Goal: Task Accomplishment & Management: Manage account settings

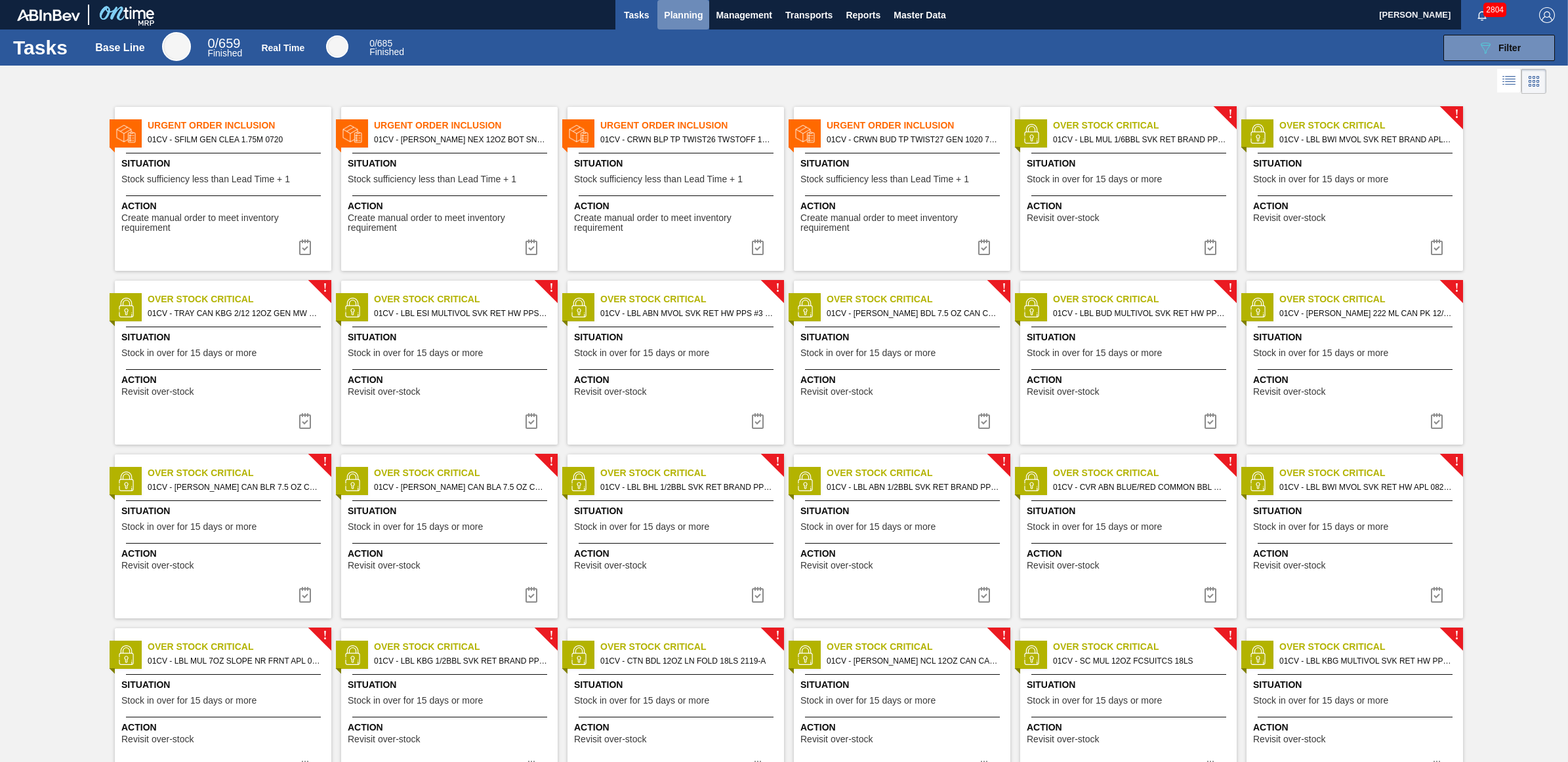
click at [690, 5] on button "Planning" at bounding box center [683, 14] width 52 height 29
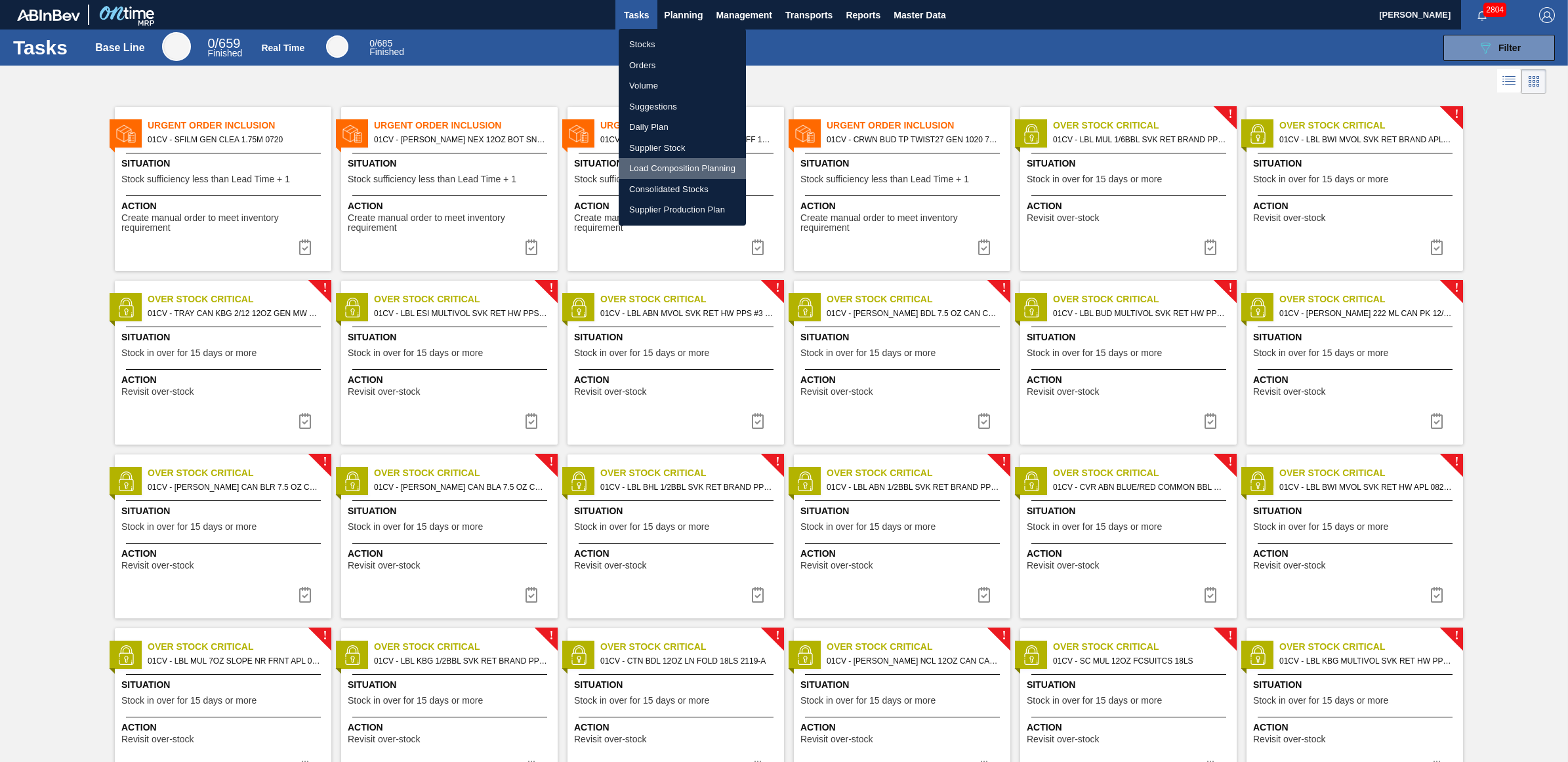
click at [695, 164] on li "Load Composition Planning" at bounding box center [682, 169] width 127 height 21
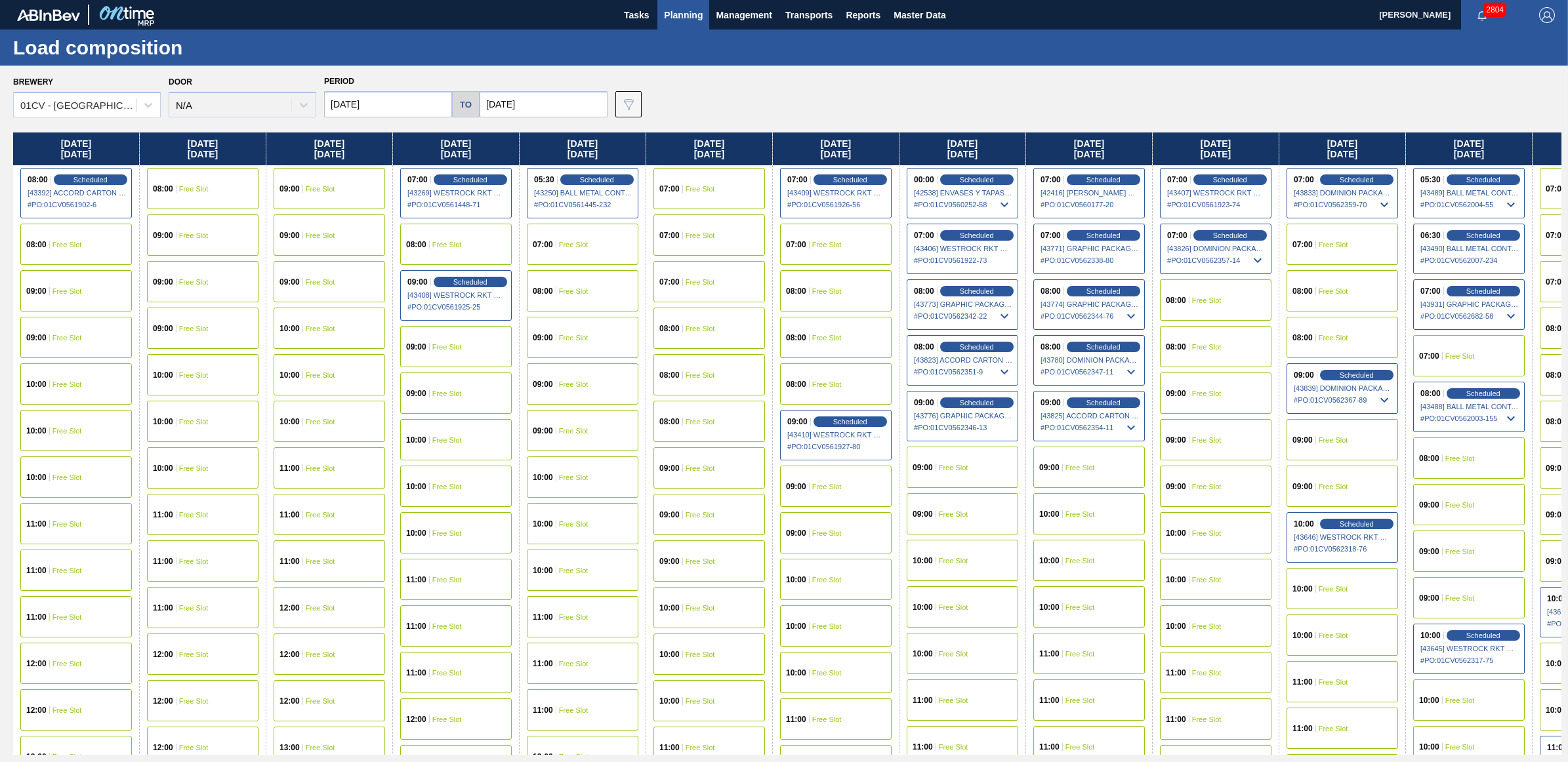
click at [387, 93] on input "[DATE]" at bounding box center [388, 103] width 128 height 26
click at [355, 221] on div "13" at bounding box center [361, 220] width 18 height 18
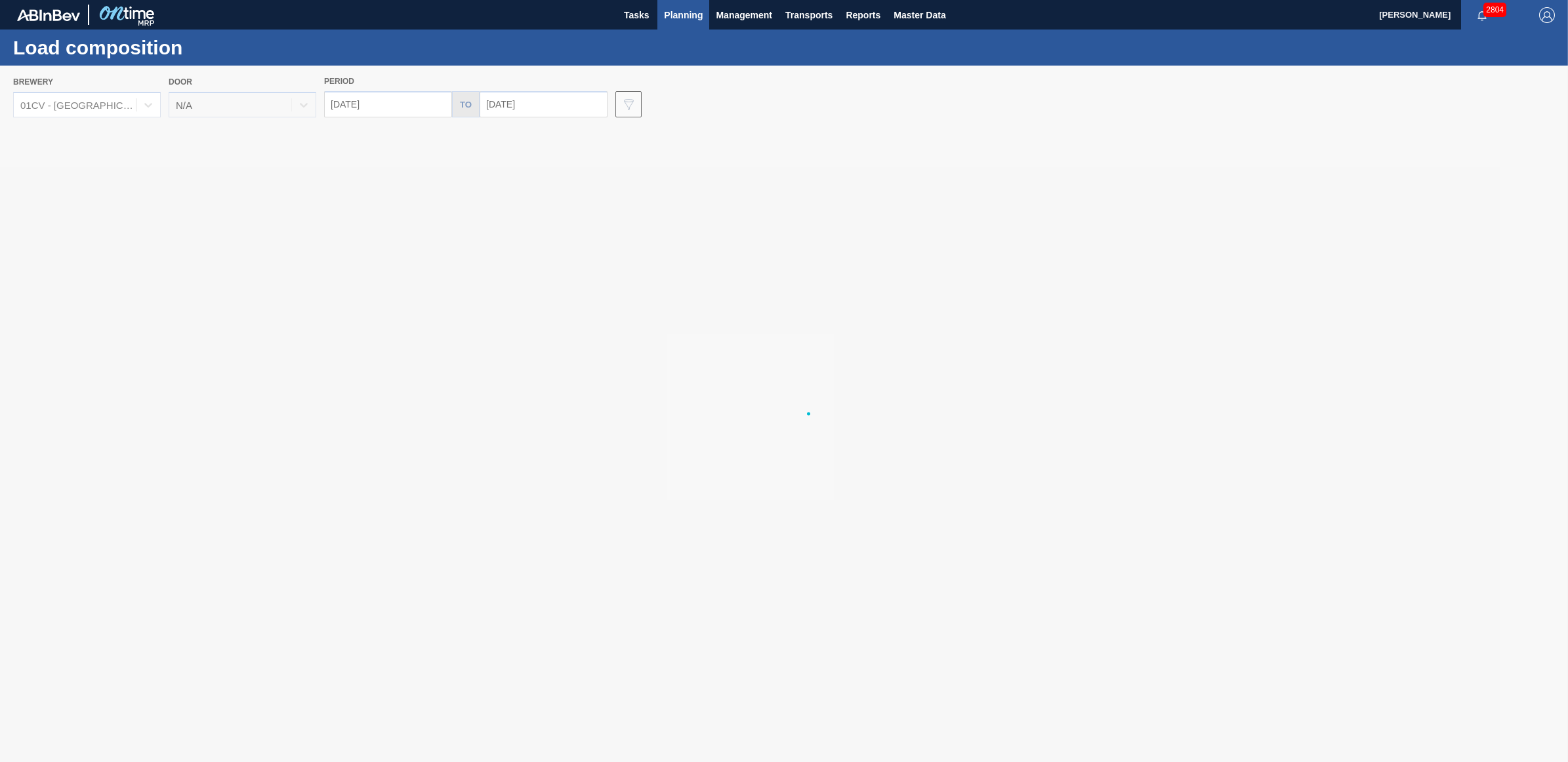
type input "[DATE]"
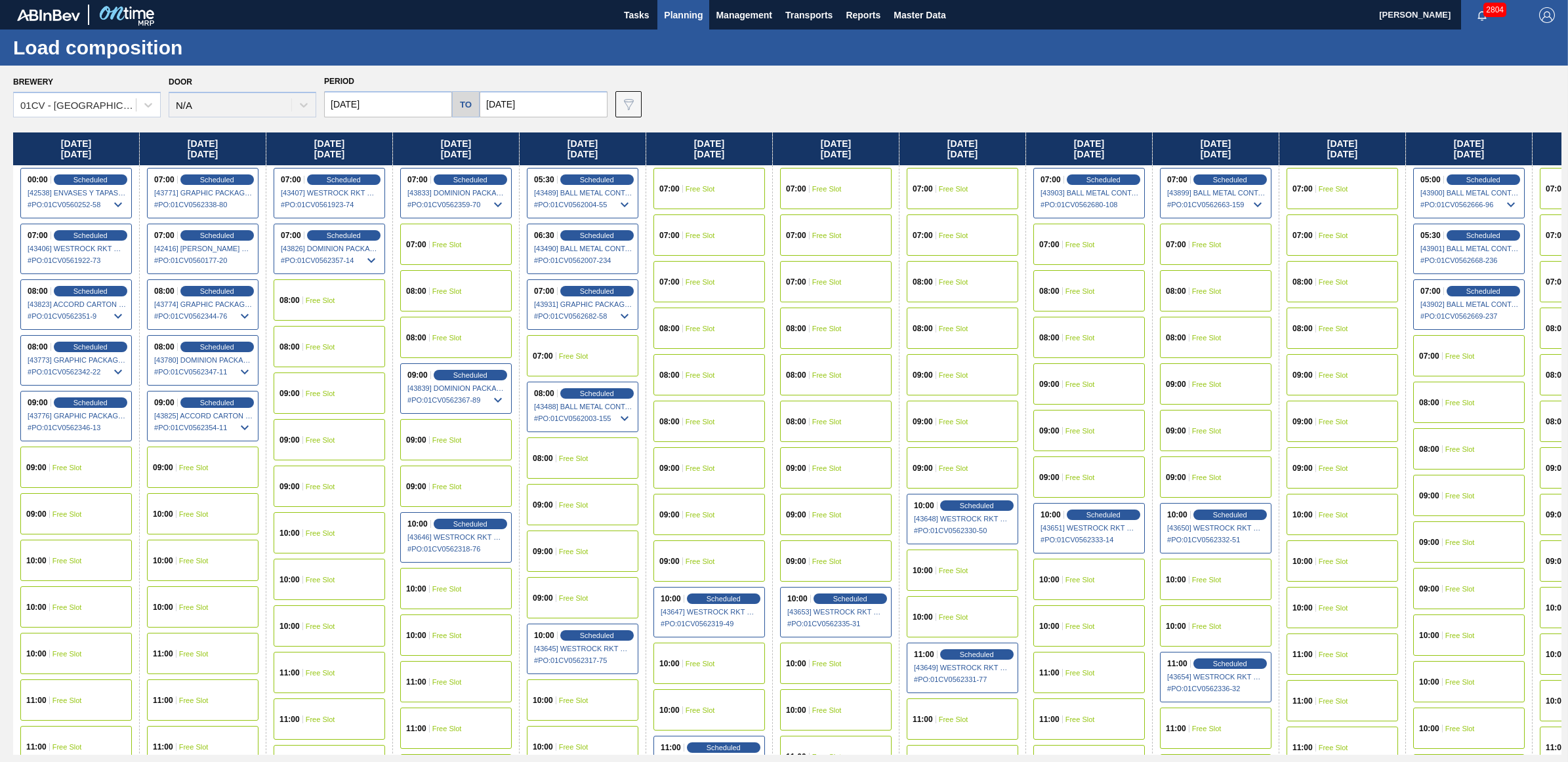
click at [966, 182] on div "07:00 Free Slot" at bounding box center [962, 189] width 111 height 41
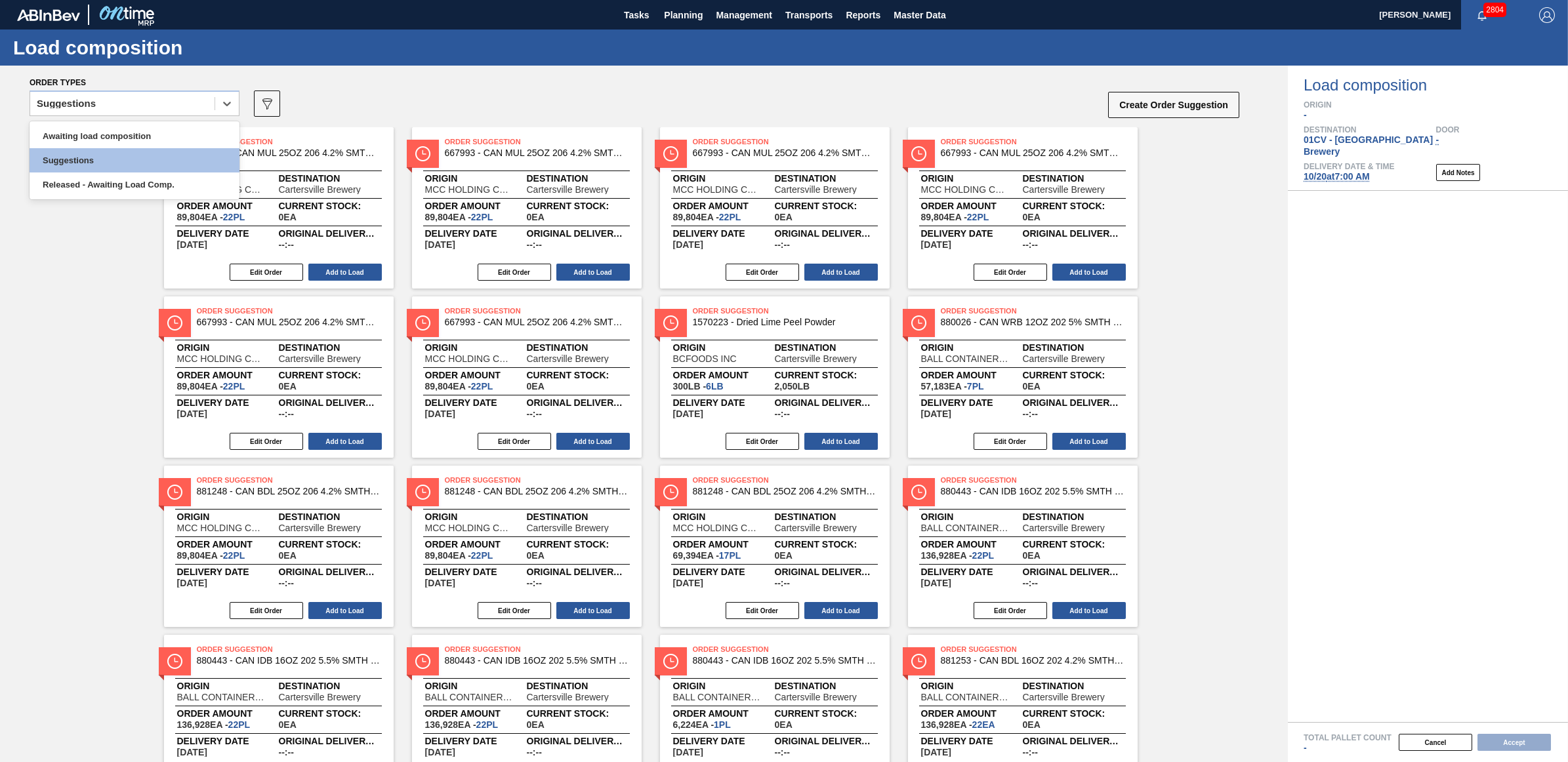
click at [149, 101] on div "Suggestions" at bounding box center [122, 103] width 184 height 19
click at [130, 130] on div "Awaiting load composition" at bounding box center [134, 135] width 210 height 24
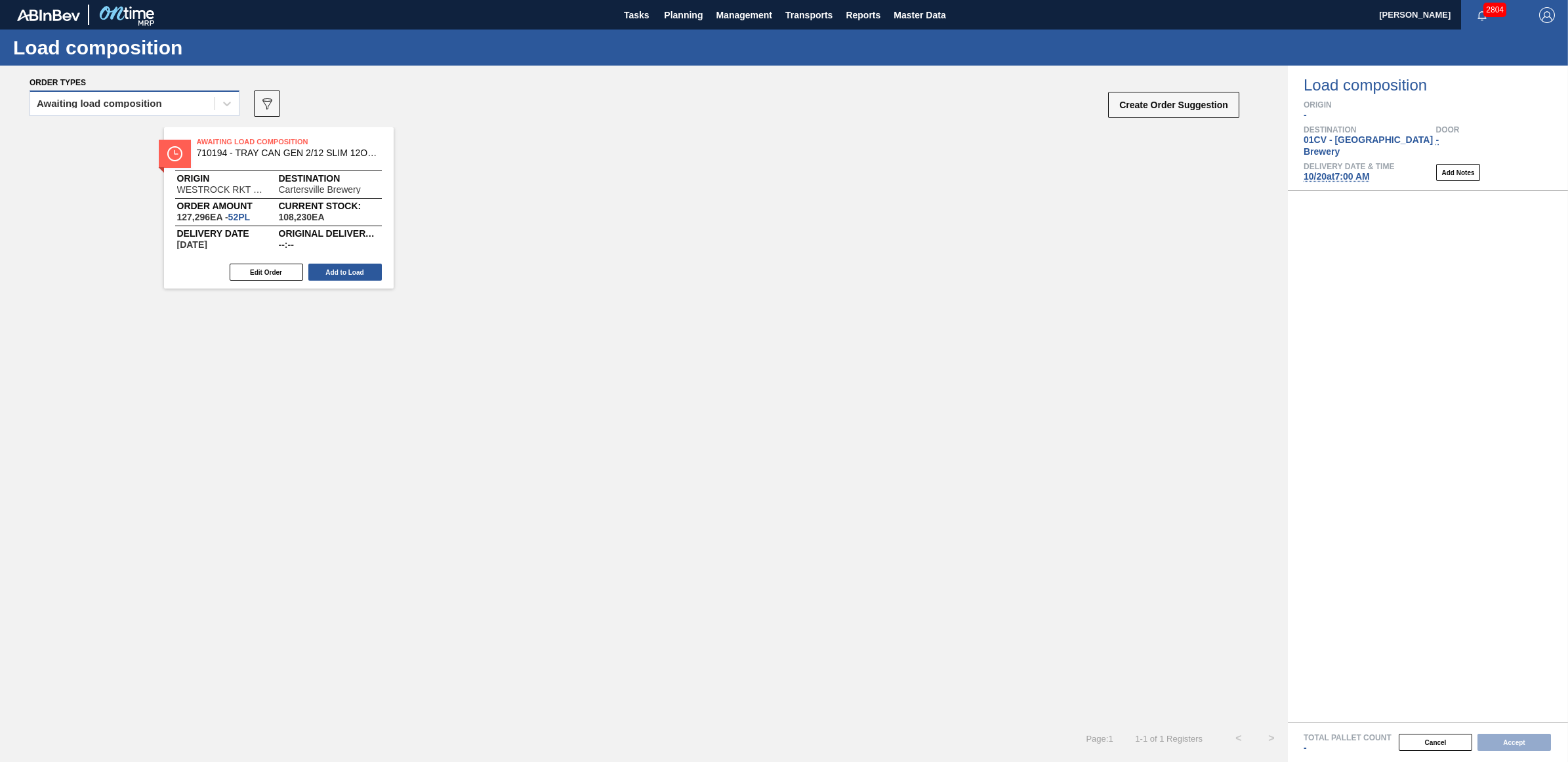
click at [86, 94] on div "Awaiting load composition" at bounding box center [122, 103] width 184 height 19
click at [96, 128] on div "Awaiting load composition" at bounding box center [134, 135] width 210 height 24
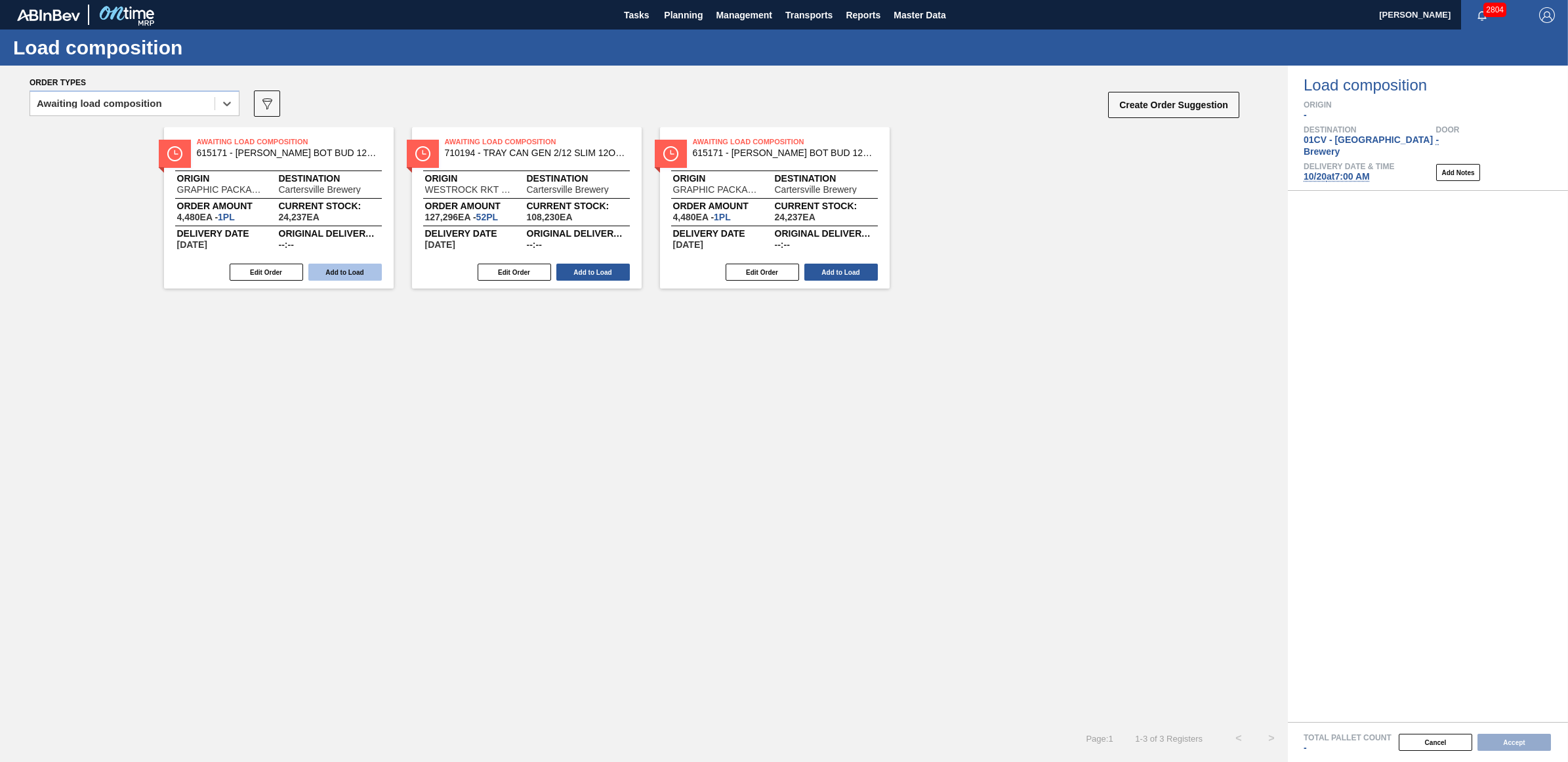
click at [339, 272] on button "Add to Load" at bounding box center [344, 272] width 74 height 17
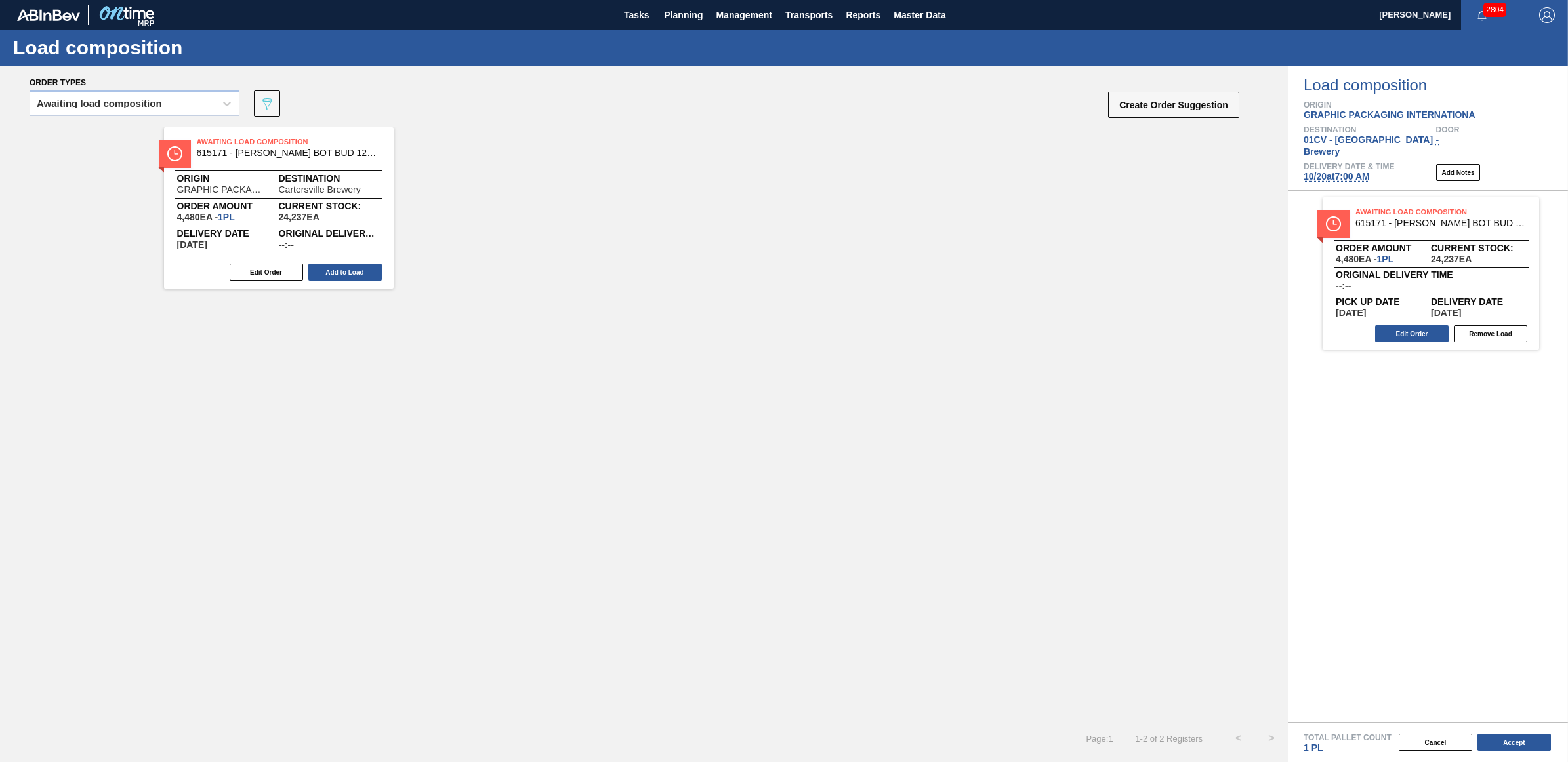
click at [338, 271] on button "Add to Load" at bounding box center [344, 272] width 74 height 17
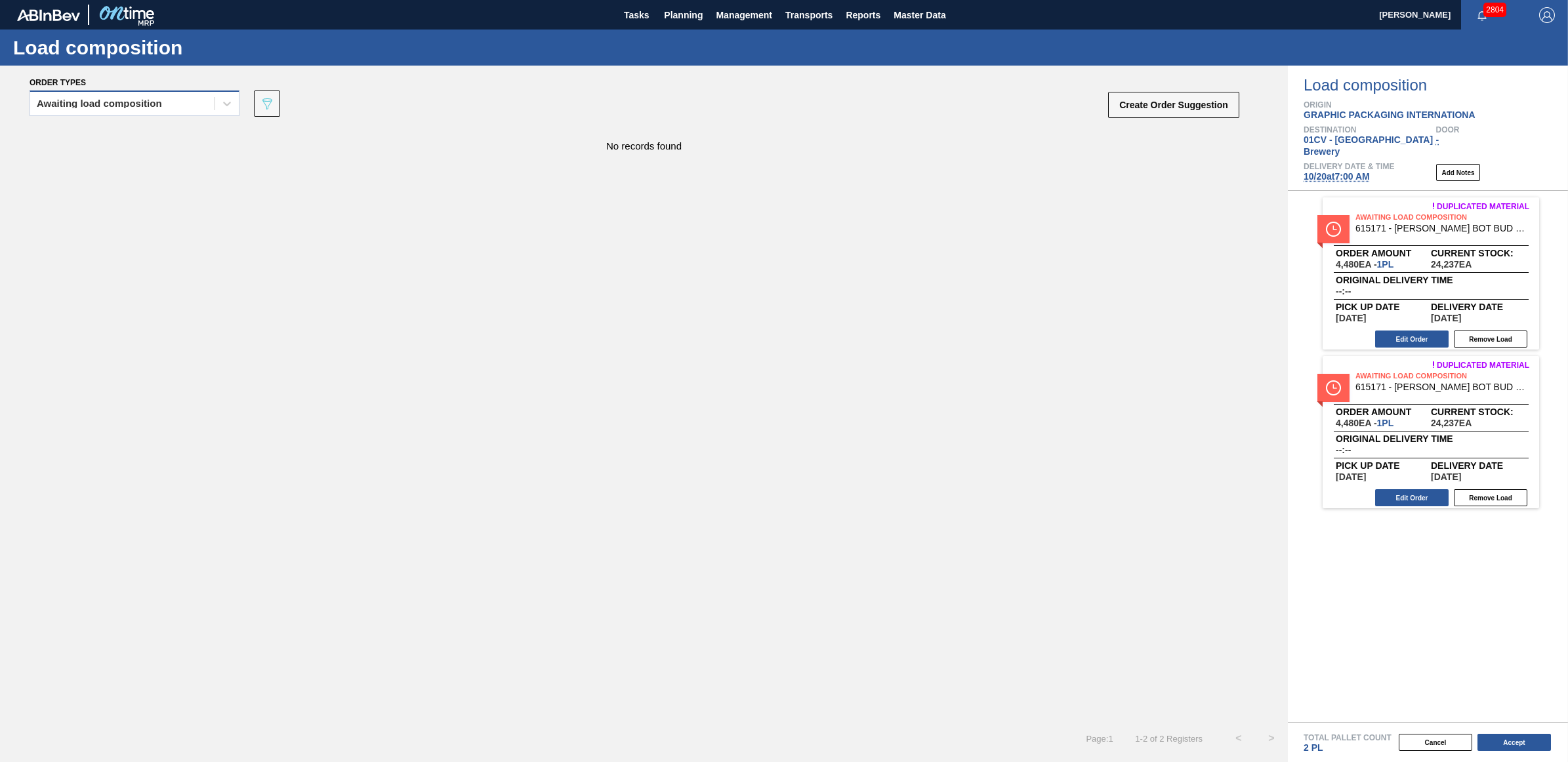
click at [54, 102] on div "Awaiting load composition" at bounding box center [99, 103] width 125 height 9
click at [70, 134] on div "Awaiting load composition" at bounding box center [134, 135] width 210 height 24
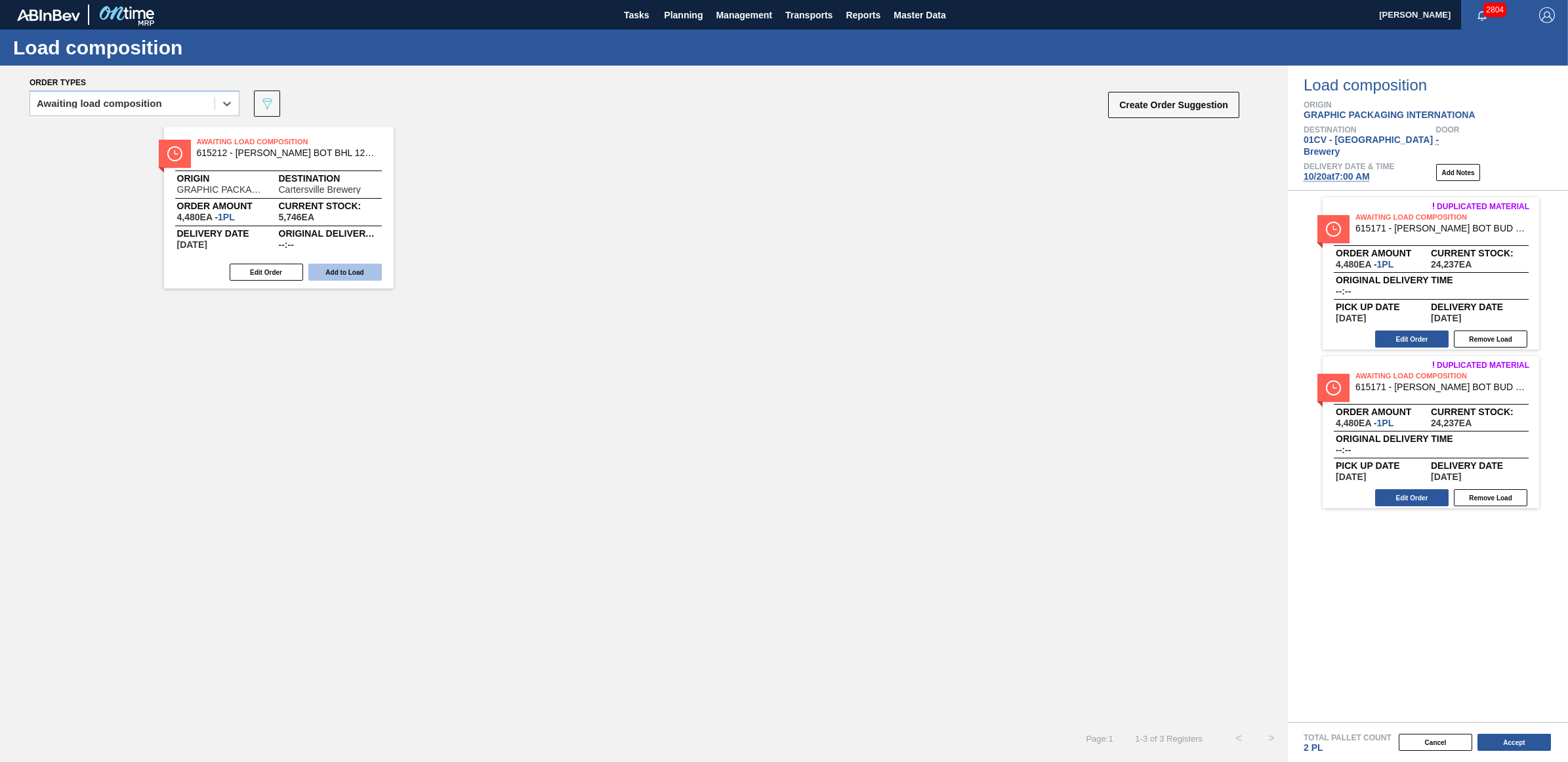
click at [345, 263] on button "Add to Load" at bounding box center [344, 272] width 74 height 17
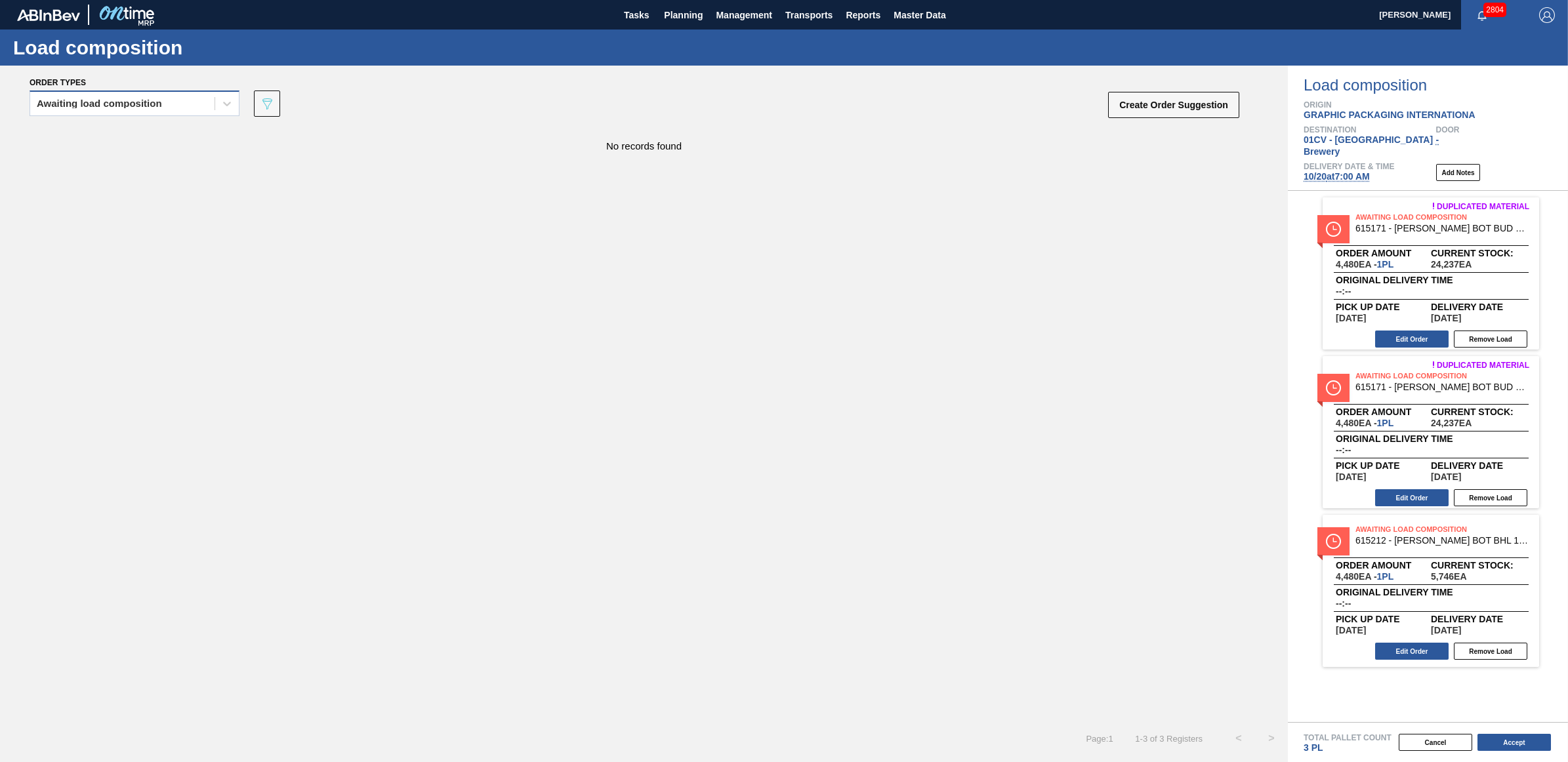
click at [117, 109] on div "Awaiting load composition" at bounding box center [122, 103] width 184 height 19
click at [109, 140] on div "Awaiting load composition" at bounding box center [134, 135] width 210 height 24
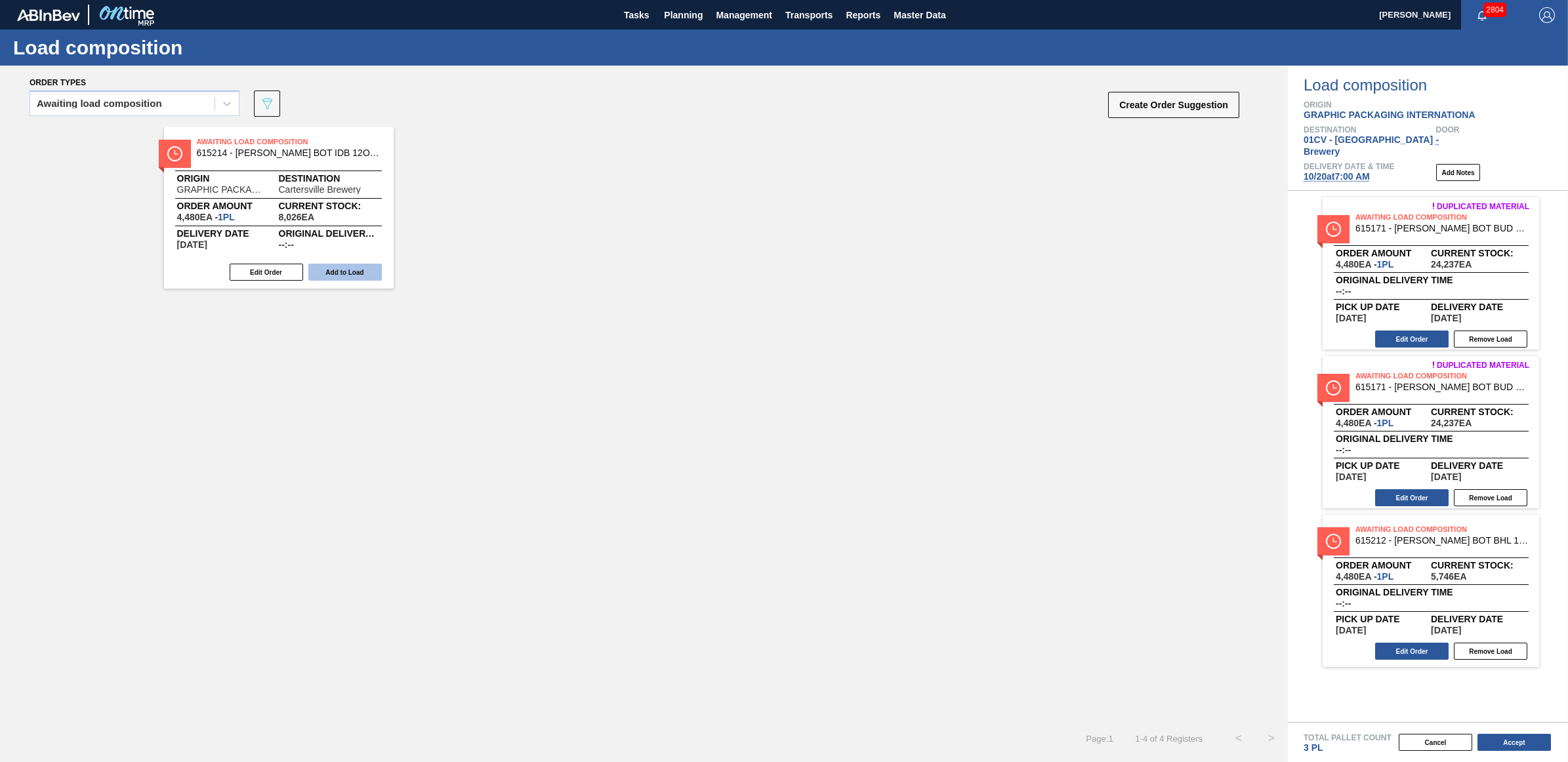
click at [348, 270] on button "Add to Load" at bounding box center [344, 272] width 74 height 17
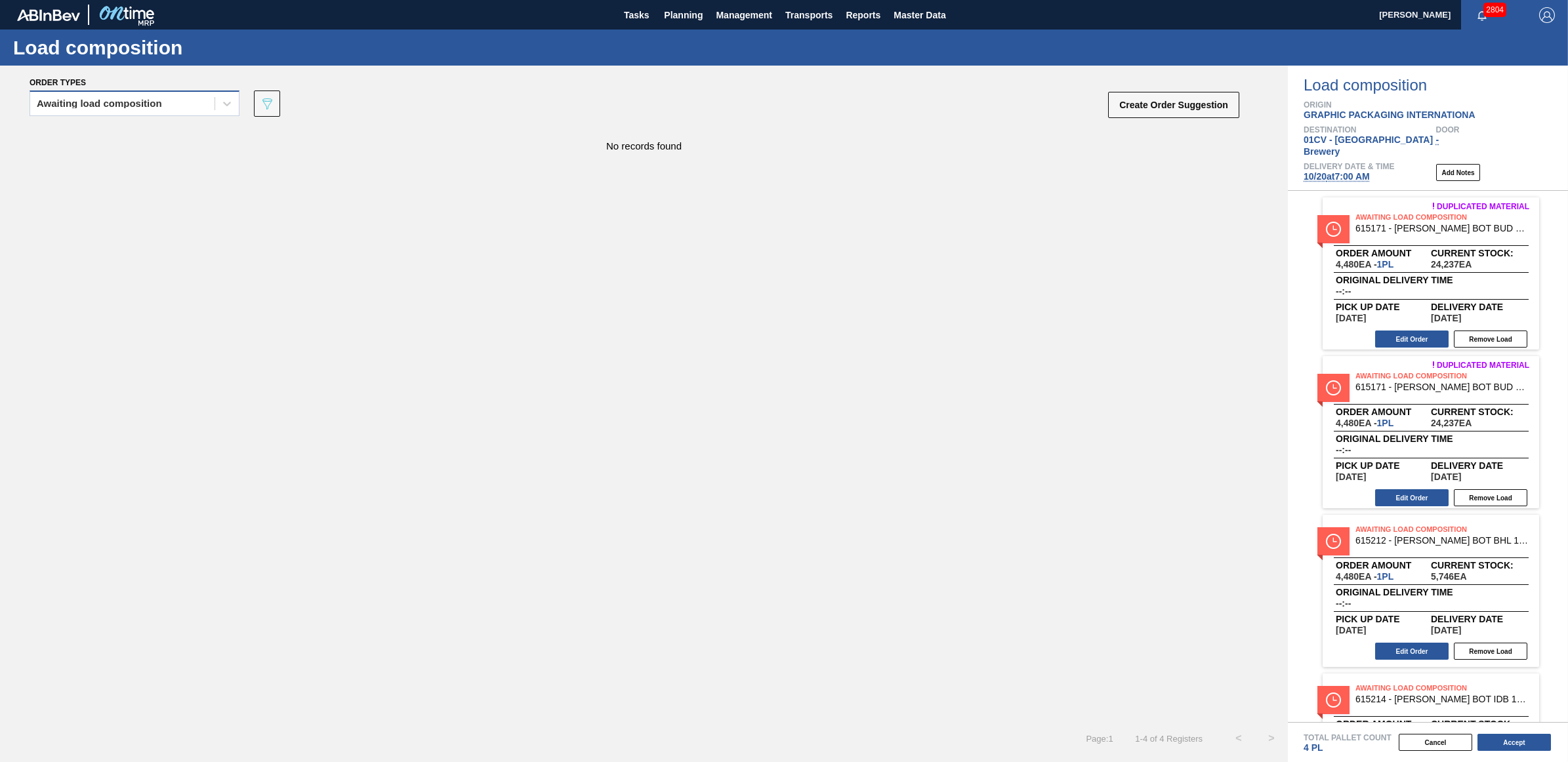
click at [139, 101] on div "Awaiting load composition" at bounding box center [99, 103] width 125 height 9
click at [109, 135] on div "Awaiting load composition" at bounding box center [134, 135] width 210 height 24
click at [107, 112] on div "Awaiting load composition" at bounding box center [122, 103] width 184 height 19
click at [99, 138] on div "Awaiting load composition" at bounding box center [134, 135] width 210 height 24
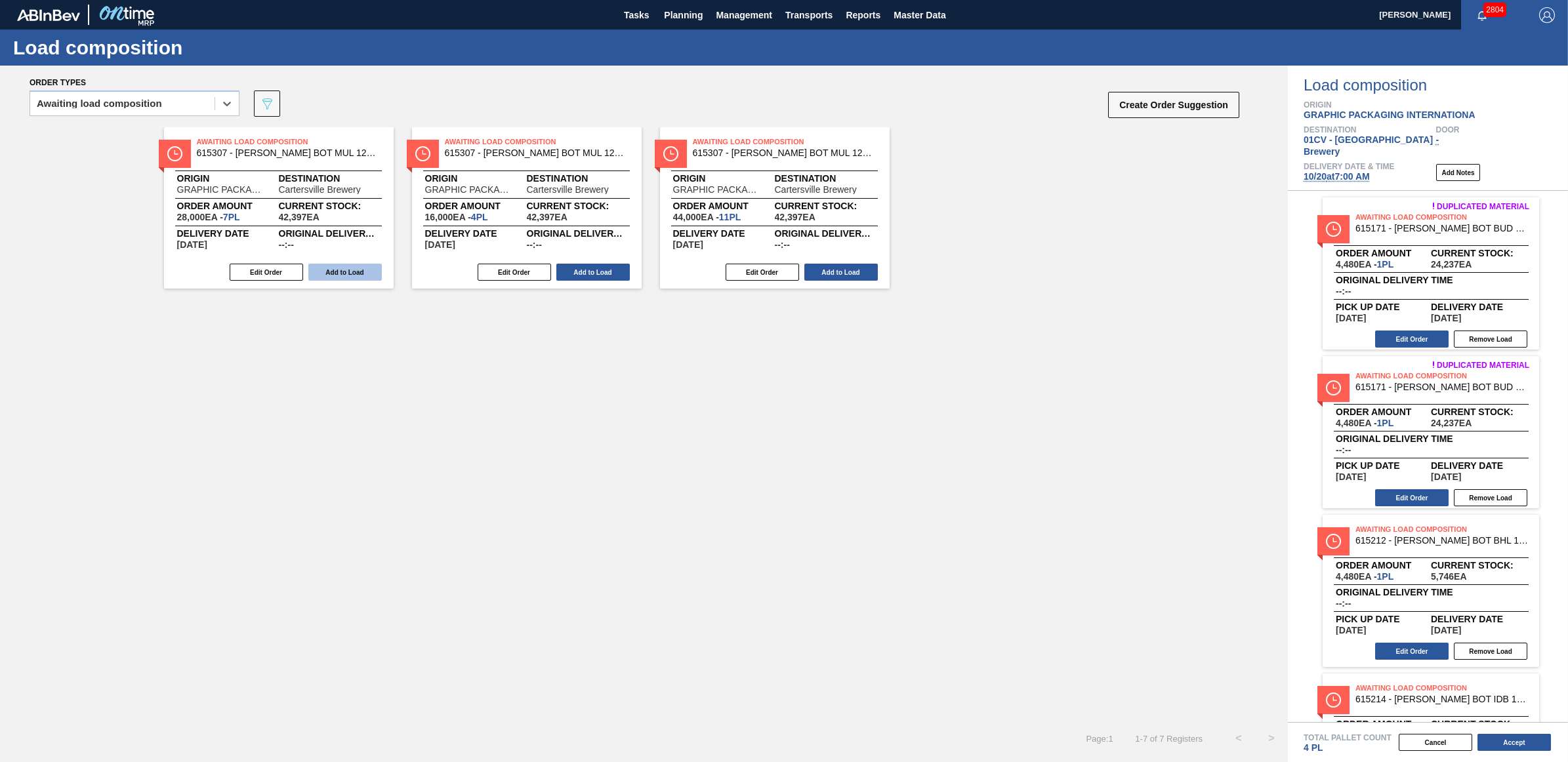
click at [349, 276] on button "Add to Load" at bounding box center [344, 272] width 74 height 17
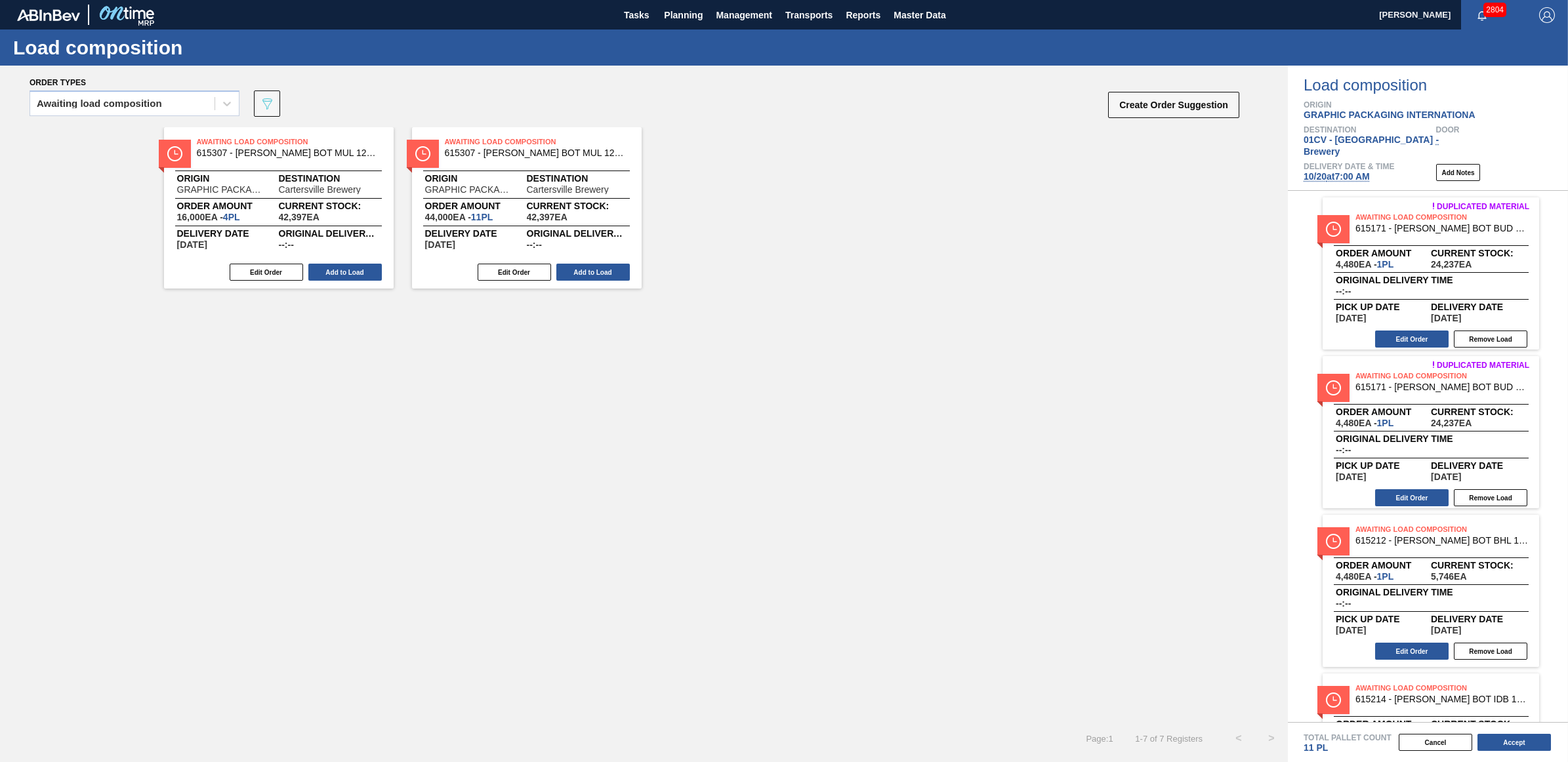
click at [349, 276] on button "Add to Load" at bounding box center [344, 272] width 74 height 17
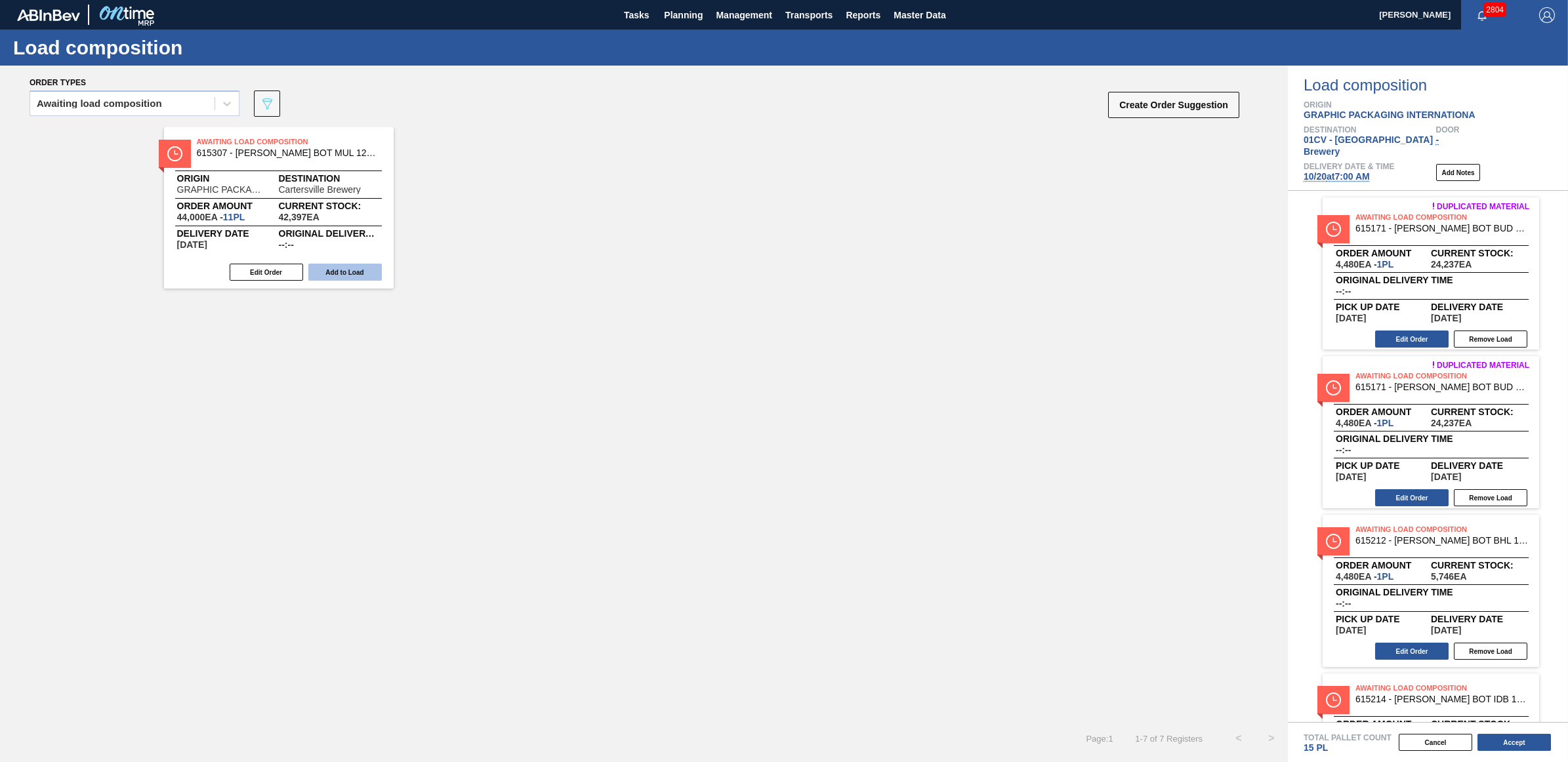
click at [349, 271] on button "Add to Load" at bounding box center [344, 272] width 74 height 17
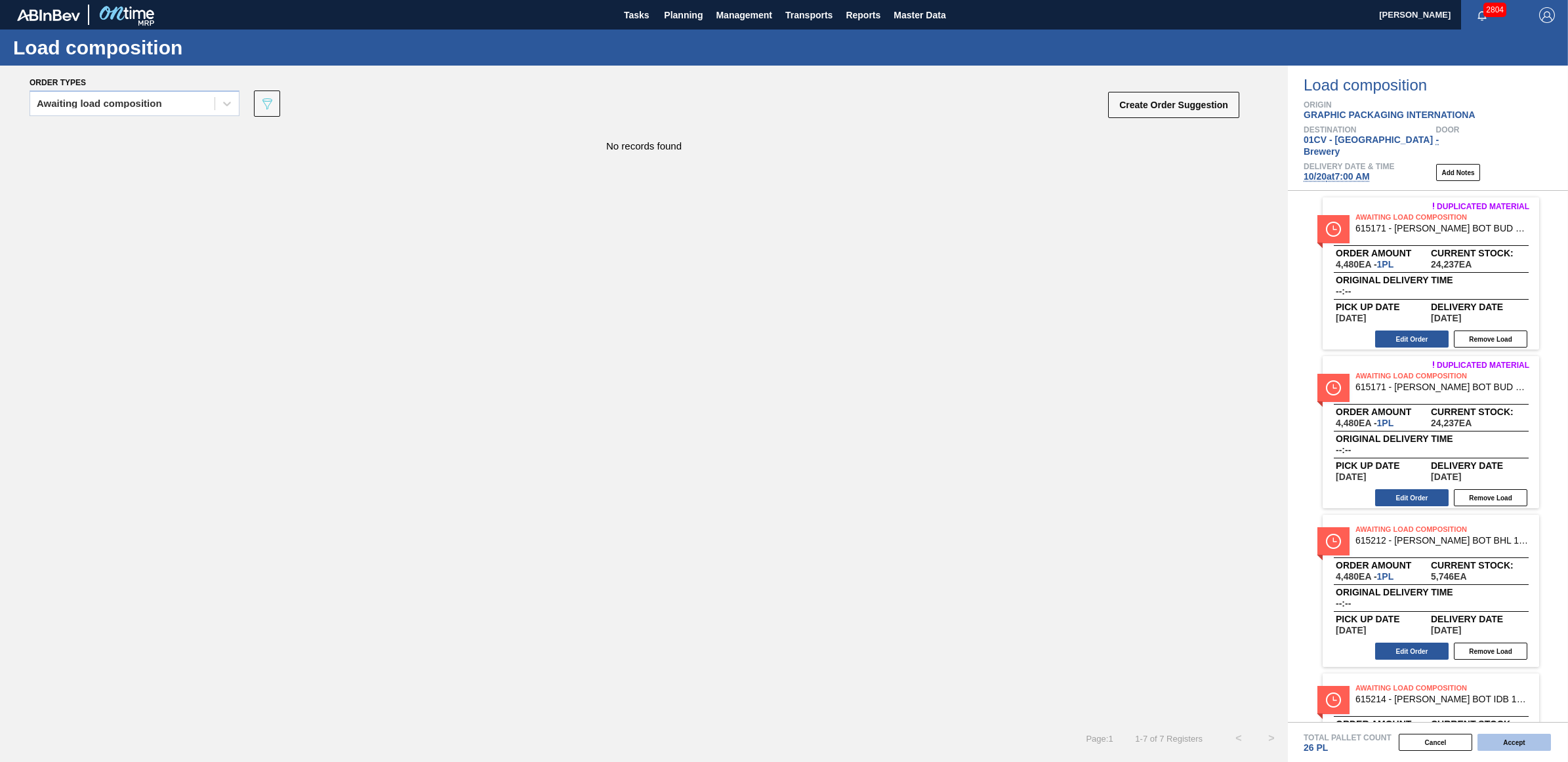
click at [1506, 740] on button "Accept" at bounding box center [1514, 742] width 74 height 17
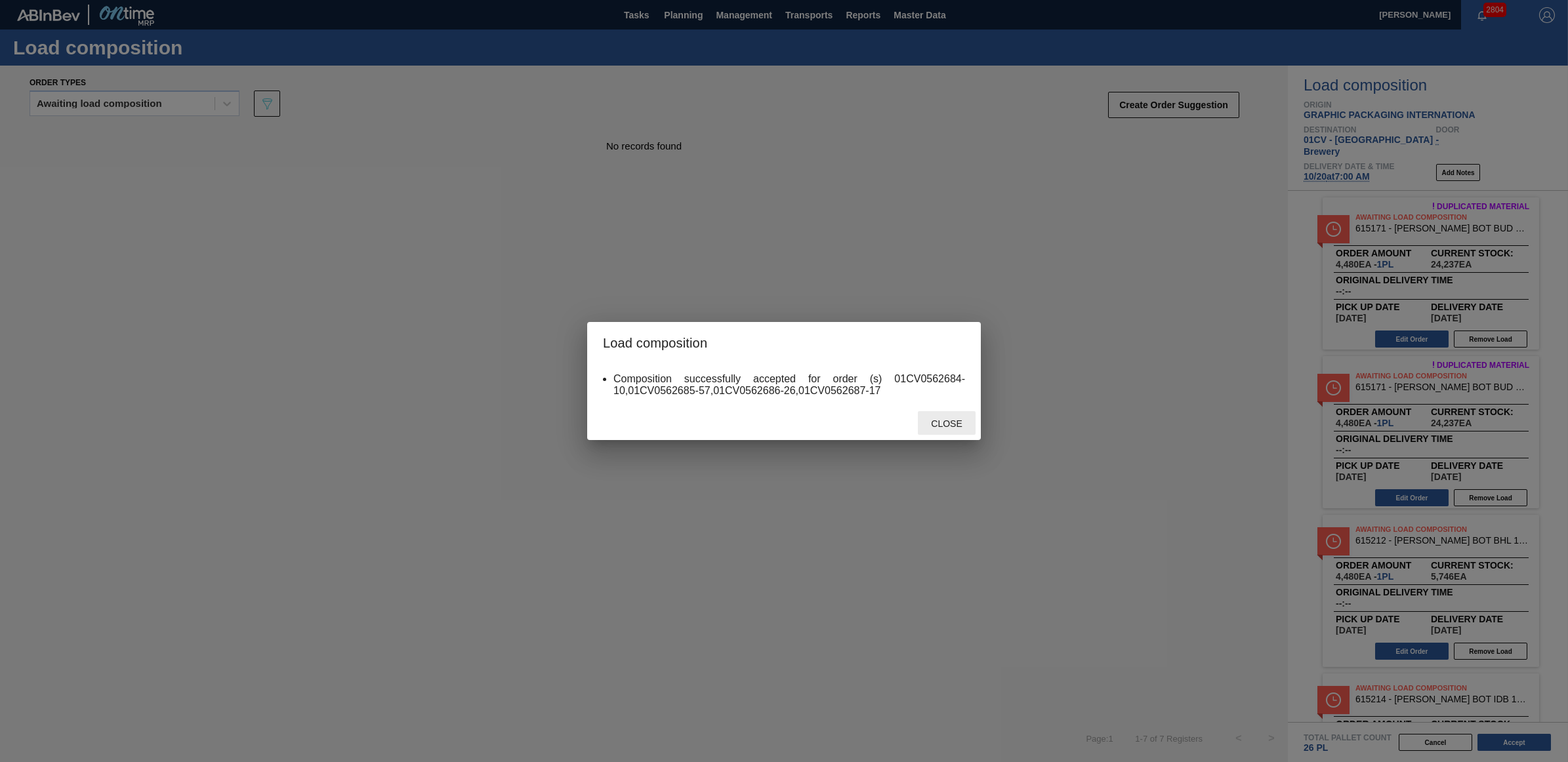
click at [964, 422] on span "Close" at bounding box center [946, 424] width 52 height 11
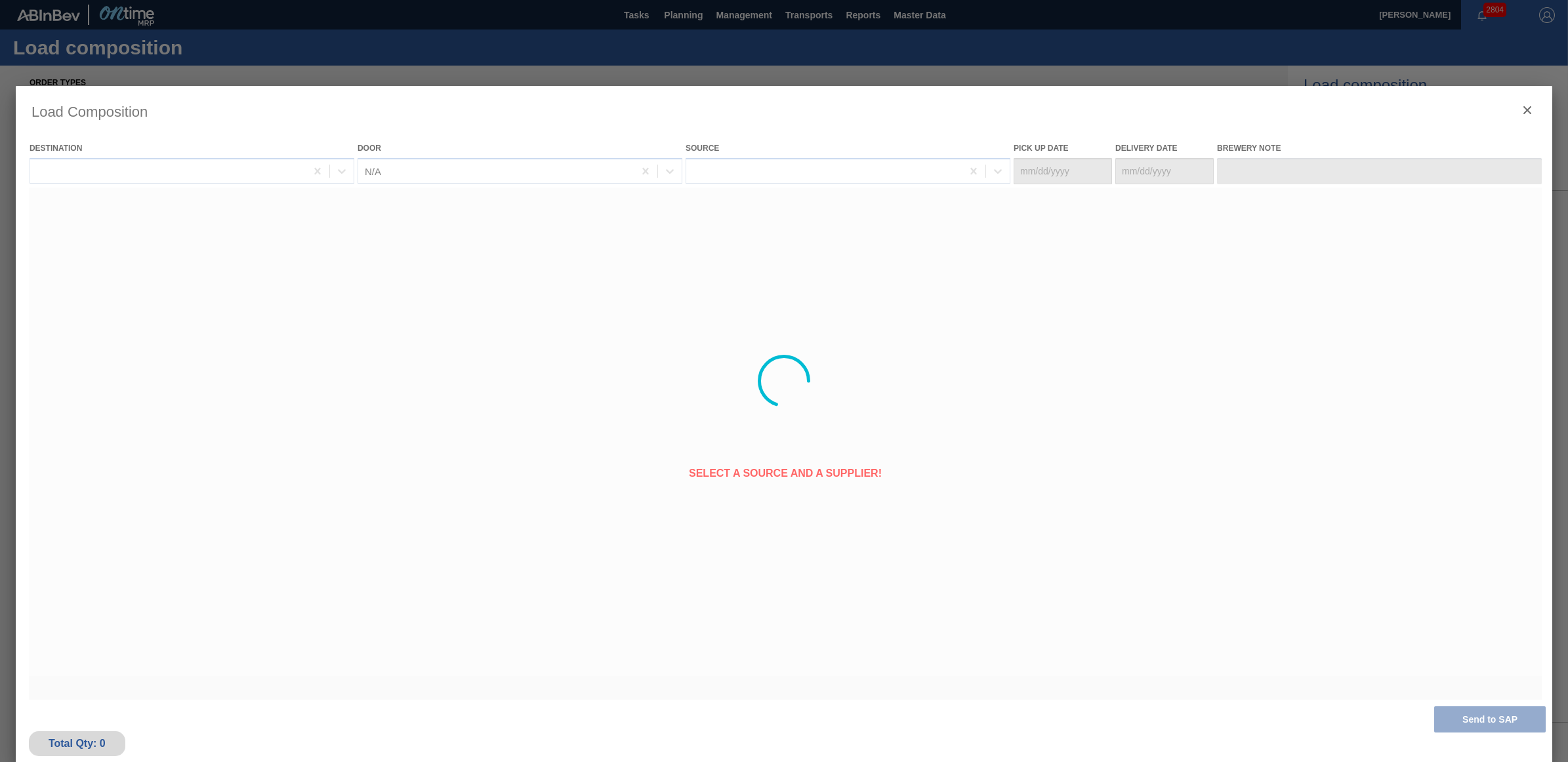
type Date "[DATE]"
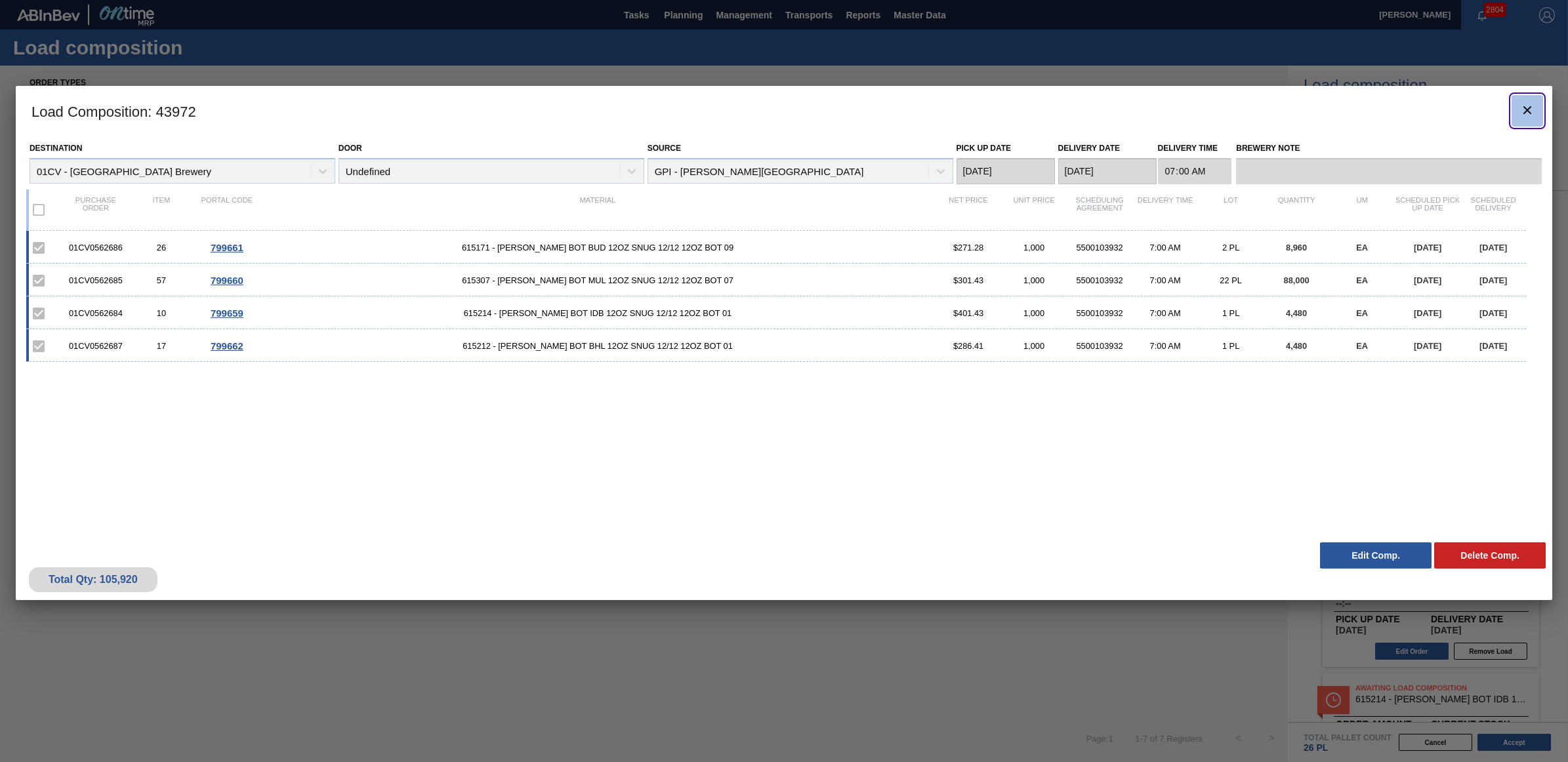
click at [1533, 114] on icon "botão de ícone" at bounding box center [1527, 110] width 16 height 16
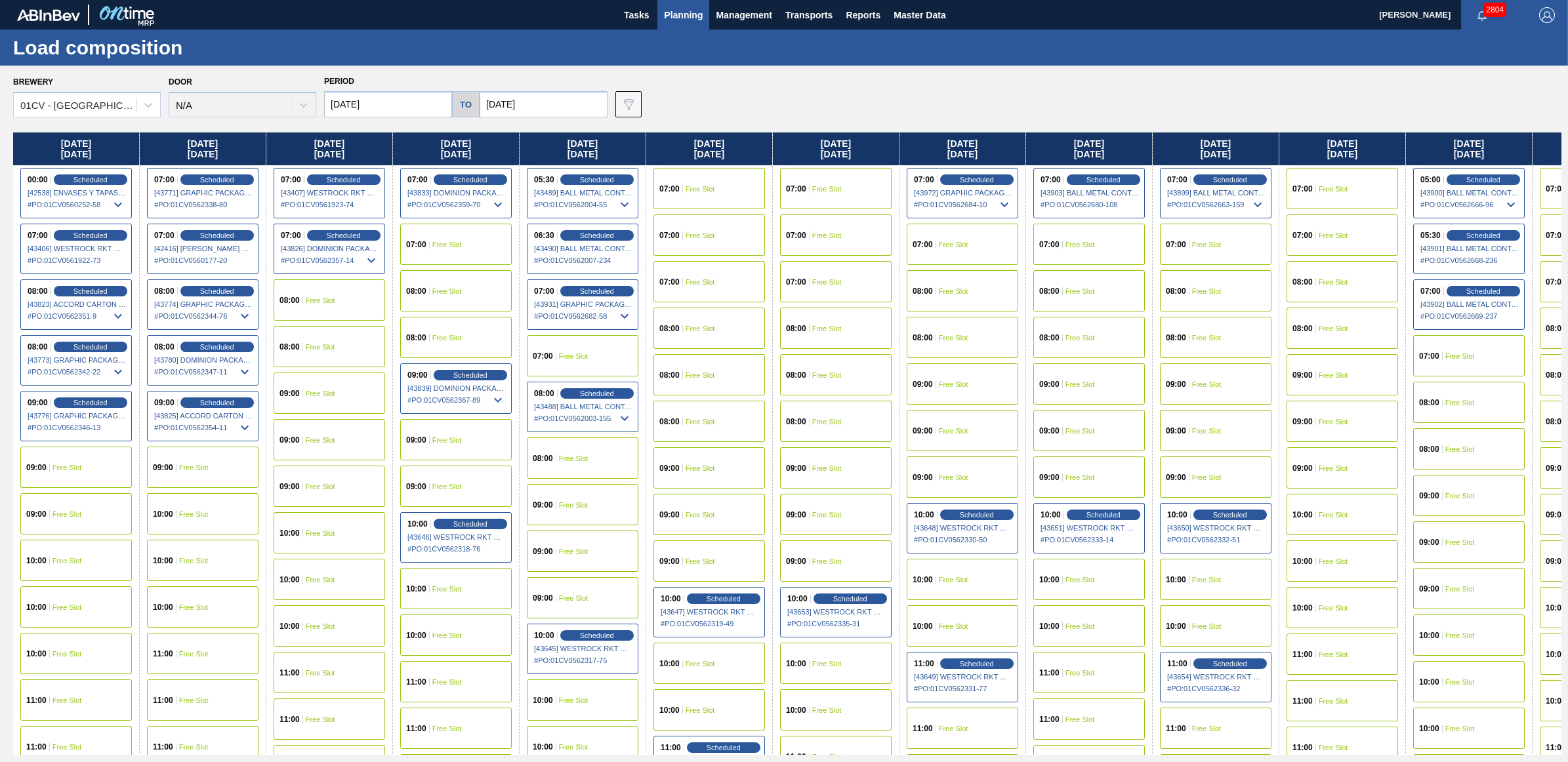
click at [968, 293] on span "Free Slot" at bounding box center [953, 291] width 29 height 8
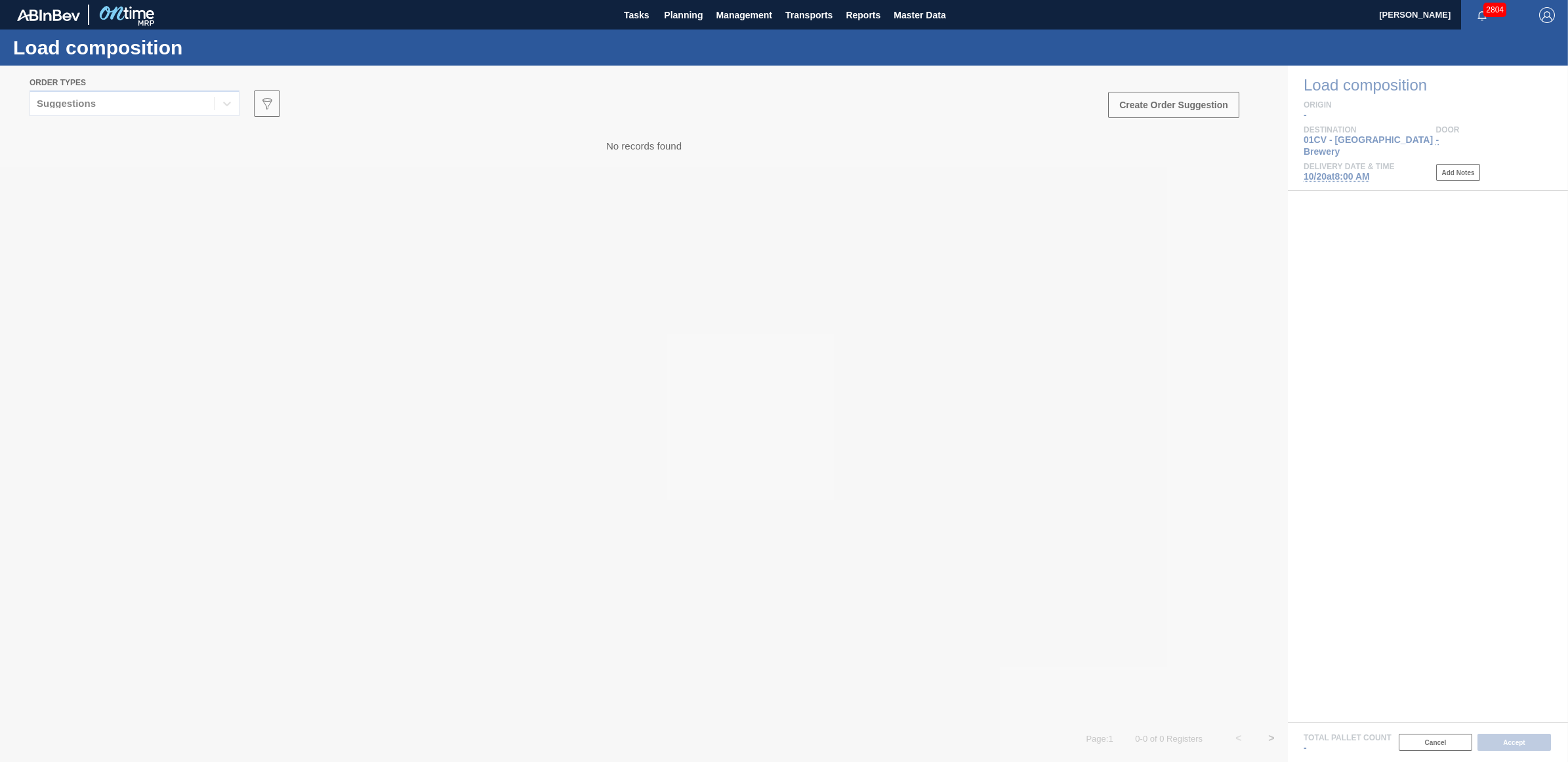
click at [174, 101] on div at bounding box center [784, 414] width 1568 height 697
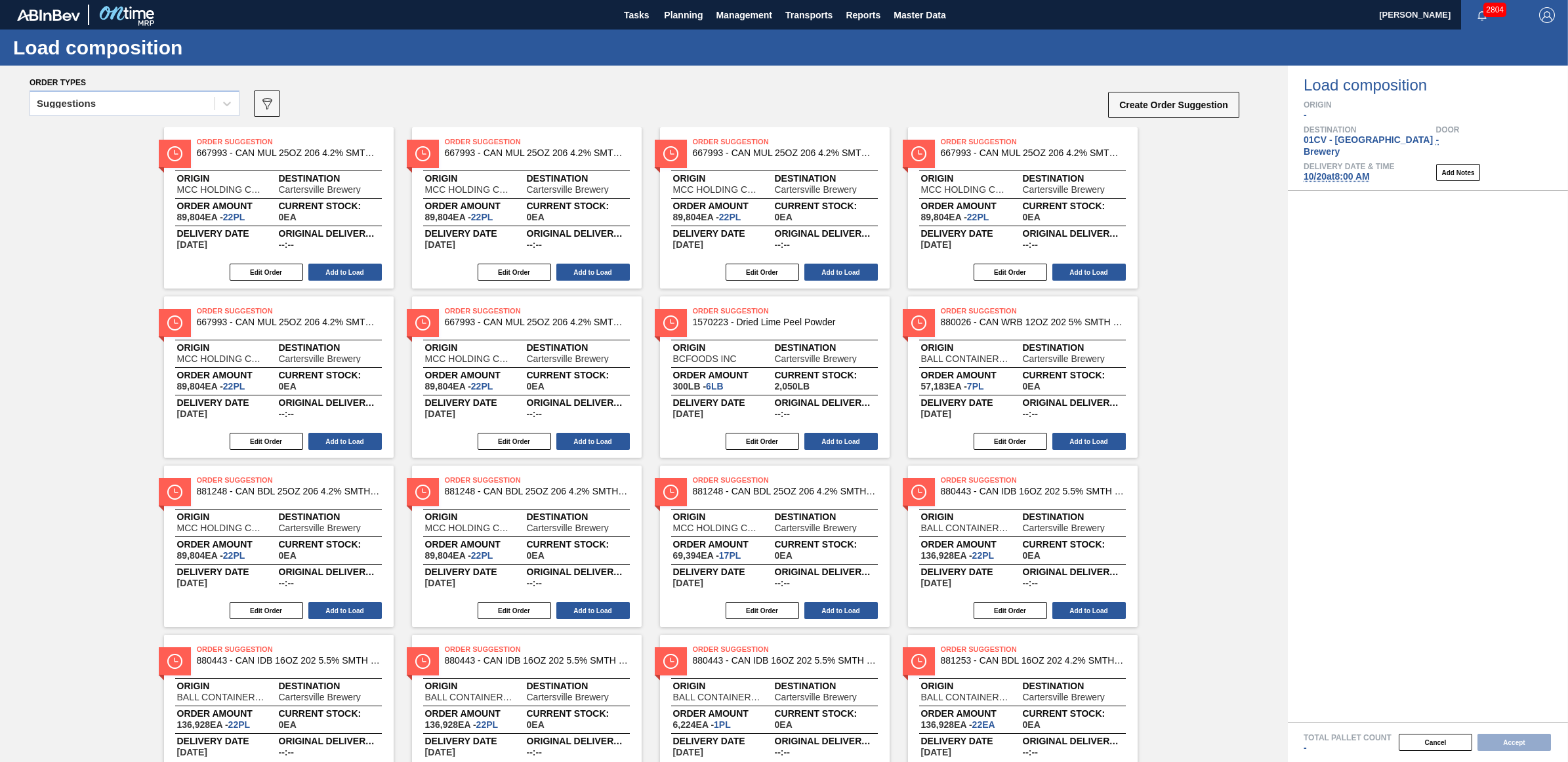
click at [146, 101] on div "Suggestions" at bounding box center [122, 103] width 184 height 19
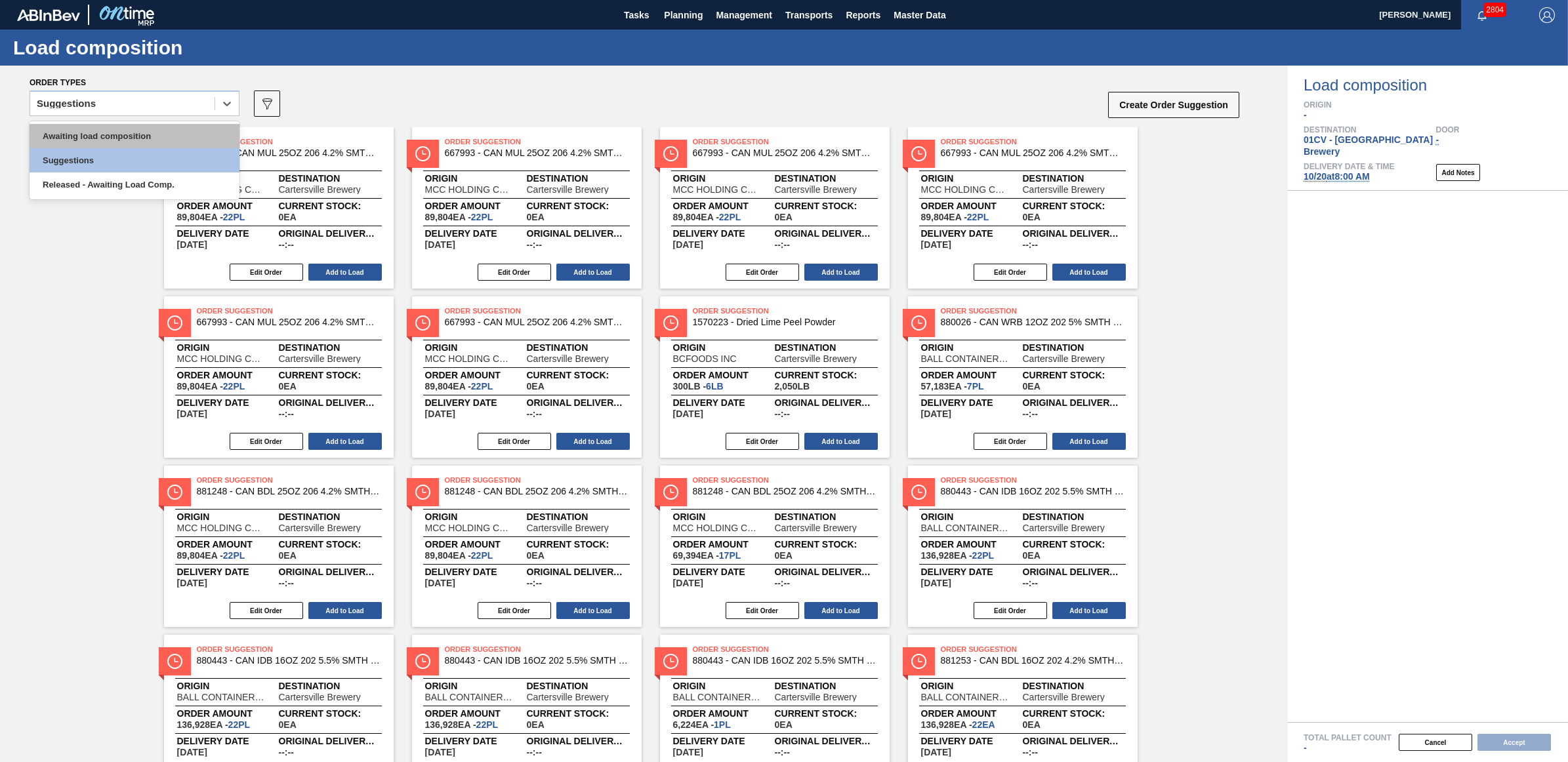
click at [144, 134] on div "Awaiting load composition" at bounding box center [134, 135] width 210 height 24
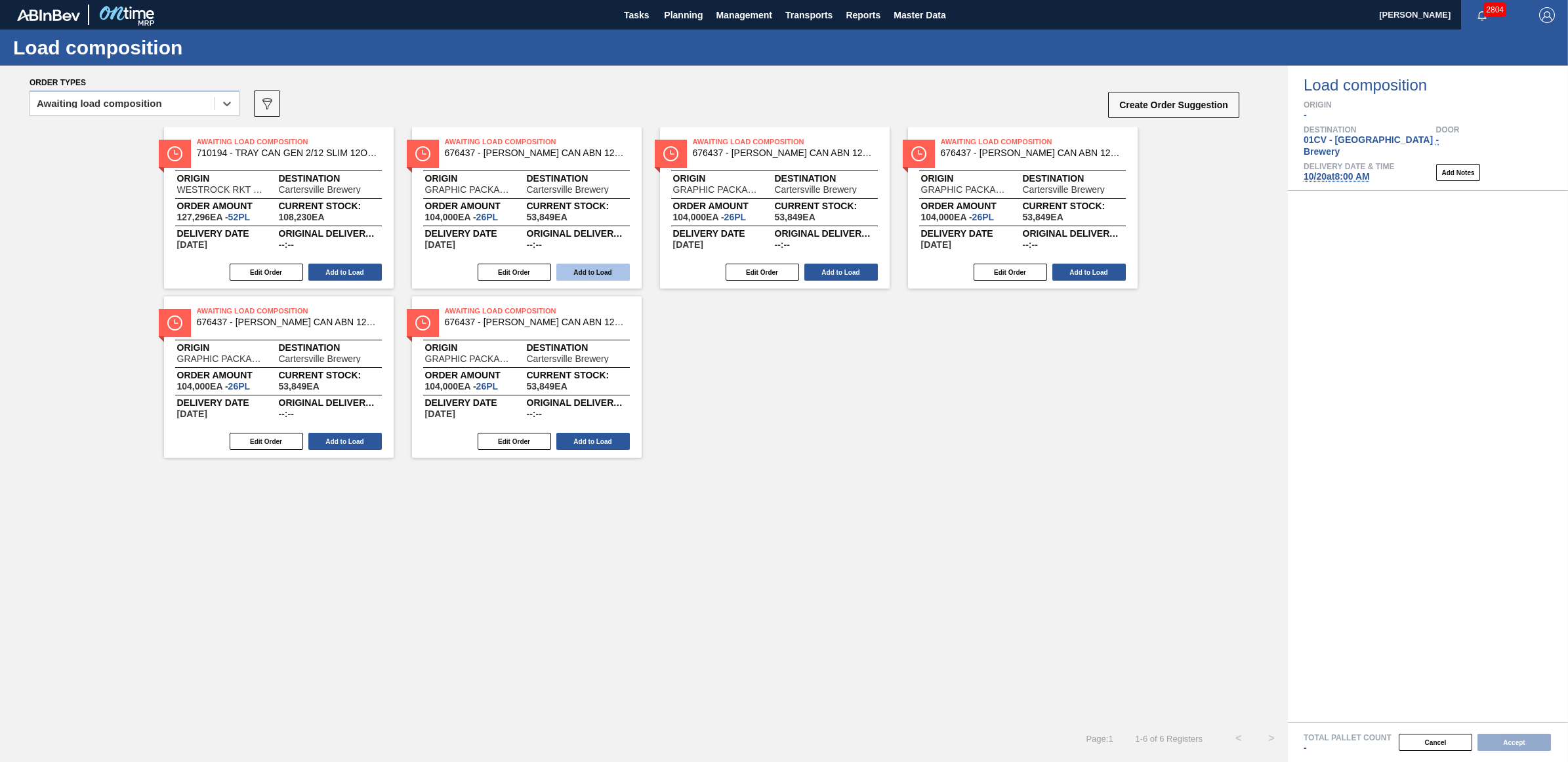
click at [604, 266] on button "Add to Load" at bounding box center [593, 272] width 74 height 17
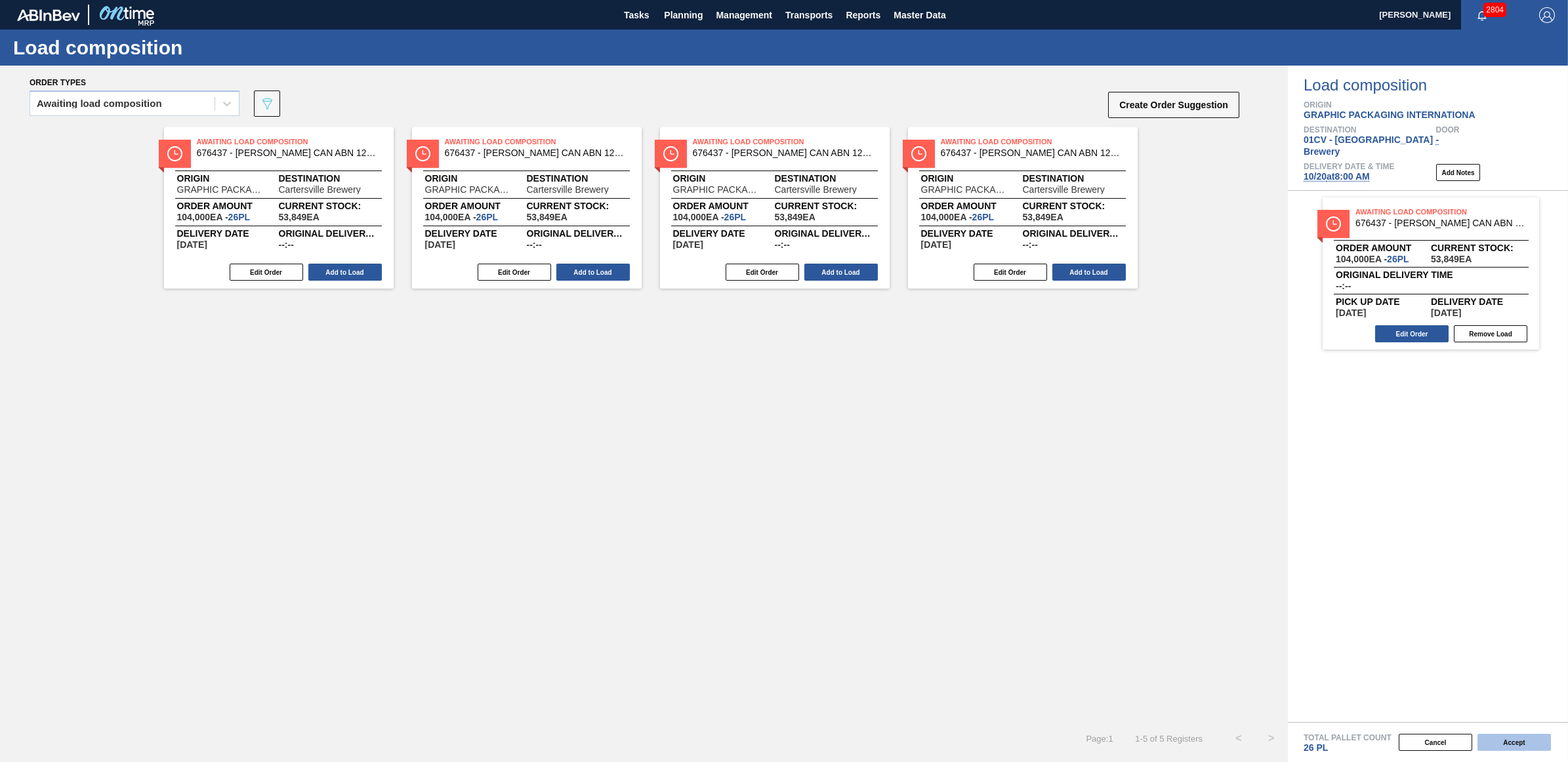
click at [1515, 740] on button "Accept" at bounding box center [1514, 742] width 74 height 17
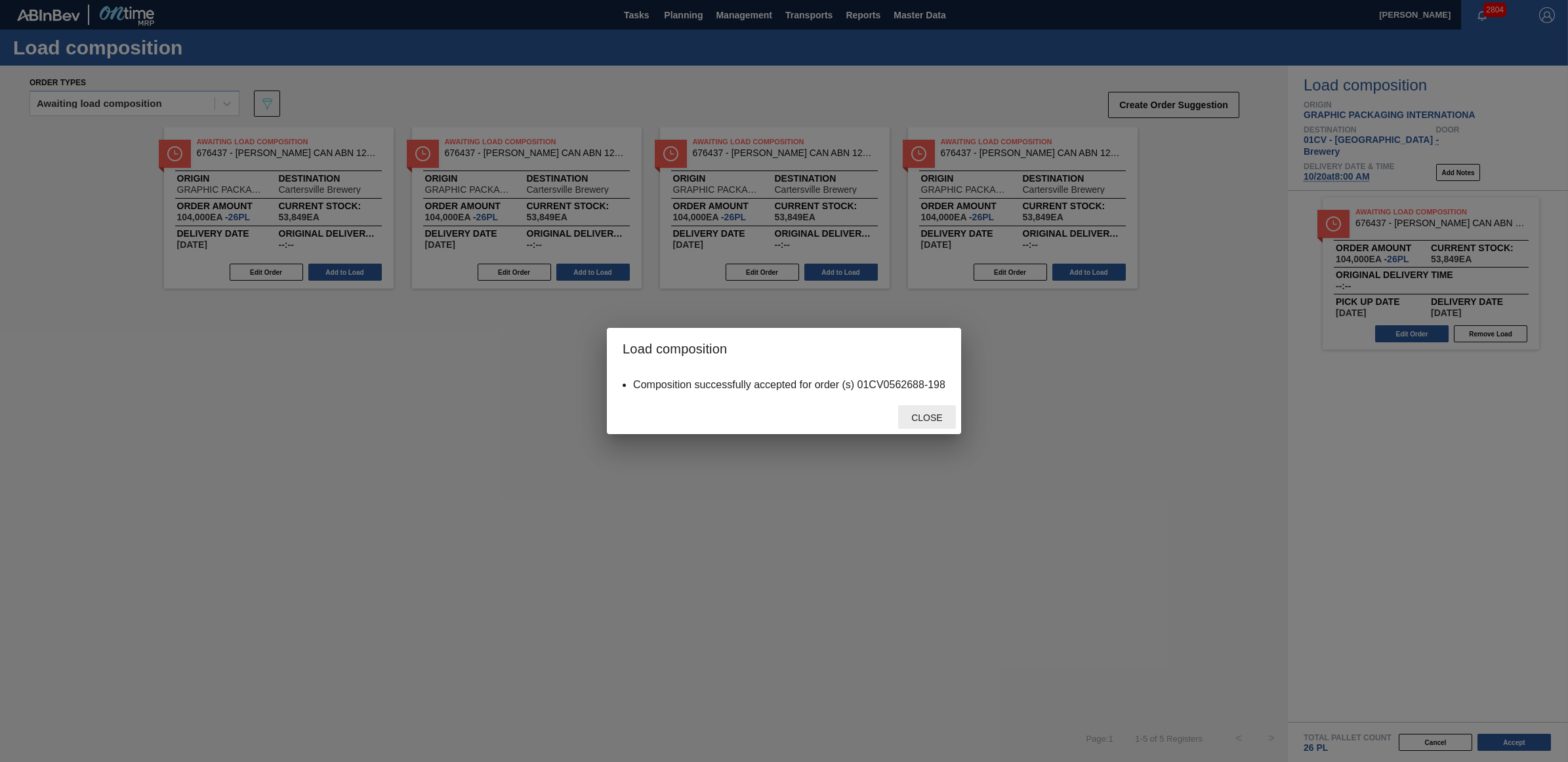
click at [913, 422] on div "Close" at bounding box center [926, 417] width 58 height 24
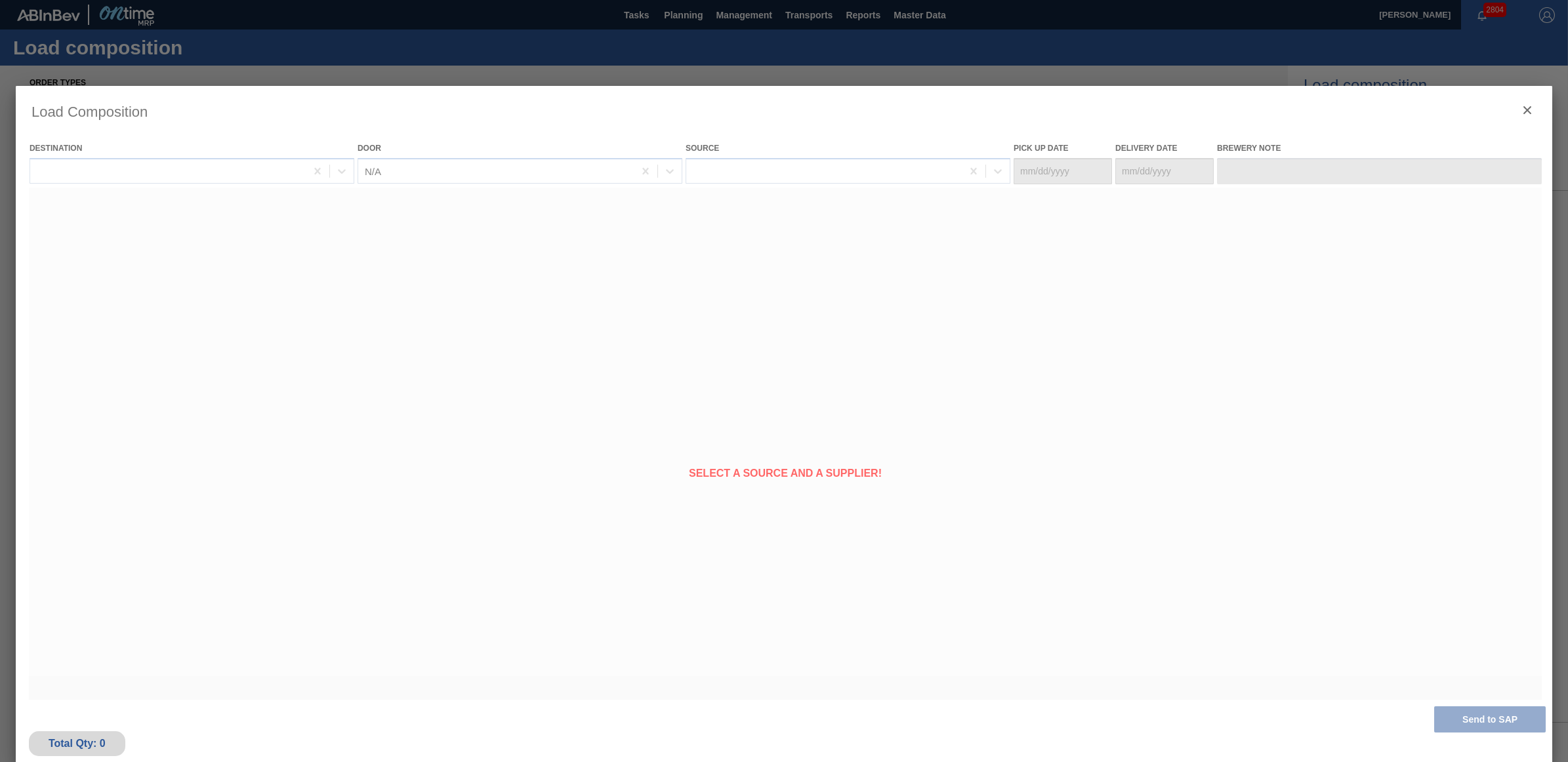
type Date "[DATE]"
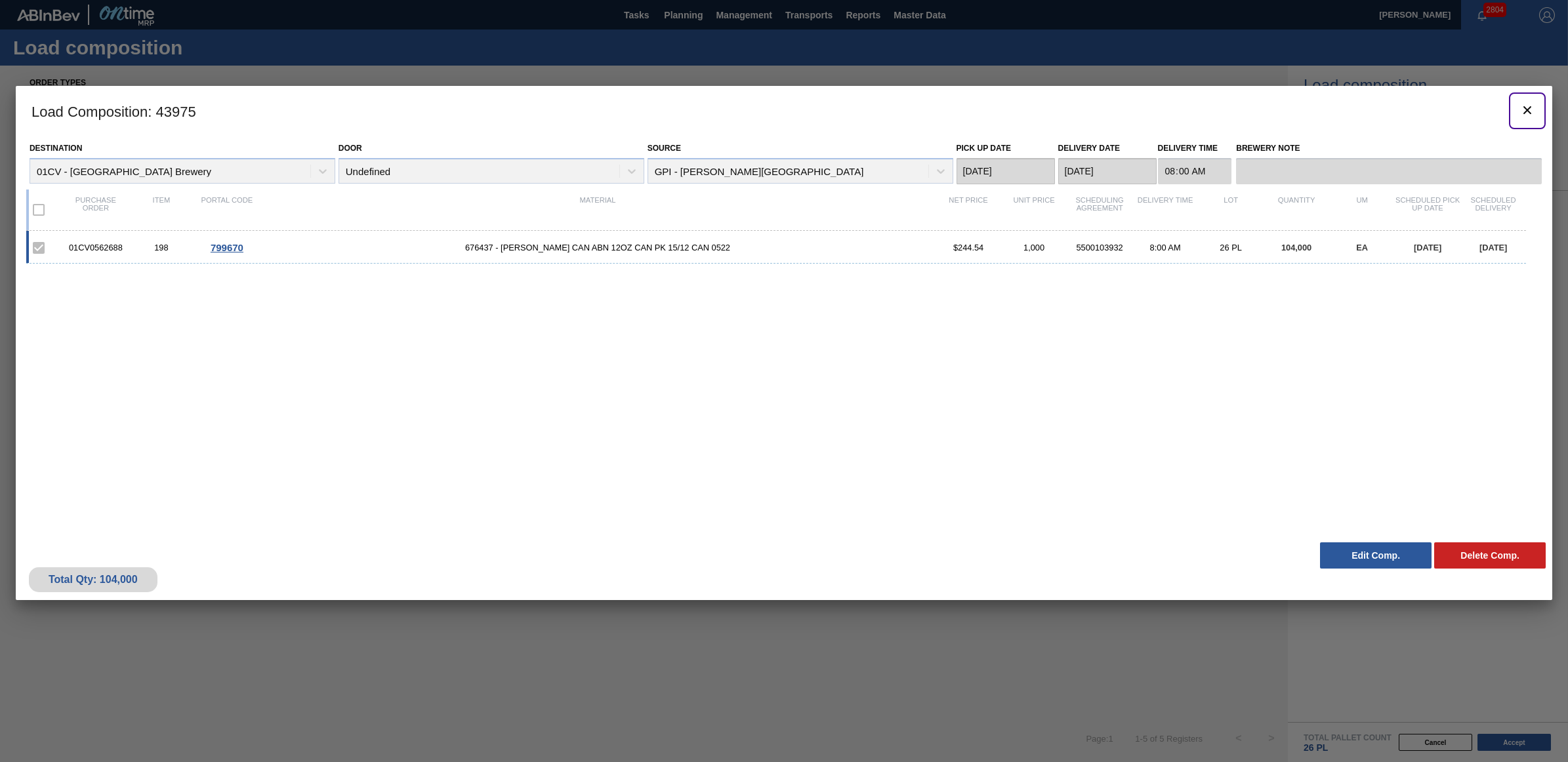
click at [1527, 109] on icon "botão de ícone" at bounding box center [1527, 110] width 16 height 16
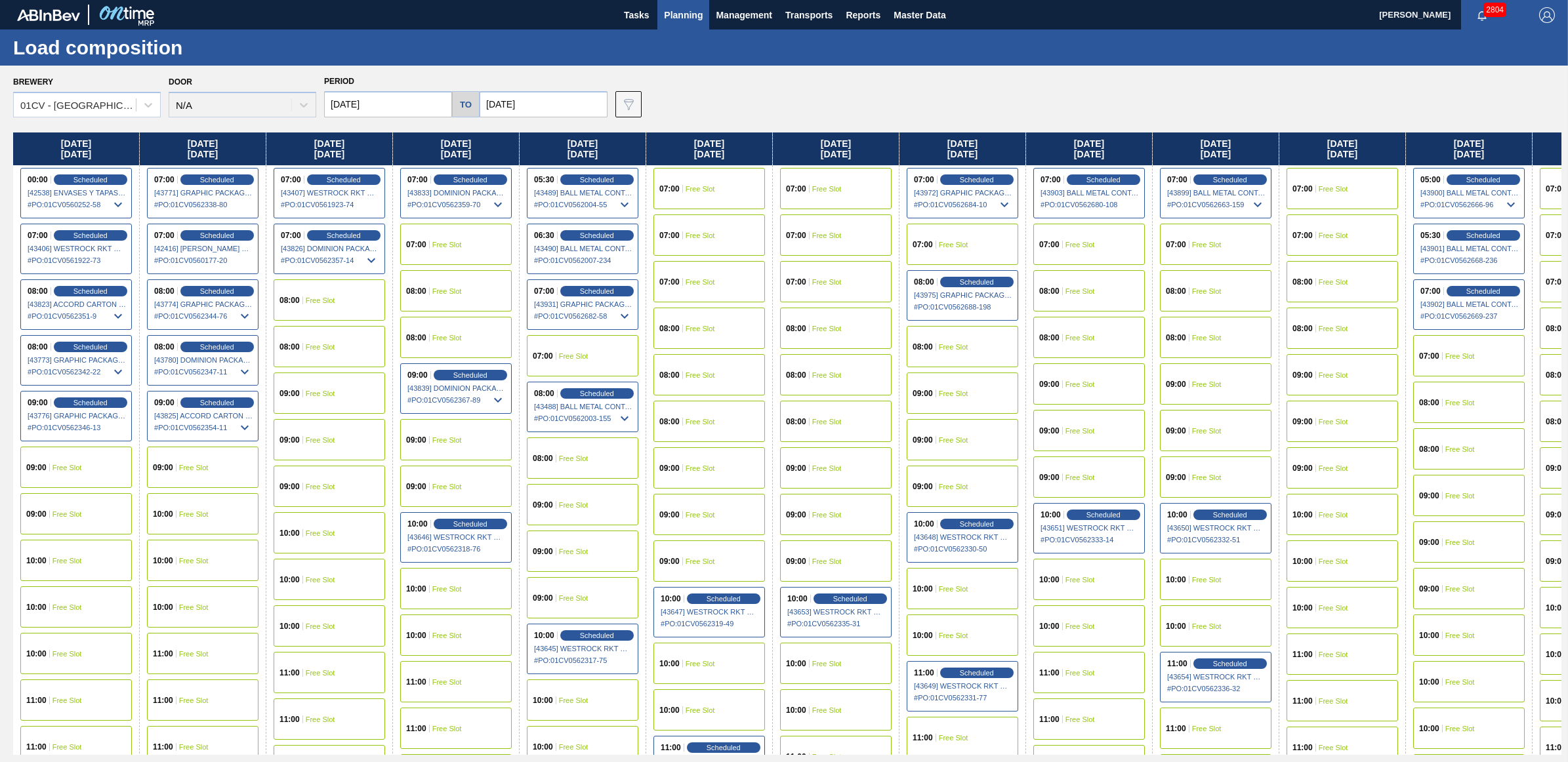
click at [1096, 234] on div "07:00 Free Slot" at bounding box center [1088, 244] width 111 height 41
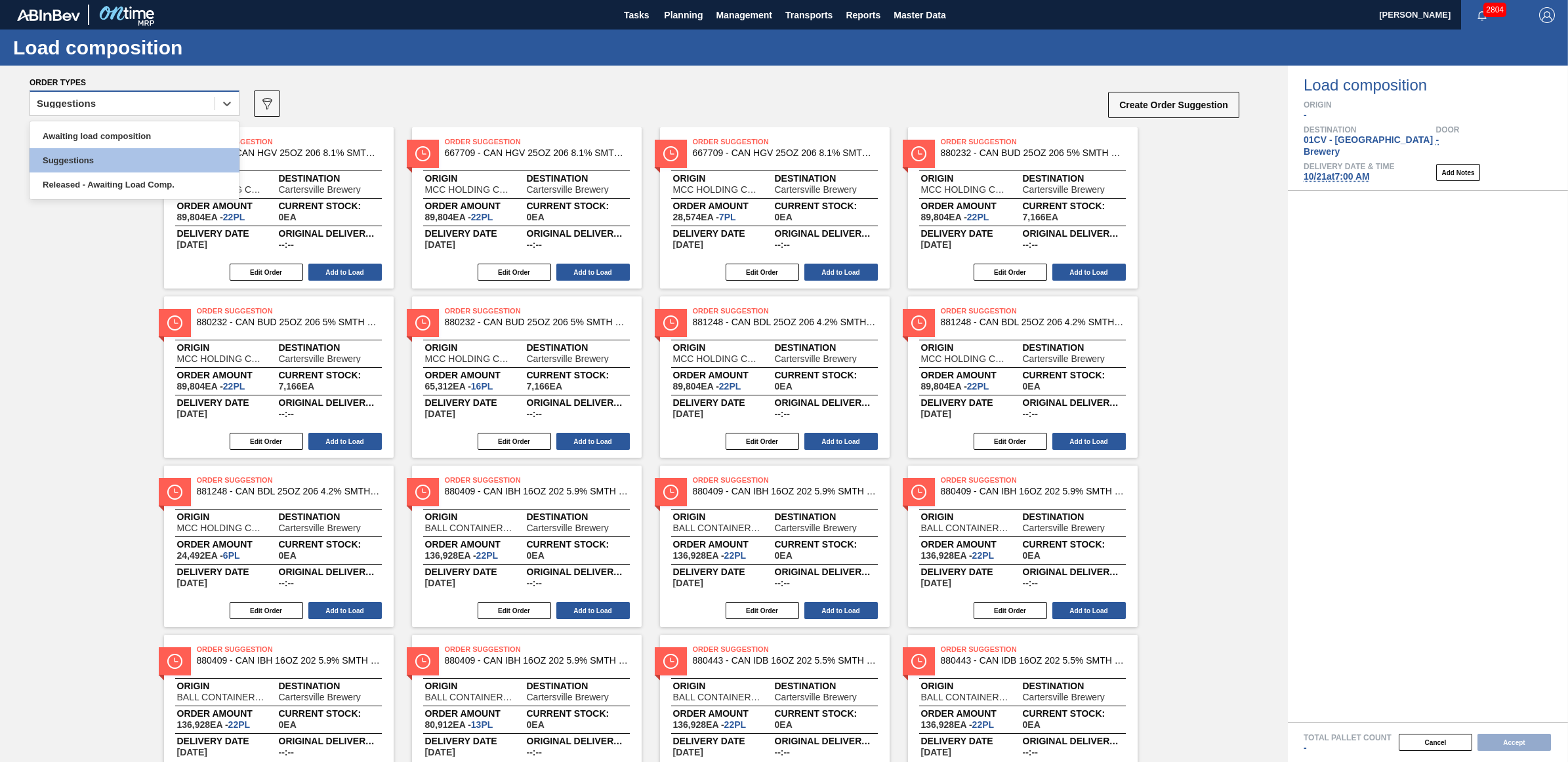
click at [148, 109] on div "Suggestions" at bounding box center [122, 103] width 184 height 19
click at [150, 135] on div "Awaiting load composition" at bounding box center [134, 135] width 210 height 24
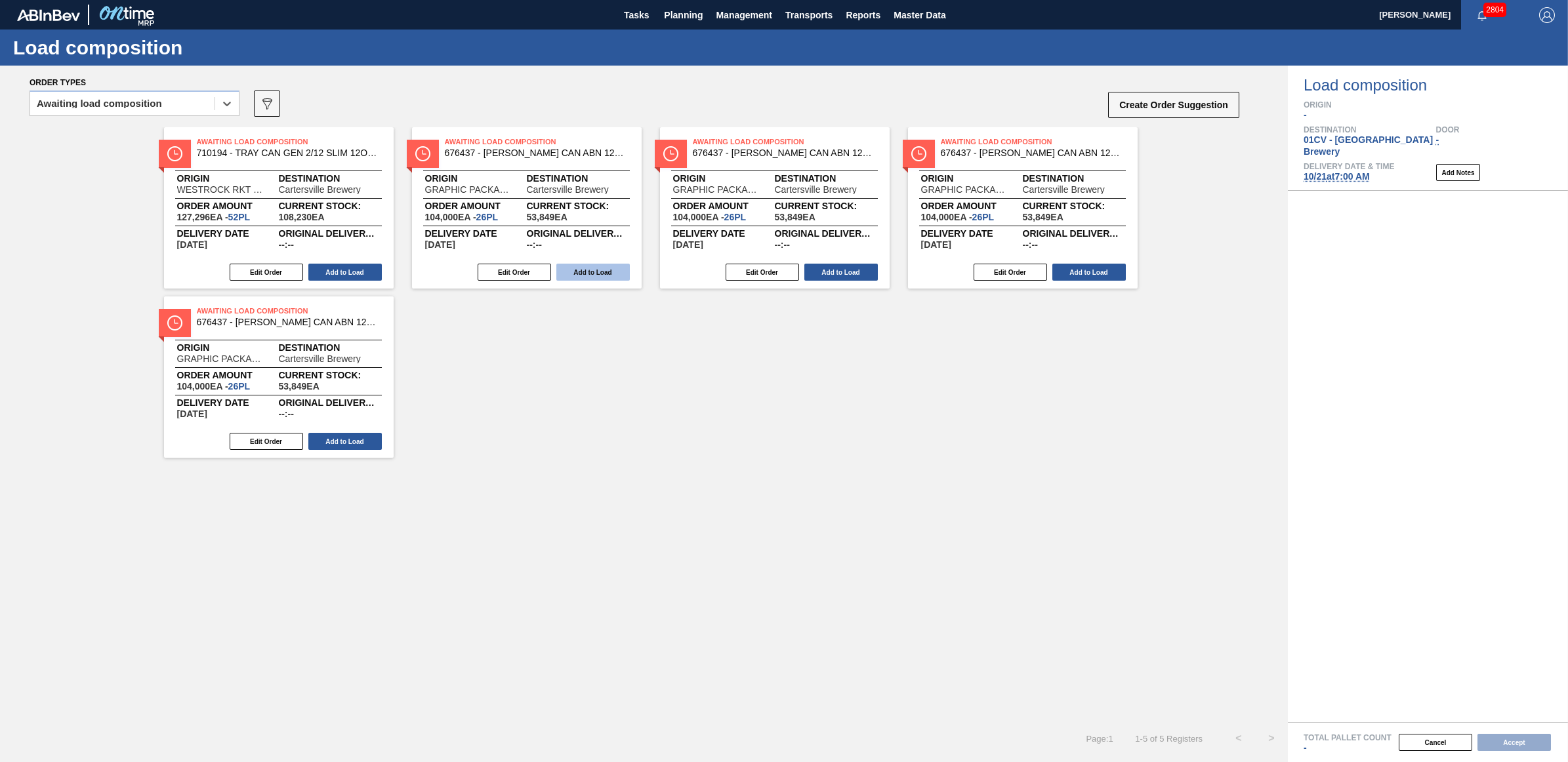
click at [605, 268] on button "Add to Load" at bounding box center [593, 272] width 74 height 17
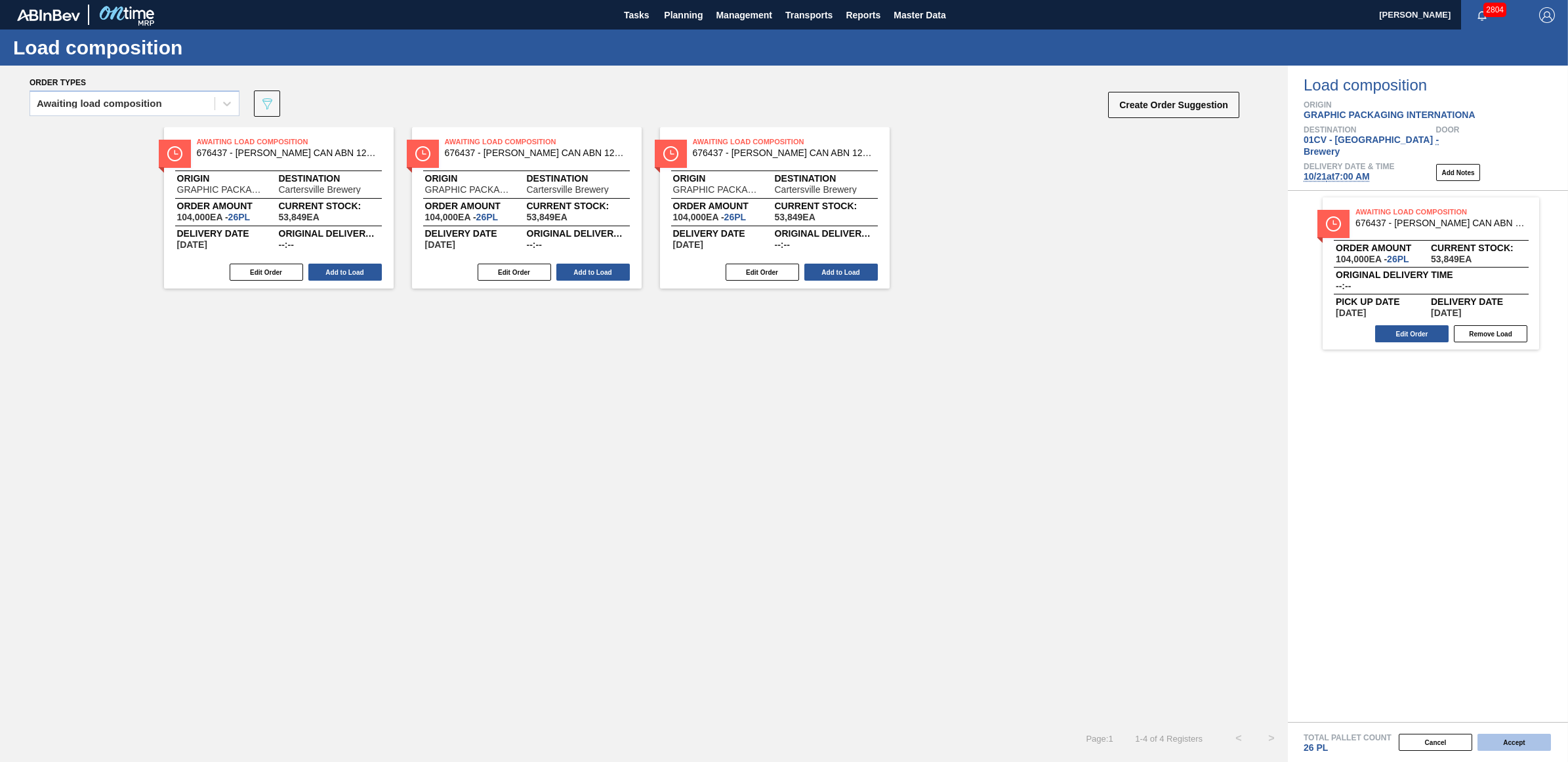
click at [1530, 740] on button "Accept" at bounding box center [1514, 742] width 74 height 17
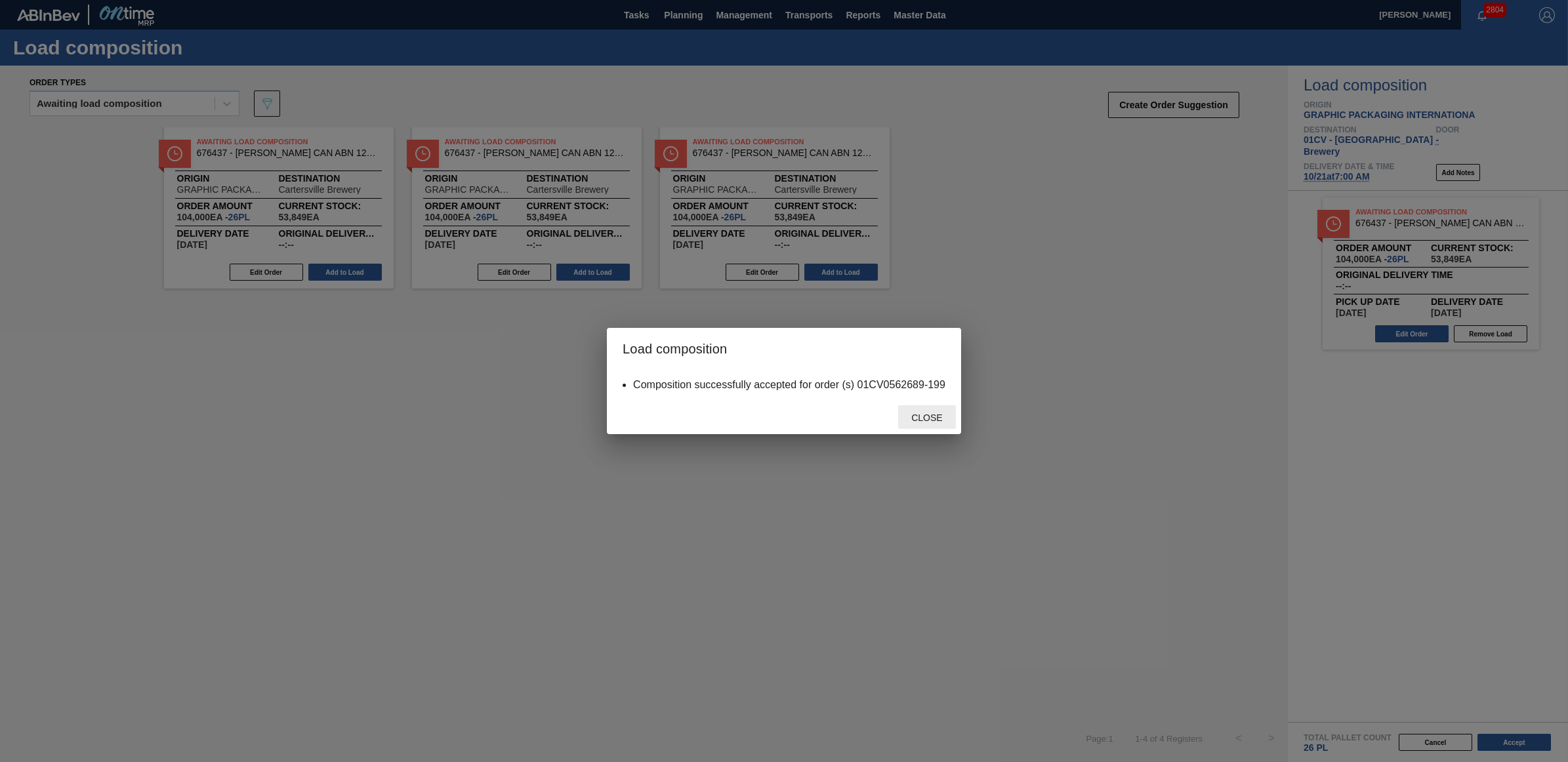
click at [918, 410] on div "Close" at bounding box center [926, 417] width 58 height 24
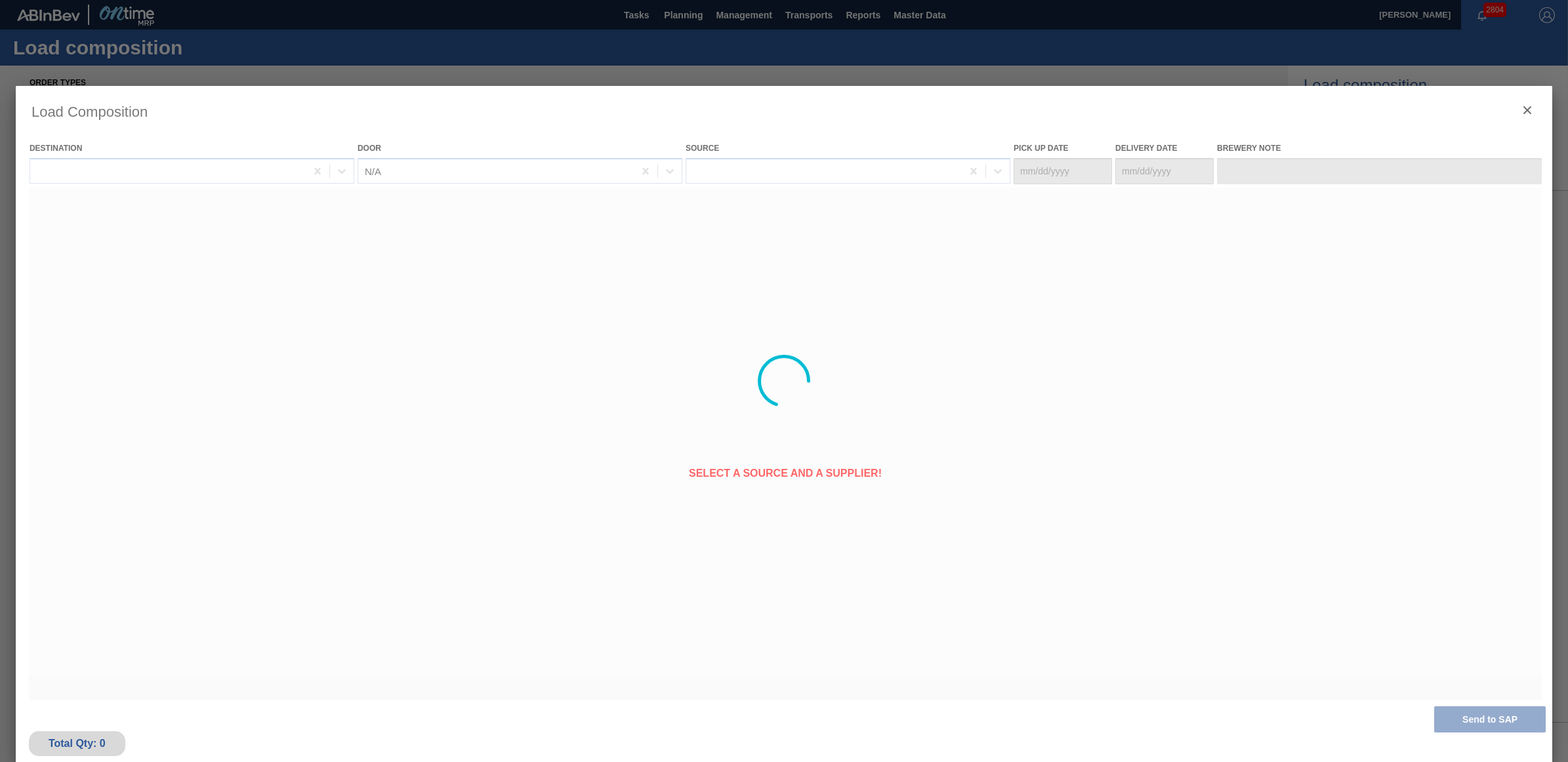
type Date "[DATE]"
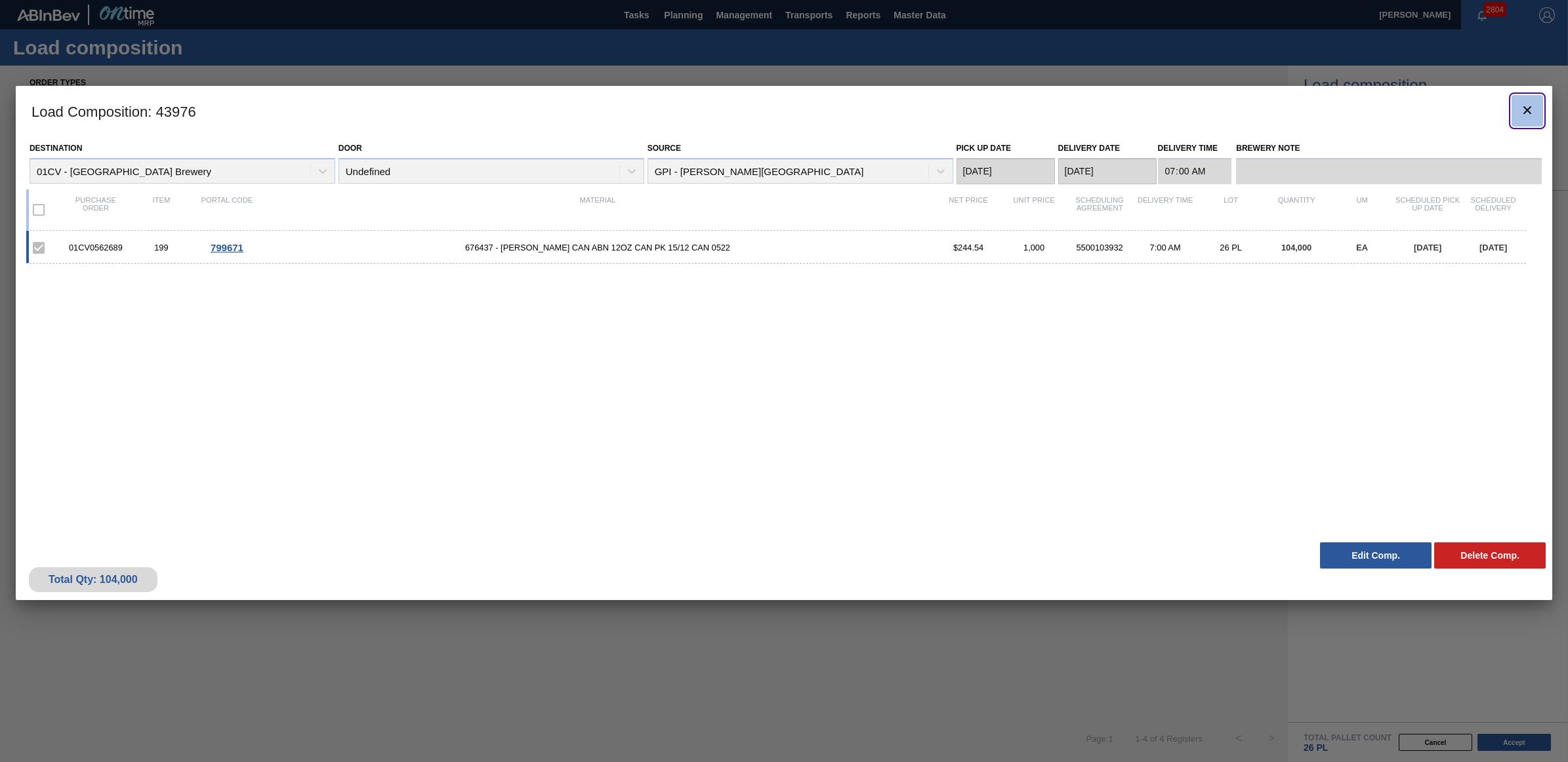
click at [1526, 109] on icon "botão de ícone" at bounding box center [1527, 110] width 16 height 16
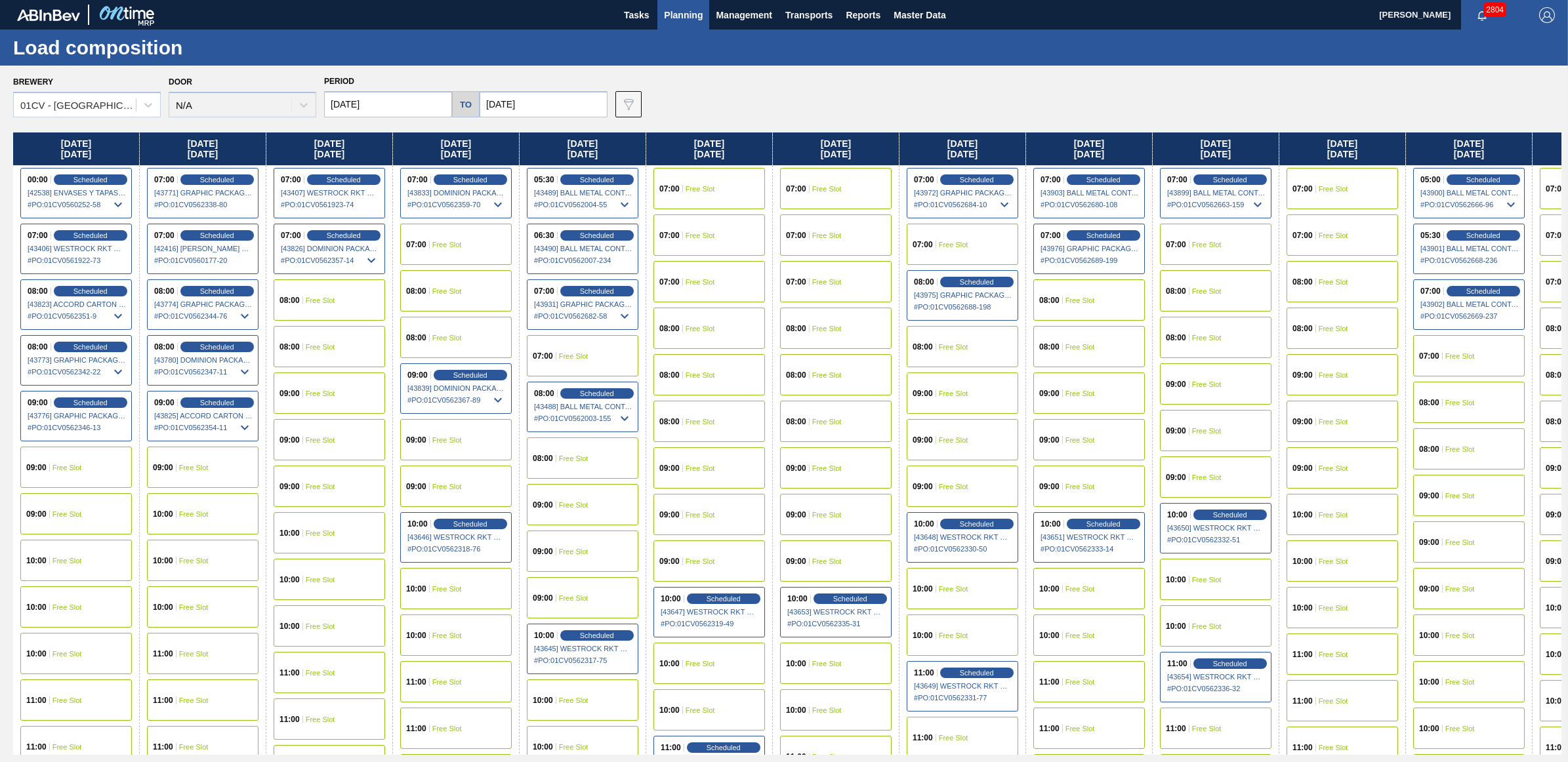
click at [1225, 245] on div "07:00 Free Slot" at bounding box center [1215, 244] width 111 height 41
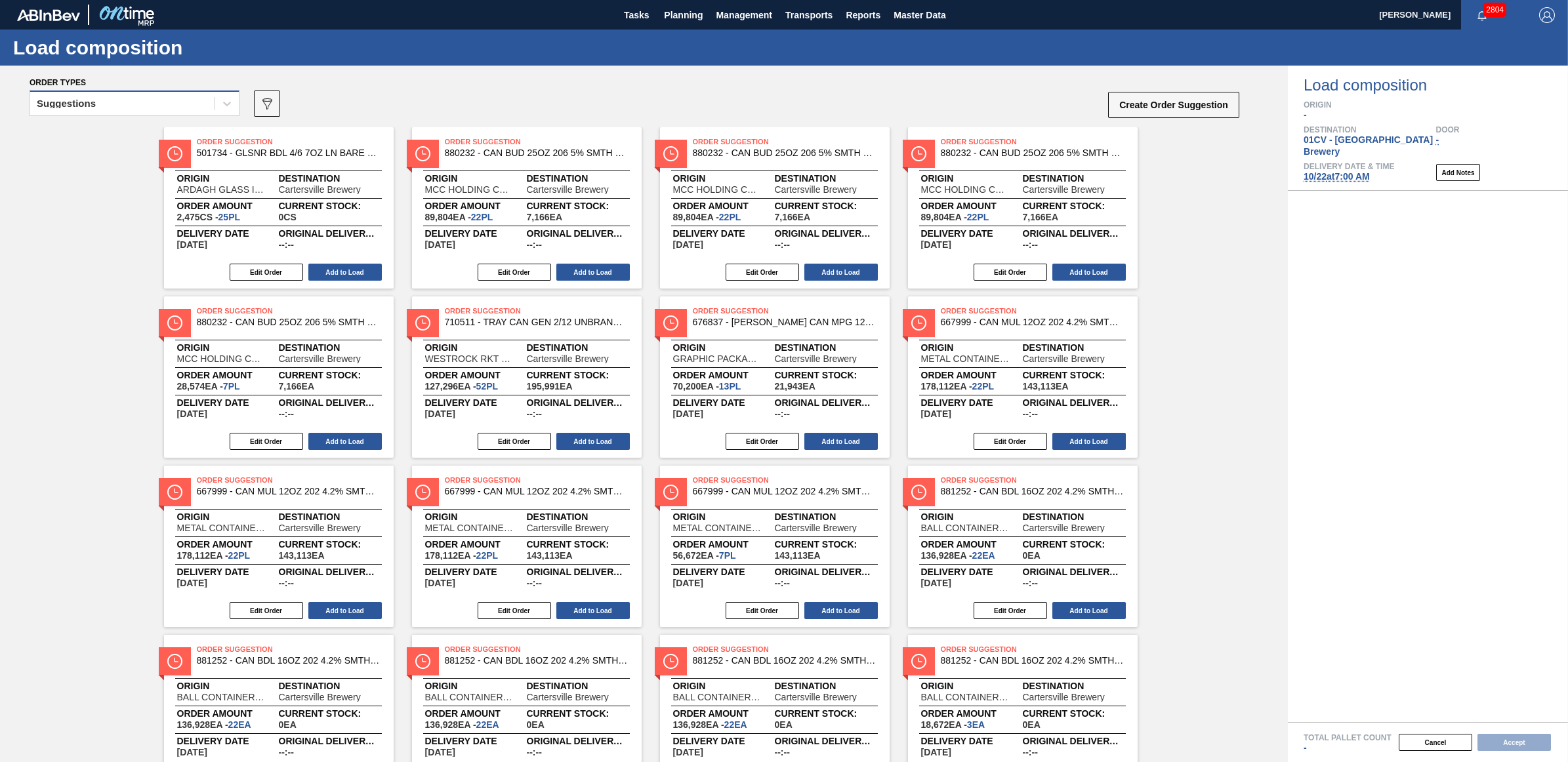
click at [116, 103] on div "Suggestions" at bounding box center [122, 103] width 184 height 19
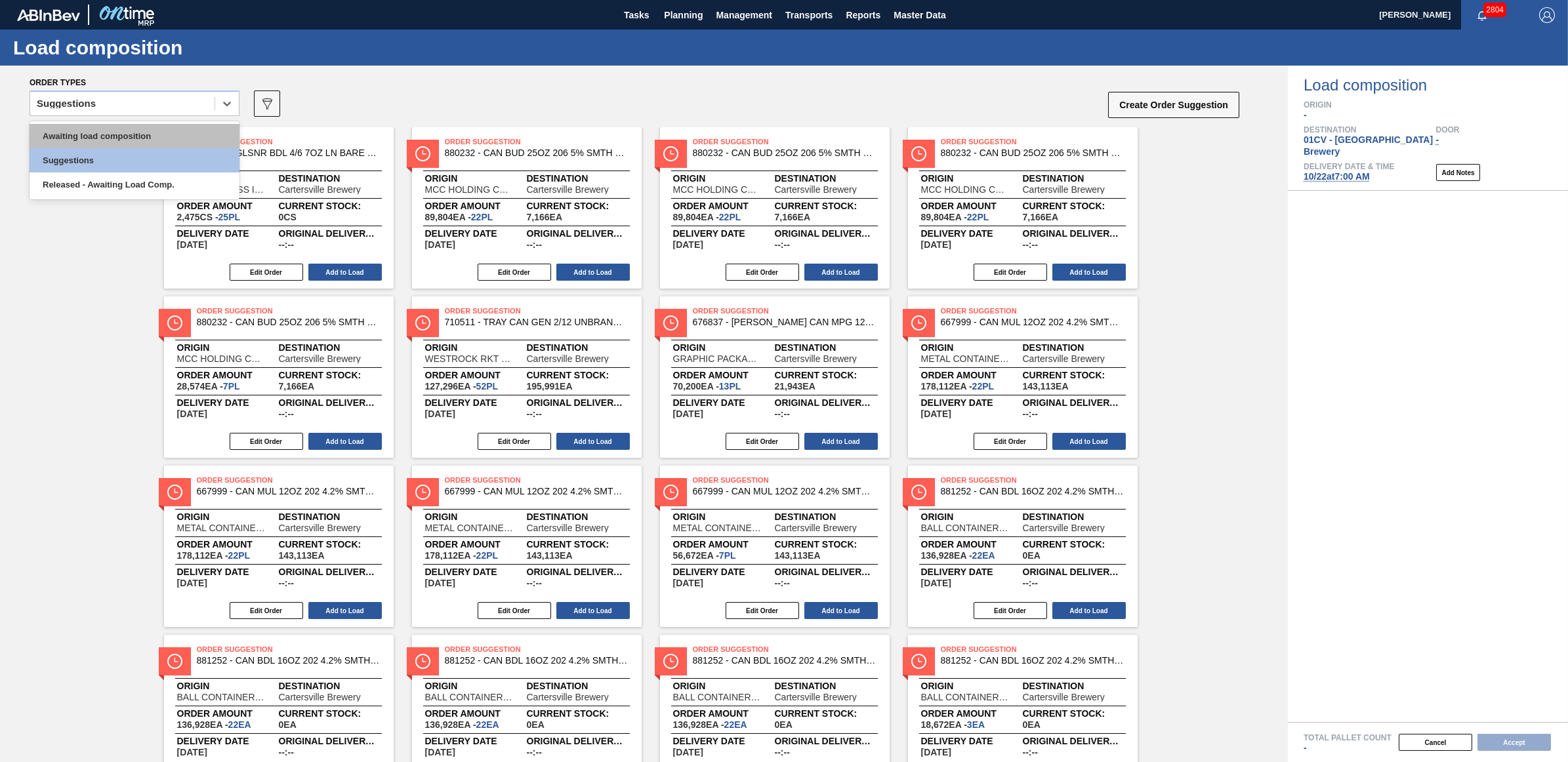
click at [118, 134] on div "Awaiting load composition" at bounding box center [134, 135] width 210 height 24
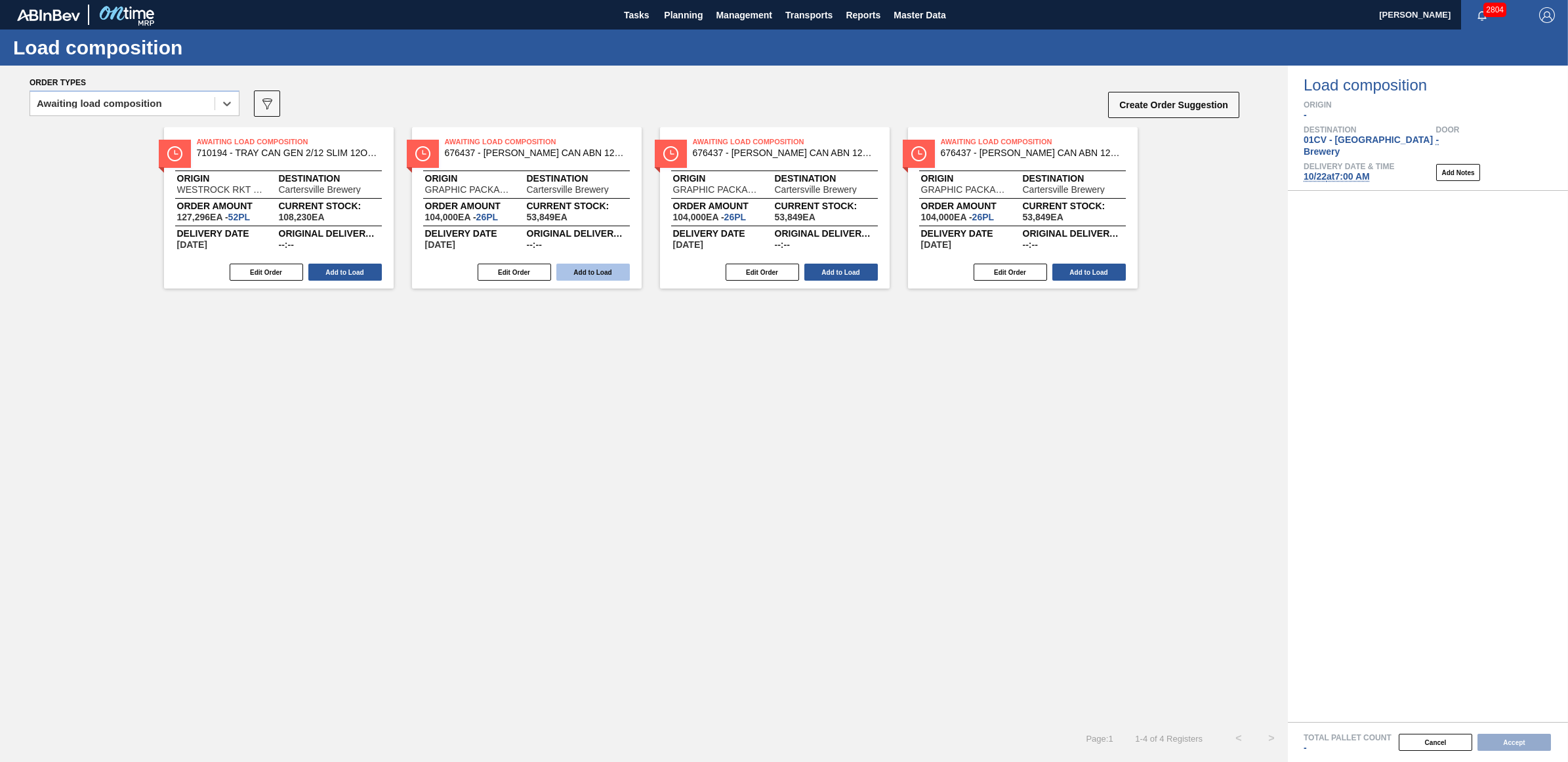
click at [603, 269] on button "Add to Load" at bounding box center [593, 272] width 74 height 17
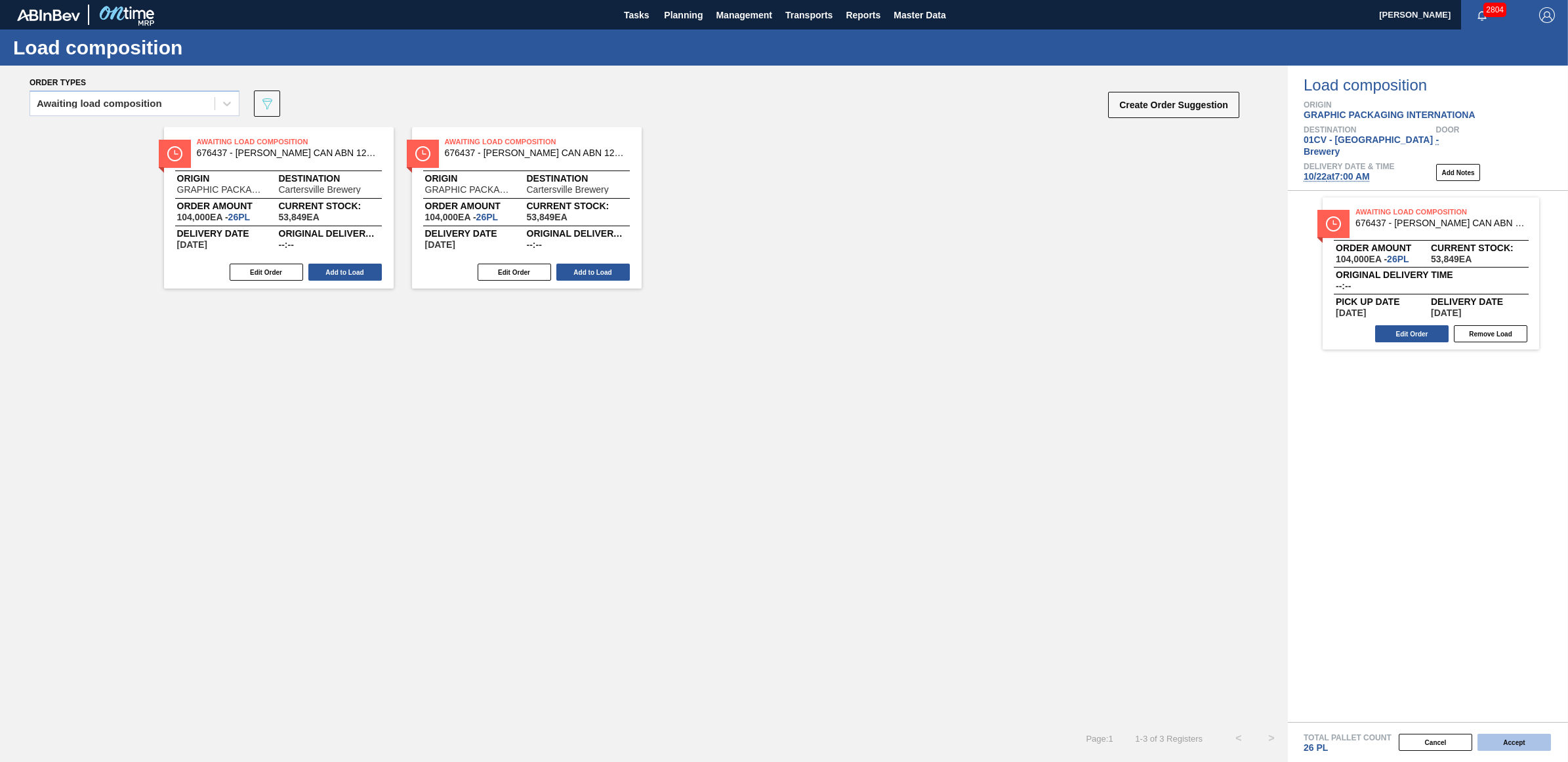
click at [1486, 742] on button "Accept" at bounding box center [1514, 742] width 74 height 17
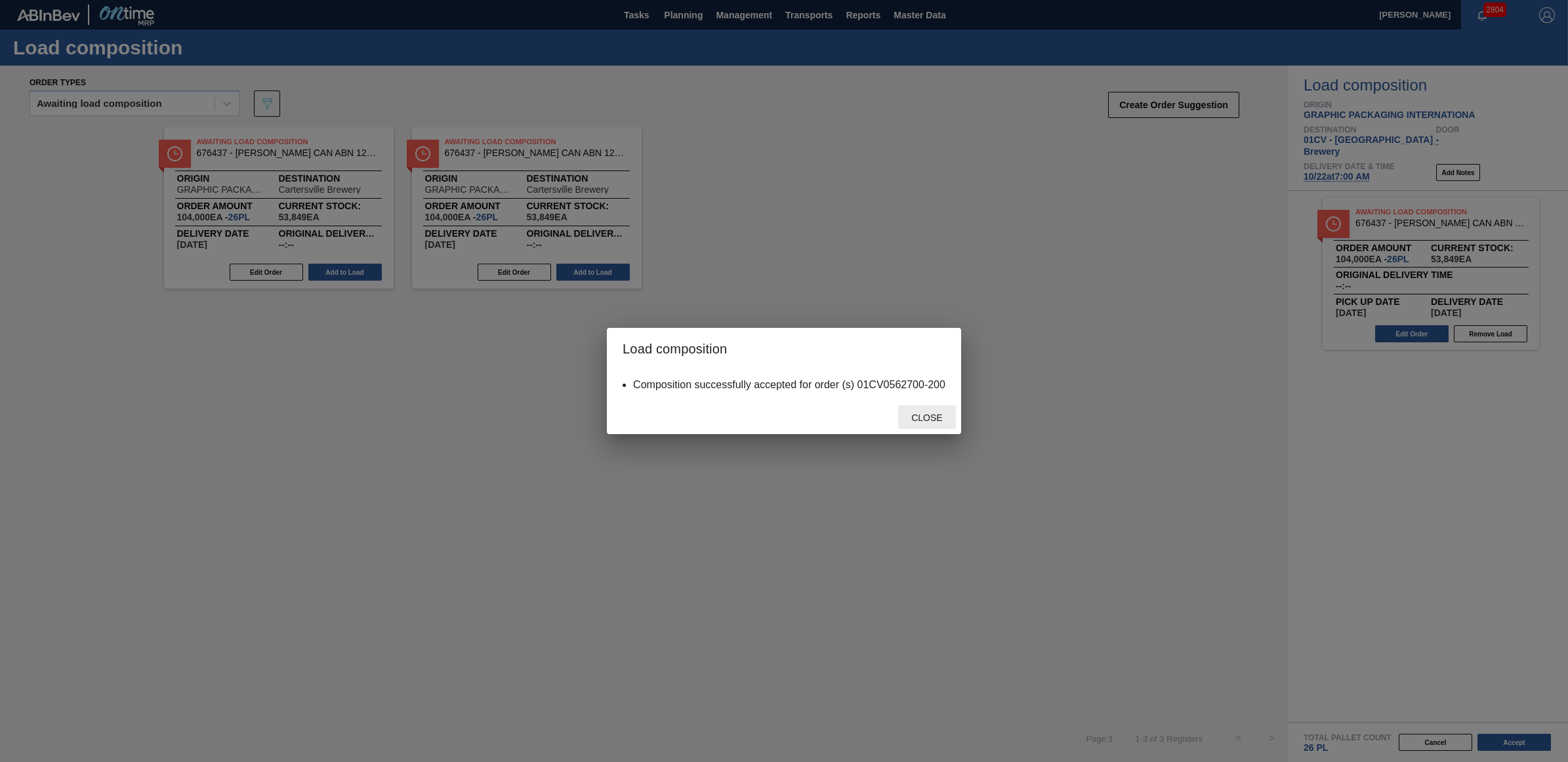
click at [929, 418] on span "Close" at bounding box center [926, 418] width 52 height 11
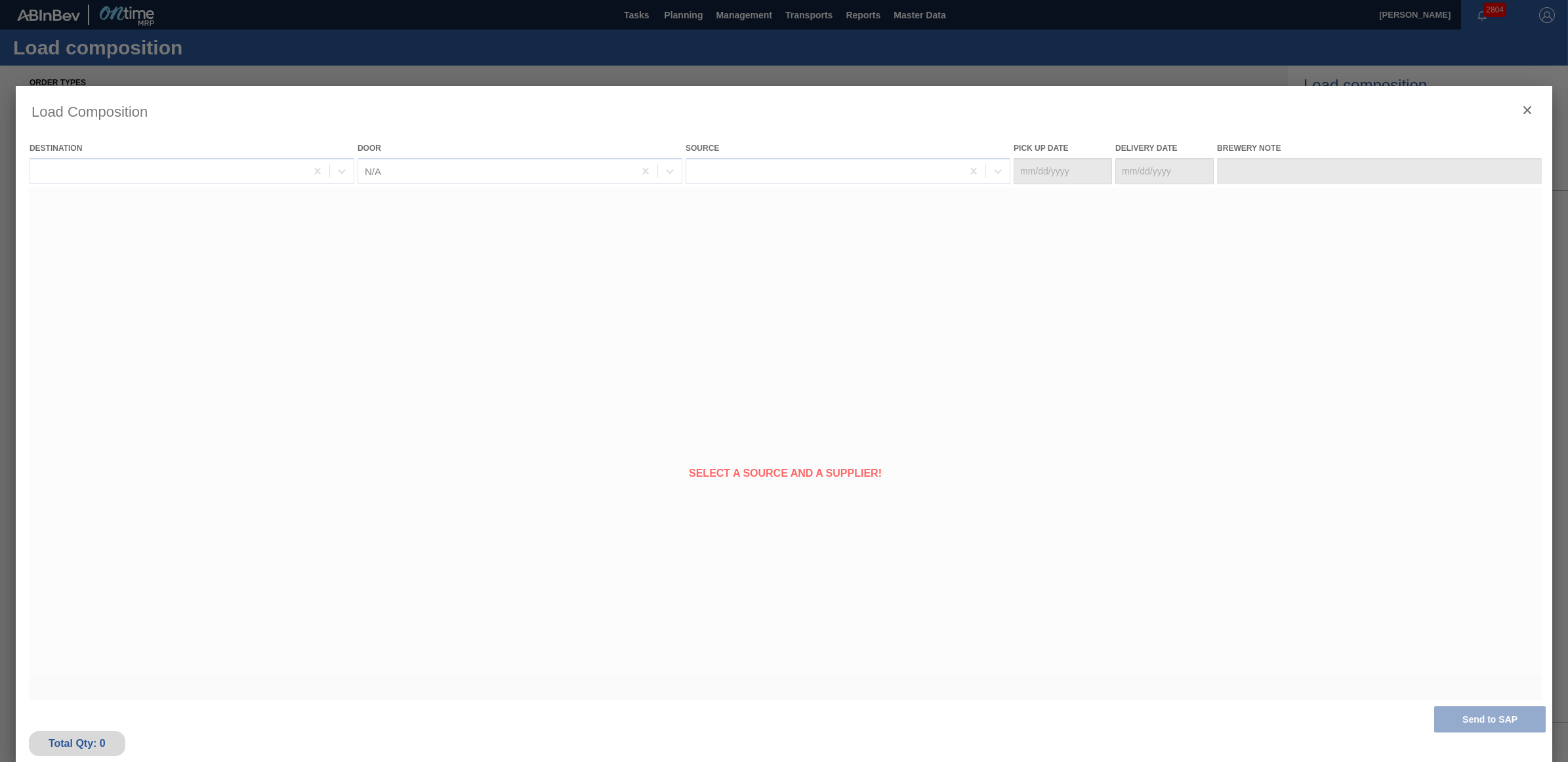
type Date "[DATE]"
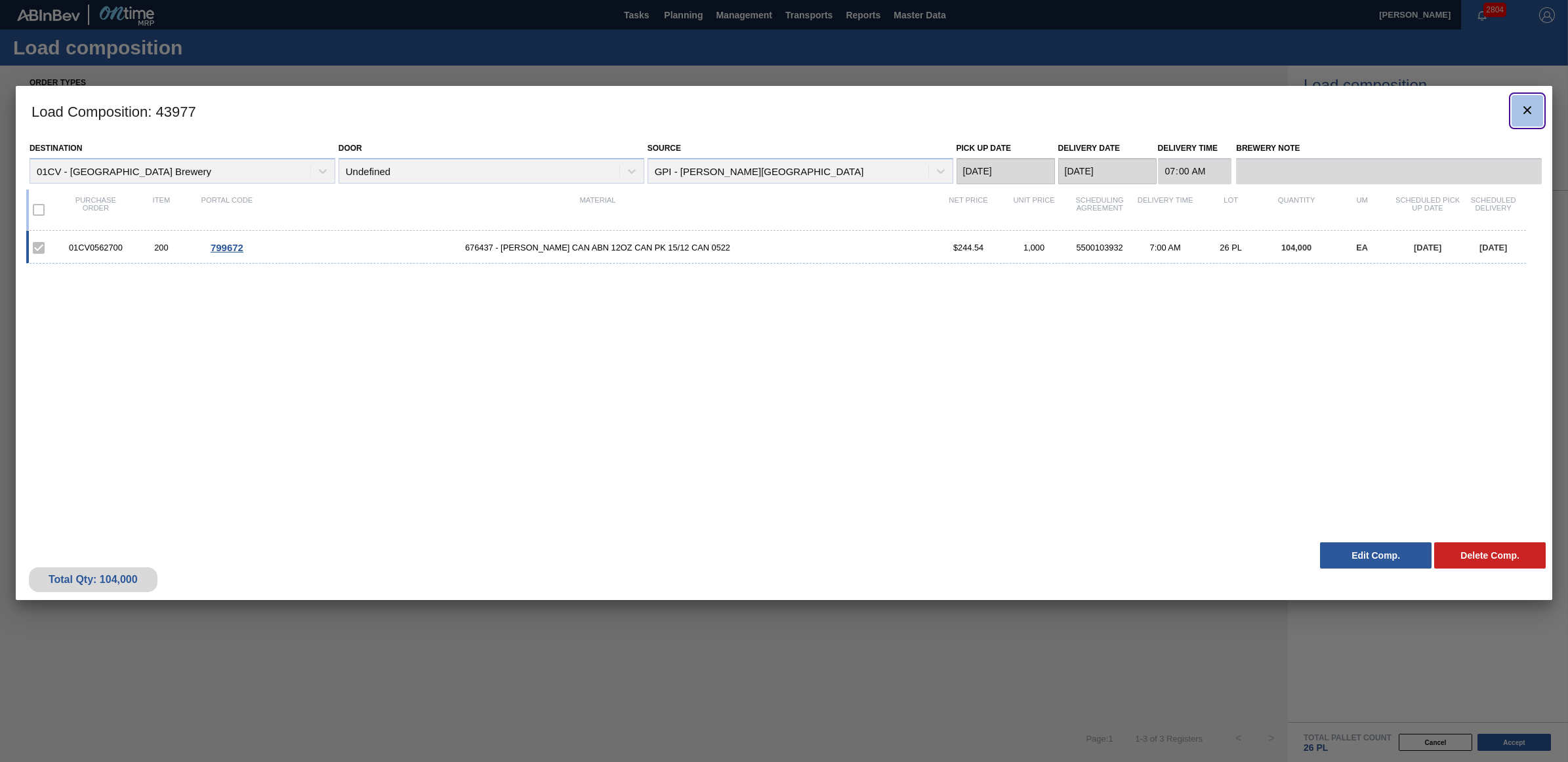
click at [1527, 109] on icon "botão de ícone" at bounding box center [1527, 110] width 16 height 16
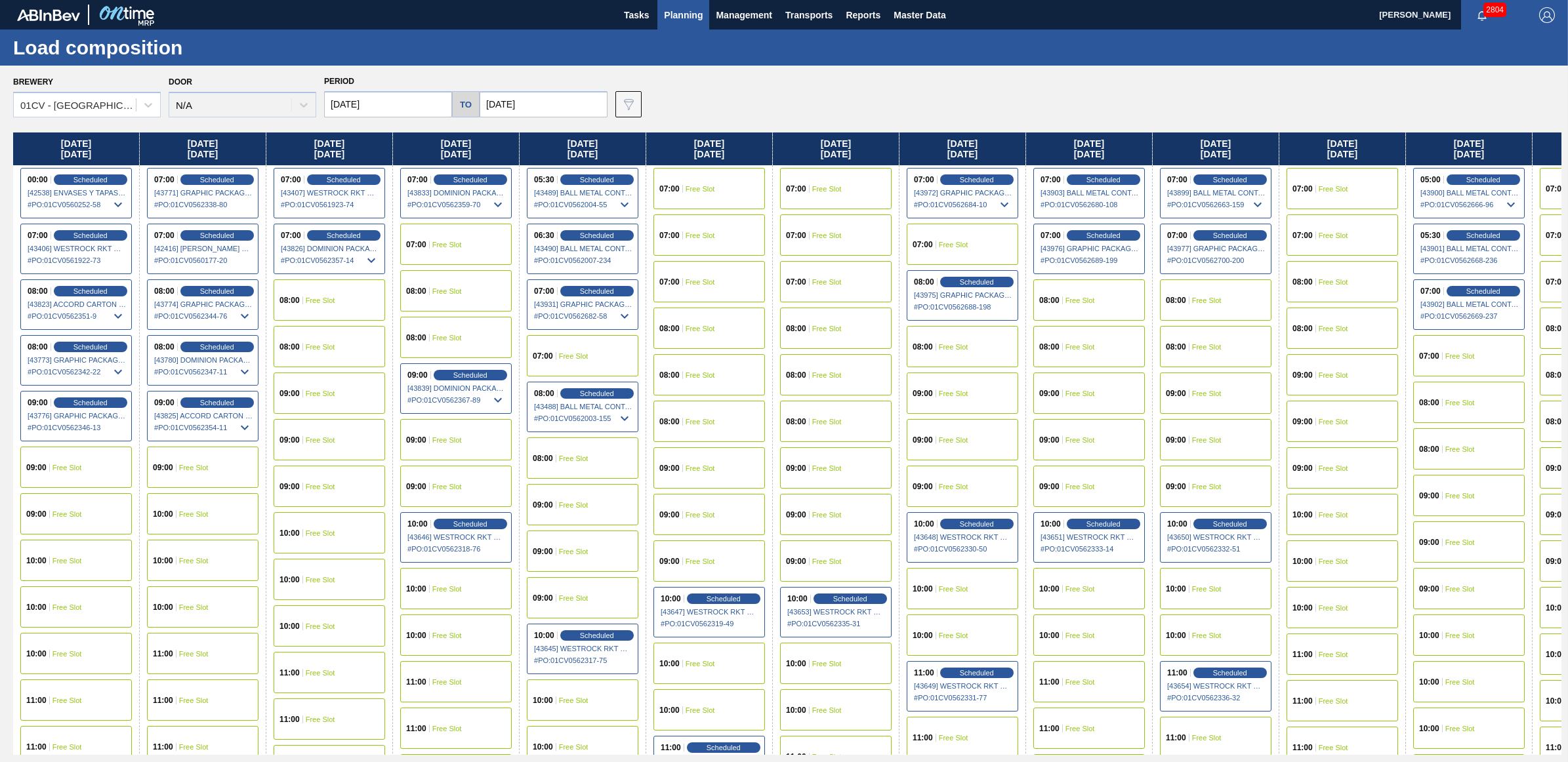
scroll to position [0, 135]
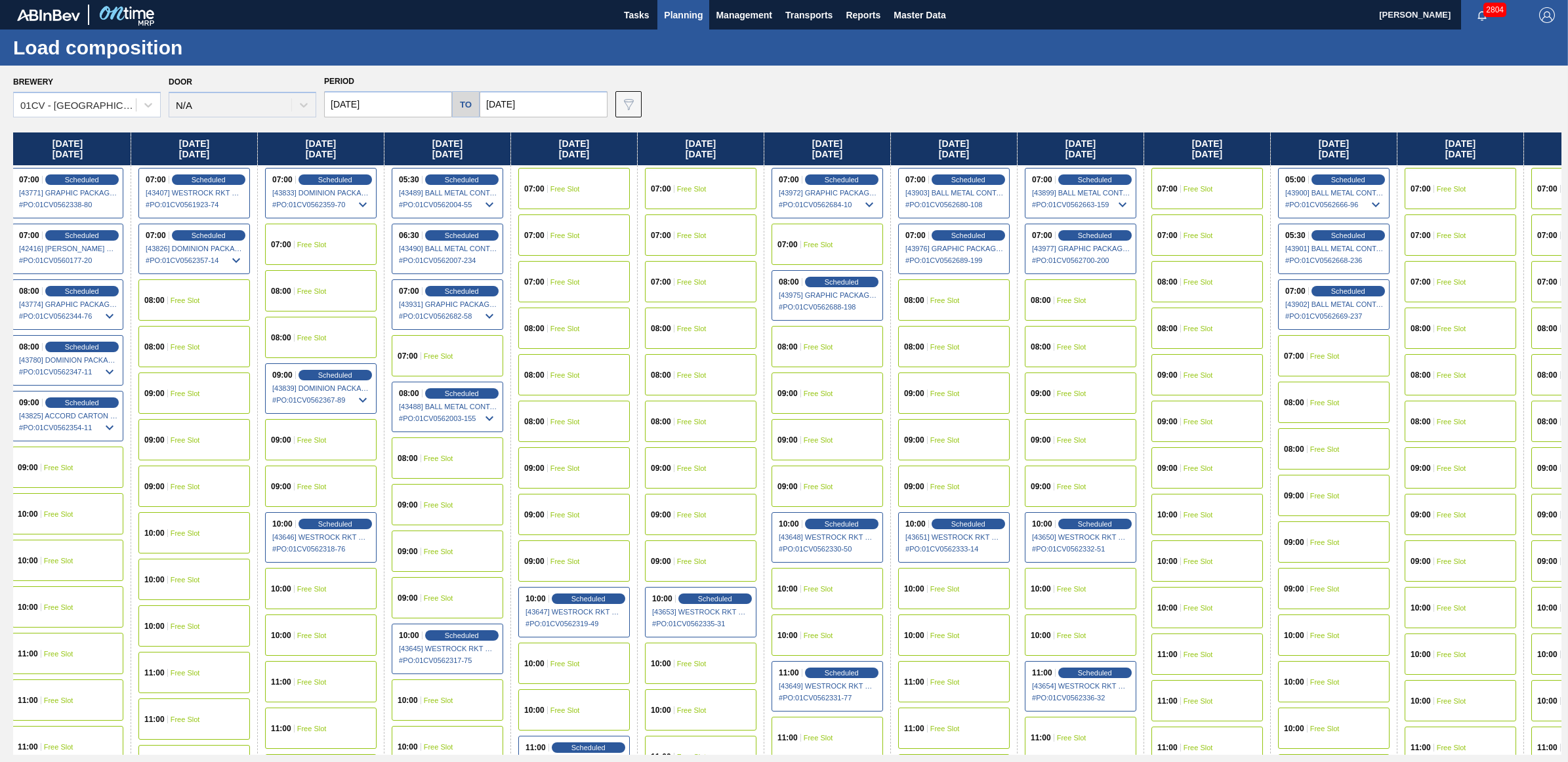
drag, startPoint x: 1027, startPoint y: 146, endPoint x: 872, endPoint y: 146, distance: 155.0
click at [872, 146] on div "[DATE] 00:00 Scheduled [42538] ENVASES Y TAPAS MODELO S A DE - 0008257397 # PO …" at bounding box center [787, 443] width 1548 height 622
click at [1199, 178] on div "07:00 Free Slot" at bounding box center [1207, 189] width 111 height 41
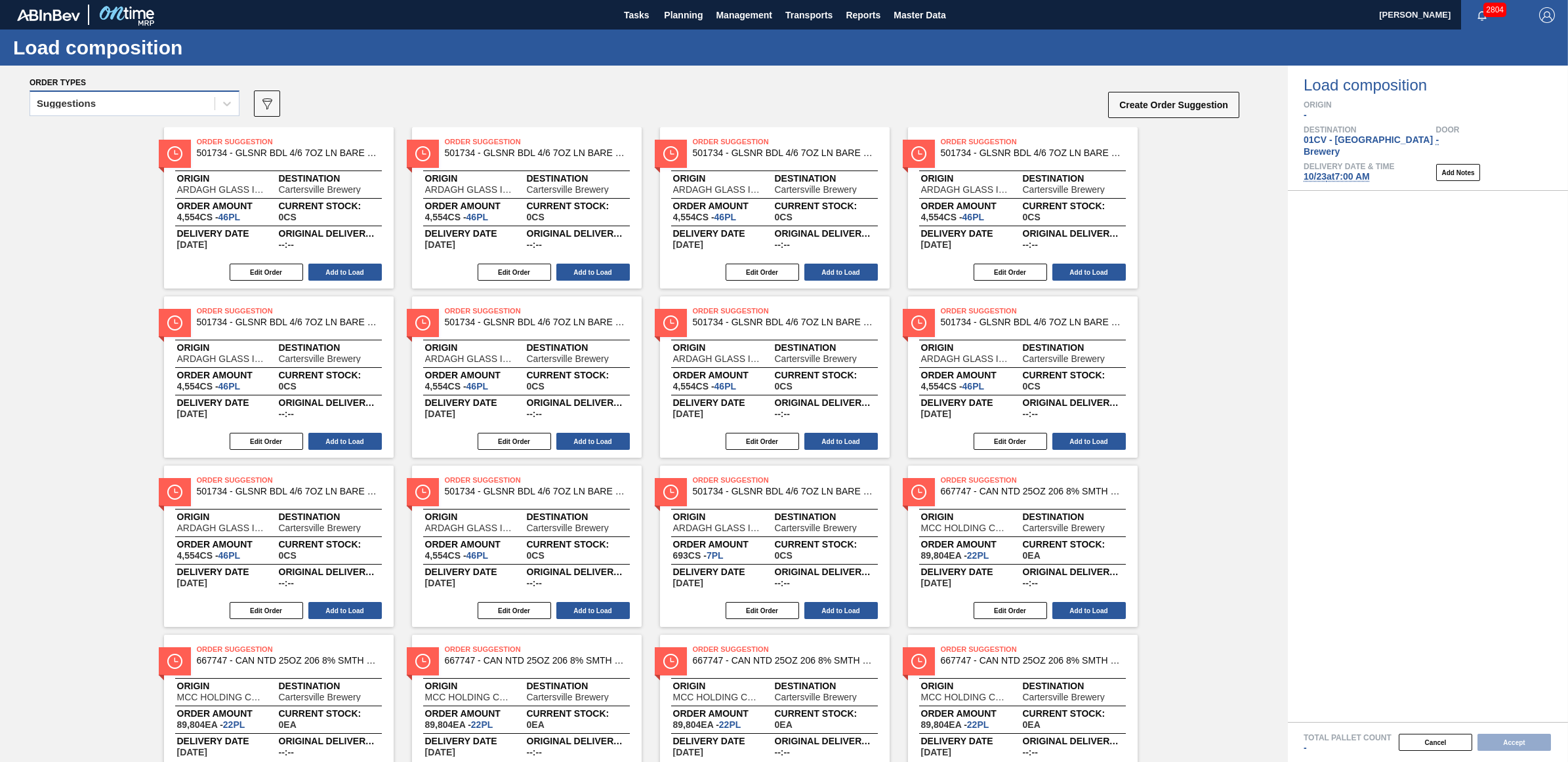
click at [82, 105] on div "Suggestions" at bounding box center [66, 103] width 59 height 9
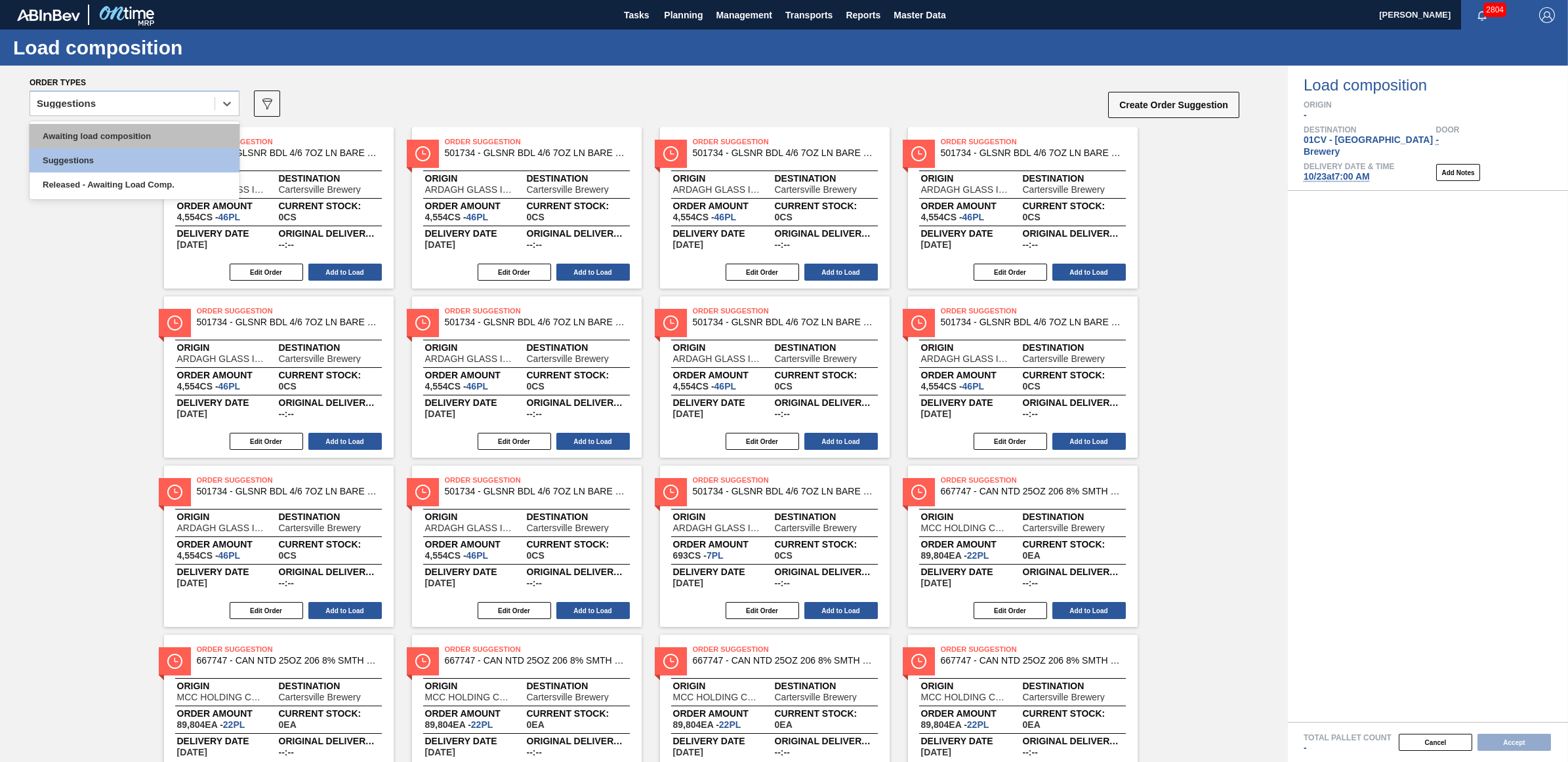
click at [102, 136] on div "Awaiting load composition" at bounding box center [134, 135] width 210 height 24
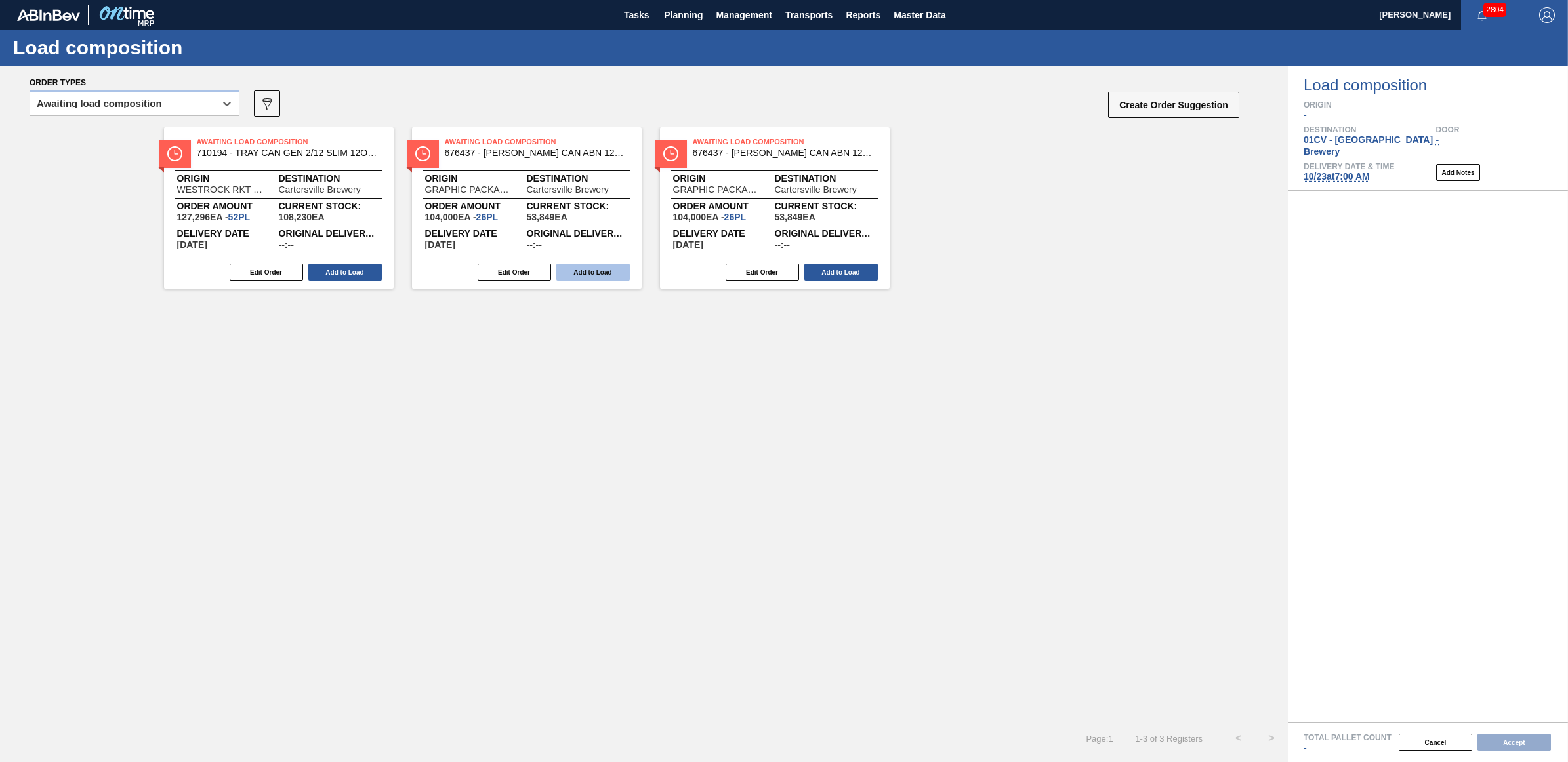
click at [586, 273] on button "Add to Load" at bounding box center [593, 272] width 74 height 17
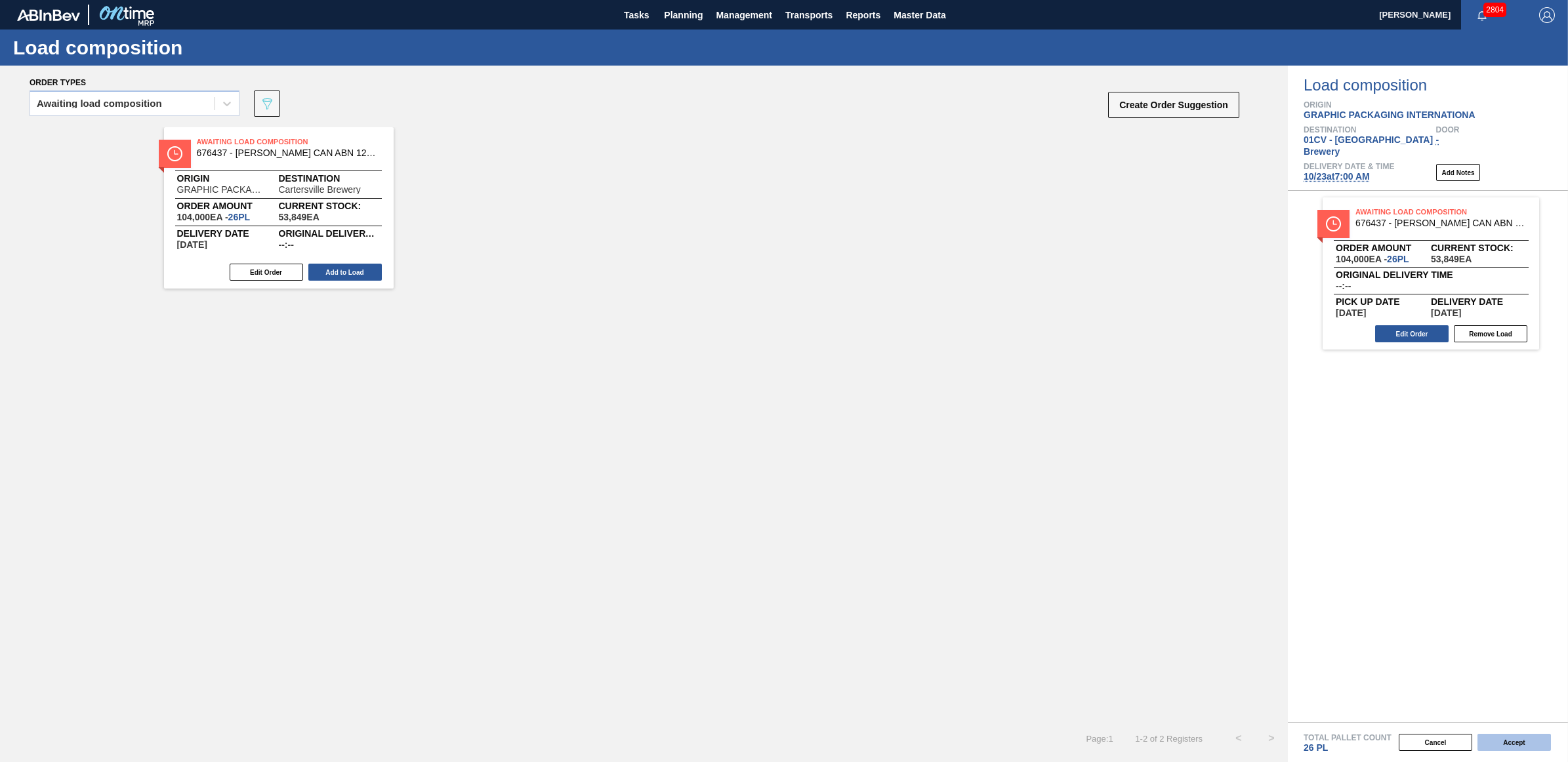
click at [1500, 742] on button "Accept" at bounding box center [1514, 742] width 74 height 17
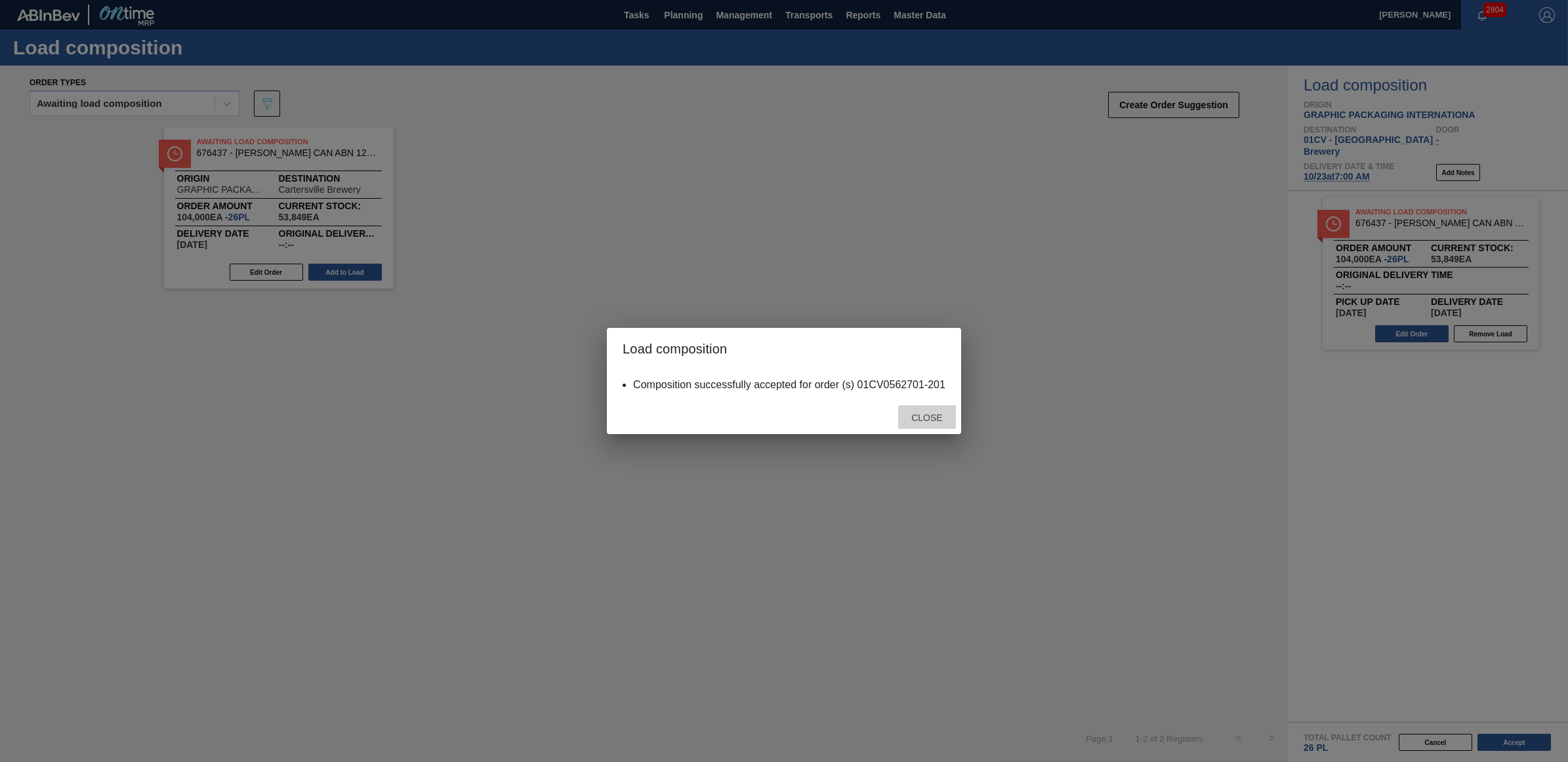
click at [929, 414] on span "Close" at bounding box center [926, 418] width 52 height 11
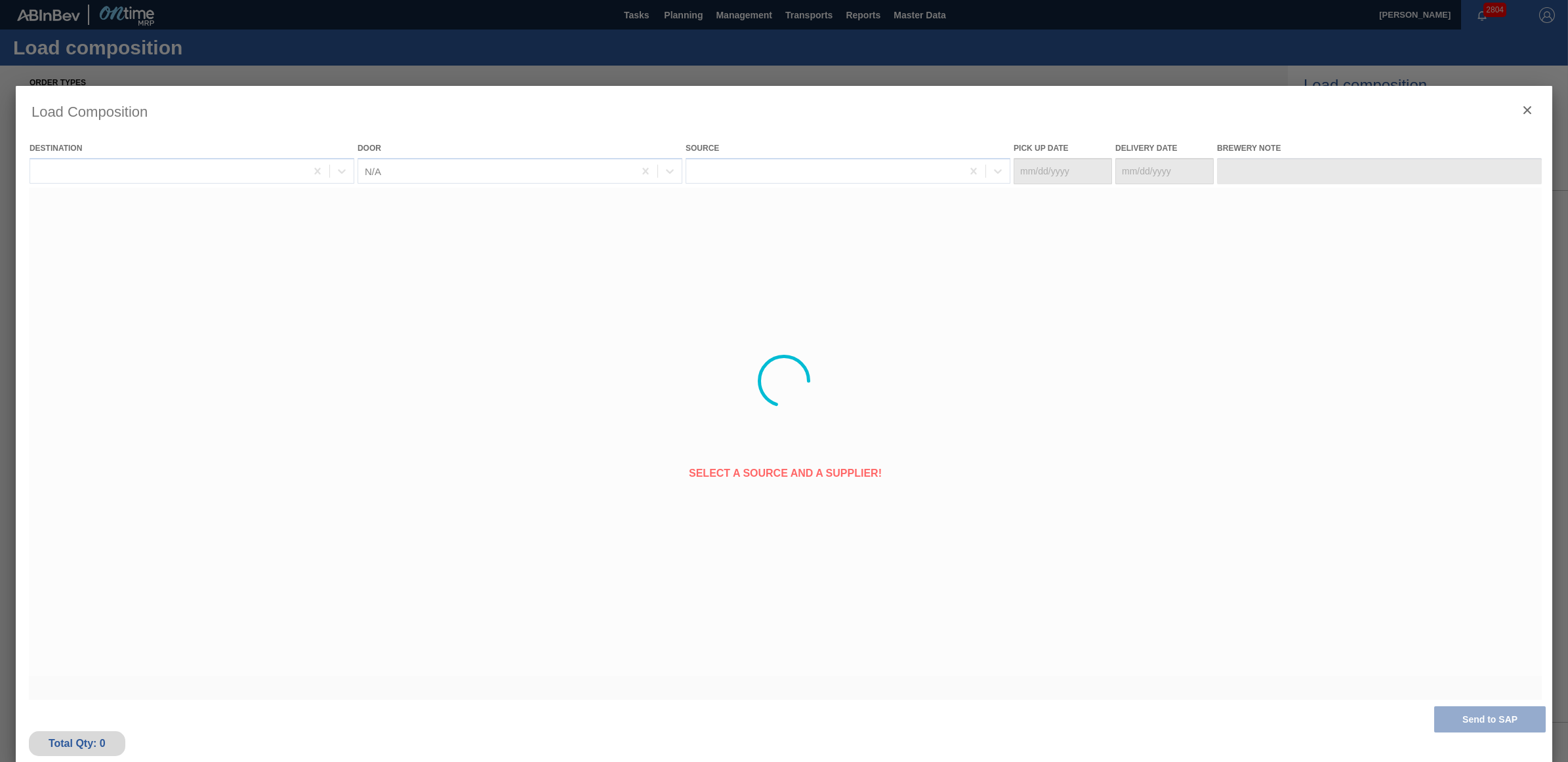
type Date "[DATE]"
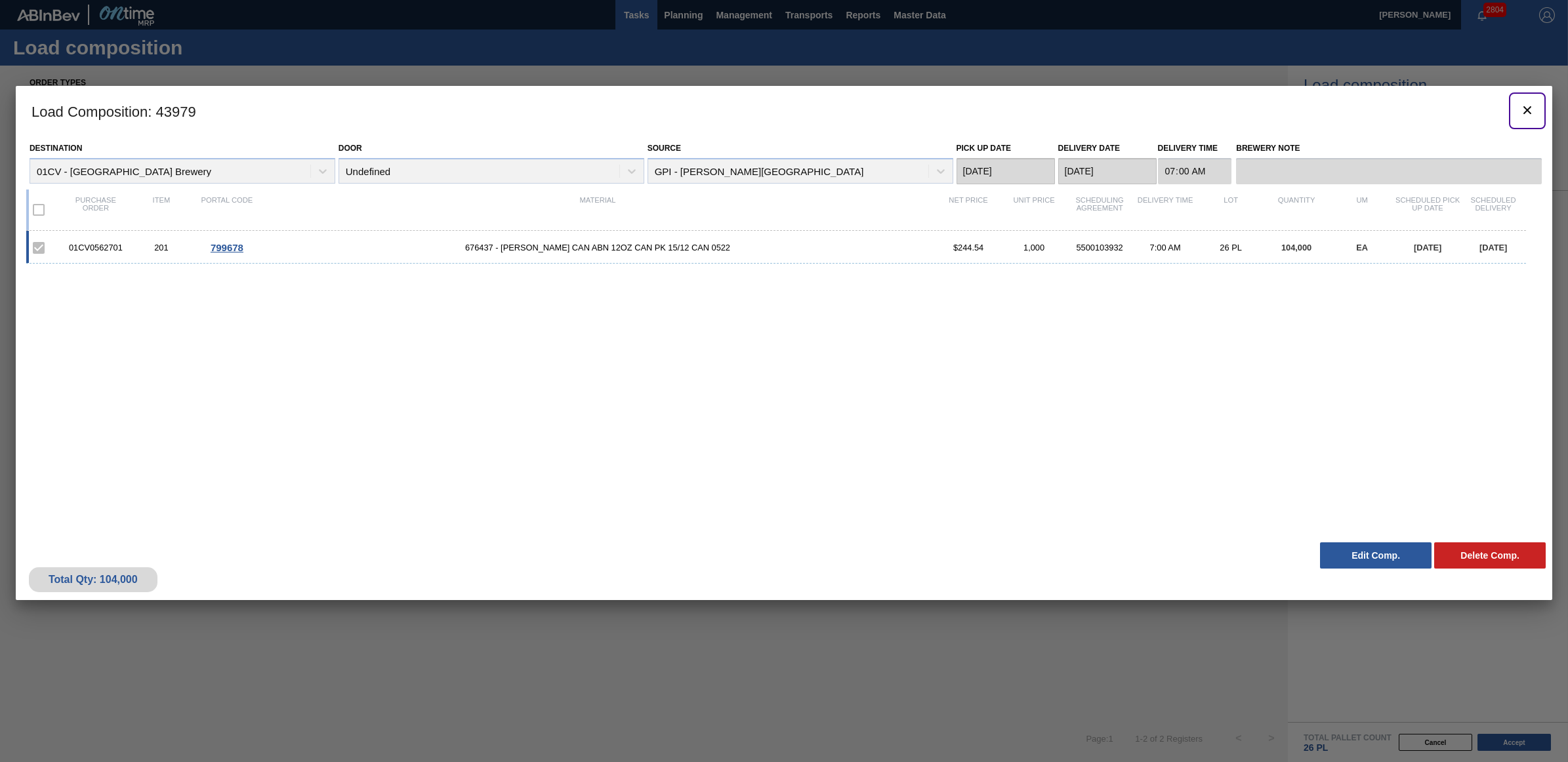
drag, startPoint x: 1523, startPoint y: 114, endPoint x: 644, endPoint y: 26, distance: 883.4
click at [1523, 114] on icon "botão de ícone" at bounding box center [1527, 110] width 16 height 16
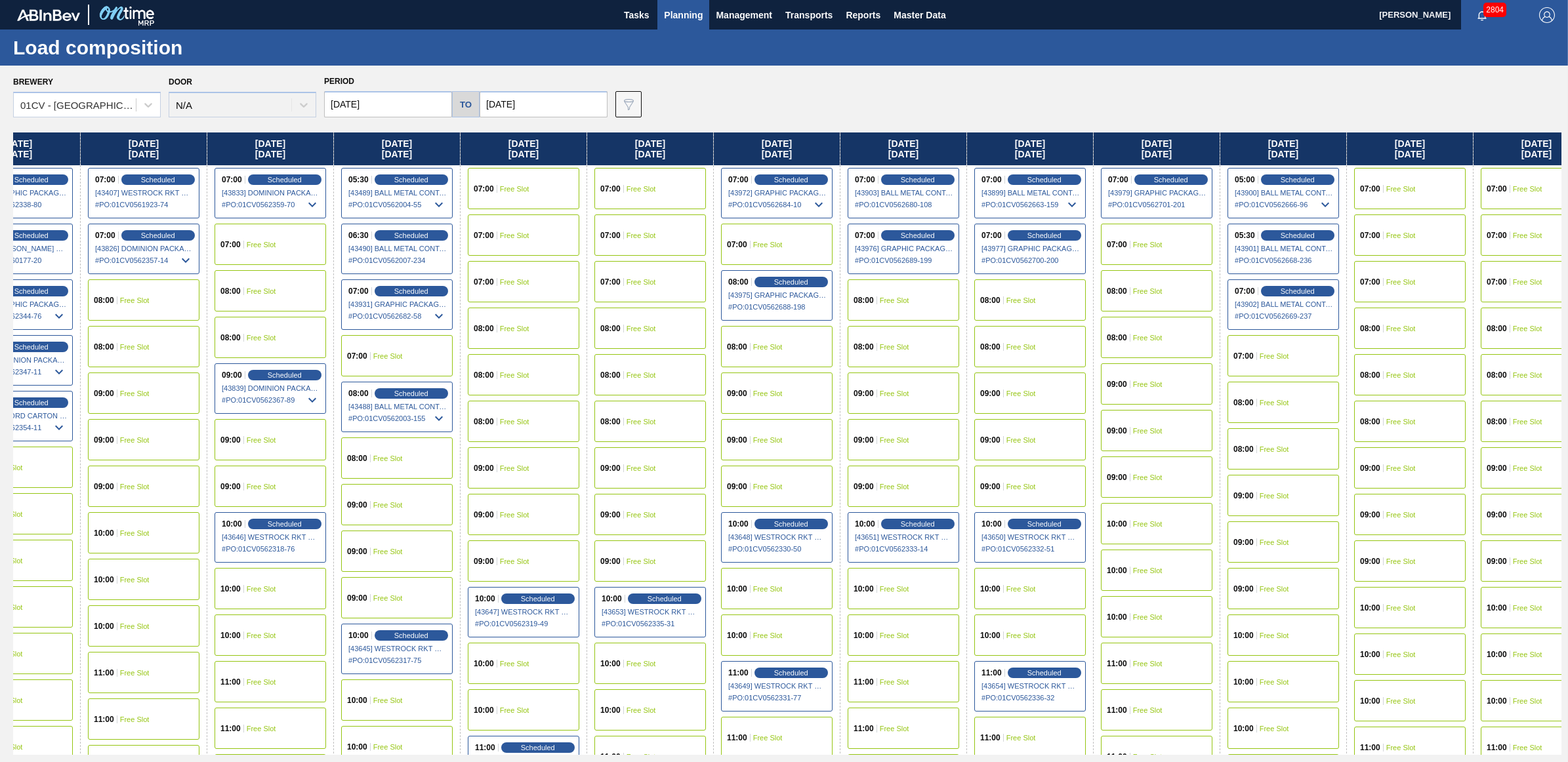
scroll to position [0, 193]
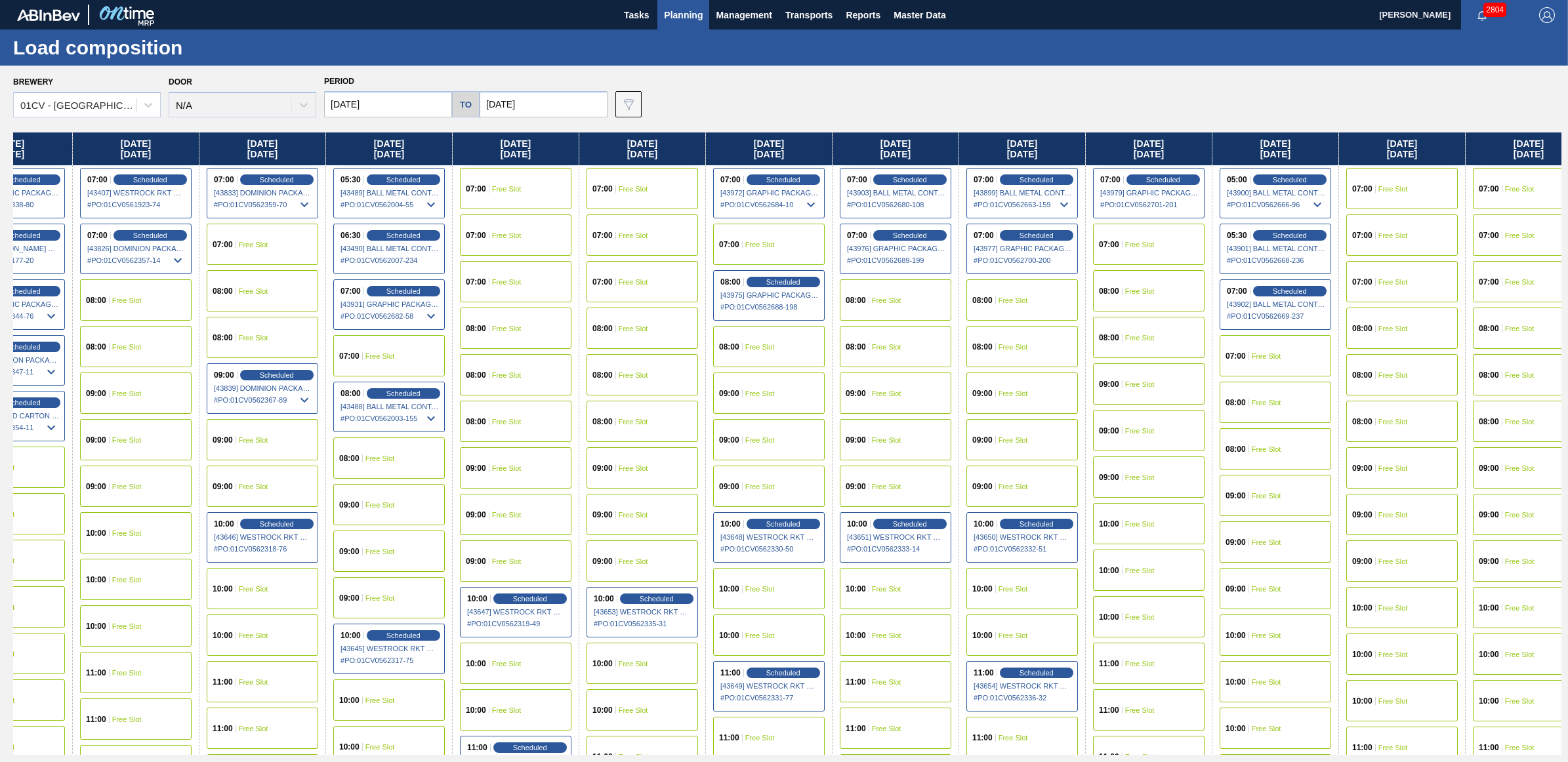
drag, startPoint x: 1397, startPoint y: 149, endPoint x: 1185, endPoint y: 143, distance: 212.1
click at [1185, 143] on div "[DATE] 00:00 Scheduled [42538] ENVASES Y TAPAS MODELO S A DE - 0008257397 # PO …" at bounding box center [787, 443] width 1548 height 622
click at [1269, 353] on span "Free Slot" at bounding box center [1265, 356] width 29 height 8
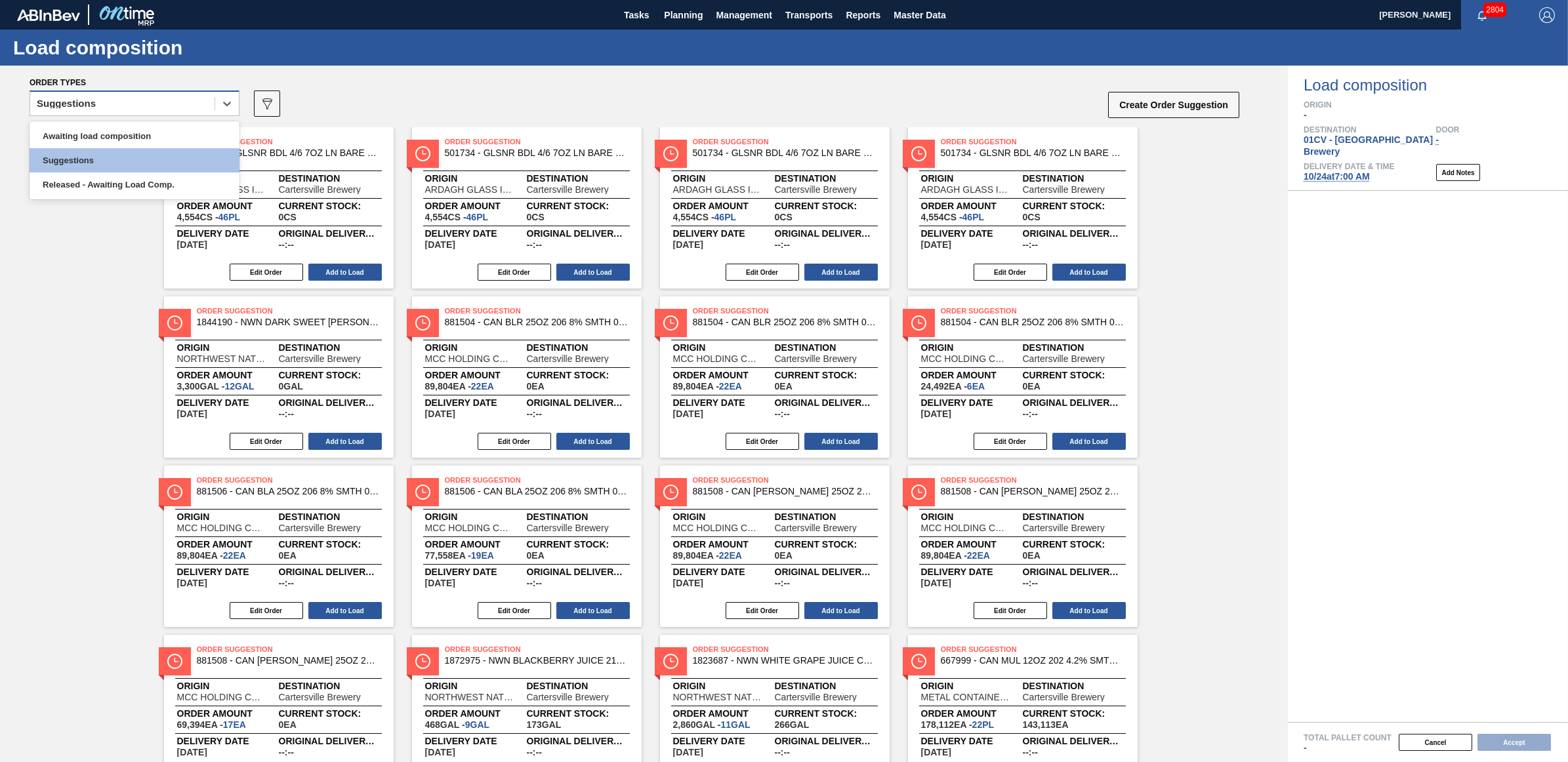
click at [66, 106] on div "Suggestions" at bounding box center [66, 103] width 59 height 9
click at [66, 131] on div "Awaiting load composition" at bounding box center [134, 135] width 210 height 24
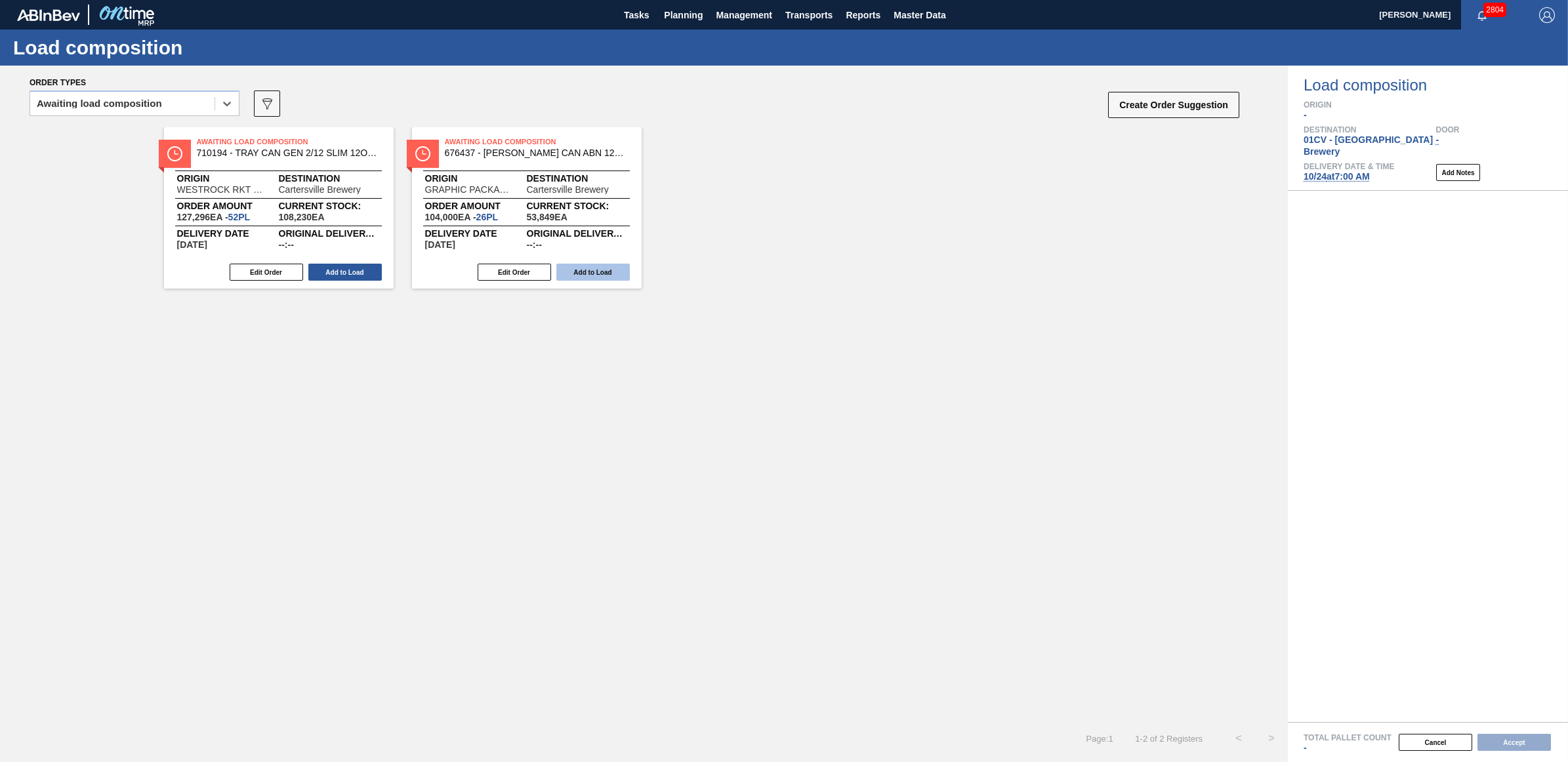
click at [580, 271] on button "Add to Load" at bounding box center [593, 272] width 74 height 17
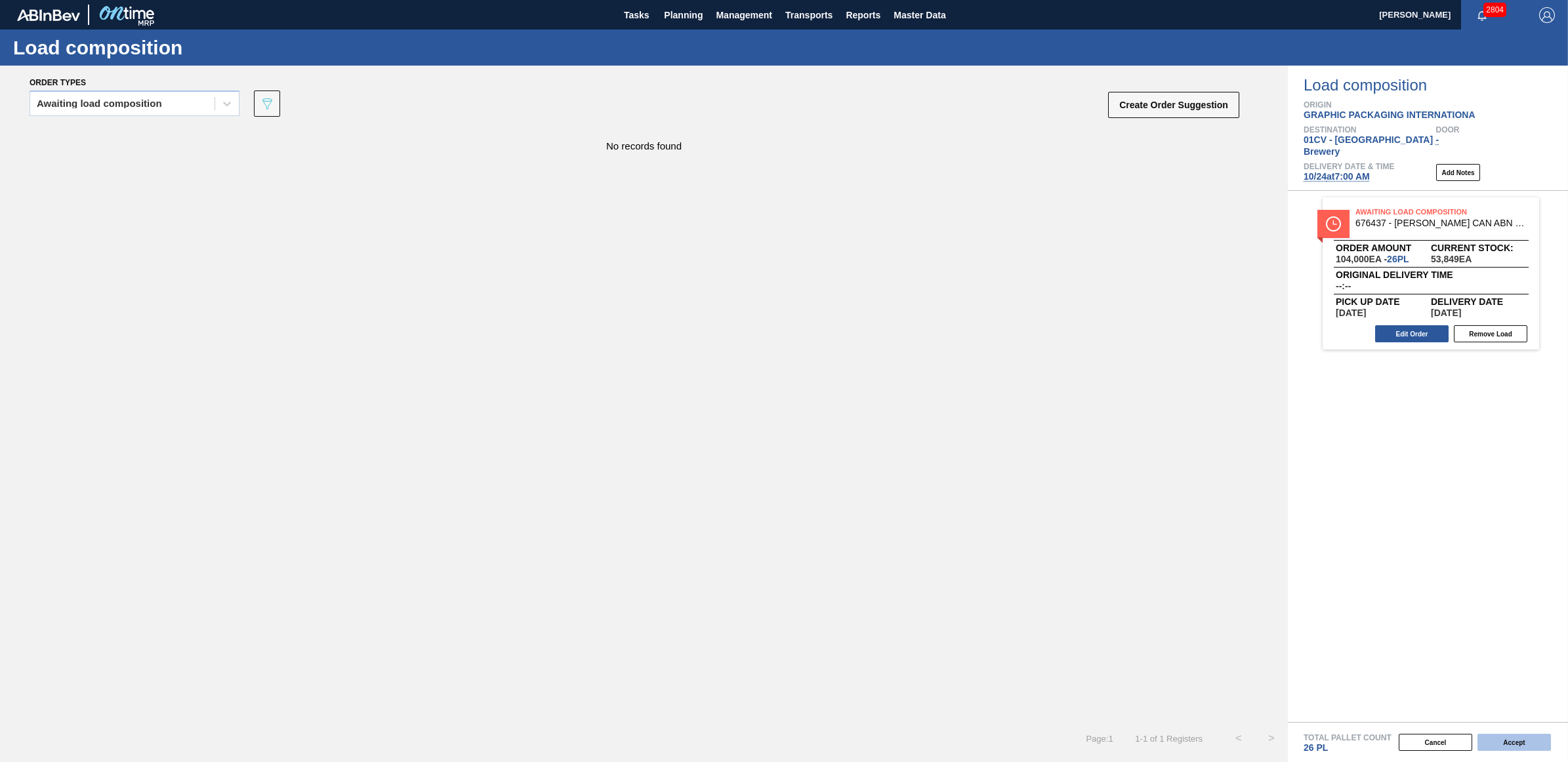
click at [1489, 742] on button "Accept" at bounding box center [1514, 742] width 74 height 17
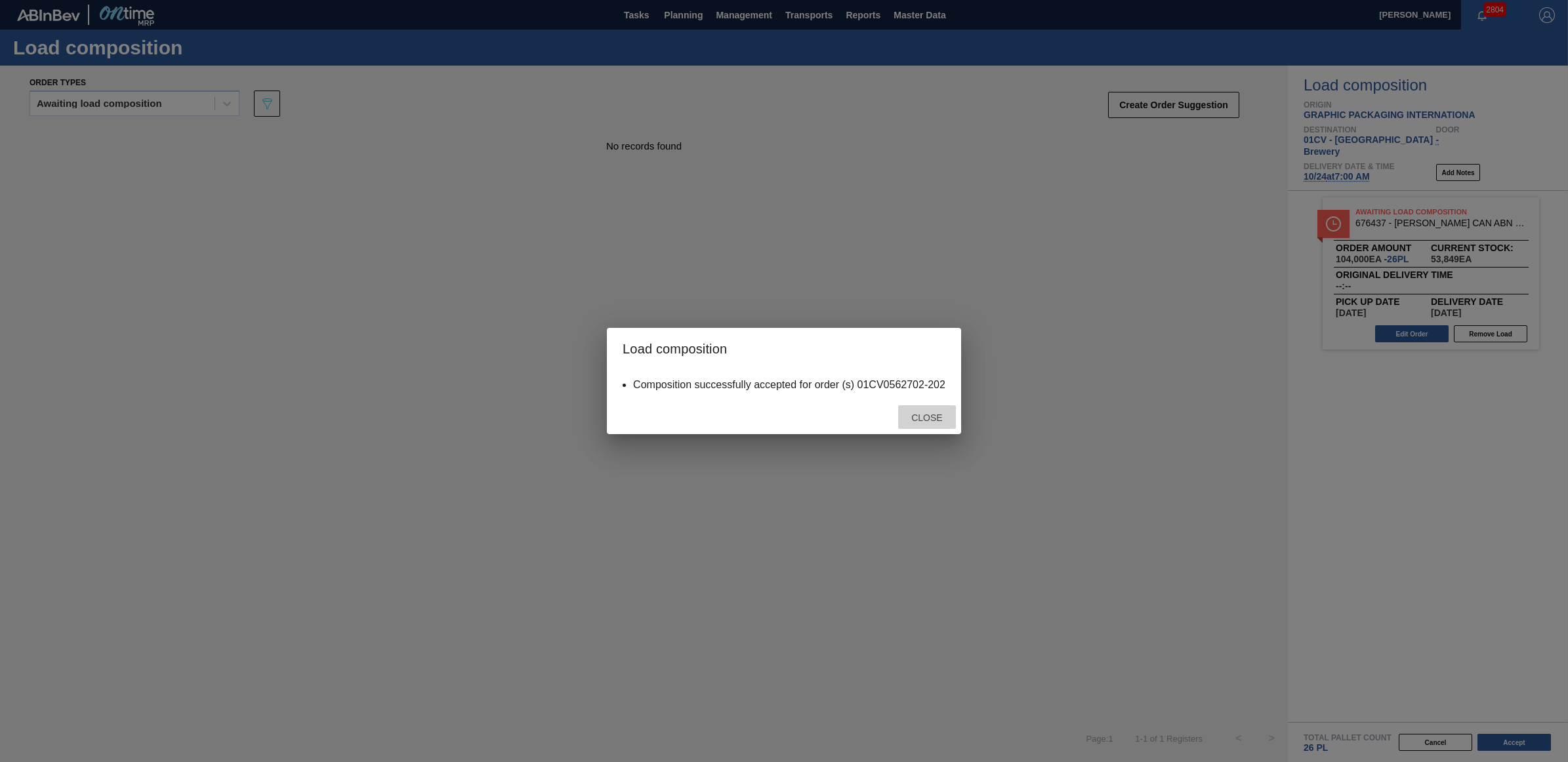
click at [909, 418] on span "Close" at bounding box center [926, 418] width 52 height 11
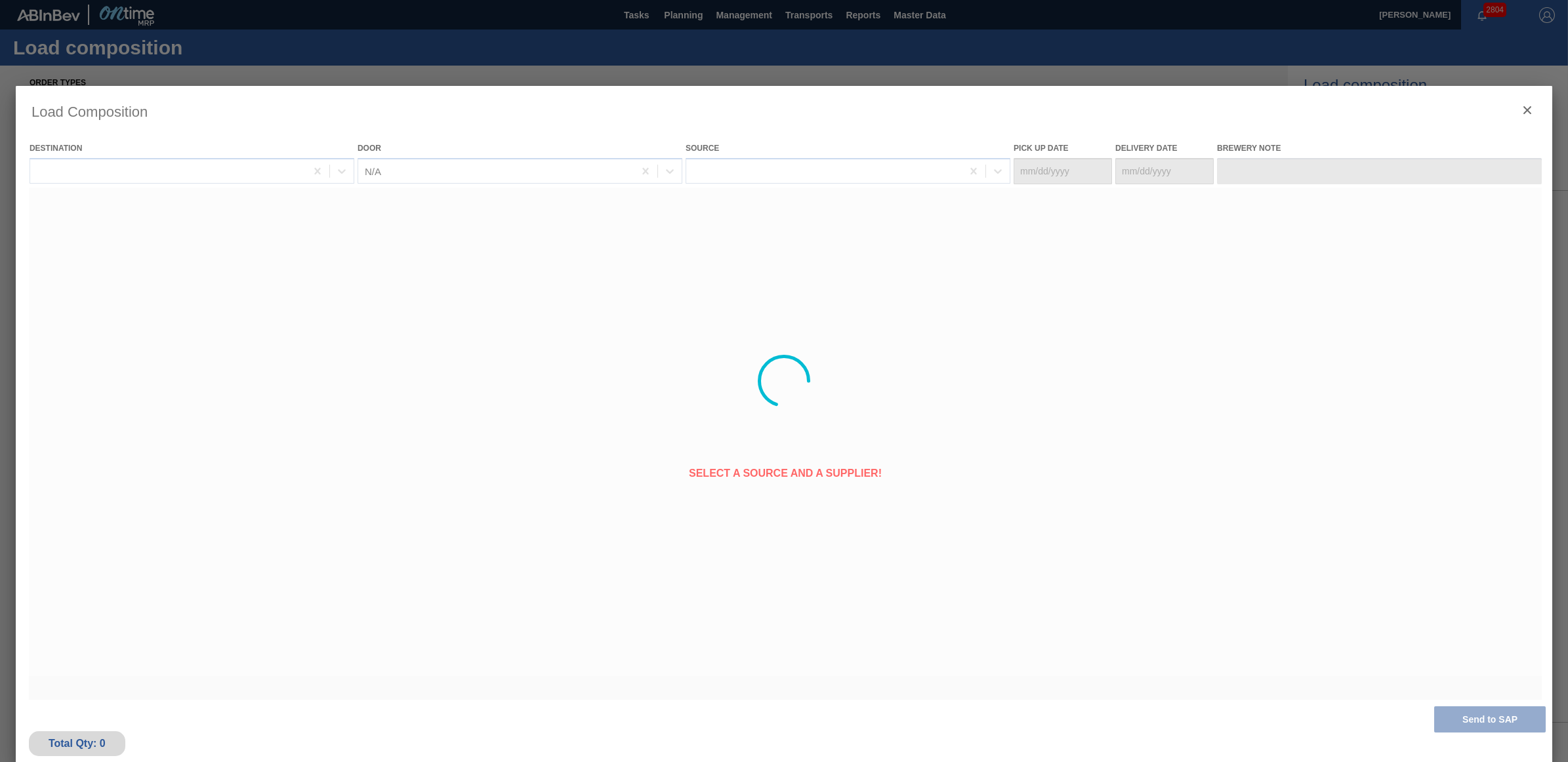
type Date "[DATE]"
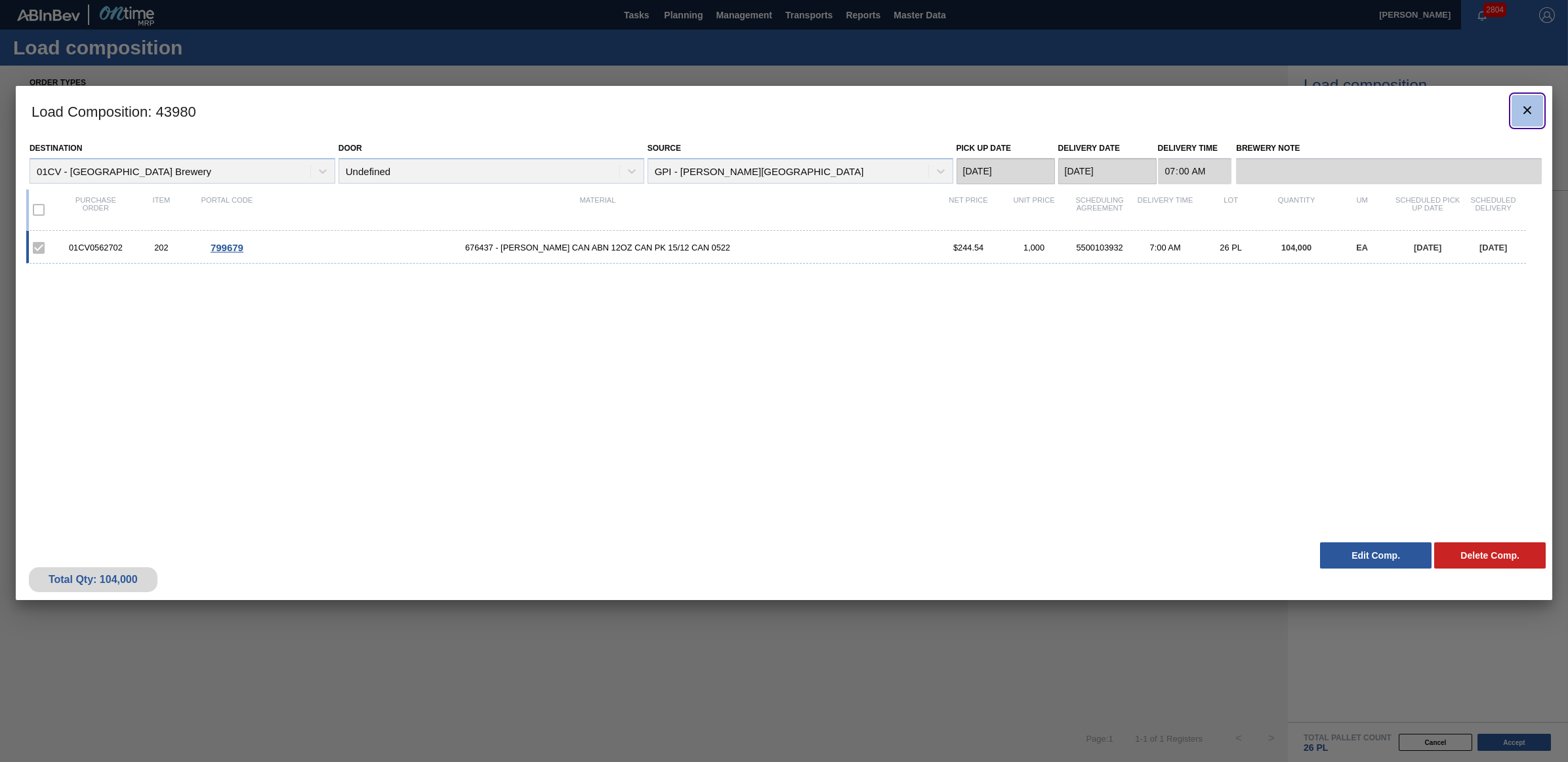
click at [1530, 105] on icon "botão de ícone" at bounding box center [1527, 110] width 16 height 16
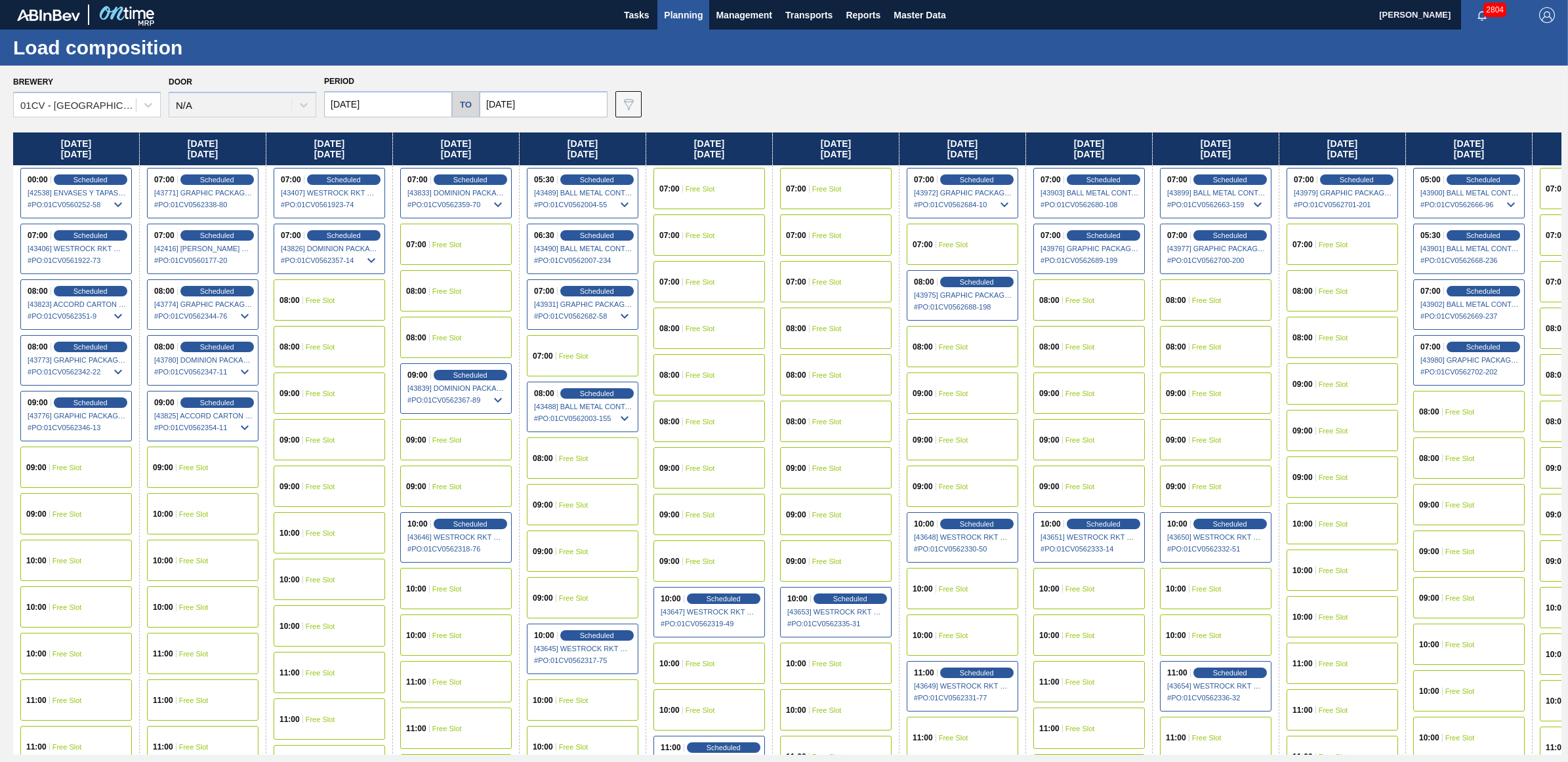
click at [817, 185] on span "Free Slot" at bounding box center [826, 189] width 29 height 8
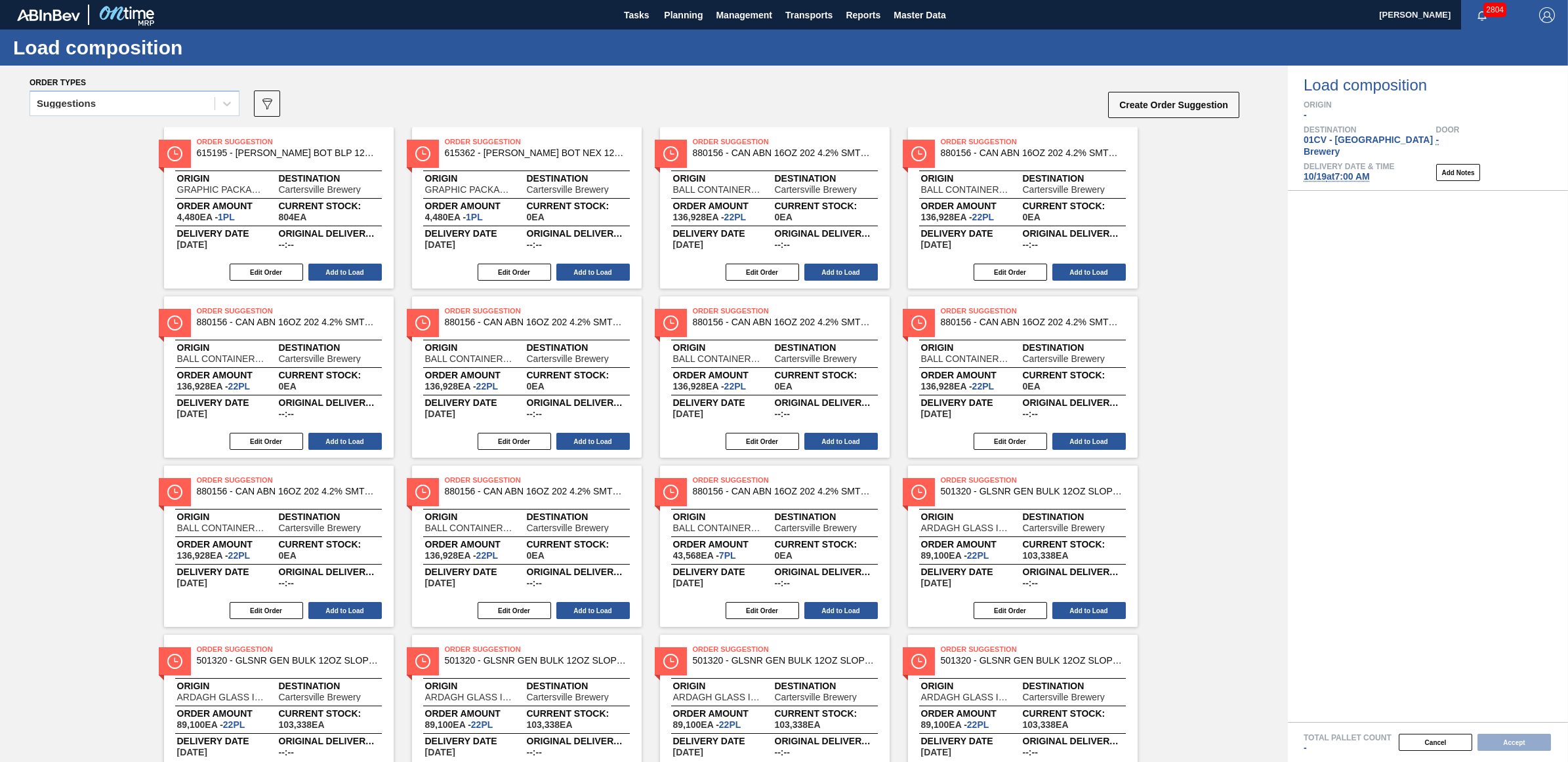
click at [63, 101] on div "Suggestions" at bounding box center [66, 103] width 59 height 9
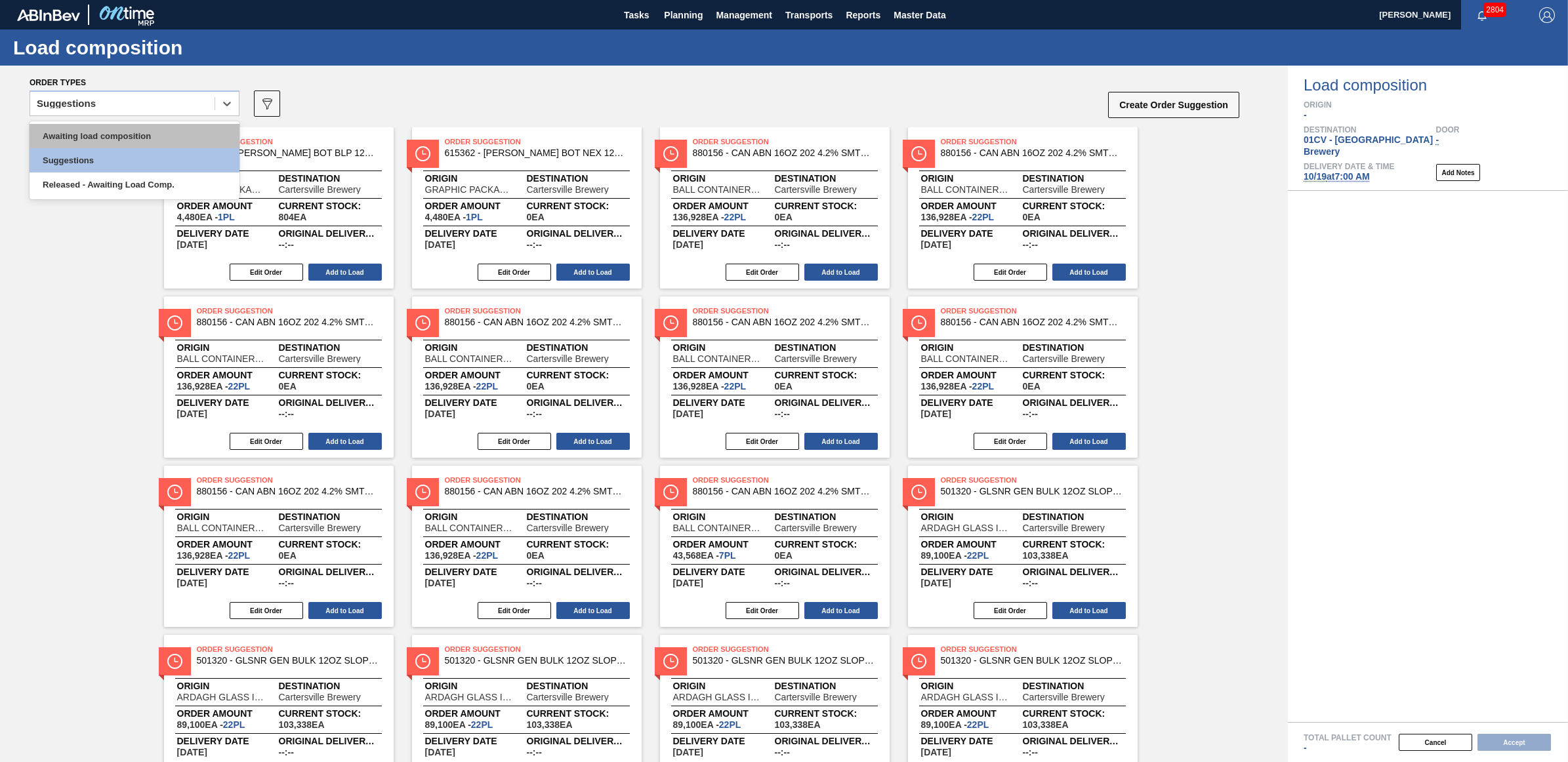
click at [109, 138] on div "Awaiting load composition" at bounding box center [134, 135] width 210 height 24
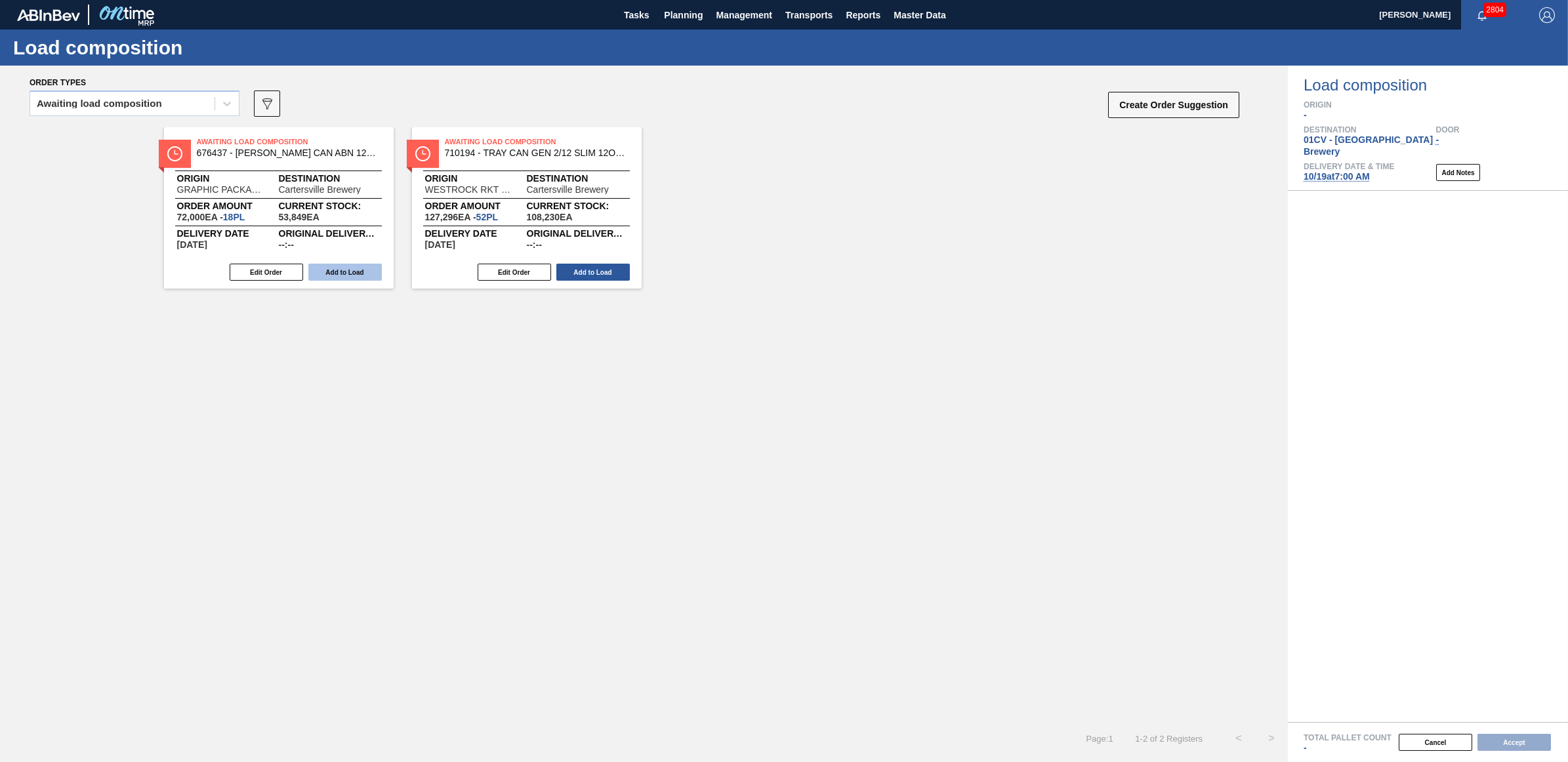
click at [350, 268] on button "Add to Load" at bounding box center [344, 272] width 74 height 17
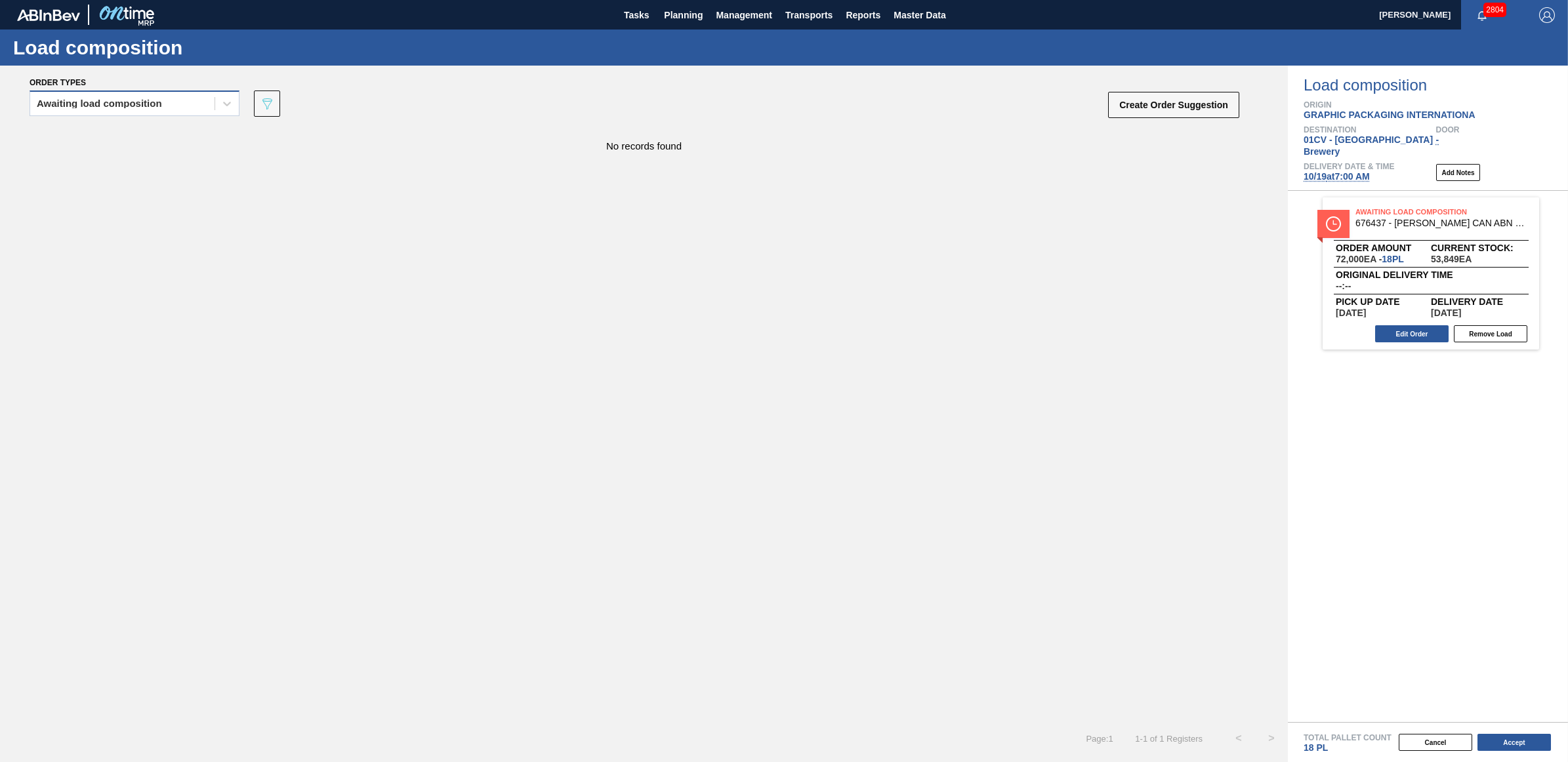
drag, startPoint x: 122, startPoint y: 105, endPoint x: 119, endPoint y: 119, distance: 14.3
click at [122, 105] on div "Awaiting load composition" at bounding box center [99, 103] width 125 height 9
click at [115, 134] on div "Awaiting load composition" at bounding box center [134, 135] width 210 height 24
click at [77, 97] on div "Awaiting load composition" at bounding box center [122, 103] width 184 height 19
click at [86, 124] on div "Awaiting load composition" at bounding box center [134, 135] width 210 height 24
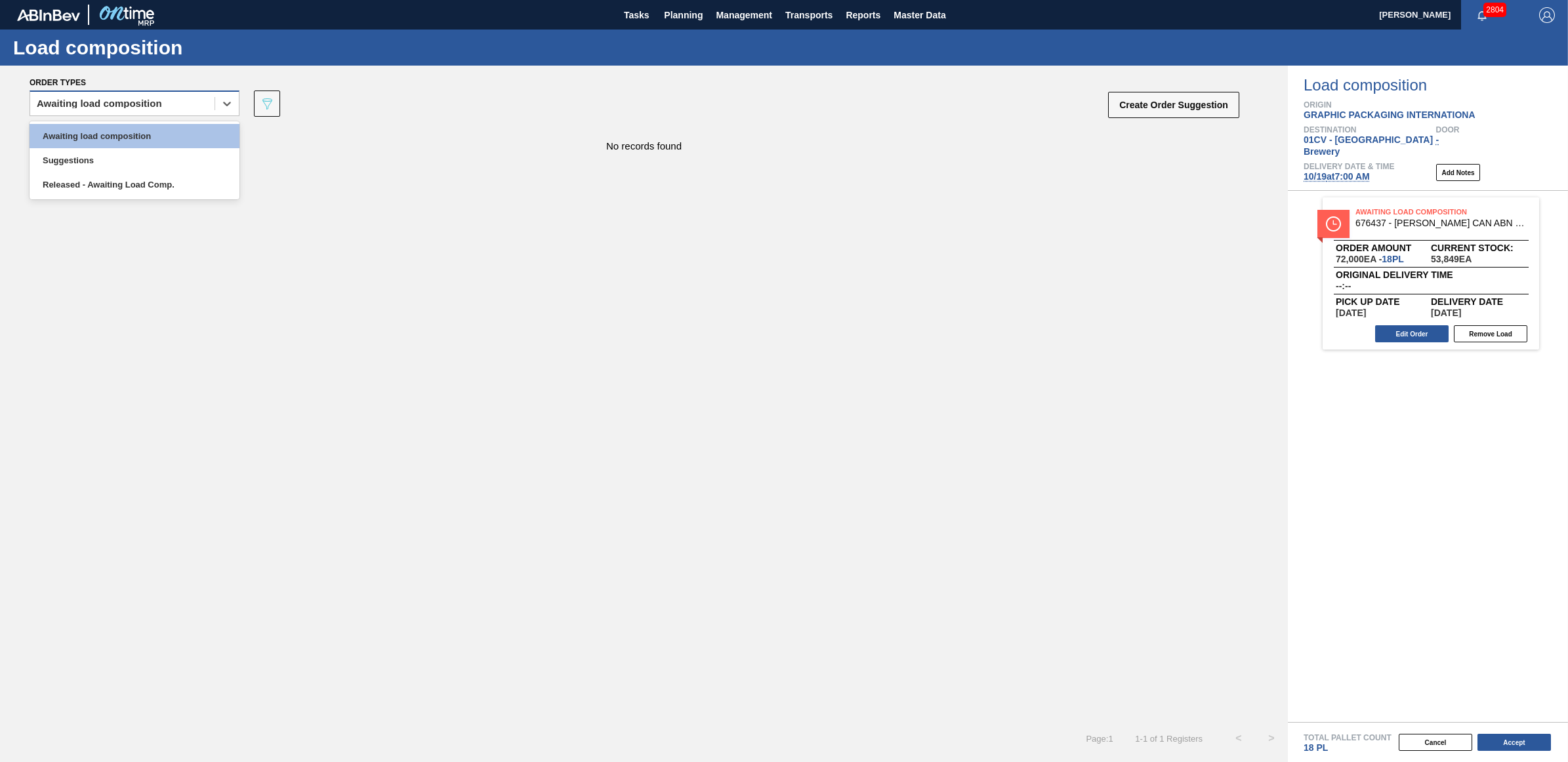
click at [67, 102] on div "Awaiting load composition" at bounding box center [99, 103] width 125 height 9
click at [74, 101] on div "Awaiting load composition" at bounding box center [99, 103] width 125 height 9
click at [77, 128] on div "Awaiting load composition" at bounding box center [134, 135] width 210 height 24
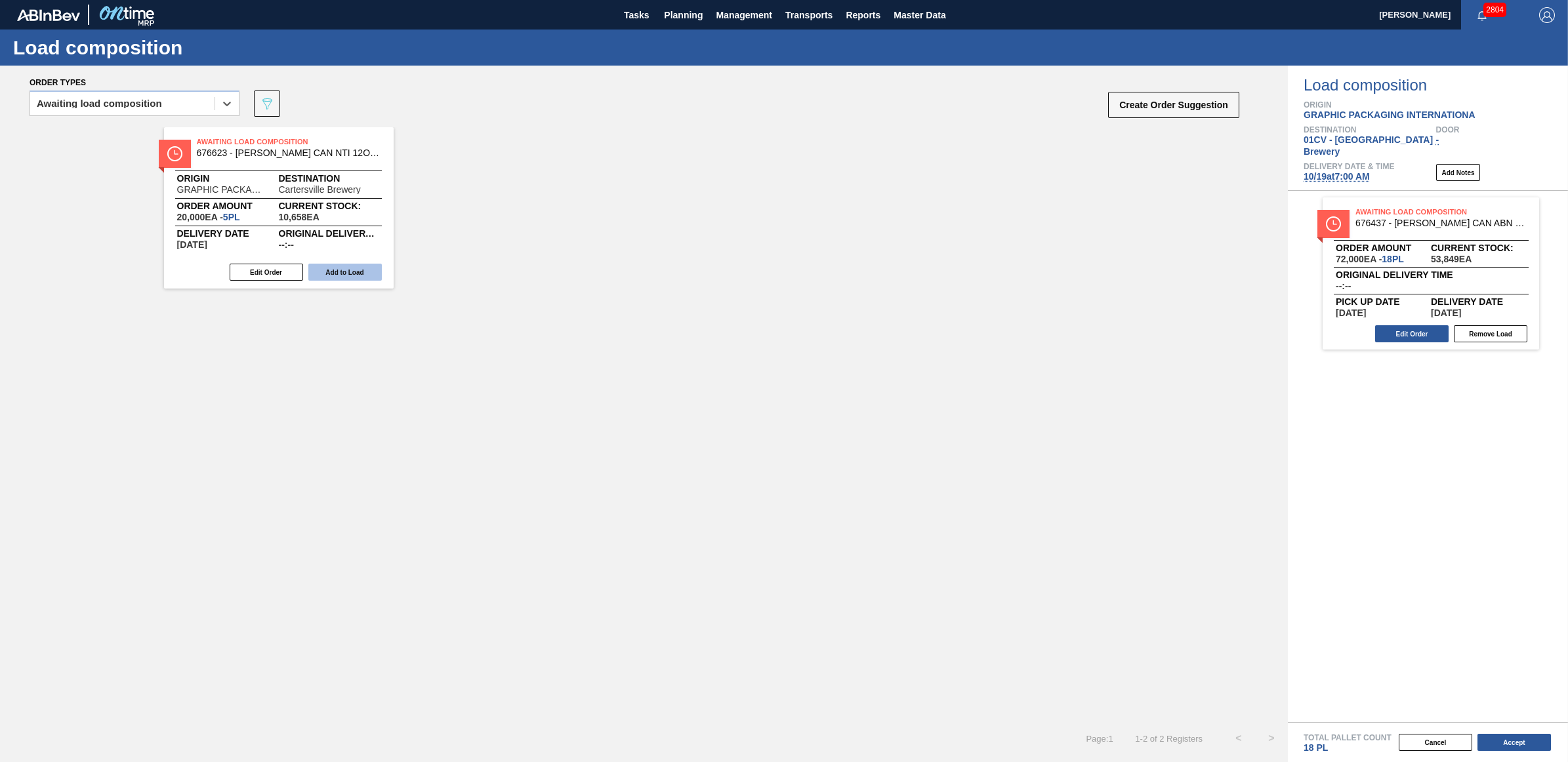
click at [344, 273] on button "Add to Load" at bounding box center [344, 272] width 74 height 17
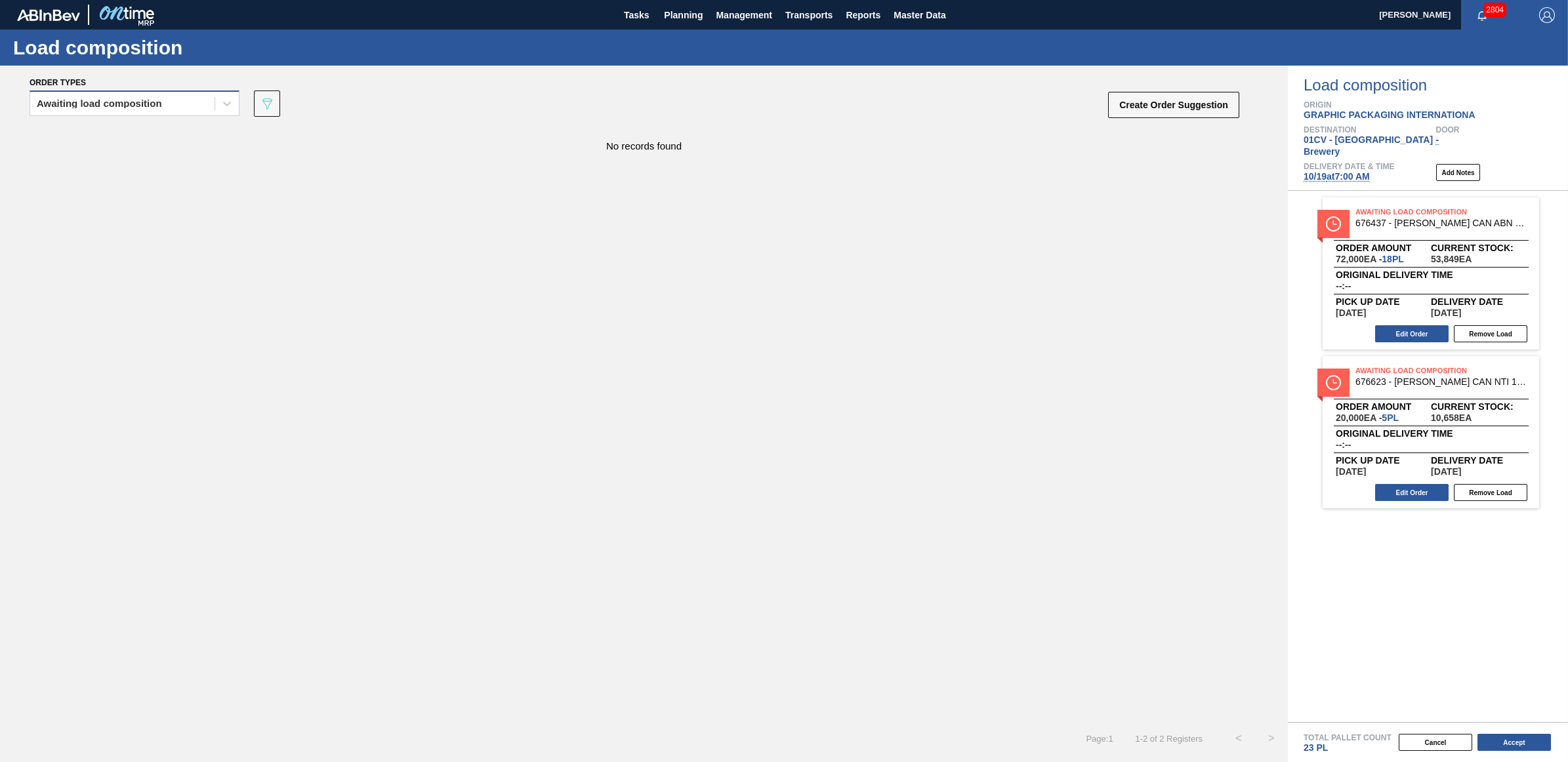
click at [53, 109] on div "Awaiting load composition" at bounding box center [122, 103] width 184 height 19
click at [66, 131] on div "Awaiting load composition" at bounding box center [134, 135] width 210 height 24
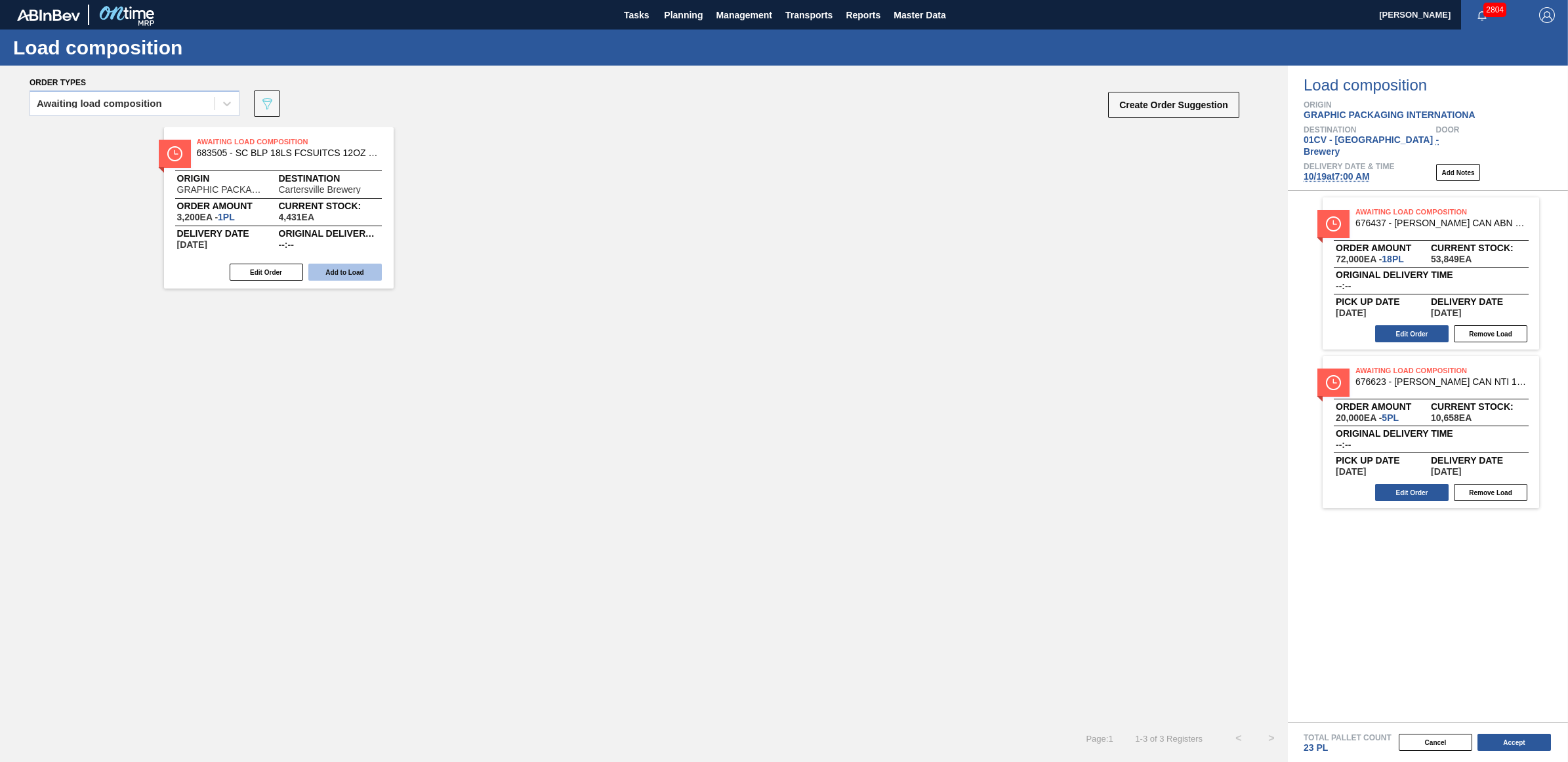
click at [349, 278] on button "Add to Load" at bounding box center [344, 272] width 74 height 17
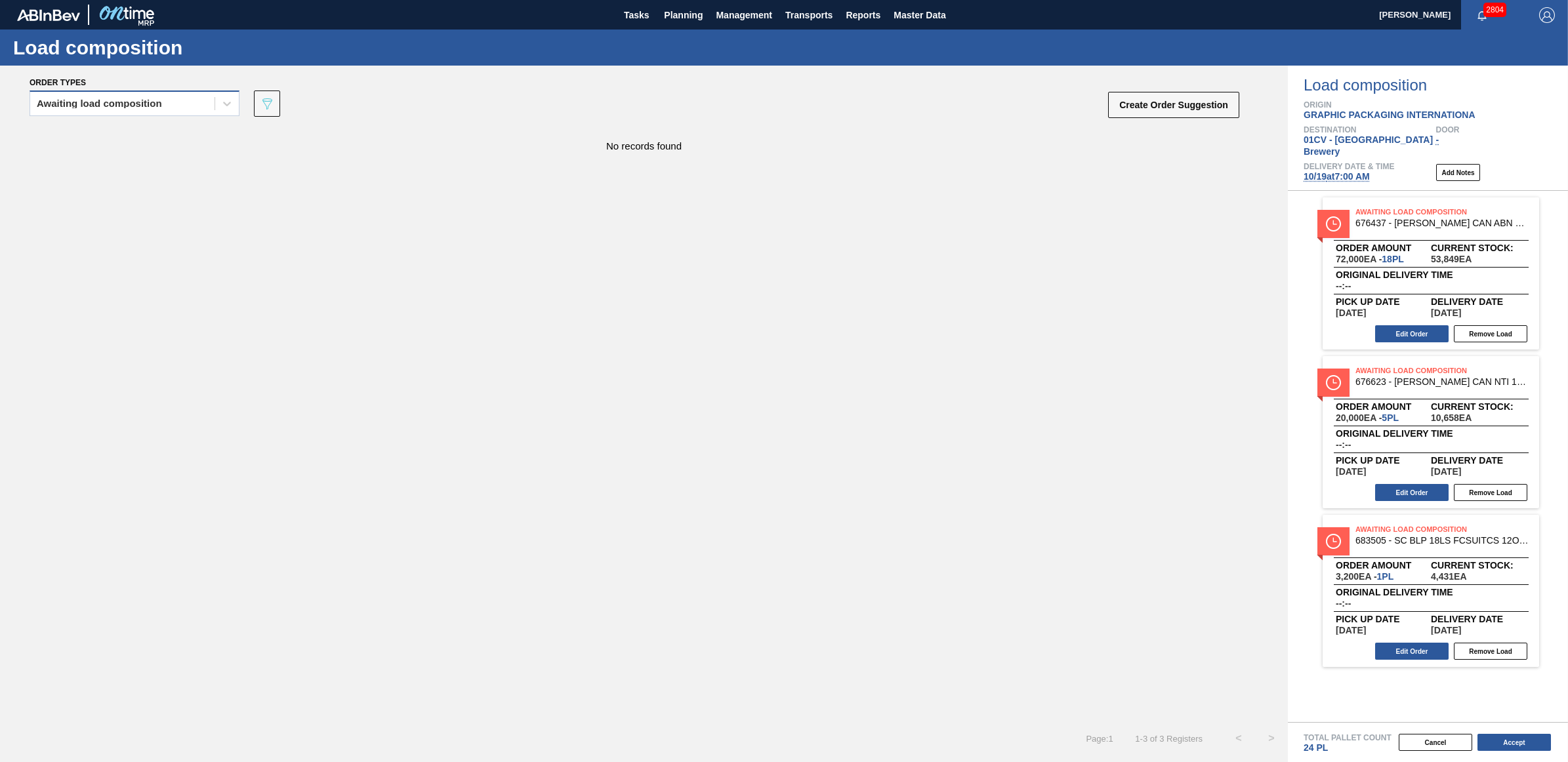
click at [151, 110] on div "Awaiting load composition" at bounding box center [122, 103] width 184 height 19
click at [146, 138] on div "Awaiting load composition" at bounding box center [134, 135] width 210 height 24
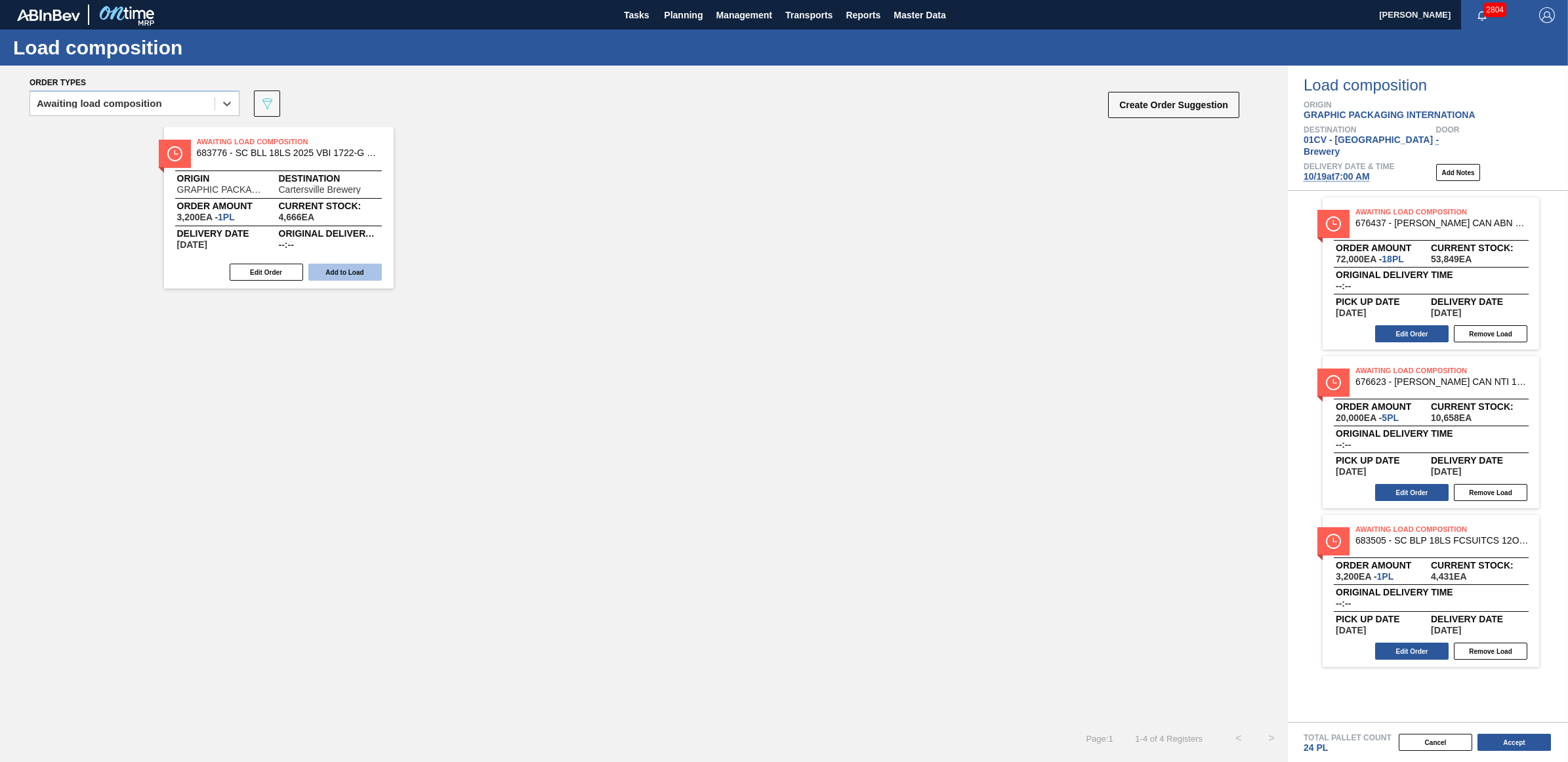
click at [359, 270] on button "Add to Load" at bounding box center [344, 272] width 74 height 17
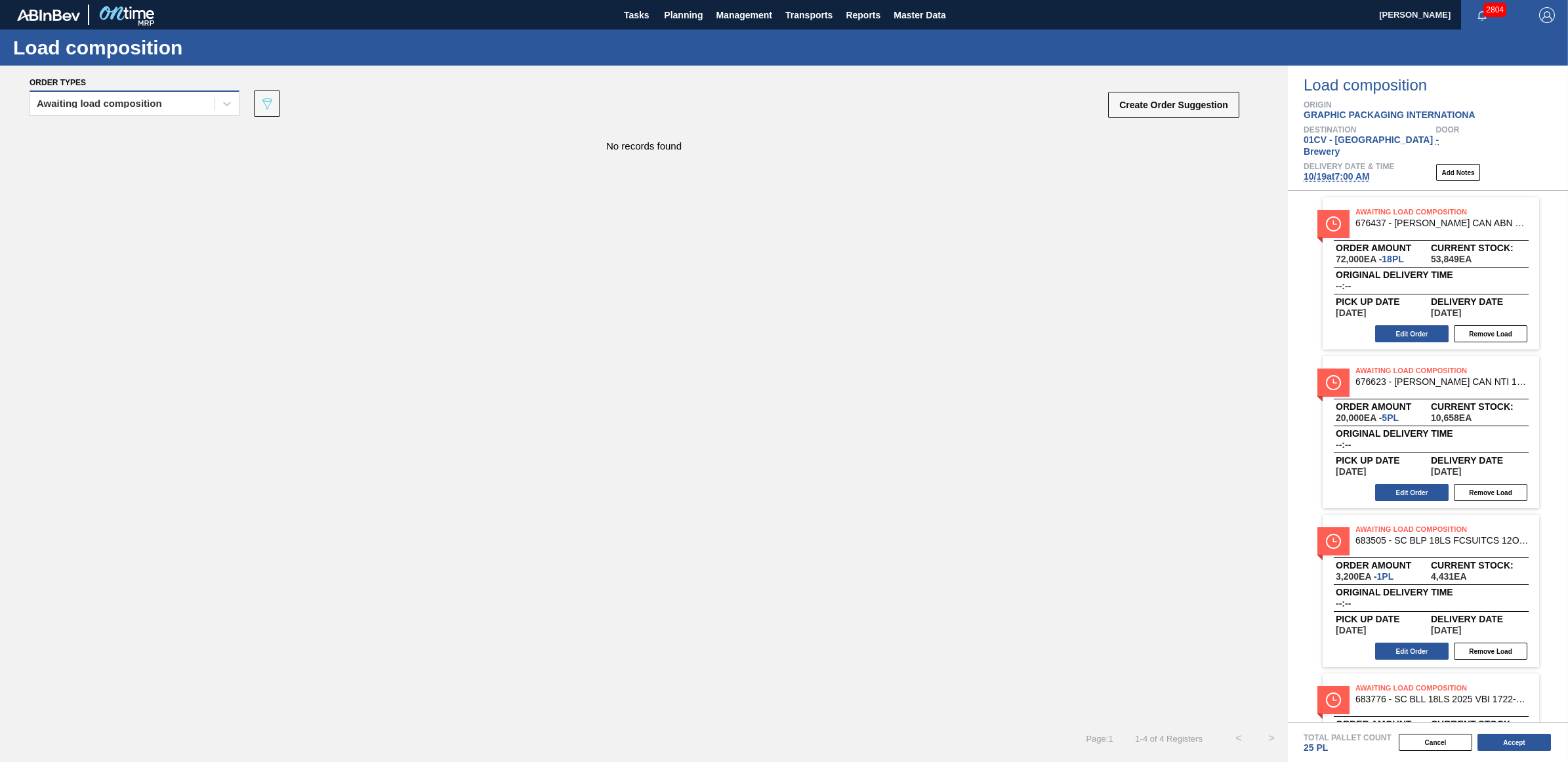
click at [109, 101] on div "Awaiting load composition" at bounding box center [99, 103] width 125 height 9
click at [123, 134] on div "Awaiting load composition" at bounding box center [134, 135] width 210 height 24
click at [161, 106] on div "Awaiting load composition" at bounding box center [99, 103] width 125 height 9
click at [166, 134] on div "Awaiting load composition" at bounding box center [134, 135] width 210 height 24
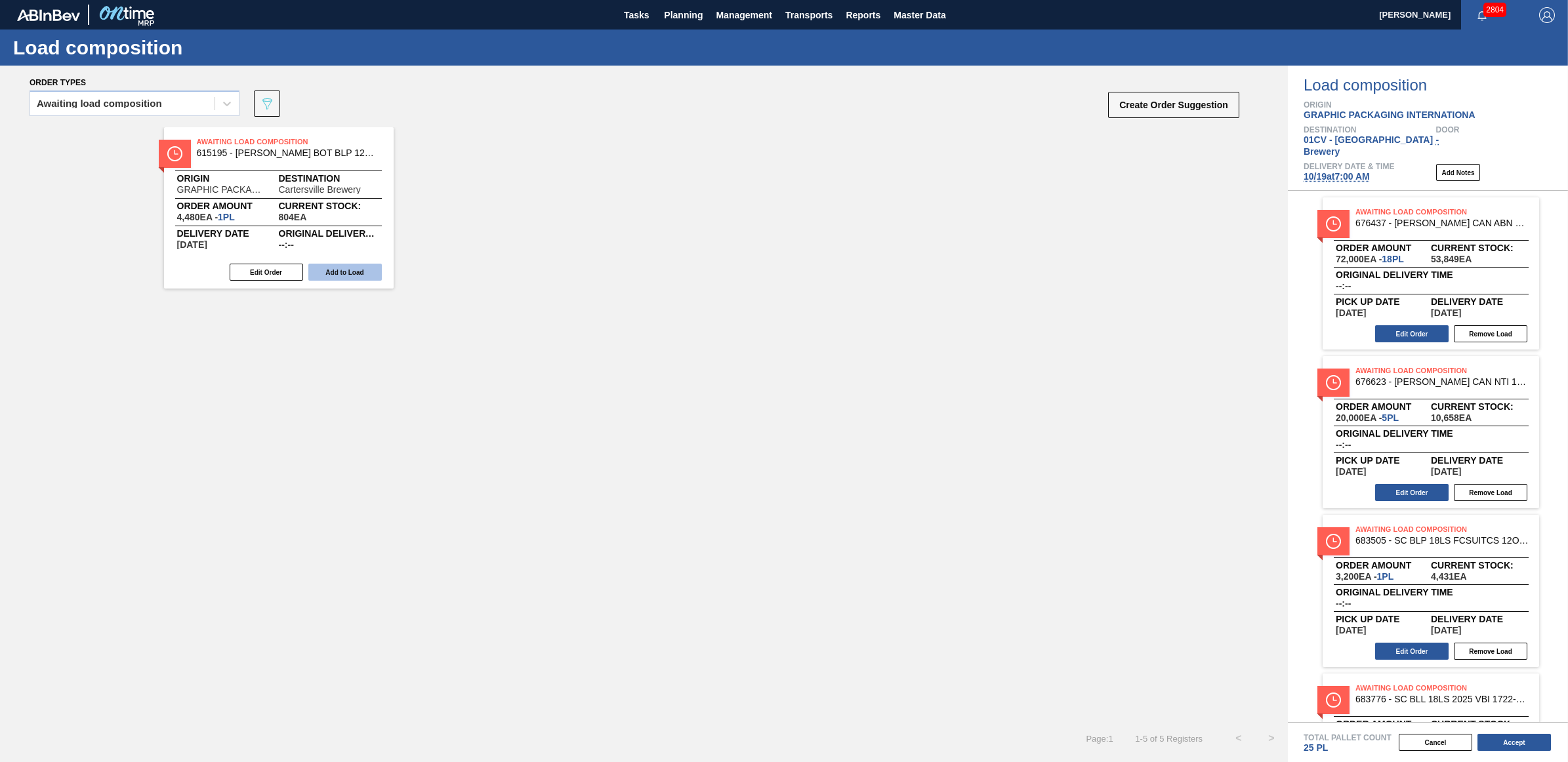
click at [332, 270] on button "Add to Load" at bounding box center [344, 272] width 74 height 17
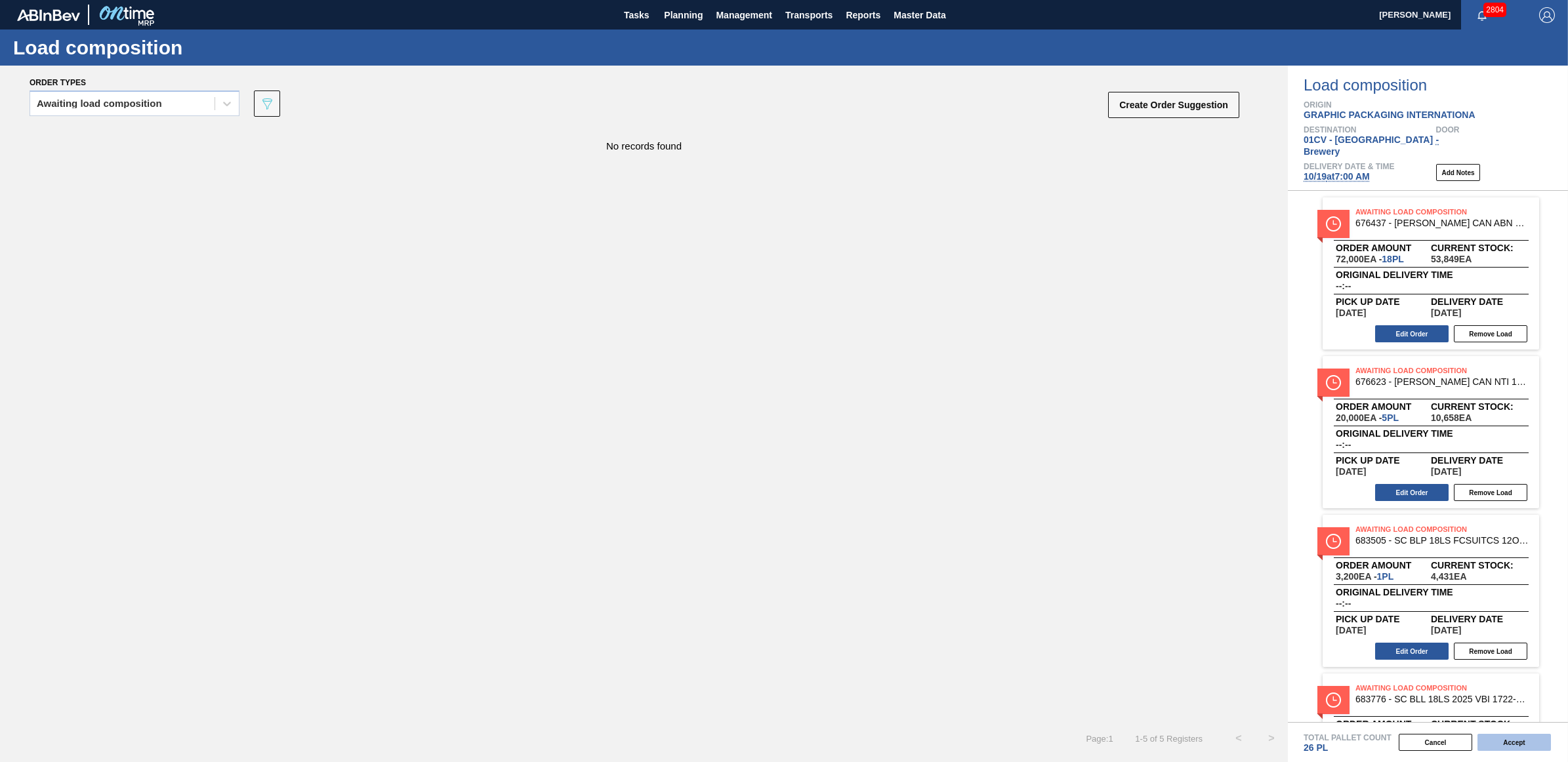
click at [1514, 746] on button "Accept" at bounding box center [1514, 742] width 74 height 17
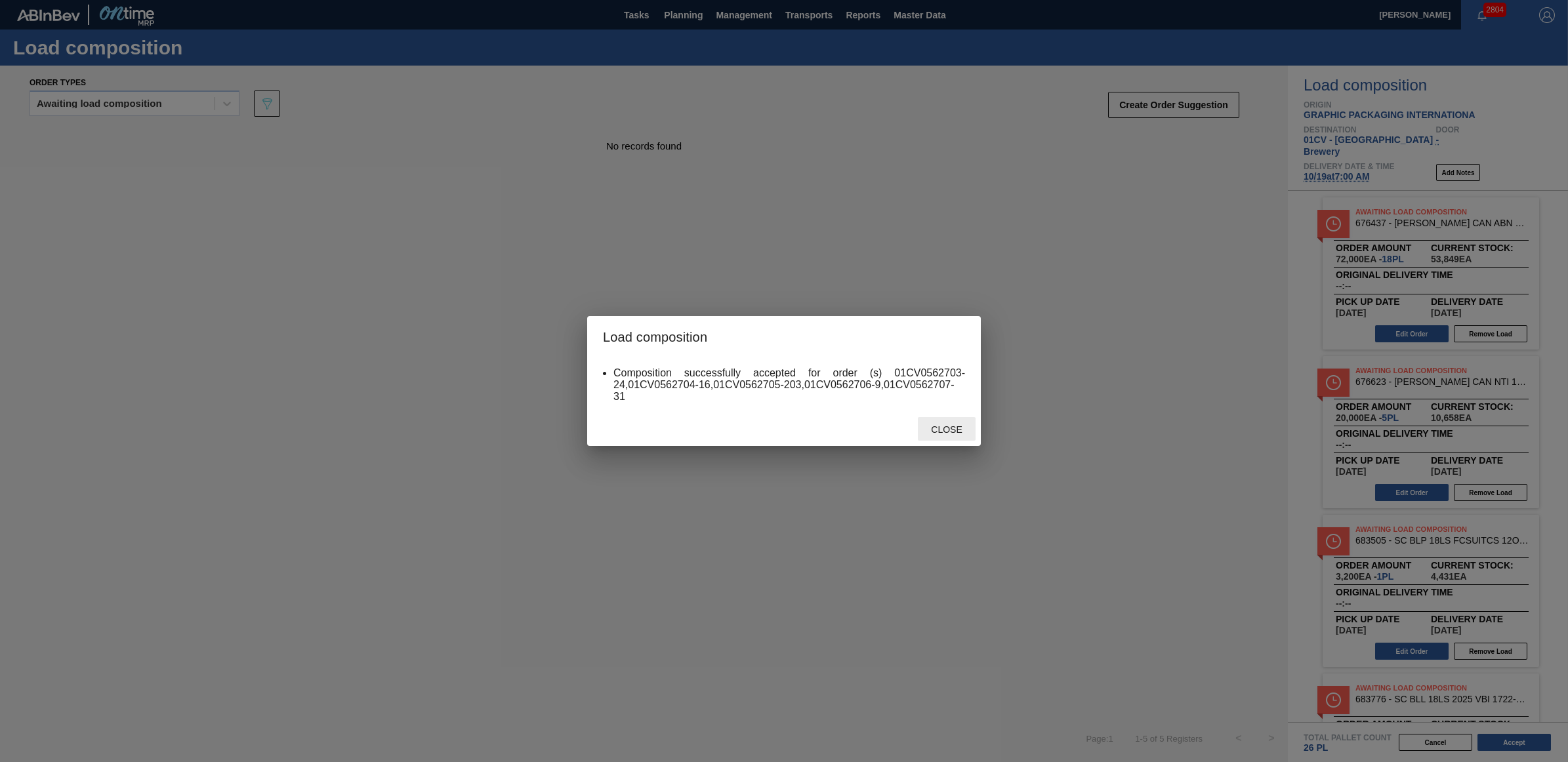
click at [945, 426] on span "Close" at bounding box center [946, 430] width 52 height 11
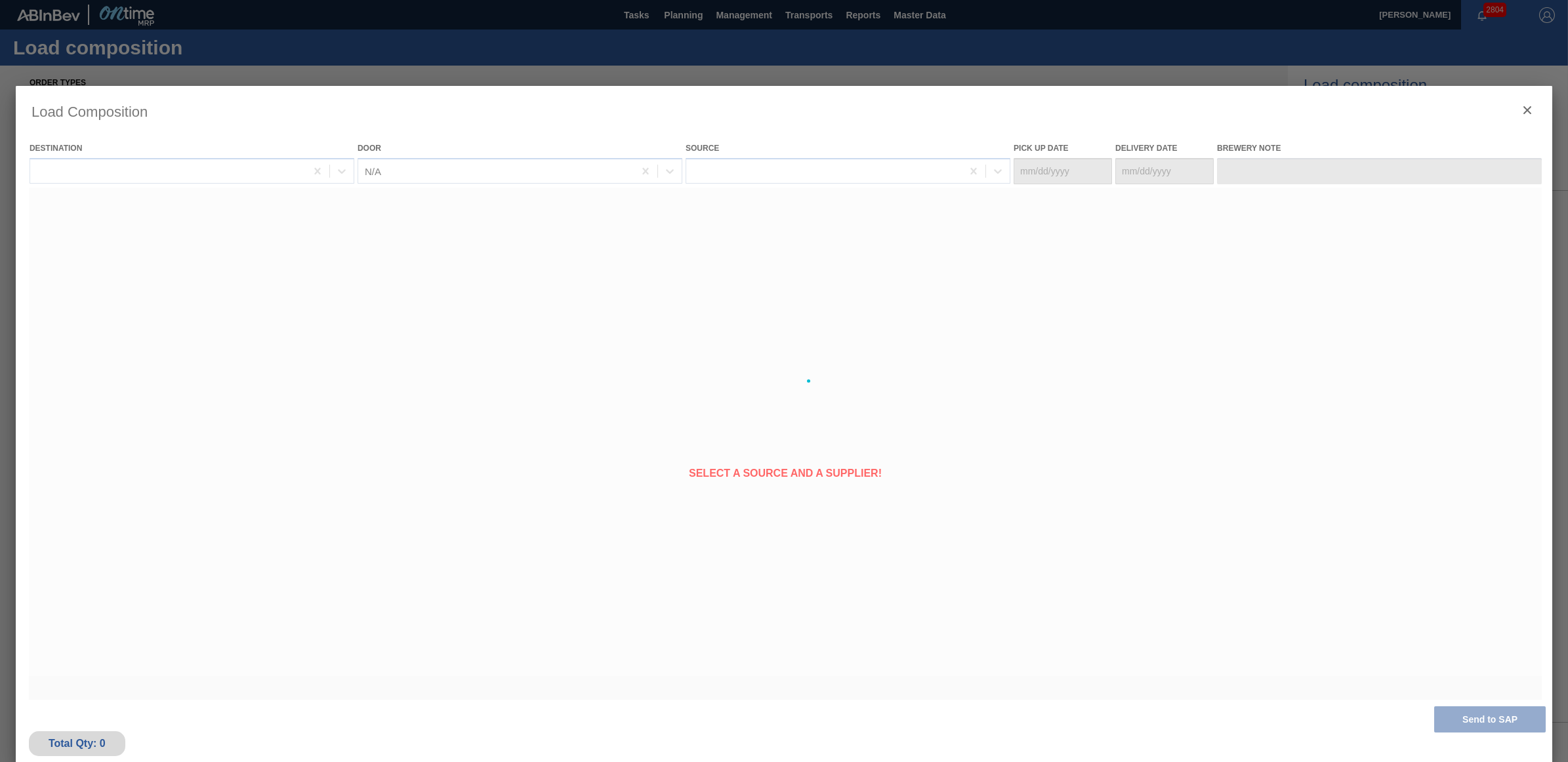
type Date "[DATE]"
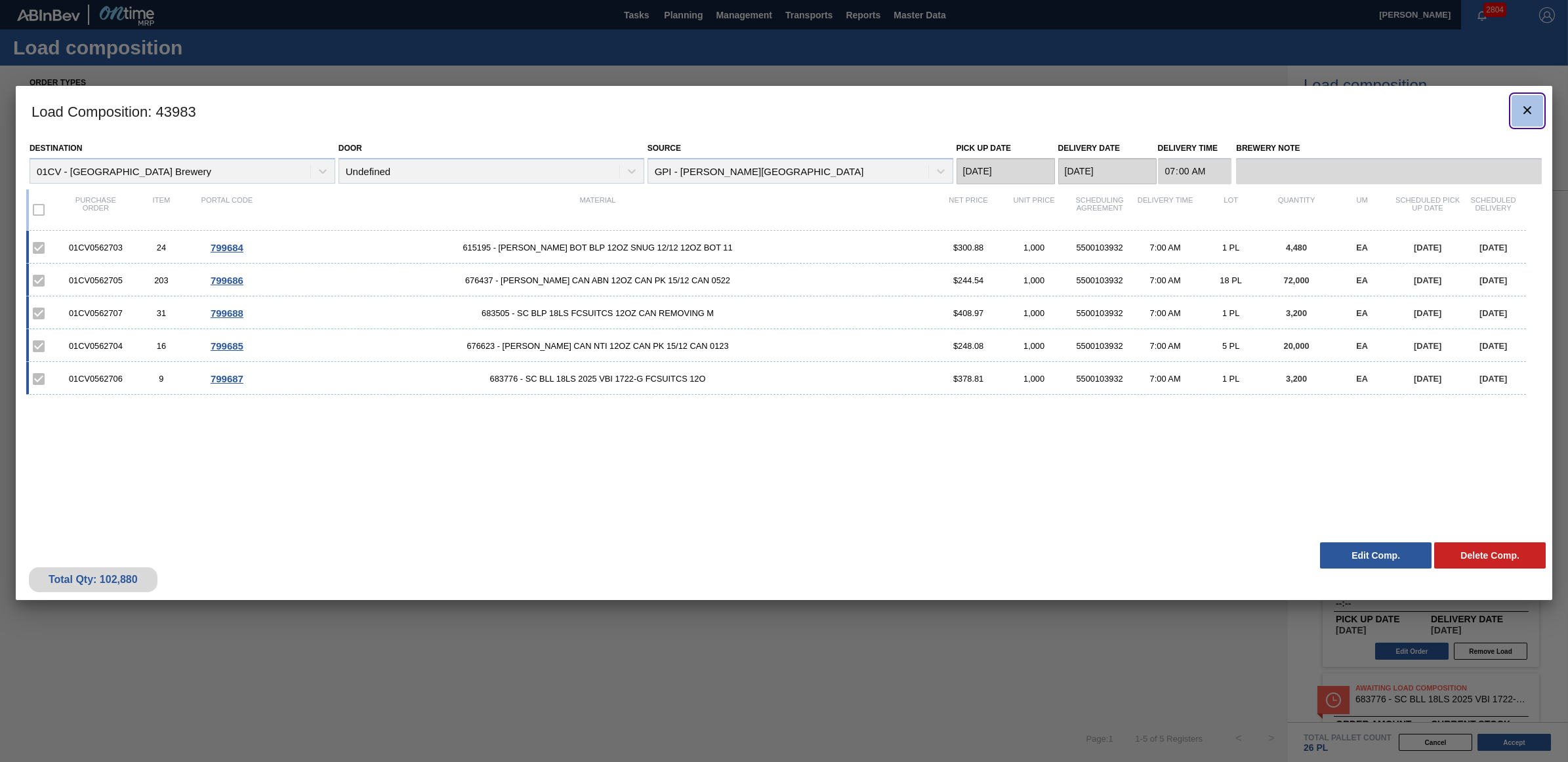
click at [1525, 111] on icon "botão de ícone" at bounding box center [1527, 110] width 16 height 16
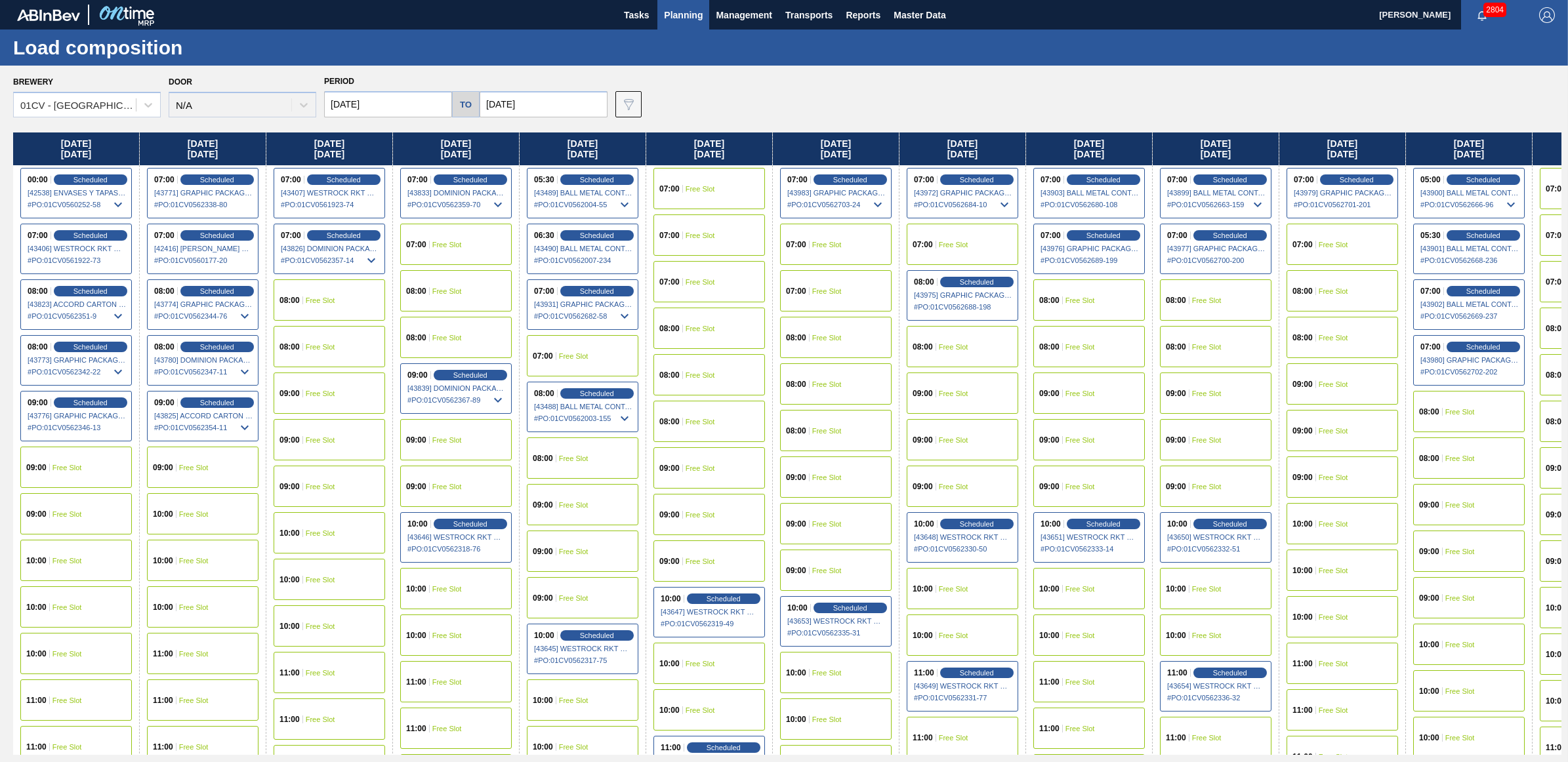
click at [949, 390] on span "Free Slot" at bounding box center [953, 393] width 29 height 8
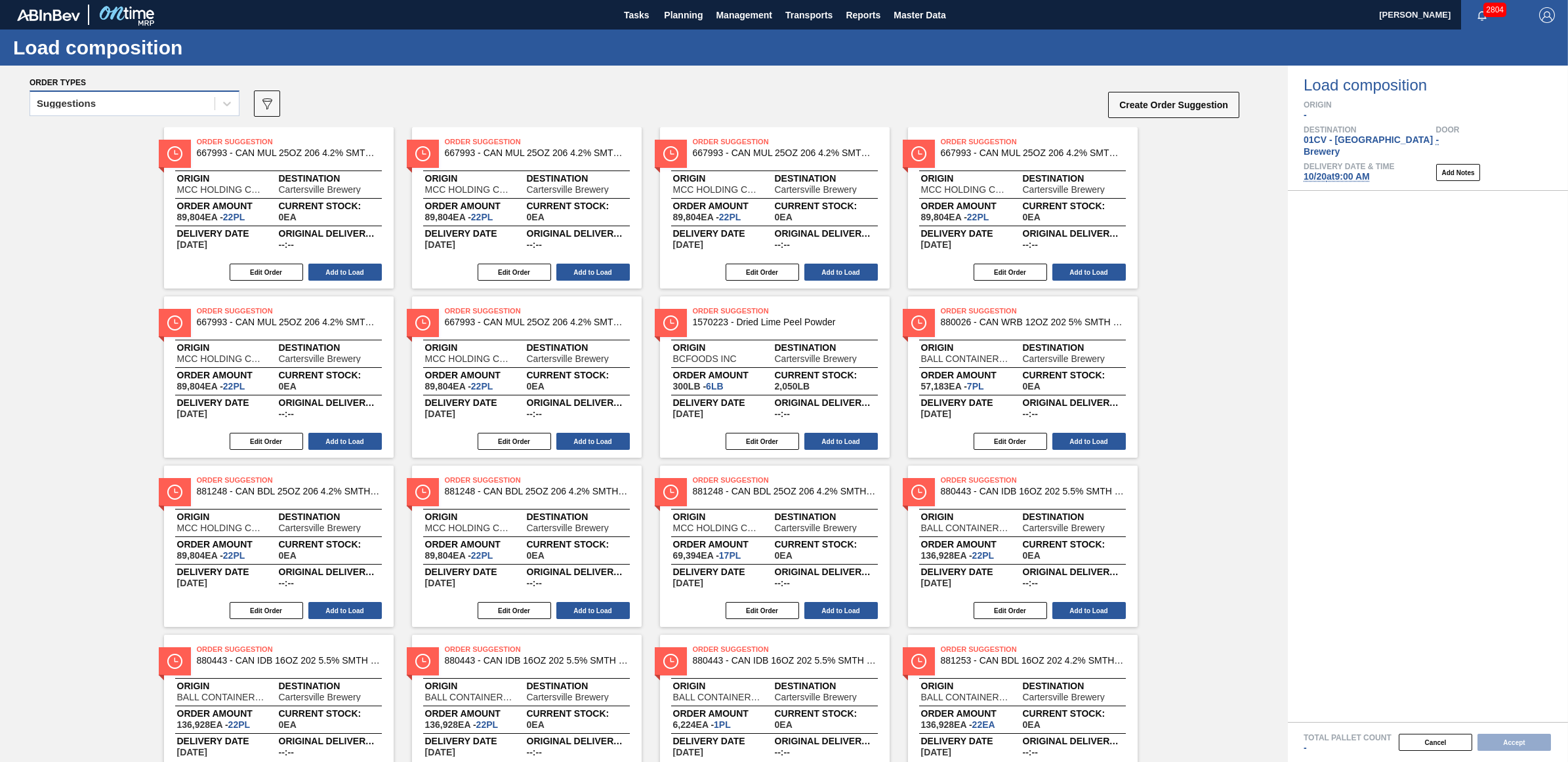
click at [83, 99] on div "Suggestions" at bounding box center [66, 103] width 59 height 9
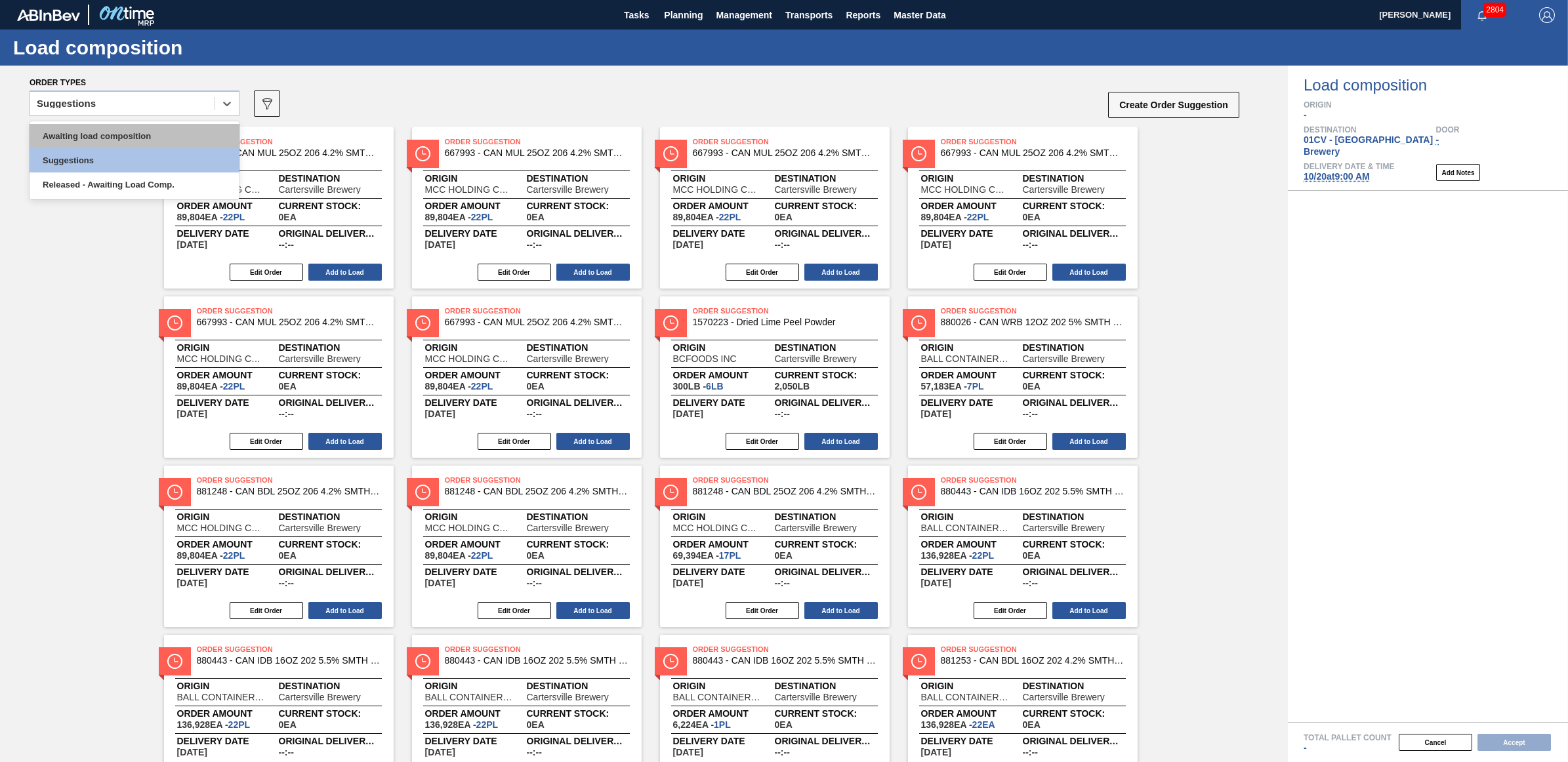
click at [97, 134] on div "Awaiting load composition" at bounding box center [134, 135] width 210 height 24
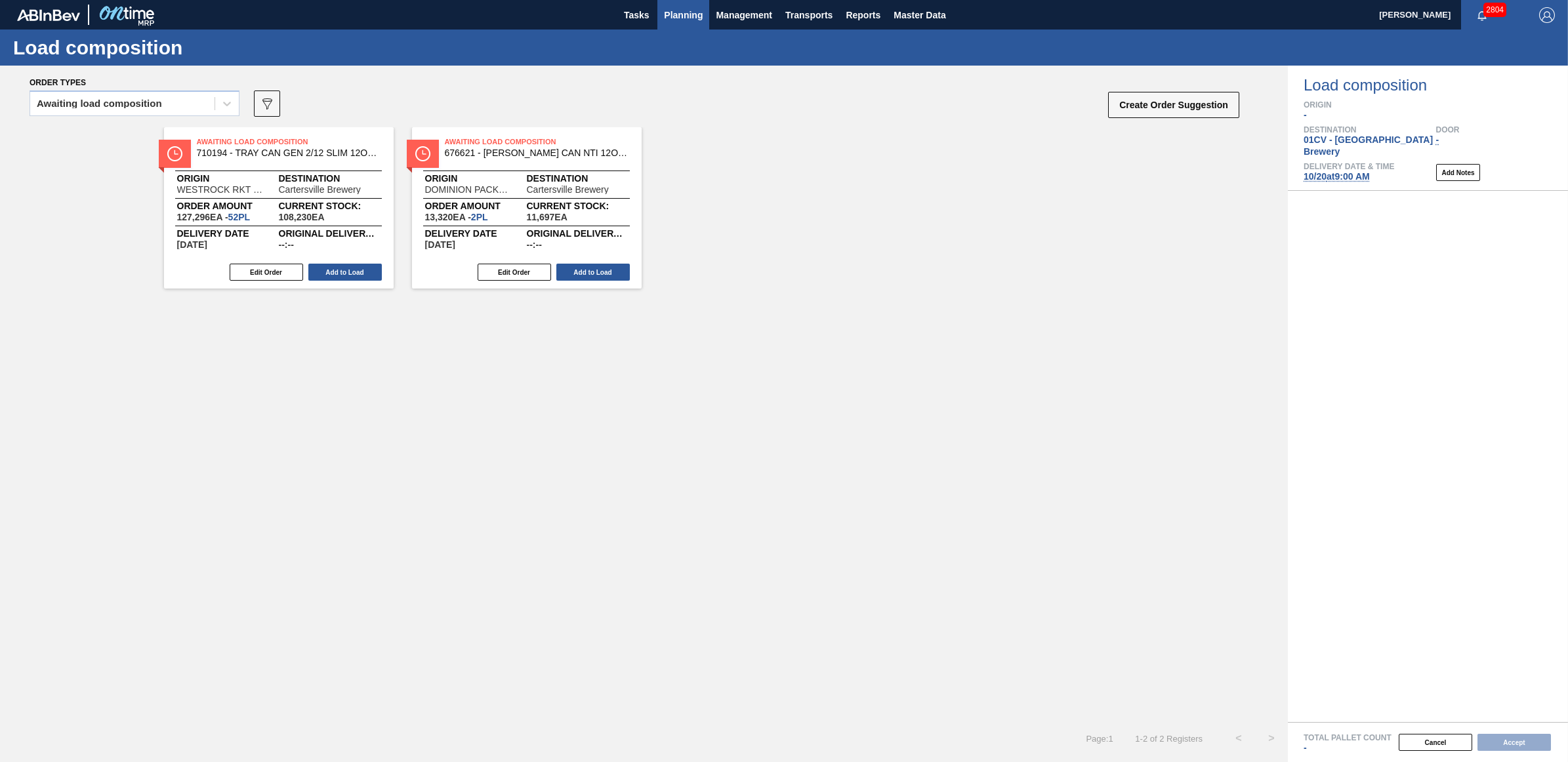
click at [692, 13] on span "Planning" at bounding box center [683, 15] width 38 height 16
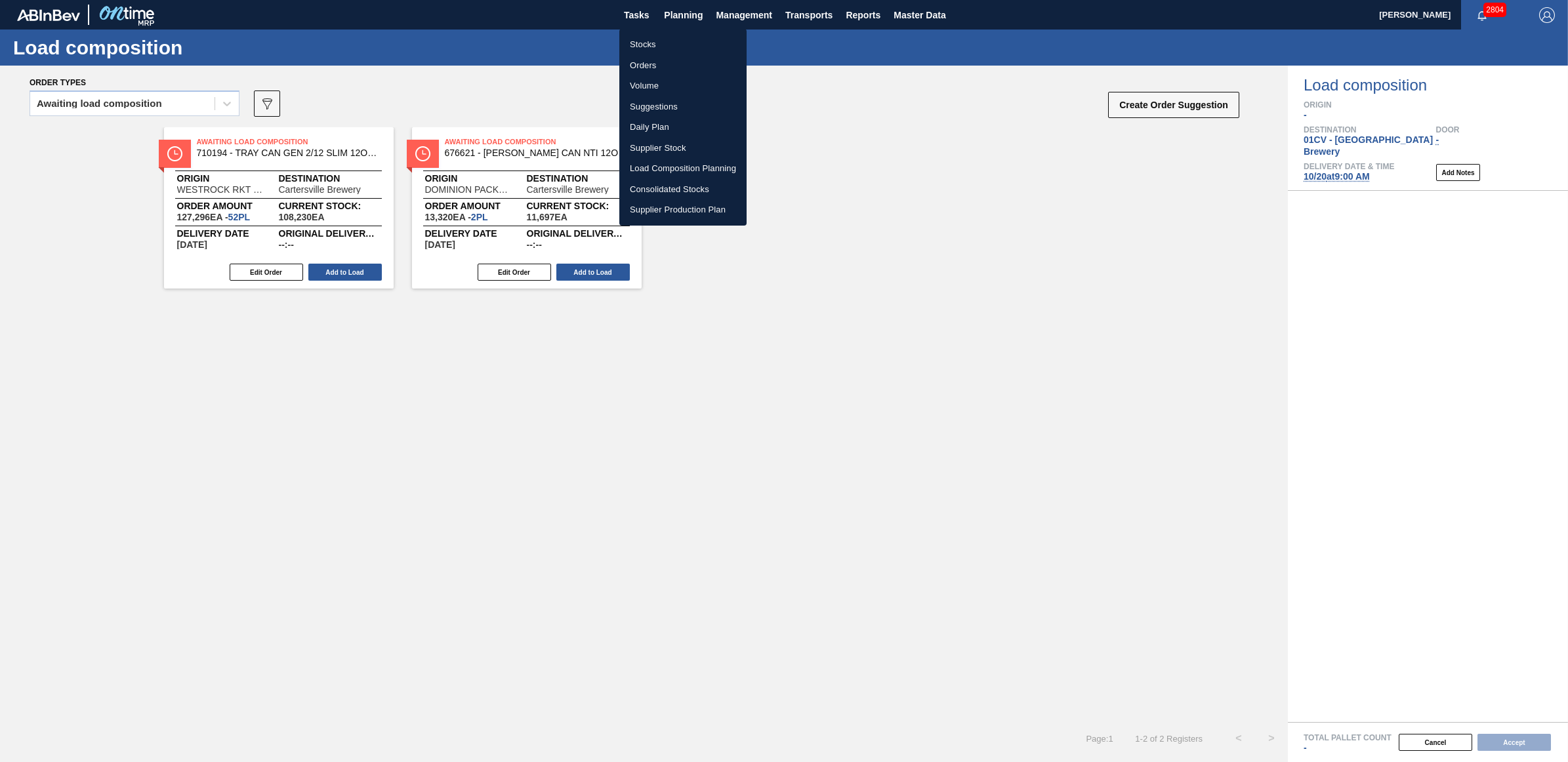
click at [684, 39] on li "Stocks" at bounding box center [683, 45] width 127 height 21
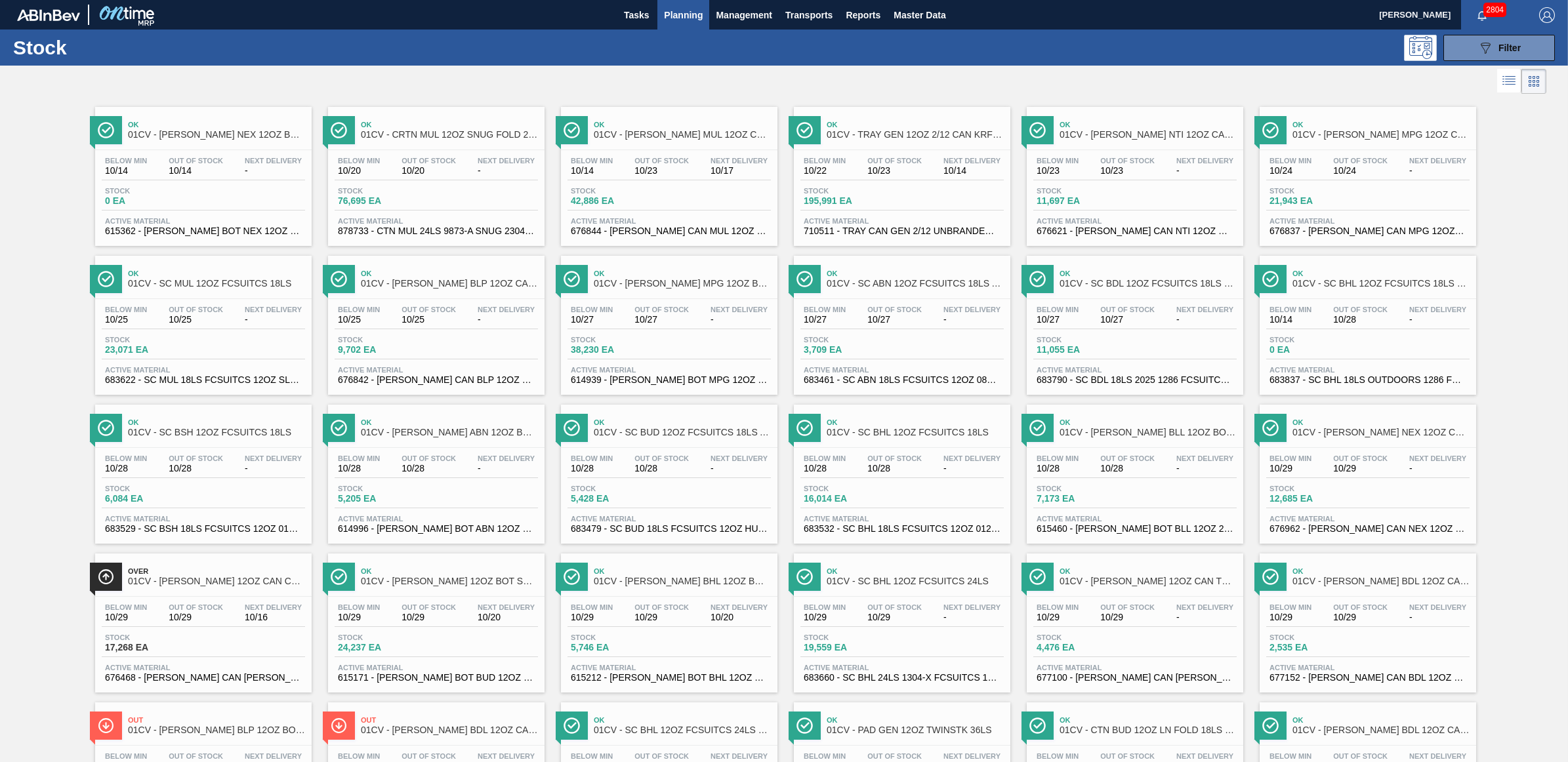
click at [687, 13] on span "Planning" at bounding box center [683, 15] width 38 height 16
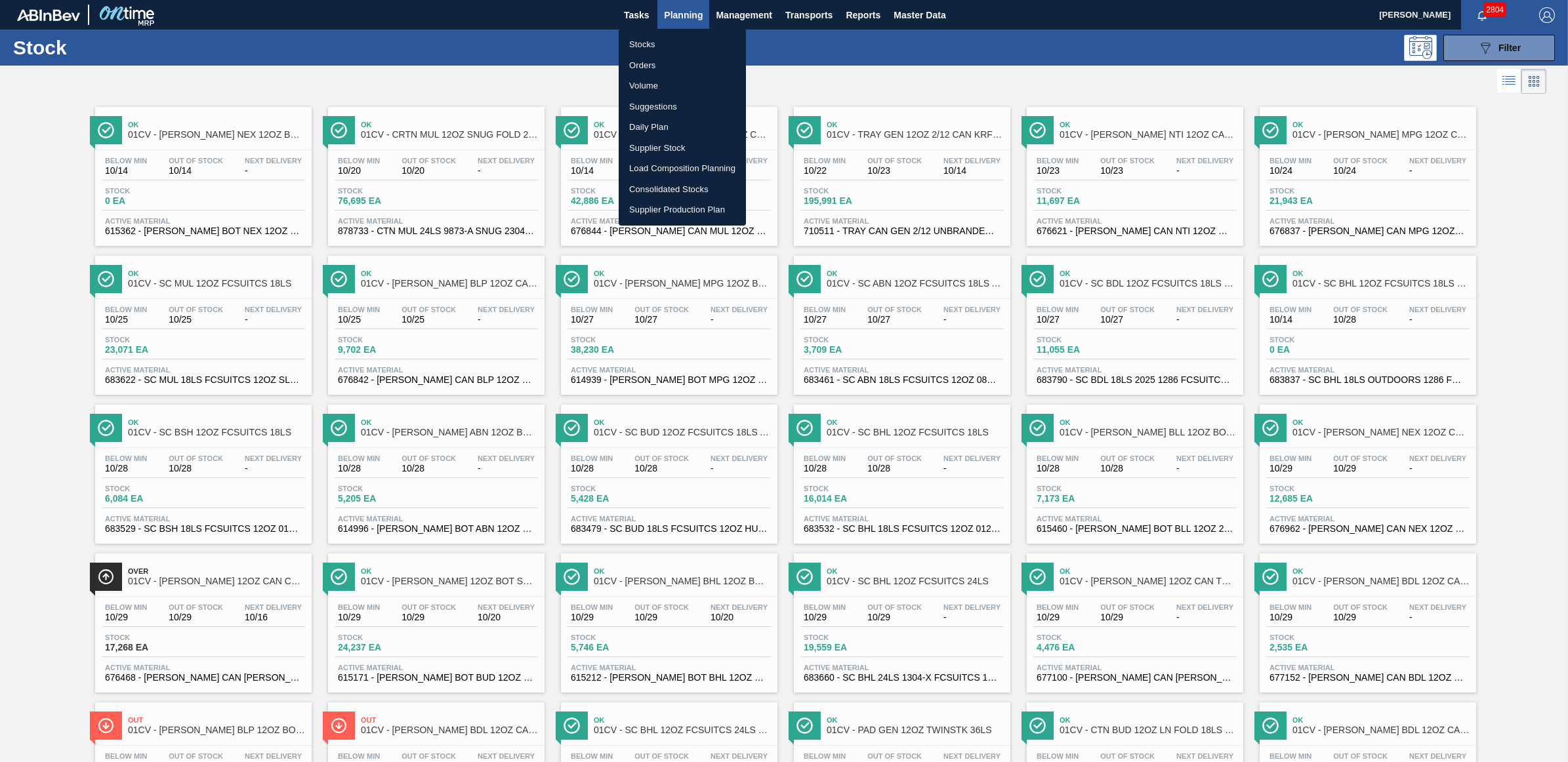
click at [685, 166] on li "Load Composition Planning" at bounding box center [682, 169] width 127 height 21
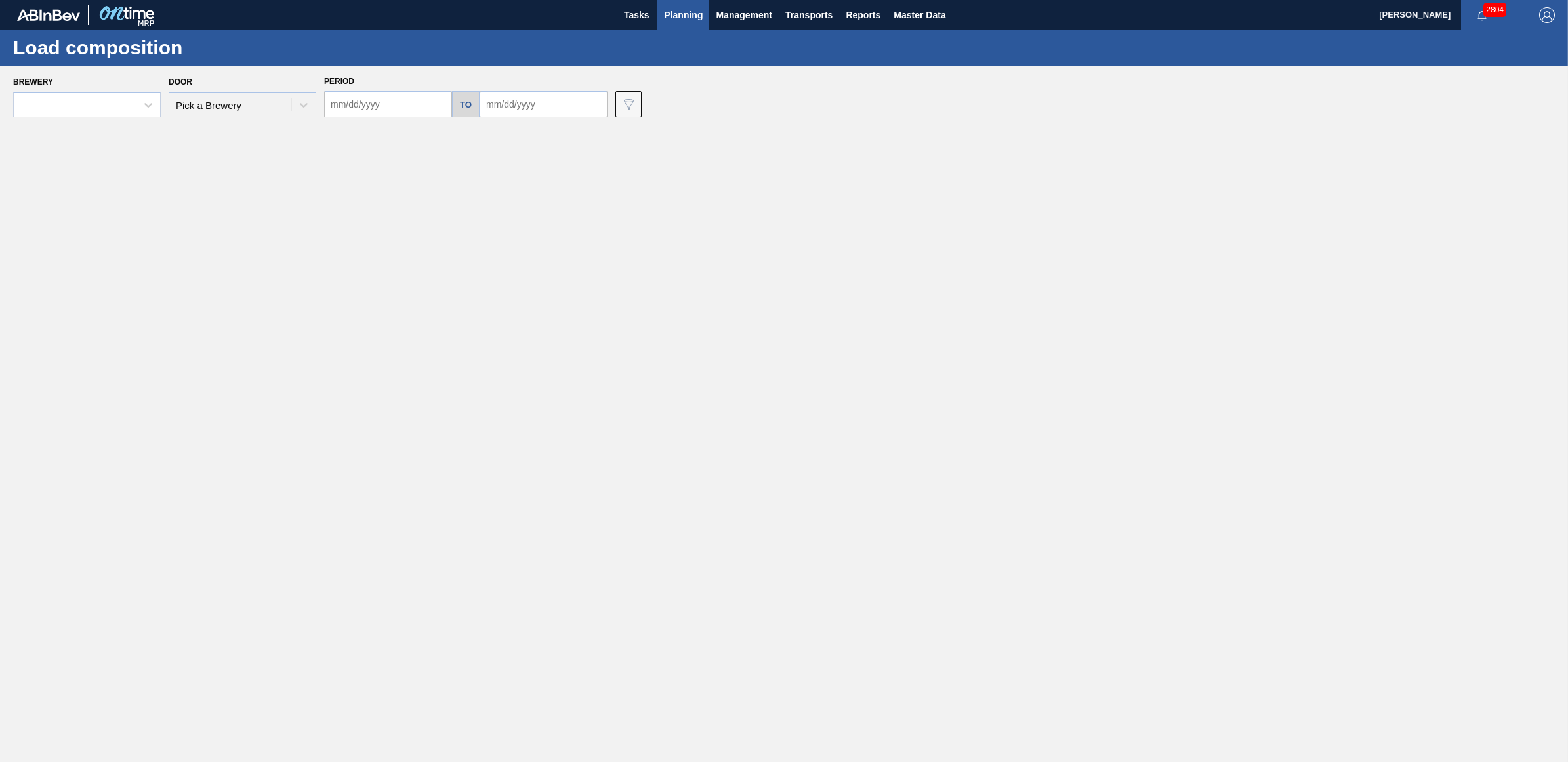
type input "[DATE]"
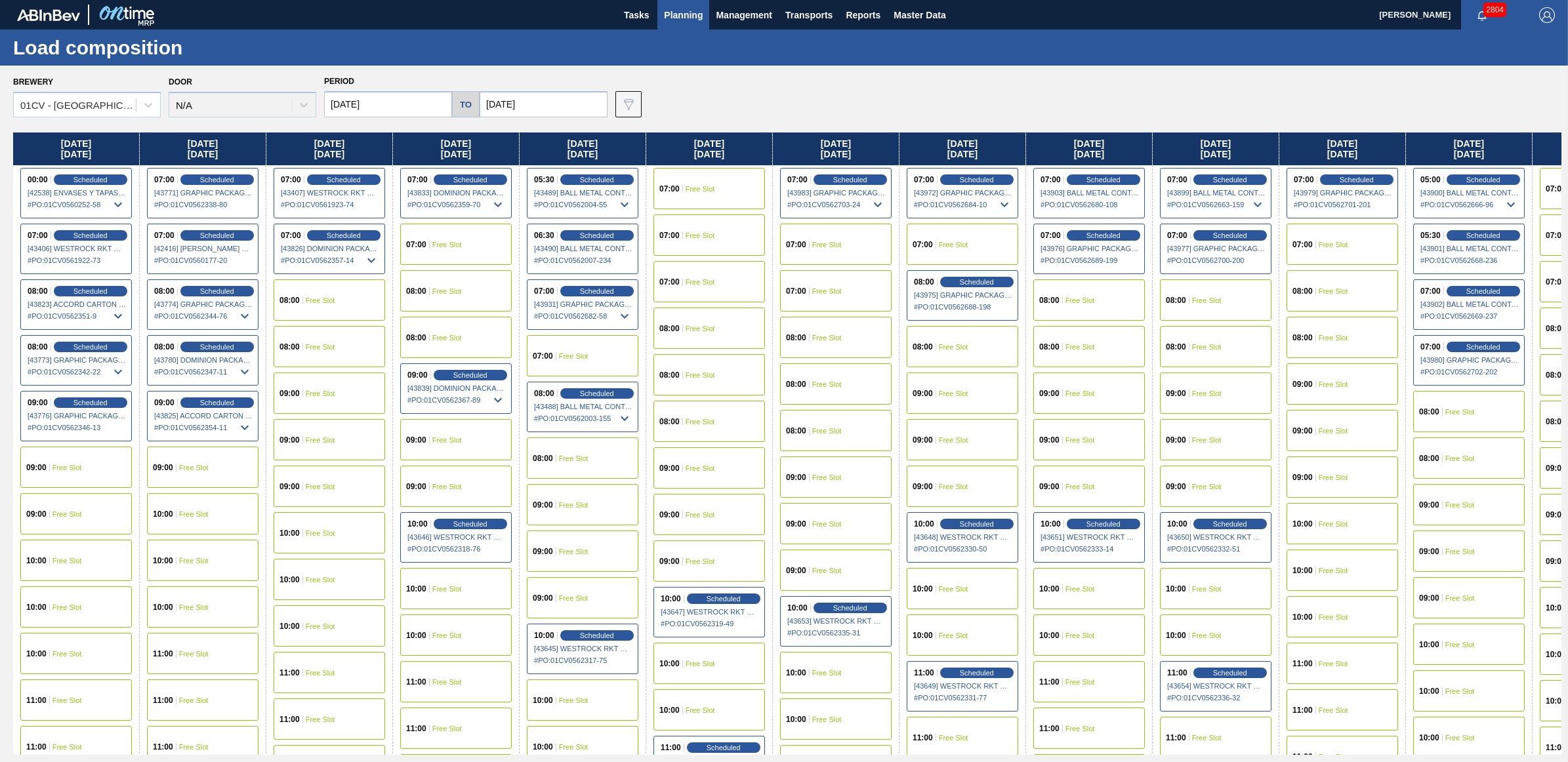
click at [719, 182] on div "07:00 Free Slot" at bounding box center [708, 189] width 111 height 41
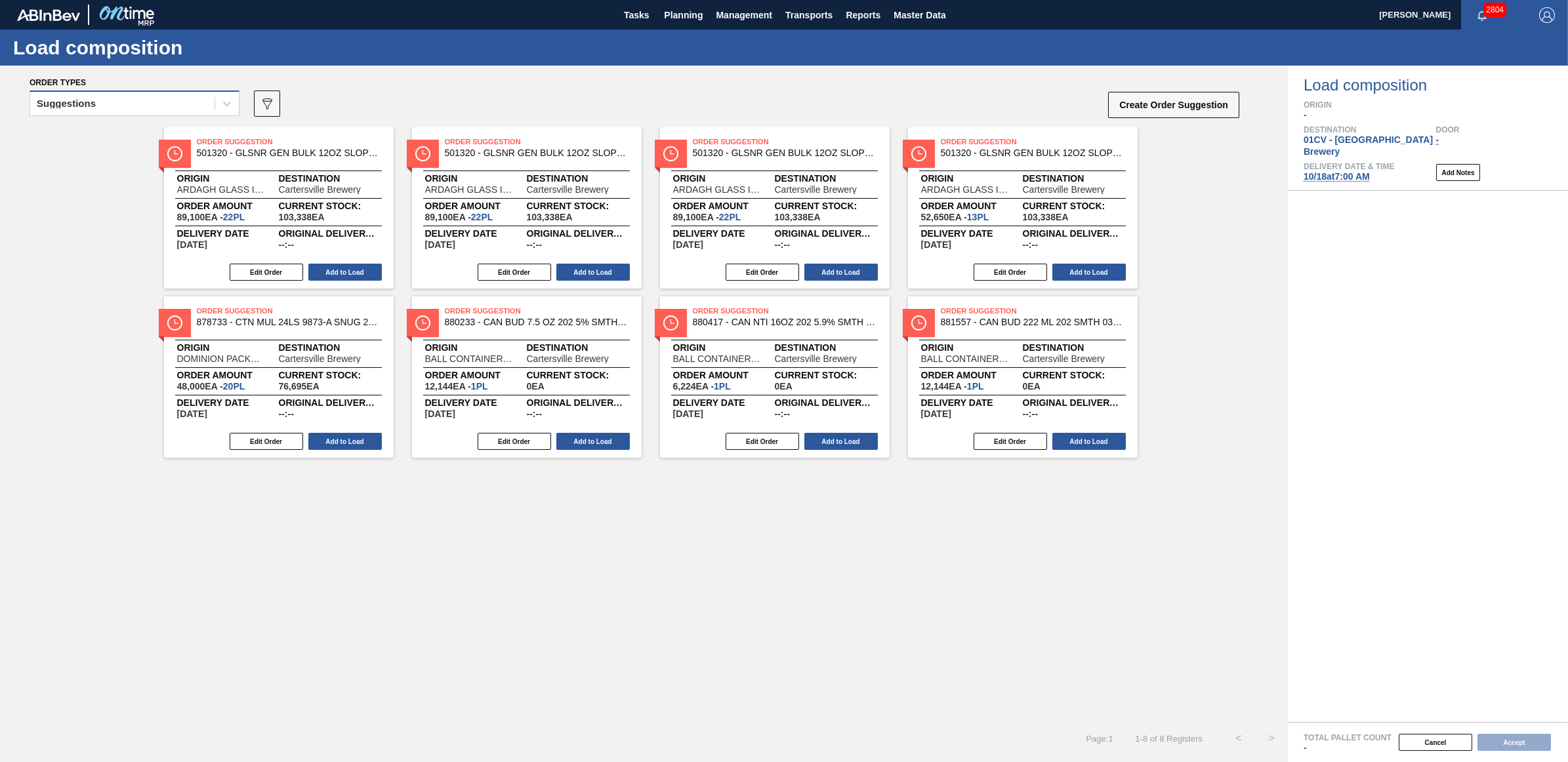
drag, startPoint x: 116, startPoint y: 99, endPoint x: 110, endPoint y: 115, distance: 17.1
click at [116, 99] on div "Suggestions" at bounding box center [122, 103] width 184 height 19
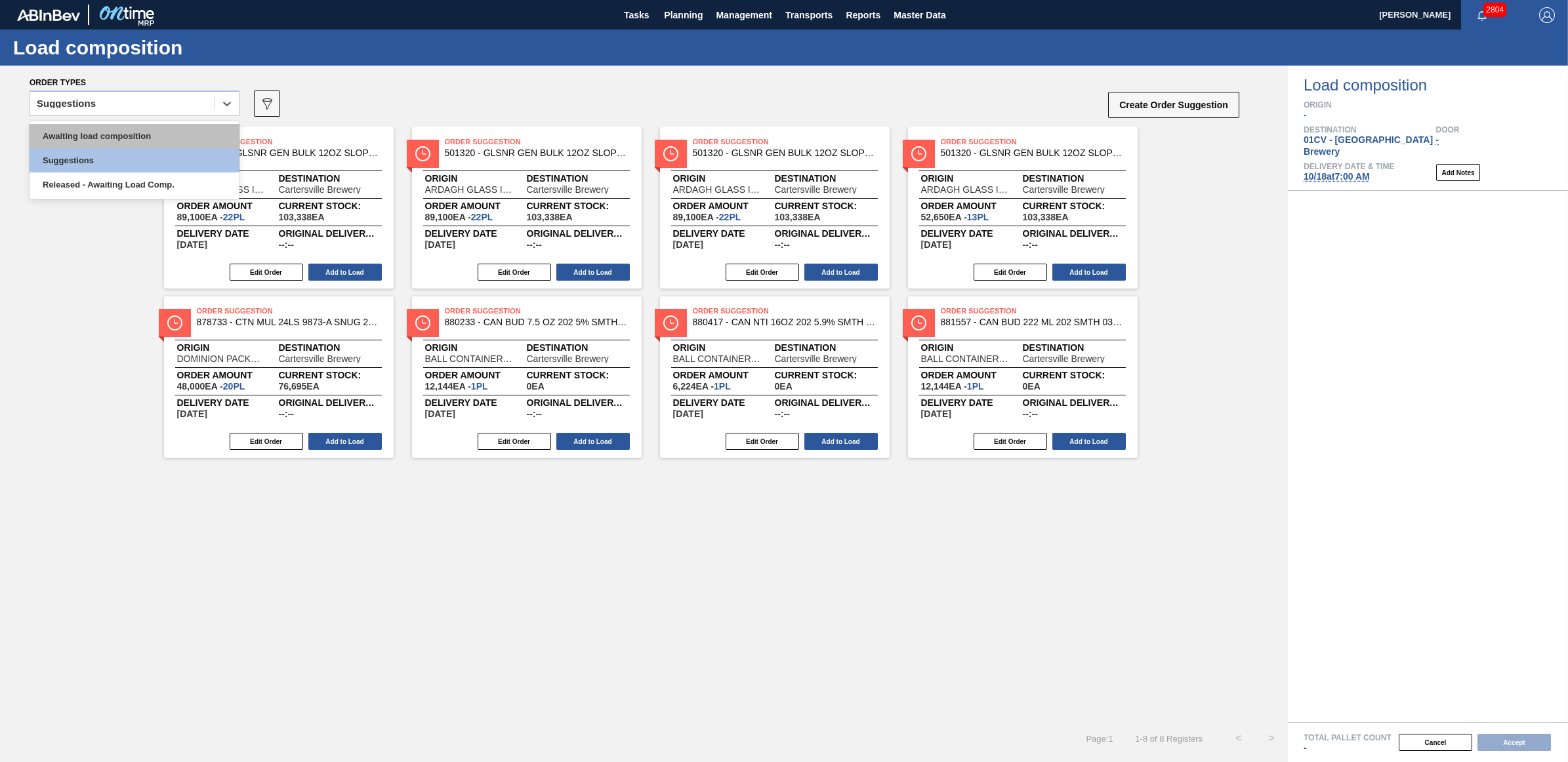
click at [107, 128] on div "Awaiting load composition" at bounding box center [134, 135] width 210 height 24
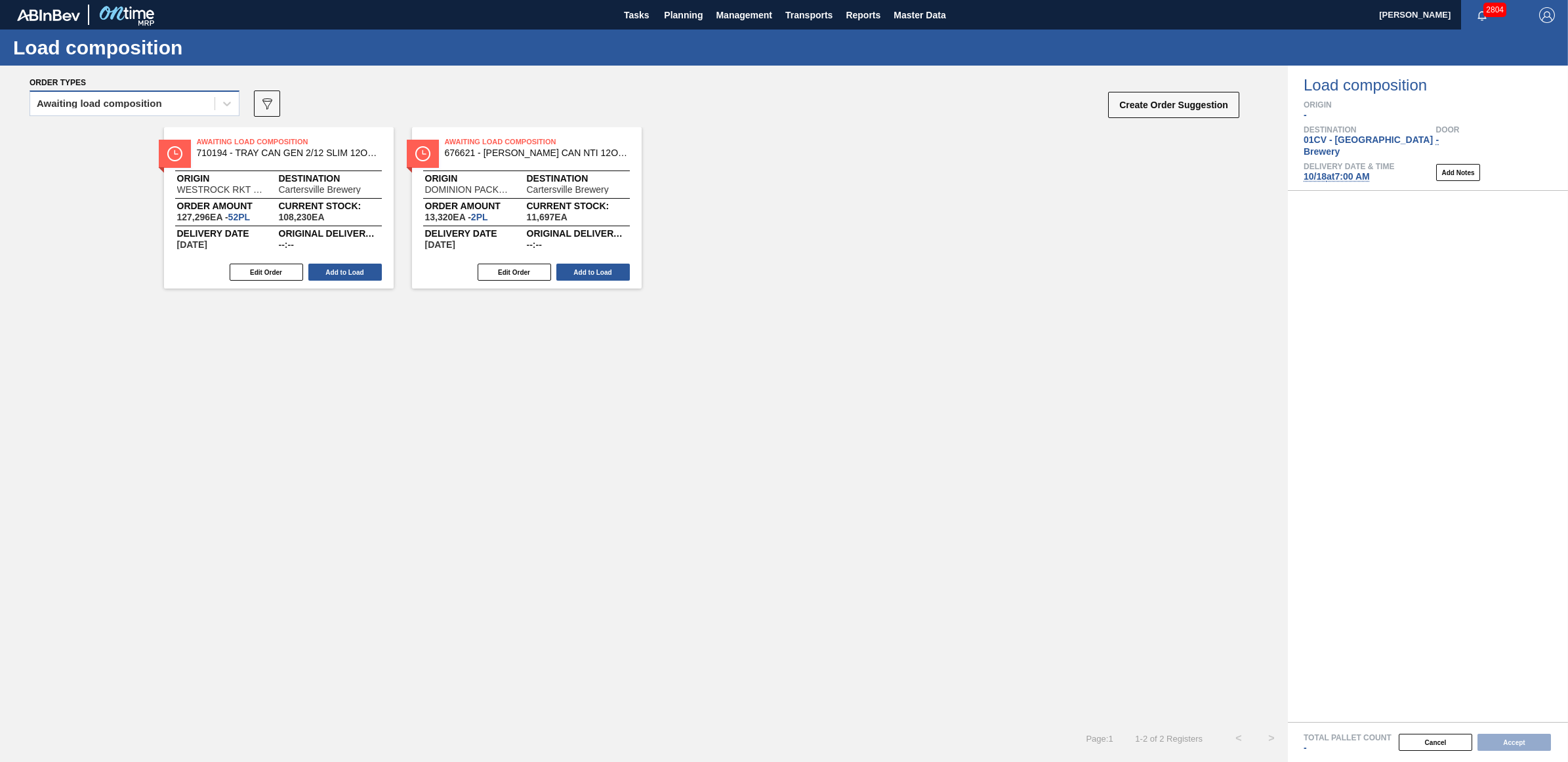
click at [74, 102] on div "Awaiting load composition" at bounding box center [99, 103] width 125 height 9
click at [86, 142] on div "Awaiting load composition" at bounding box center [134, 135] width 210 height 24
click at [109, 105] on div "Awaiting load composition" at bounding box center [99, 103] width 125 height 9
click at [110, 134] on div "Awaiting load composition" at bounding box center [134, 135] width 210 height 24
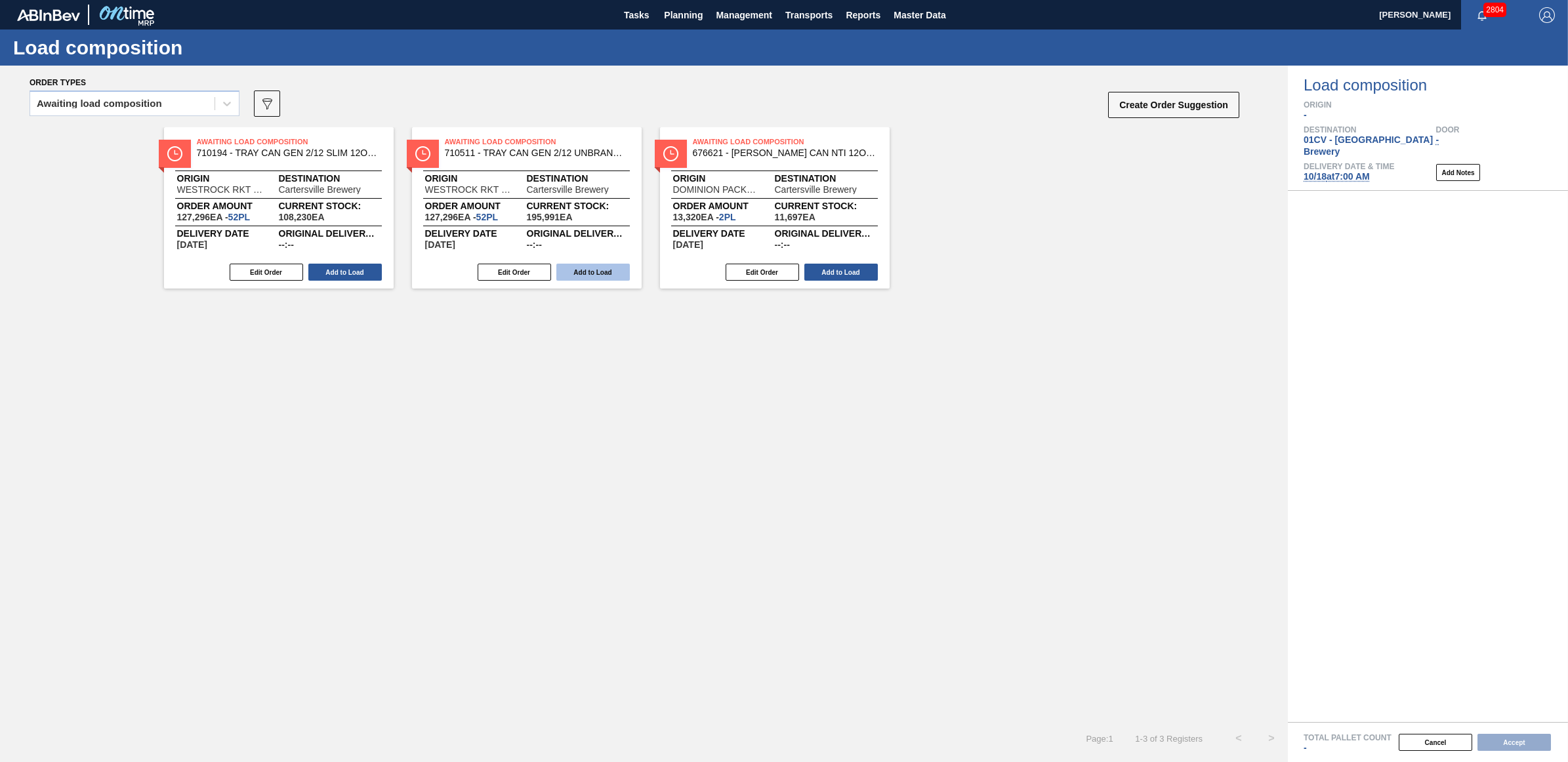
click at [594, 271] on button "Add to Load" at bounding box center [593, 272] width 74 height 17
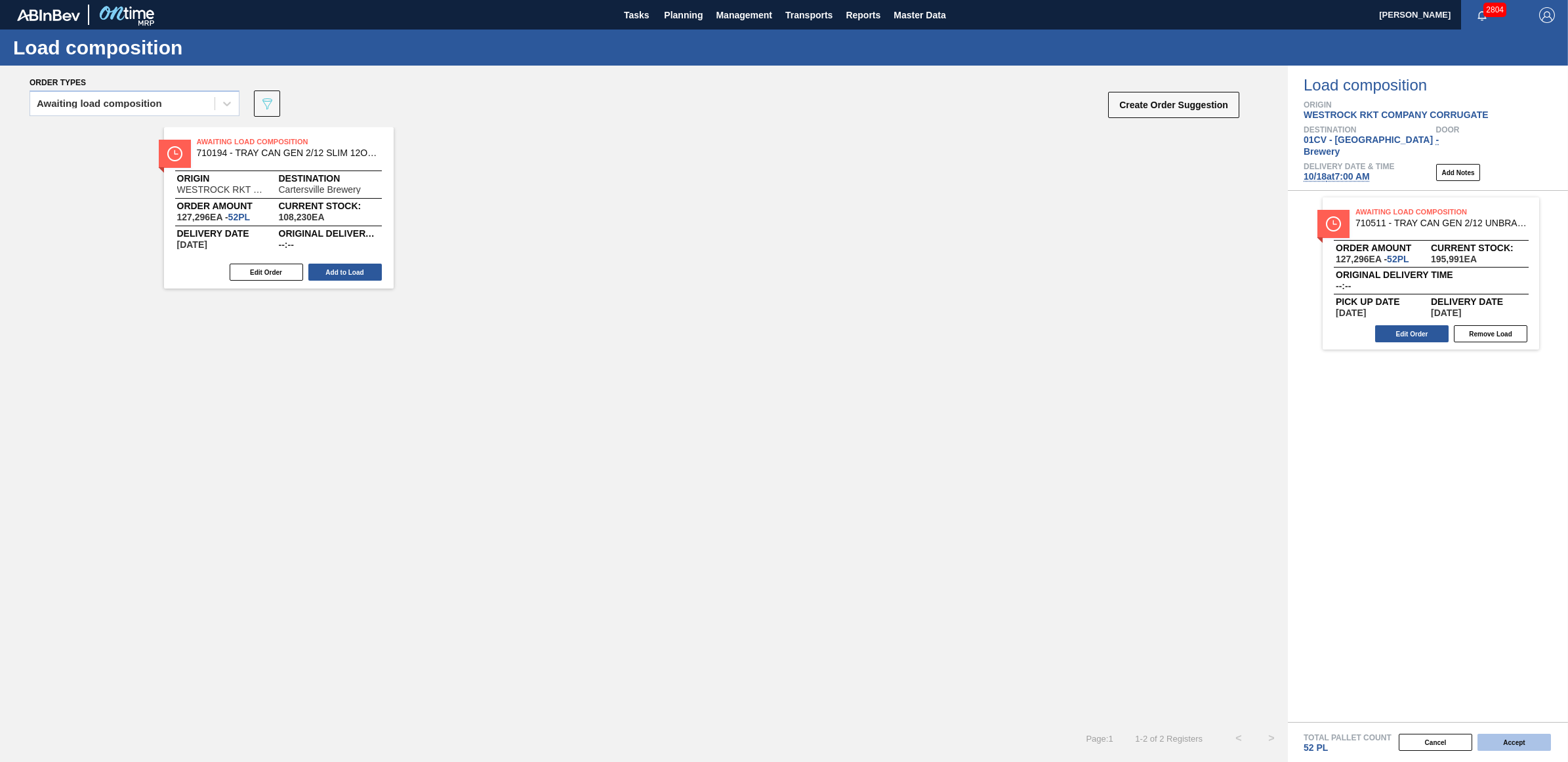
click at [1485, 742] on button "Accept" at bounding box center [1514, 742] width 74 height 17
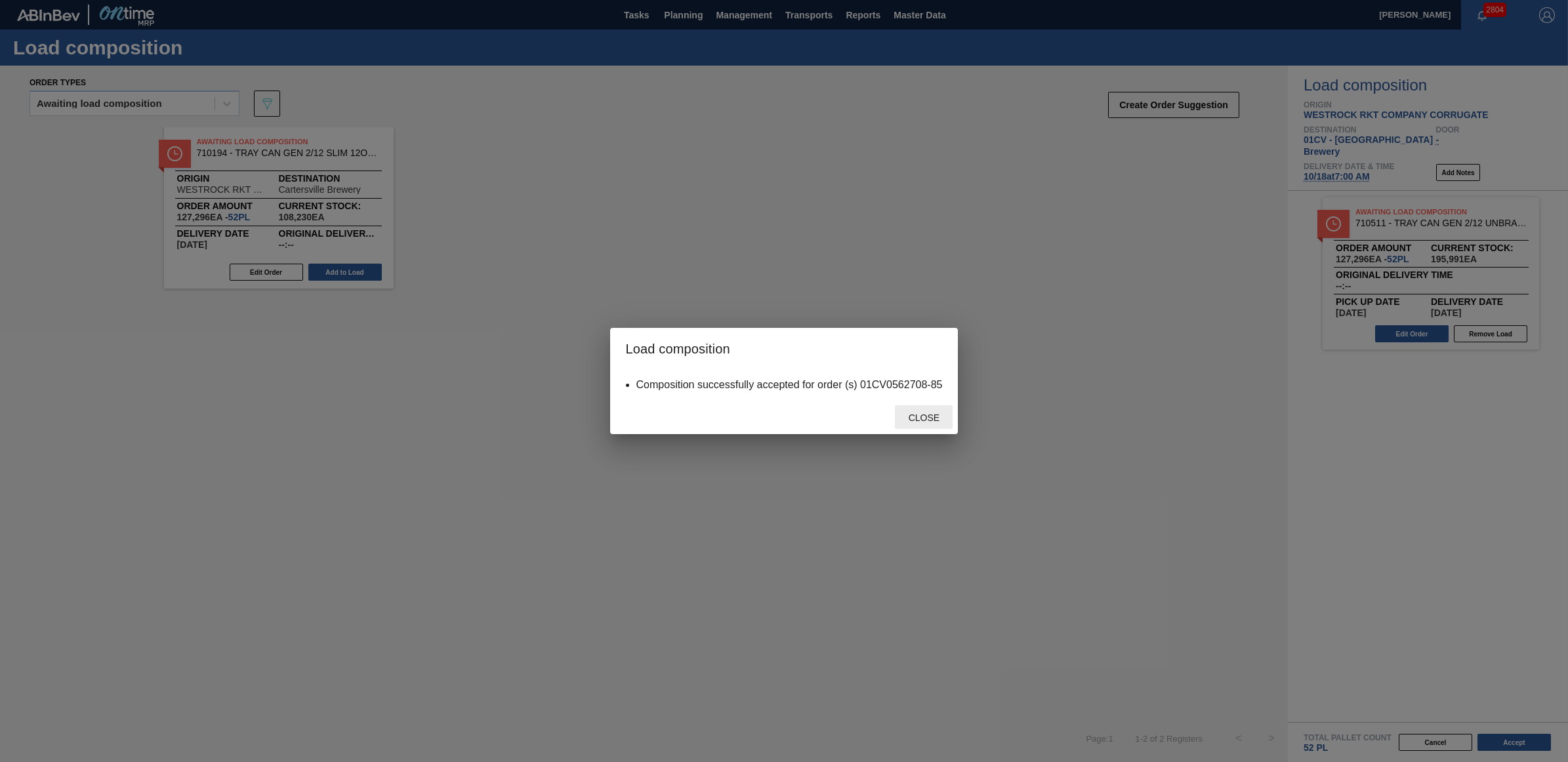
click at [938, 420] on span "Close" at bounding box center [924, 418] width 52 height 11
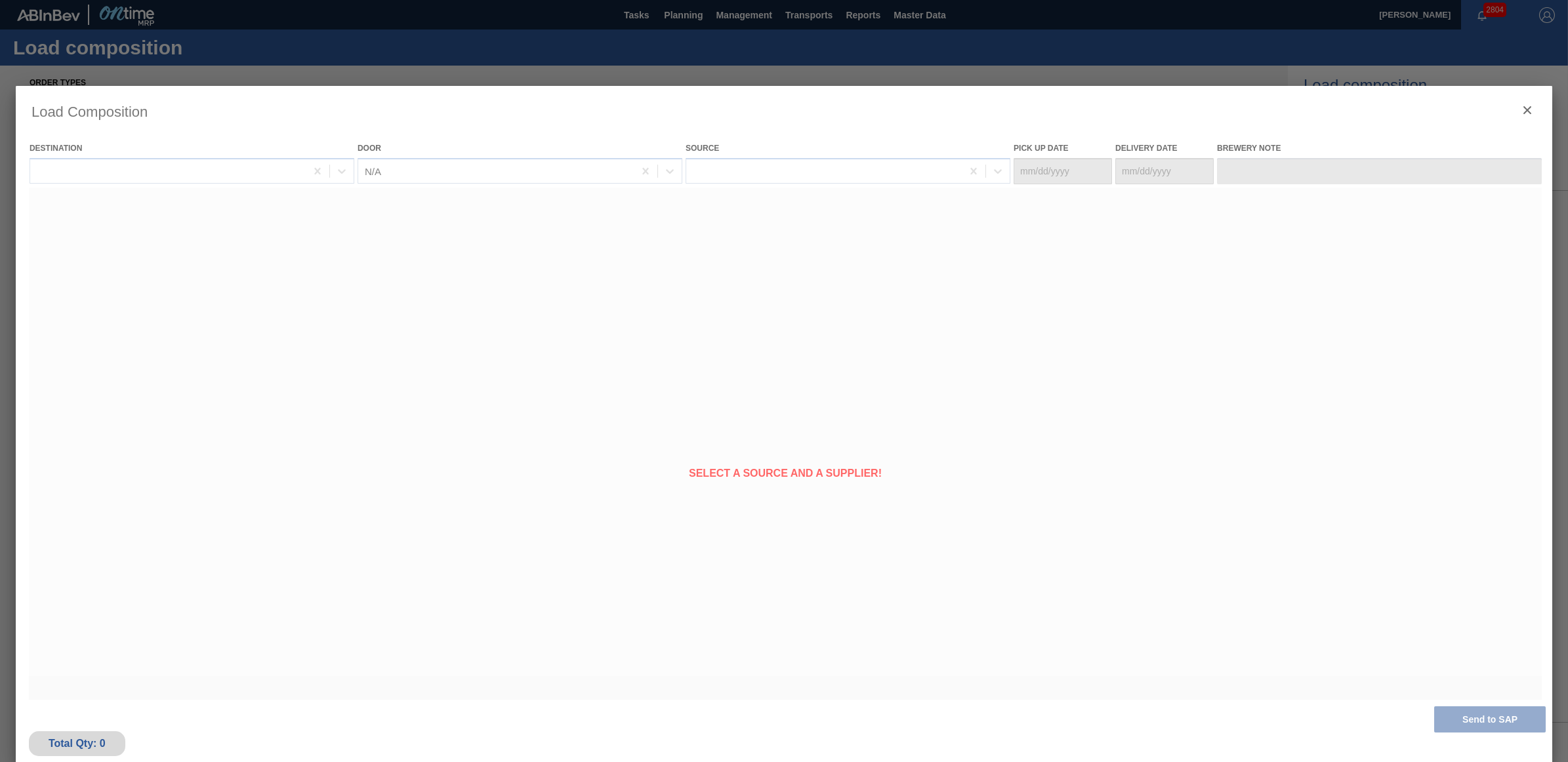
type Date "[DATE]"
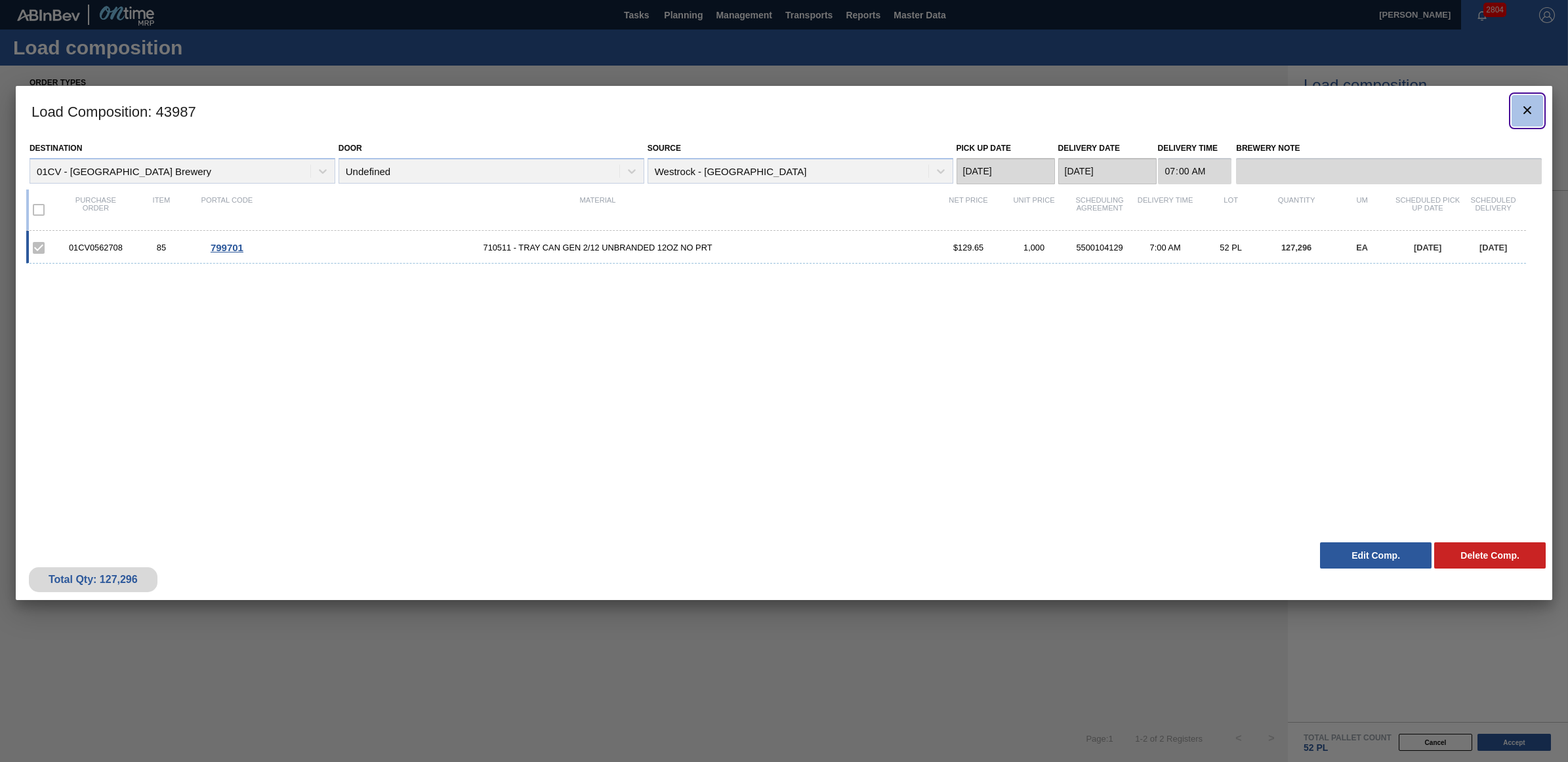
click at [1533, 103] on icon "botão de ícone" at bounding box center [1527, 110] width 16 height 16
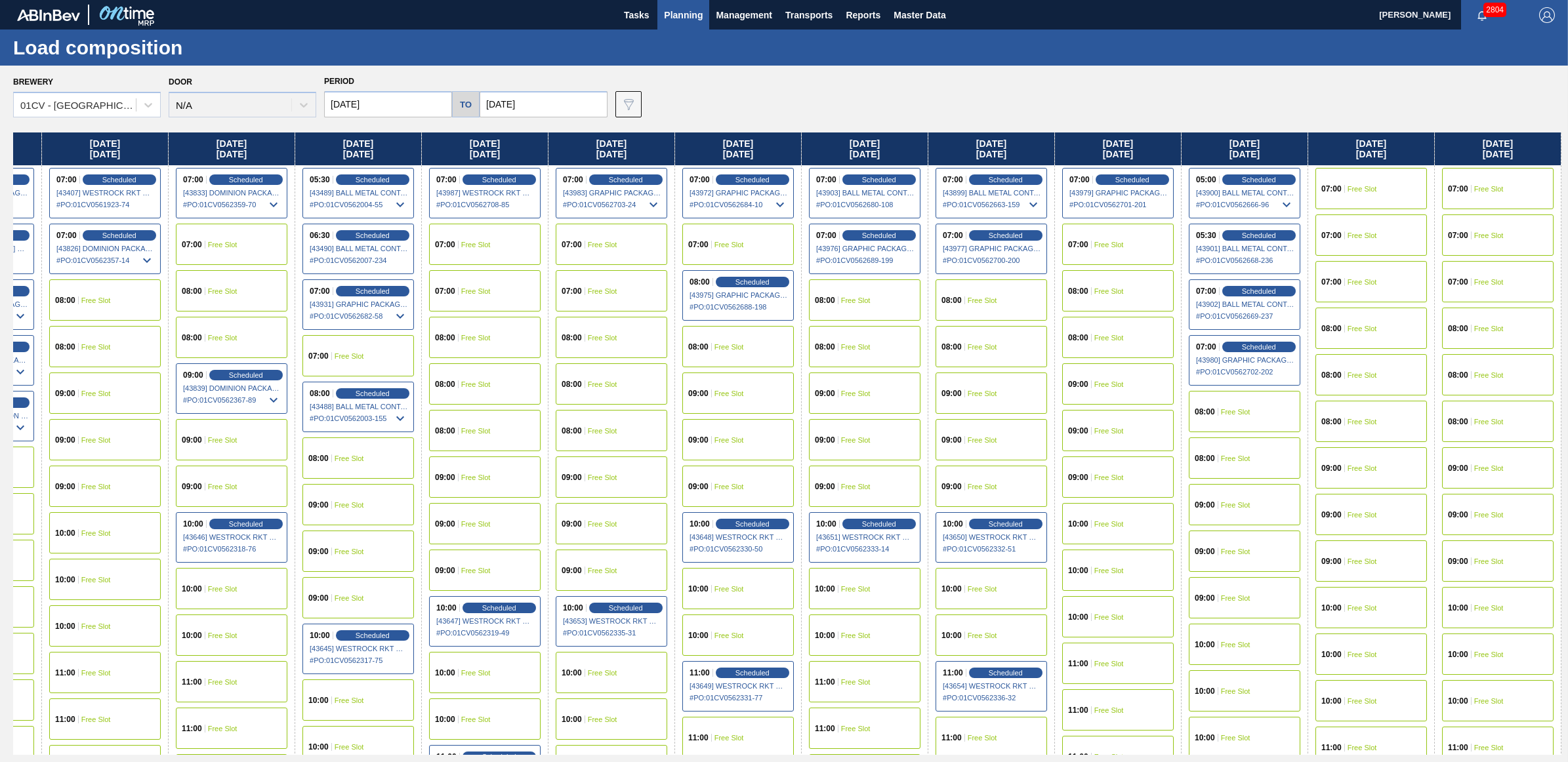
scroll to position [0, 240]
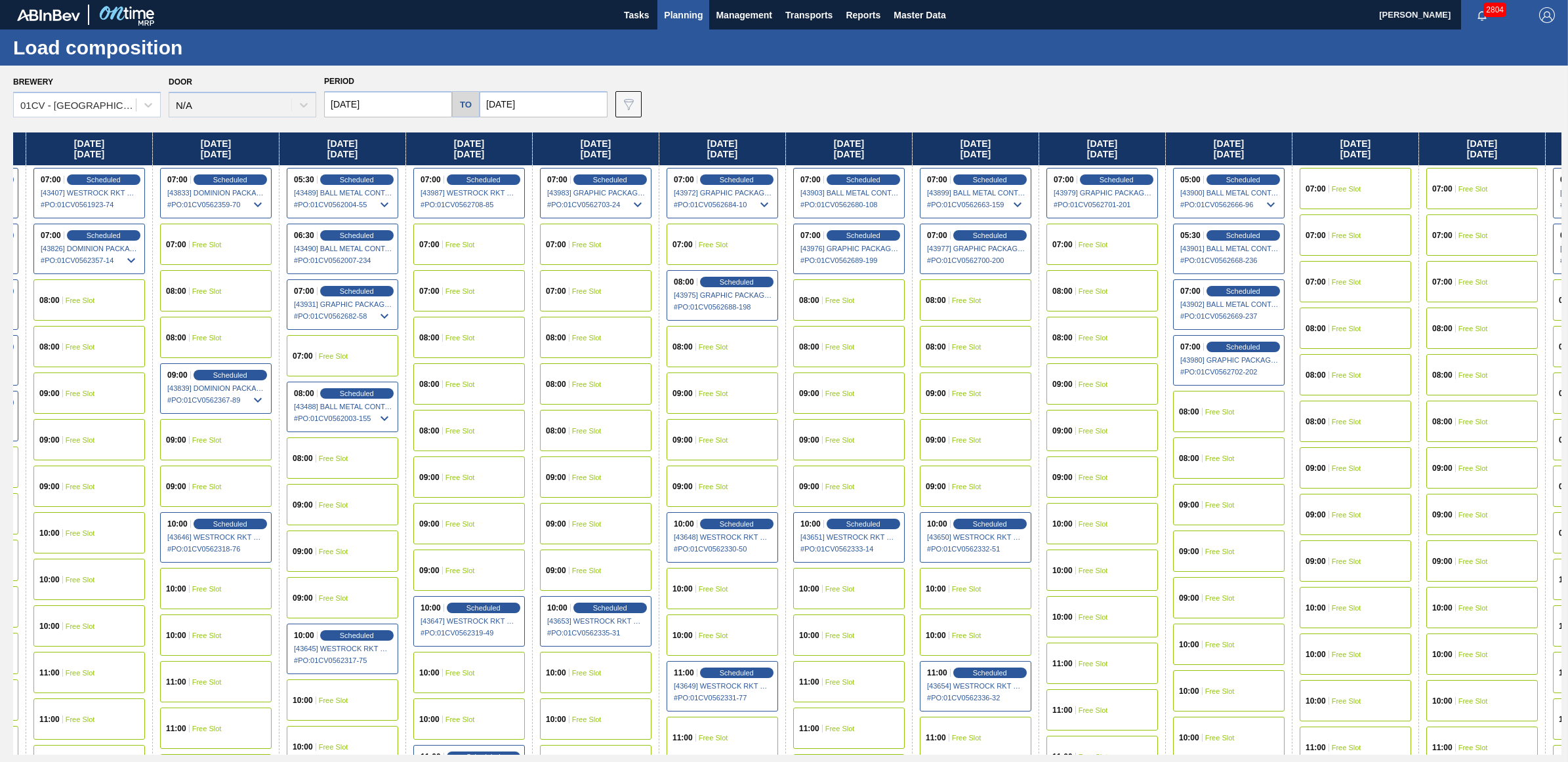
drag, startPoint x: 1320, startPoint y: 149, endPoint x: 1092, endPoint y: 154, distance: 228.1
click at [1092, 154] on div "[DATE] 00:00 Scheduled [42538] ENVASES Y TAPAS MODELO S A DE - 0008257397 # PO …" at bounding box center [787, 443] width 1548 height 622
click at [1512, 188] on div "07:00 Free Slot" at bounding box center [1481, 189] width 111 height 41
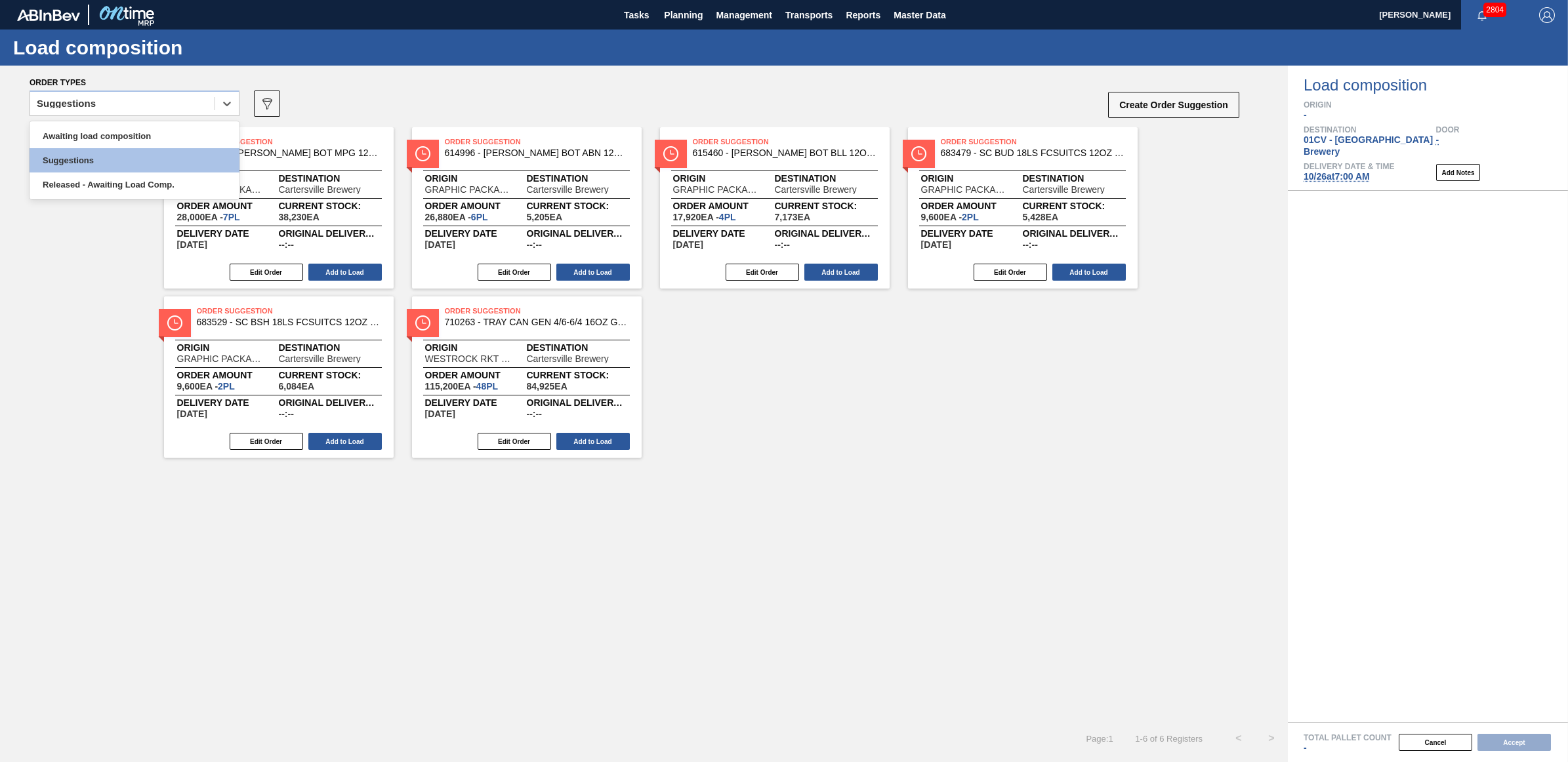
click at [89, 99] on div "Suggestions" at bounding box center [66, 103] width 59 height 9
click at [89, 128] on div "Awaiting load composition" at bounding box center [134, 135] width 210 height 24
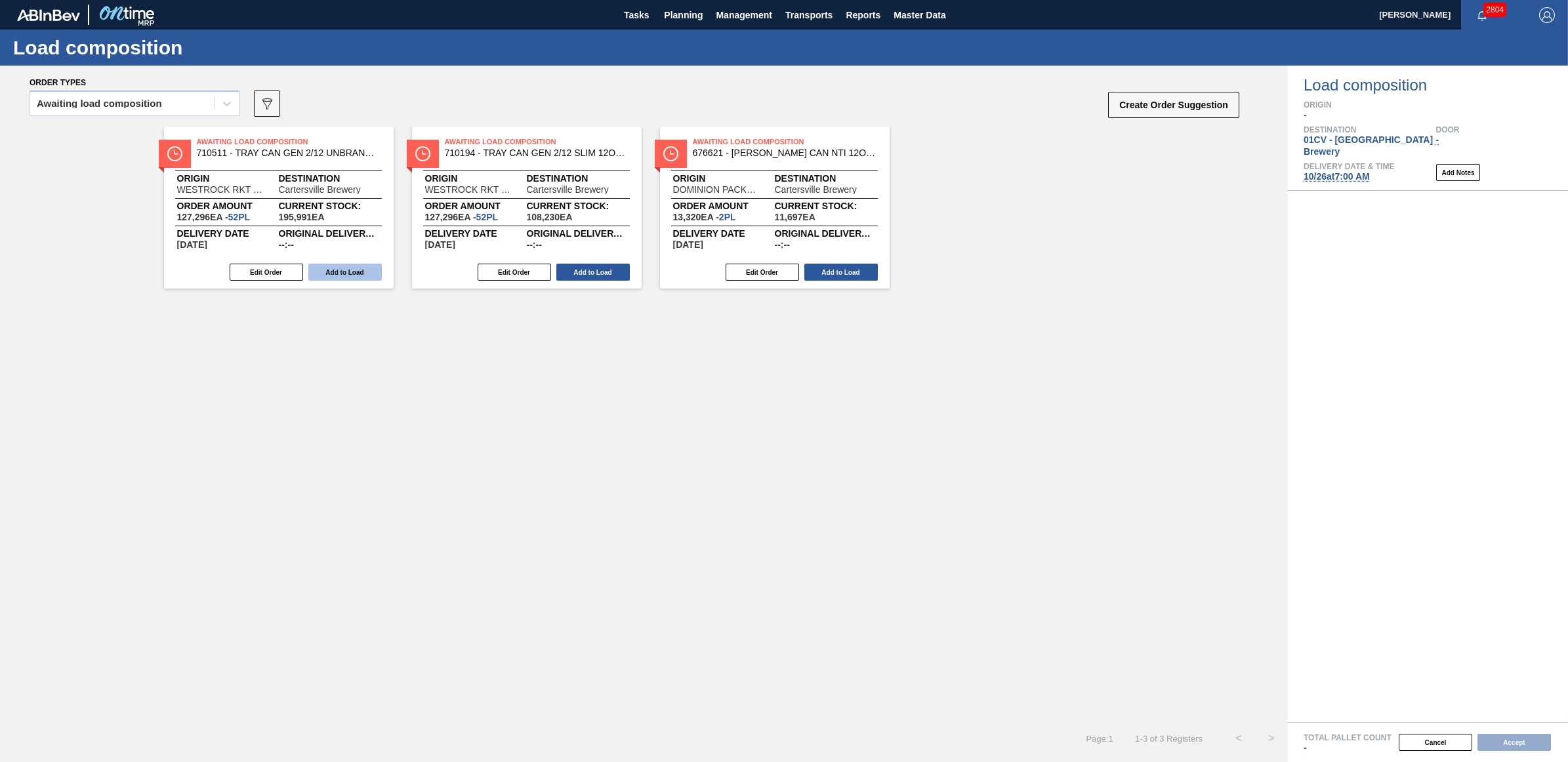
click at [358, 268] on button "Add to Load" at bounding box center [344, 272] width 74 height 17
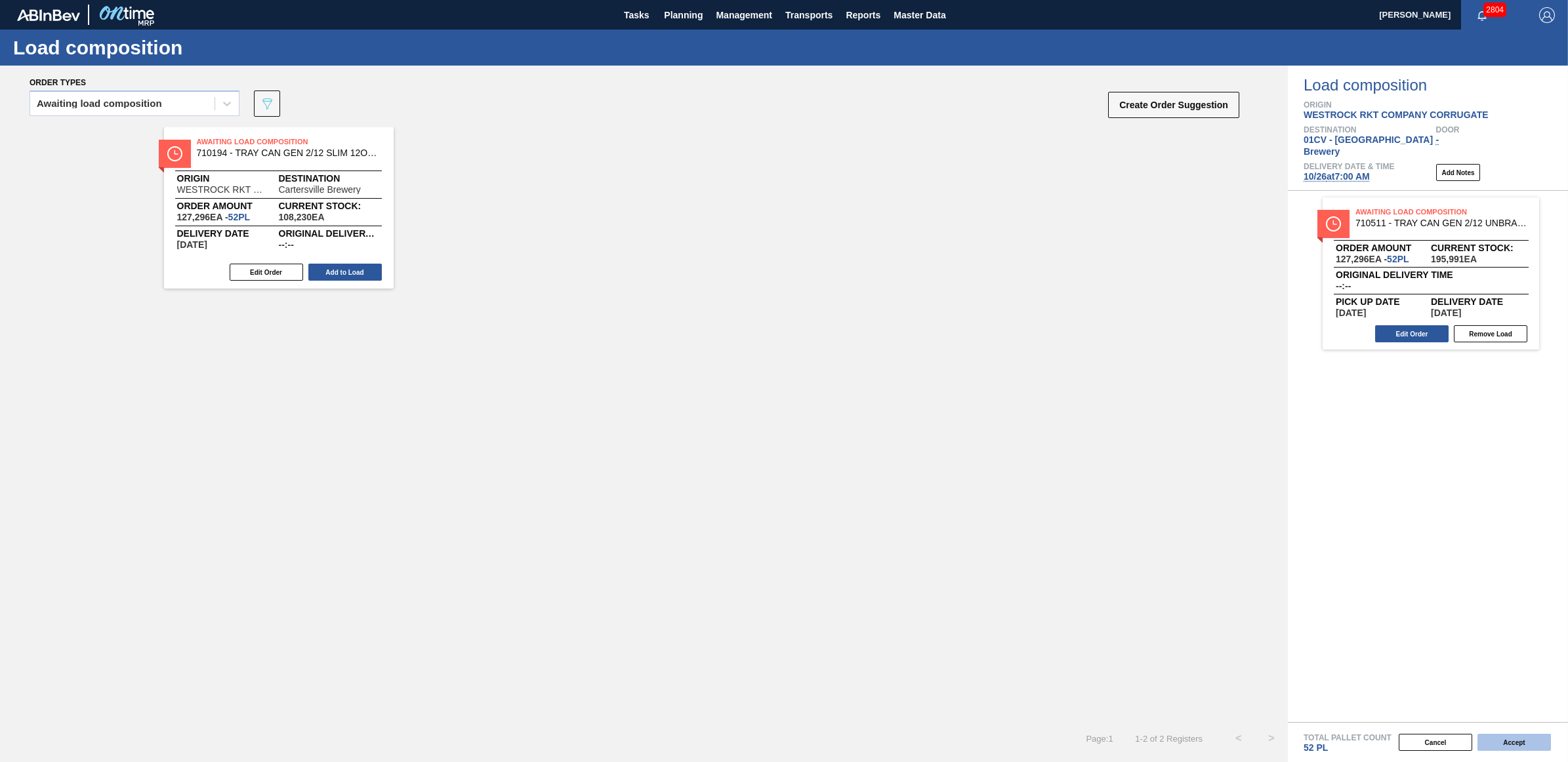
click at [1500, 742] on button "Accept" at bounding box center [1514, 742] width 74 height 17
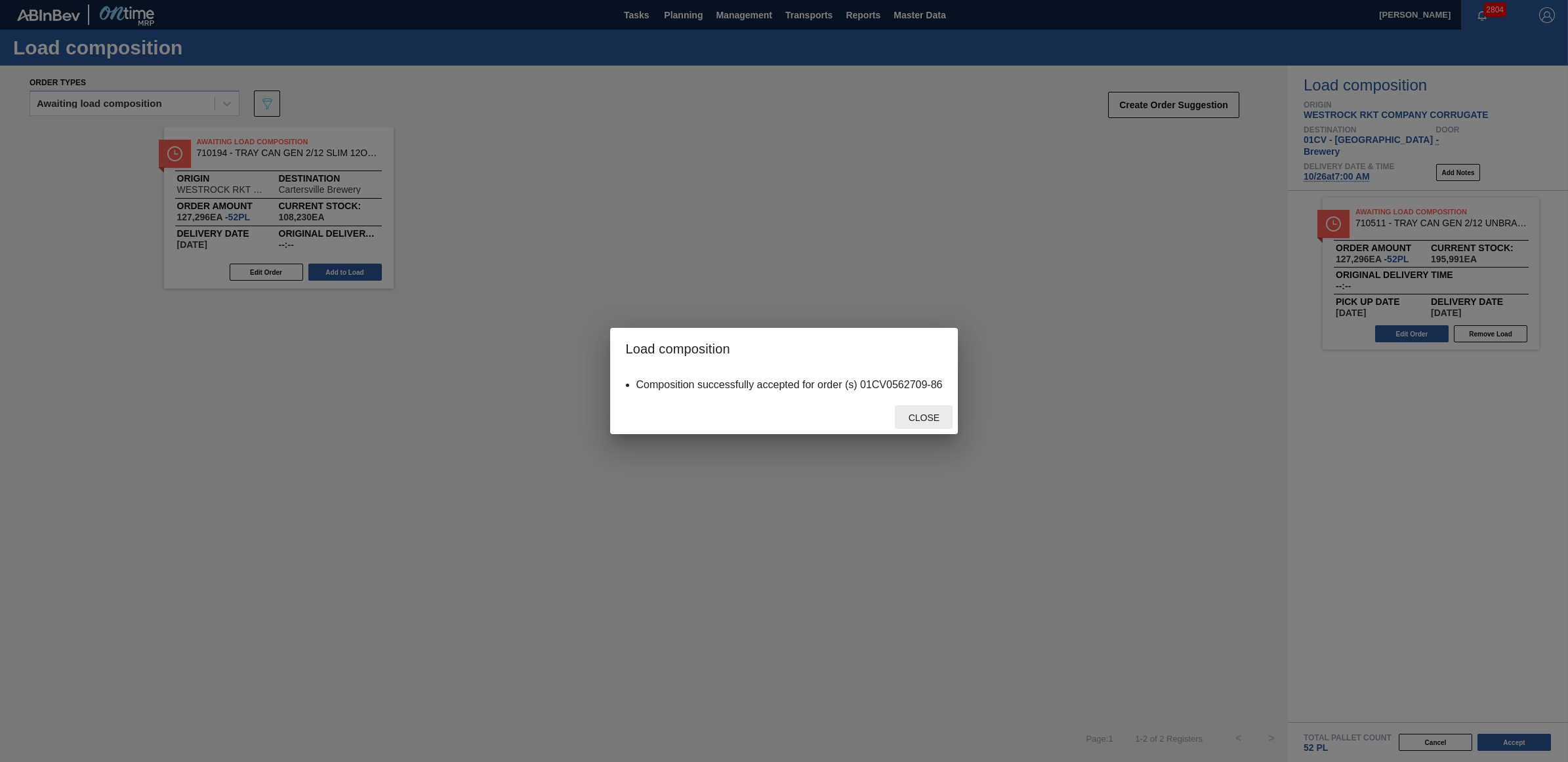
click at [919, 417] on span "Close" at bounding box center [924, 418] width 52 height 11
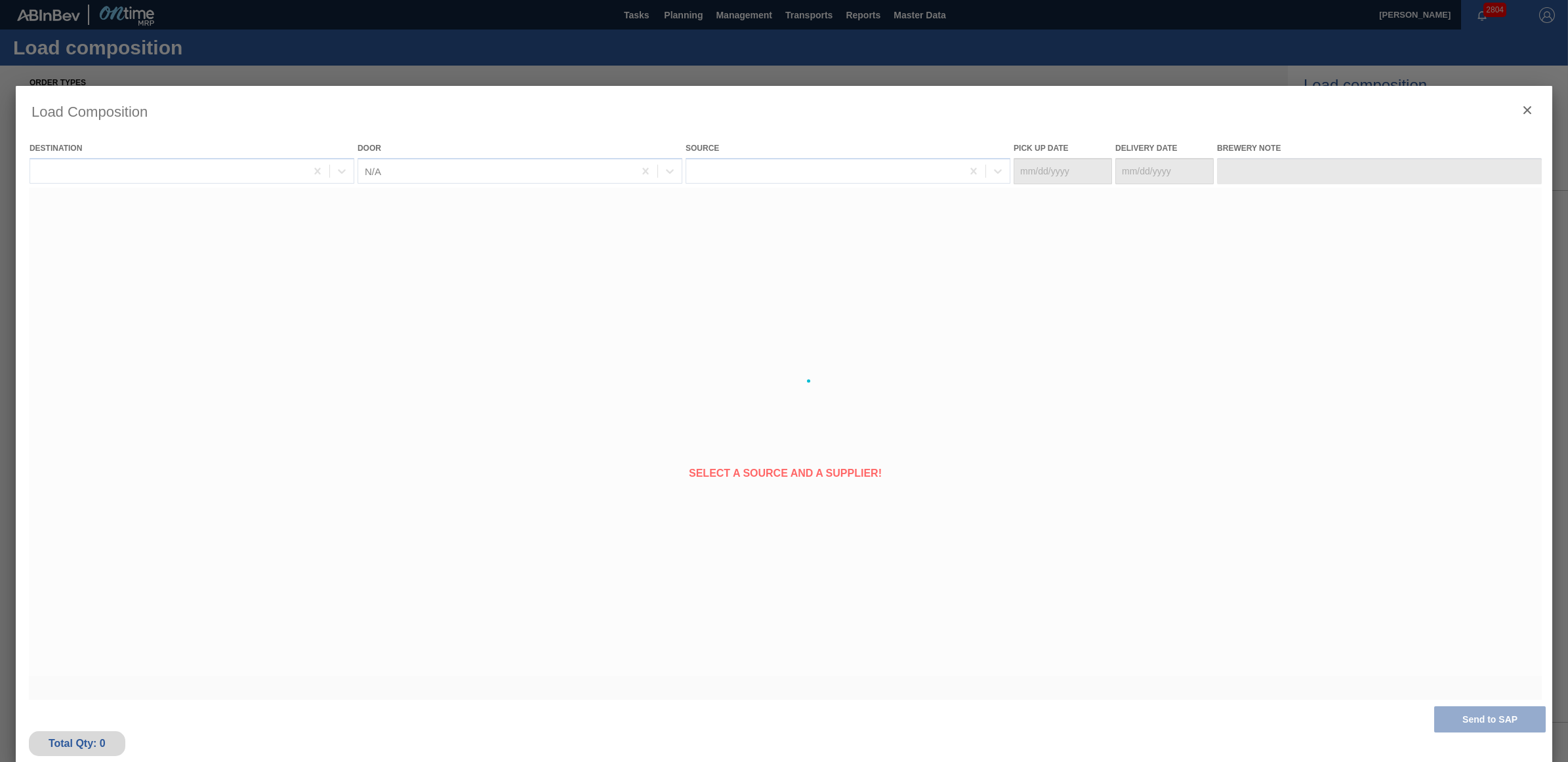
type Date "[DATE]"
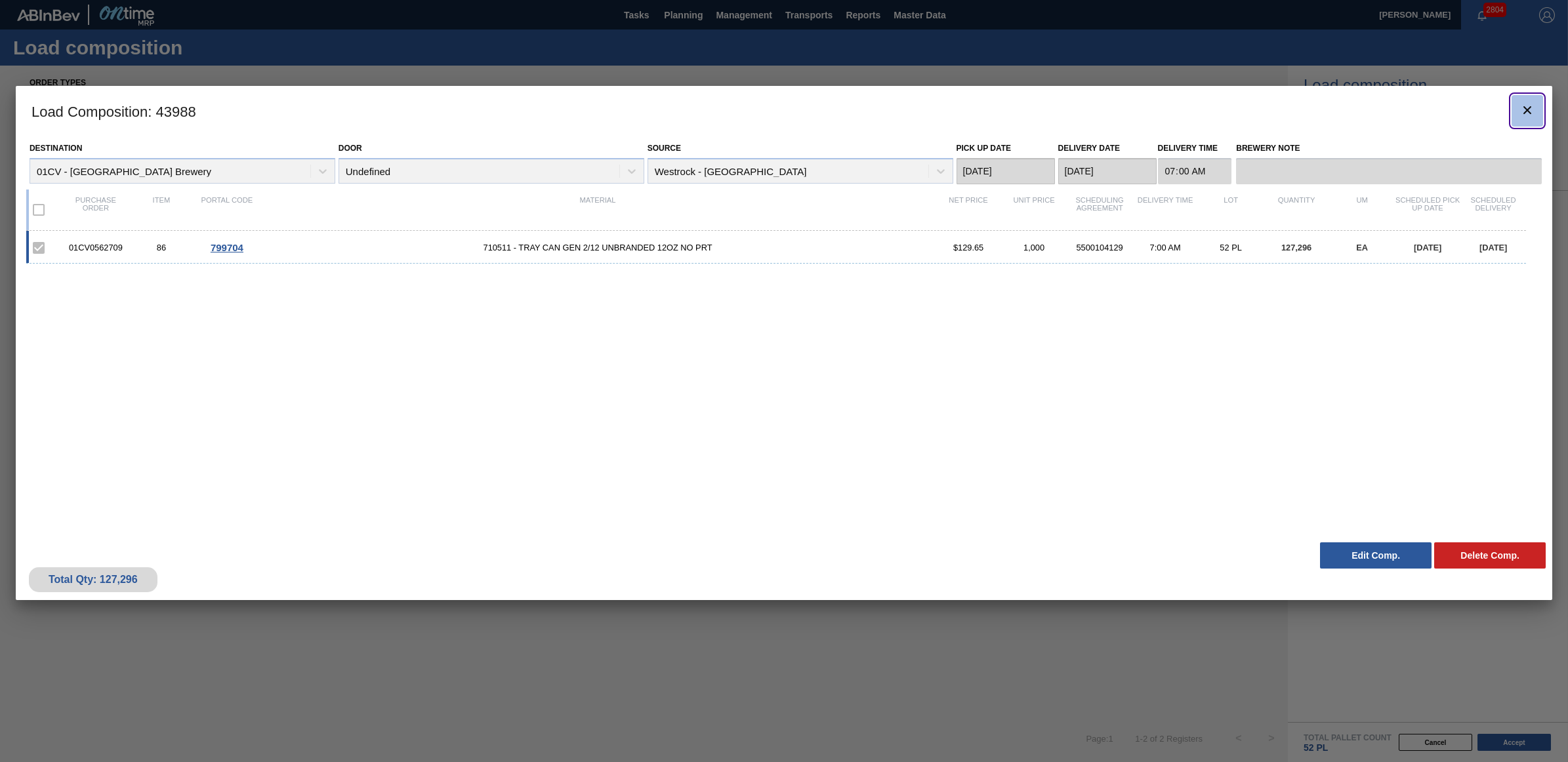
click at [1520, 116] on icon "botão de ícone" at bounding box center [1527, 110] width 16 height 16
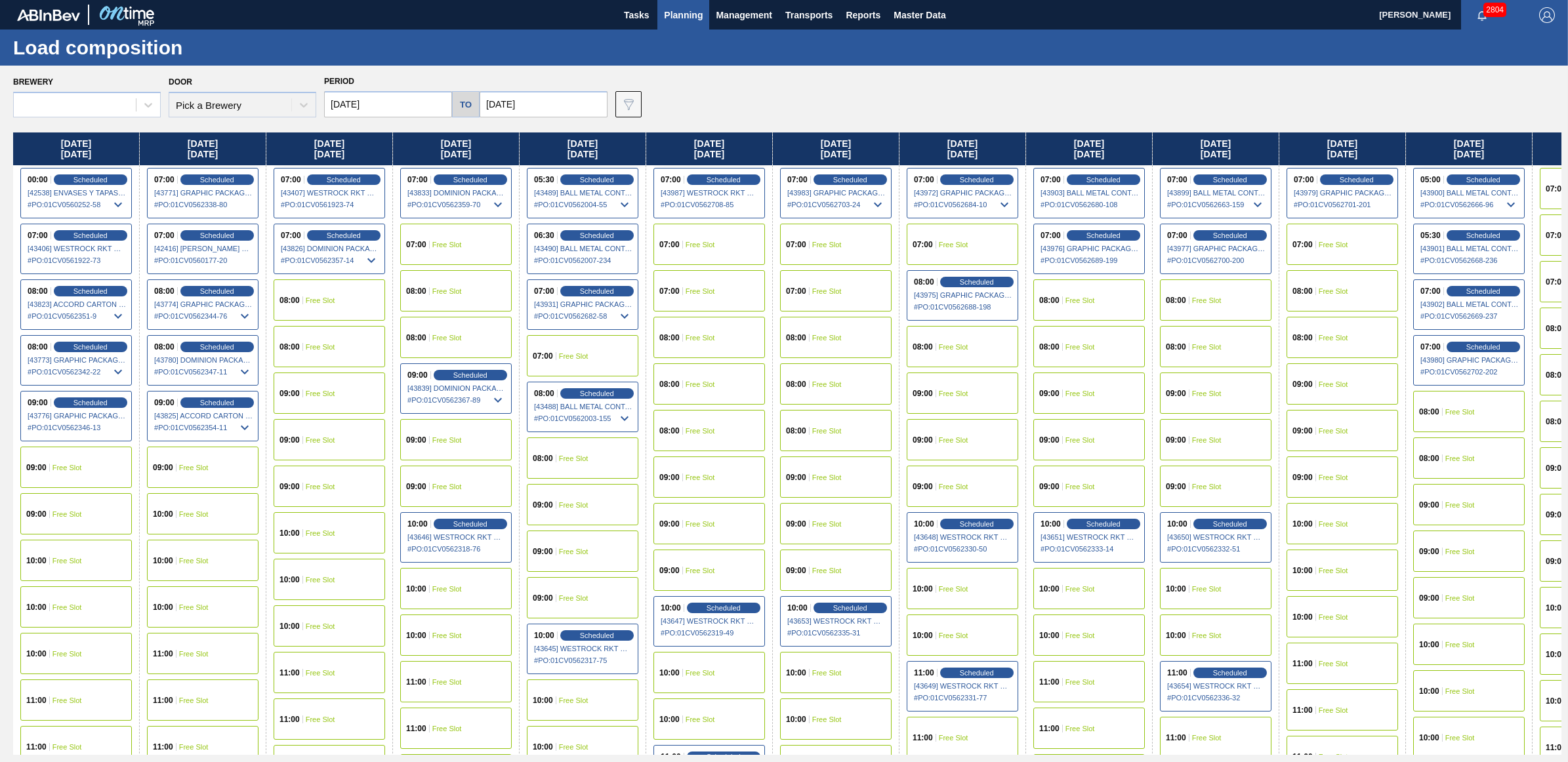
type input "[DATE]"
click at [1220, 346] on span "Free Slot" at bounding box center [1206, 346] width 29 height 8
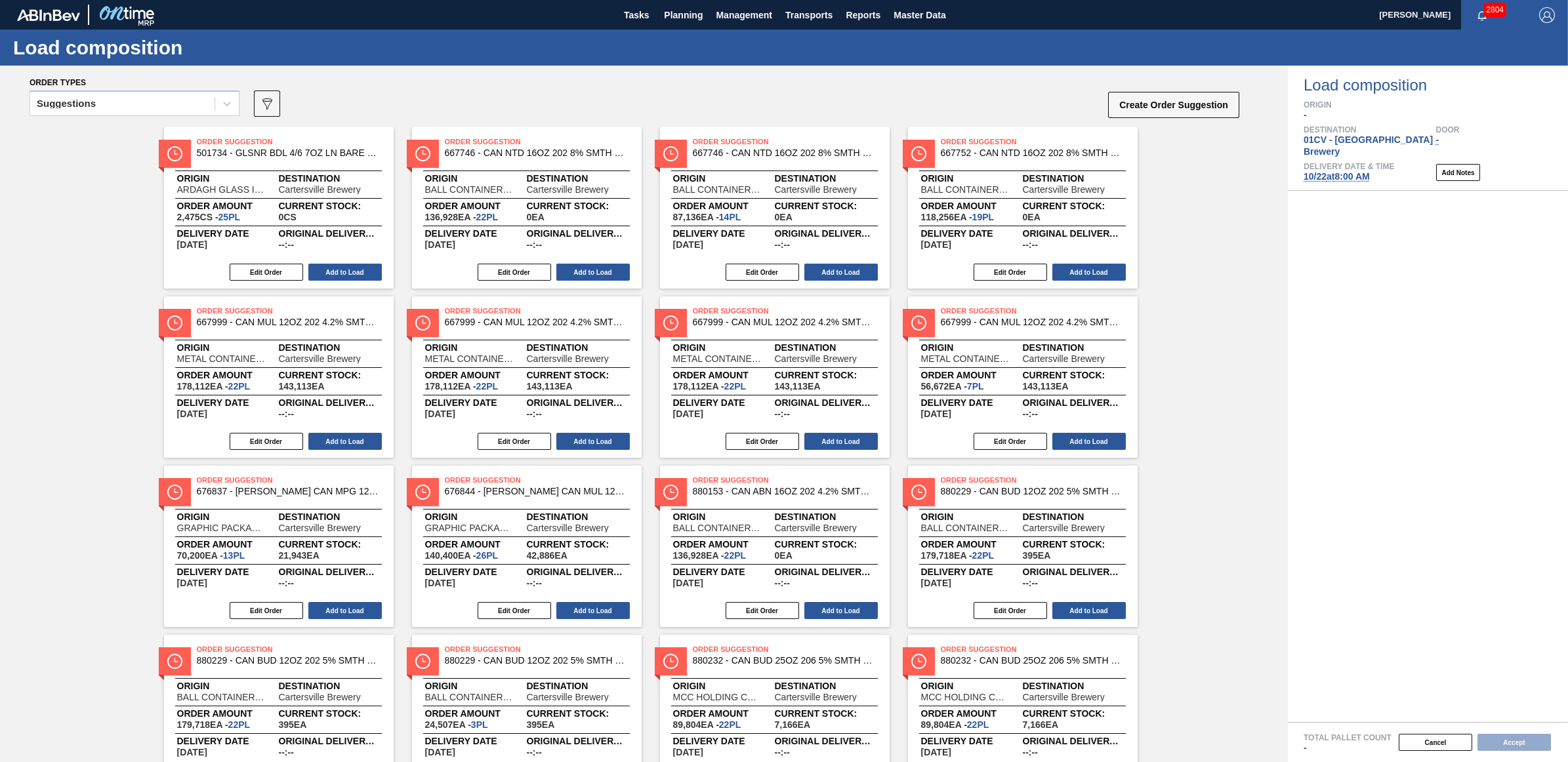
click at [100, 100] on div "Suggestions" at bounding box center [122, 103] width 184 height 19
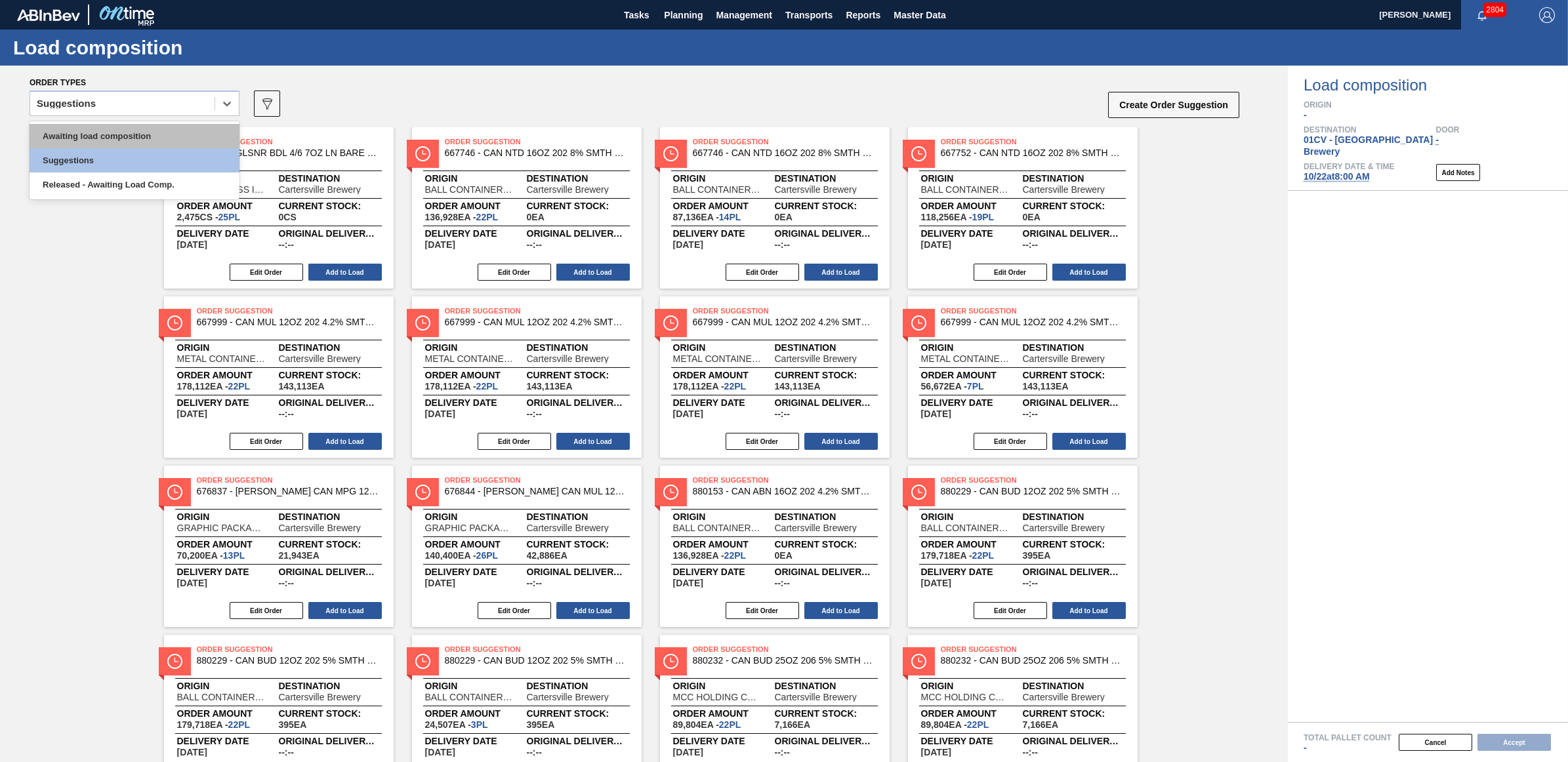
click at [101, 134] on div "Awaiting load composition" at bounding box center [134, 135] width 210 height 24
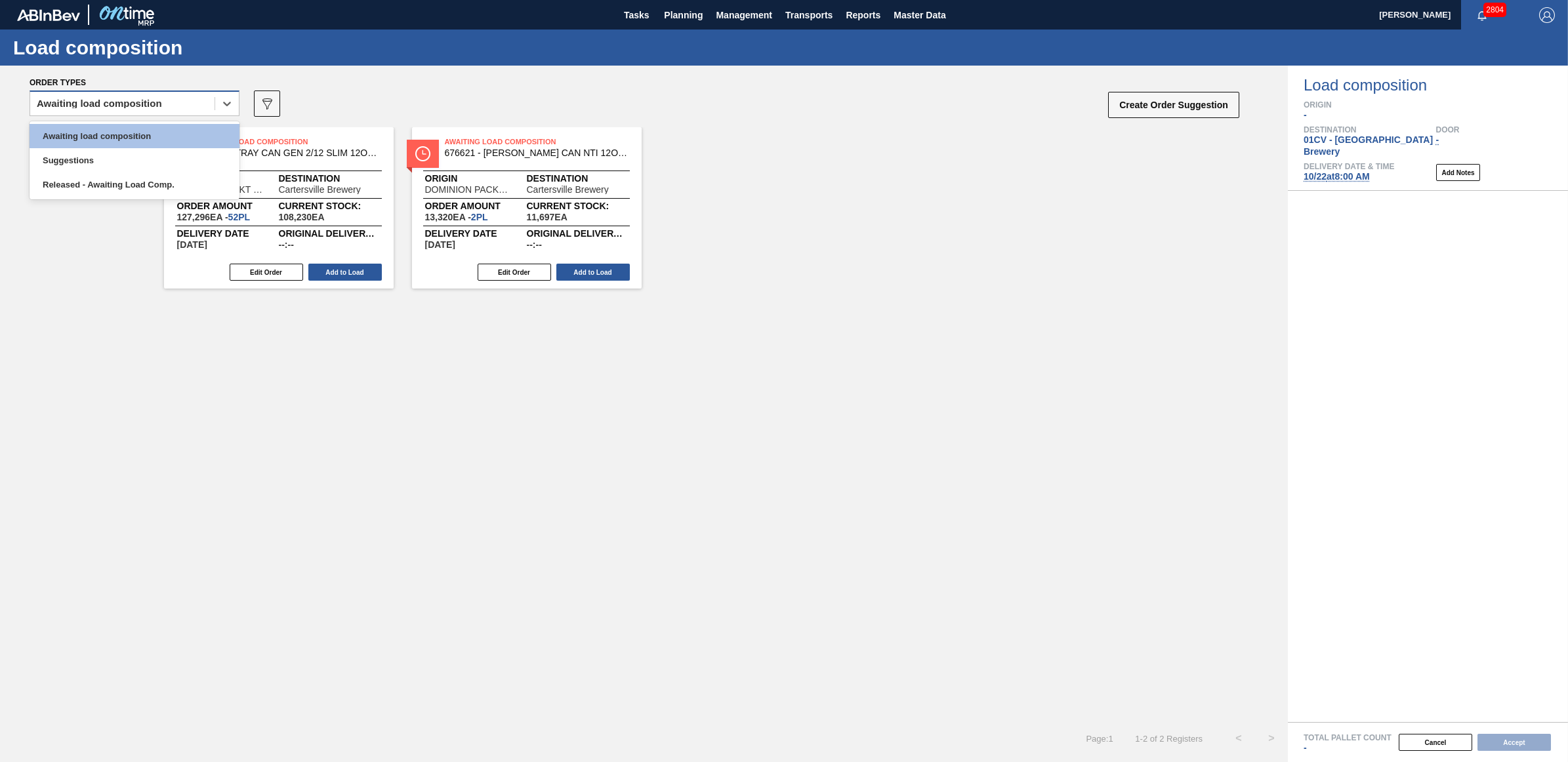
click at [74, 100] on div "Awaiting load composition" at bounding box center [99, 103] width 125 height 9
click at [80, 136] on div "Awaiting load composition" at bounding box center [134, 135] width 210 height 24
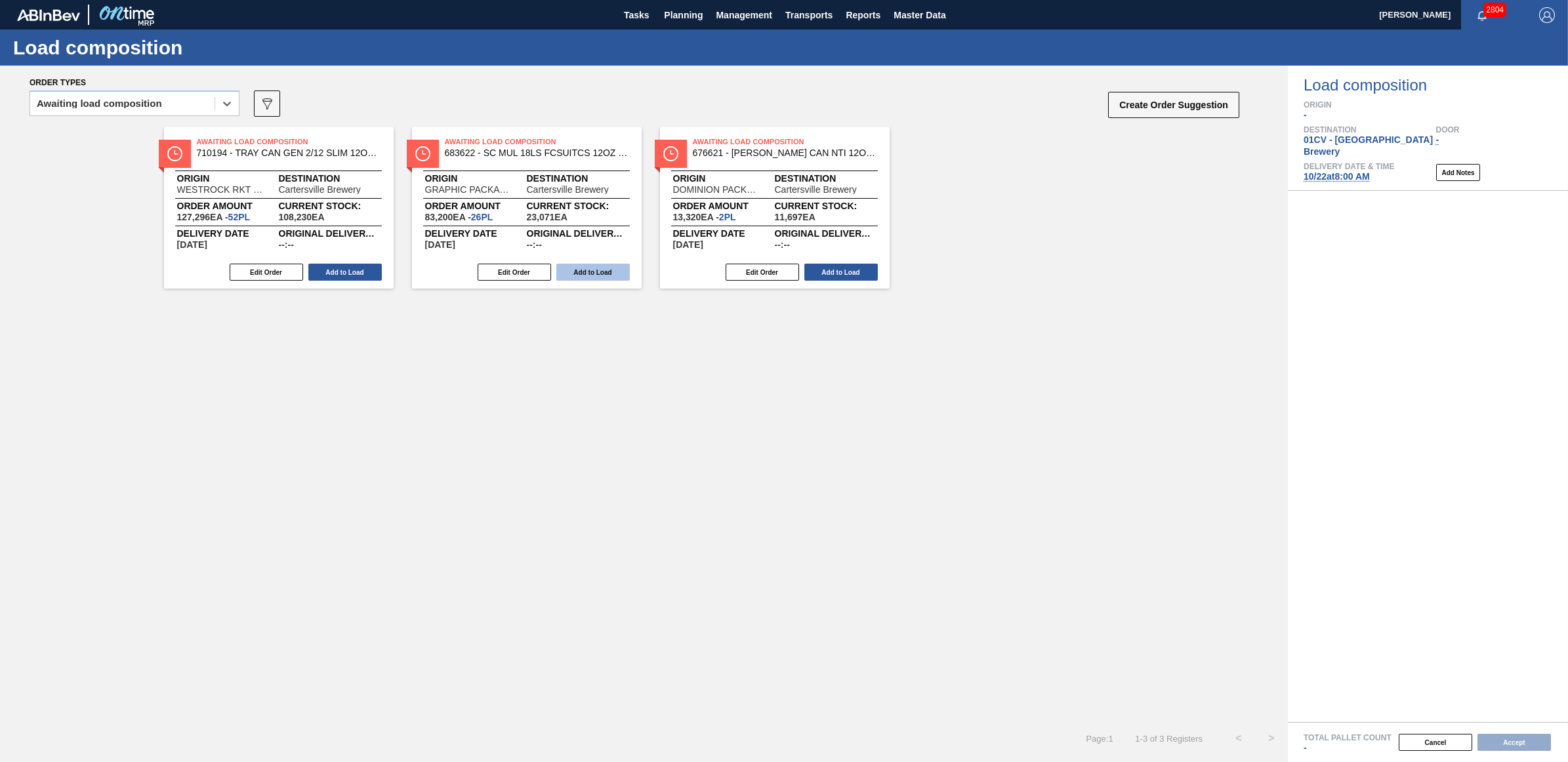
click at [601, 264] on button "Add to Load" at bounding box center [593, 272] width 74 height 17
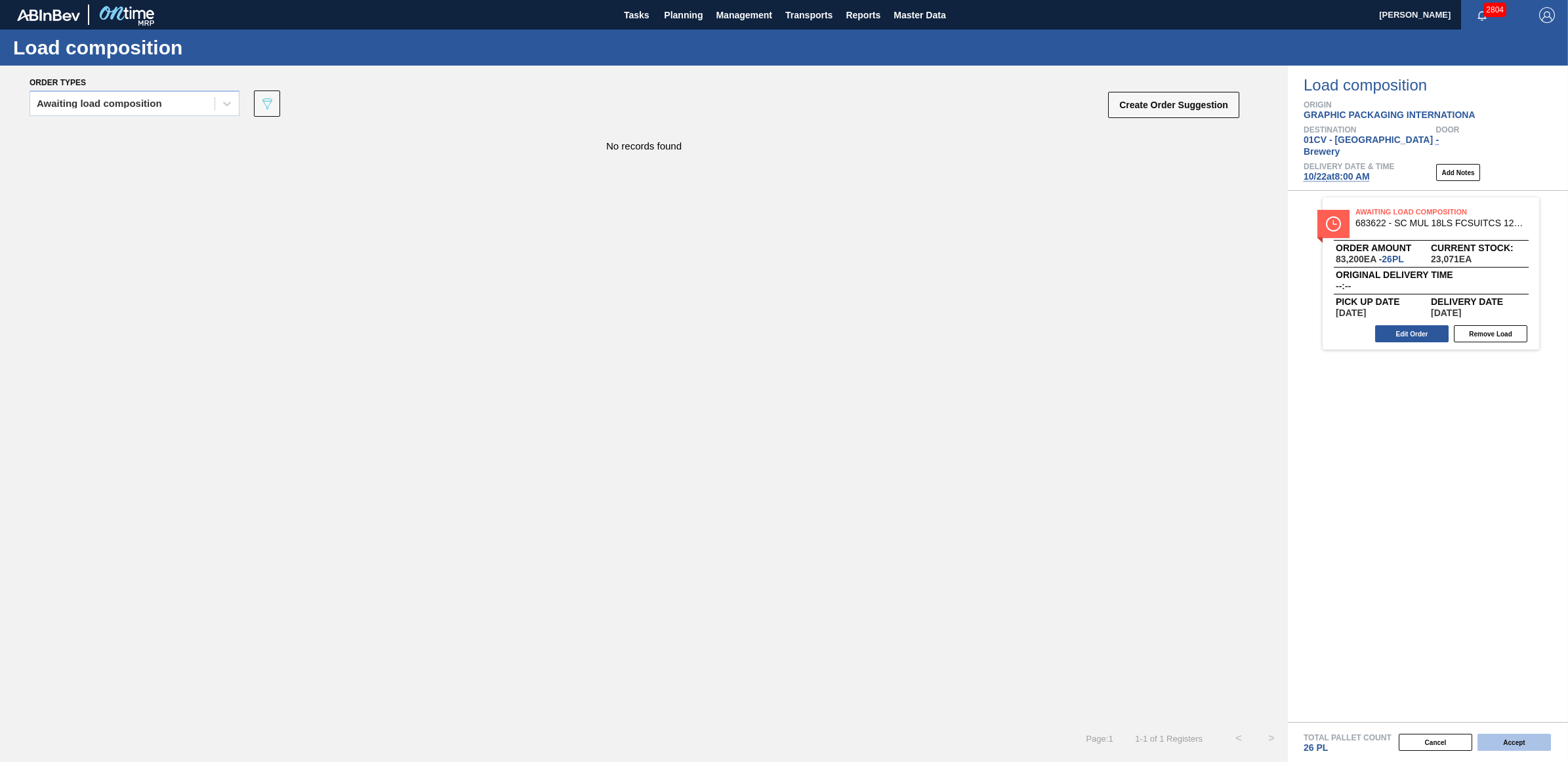
click at [1500, 740] on button "Accept" at bounding box center [1514, 742] width 74 height 17
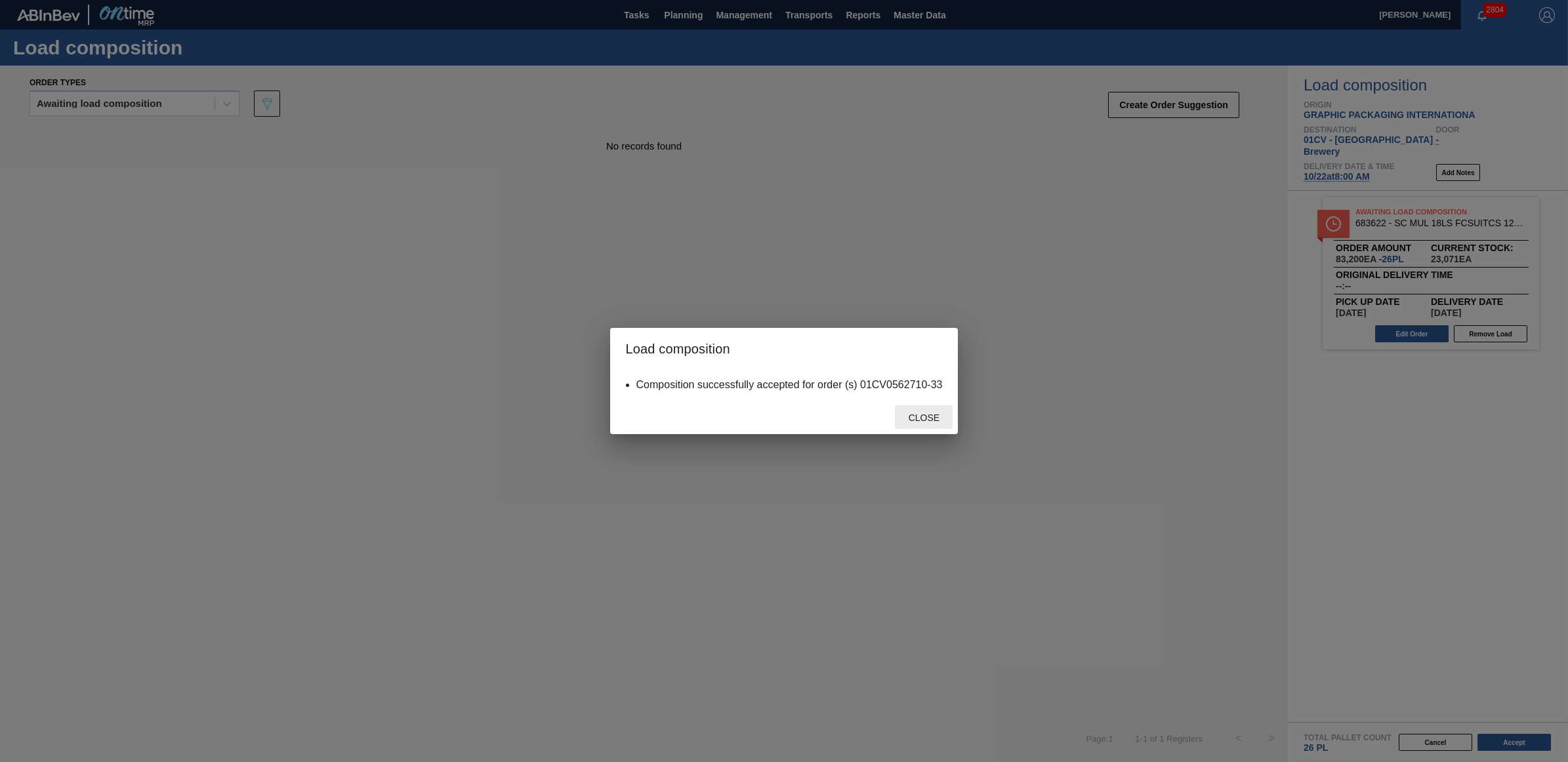
click at [932, 420] on span "Close" at bounding box center [924, 418] width 52 height 11
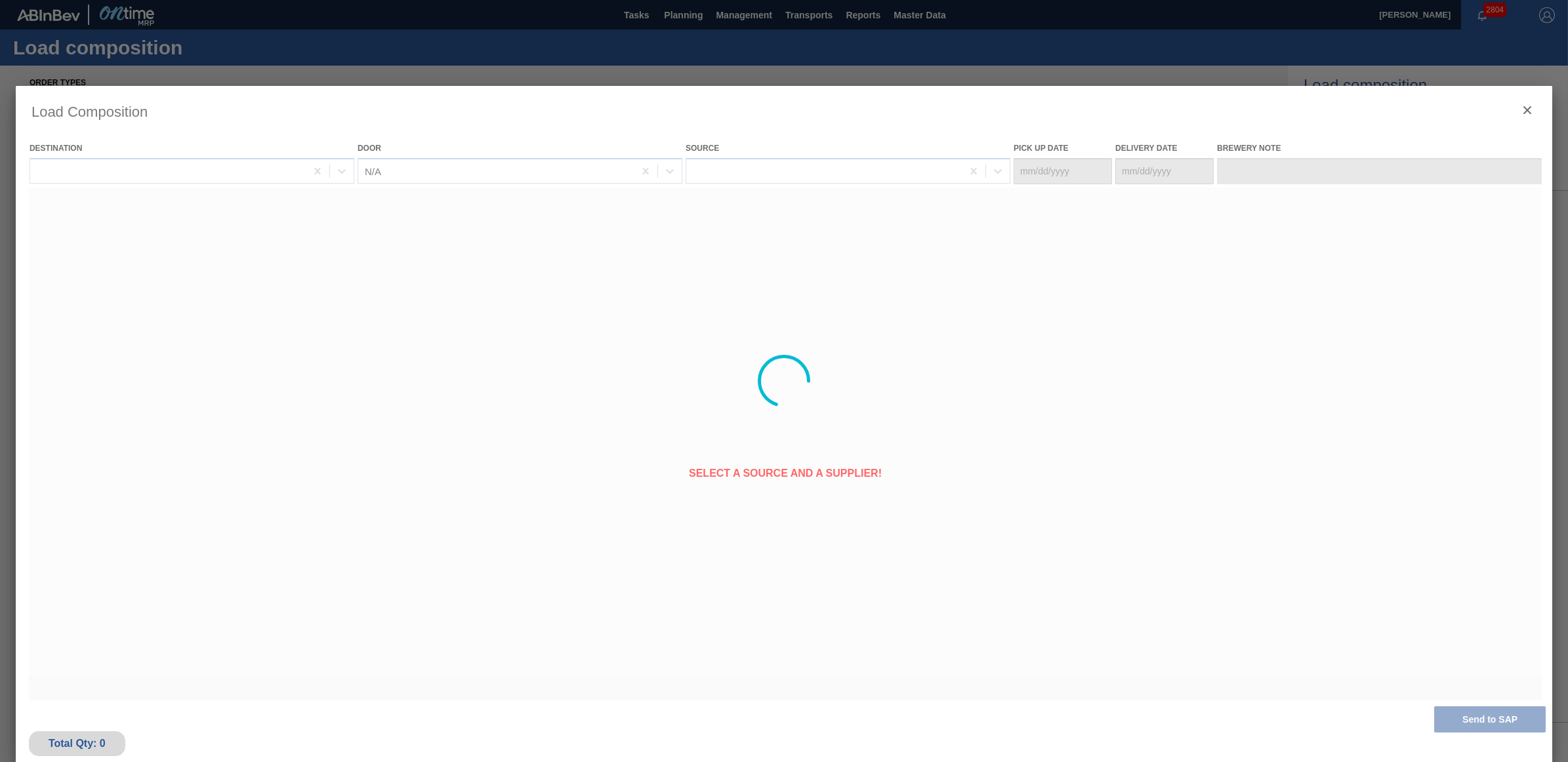
type Date "[DATE]"
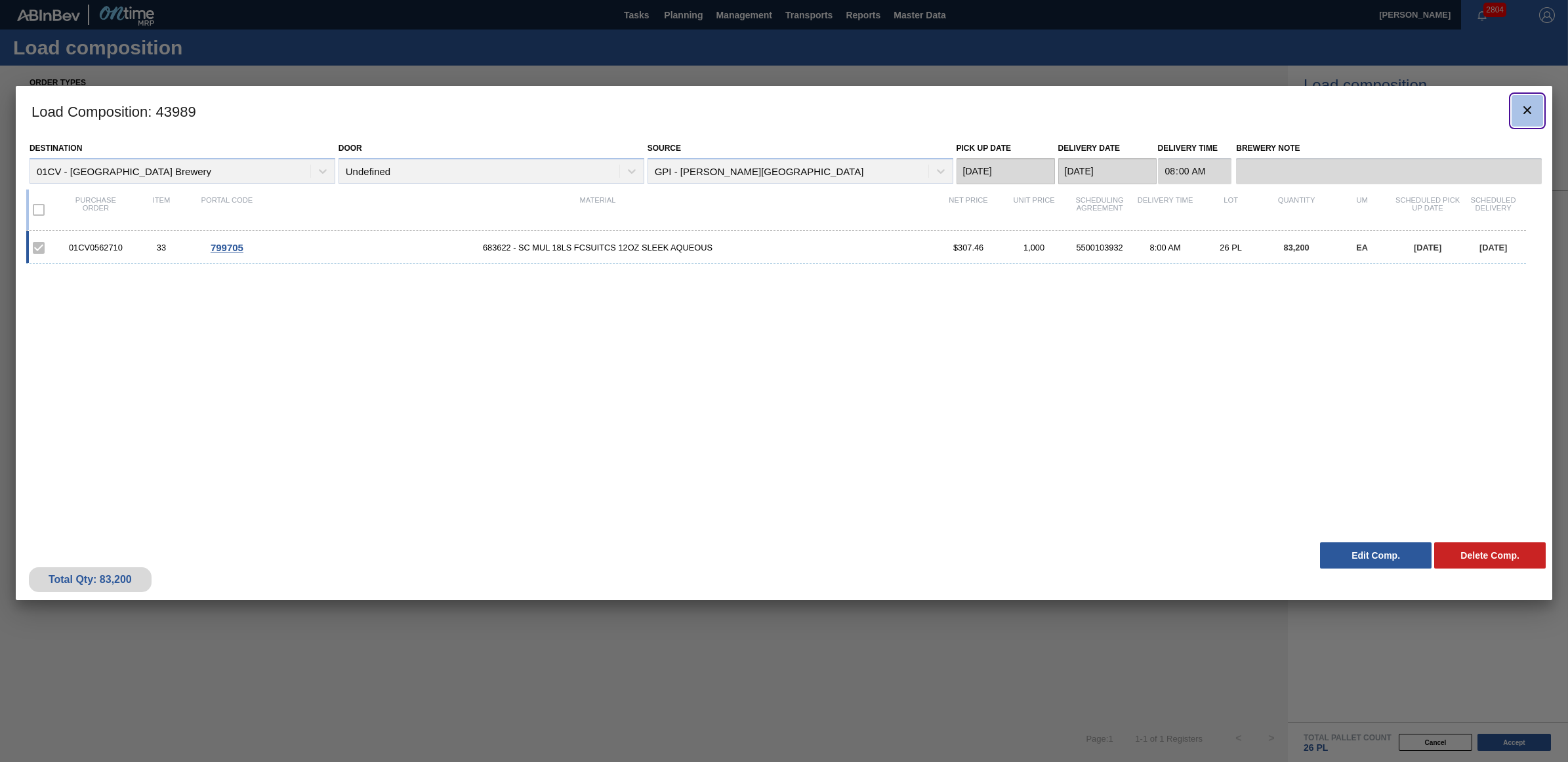
click at [1535, 109] on button "botão de ícone" at bounding box center [1526, 110] width 31 height 31
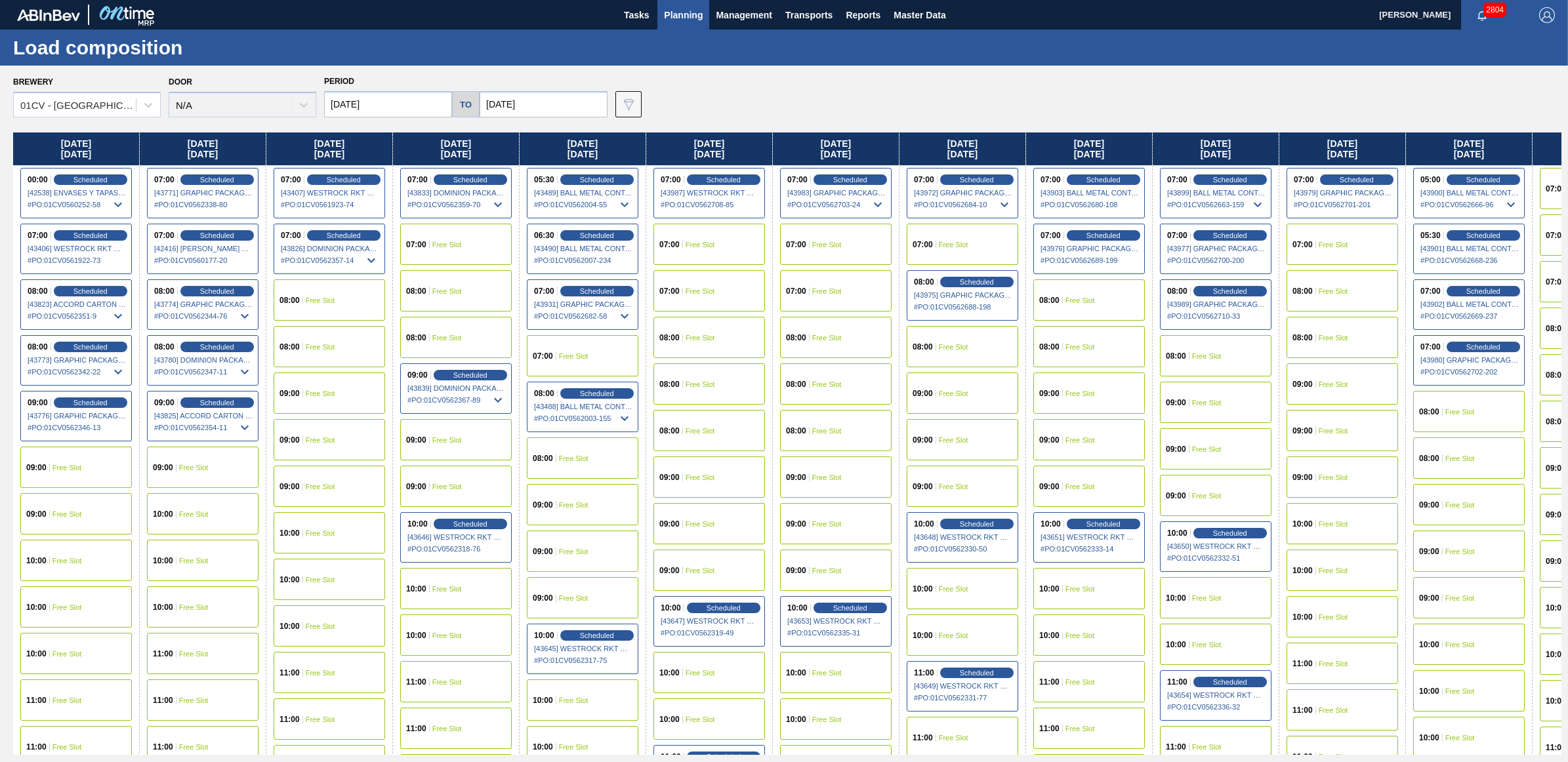
click at [1084, 346] on span "Free Slot" at bounding box center [1079, 346] width 29 height 8
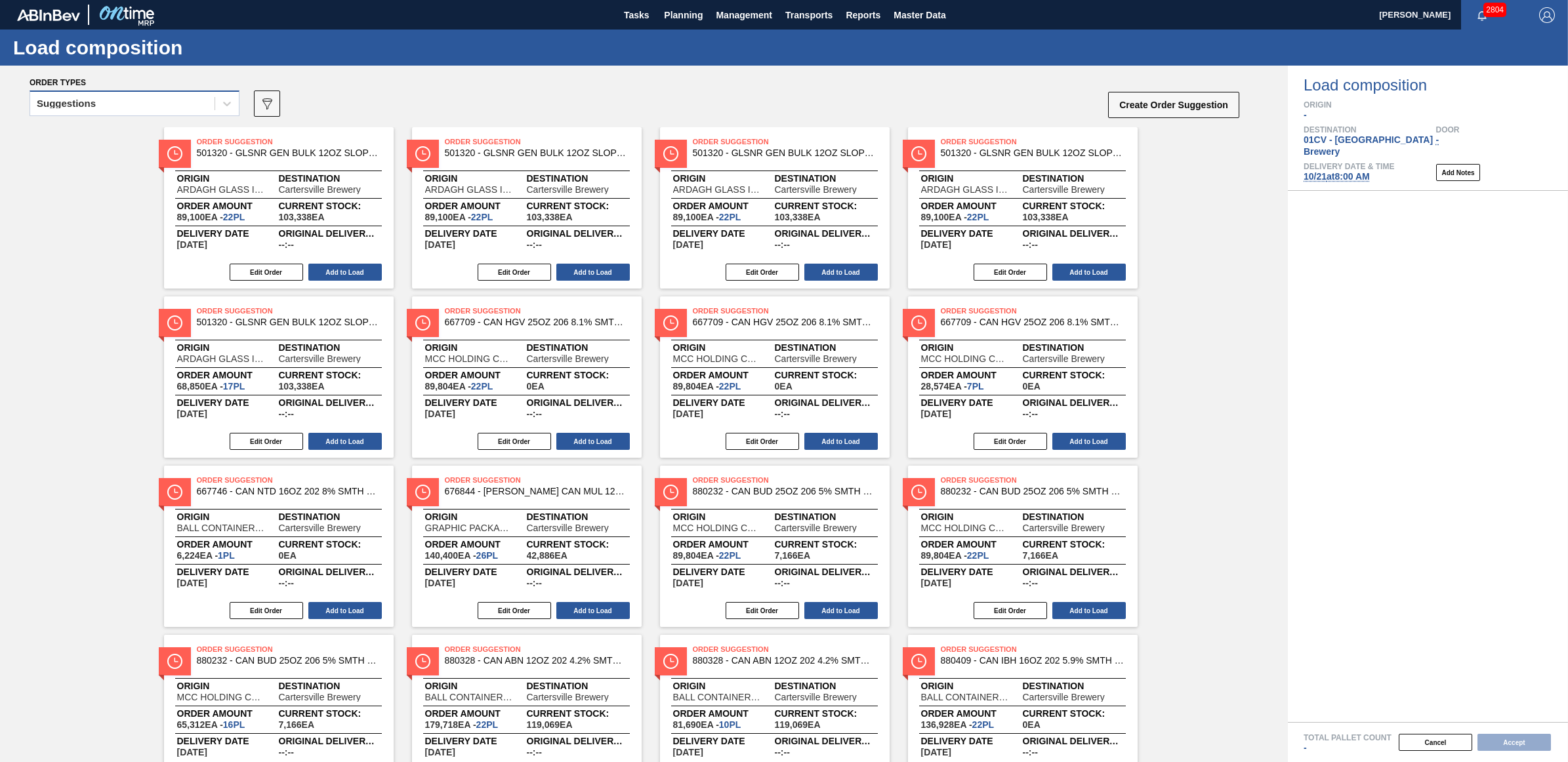
click at [68, 103] on div "Suggestions" at bounding box center [66, 103] width 59 height 9
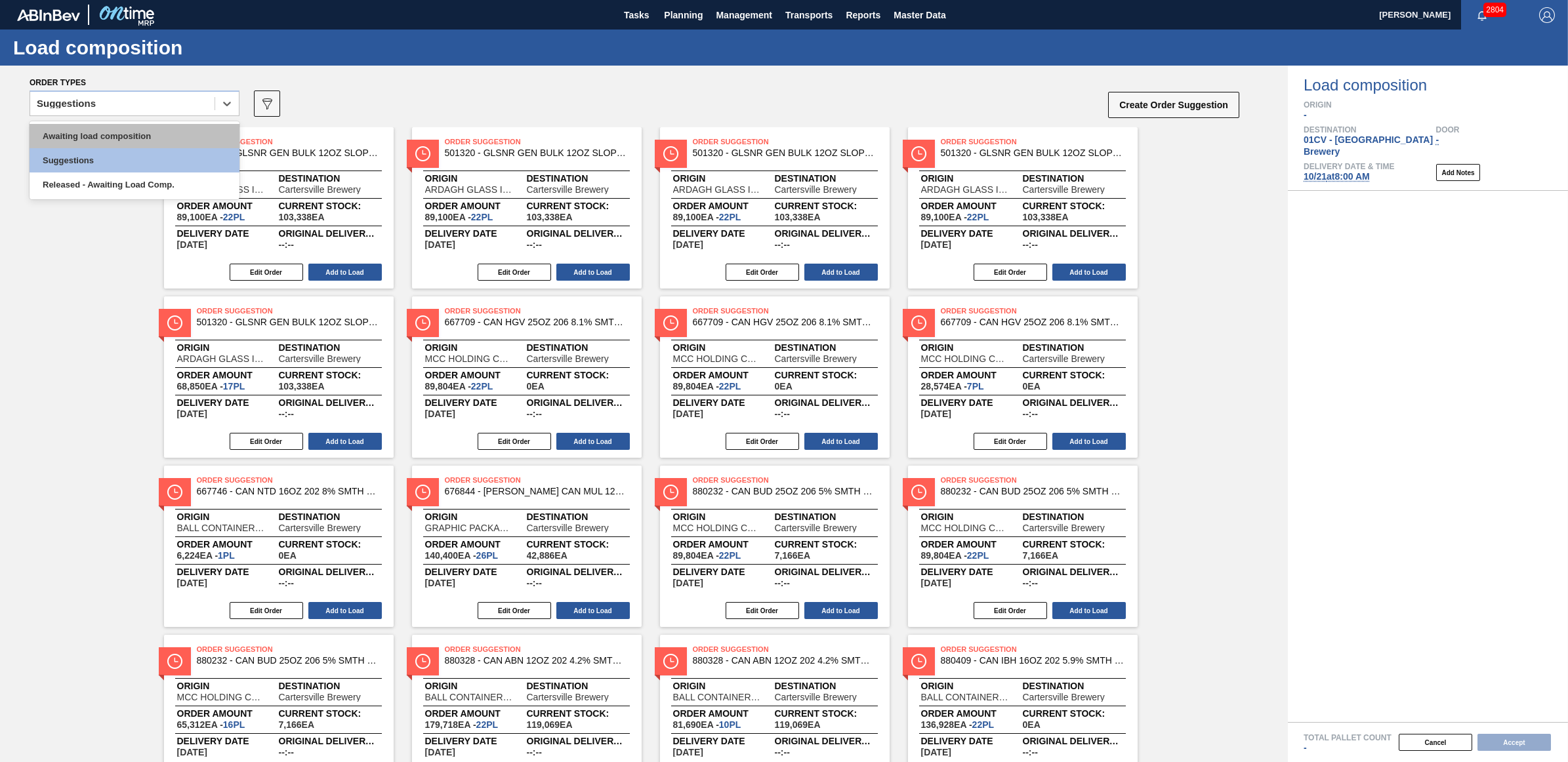
click at [73, 138] on div "Awaiting load composition" at bounding box center [134, 135] width 210 height 24
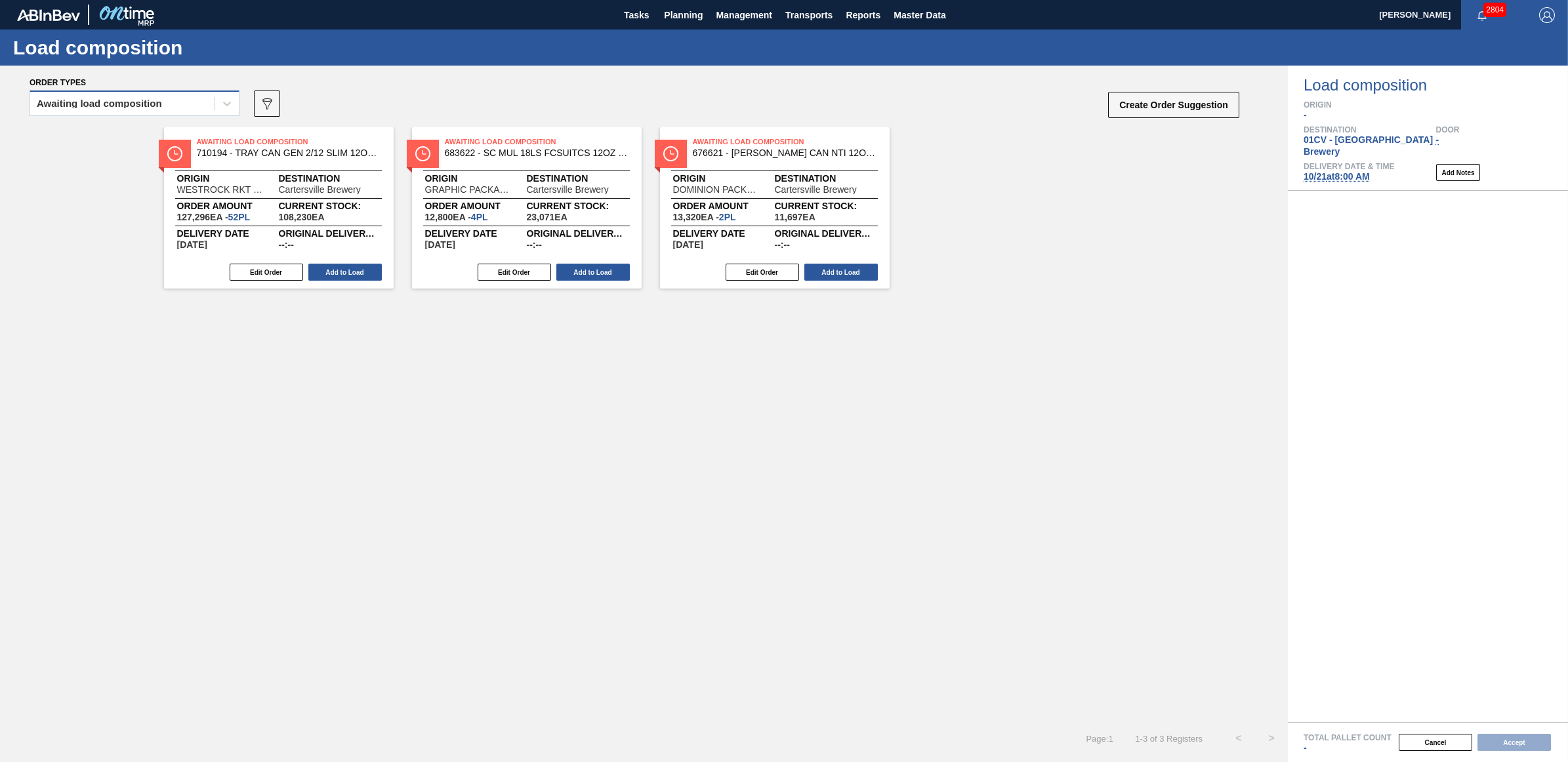
click at [51, 107] on div "Awaiting load composition" at bounding box center [99, 103] width 125 height 9
click at [77, 142] on div "Awaiting load composition" at bounding box center [134, 135] width 210 height 24
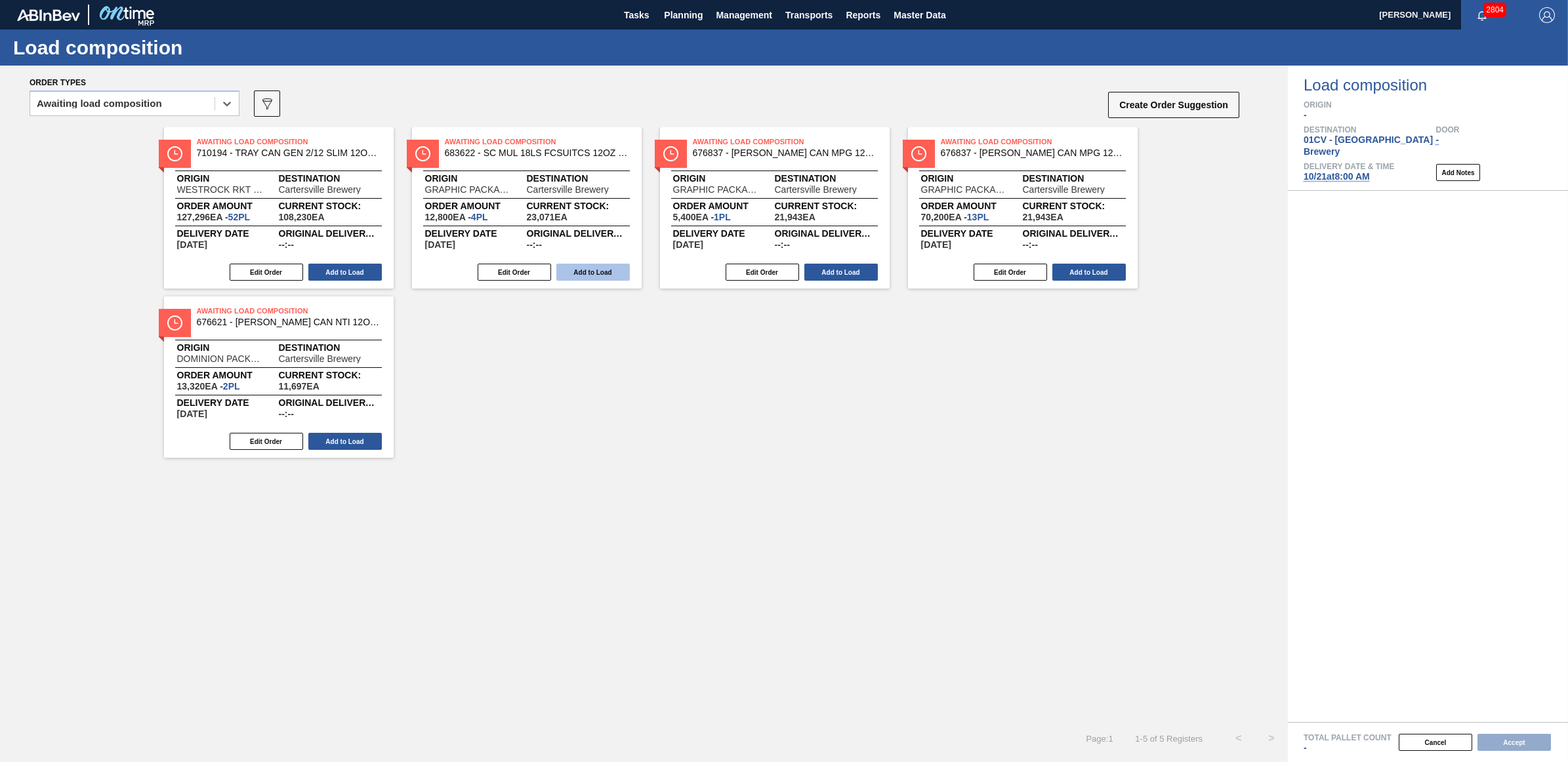
click at [585, 271] on button "Add to Load" at bounding box center [593, 272] width 74 height 17
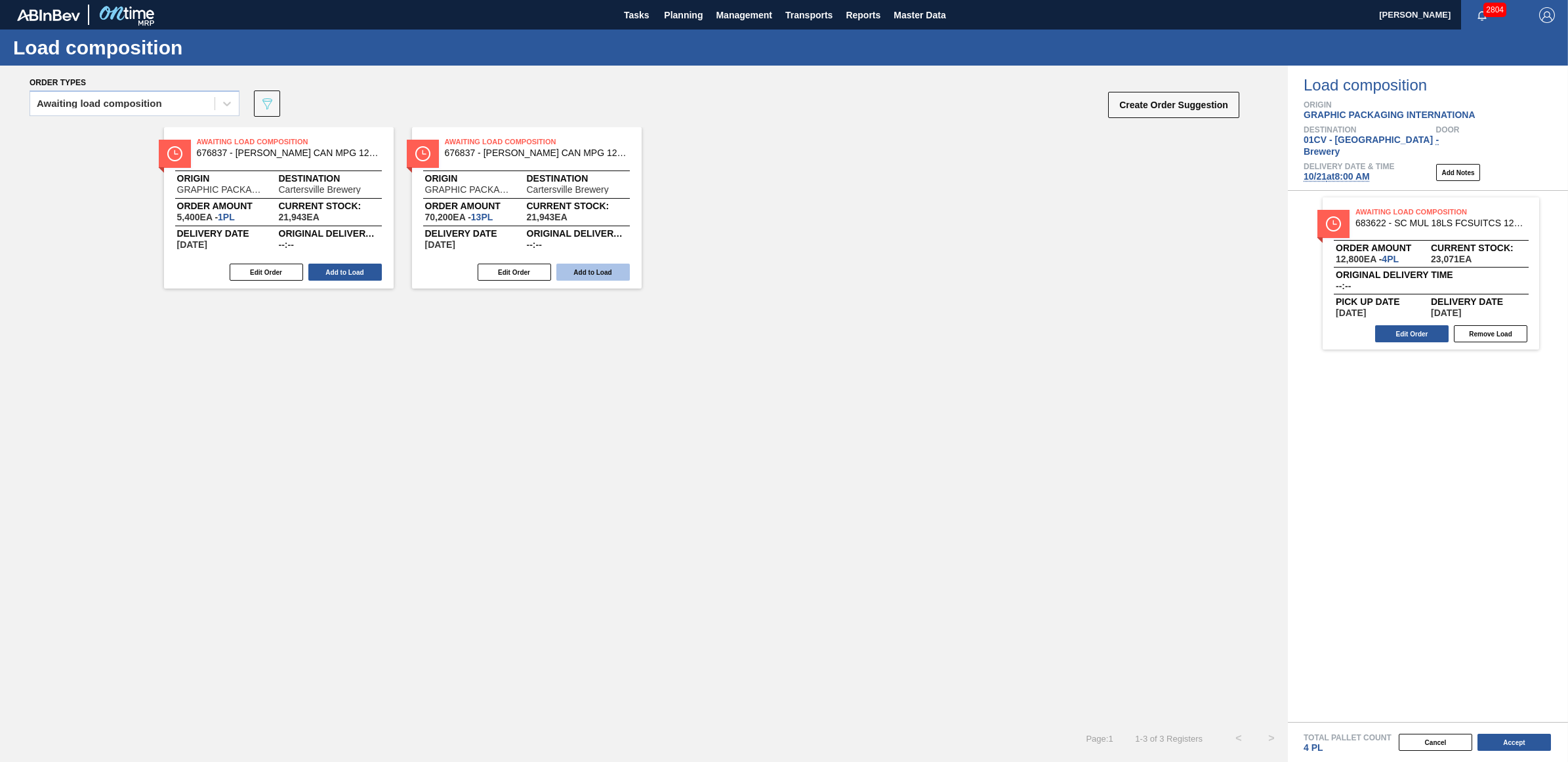
click at [585, 271] on button "Add to Load" at bounding box center [593, 272] width 74 height 17
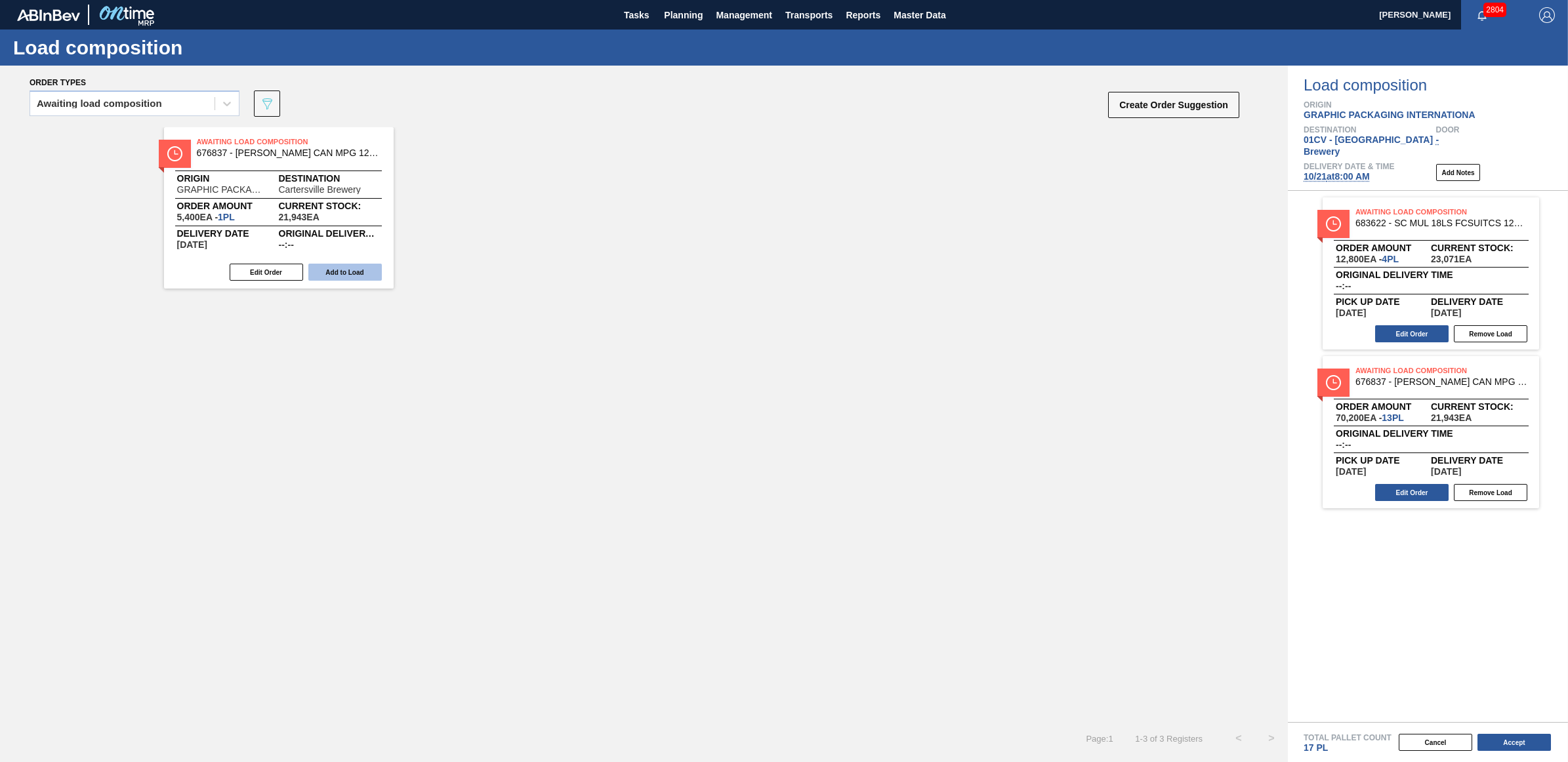
click at [336, 271] on button "Add to Load" at bounding box center [344, 272] width 74 height 17
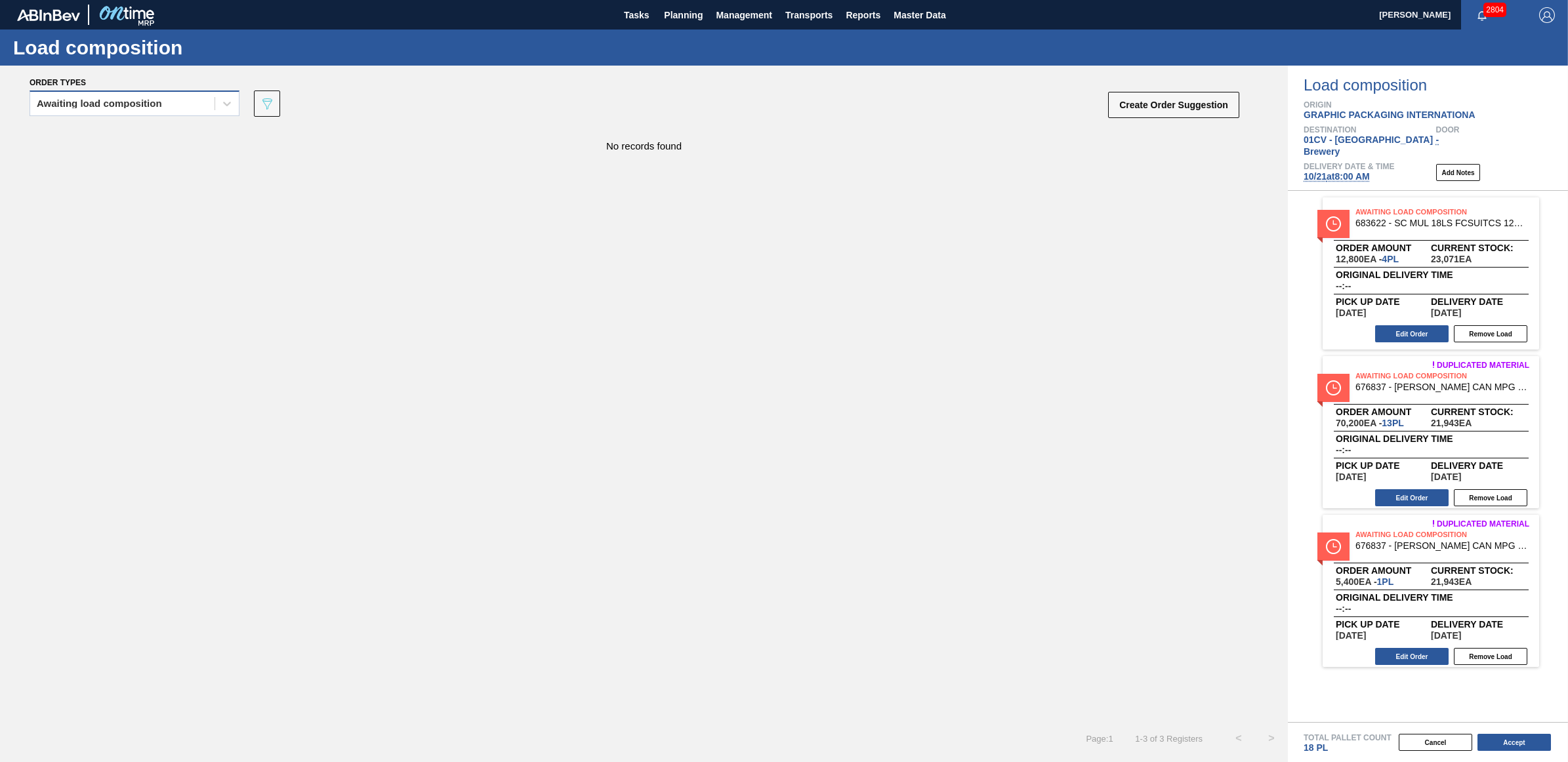
drag, startPoint x: 148, startPoint y: 105, endPoint x: 143, endPoint y: 111, distance: 7.8
click at [148, 105] on div "Awaiting load composition" at bounding box center [99, 103] width 125 height 9
click at [125, 131] on div "Awaiting load composition" at bounding box center [134, 135] width 210 height 24
click at [93, 109] on div "Awaiting load composition" at bounding box center [122, 103] width 184 height 19
click at [96, 136] on div "Awaiting load composition" at bounding box center [134, 135] width 210 height 24
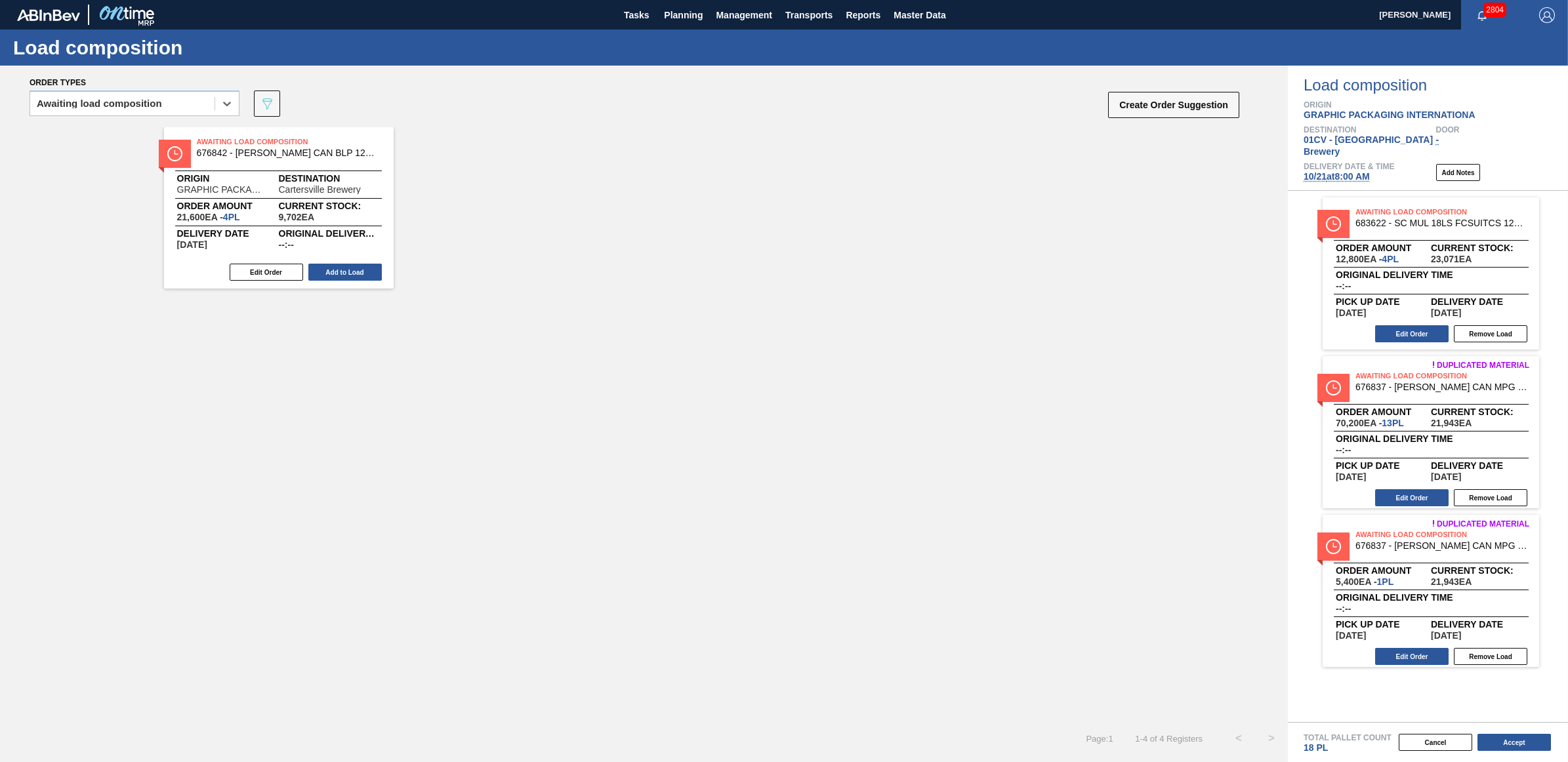
click at [326, 273] on button "Add to Load" at bounding box center [344, 272] width 74 height 17
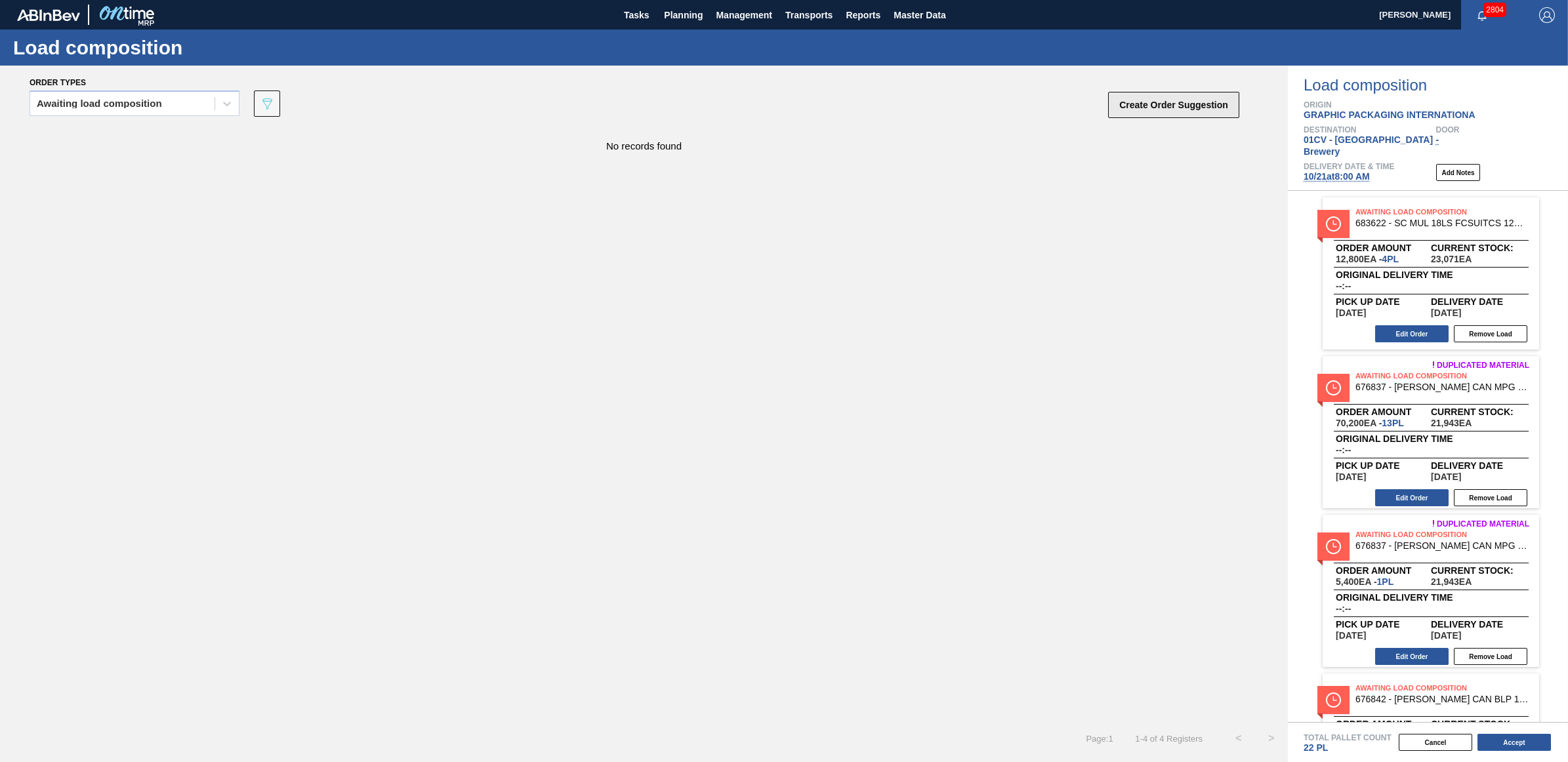
click at [1195, 97] on button "Create Order Suggestion" at bounding box center [1173, 104] width 131 height 26
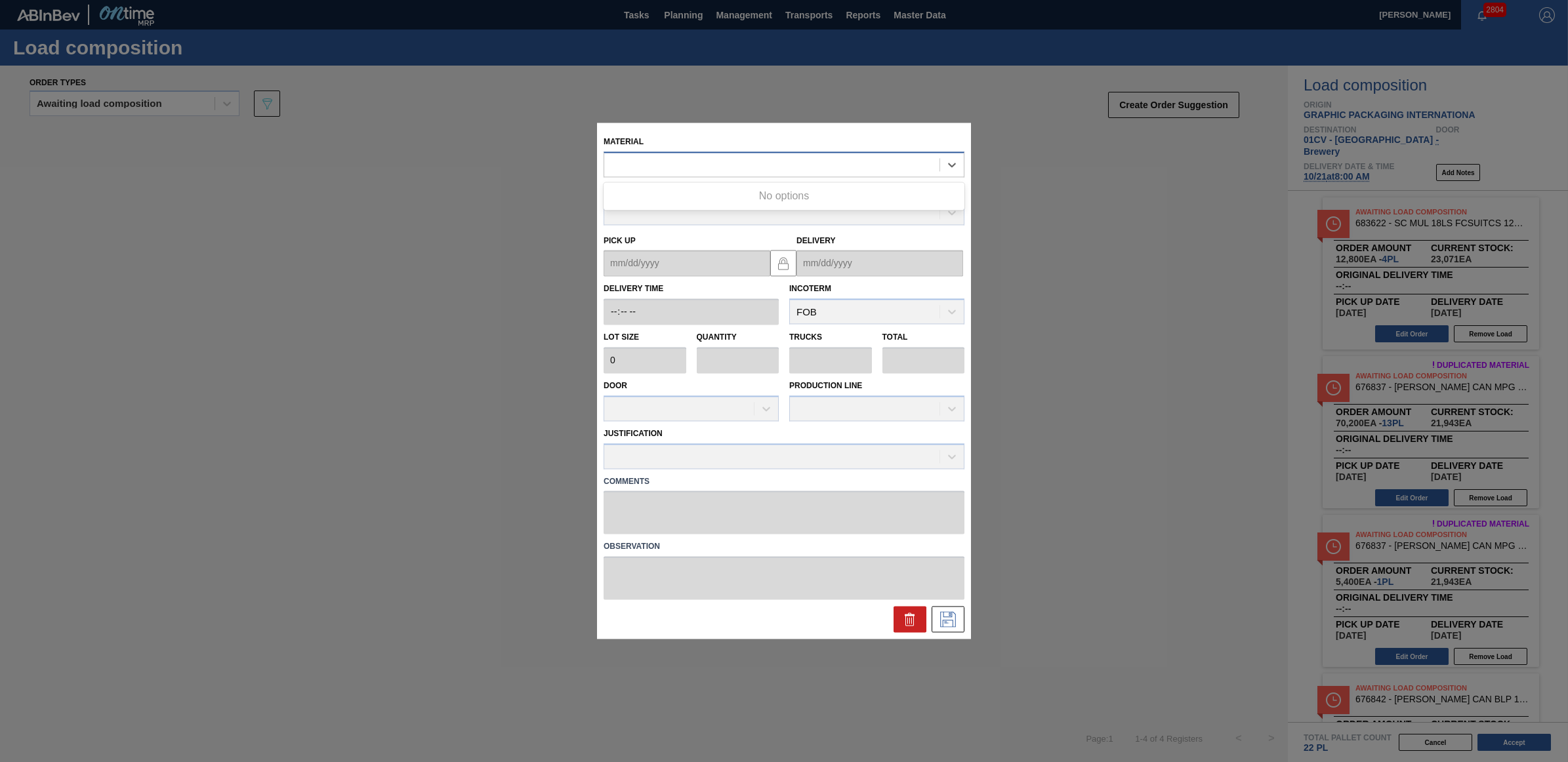
click at [848, 163] on div at bounding box center [772, 165] width 335 height 19
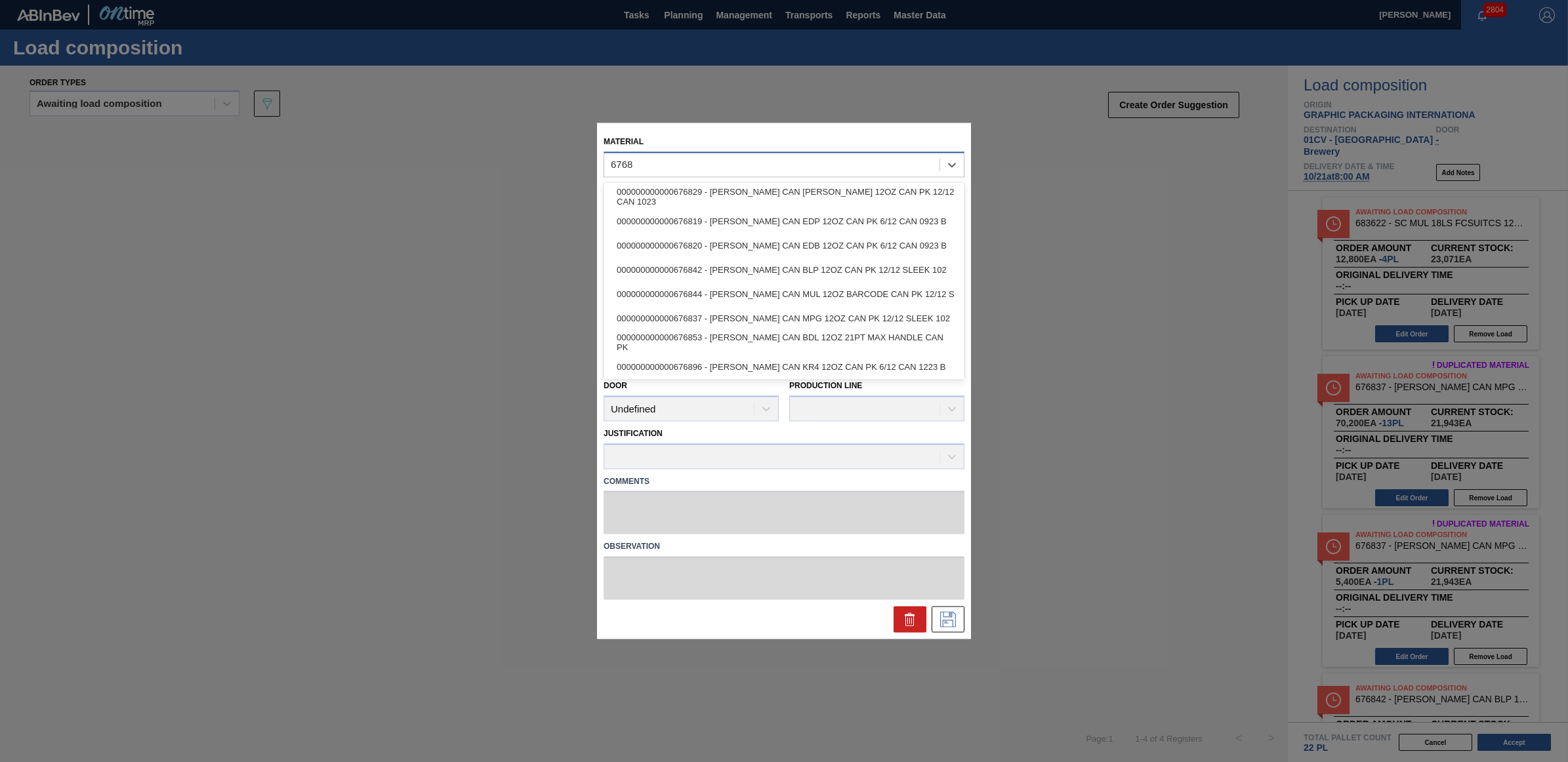
type input "67683"
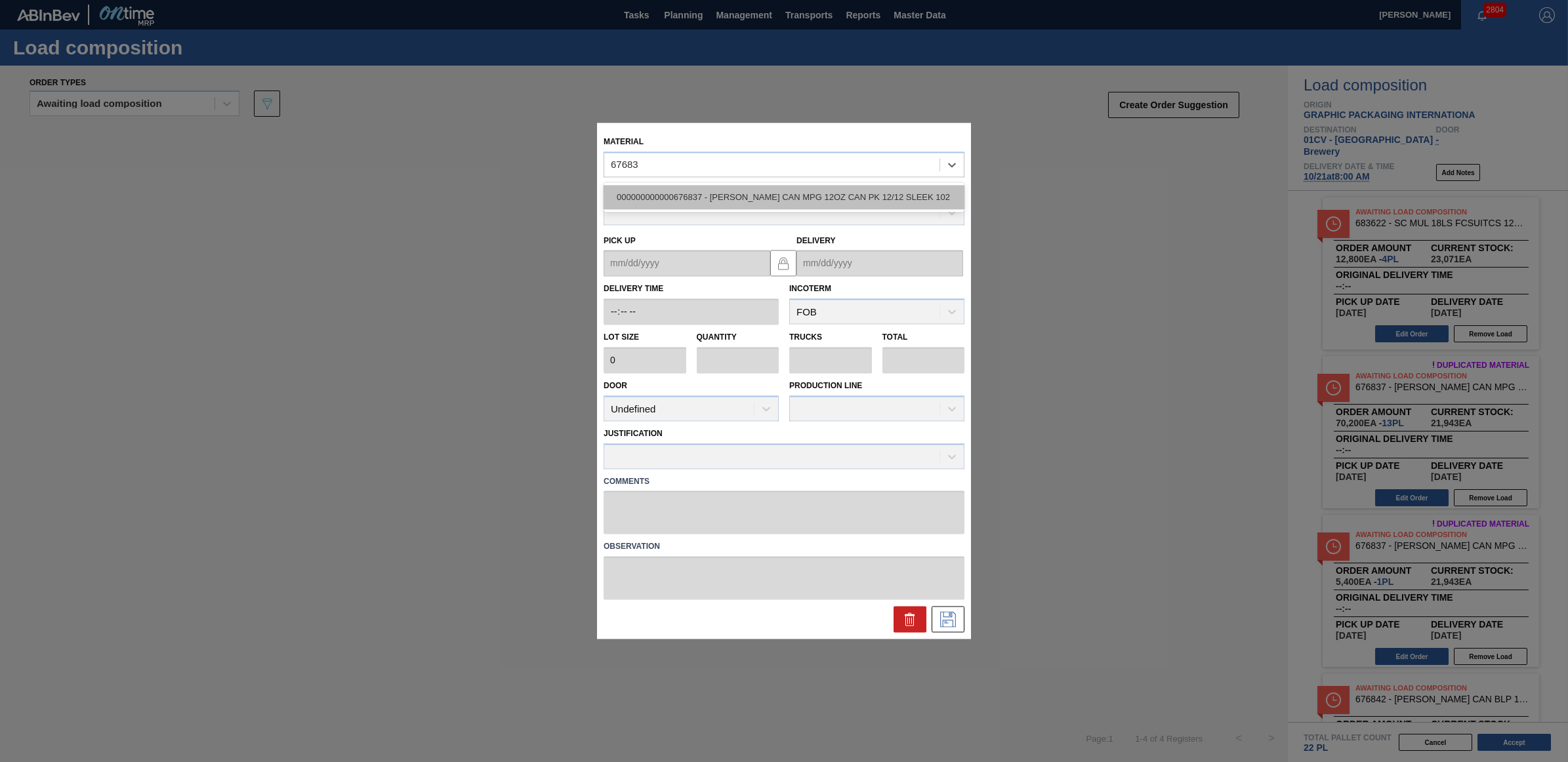
click at [835, 190] on div "000000000000676837 - [PERSON_NAME] CAN MPG 12OZ CAN PK 12/12 SLEEK 102" at bounding box center [783, 197] width 360 height 24
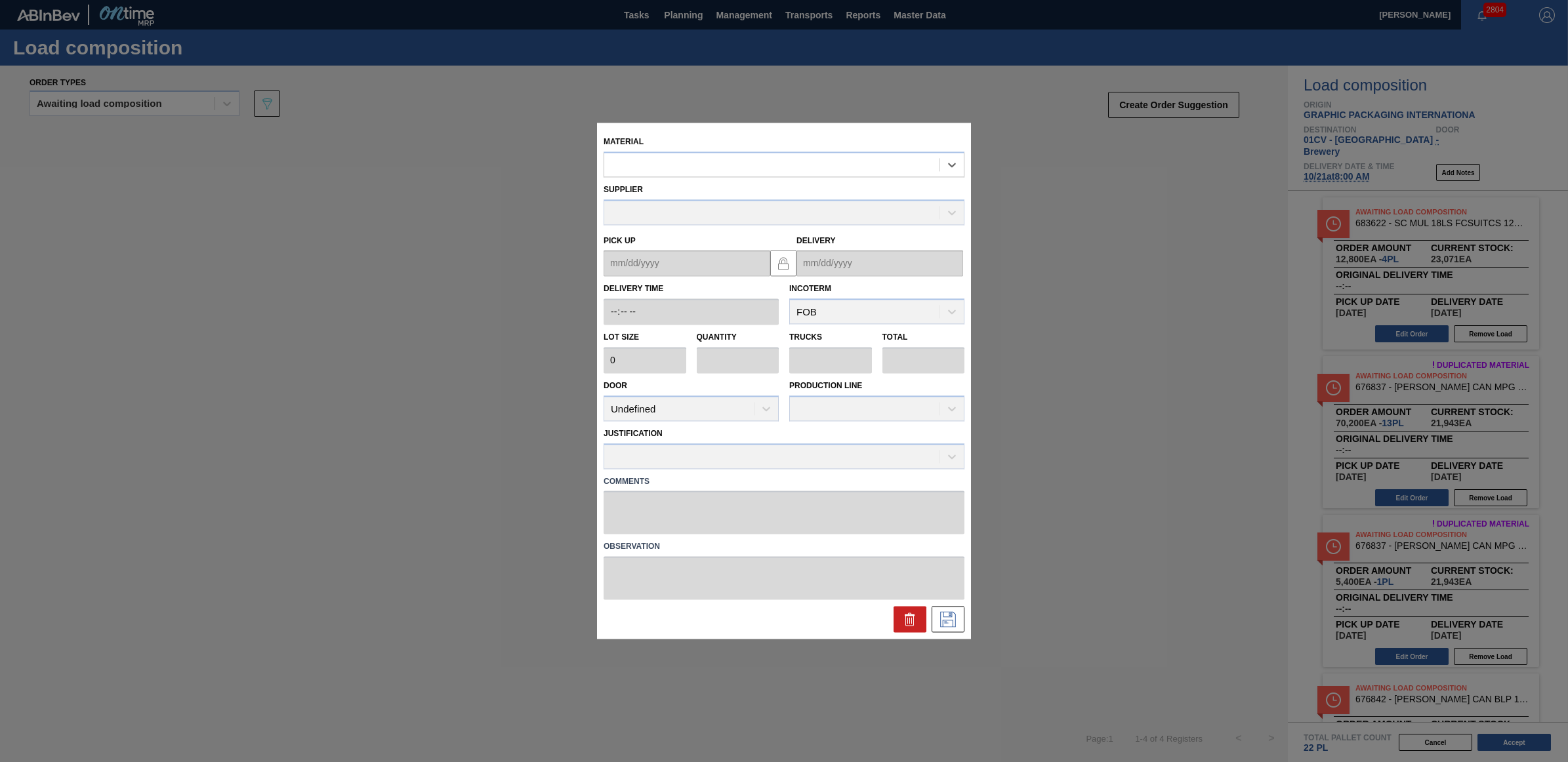
type input "5,400"
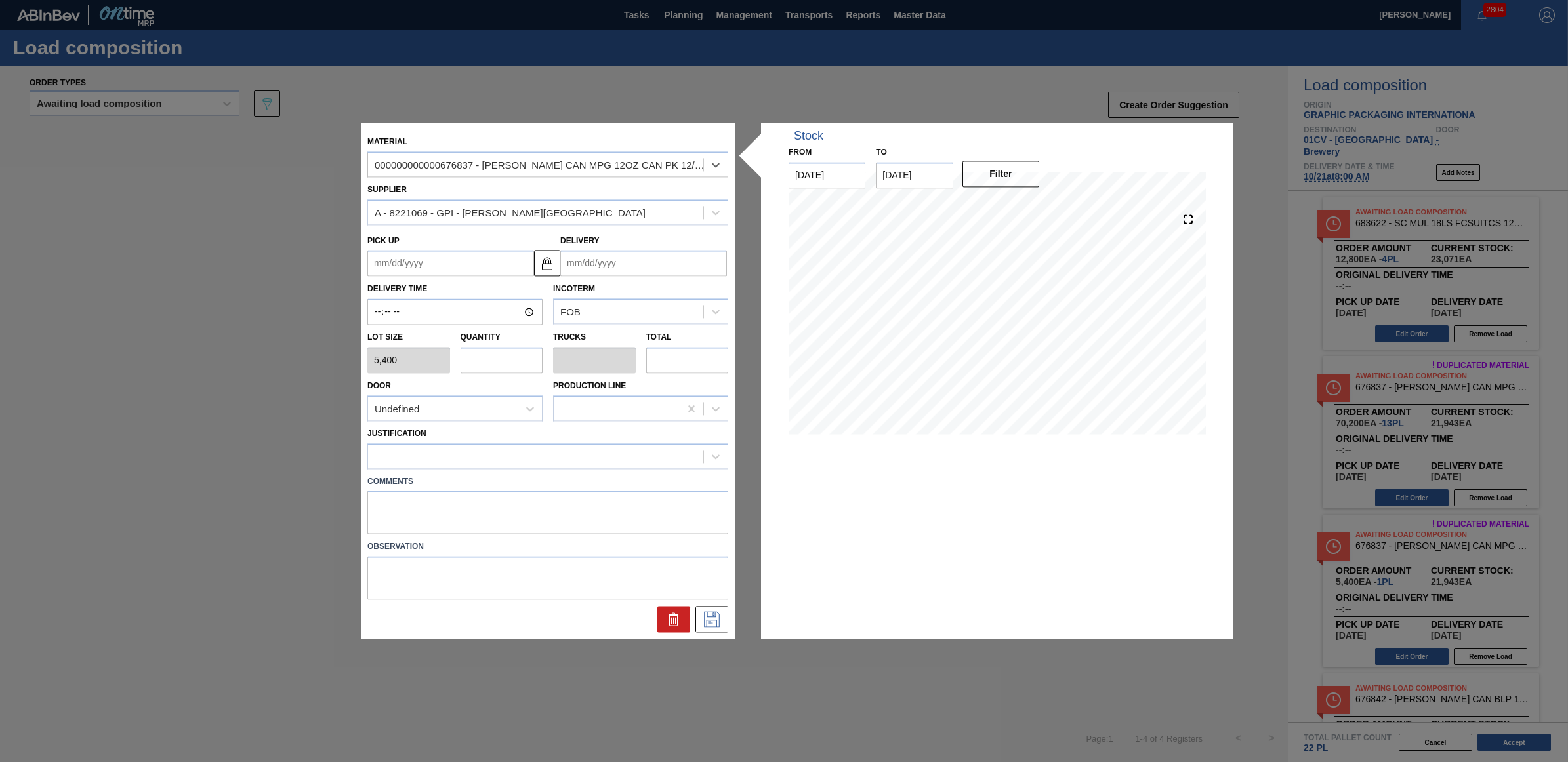
click at [507, 355] on input "text" at bounding box center [501, 360] width 83 height 26
type input "2"
type input "0.077"
type input "10,800"
type input "2"
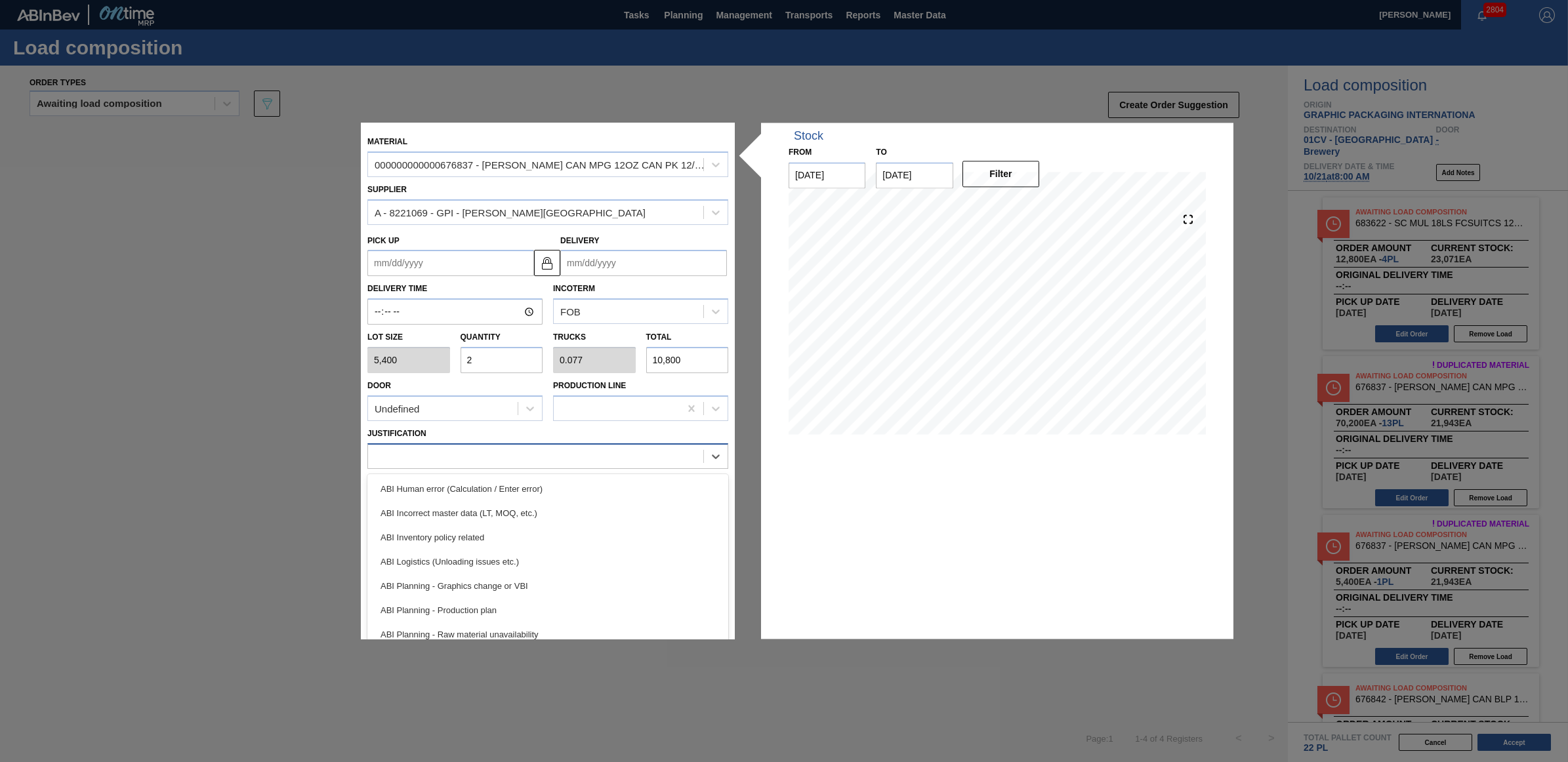
click at [453, 454] on div at bounding box center [535, 456] width 335 height 19
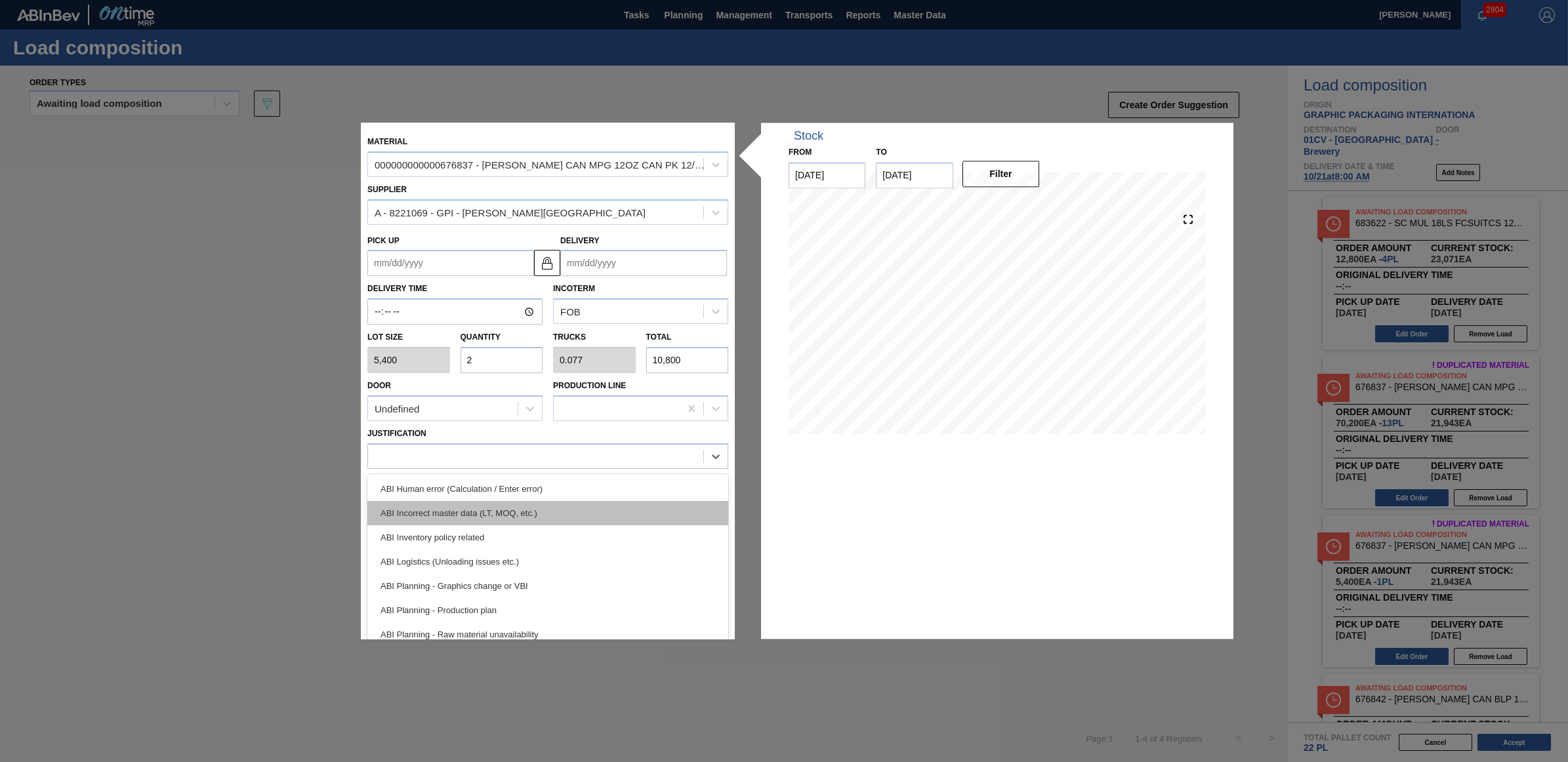
scroll to position [82, 0]
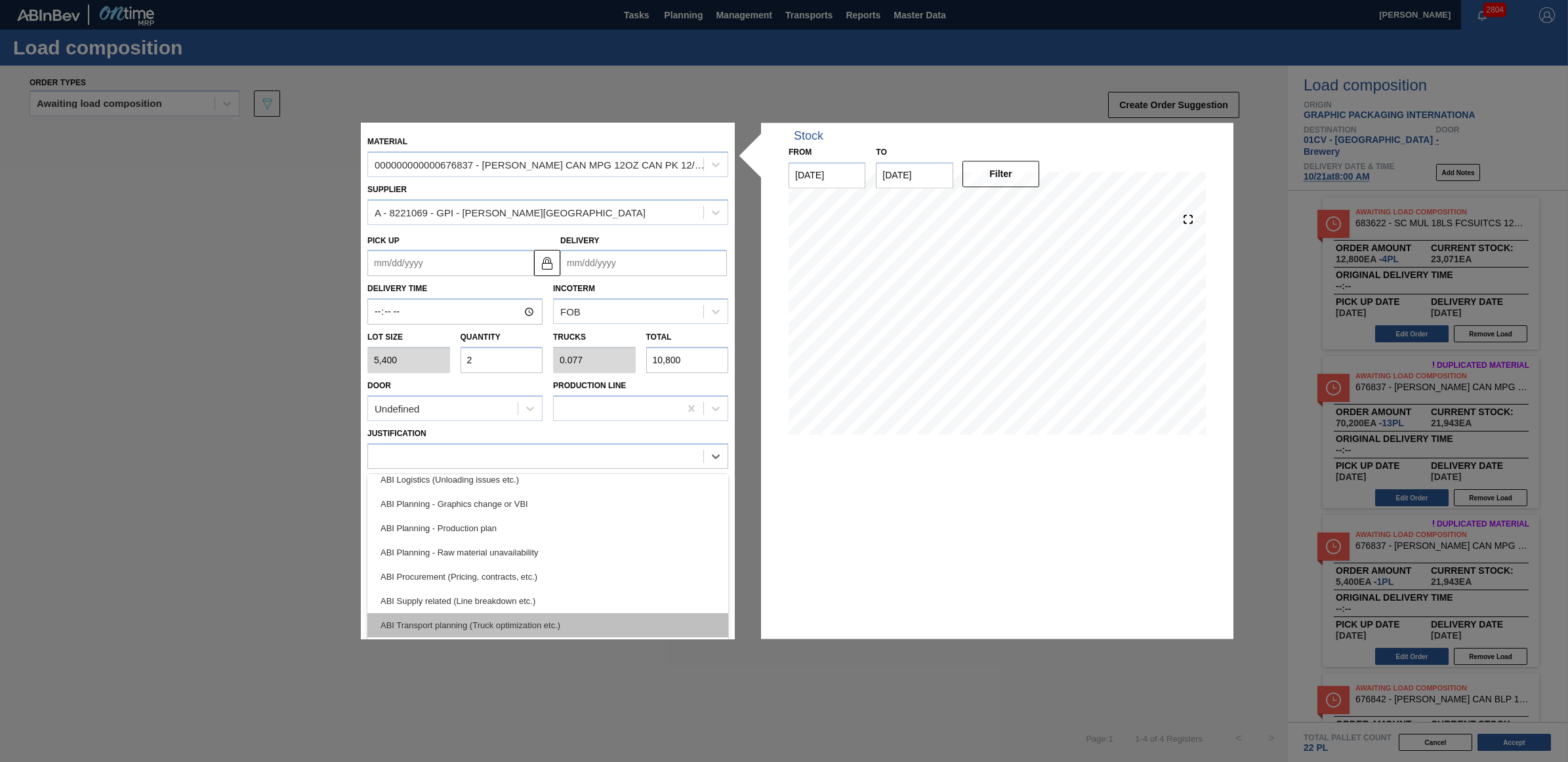
click at [525, 614] on div "ABI Transport planning (Truck optimization etc.)" at bounding box center [547, 625] width 360 height 24
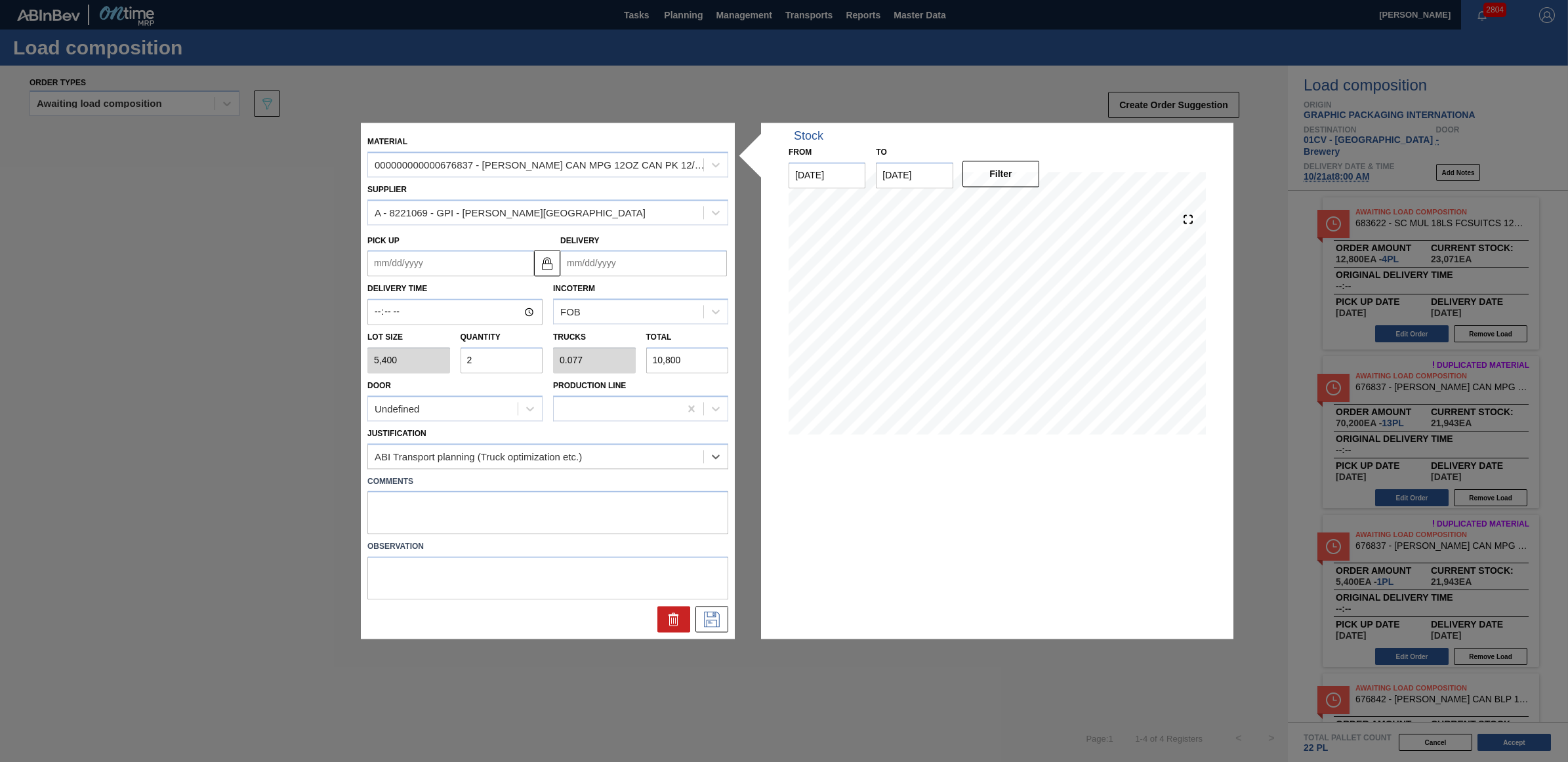
click at [651, 267] on input "Delivery" at bounding box center [643, 263] width 166 height 26
click at [620, 399] on div "21" at bounding box center [618, 401] width 18 height 18
type up "[DATE]"
type input "[DATE]"
click at [719, 620] on icon at bounding box center [712, 620] width 16 height 16
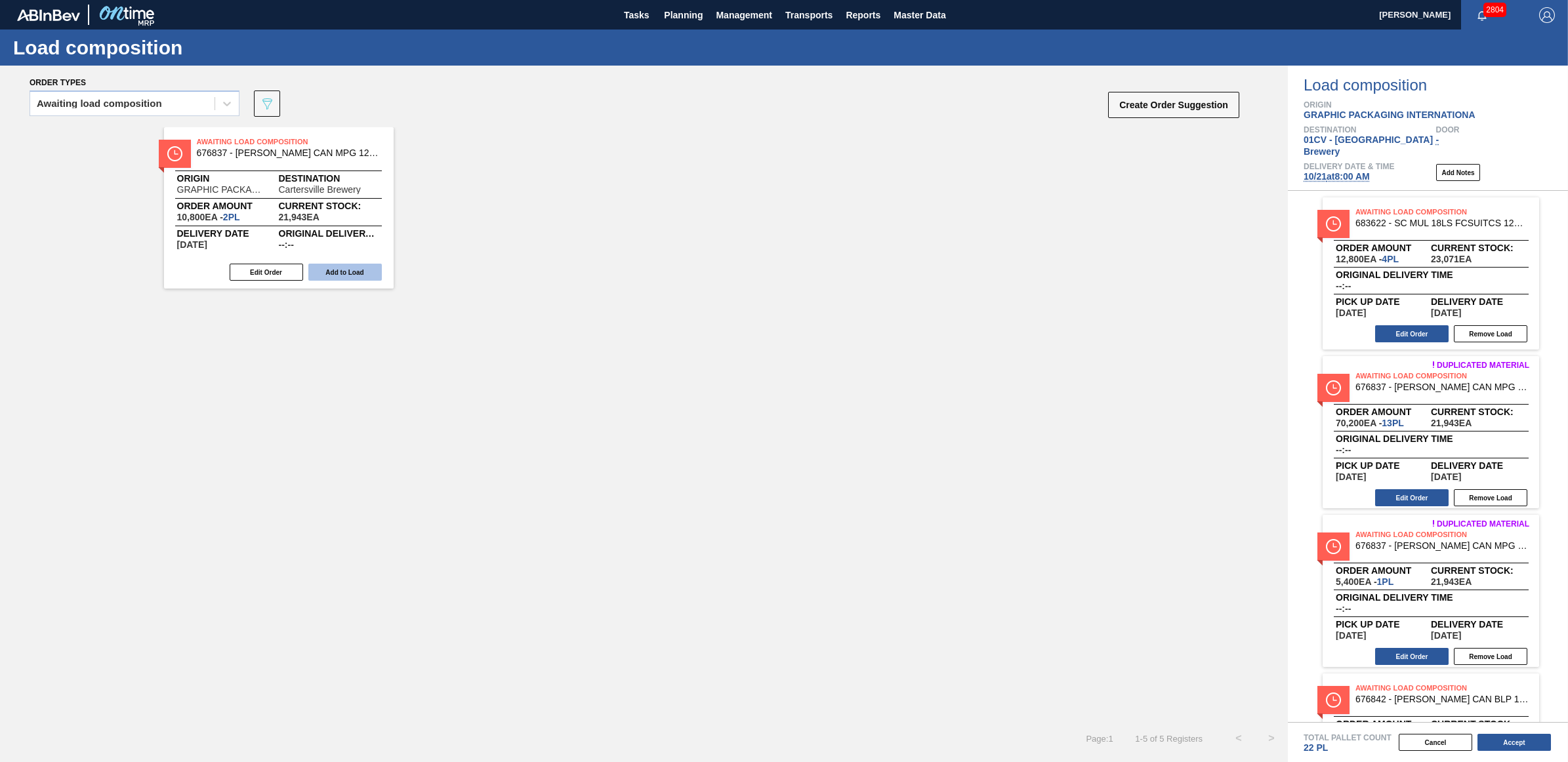
click at [326, 271] on button "Add to Load" at bounding box center [344, 272] width 74 height 17
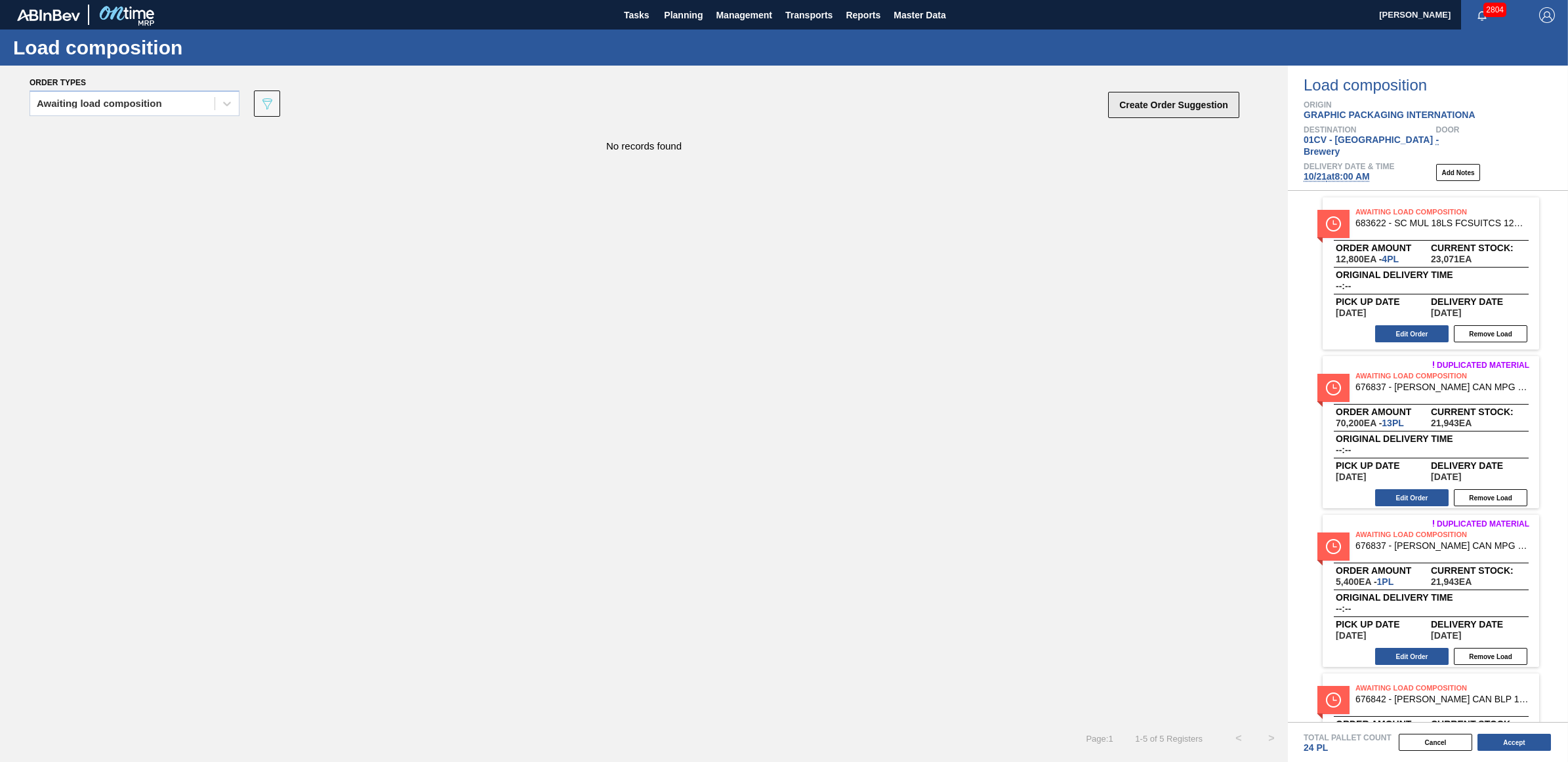
click at [1194, 102] on button "Create Order Suggestion" at bounding box center [1173, 104] width 131 height 26
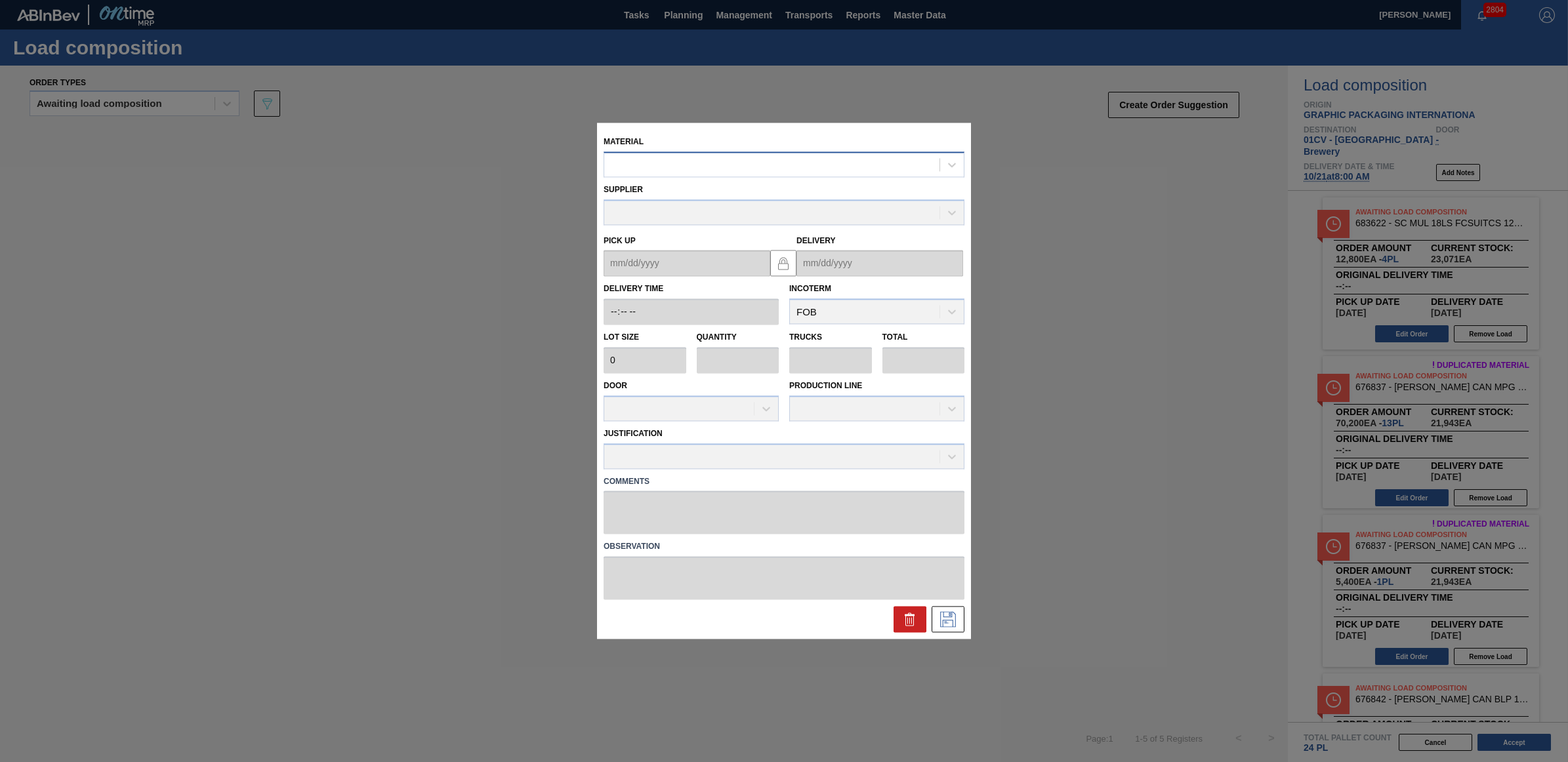
click at [759, 158] on div at bounding box center [772, 165] width 335 height 19
type input "614939"
type input "4,000"
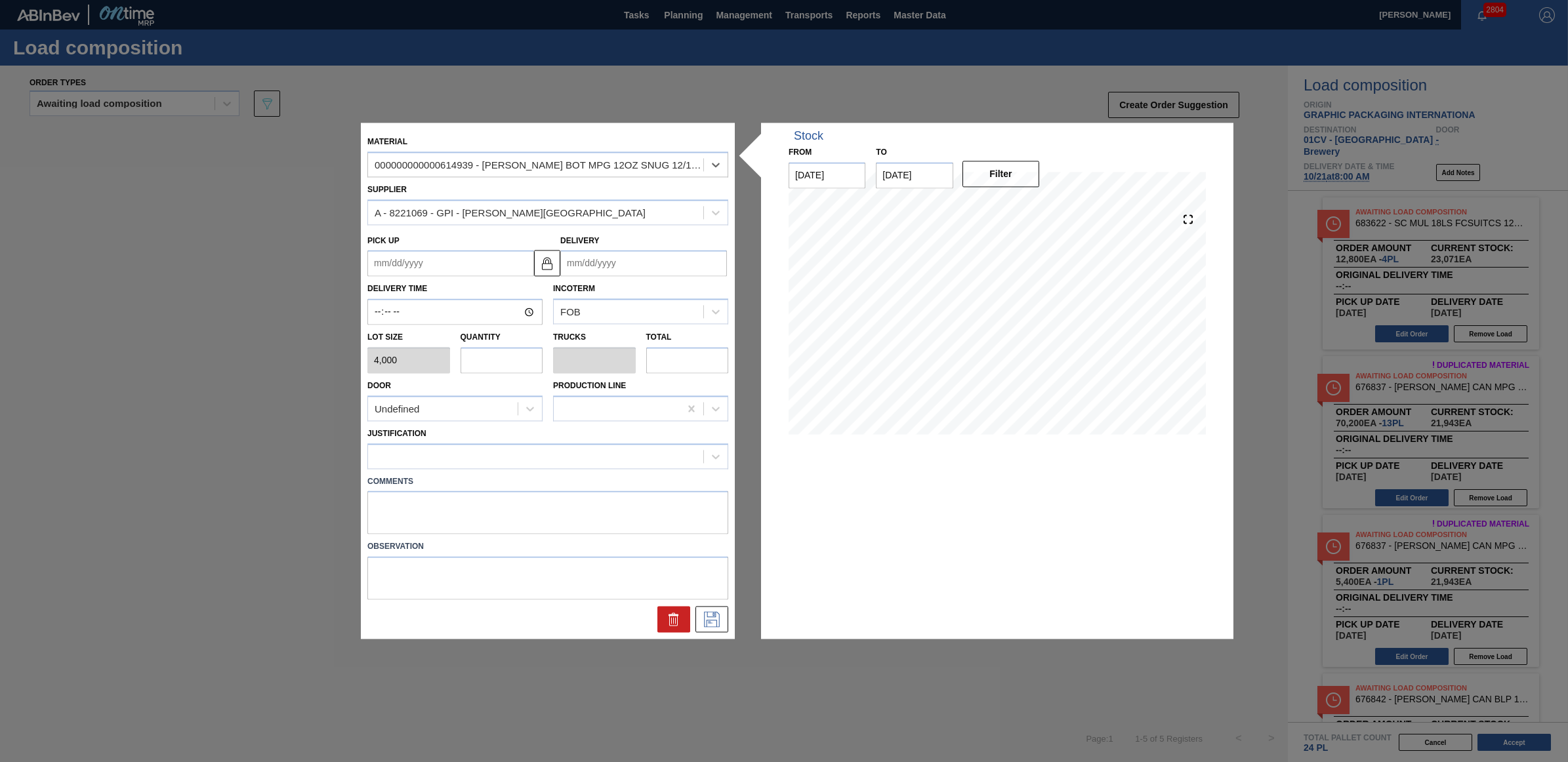
click at [483, 359] on input "text" at bounding box center [501, 360] width 83 height 26
type input "2"
type input "0.077"
type input "8,000"
type input "2"
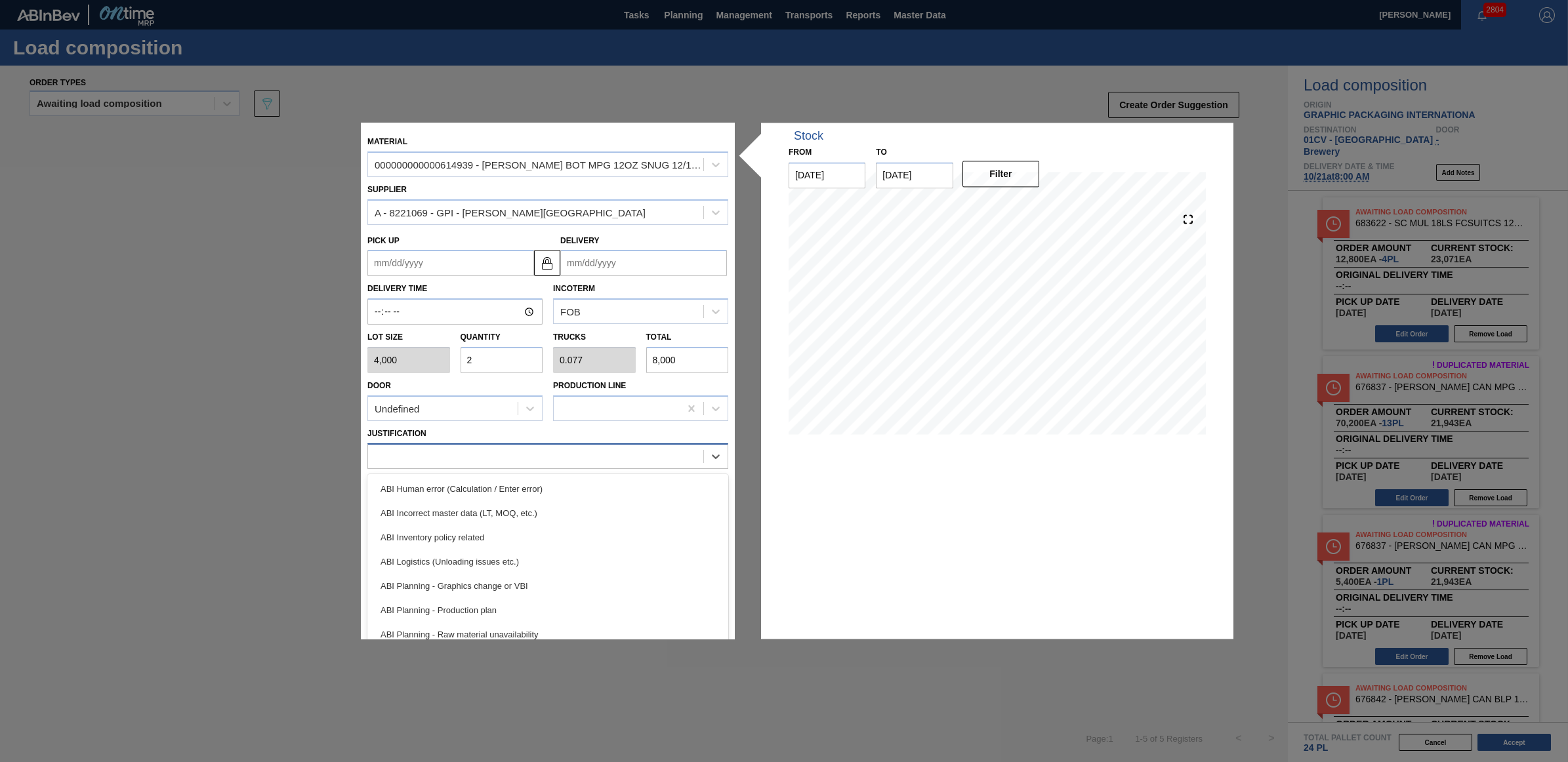
click at [494, 458] on div at bounding box center [535, 456] width 335 height 19
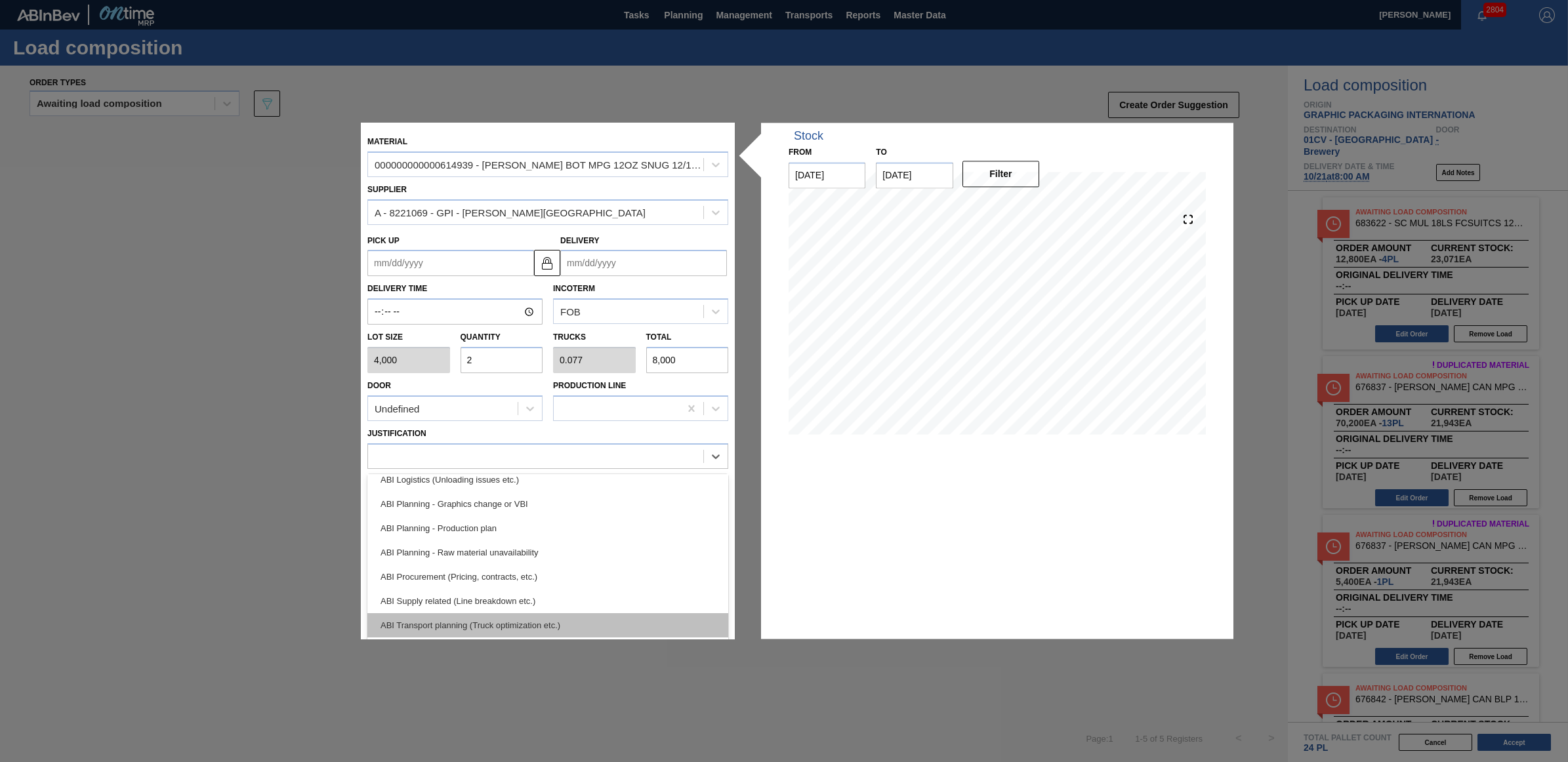
click at [507, 624] on div "ABI Transport planning (Truck optimization etc.)" at bounding box center [547, 625] width 360 height 24
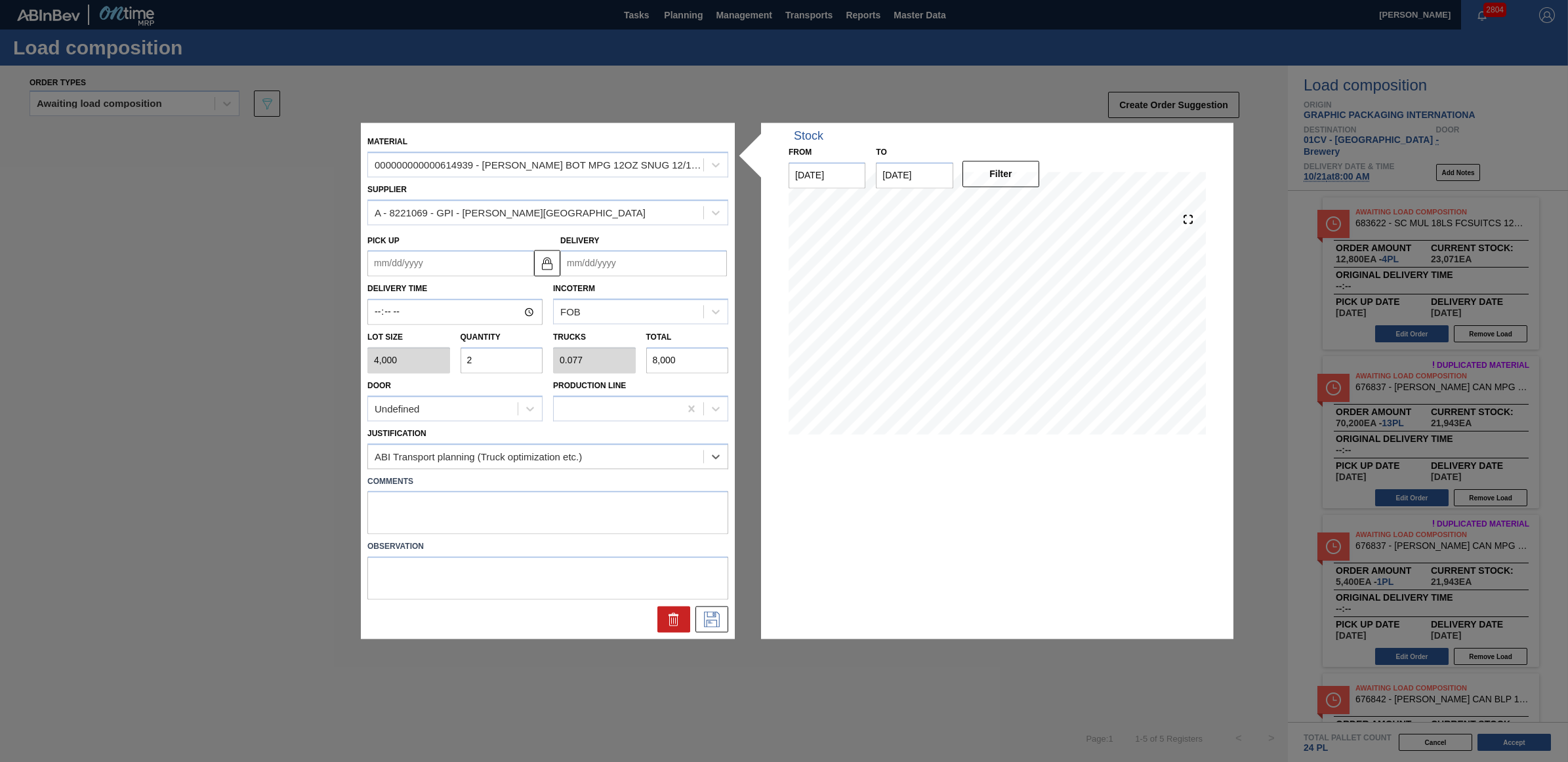
click at [653, 267] on input "Delivery" at bounding box center [643, 263] width 166 height 26
click at [615, 403] on div "21" at bounding box center [618, 401] width 18 height 18
type up "[DATE]"
type input "[DATE]"
click at [714, 617] on icon at bounding box center [712, 620] width 16 height 16
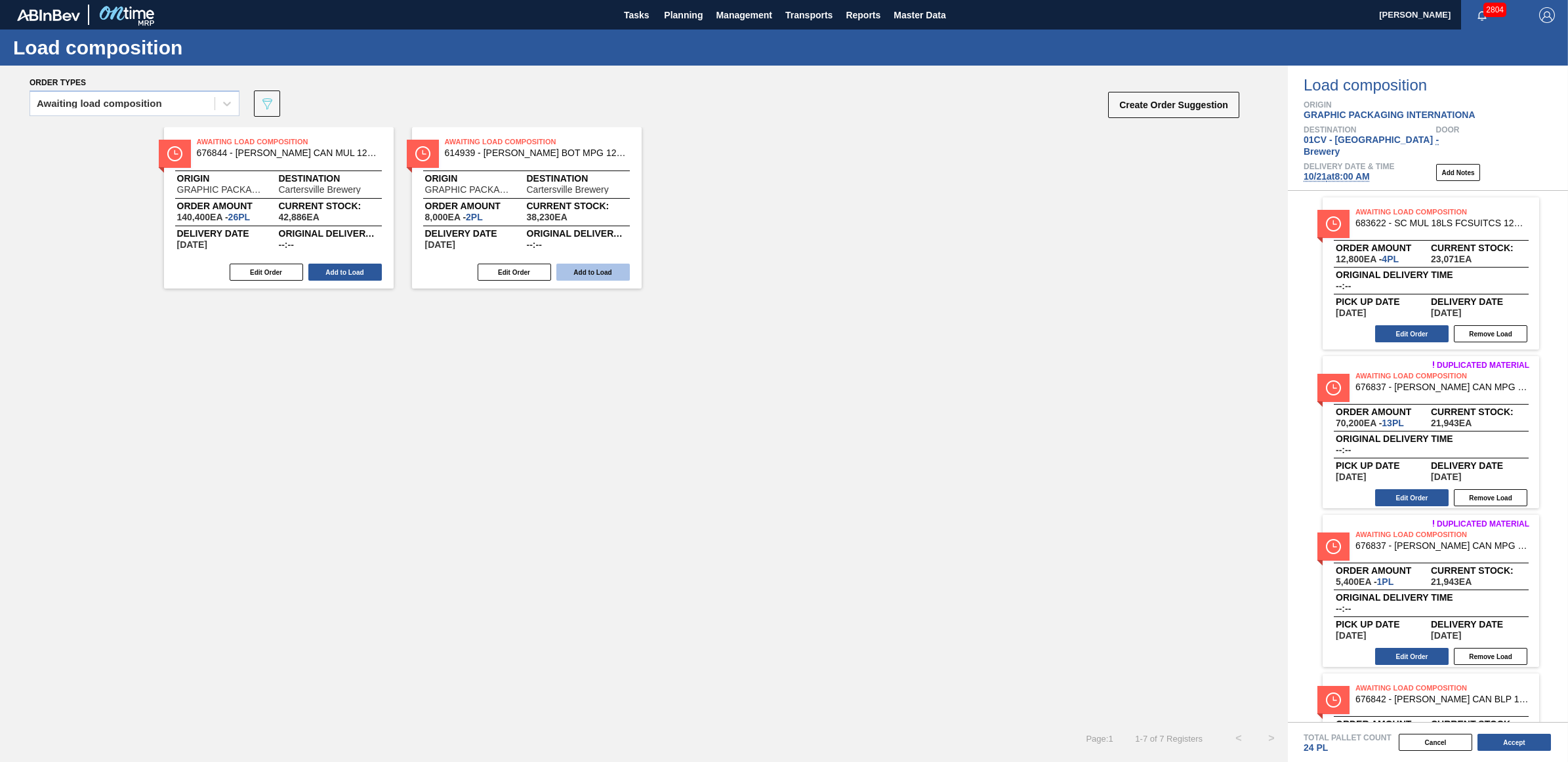
click at [601, 269] on button "Add to Load" at bounding box center [593, 272] width 74 height 17
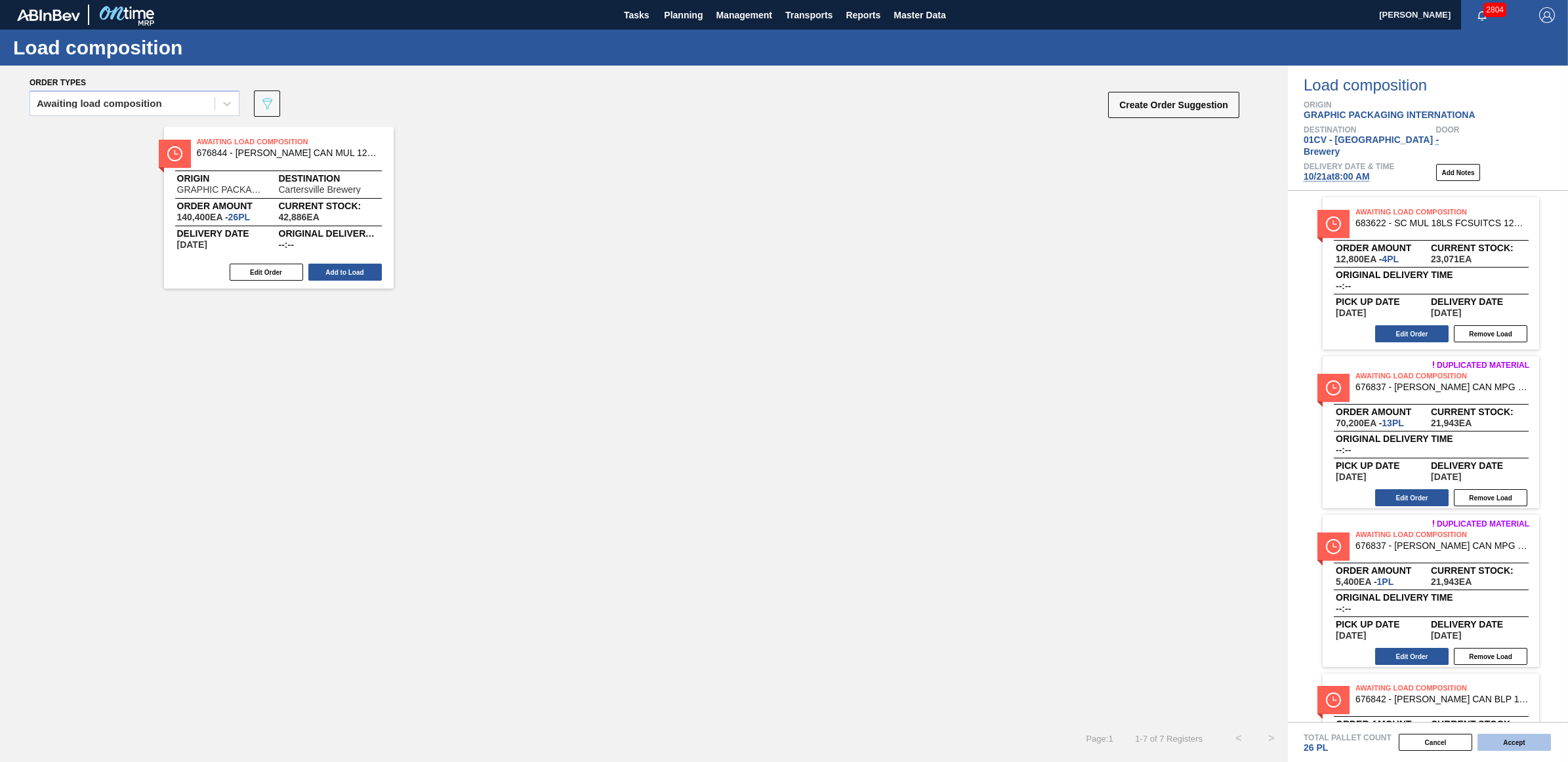
click at [1520, 745] on button "Accept" at bounding box center [1514, 742] width 74 height 17
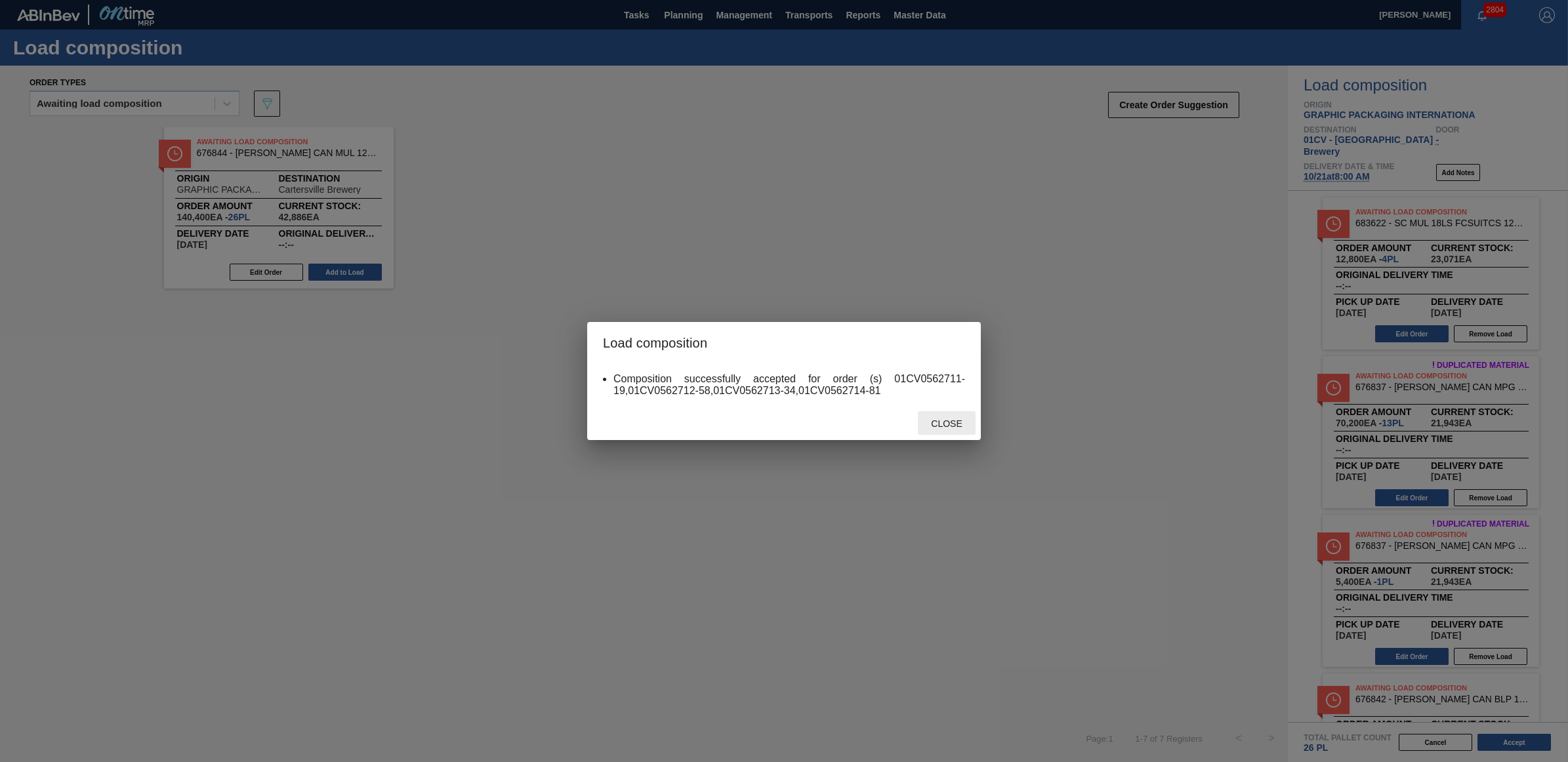
click at [939, 427] on span "Close" at bounding box center [946, 424] width 52 height 11
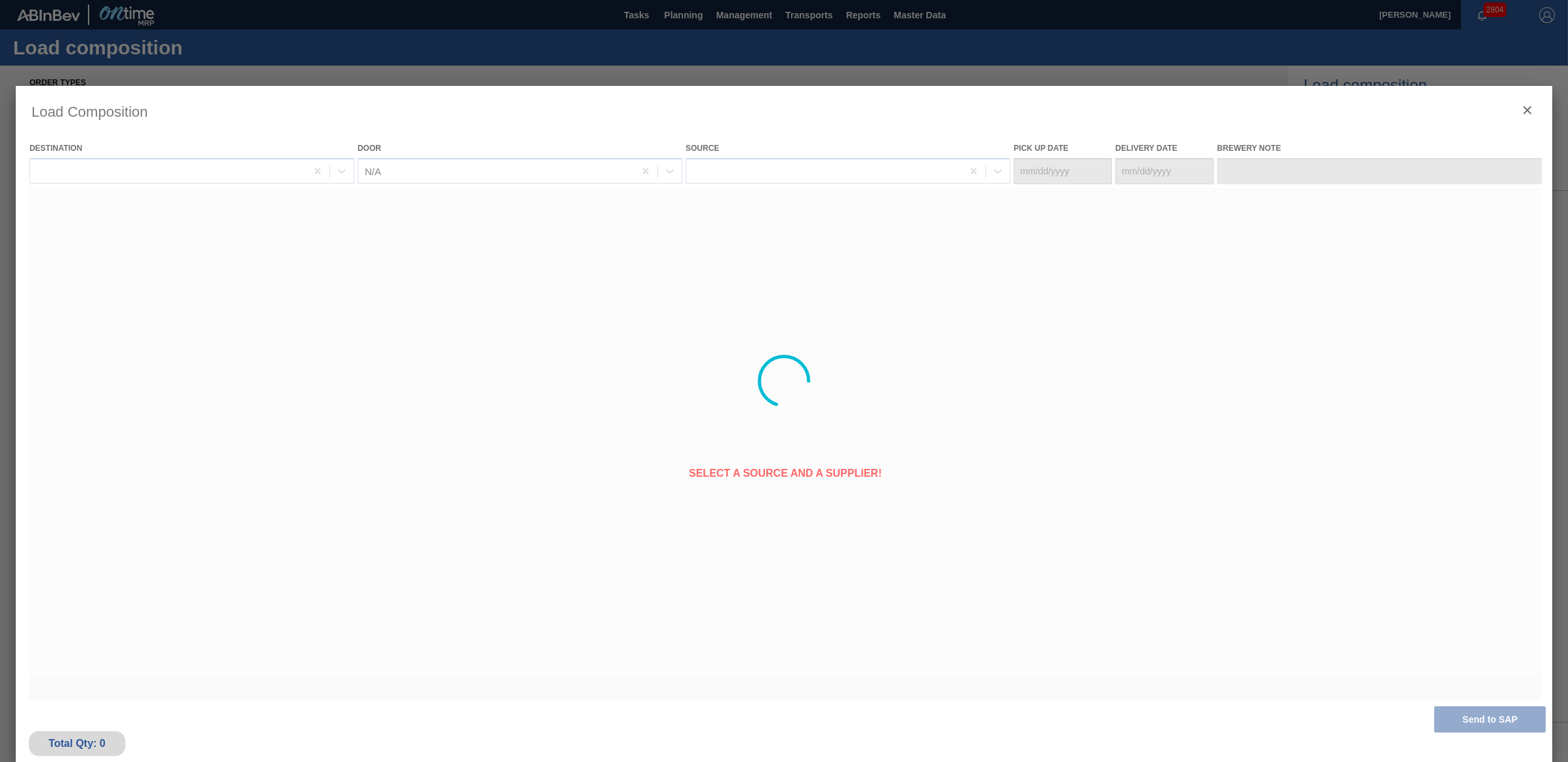
type Date "[DATE]"
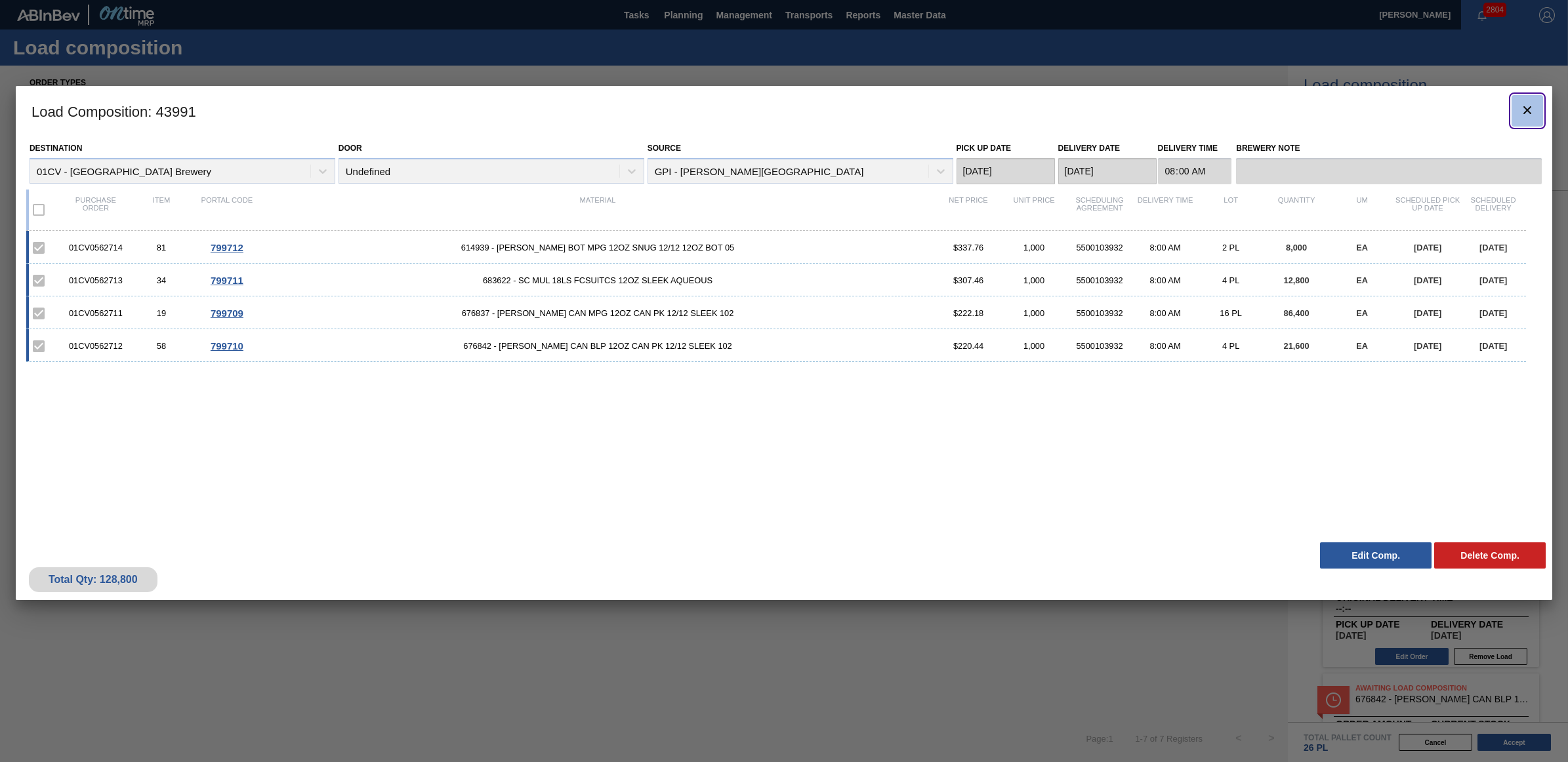
click at [1521, 106] on icon "botão de ícone" at bounding box center [1527, 110] width 16 height 16
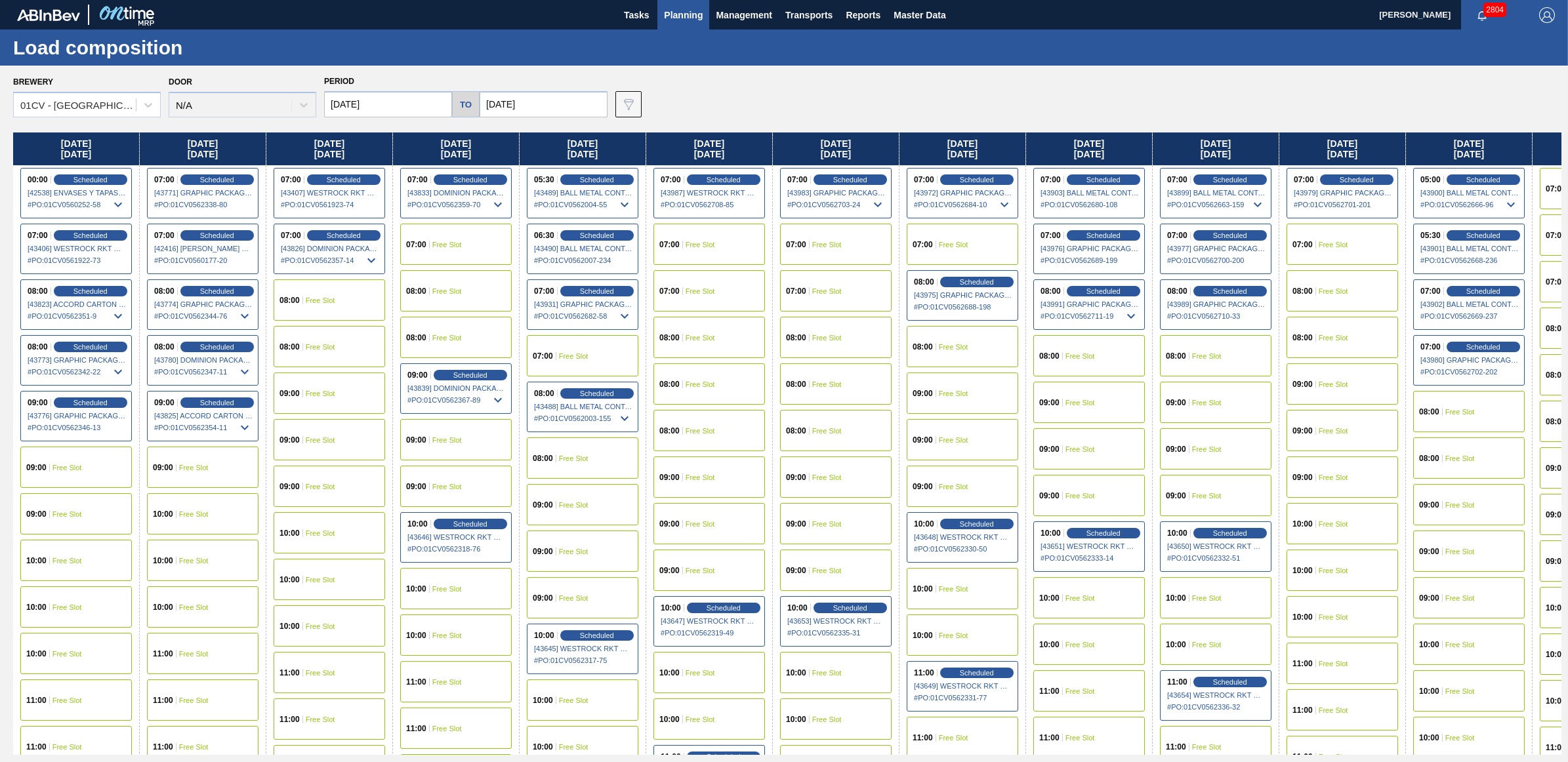
click at [958, 478] on div "09:00 Free Slot" at bounding box center [962, 486] width 111 height 41
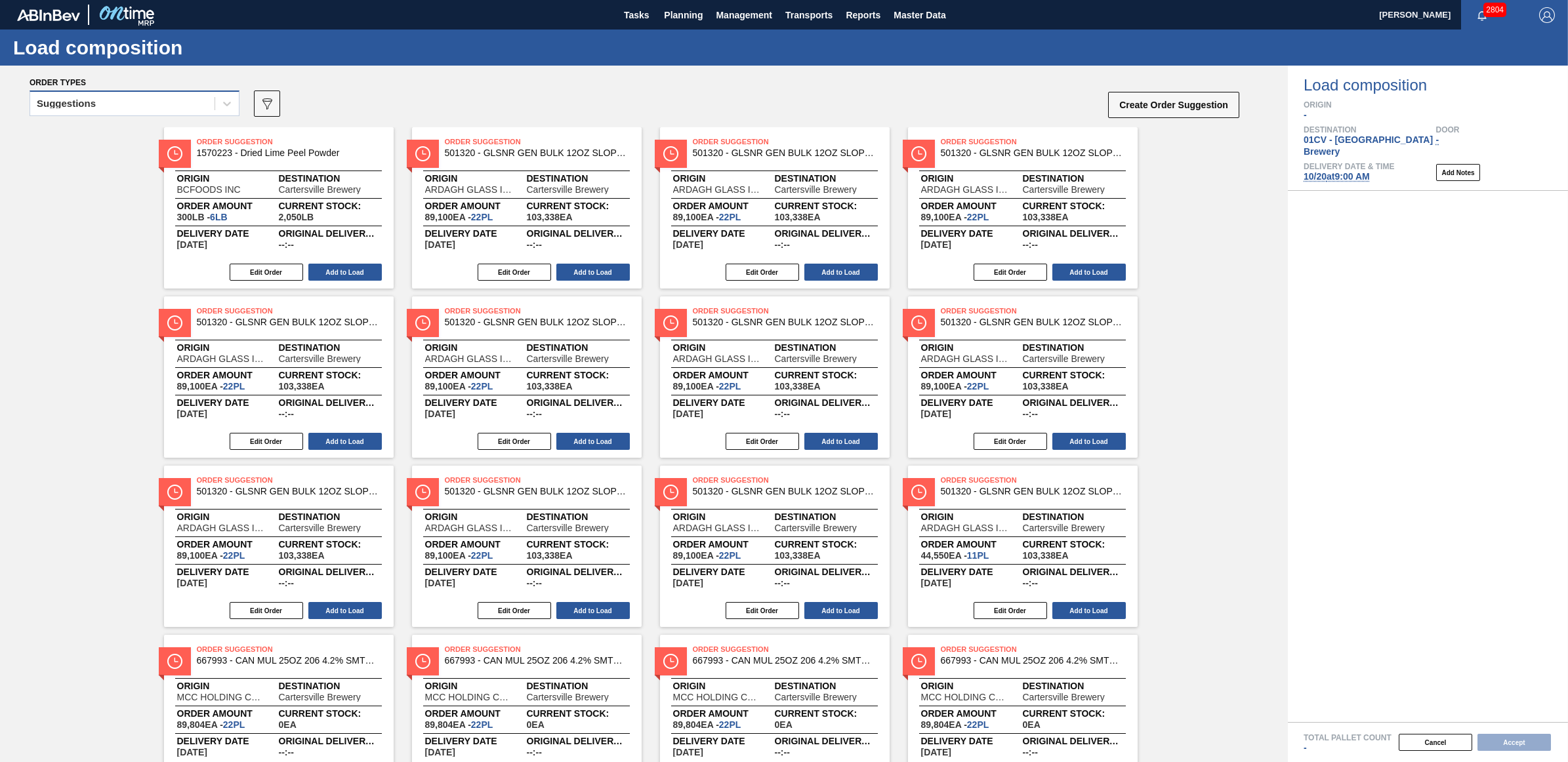
click at [71, 99] on div "Suggestions" at bounding box center [66, 103] width 59 height 9
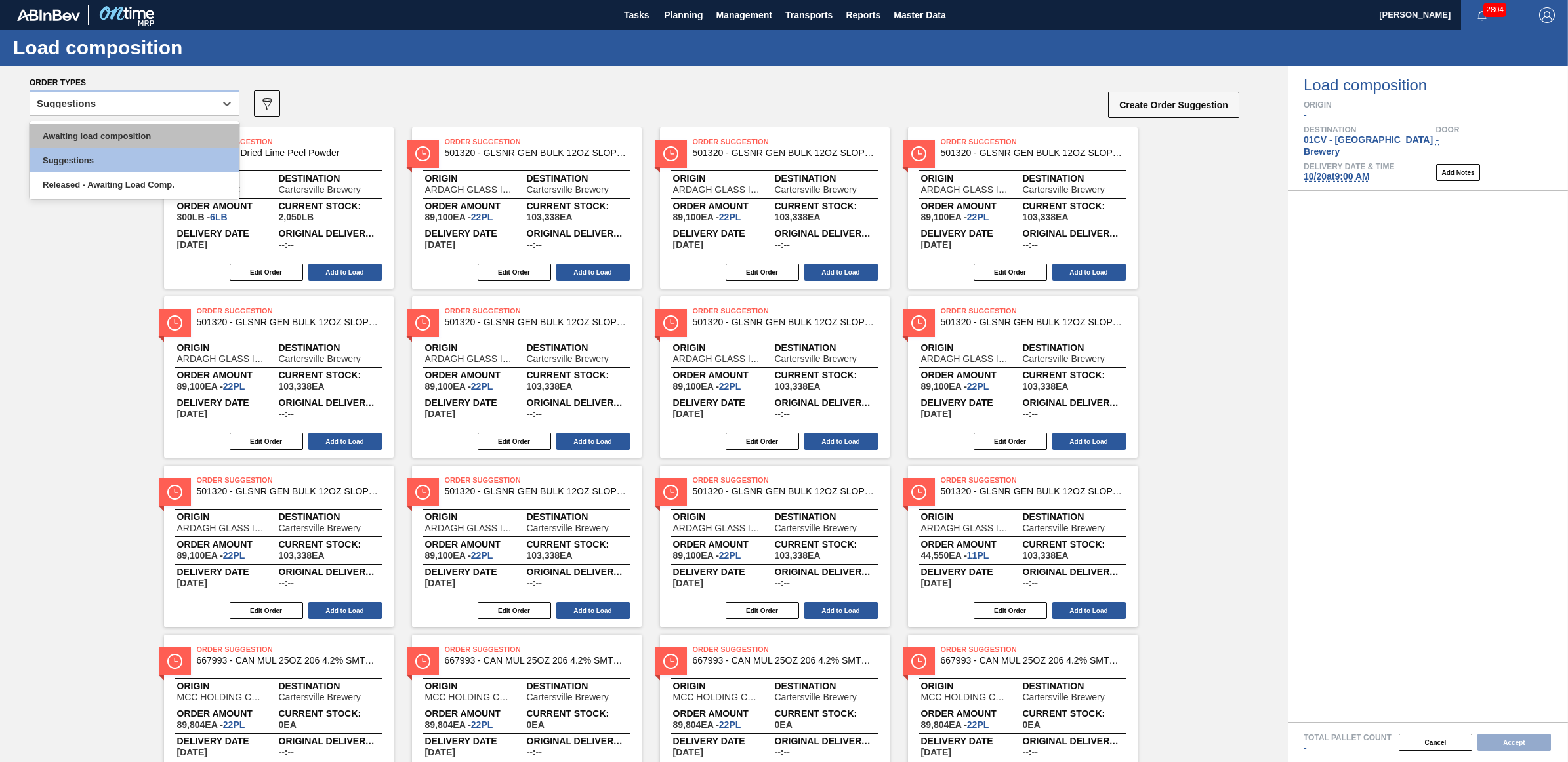
click at [89, 130] on div "Awaiting load composition" at bounding box center [134, 135] width 210 height 24
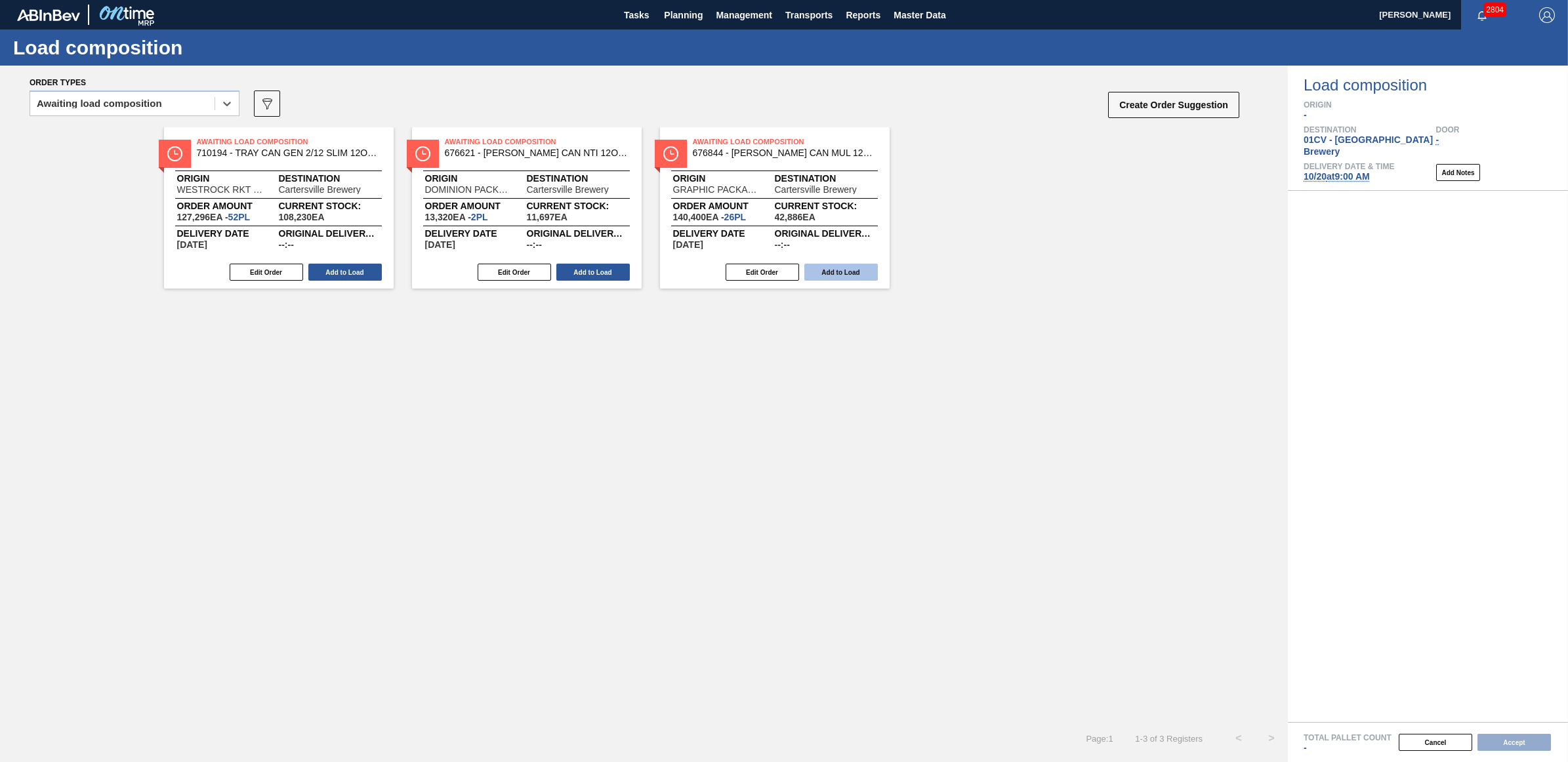
click at [837, 273] on button "Add to Load" at bounding box center [841, 272] width 74 height 17
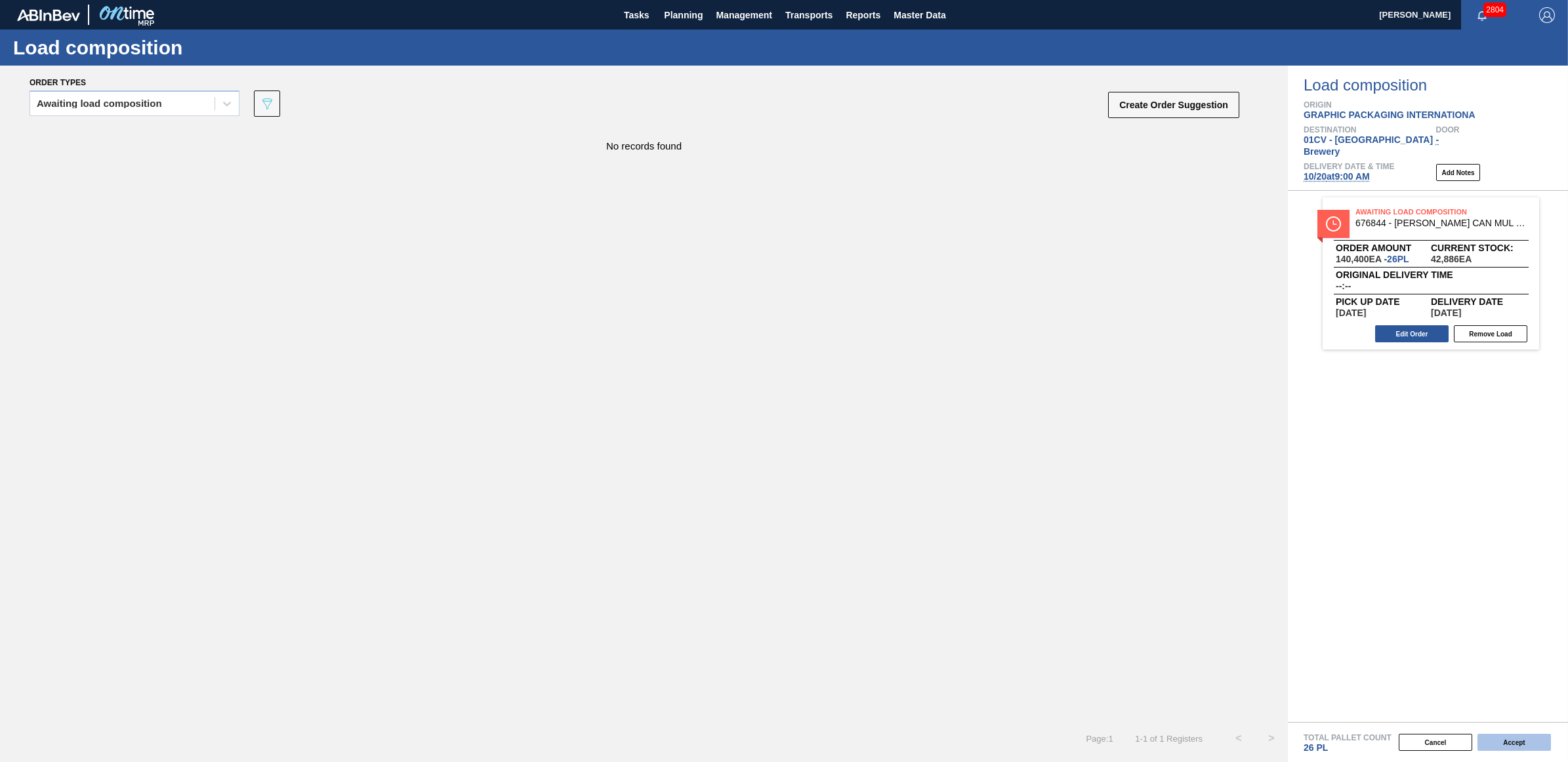
click at [1515, 750] on button "Accept" at bounding box center [1514, 742] width 74 height 17
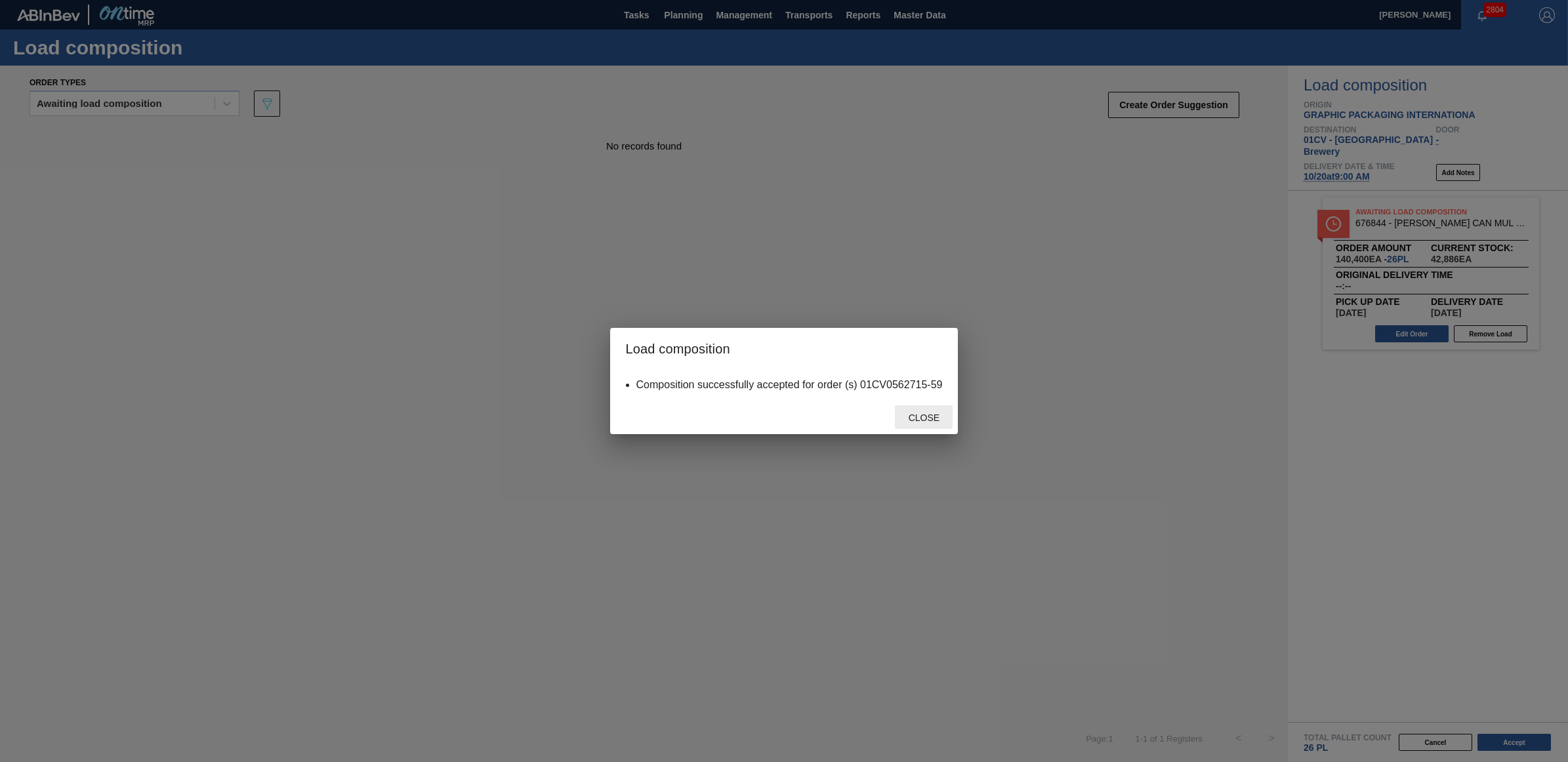
click at [920, 418] on span "Close" at bounding box center [924, 418] width 52 height 11
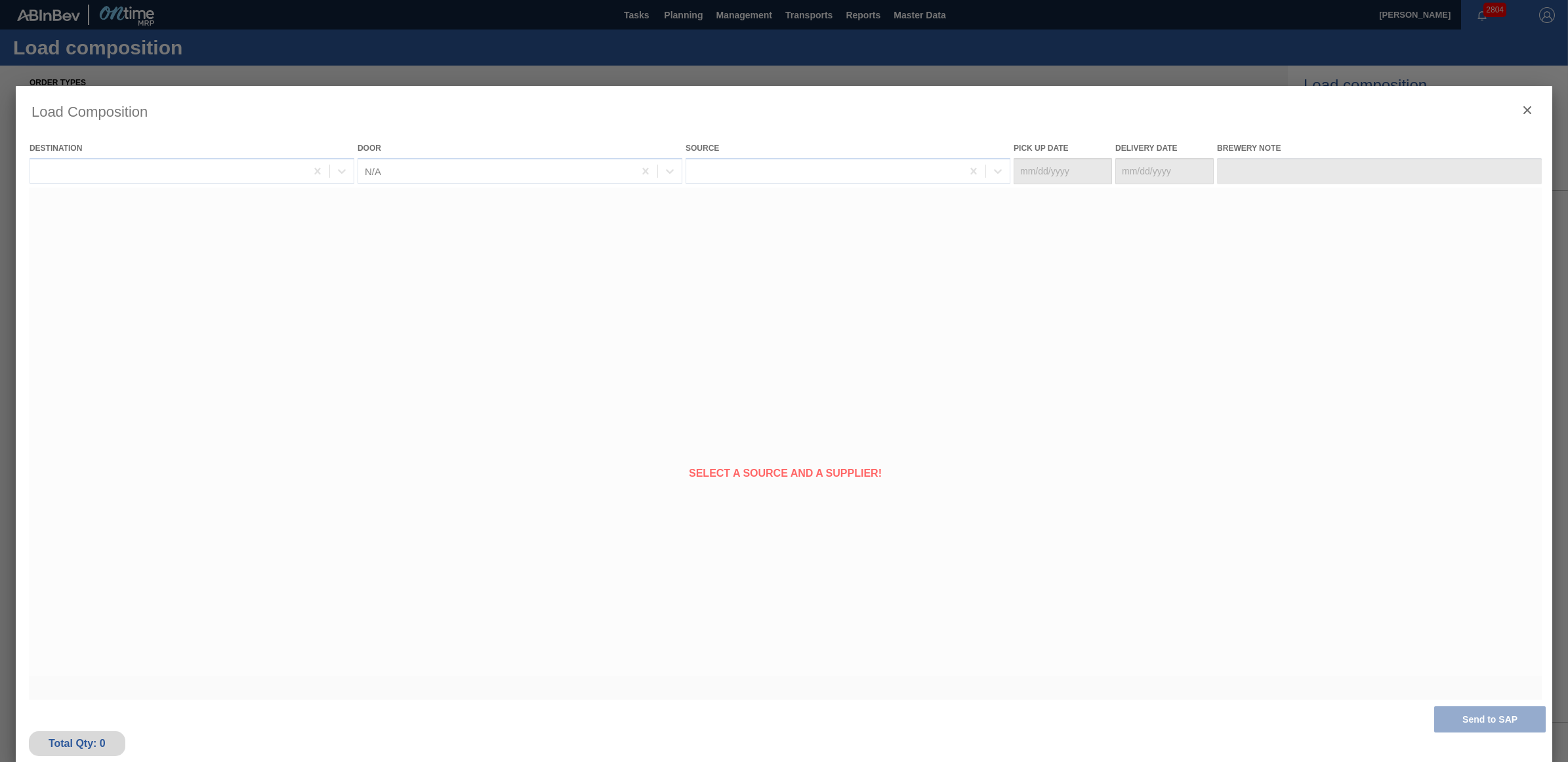
type Date "[DATE]"
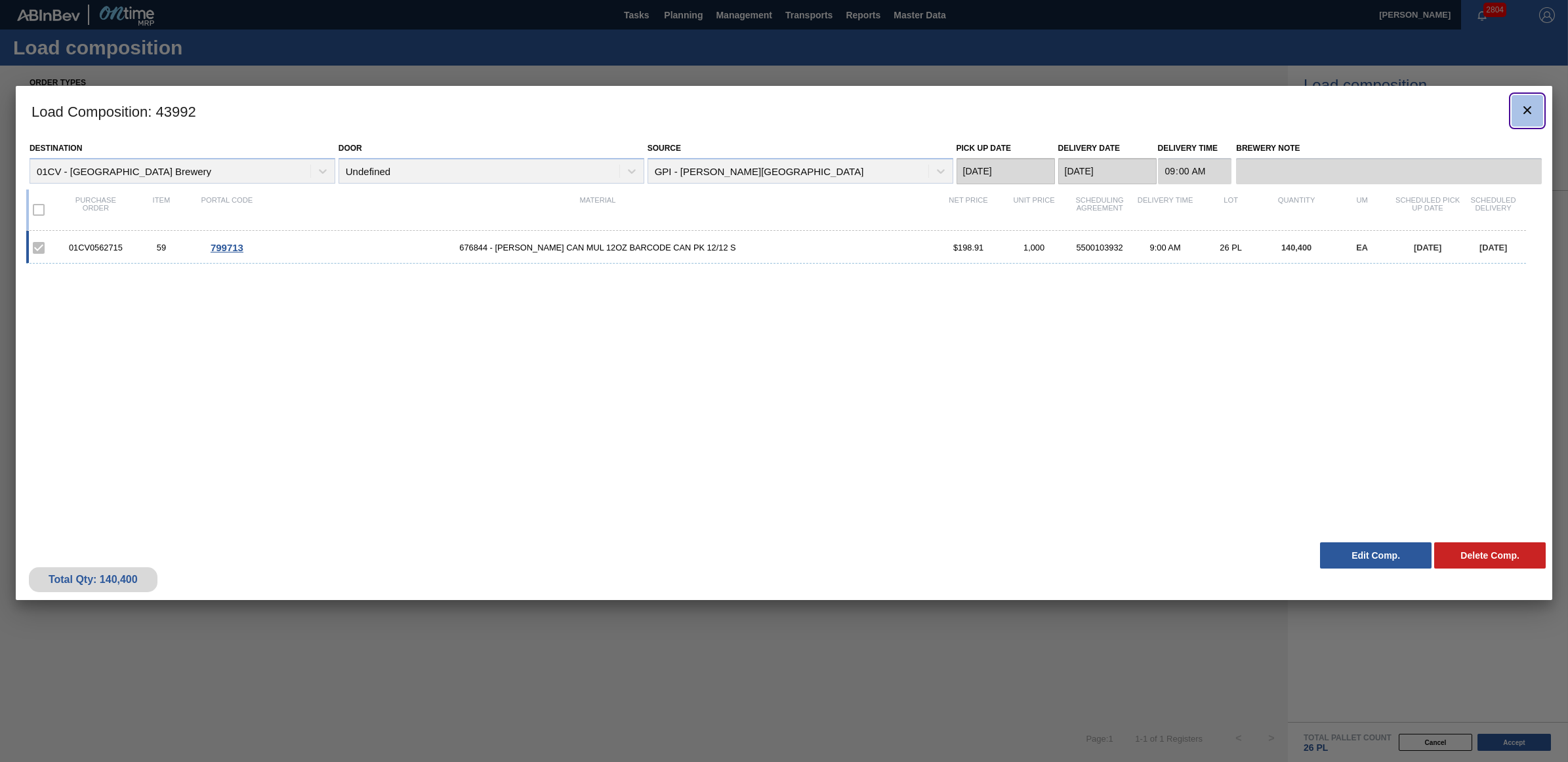
click at [1526, 112] on icon "botão de ícone" at bounding box center [1527, 110] width 16 height 16
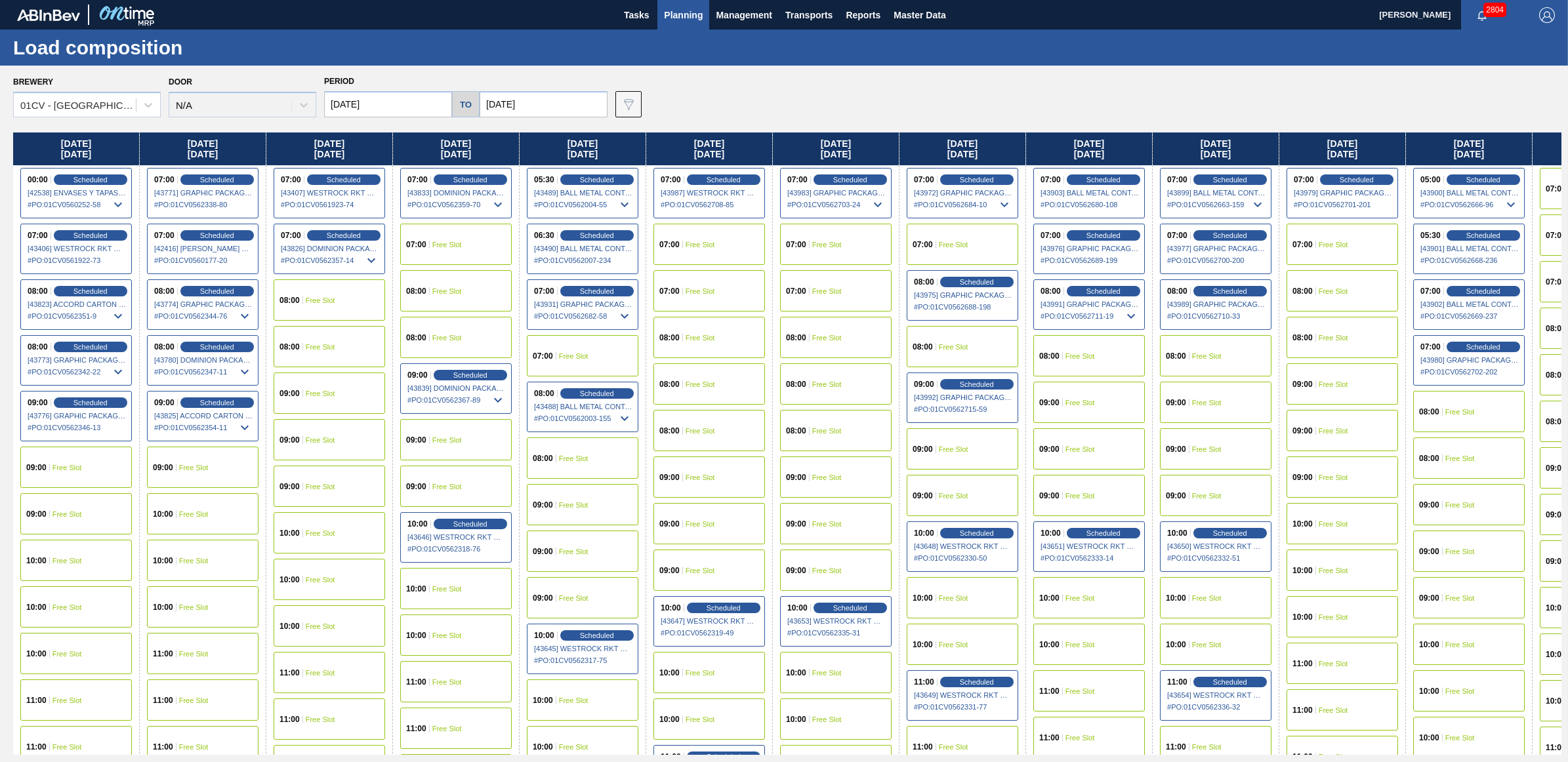
click at [1326, 293] on span "Free Slot" at bounding box center [1332, 291] width 29 height 8
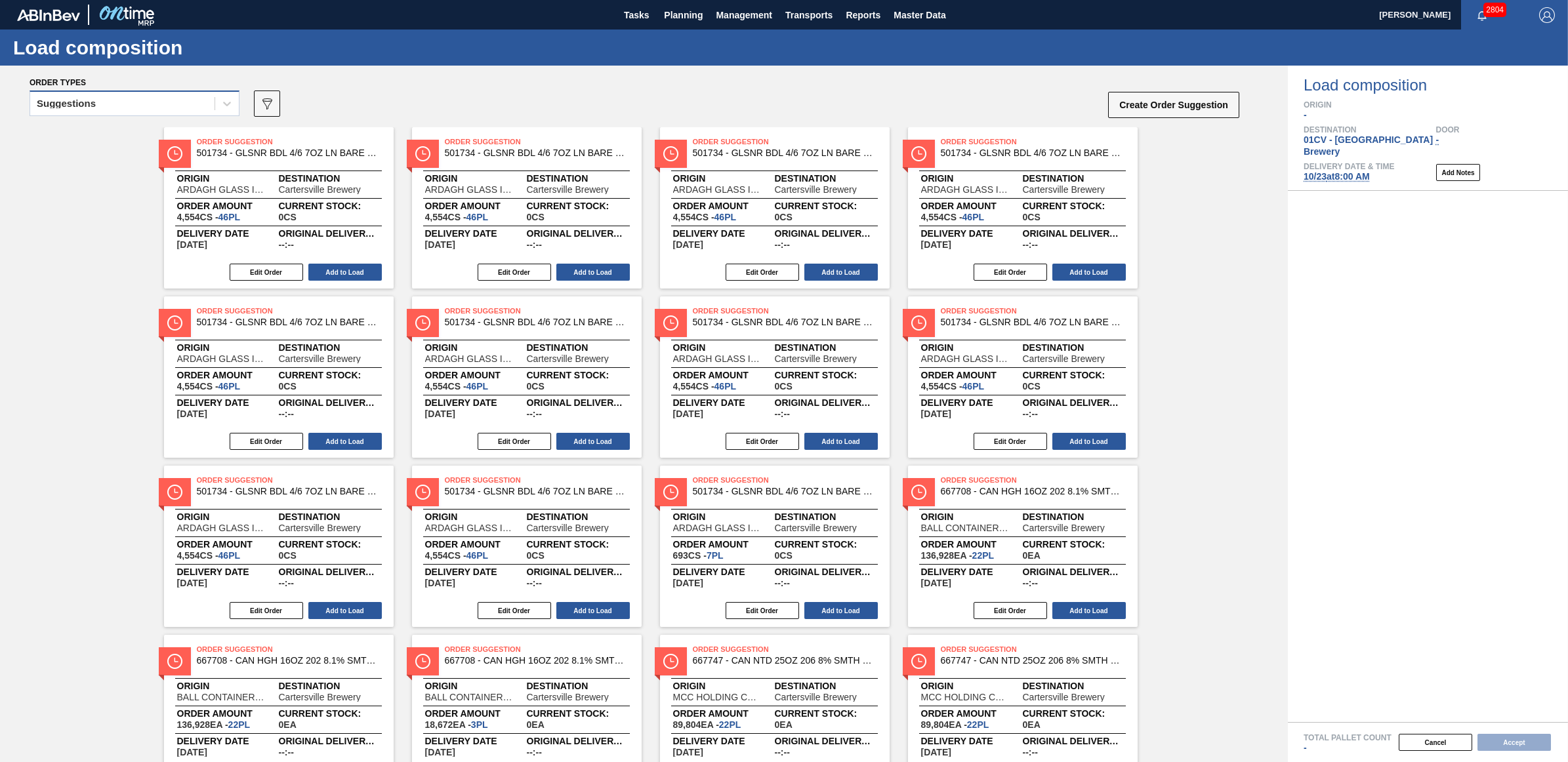
click at [69, 96] on div "Suggestions" at bounding box center [122, 103] width 184 height 19
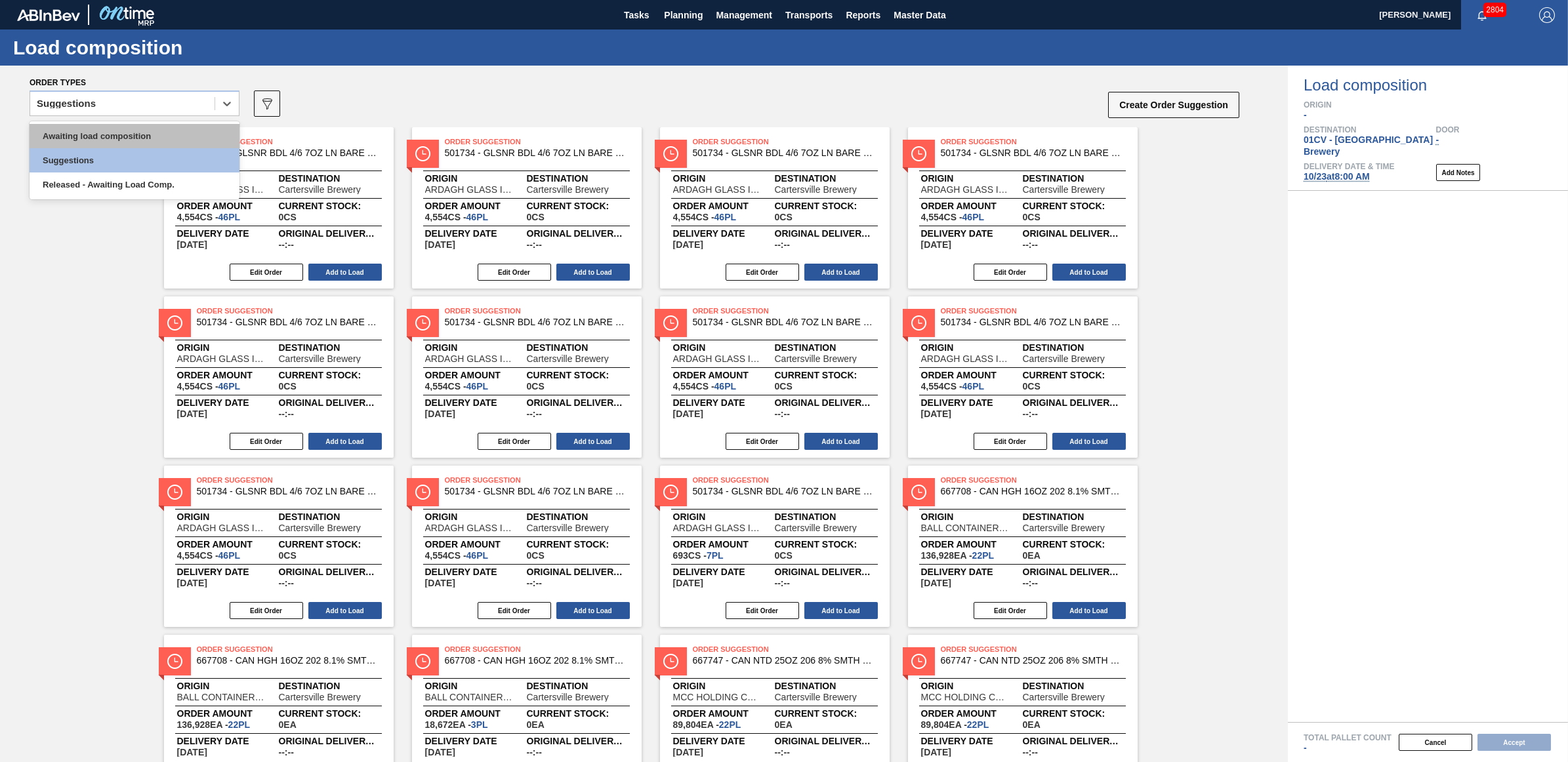
click at [106, 136] on div "Awaiting load composition" at bounding box center [134, 135] width 210 height 24
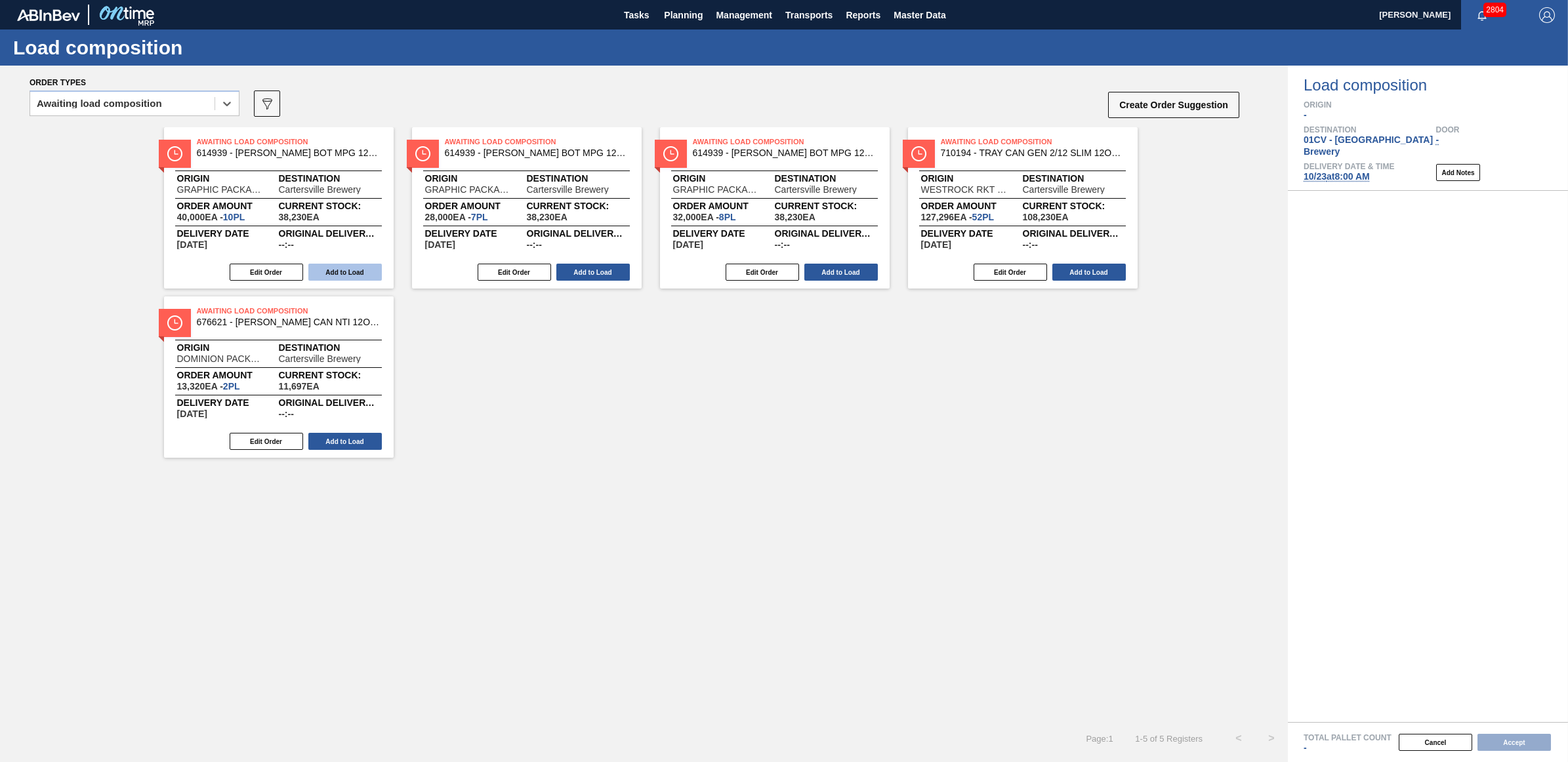
click at [351, 271] on button "Add to Load" at bounding box center [344, 272] width 74 height 17
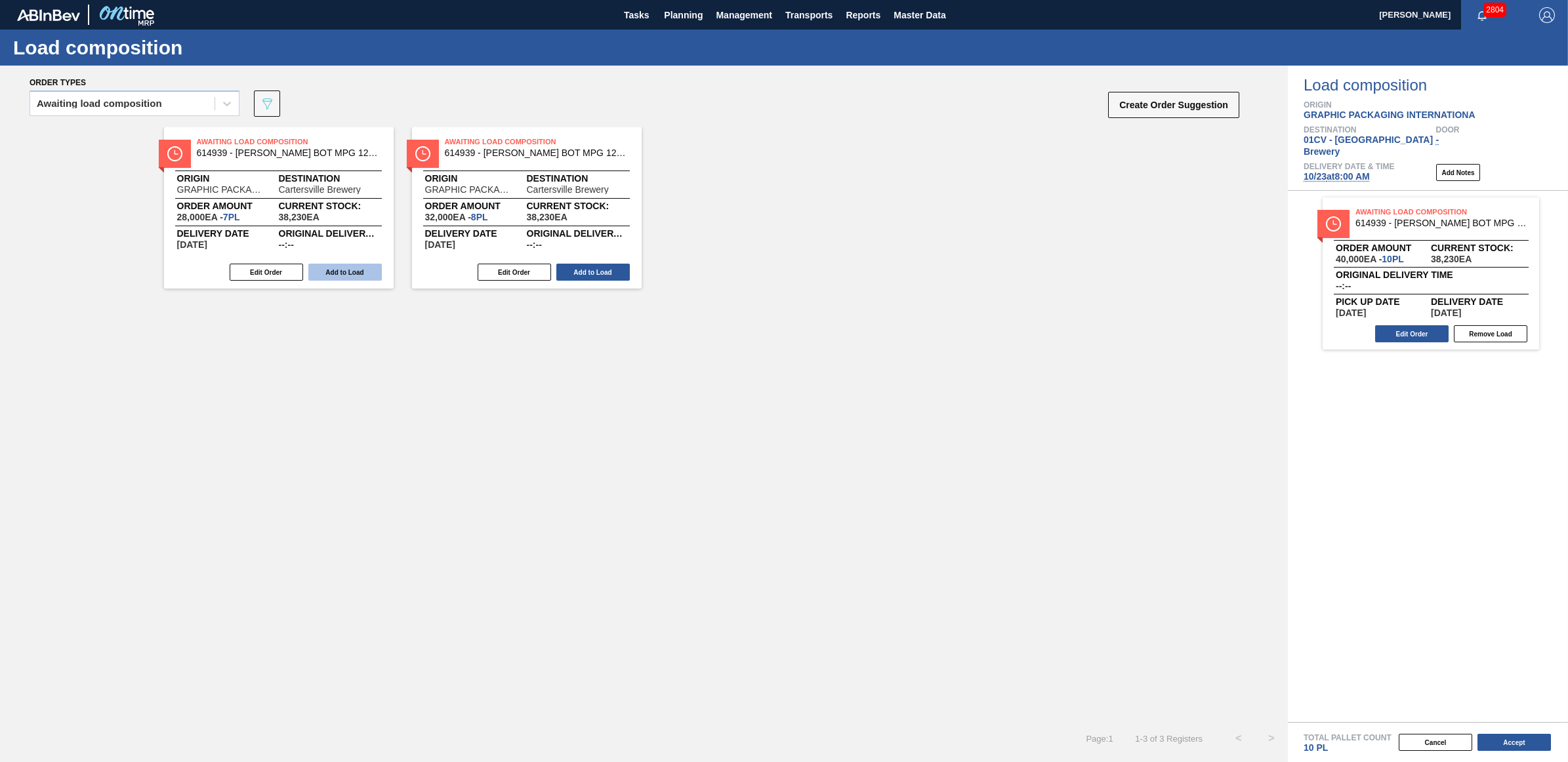
click at [343, 271] on button "Add to Load" at bounding box center [344, 272] width 74 height 17
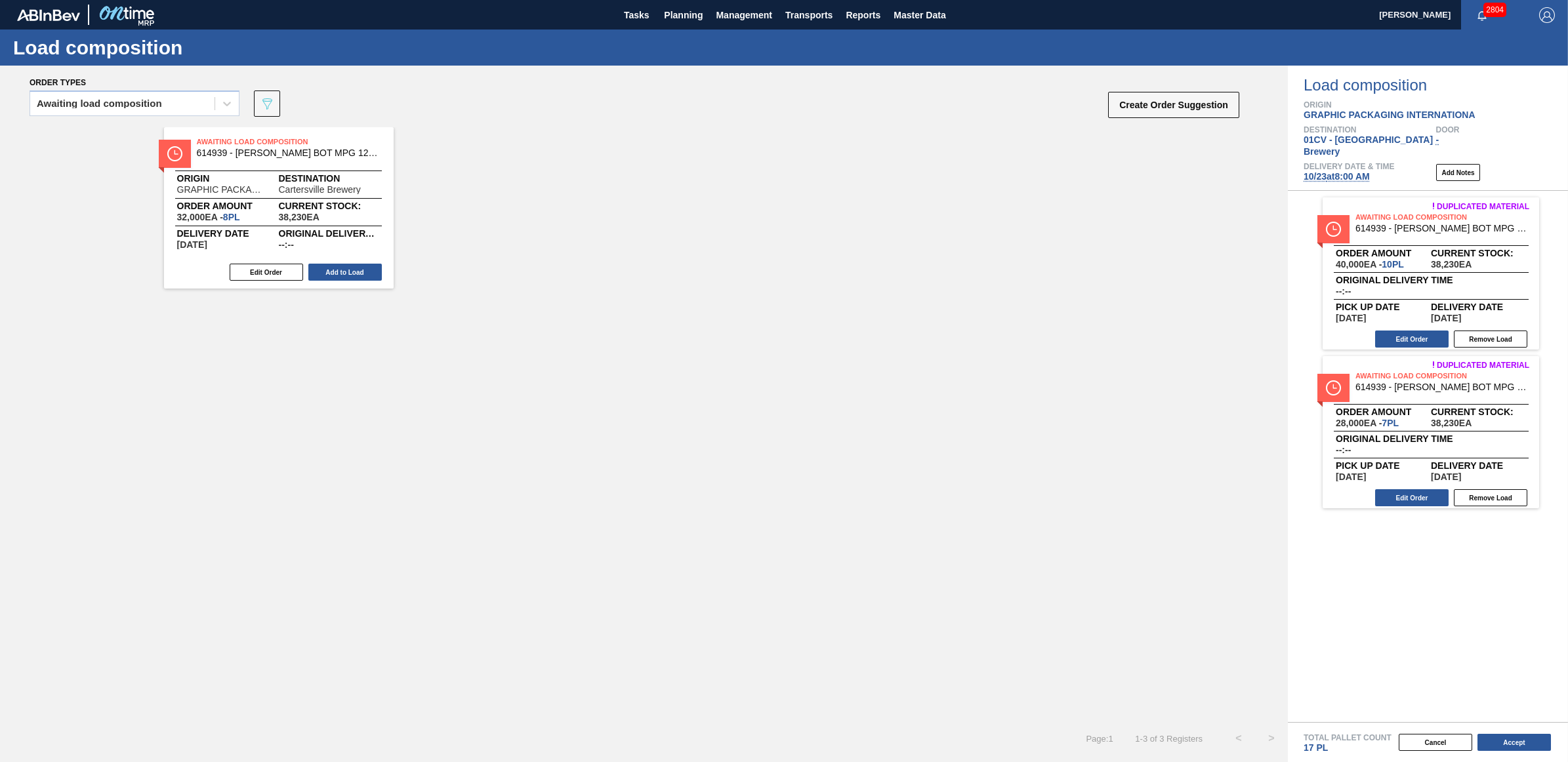
click at [343, 271] on button "Add to Load" at bounding box center [344, 272] width 74 height 17
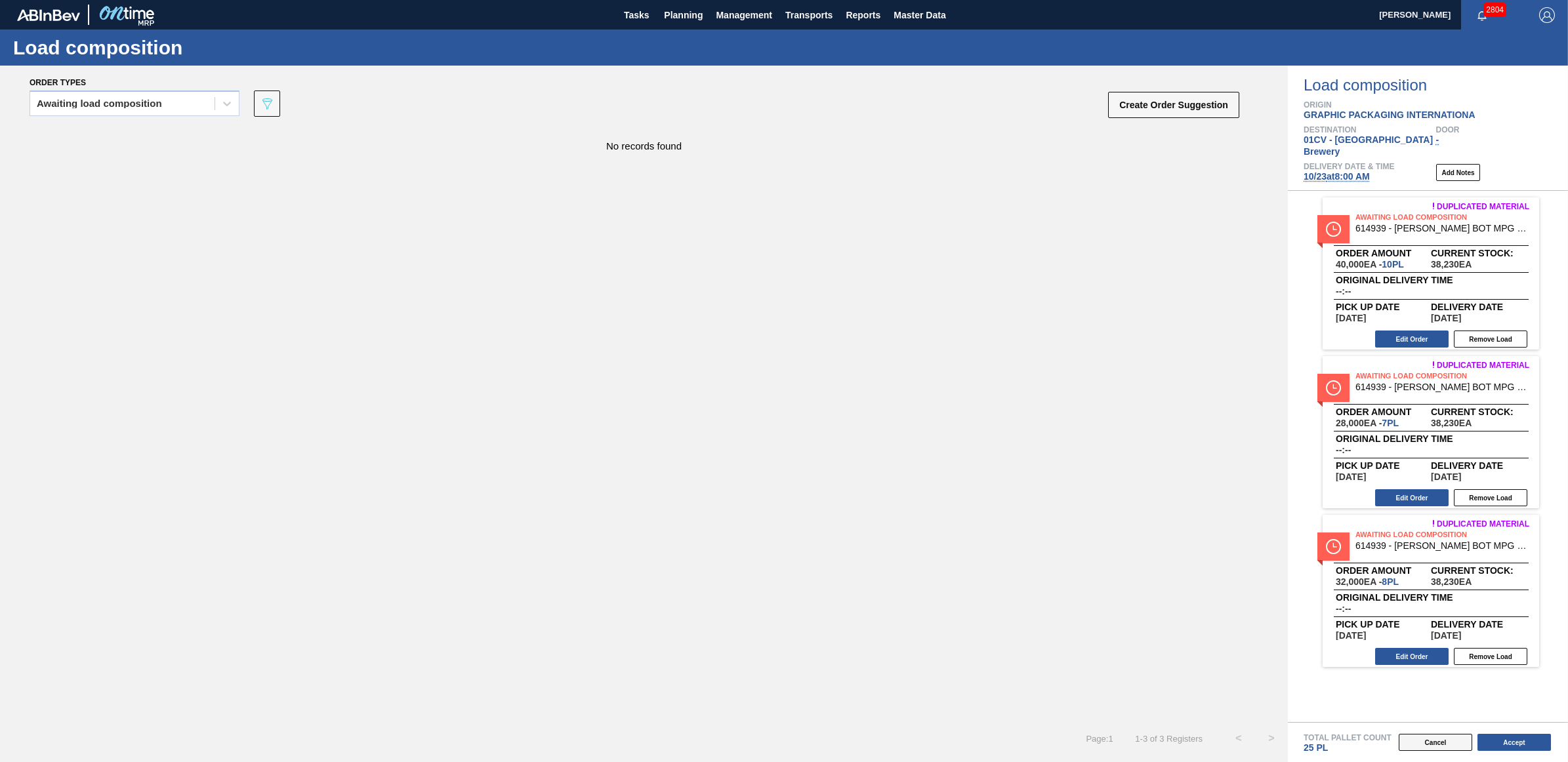
click at [1443, 740] on button "Cancel" at bounding box center [1435, 742] width 74 height 17
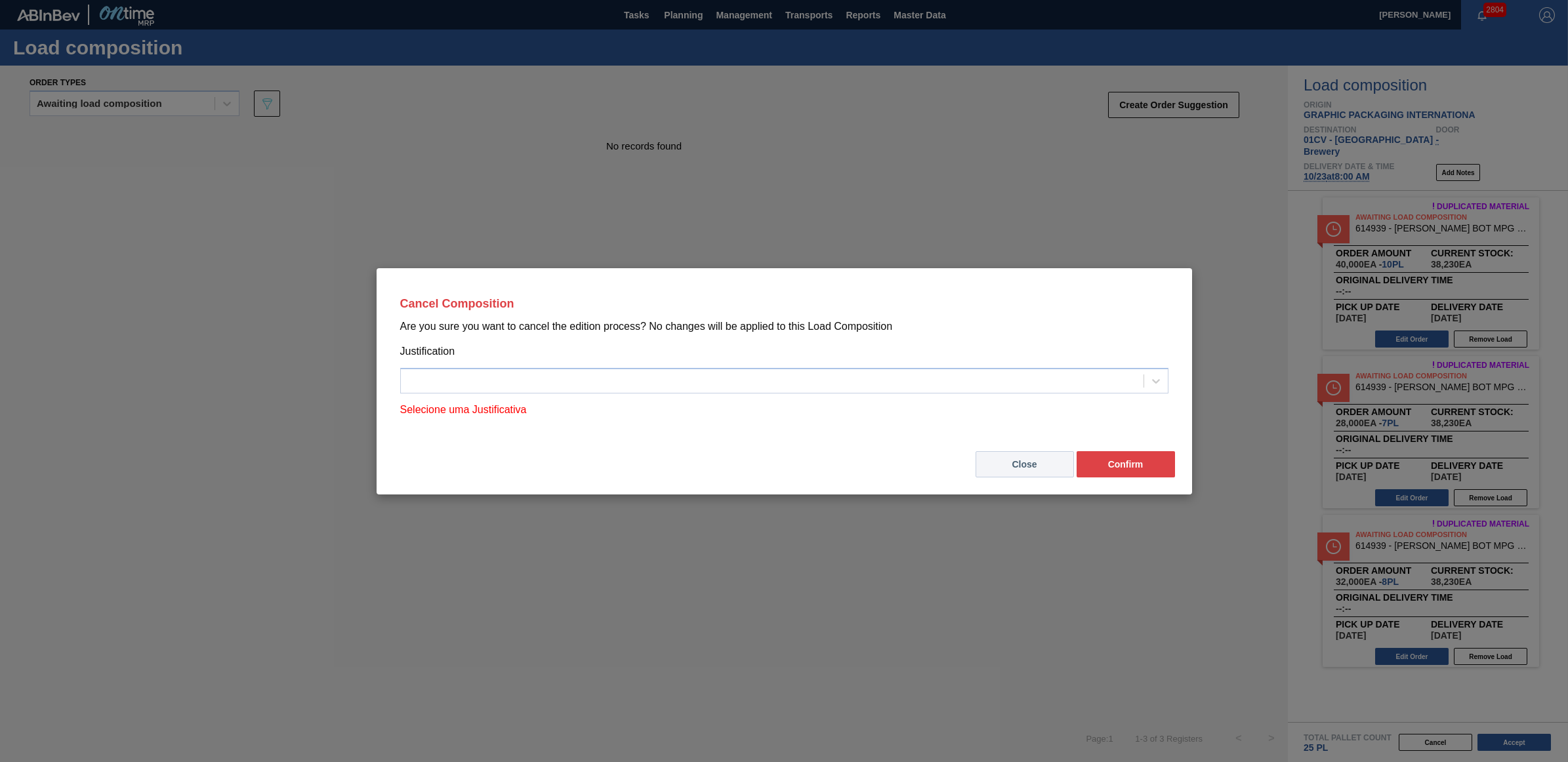
click at [1022, 473] on button "Close" at bounding box center [1024, 464] width 99 height 26
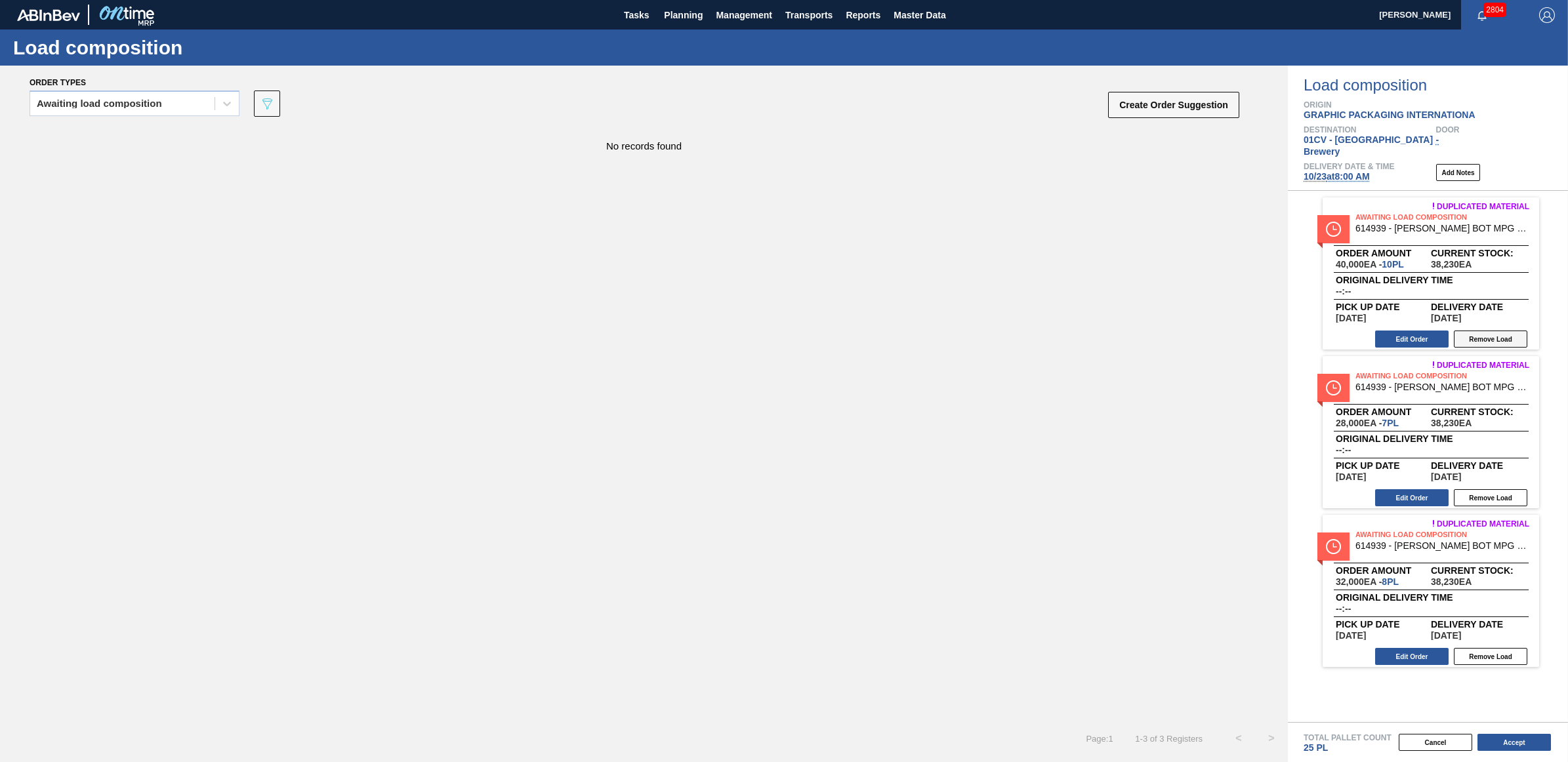
click at [1486, 331] on button "Remove Load" at bounding box center [1490, 338] width 74 height 17
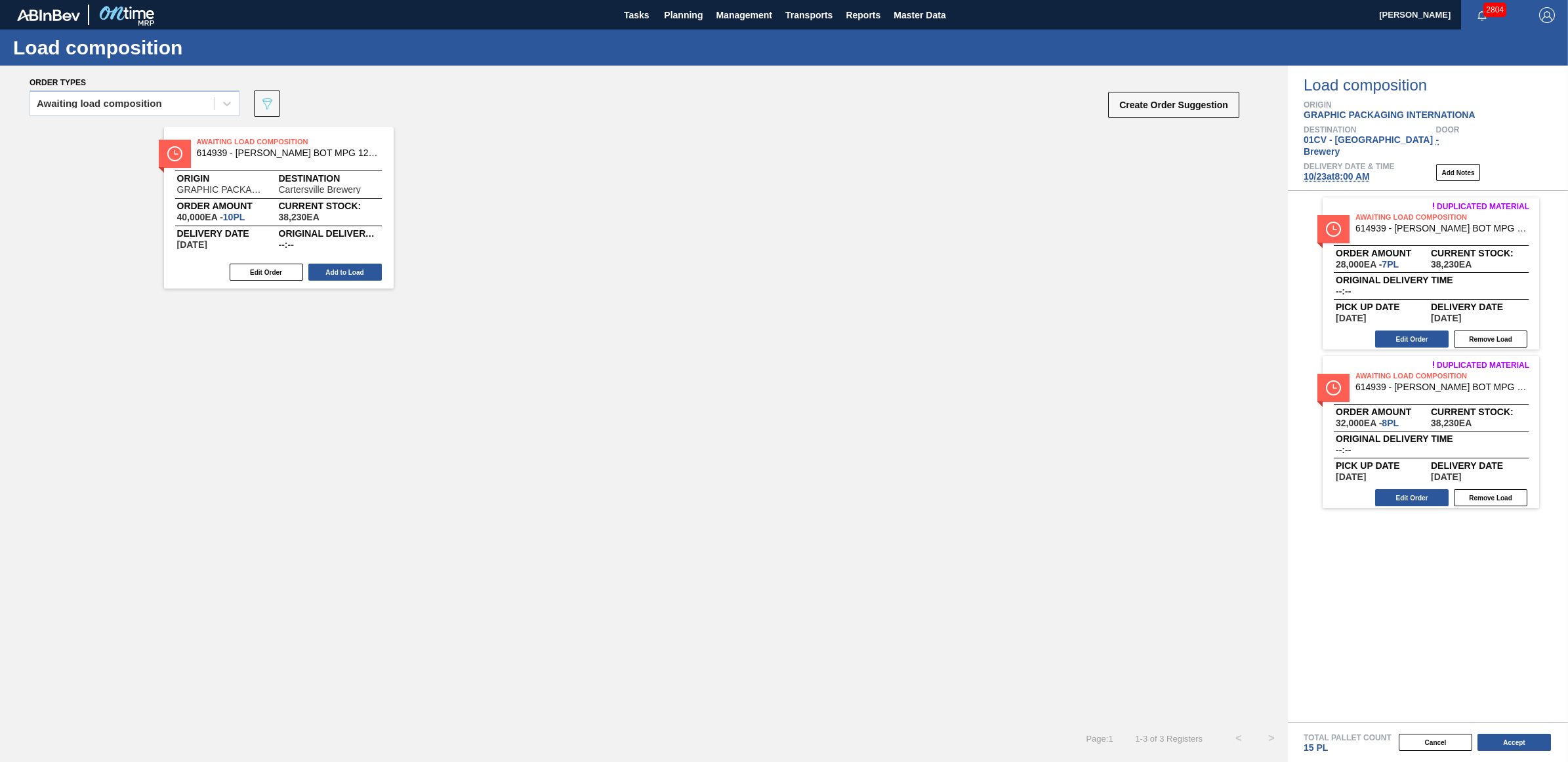
click at [1486, 331] on button "Remove Load" at bounding box center [1490, 338] width 74 height 17
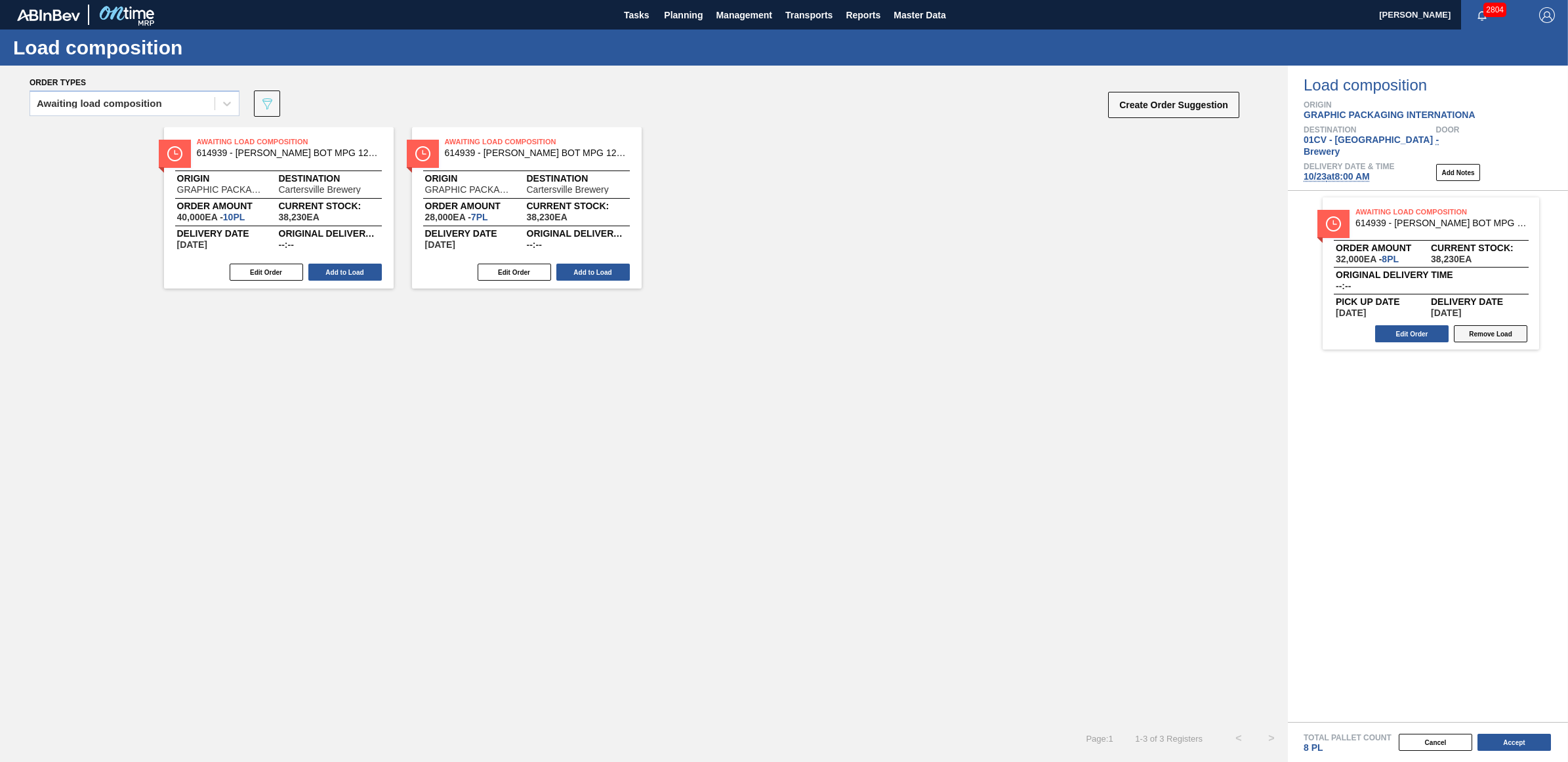
click at [1485, 328] on button "Remove Load" at bounding box center [1490, 334] width 74 height 17
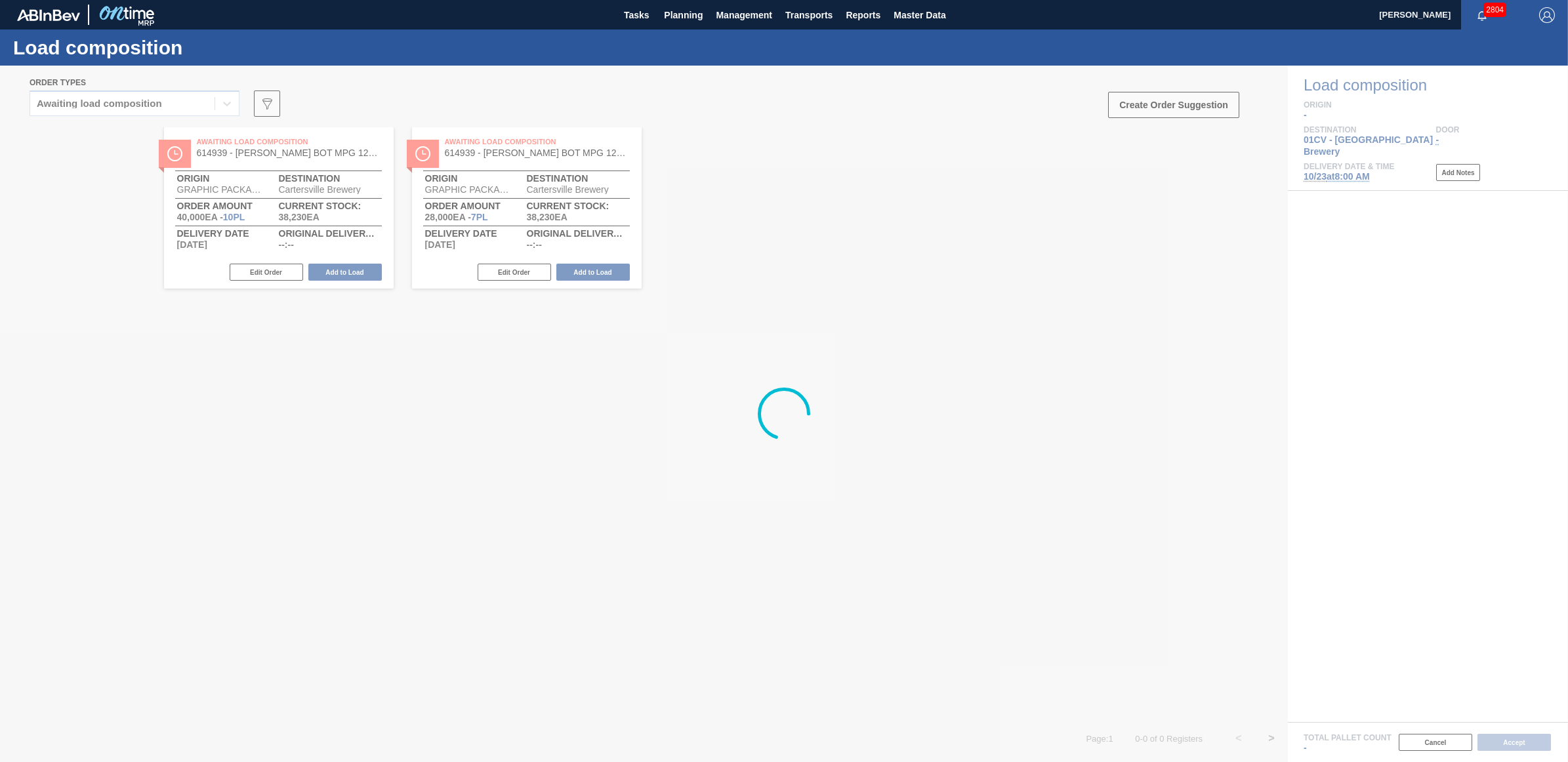
click at [775, 350] on div at bounding box center [784, 414] width 1568 height 697
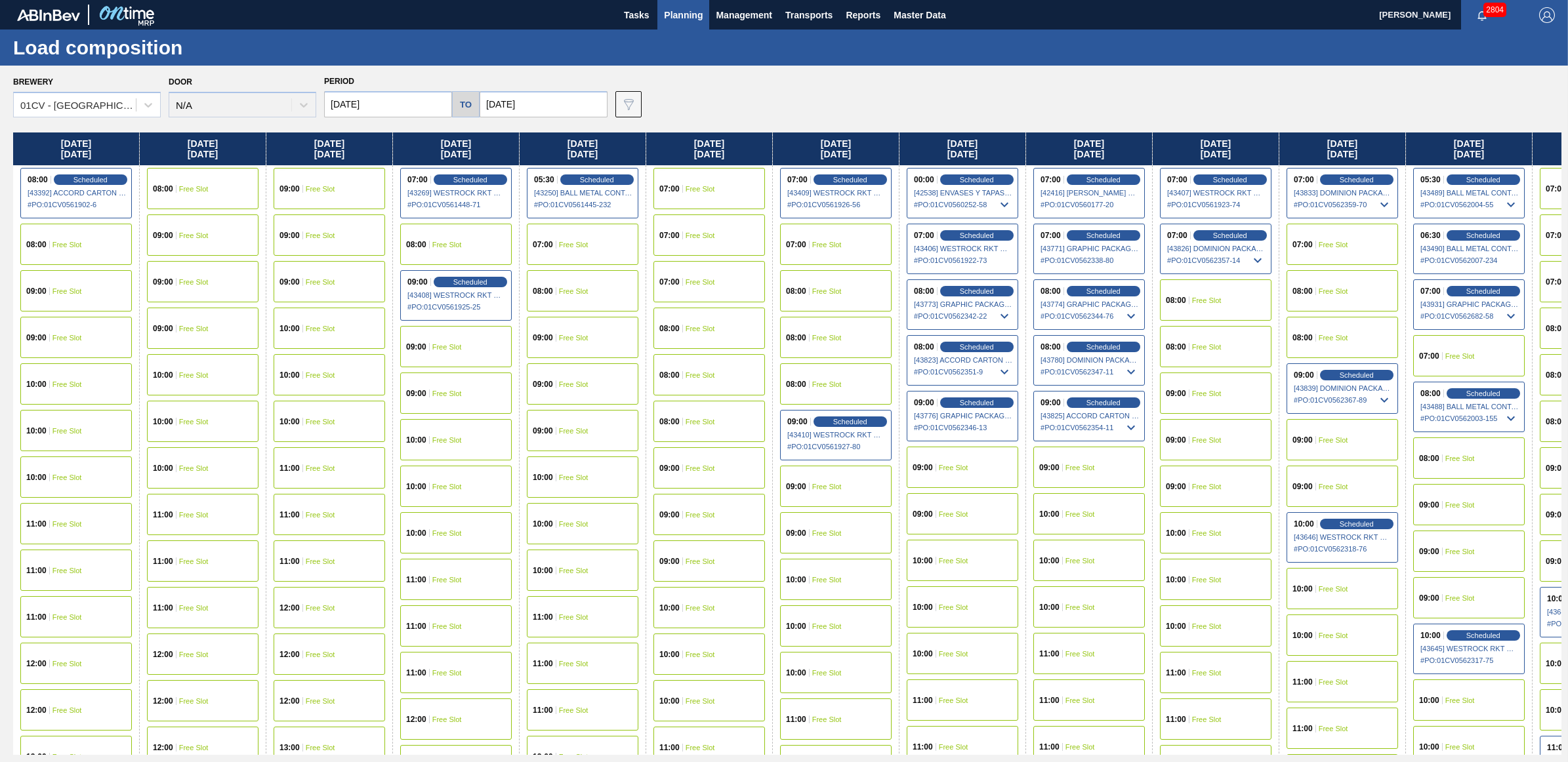
click at [683, 18] on span "Planning" at bounding box center [683, 15] width 38 height 16
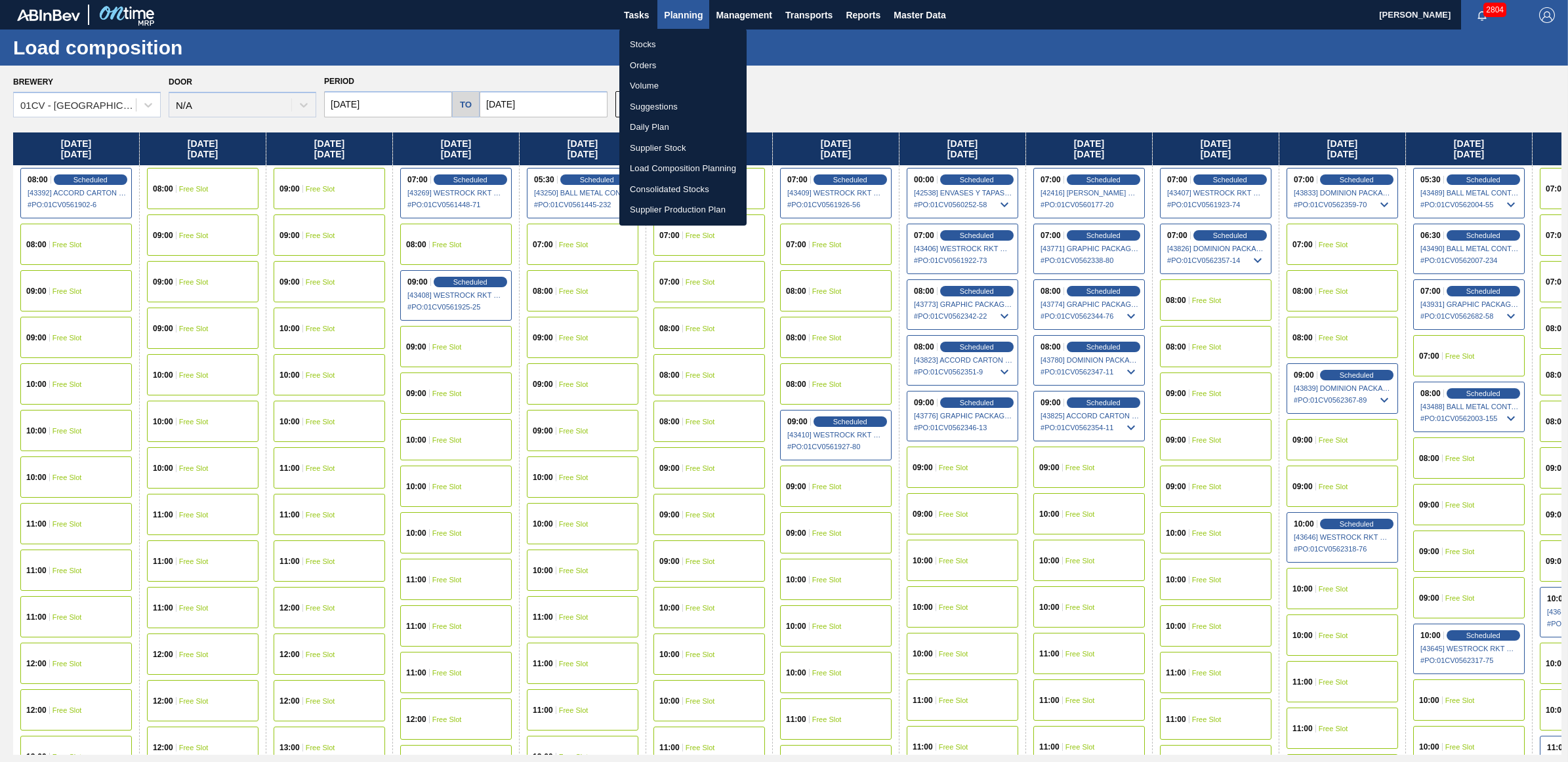
click at [667, 44] on li "Stocks" at bounding box center [683, 45] width 127 height 21
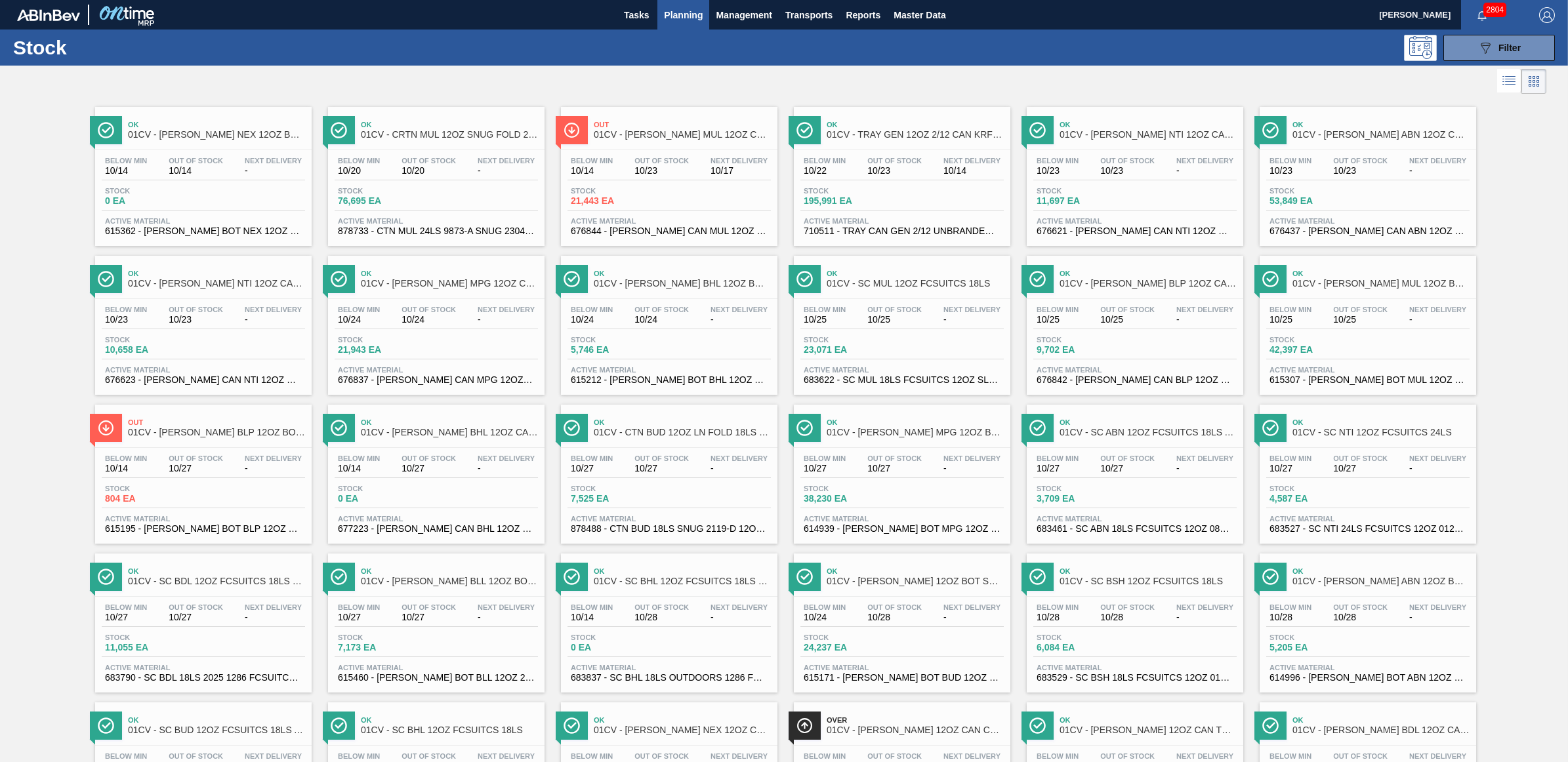
click at [1168, 40] on div "089F7B8B-B2A5-4AFE-B5C0-19BA573D28AC Filter" at bounding box center [888, 47] width 1346 height 26
click at [957, 618] on span "-" at bounding box center [972, 617] width 57 height 10
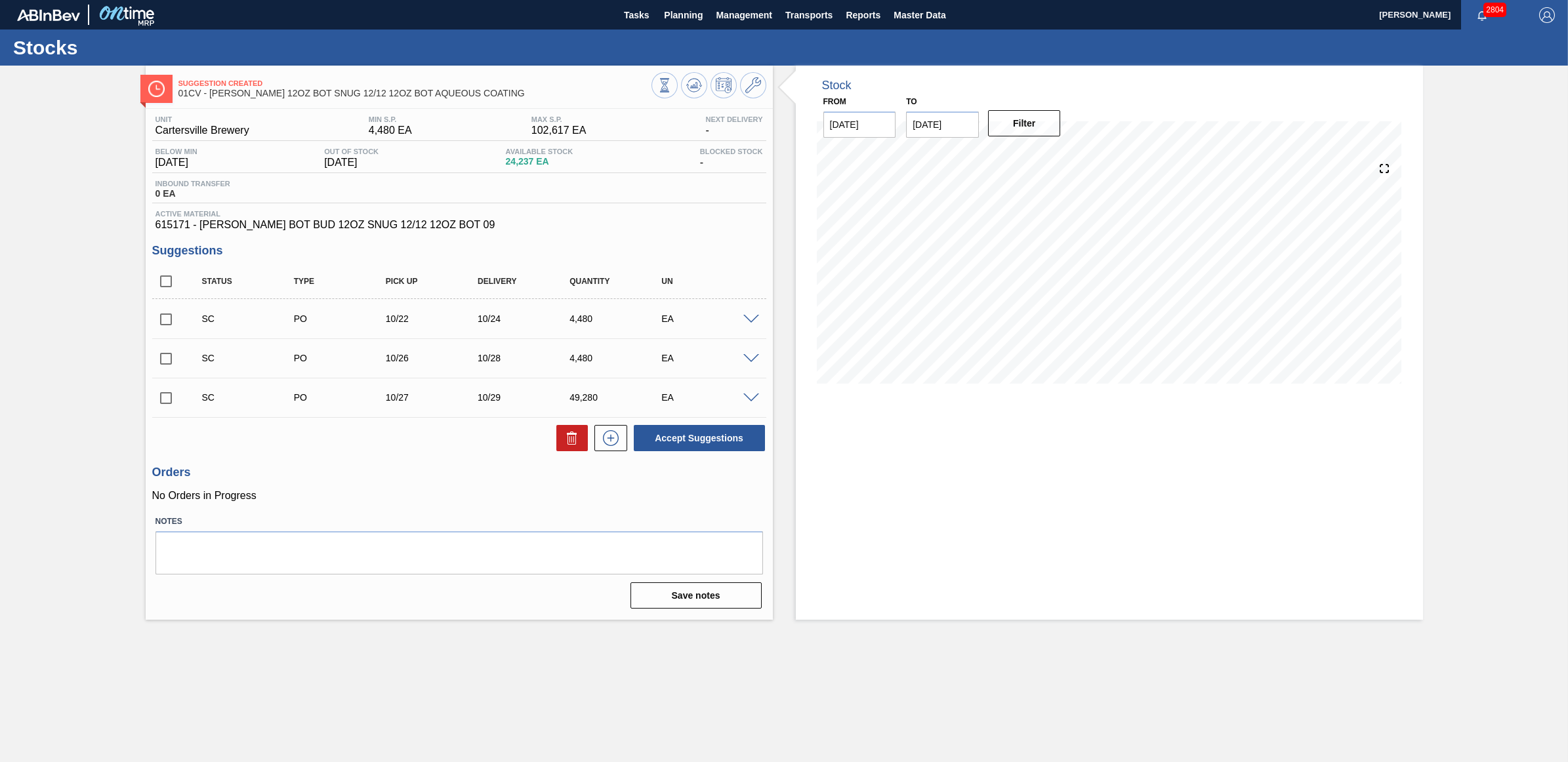
drag, startPoint x: 115, startPoint y: 340, endPoint x: 121, endPoint y: 339, distance: 6.1
click at [115, 340] on div "Suggestion Created 01CV - CARR BUD 12OZ BOT SNUG 12/12 12OZ BOT AQUEOUS COATING…" at bounding box center [784, 343] width 1568 height 555
click at [167, 318] on input "checkbox" at bounding box center [166, 319] width 28 height 28
checkbox input "true"
click at [166, 359] on input "checkbox" at bounding box center [166, 359] width 28 height 28
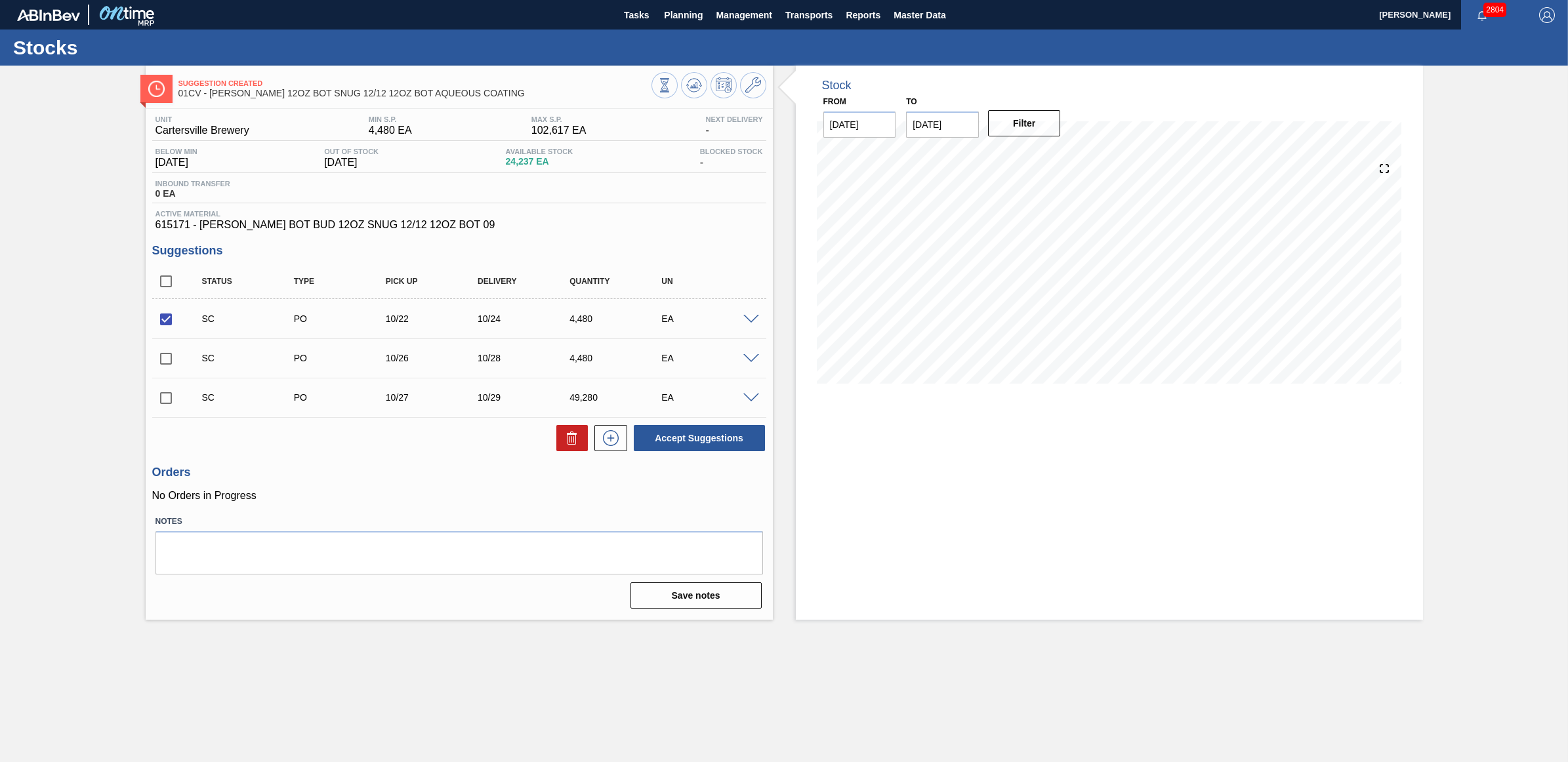
checkbox input "true"
click at [692, 450] on button "Accept Suggestions" at bounding box center [699, 438] width 131 height 26
checkbox input "false"
click at [687, 19] on span "Planning" at bounding box center [683, 15] width 38 height 16
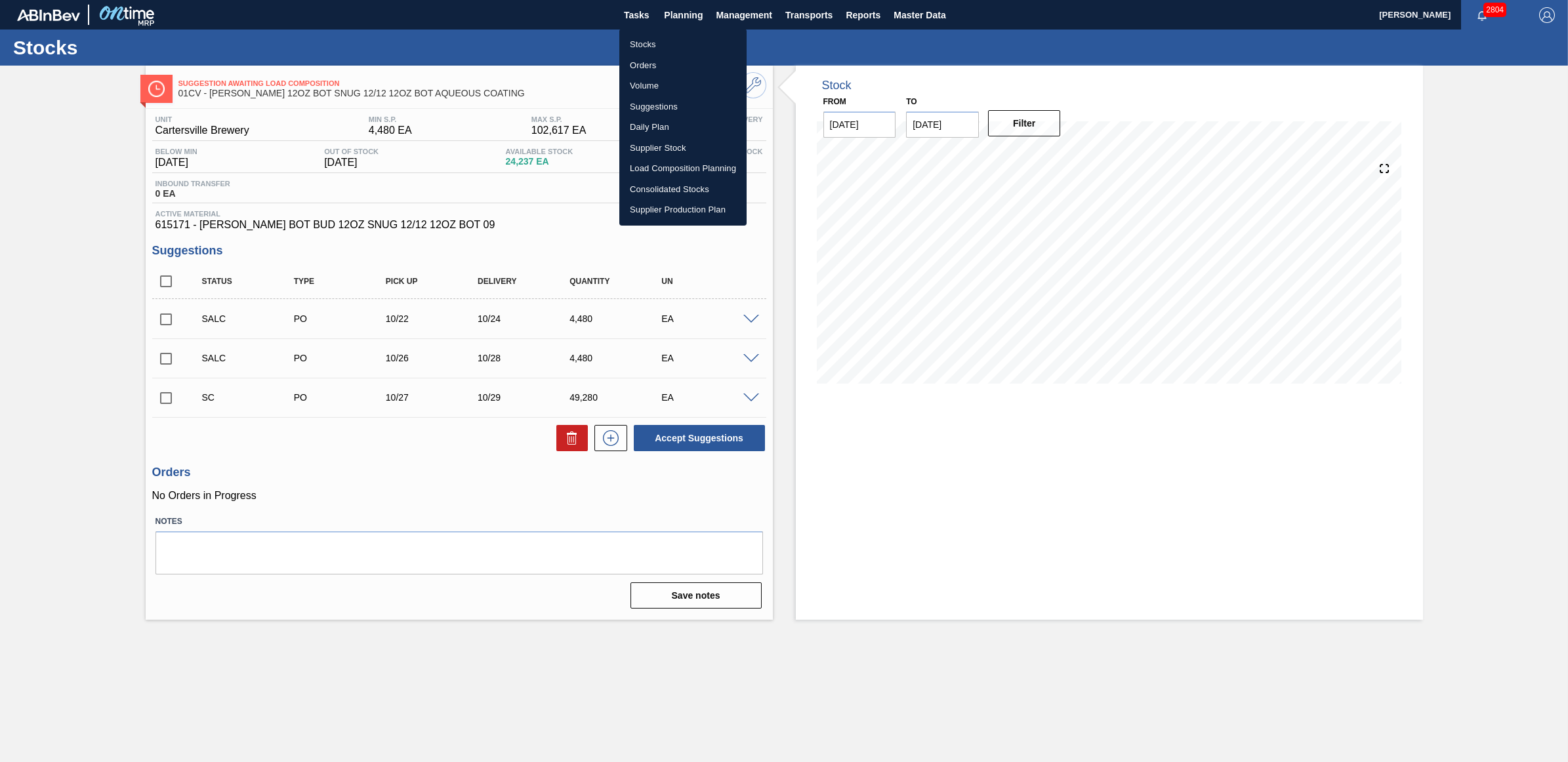
click at [646, 48] on li "Stocks" at bounding box center [683, 45] width 127 height 21
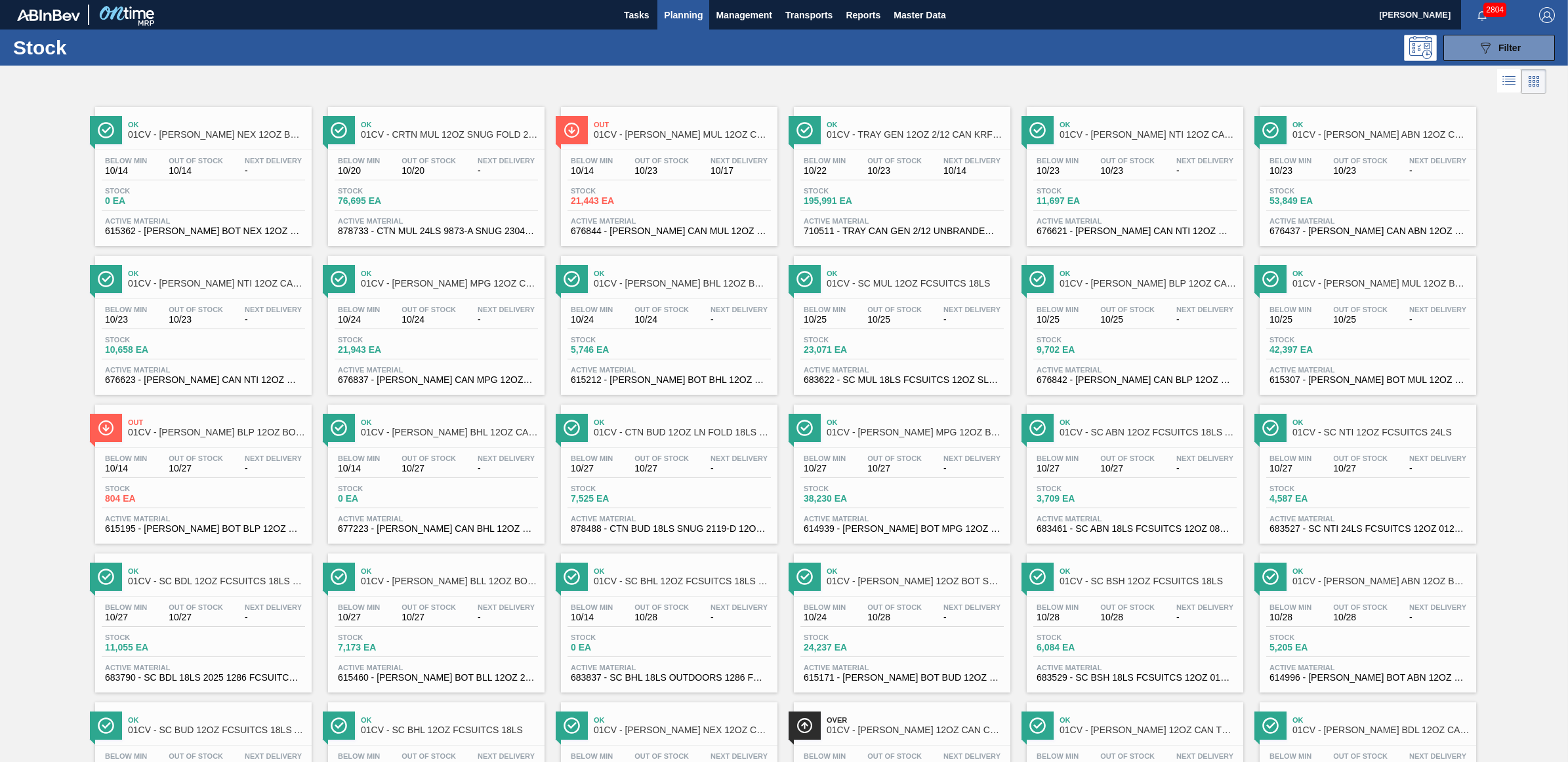
click at [676, 292] on div "Ok 01CV - CARR BHL 12OZ BOT SNUG 12/12 12OZ BOT - AQUEOUS COATING" at bounding box center [682, 279] width 177 height 29
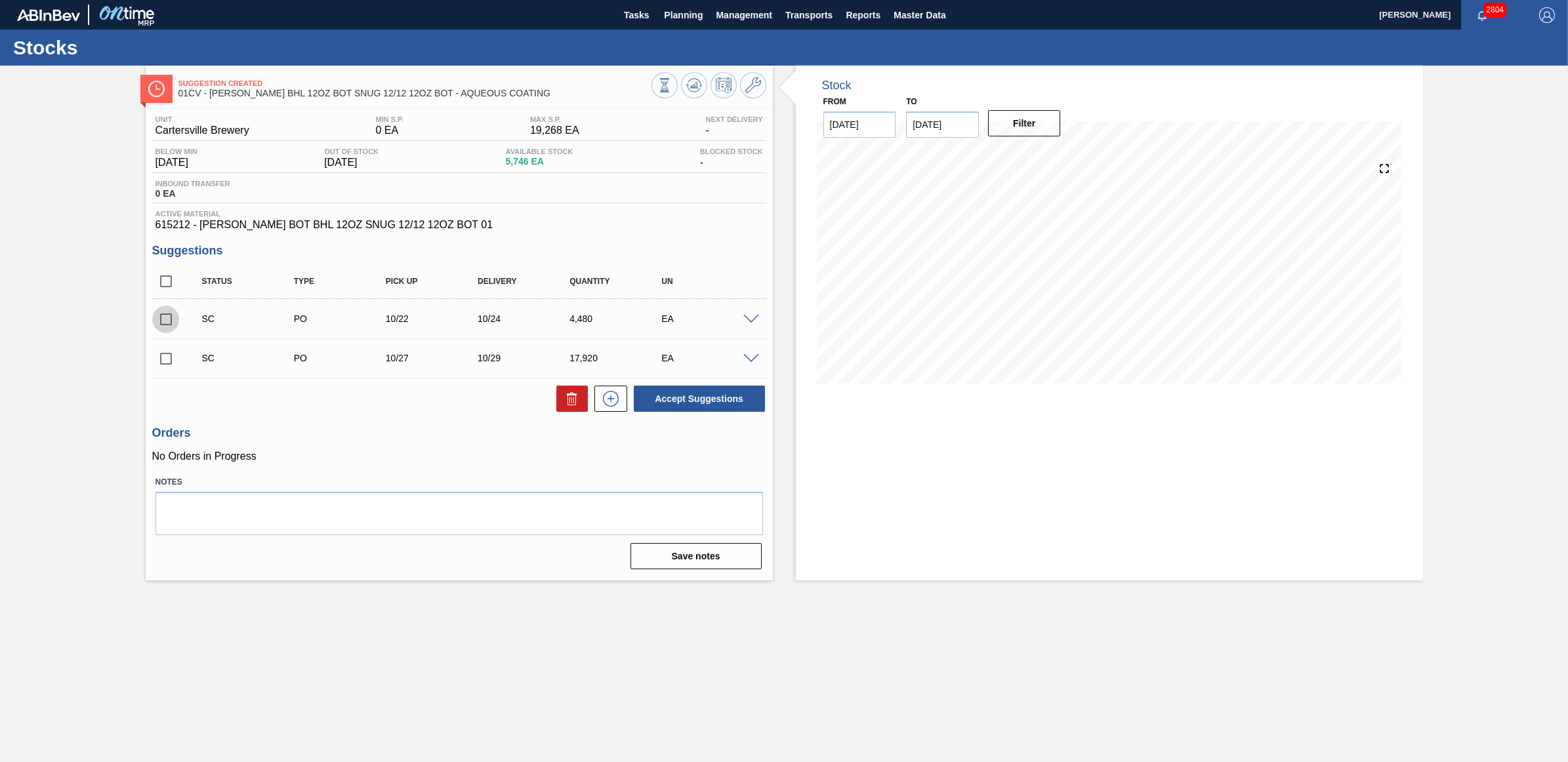
click at [164, 323] on input "checkbox" at bounding box center [166, 319] width 28 height 28
click at [679, 398] on button "Accept Suggestions" at bounding box center [699, 398] width 131 height 26
checkbox input "false"
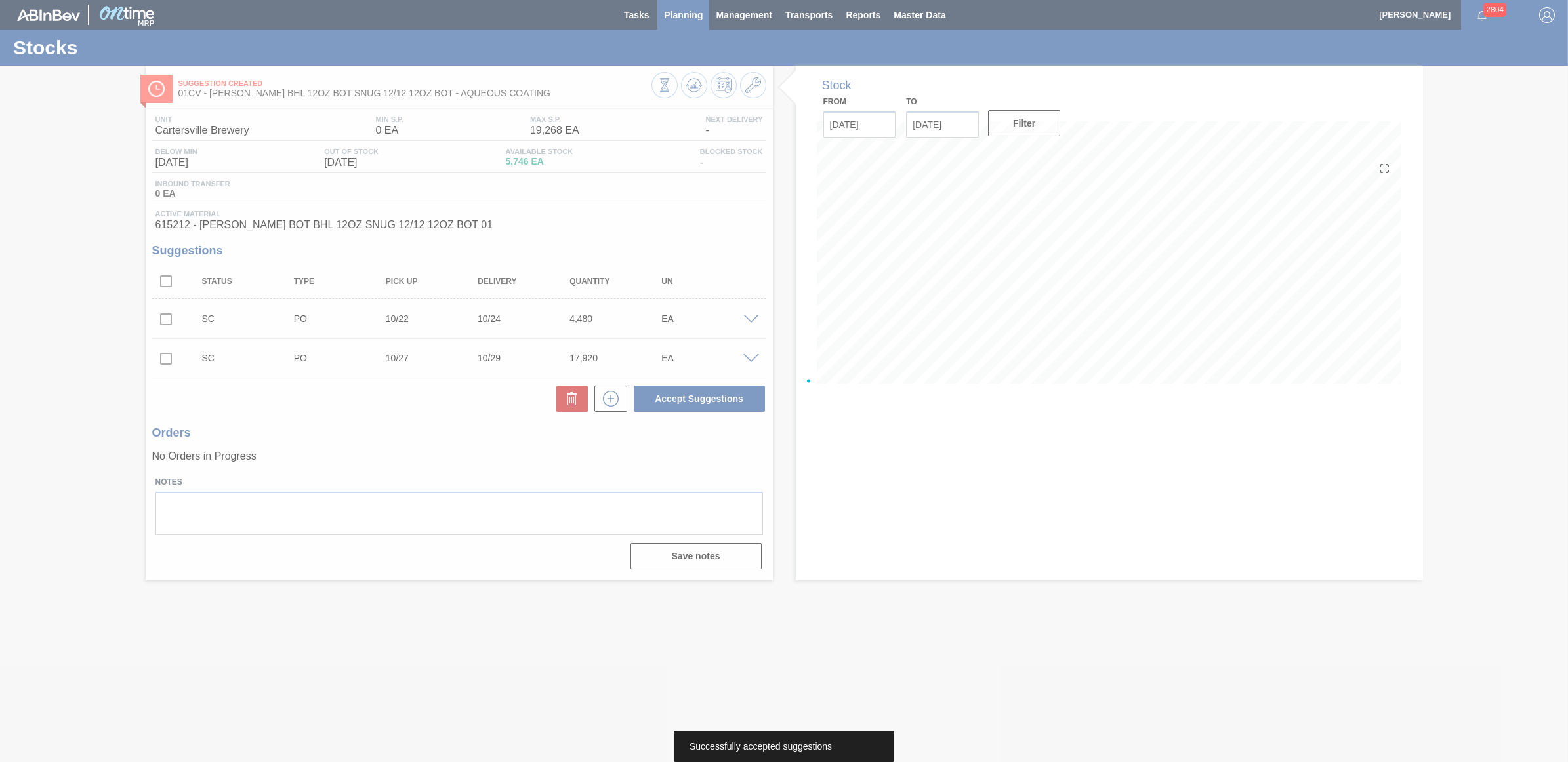
click at [694, 15] on div at bounding box center [784, 381] width 1568 height 762
click at [690, 14] on div at bounding box center [784, 381] width 1568 height 762
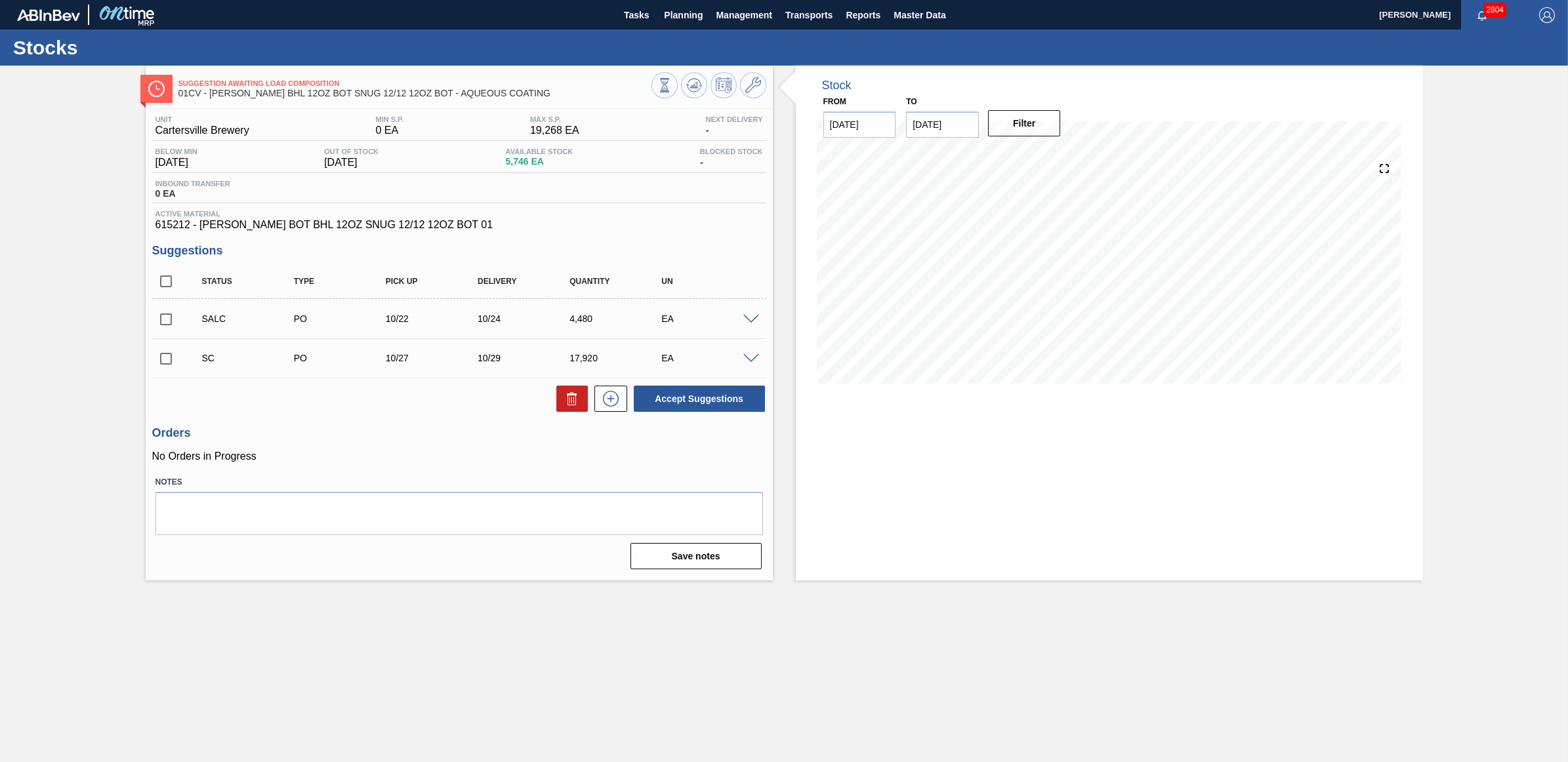
click at [690, 14] on span "Planning" at bounding box center [683, 15] width 38 height 16
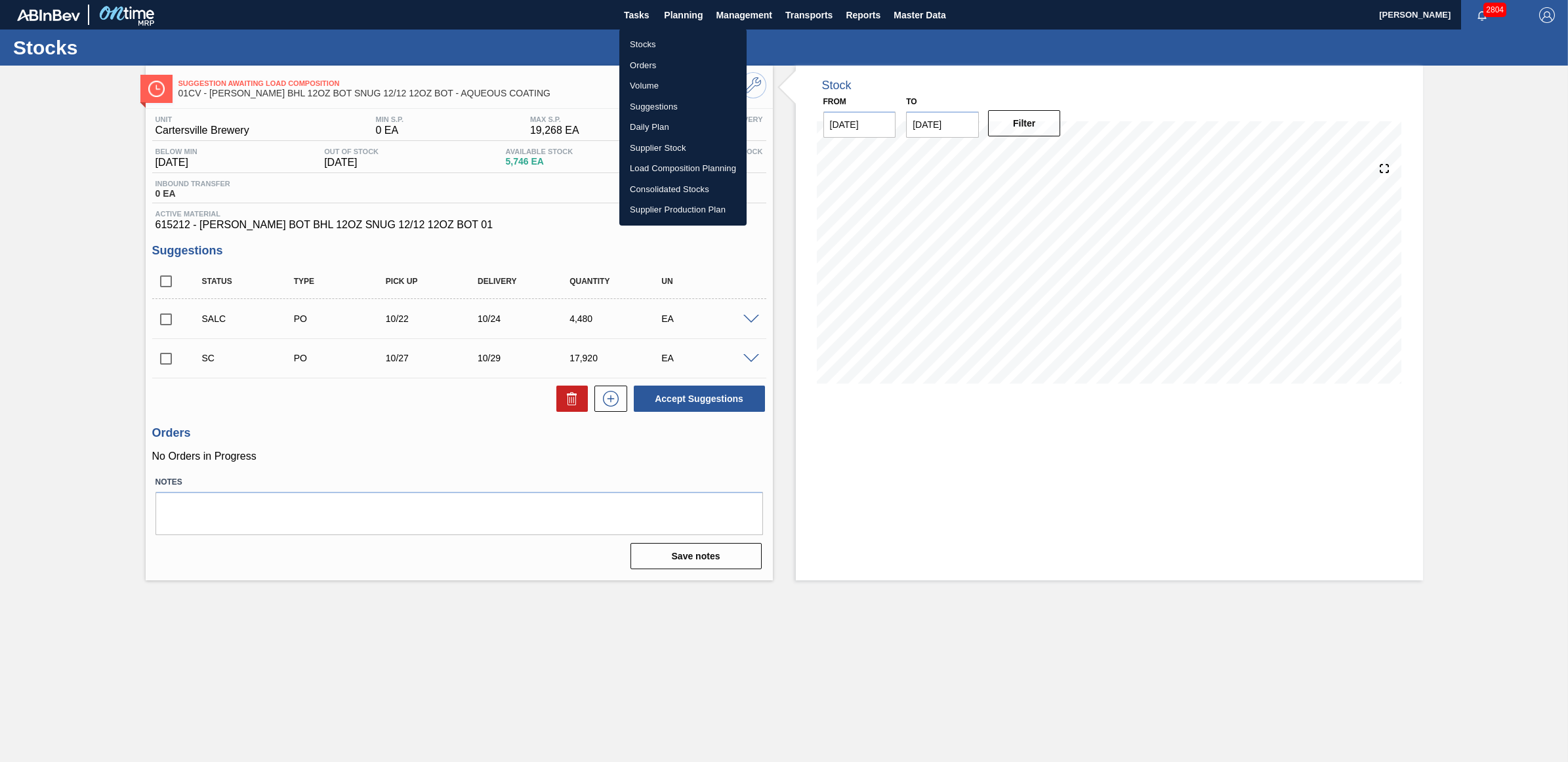
click at [664, 46] on li "Stocks" at bounding box center [683, 45] width 127 height 21
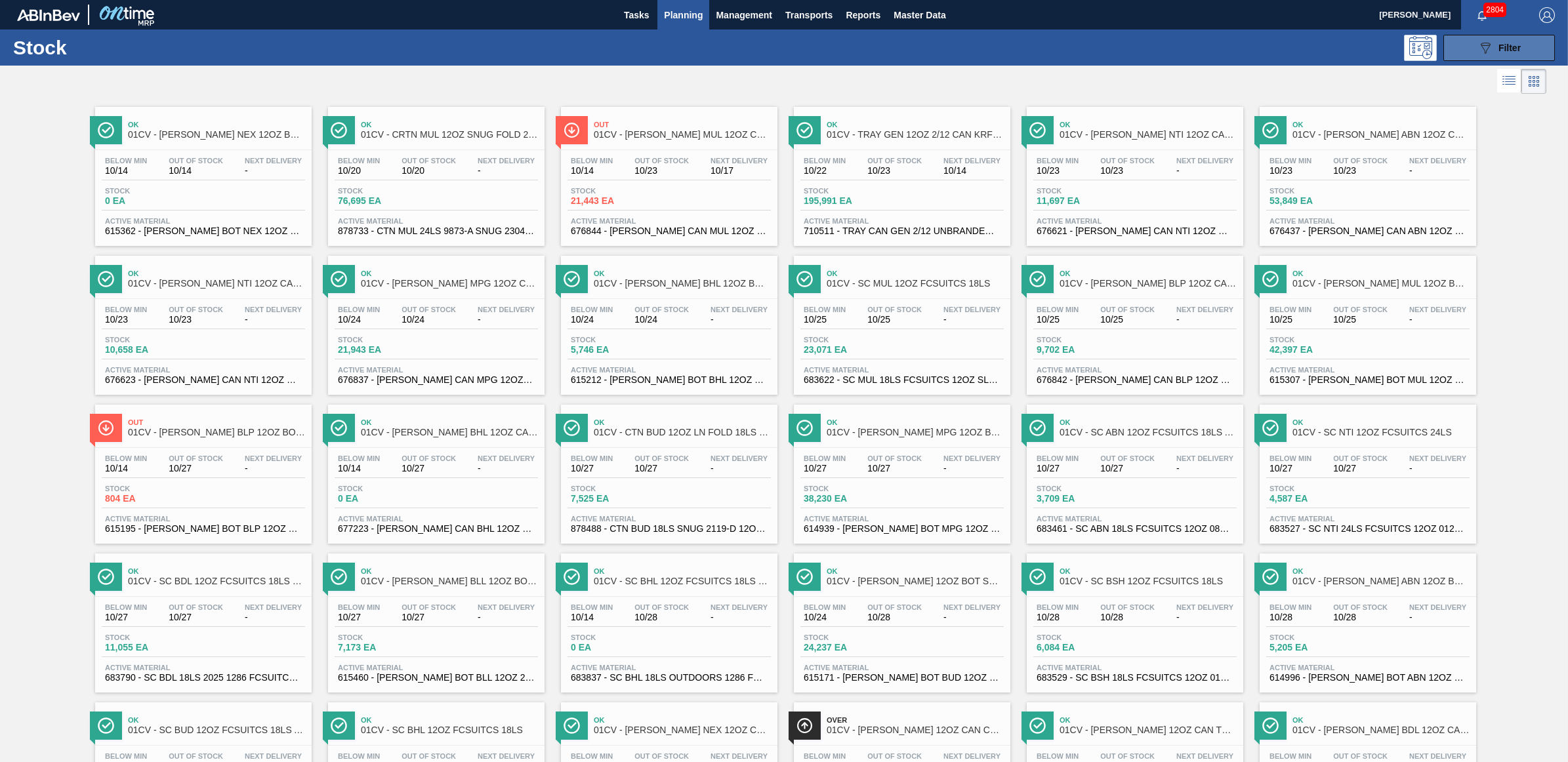
click at [1499, 47] on span "Filter" at bounding box center [1508, 48] width 22 height 11
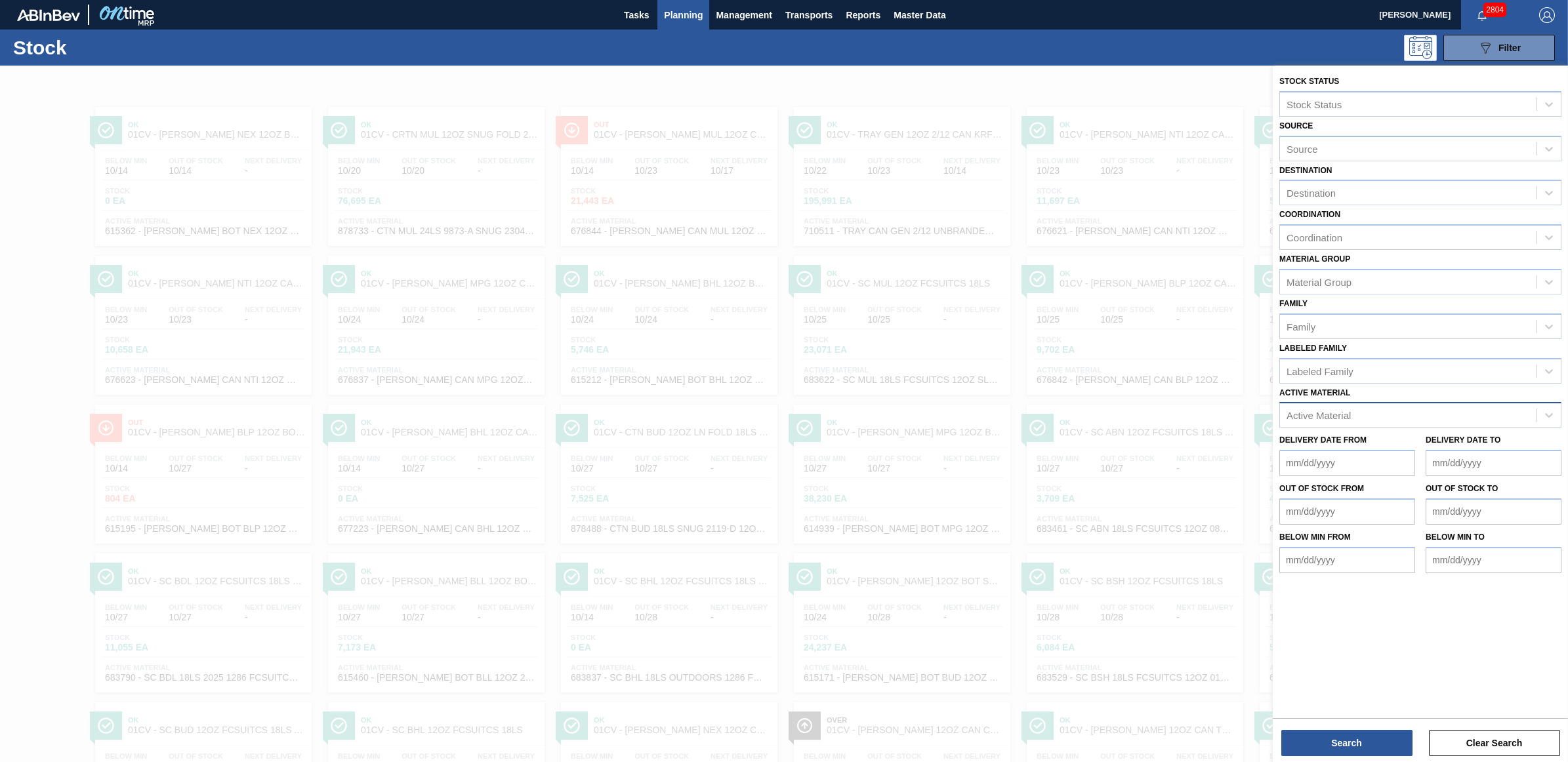
click at [1383, 406] on div "Active Material" at bounding box center [1408, 415] width 256 height 19
type Material "615214"
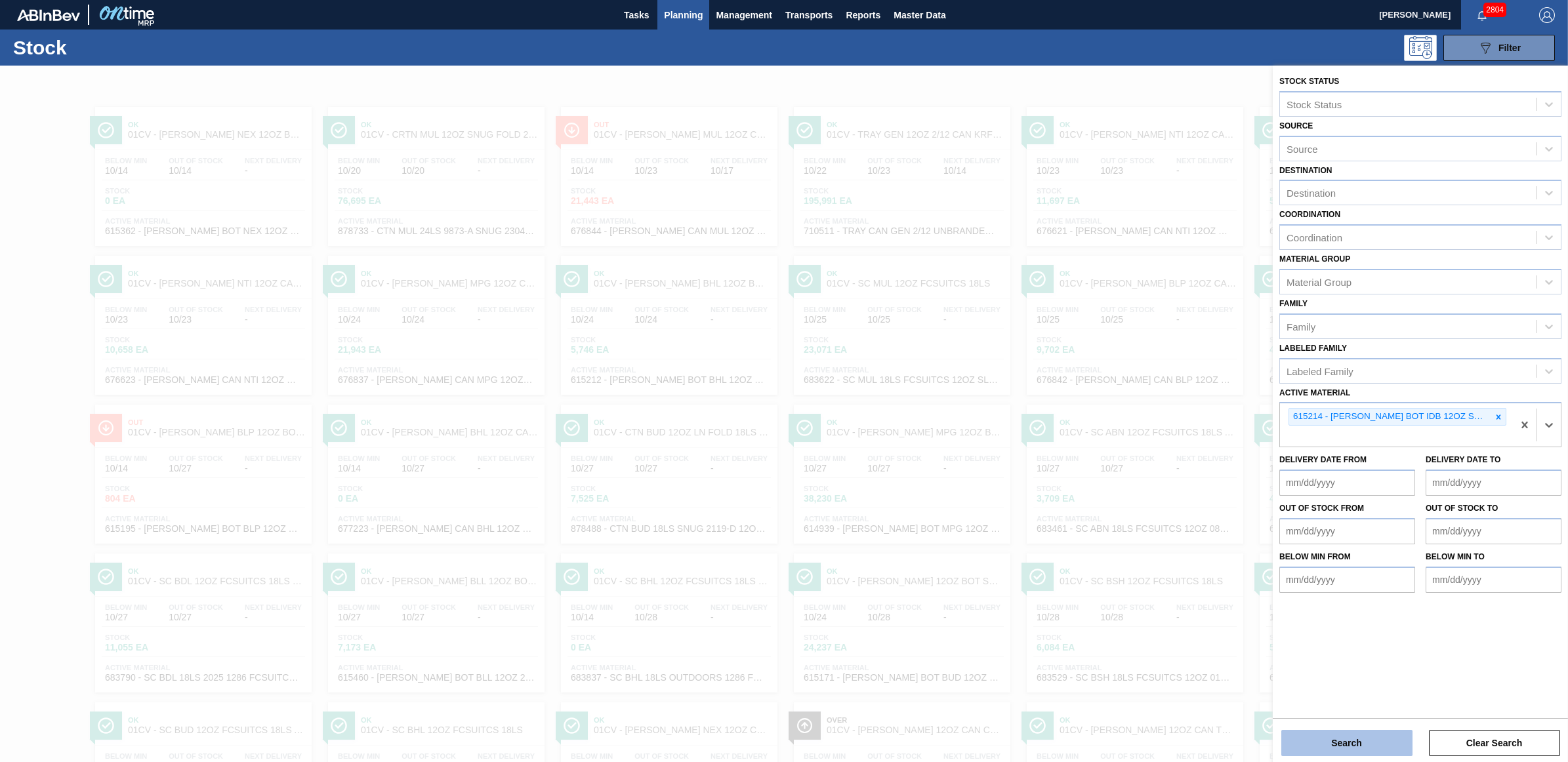
click at [1344, 751] on button "Search" at bounding box center [1346, 742] width 131 height 26
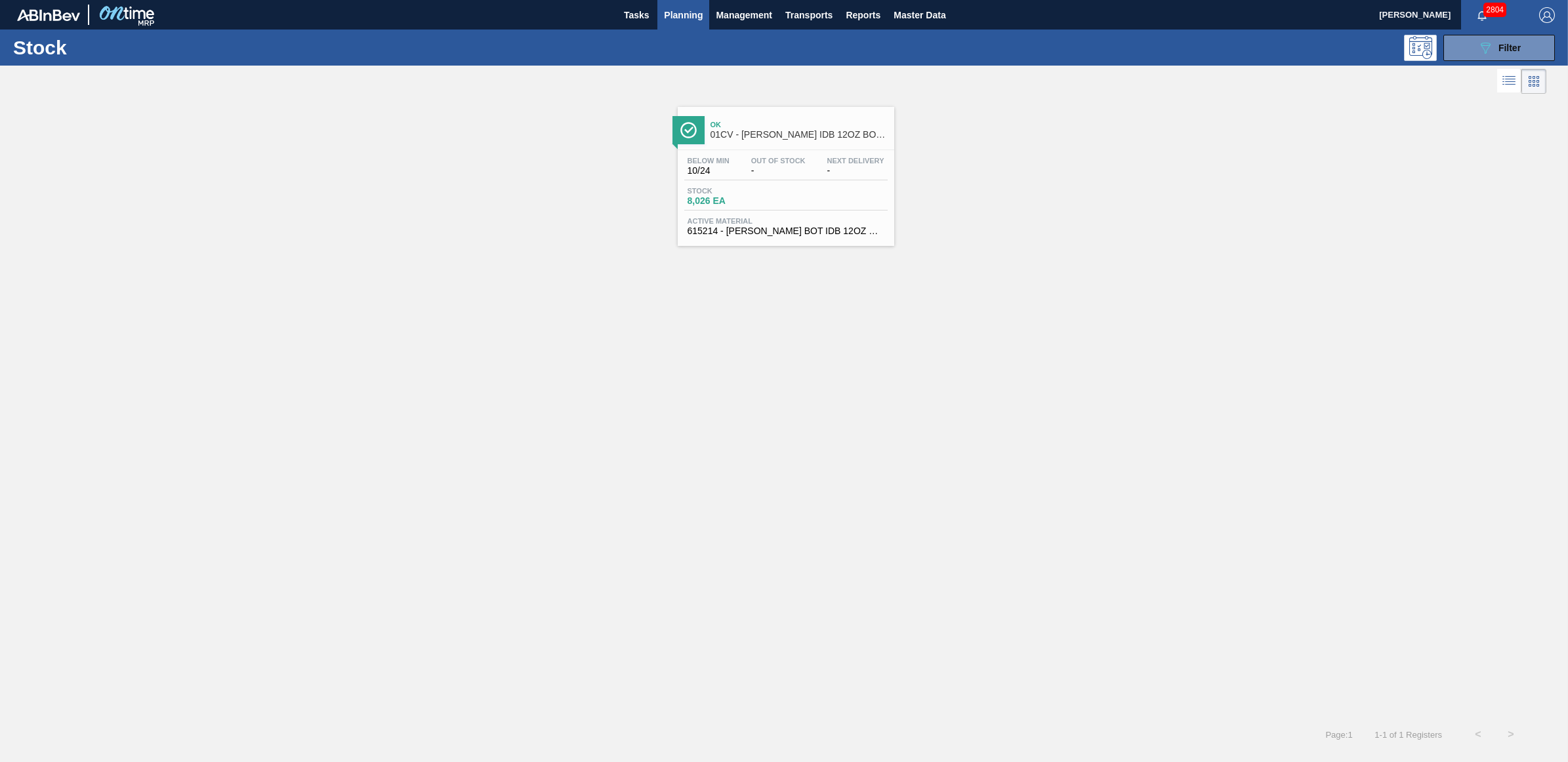
click at [812, 166] on div "Below Min 10/24 Out Of Stock - Next Delivery -" at bounding box center [786, 168] width 203 height 24
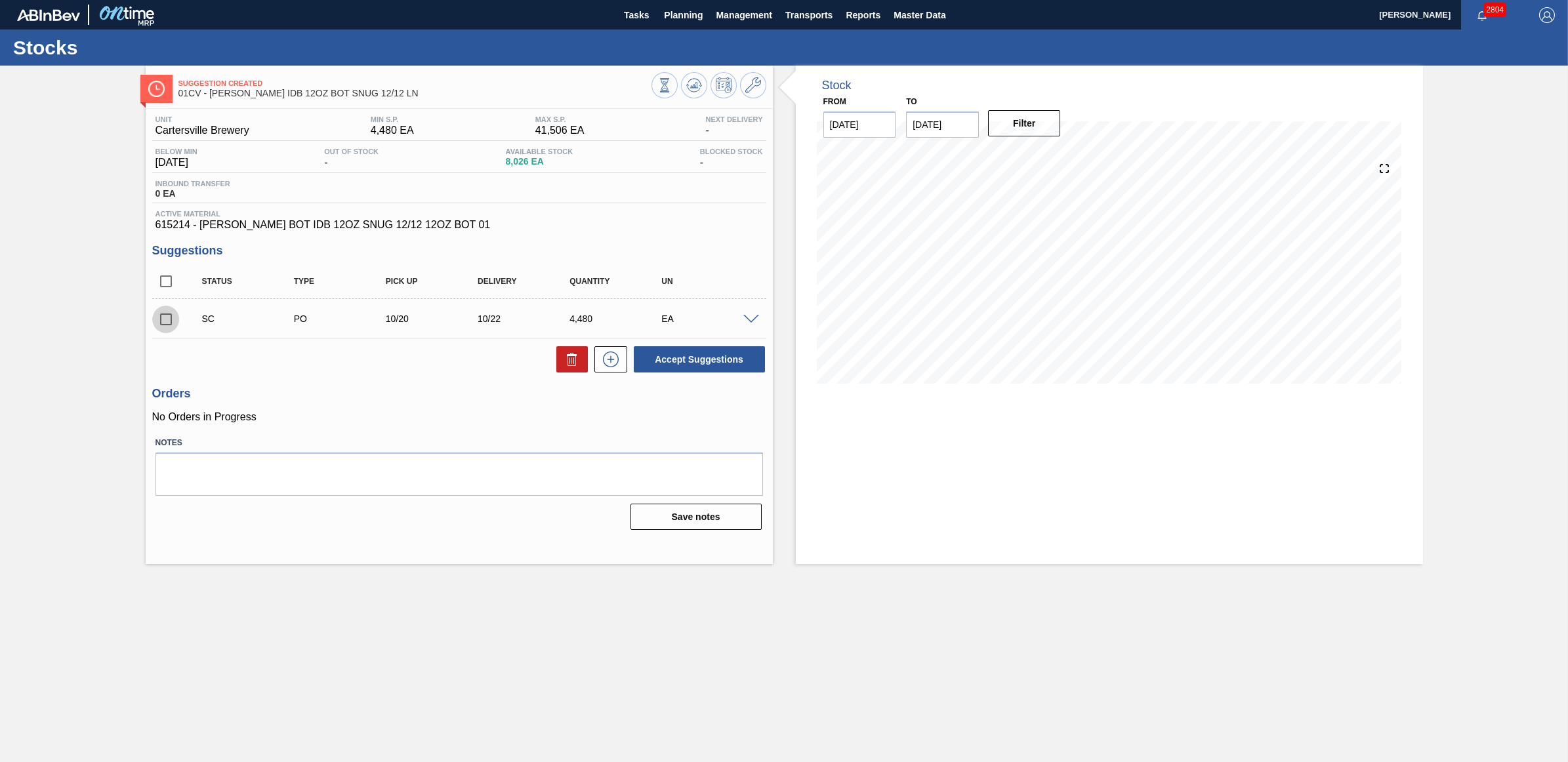
click at [162, 320] on input "checkbox" at bounding box center [166, 319] width 28 height 28
click at [731, 359] on button "Accept Suggestions" at bounding box center [699, 359] width 131 height 26
checkbox input "false"
click at [685, 17] on span "Planning" at bounding box center [683, 15] width 38 height 16
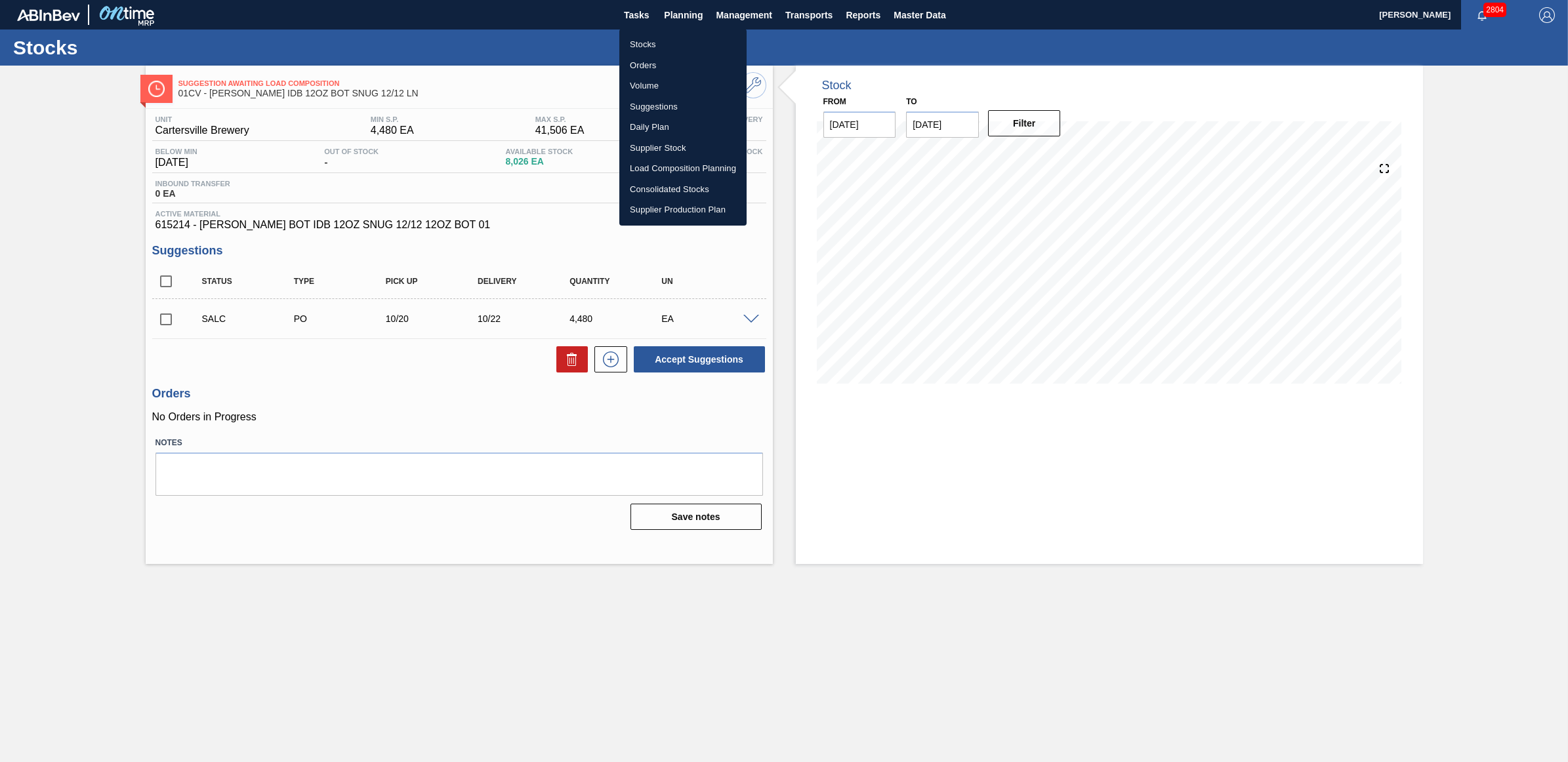
click at [661, 37] on li "Stocks" at bounding box center [683, 45] width 127 height 21
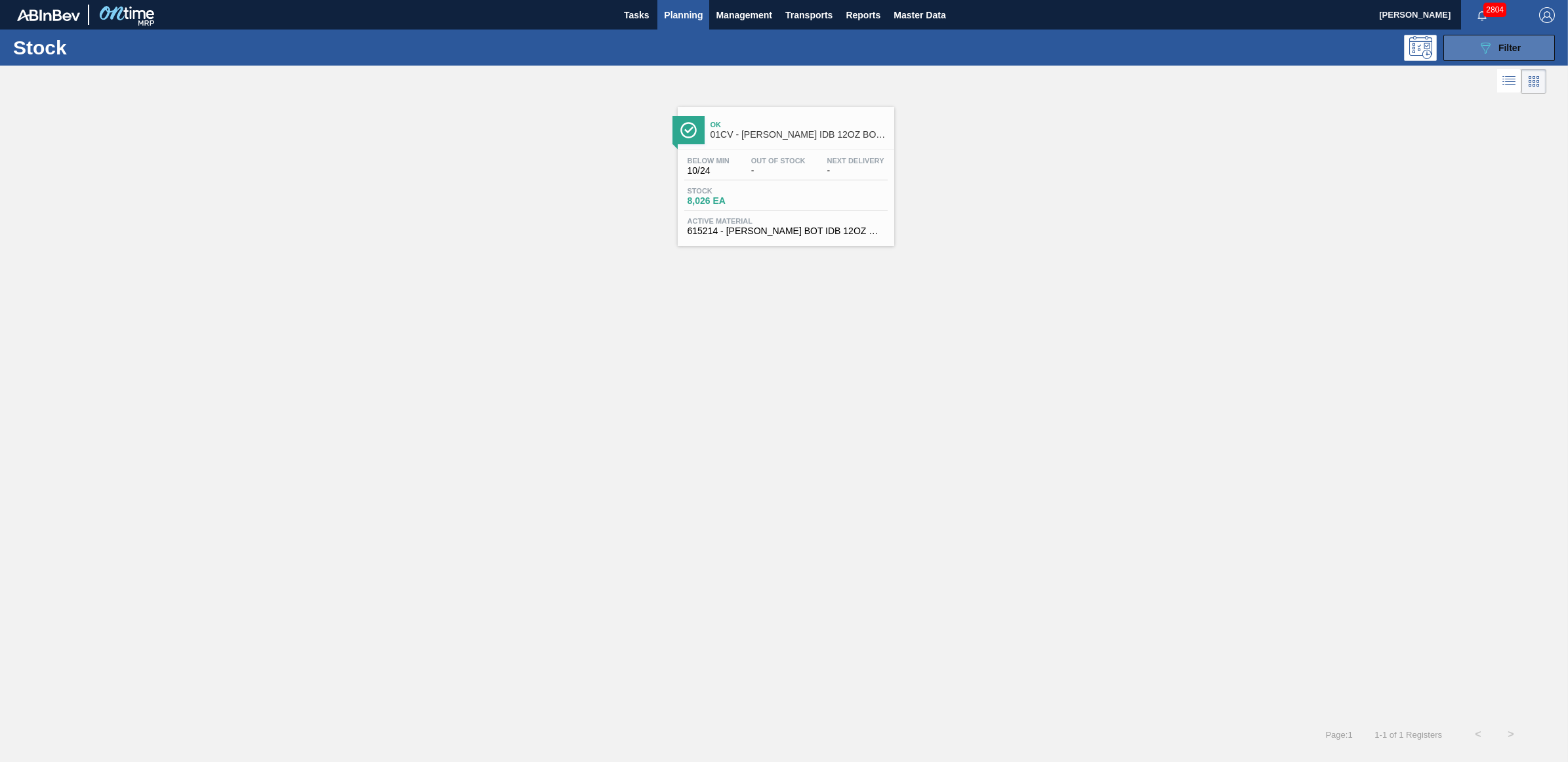
click at [1502, 44] on span "Filter" at bounding box center [1508, 48] width 22 height 11
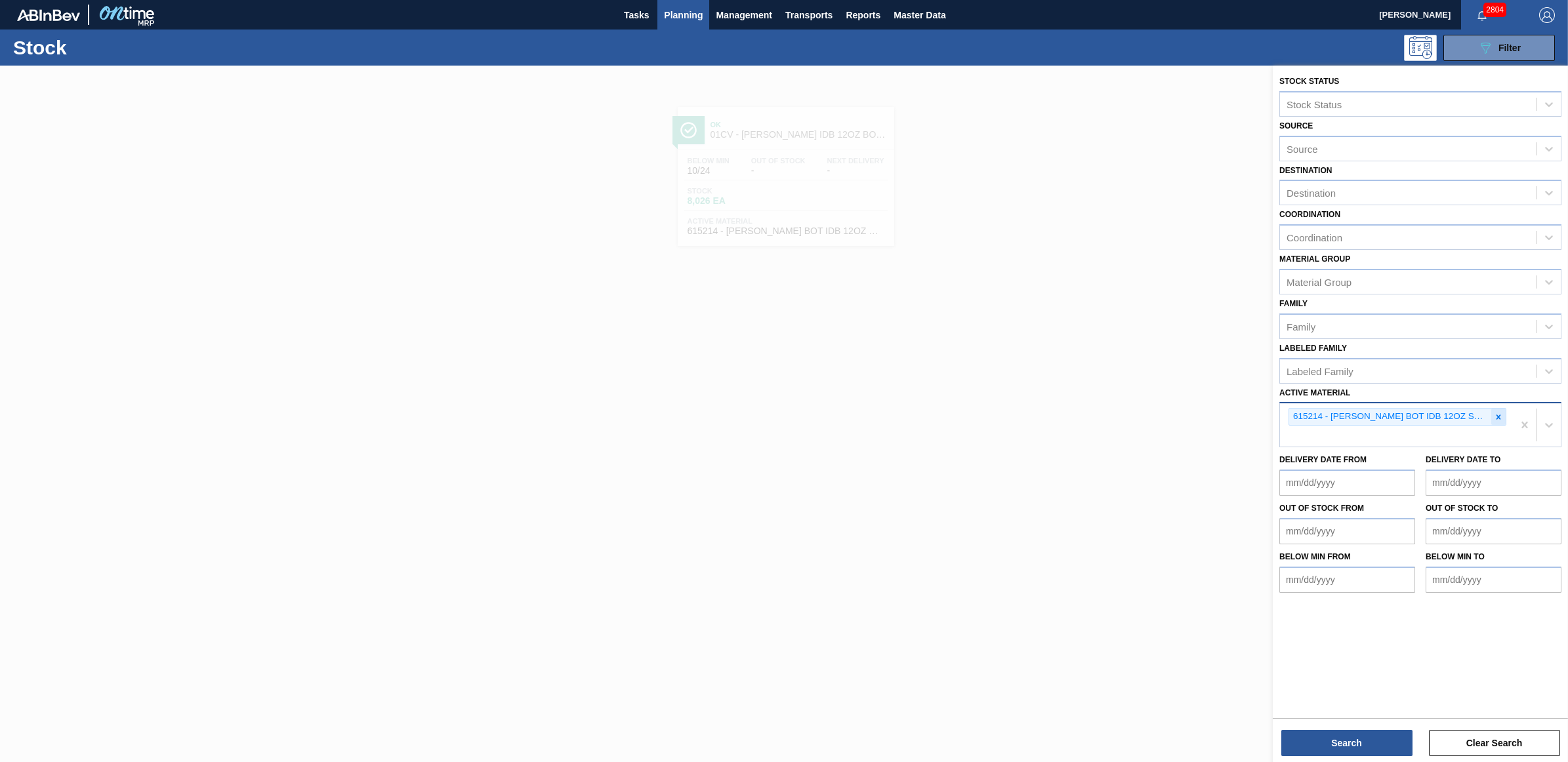
click at [1496, 415] on icon at bounding box center [1498, 417] width 4 height 4
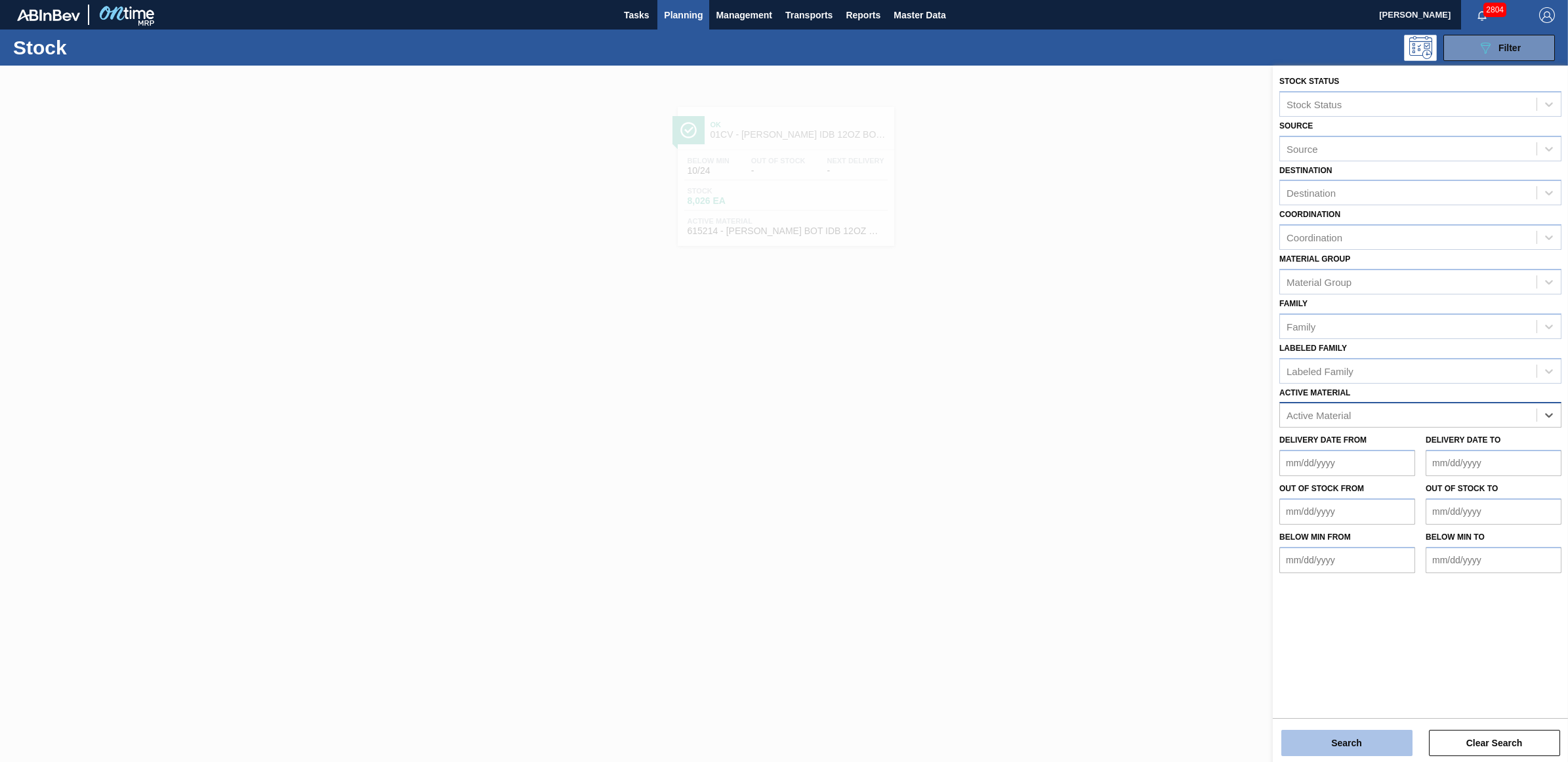
click at [1321, 745] on button "Search" at bounding box center [1346, 742] width 131 height 26
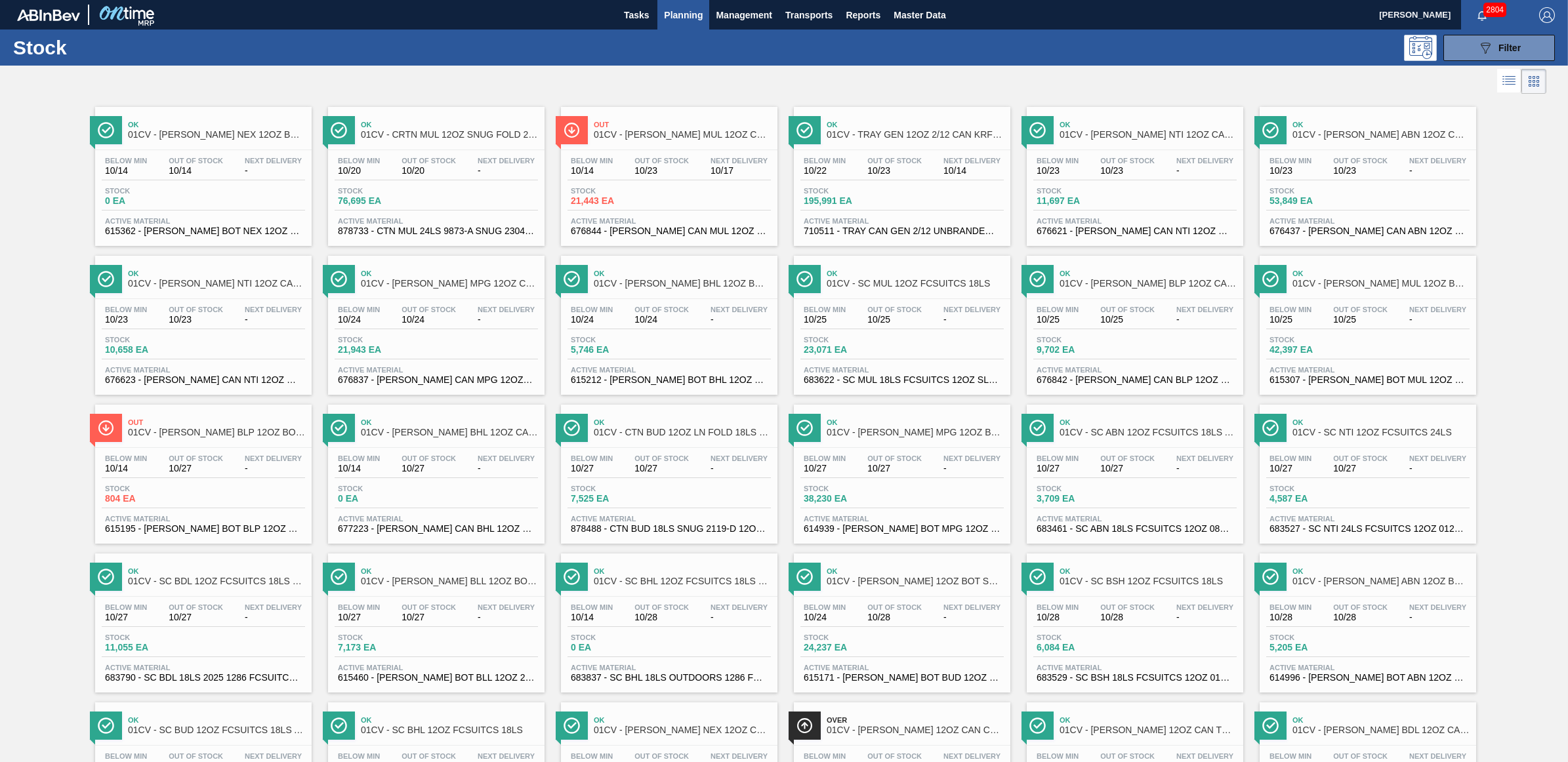
click at [1341, 305] on div "Below Min 10/25 Out Of Stock 10/25 Next Delivery - Stock 42,397 EA Active Mater…" at bounding box center [1367, 344] width 216 height 89
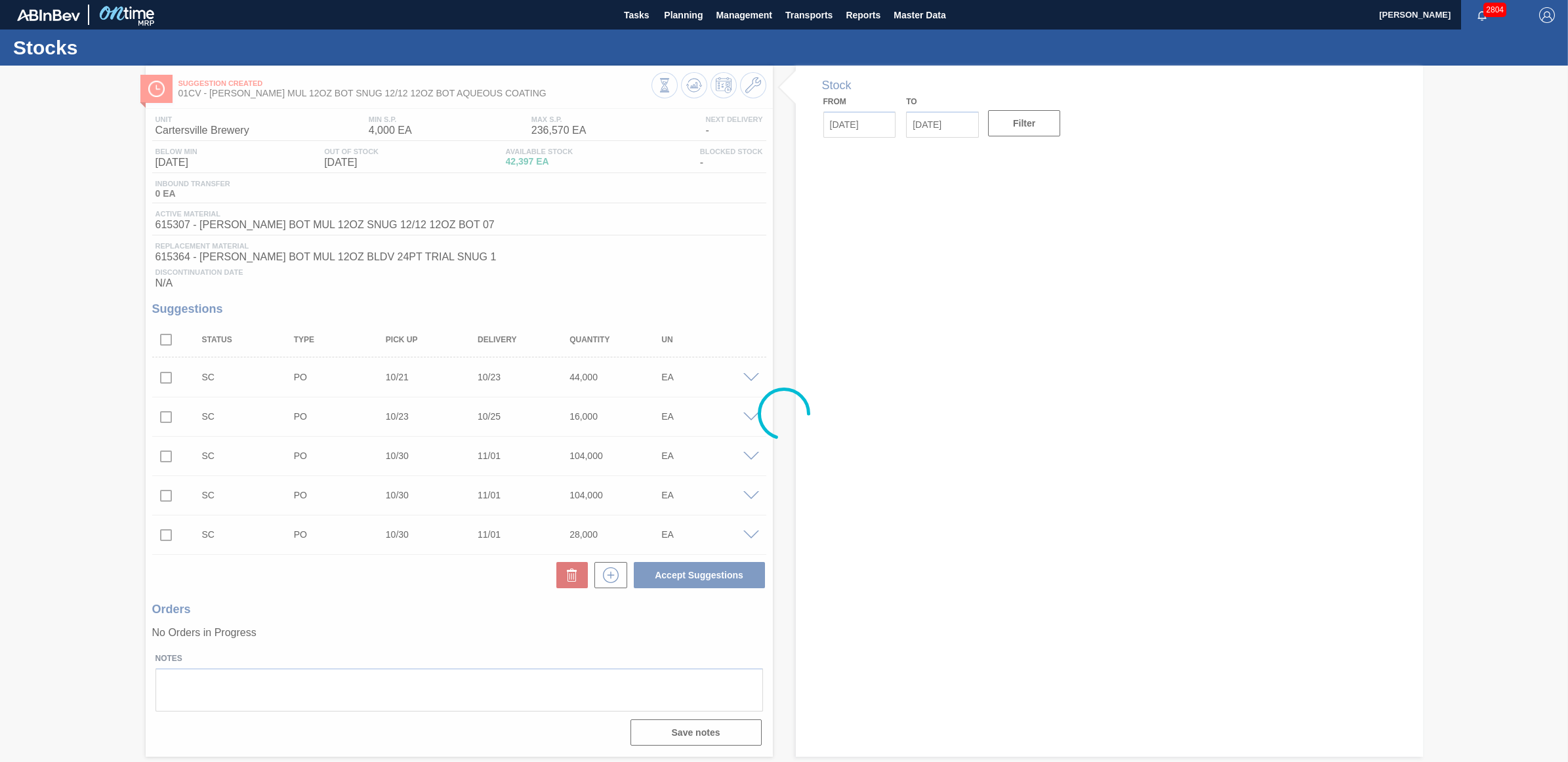
type input "[DATE]"
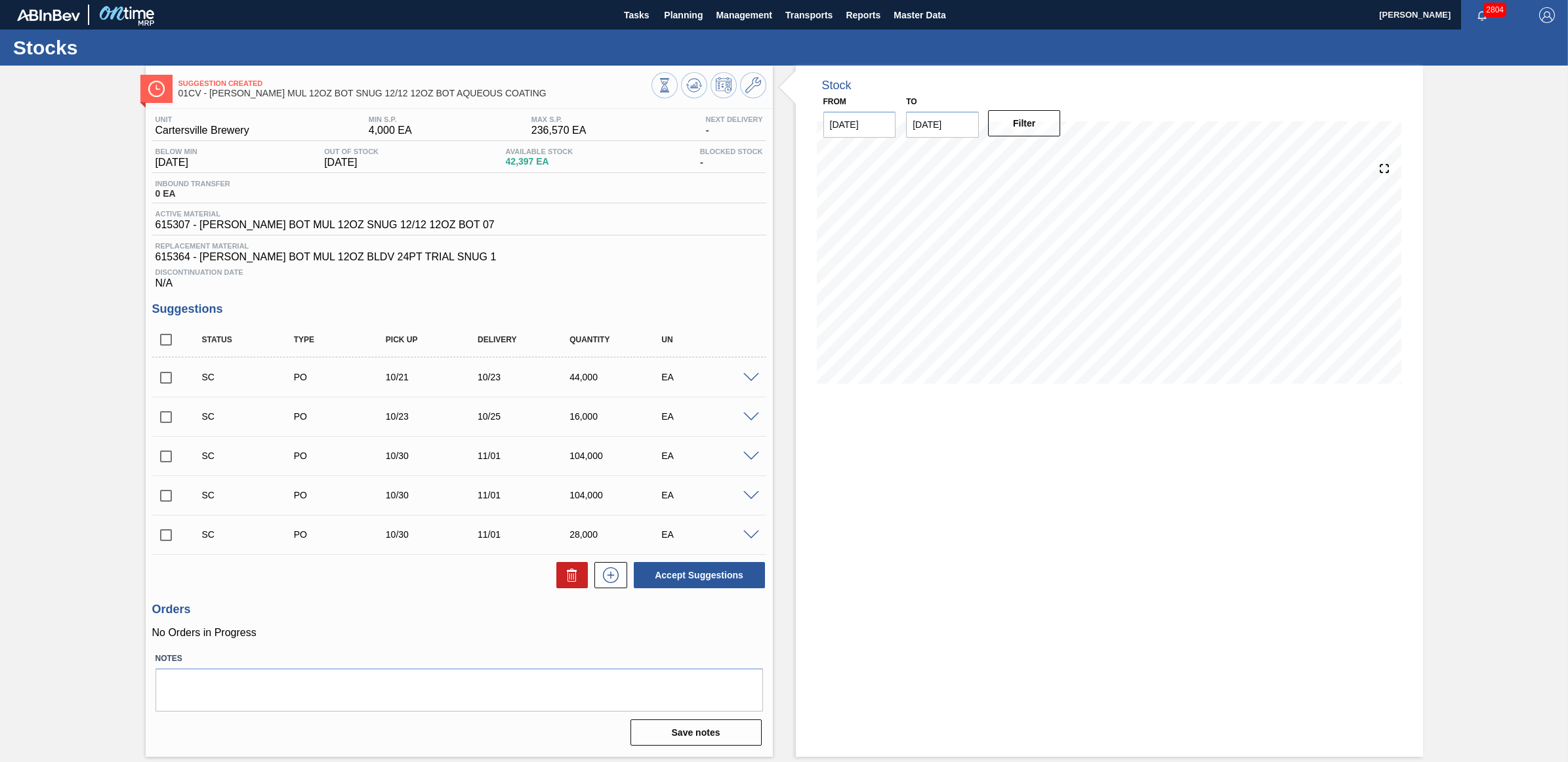
click at [163, 539] on input "checkbox" at bounding box center [166, 535] width 28 height 28
checkbox input "true"
click at [162, 417] on input "checkbox" at bounding box center [166, 417] width 28 height 28
checkbox input "true"
click at [161, 379] on input "checkbox" at bounding box center [166, 377] width 28 height 28
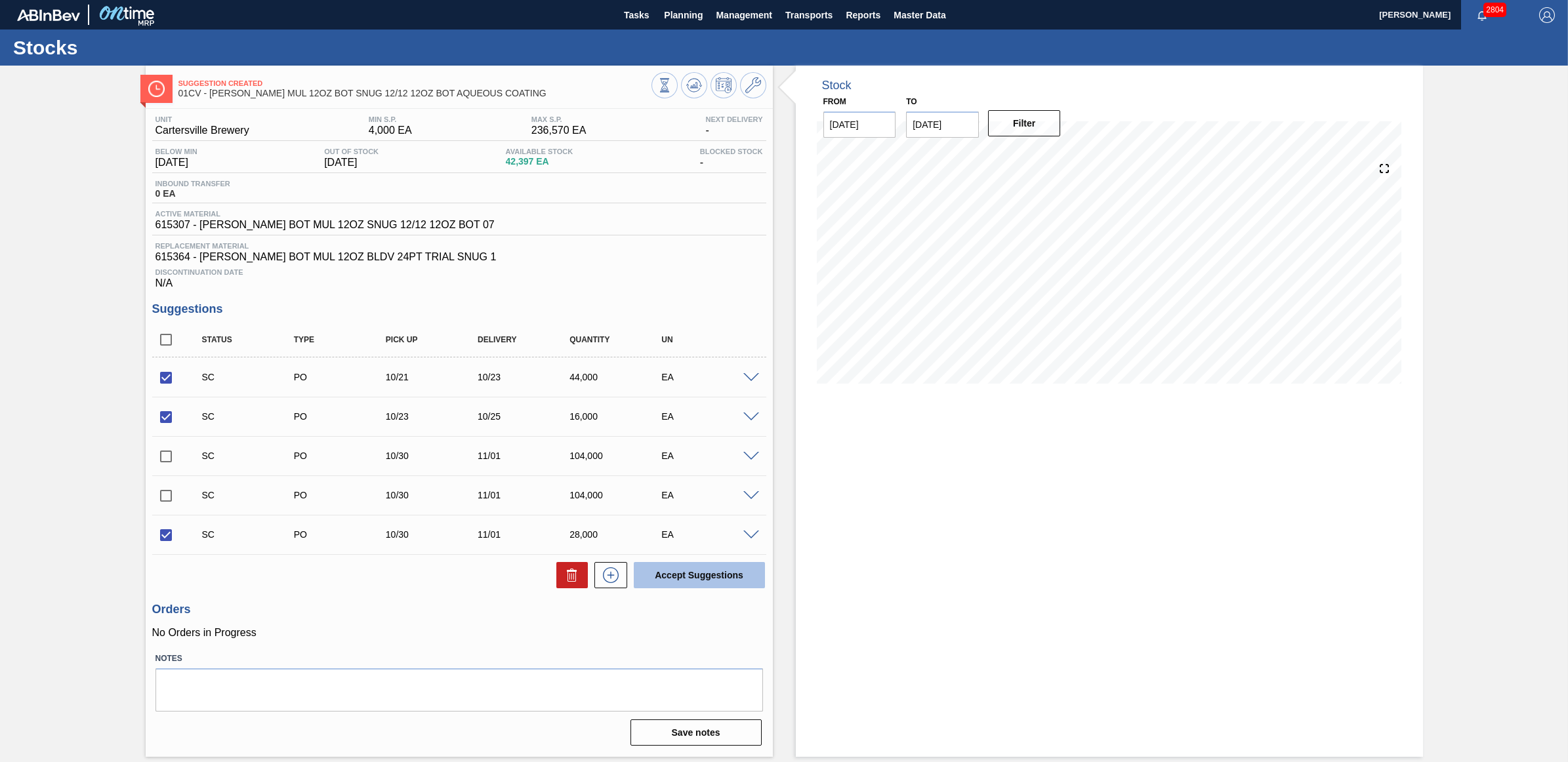
click at [703, 568] on button "Accept Suggestions" at bounding box center [699, 575] width 131 height 26
checkbox input "false"
click at [691, 7] on span "Planning" at bounding box center [683, 15] width 38 height 16
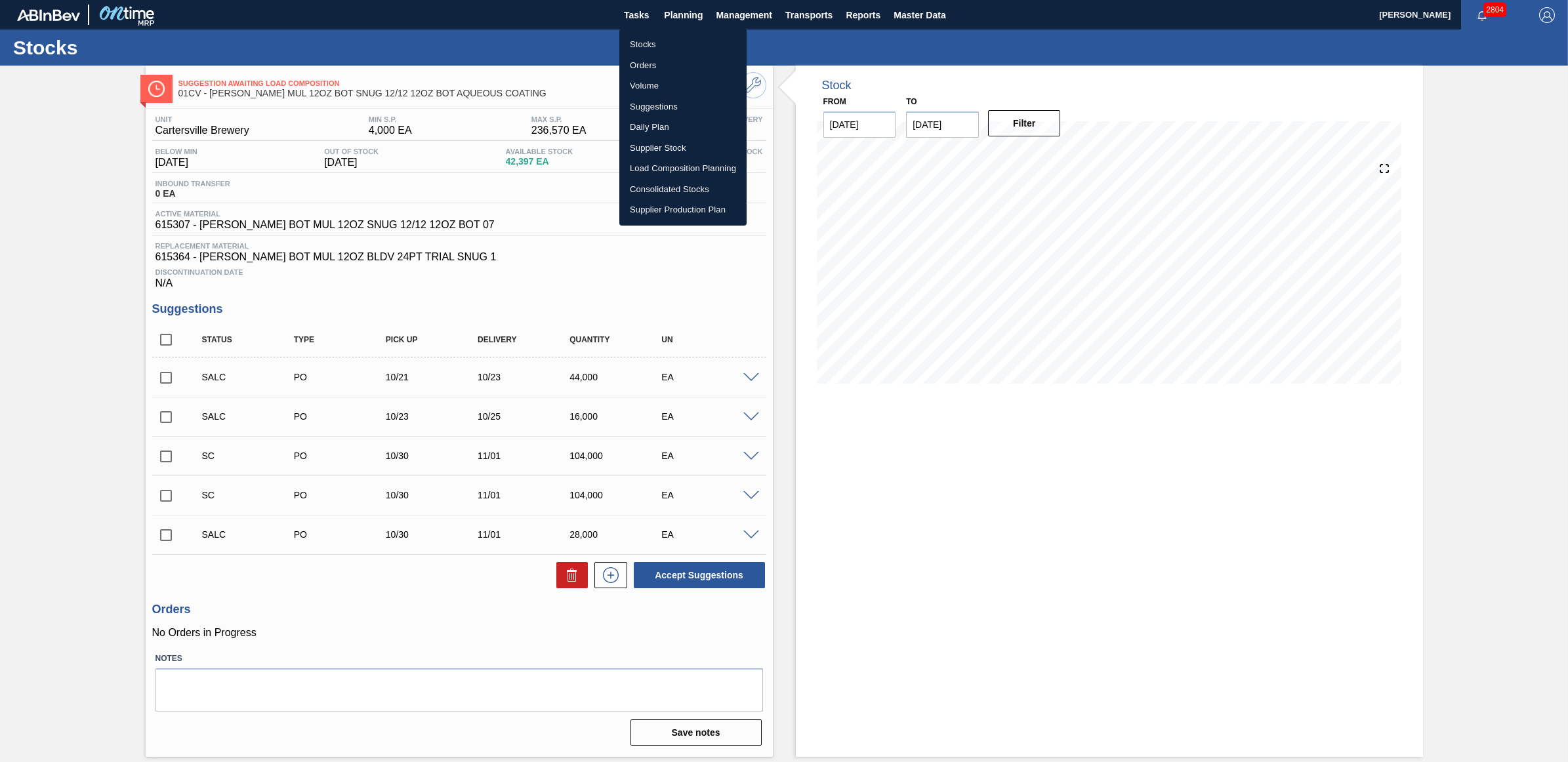
click at [665, 44] on li "Stocks" at bounding box center [683, 45] width 127 height 21
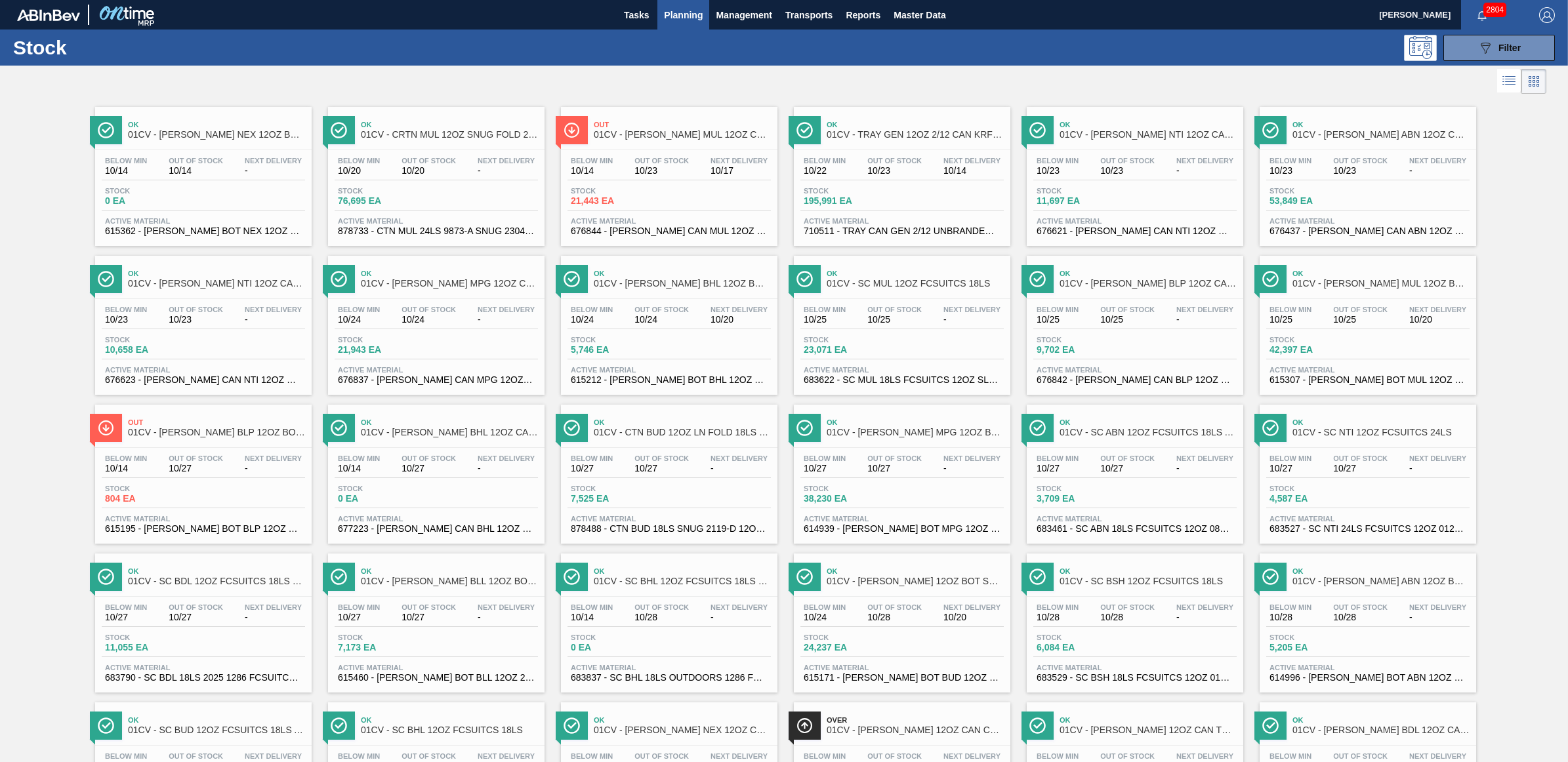
drag, startPoint x: 1310, startPoint y: 176, endPoint x: 1535, endPoint y: 208, distance: 227.3
click at [1310, 175] on span "10/23" at bounding box center [1289, 170] width 42 height 10
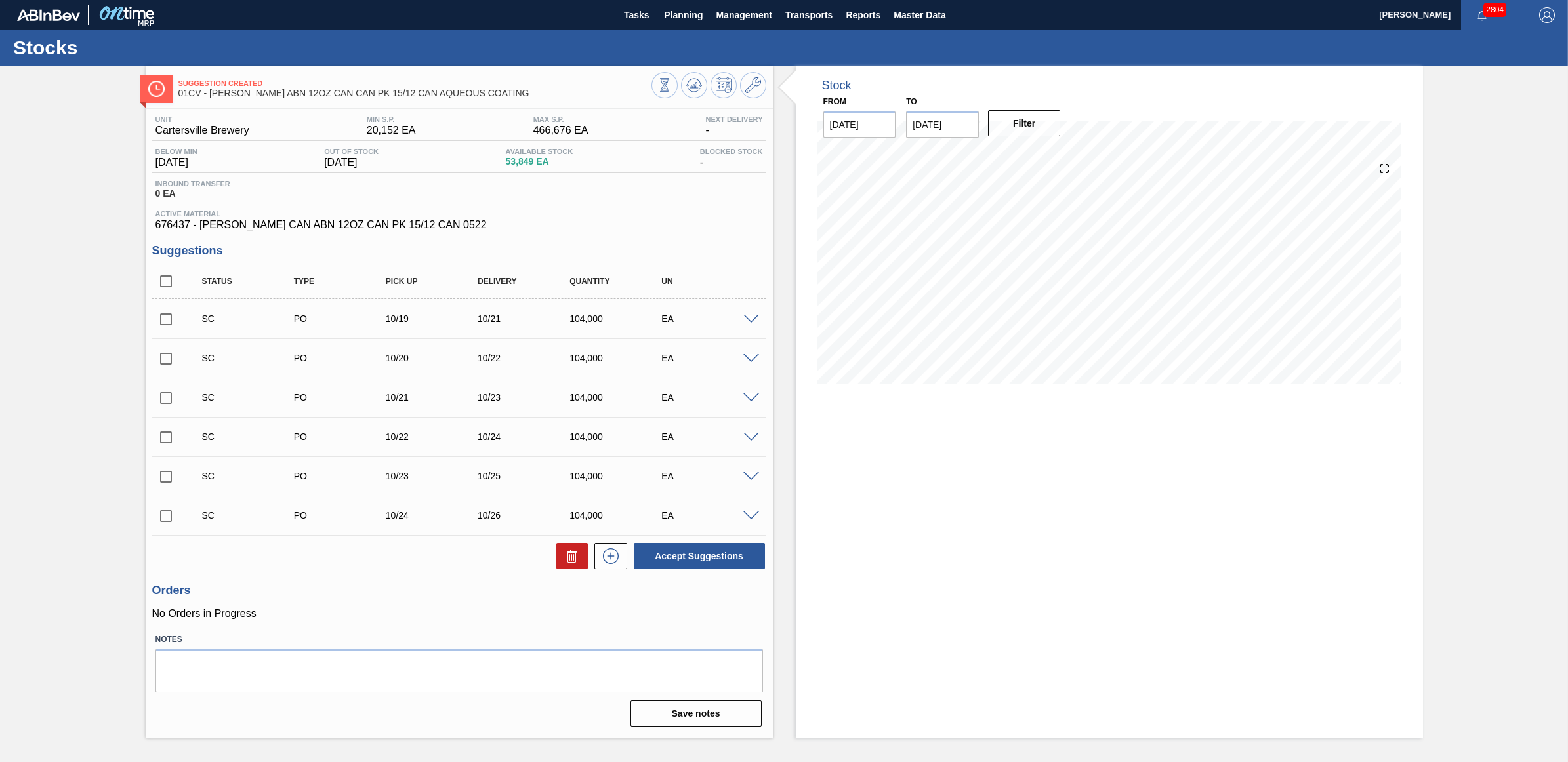
click at [168, 323] on input "checkbox" at bounding box center [166, 319] width 28 height 28
checkbox input "true"
click at [168, 358] on input "checkbox" at bounding box center [166, 359] width 28 height 28
checkbox input "true"
click at [159, 399] on input "checkbox" at bounding box center [166, 398] width 28 height 28
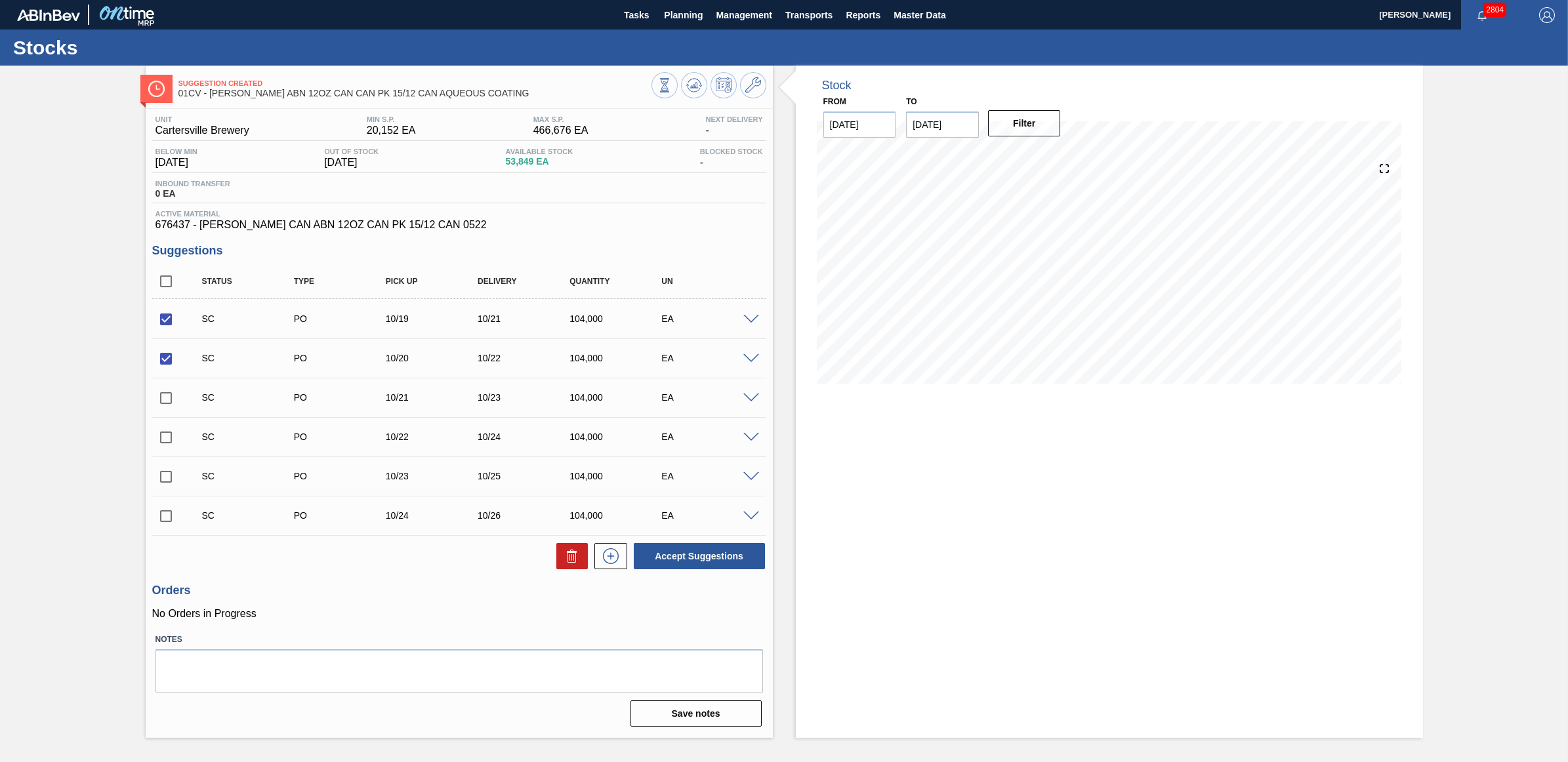
checkbox input "true"
click at [167, 446] on input "checkbox" at bounding box center [166, 437] width 28 height 28
checkbox input "true"
click at [162, 470] on input "checkbox" at bounding box center [166, 476] width 28 height 28
checkbox input "true"
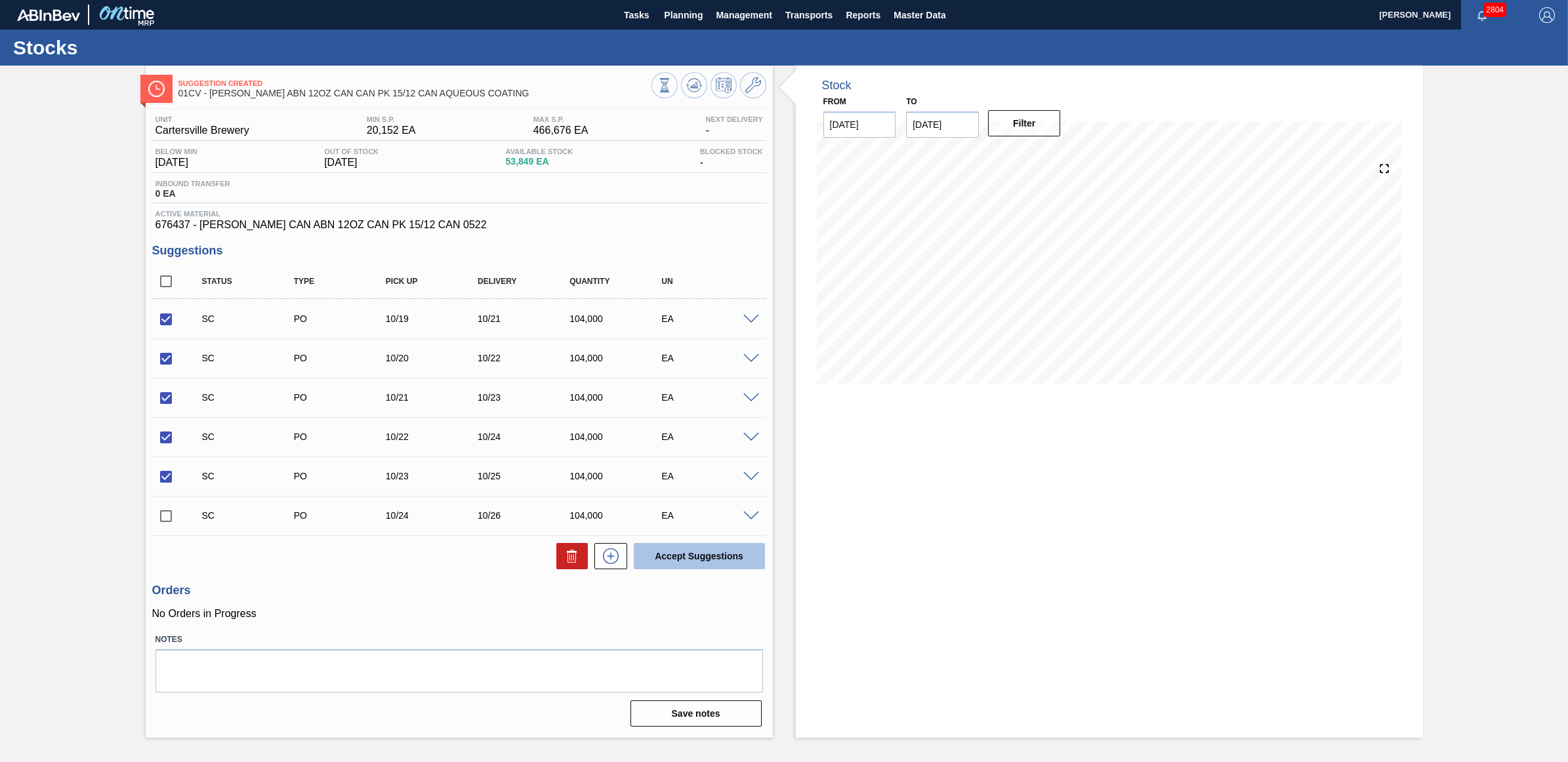
click at [658, 560] on button "Accept Suggestions" at bounding box center [699, 555] width 131 height 26
checkbox input "false"
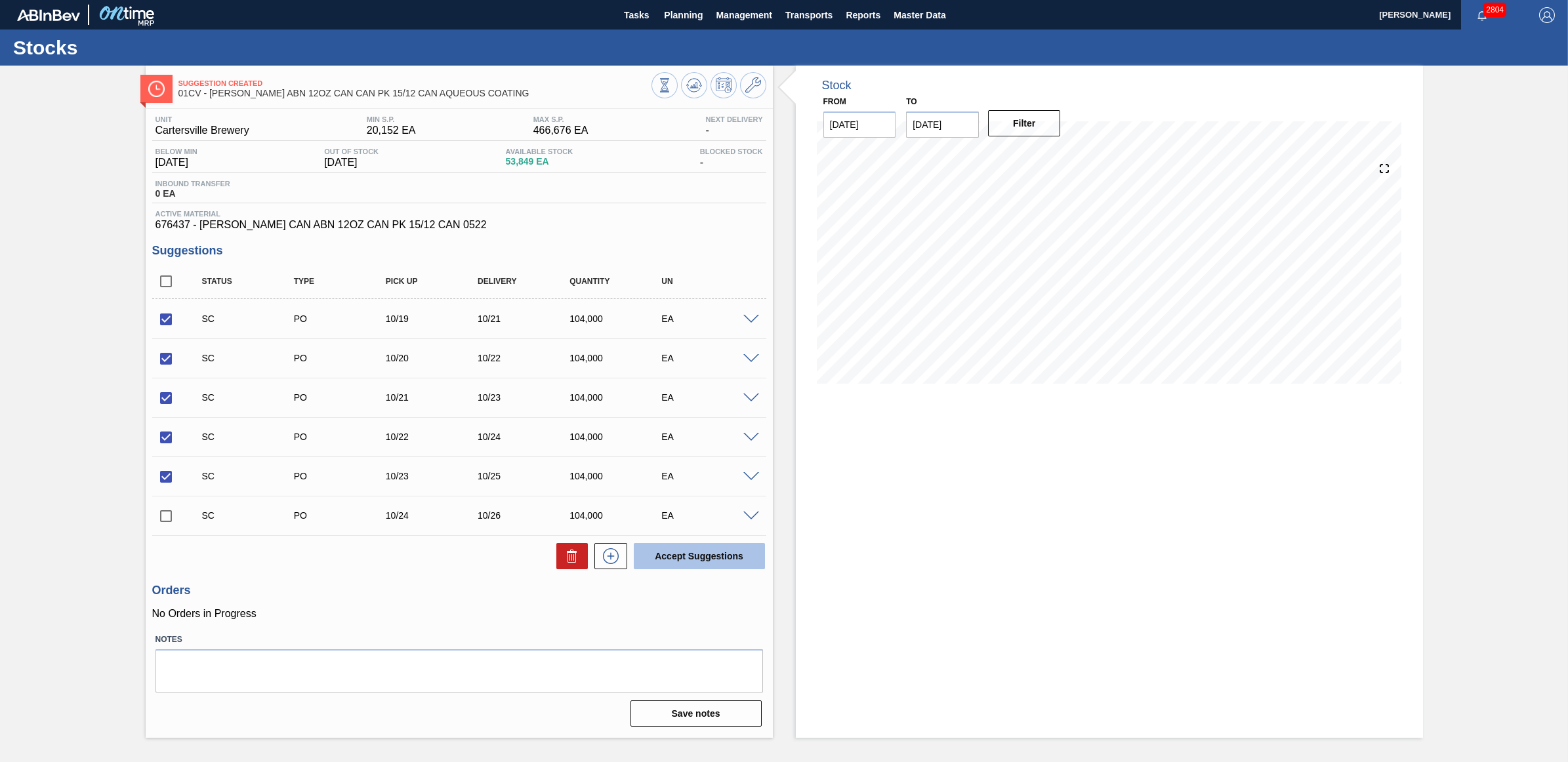
checkbox input "false"
click at [746, 84] on icon at bounding box center [753, 85] width 16 height 16
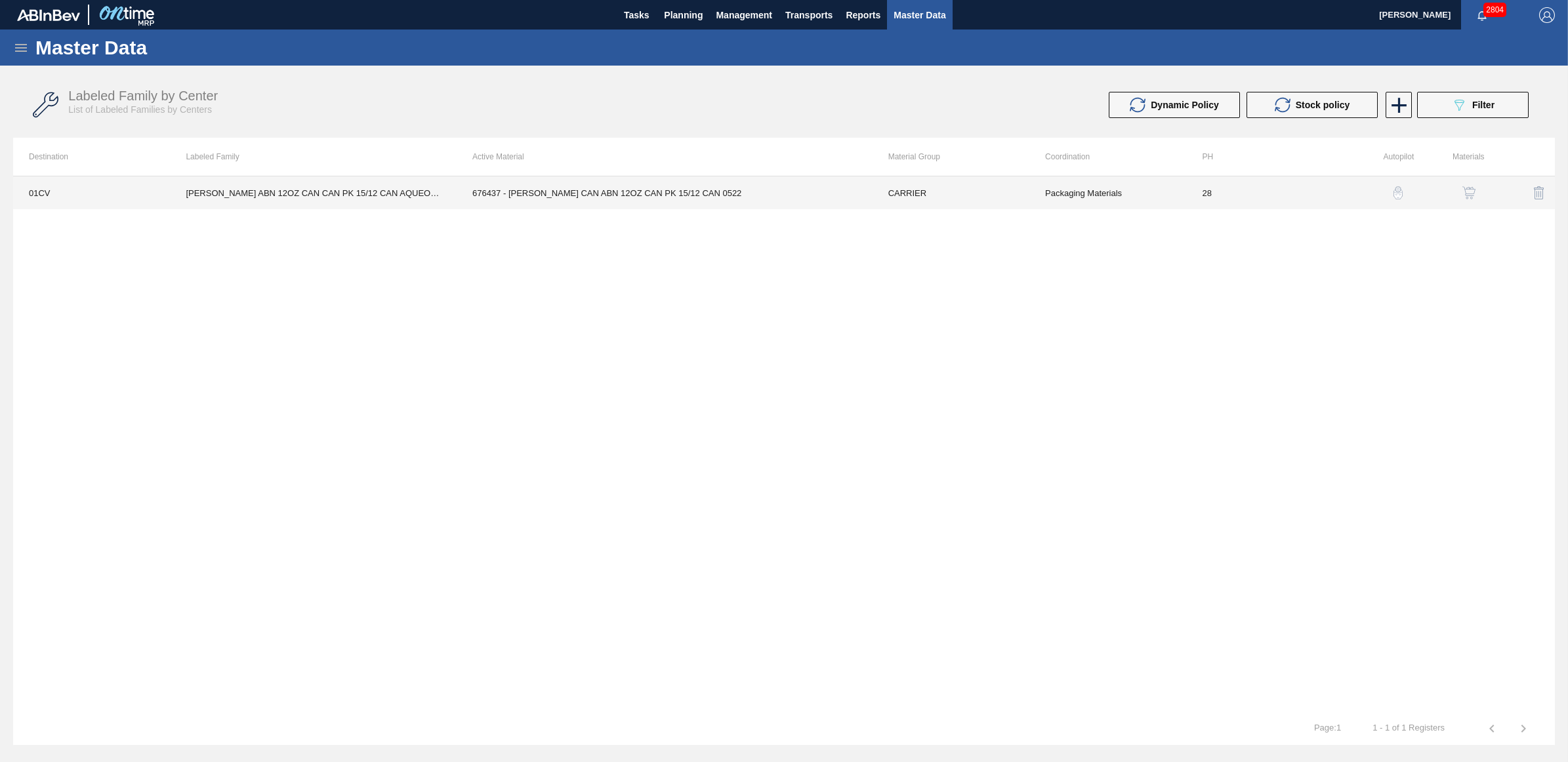
click at [363, 199] on td "CARR ABN 12OZ CAN CAN PK 15/12 CAN AQUEOUS COATING" at bounding box center [313, 192] width 287 height 33
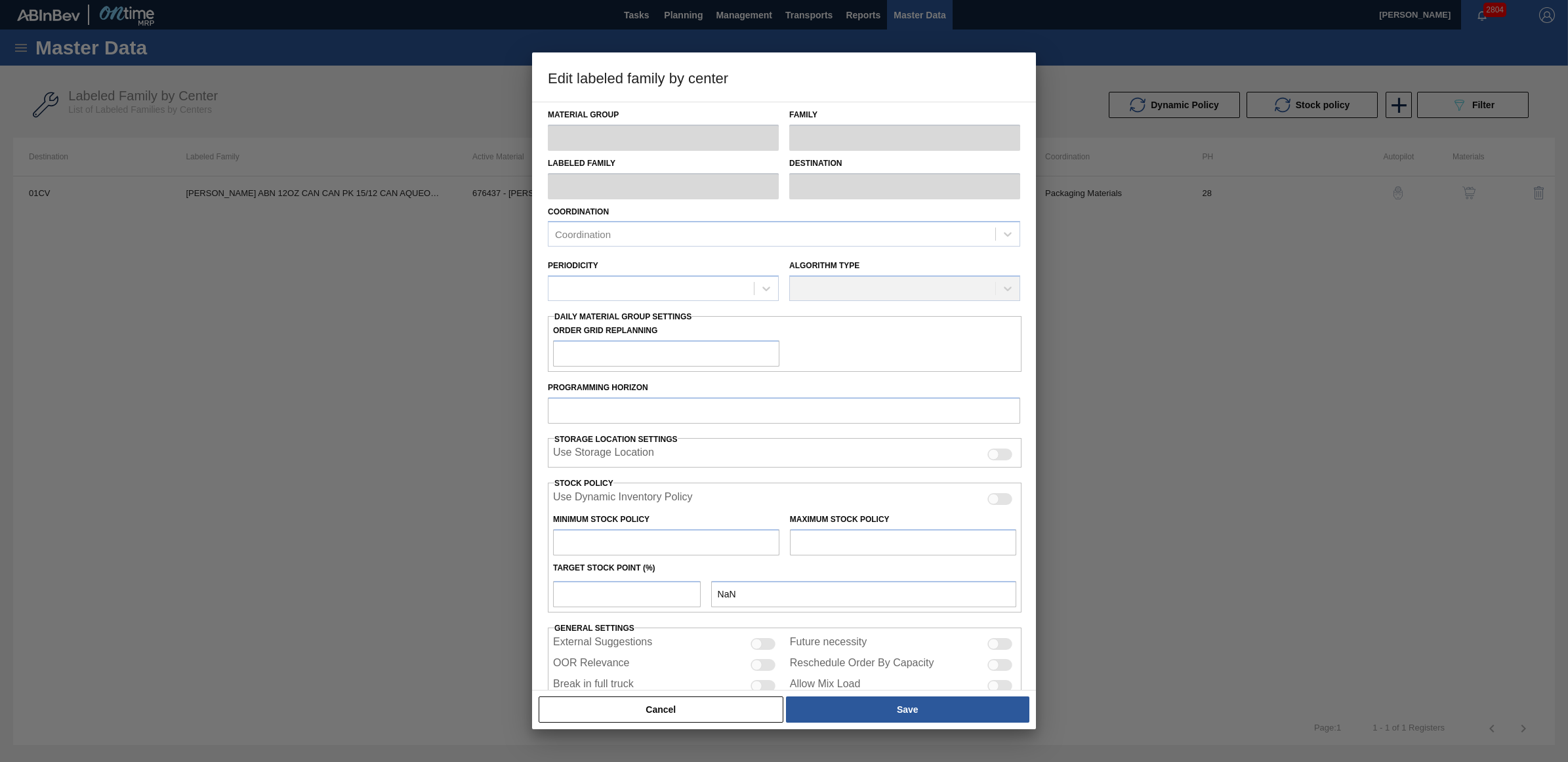
type input "CARRIER"
type input "Can Carriers"
type input "CARR ABN 12OZ CAN CAN PK 15/12 CAN AQUEOUS COATING"
type input "01CV - [GEOGRAPHIC_DATA] Brewery"
type input "28"
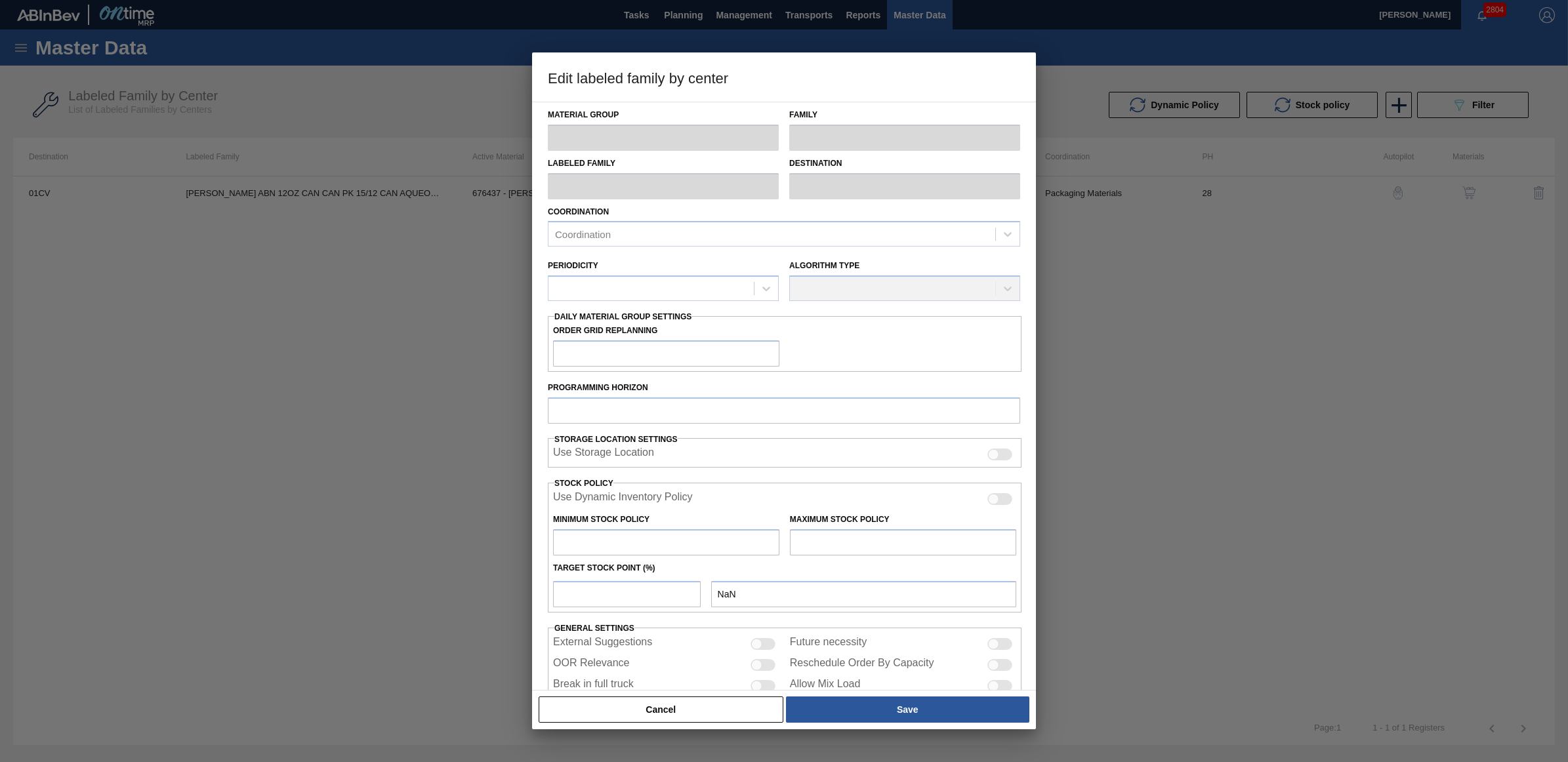
type input "20,152"
type input "466,676"
type input "0"
type input "20,152"
checkbox input "true"
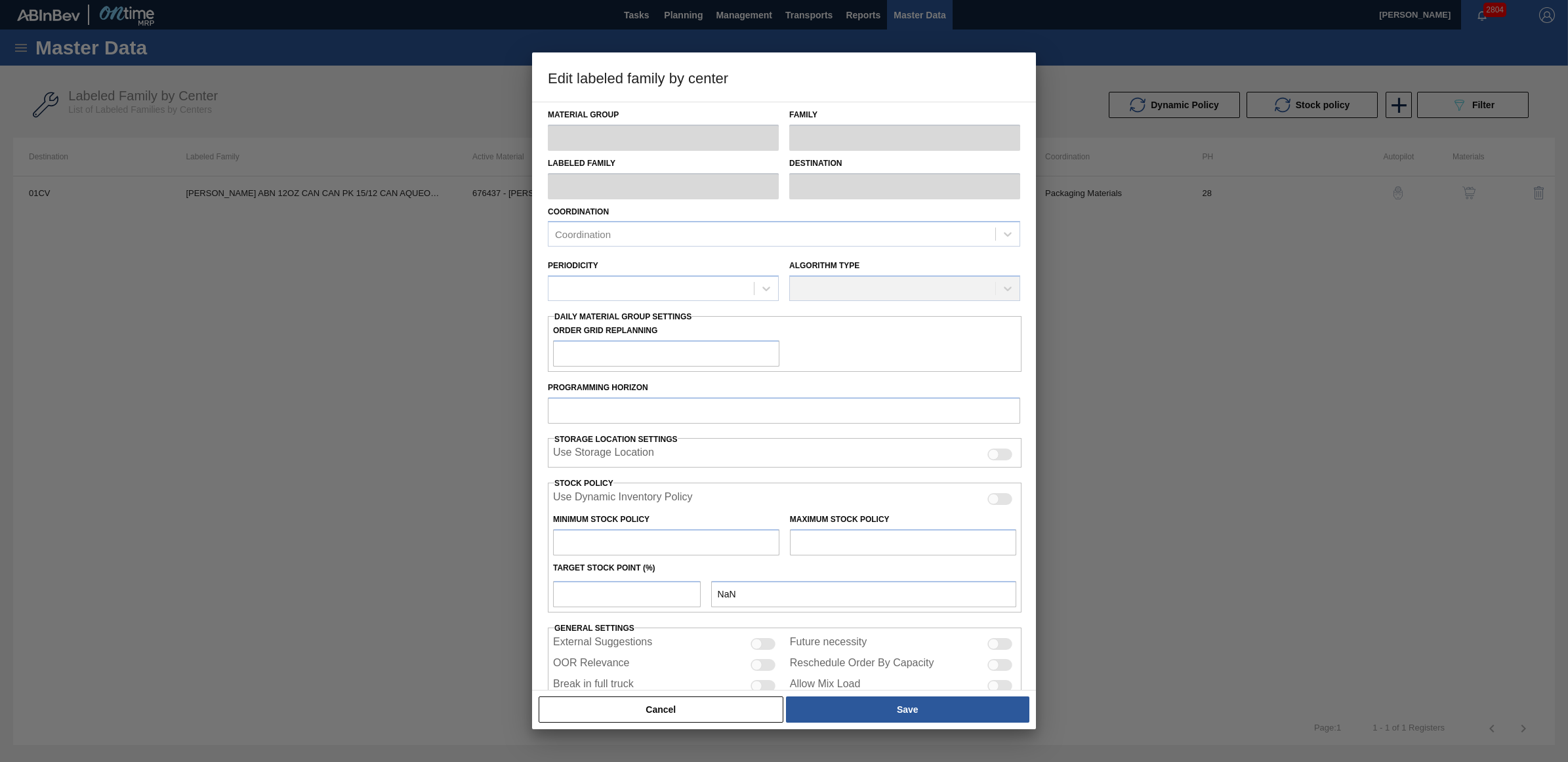
checkbox input "true"
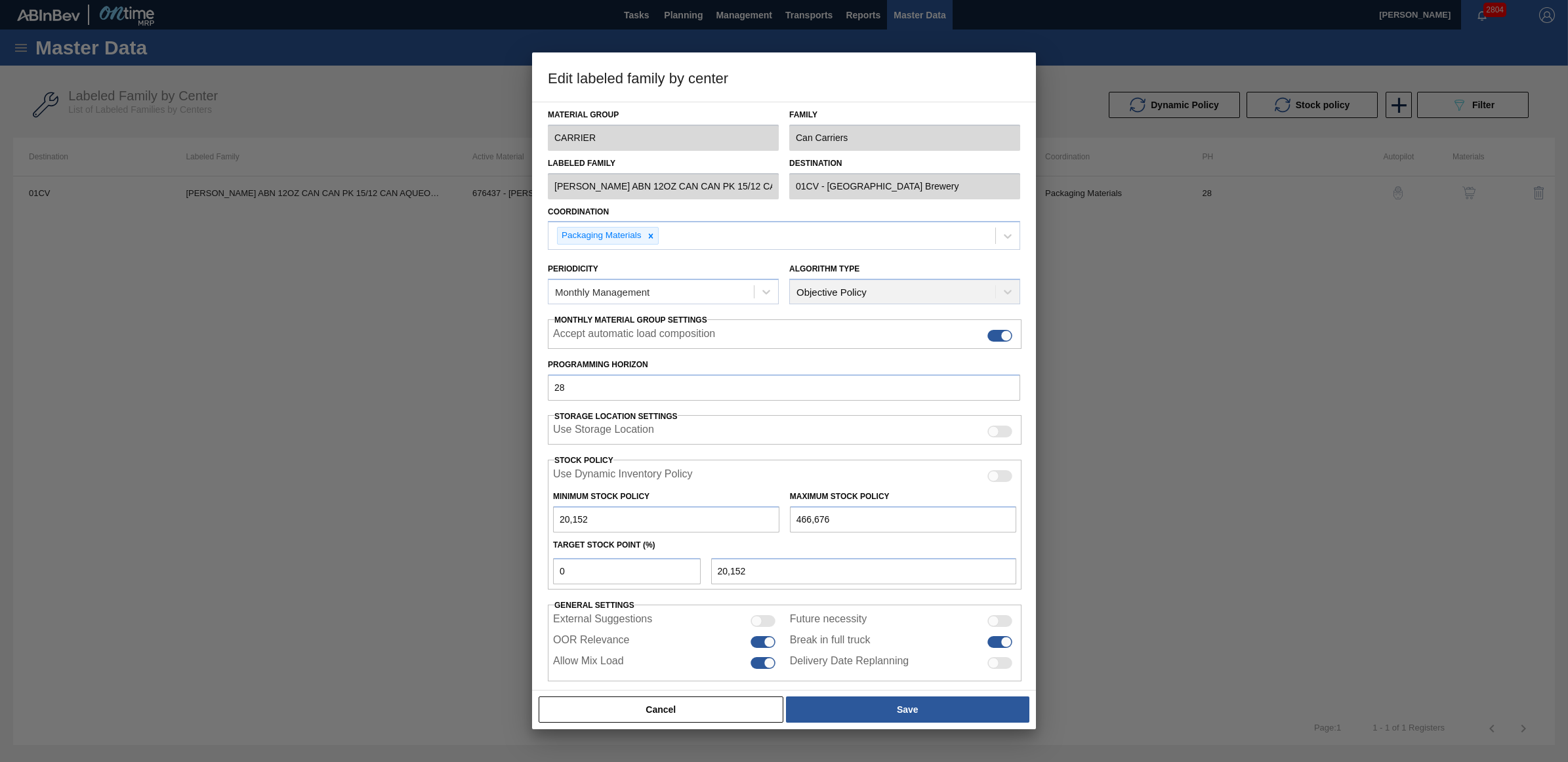
scroll to position [14, 0]
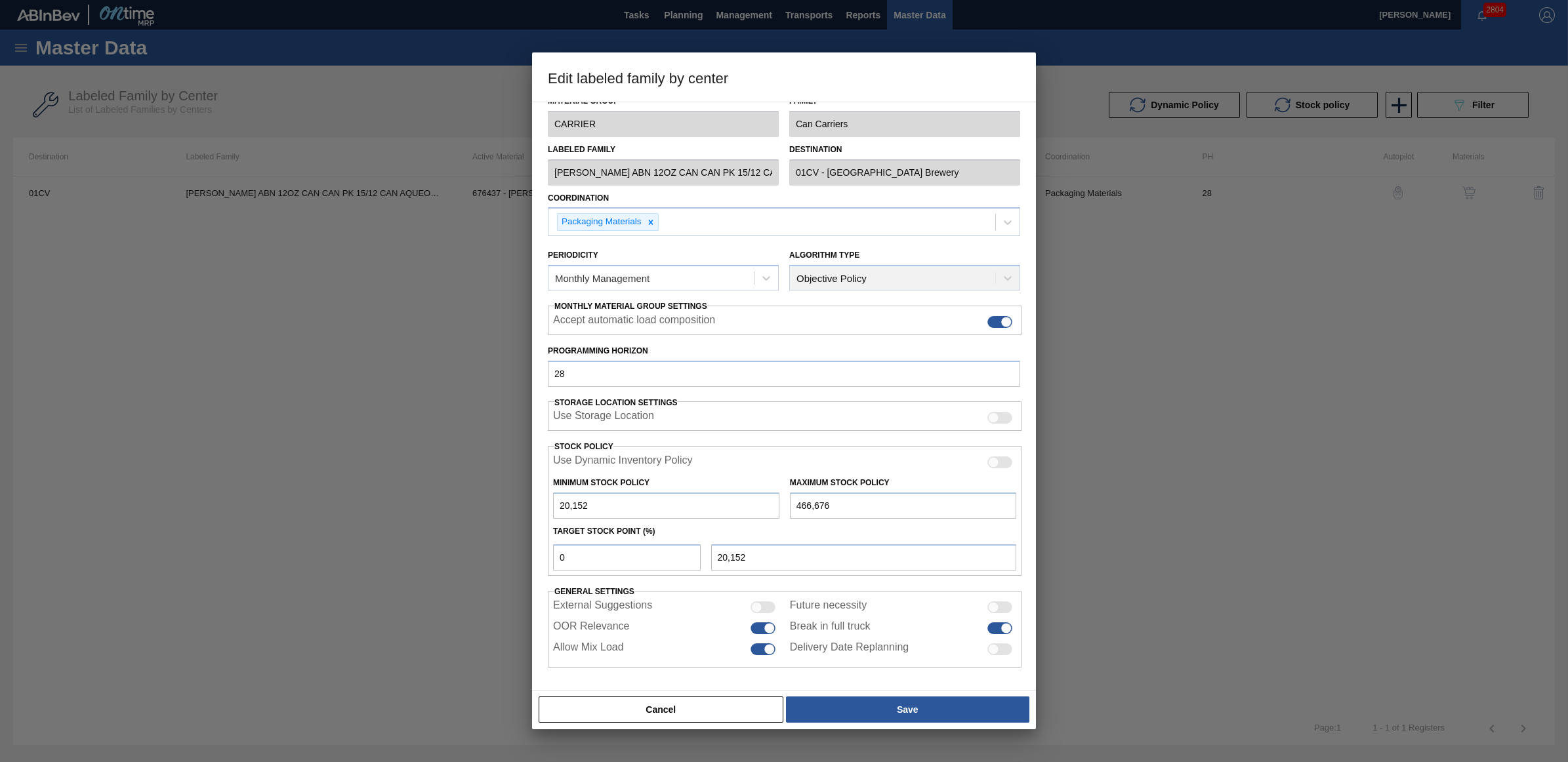
click at [995, 622] on div at bounding box center [999, 628] width 25 height 12
checkbox input "false"
click at [922, 706] on button "Save" at bounding box center [907, 709] width 243 height 26
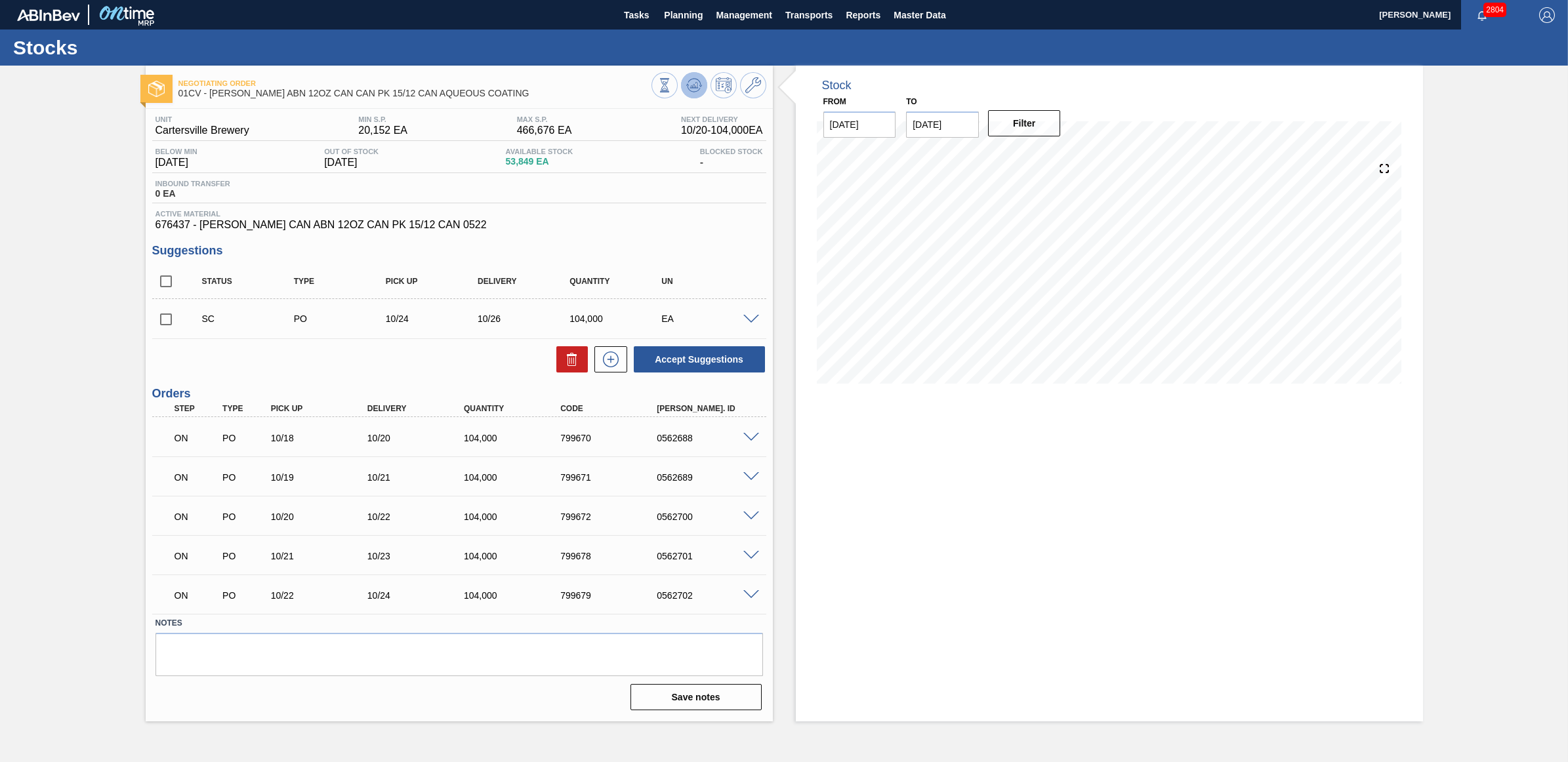
click at [699, 86] on icon at bounding box center [694, 85] width 16 height 16
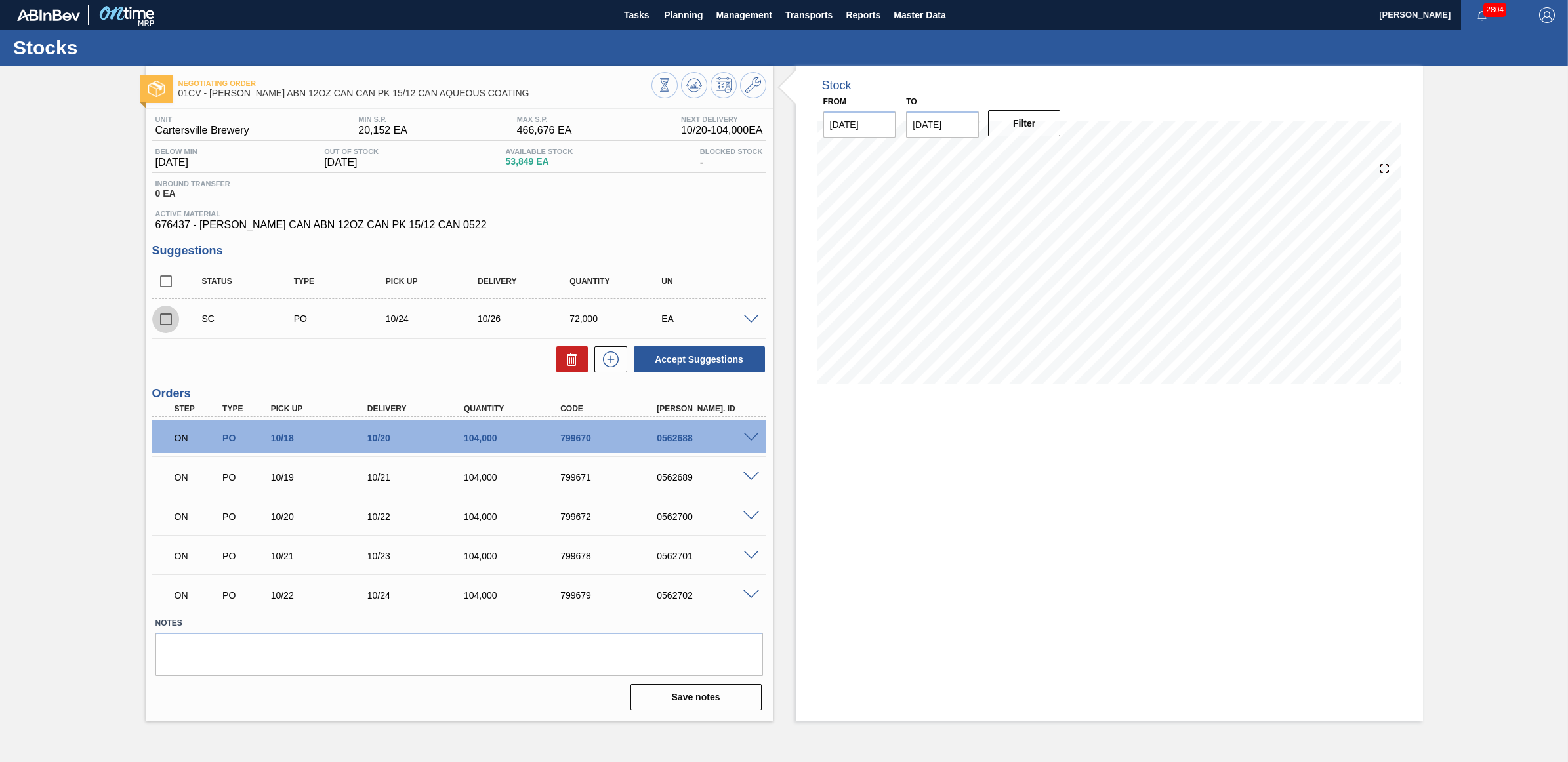
click at [161, 320] on input "checkbox" at bounding box center [166, 319] width 28 height 28
click at [666, 355] on button "Accept Suggestions" at bounding box center [699, 359] width 131 height 26
checkbox input "false"
click at [687, 21] on span "Planning" at bounding box center [683, 15] width 38 height 16
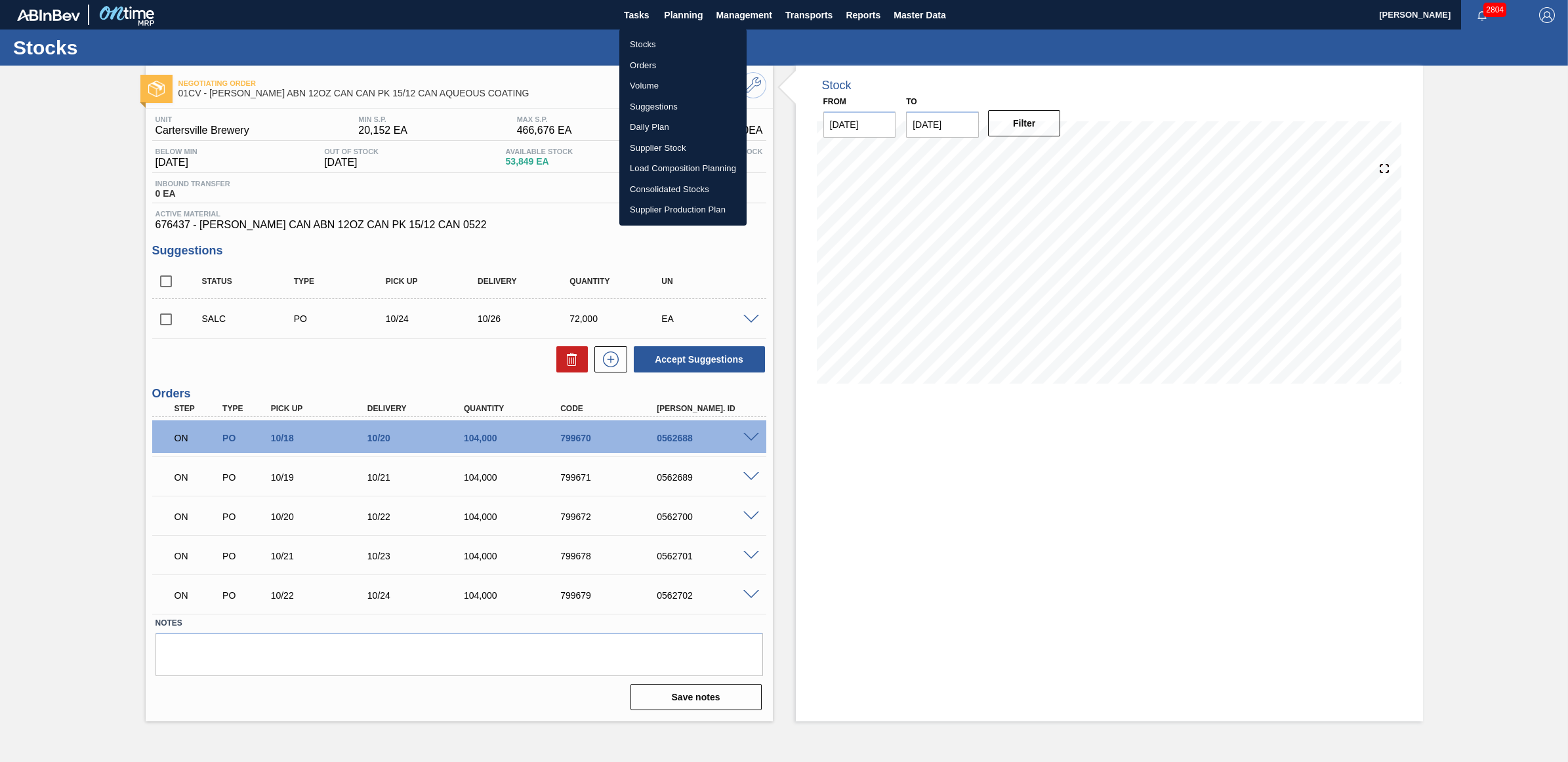
click at [650, 44] on li "Stocks" at bounding box center [683, 45] width 127 height 21
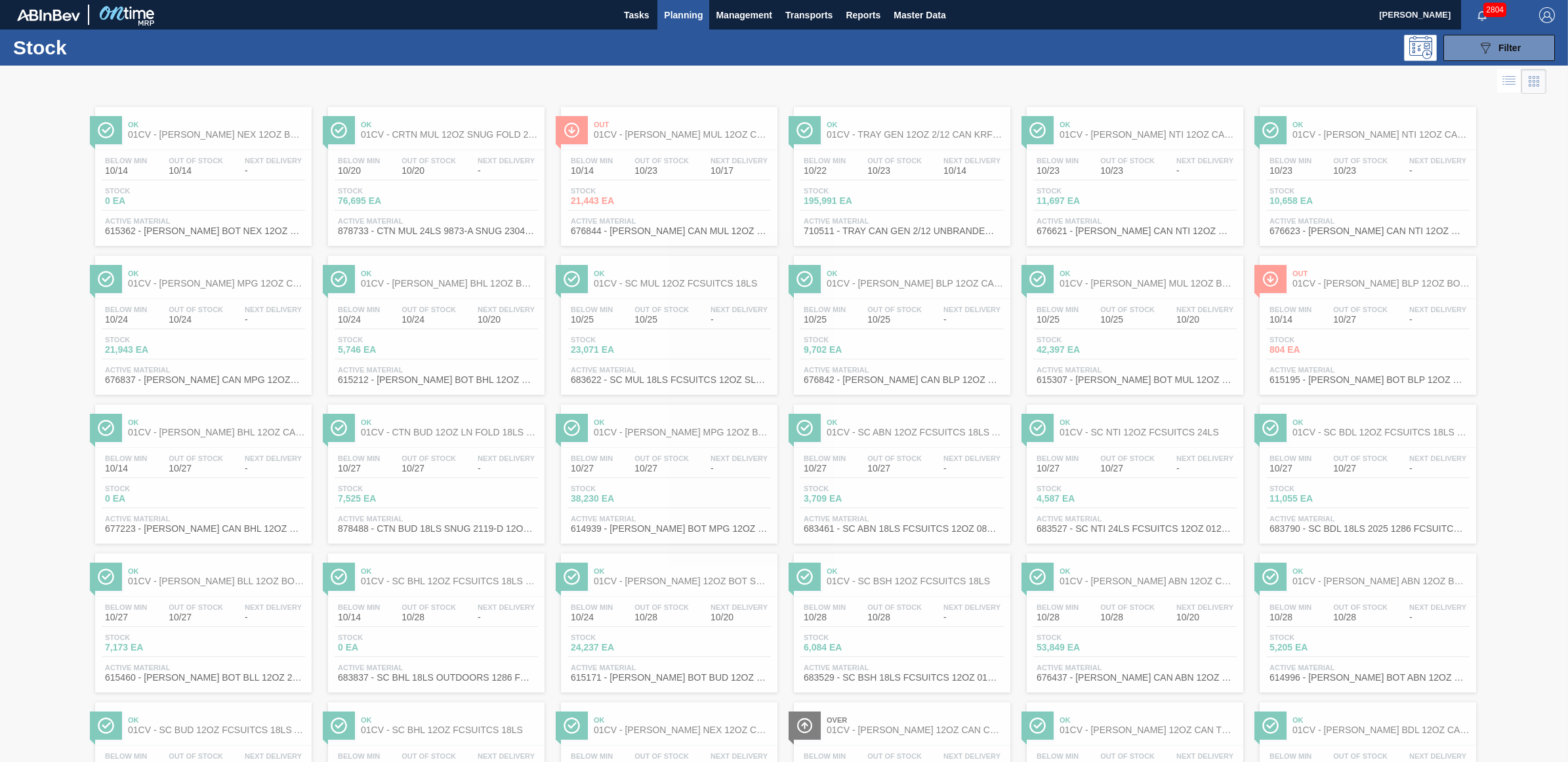
click at [1074, 149] on div at bounding box center [784, 414] width 1568 height 697
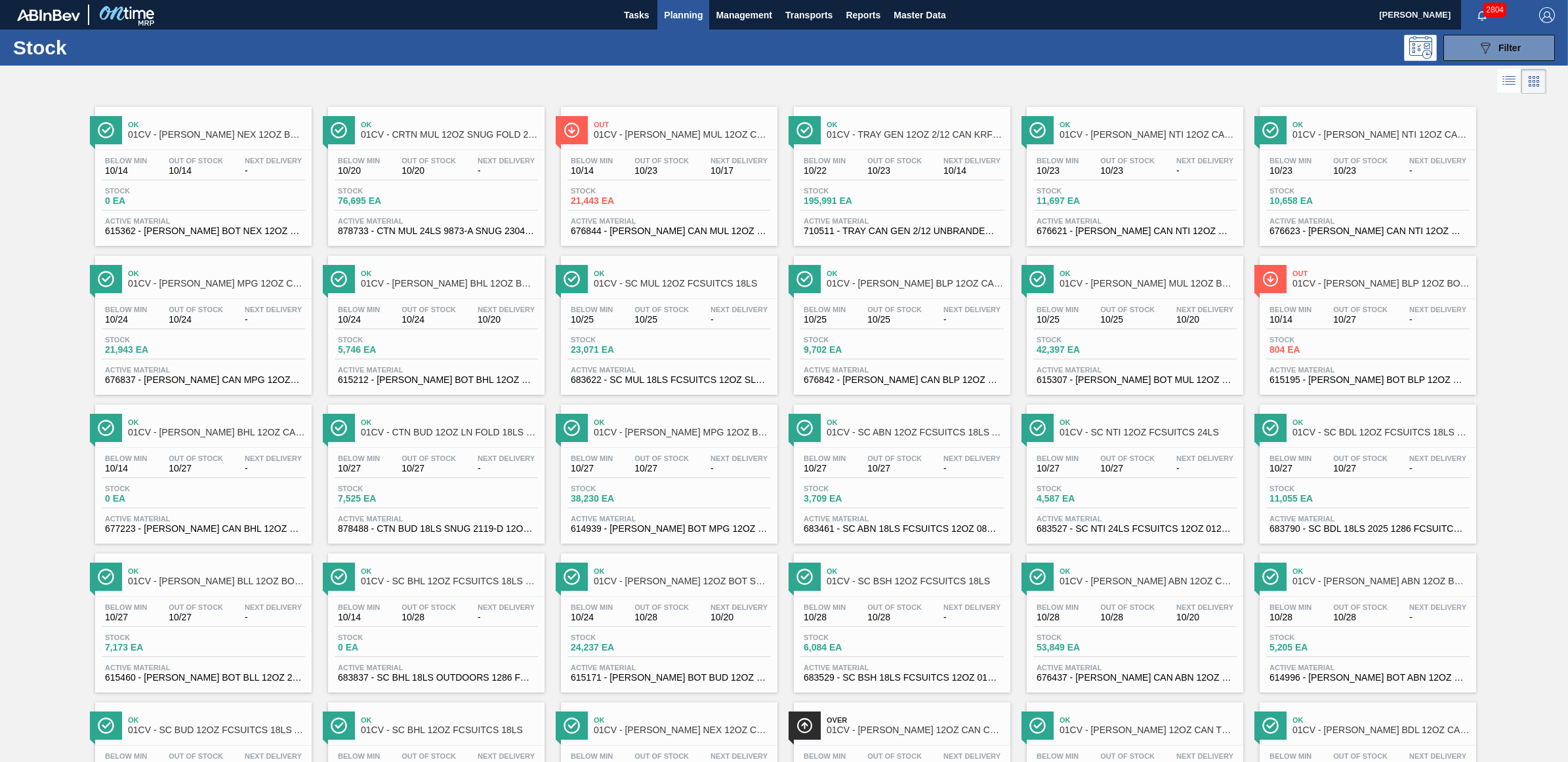
click at [1127, 189] on span "Stock" at bounding box center [1082, 190] width 92 height 8
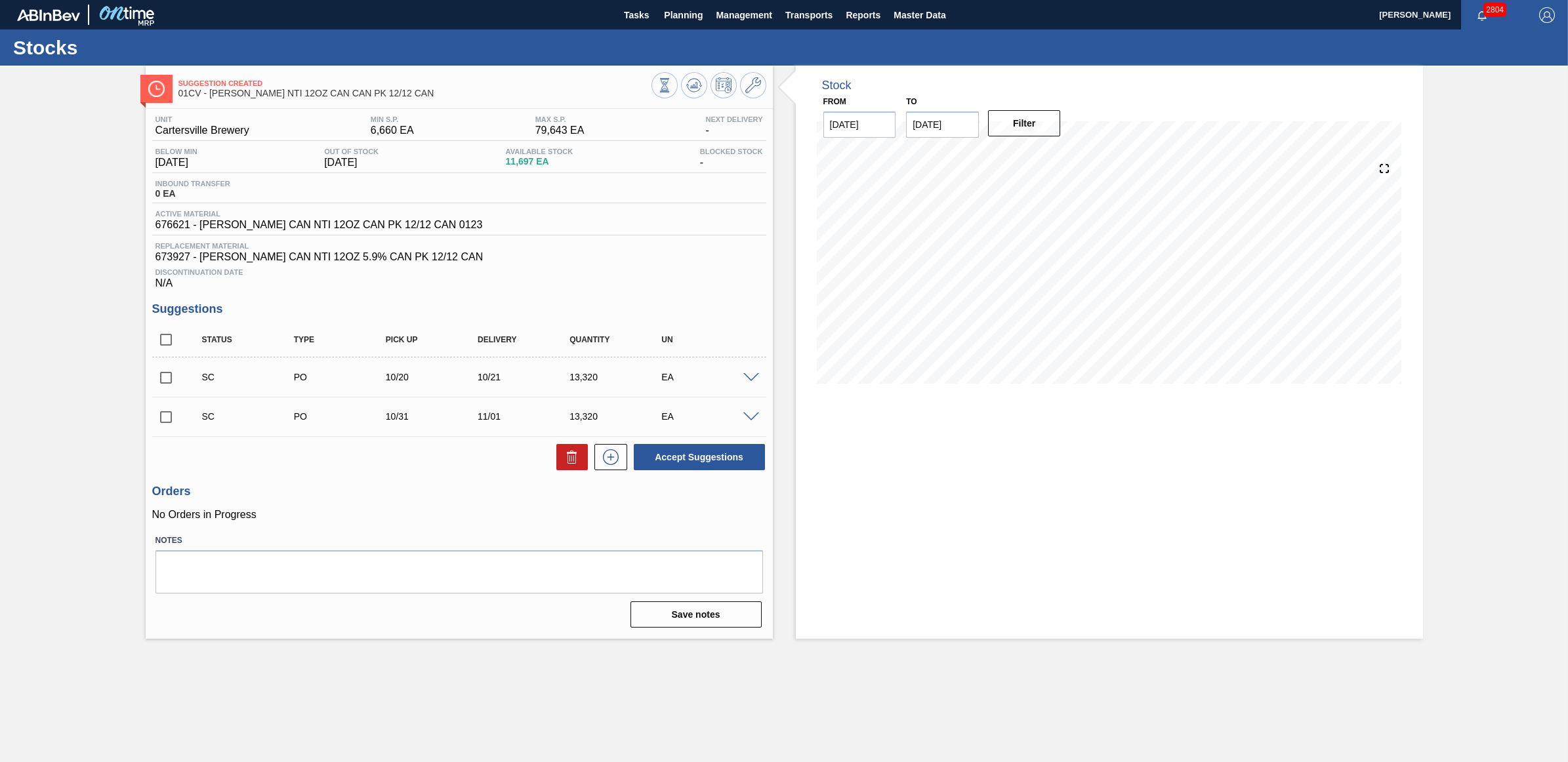
click at [159, 382] on input "checkbox" at bounding box center [166, 377] width 28 height 28
click at [693, 454] on button "Accept Suggestions" at bounding box center [699, 457] width 131 height 26
checkbox input "false"
click at [692, 18] on span "Planning" at bounding box center [683, 15] width 38 height 16
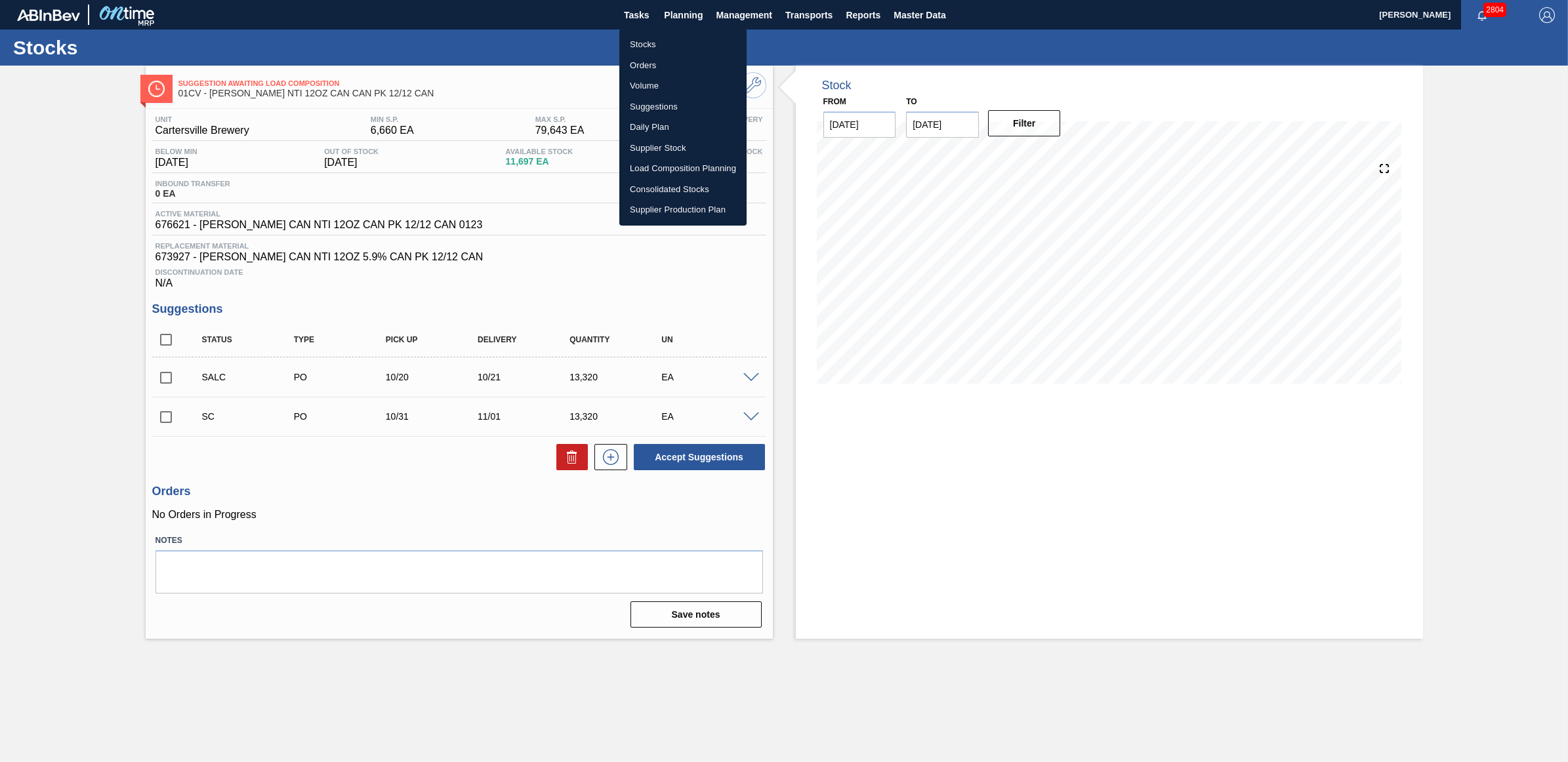
click at [661, 43] on li "Stocks" at bounding box center [683, 45] width 127 height 21
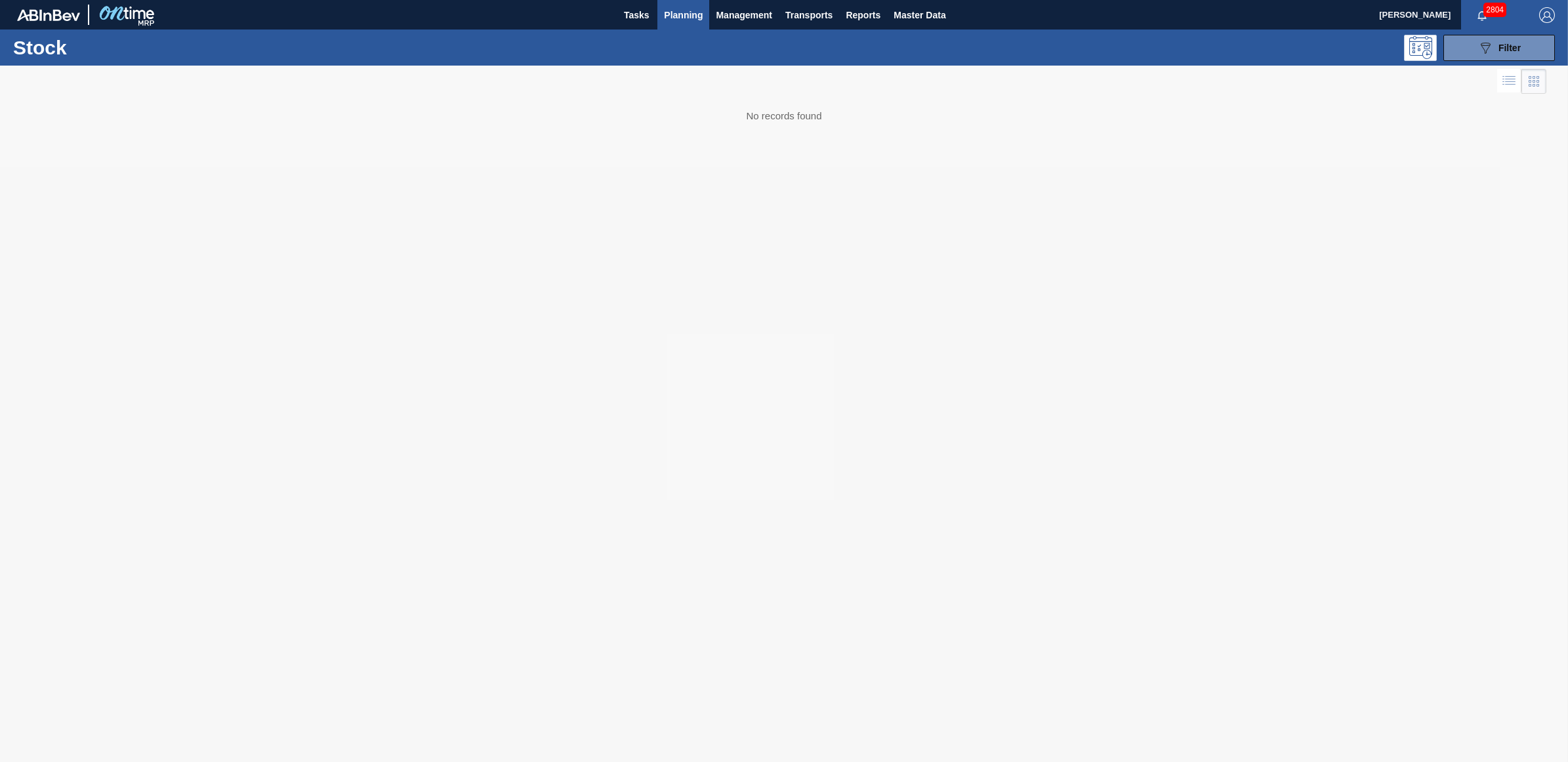
click at [1103, 117] on div at bounding box center [784, 414] width 1568 height 697
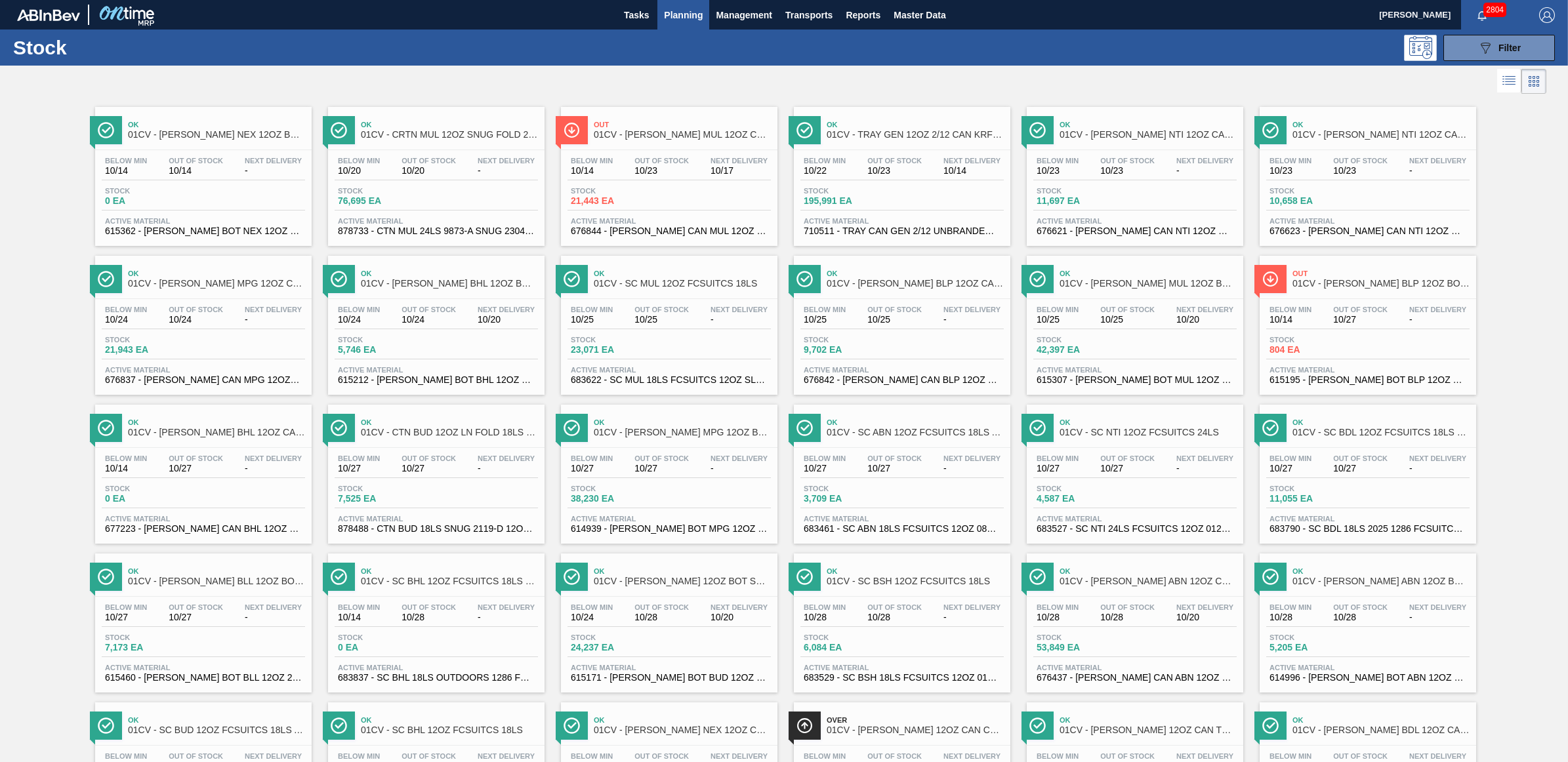
drag, startPoint x: 1348, startPoint y: 148, endPoint x: 465, endPoint y: 316, distance: 898.8
click at [1348, 148] on div "Ok 01CV - CARR NTI 12OZ CAN 15/12 CAN PK Below Min 10/23 Out Of Stock 10/23 Nex…" at bounding box center [1367, 176] width 216 height 139
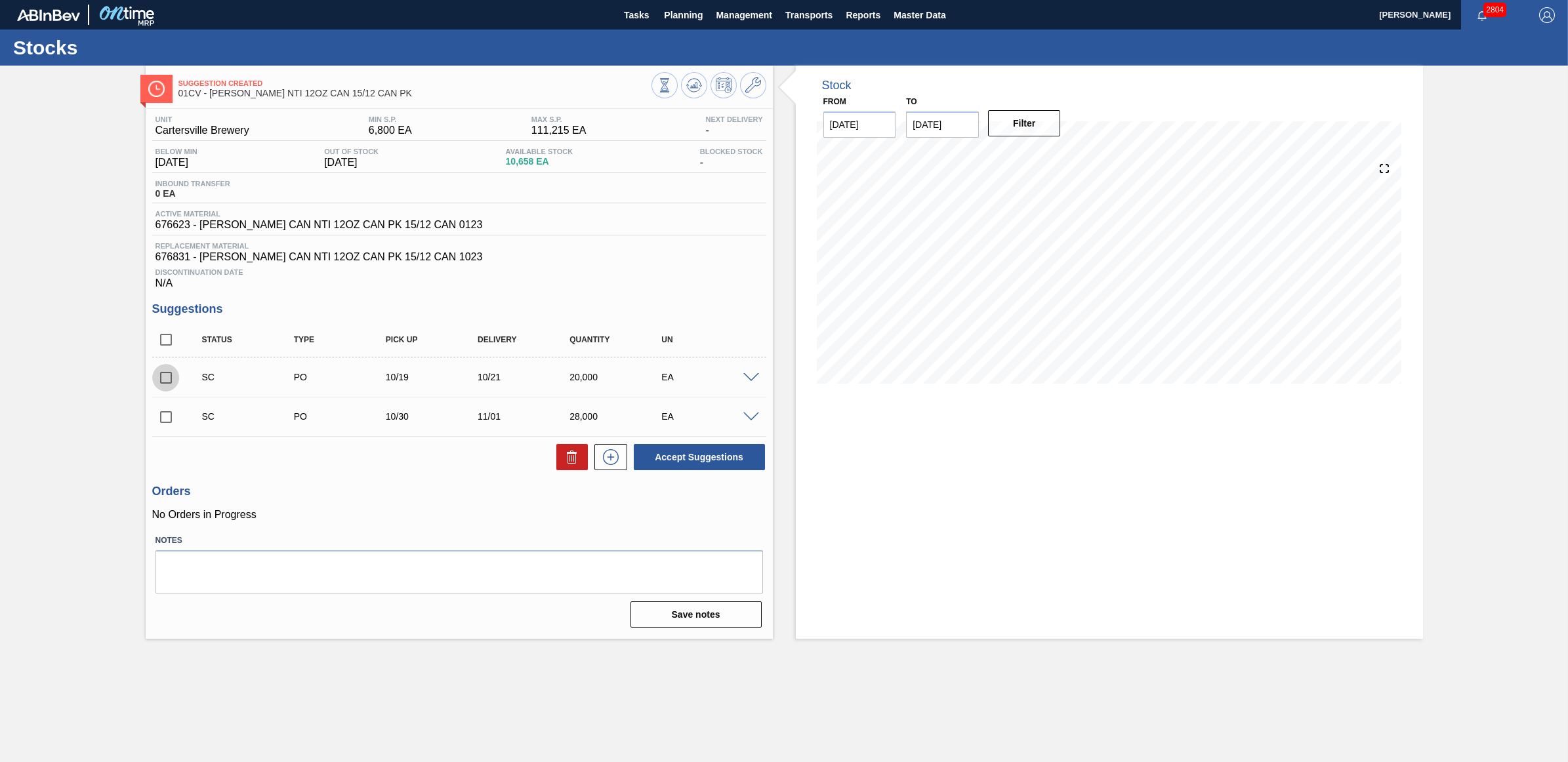
click at [166, 383] on input "checkbox" at bounding box center [166, 377] width 28 height 28
click at [741, 466] on button "Accept Suggestions" at bounding box center [699, 457] width 131 height 26
checkbox input "false"
click at [680, 19] on span "Planning" at bounding box center [683, 15] width 38 height 16
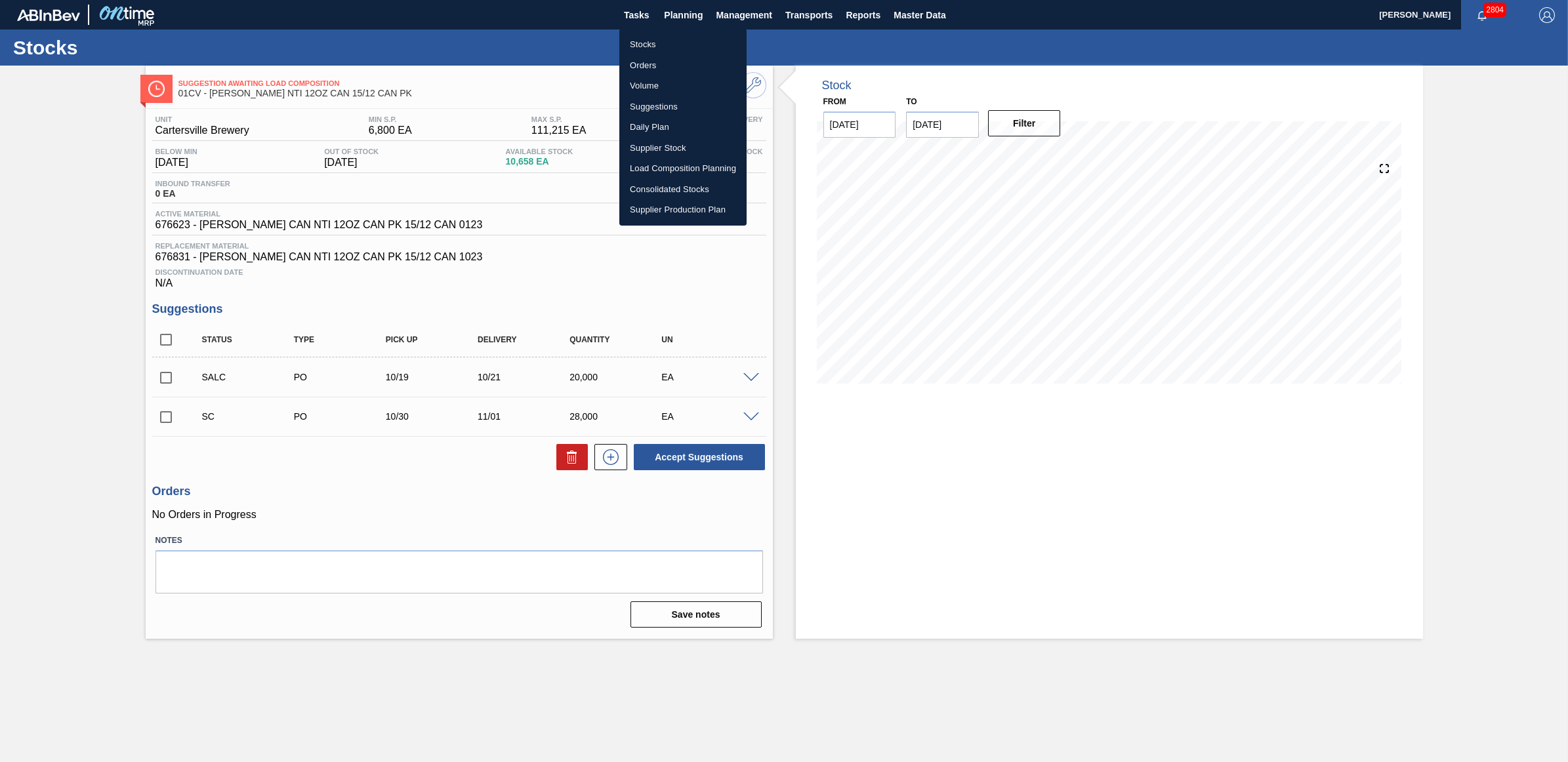
click at [670, 37] on li "Stocks" at bounding box center [683, 45] width 127 height 21
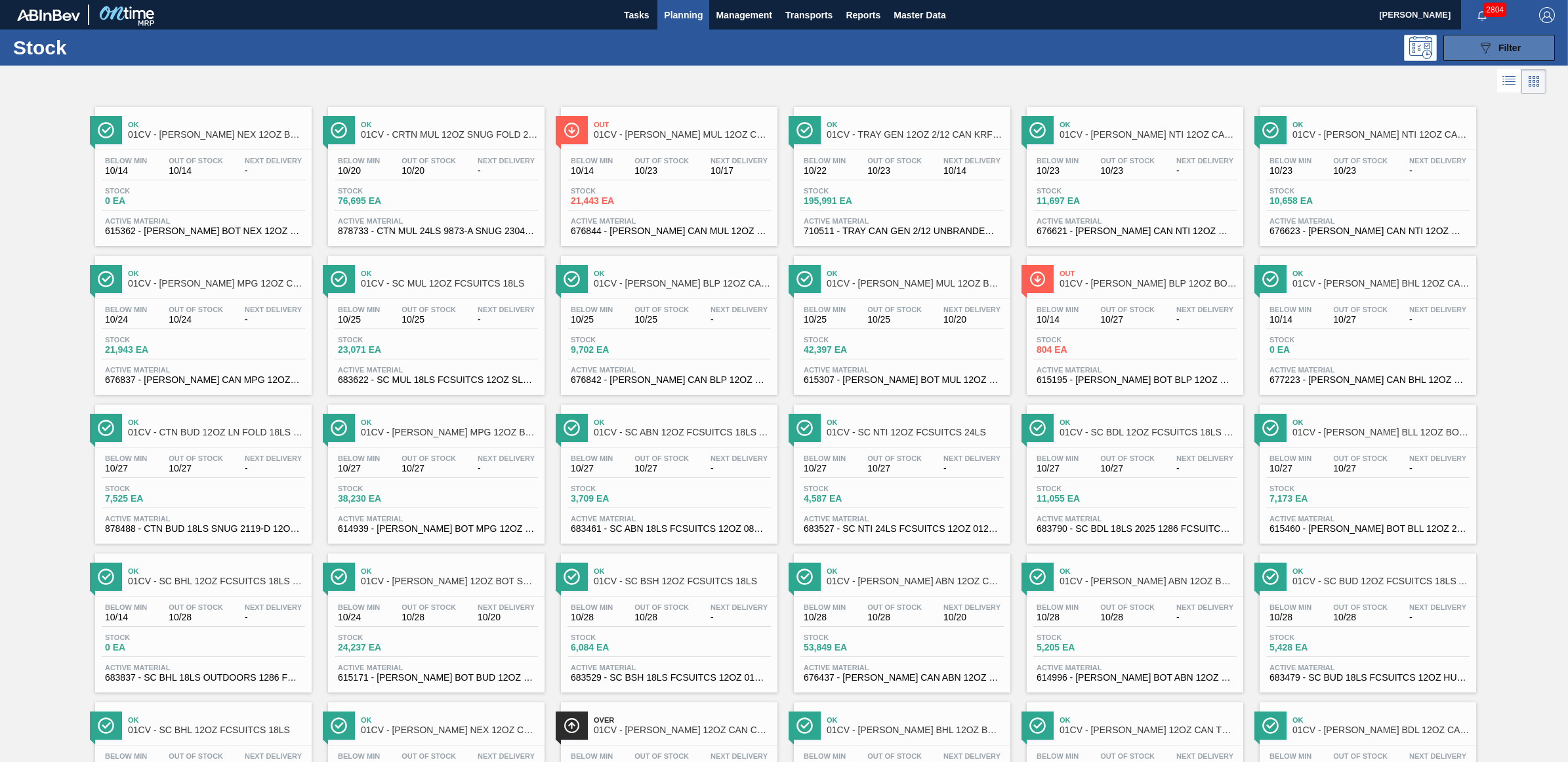
click at [1513, 38] on button "089F7B8B-B2A5-4AFE-B5C0-19BA573D28AC Filter" at bounding box center [1499, 47] width 111 height 26
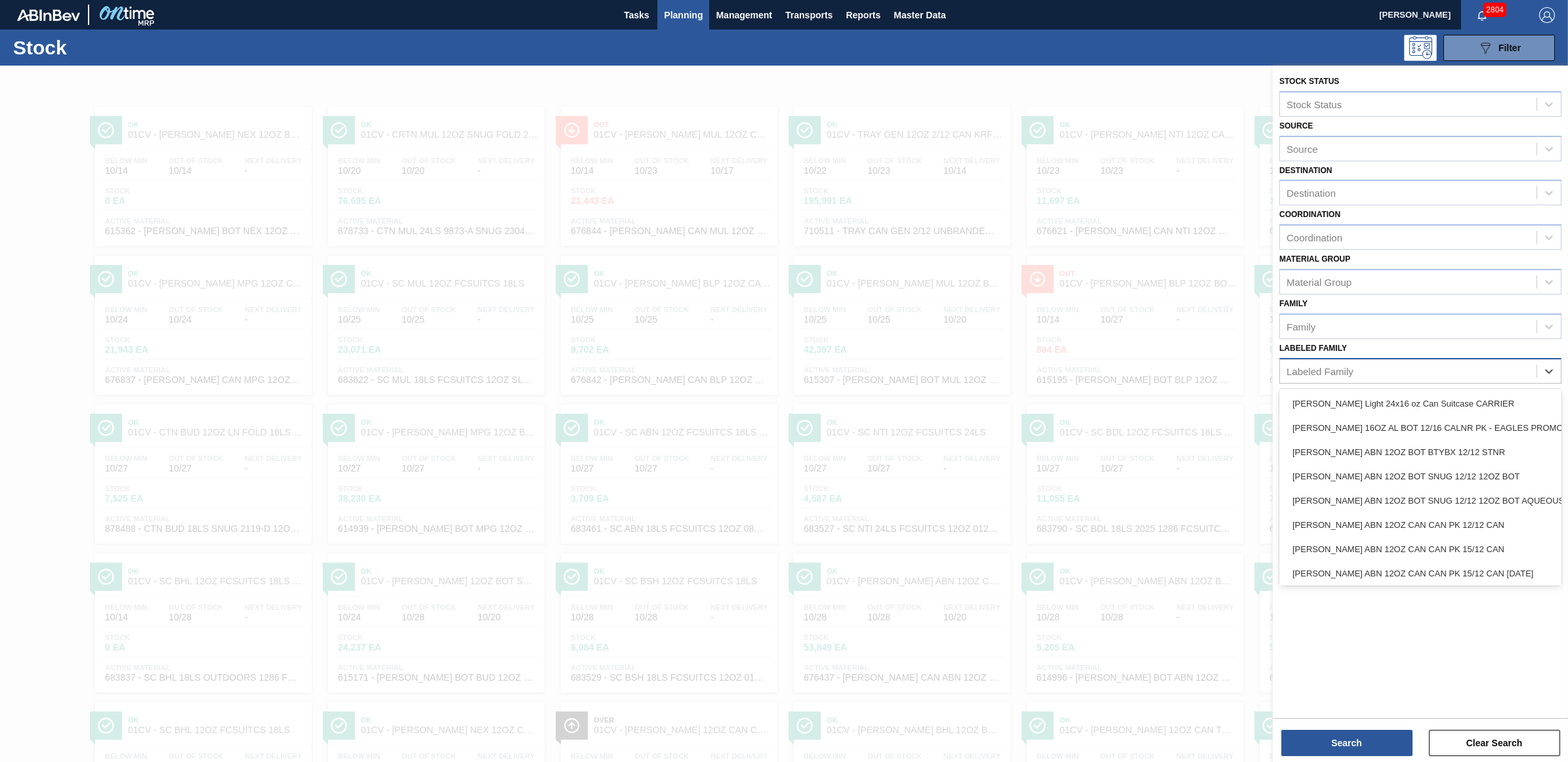
click at [1358, 370] on div "Labeled Family" at bounding box center [1408, 370] width 256 height 19
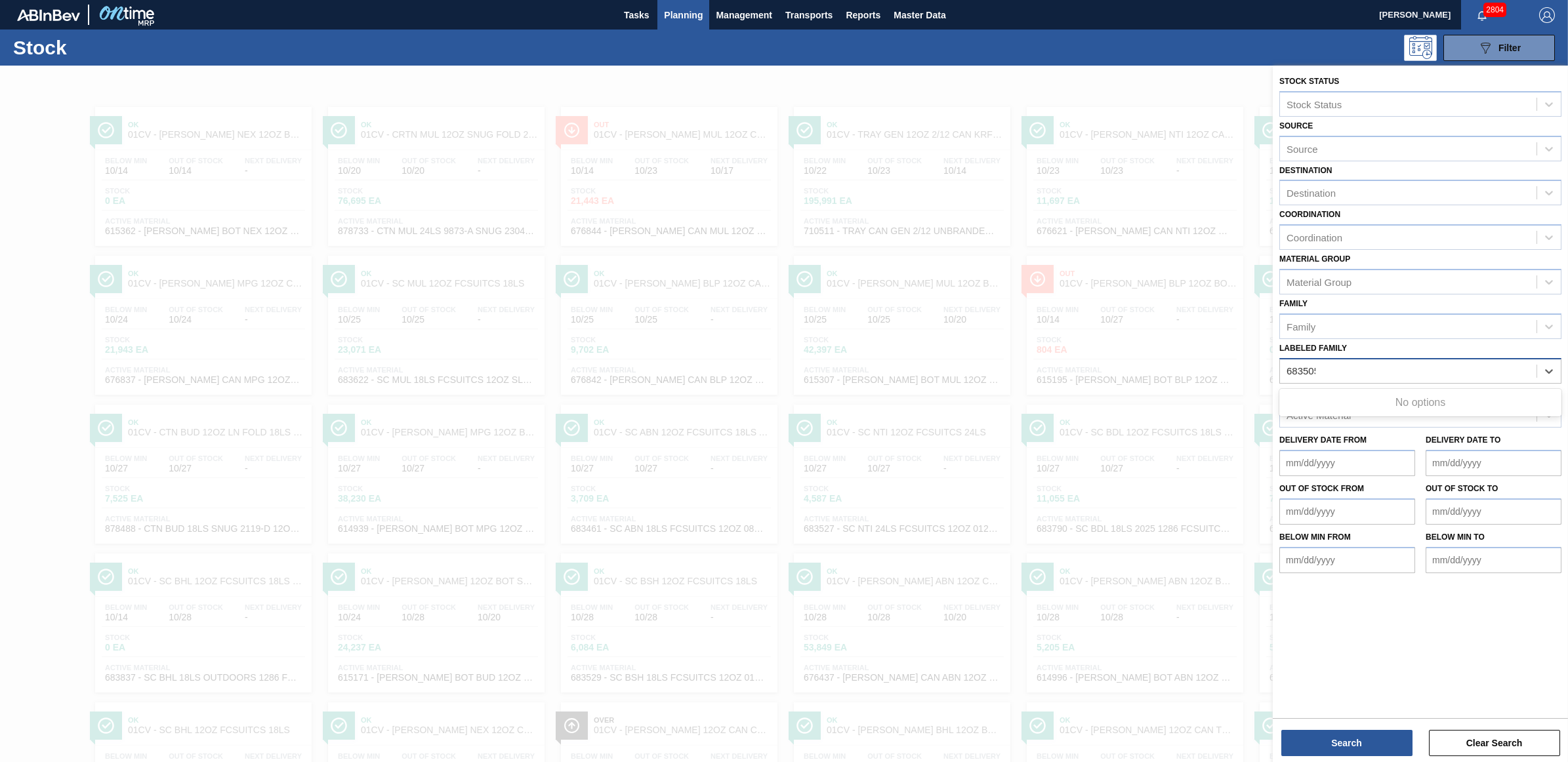
type Family "683505"
drag, startPoint x: 1358, startPoint y: 370, endPoint x: 1231, endPoint y: 375, distance: 127.1
click at [1273, 375] on div "Stock Status Stock Status Source Source Destination Destination Coordination Co…" at bounding box center [1420, 447] width 295 height 762
click at [1369, 418] on div "Active Material" at bounding box center [1408, 415] width 256 height 19
type Material "683505"
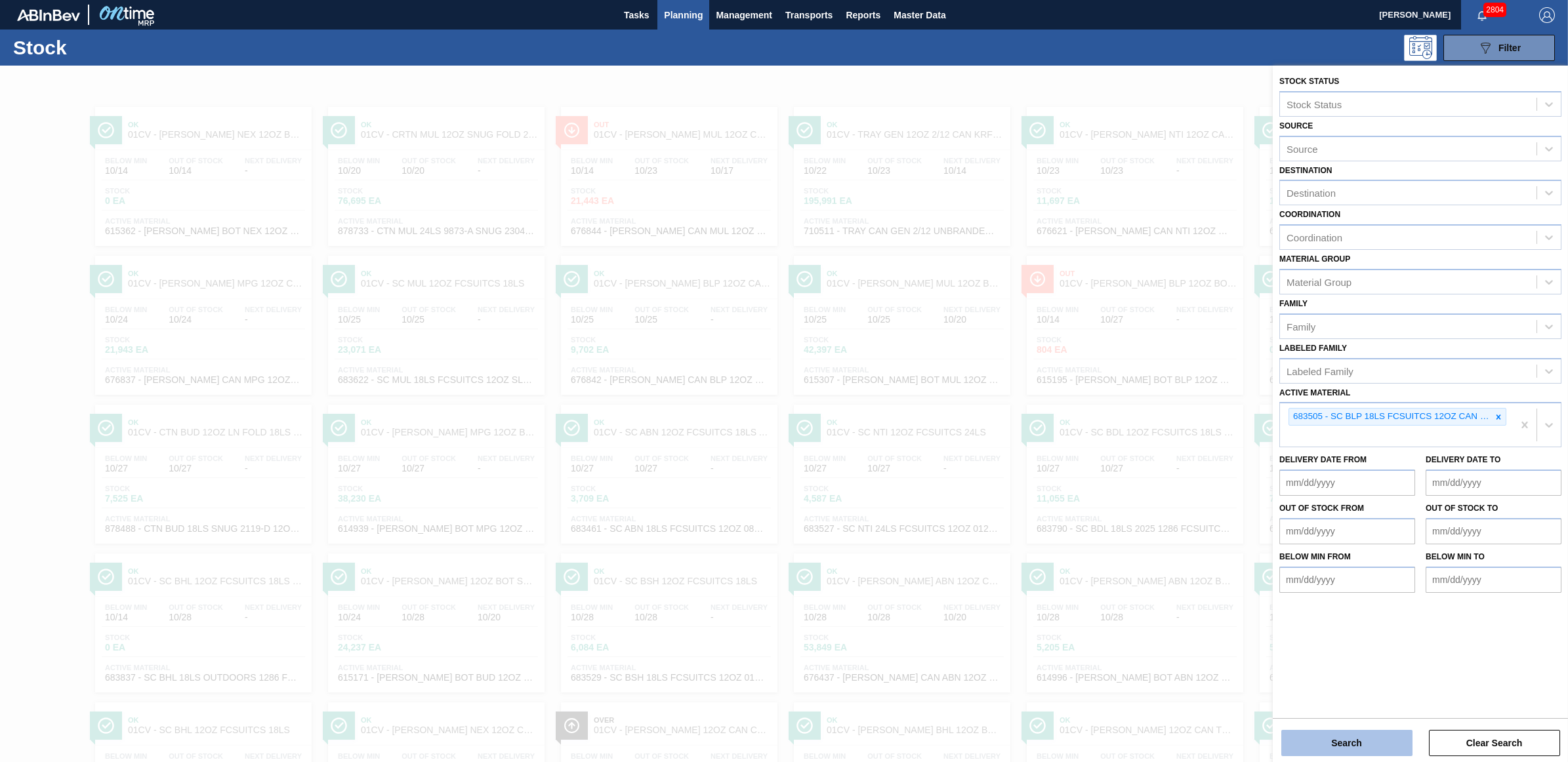
click at [1326, 735] on button "Search" at bounding box center [1346, 742] width 131 height 26
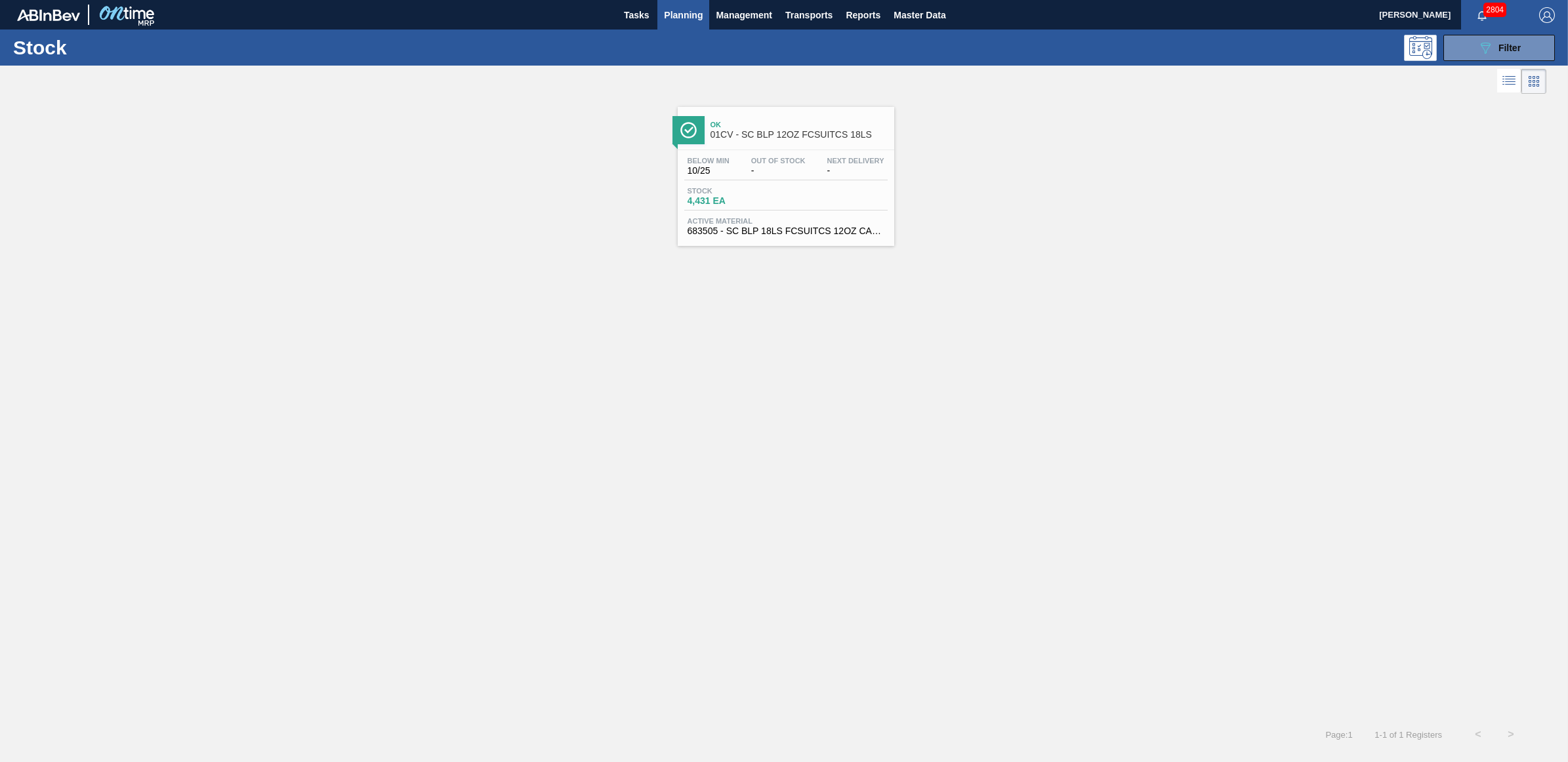
click at [823, 196] on div "Stock 4,431 EA" at bounding box center [786, 199] width 203 height 24
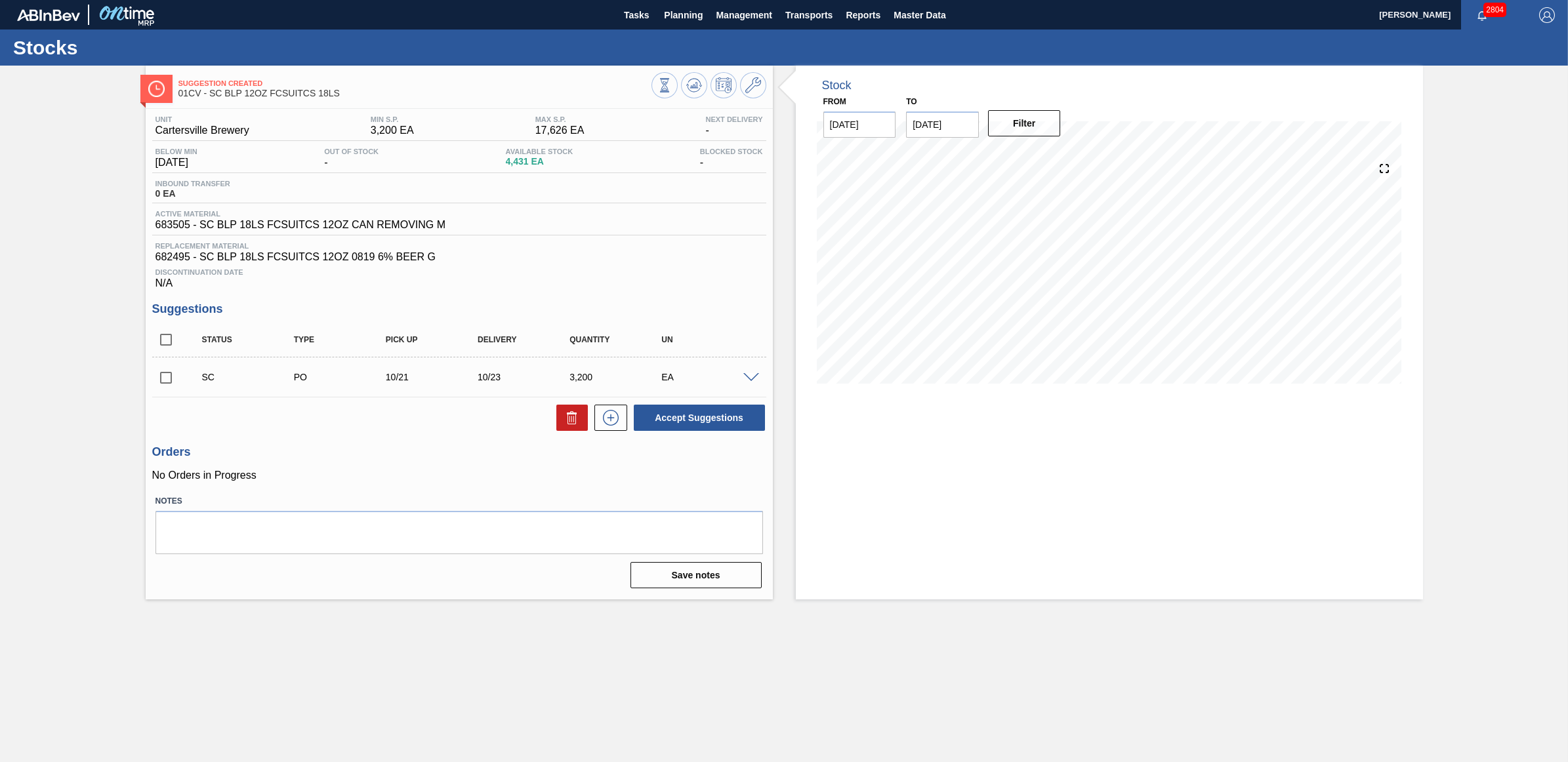
click at [166, 382] on input "checkbox" at bounding box center [166, 377] width 28 height 28
click at [696, 426] on button "Accept Suggestions" at bounding box center [699, 417] width 131 height 26
checkbox input "false"
click at [687, 19] on span "Planning" at bounding box center [683, 15] width 38 height 16
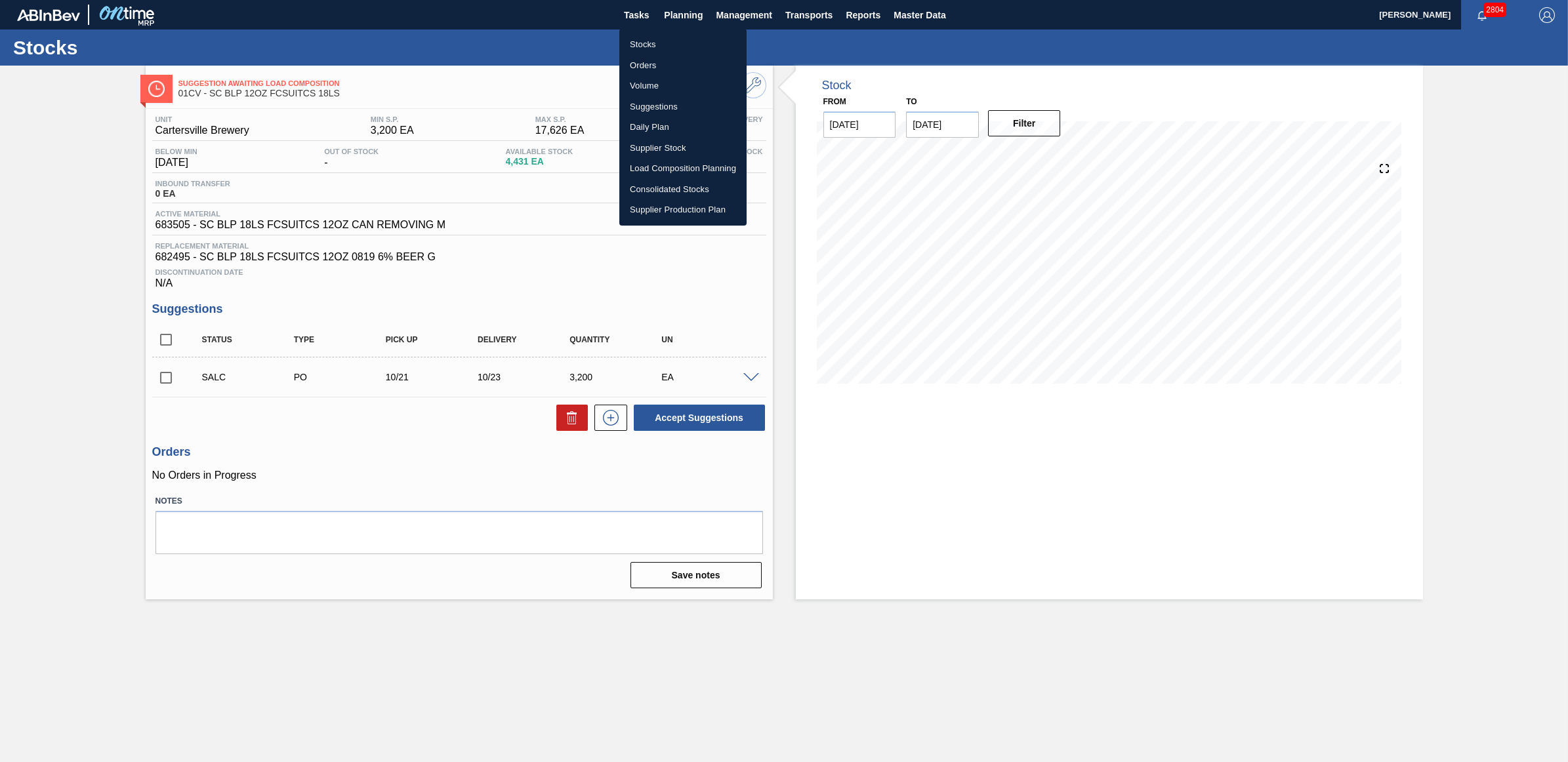
click at [657, 51] on li "Stocks" at bounding box center [683, 45] width 127 height 21
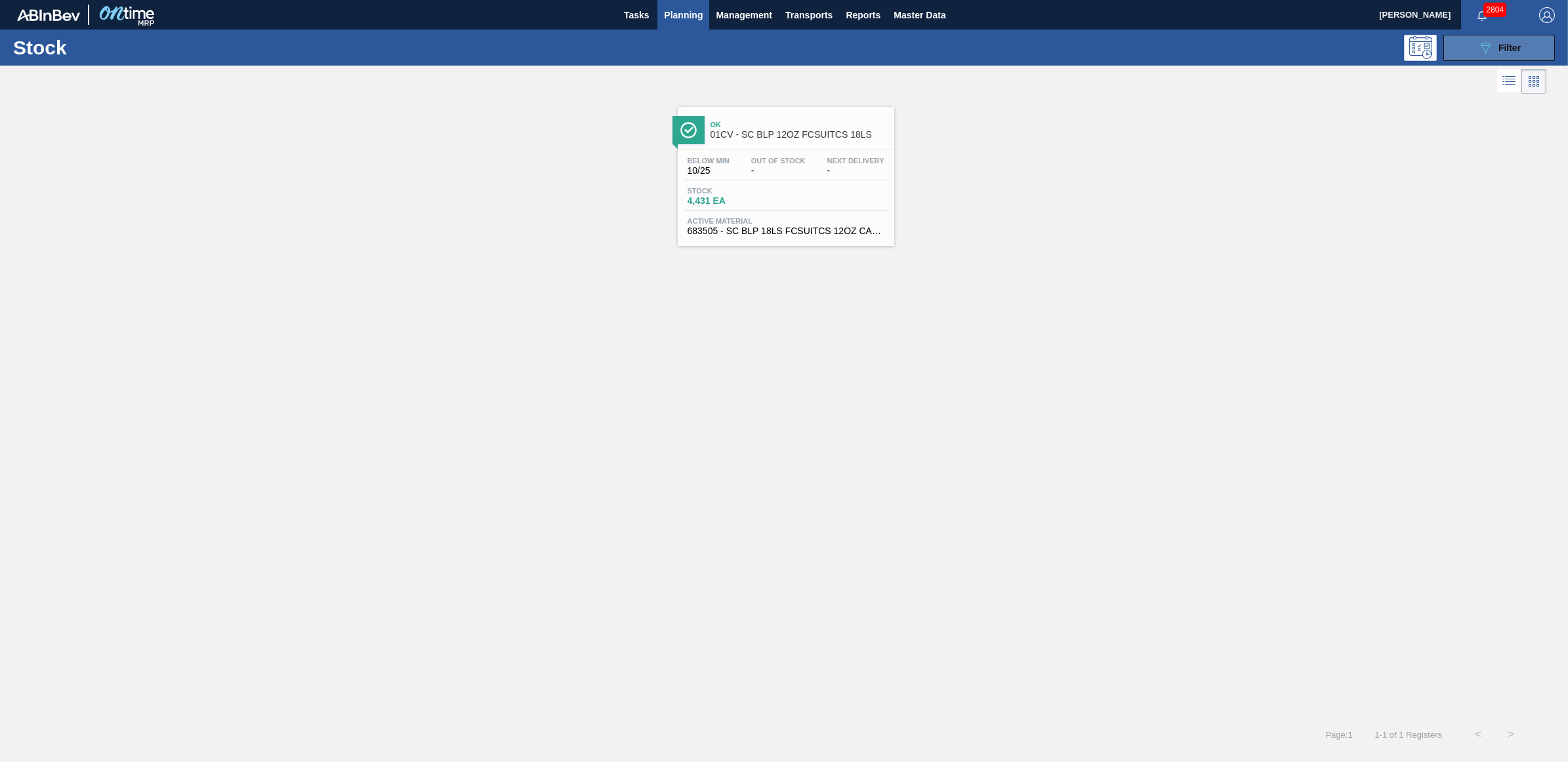
click at [1502, 51] on span "Filter" at bounding box center [1508, 48] width 22 height 11
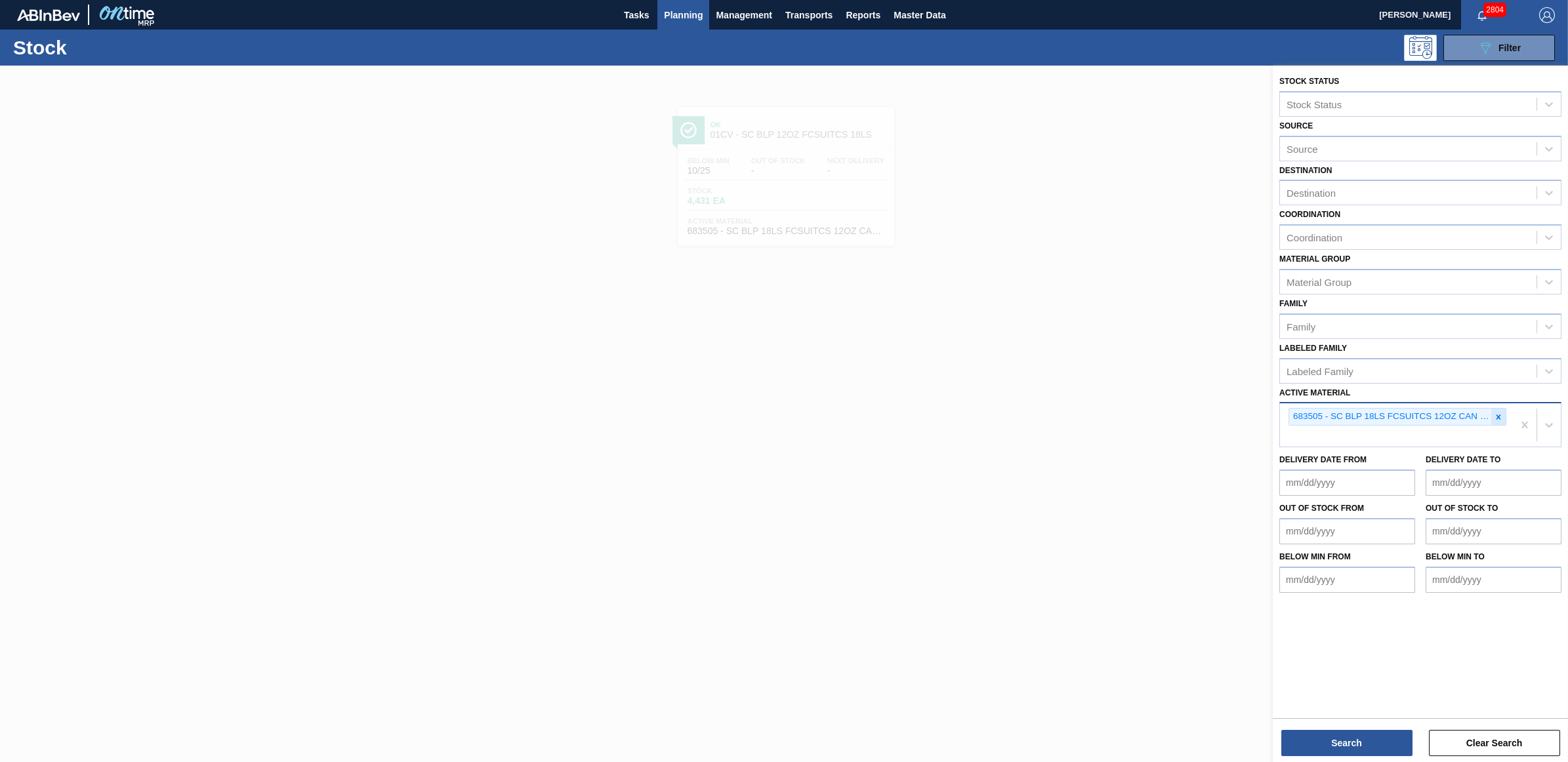
click at [1498, 413] on icon at bounding box center [1498, 417] width 9 height 9
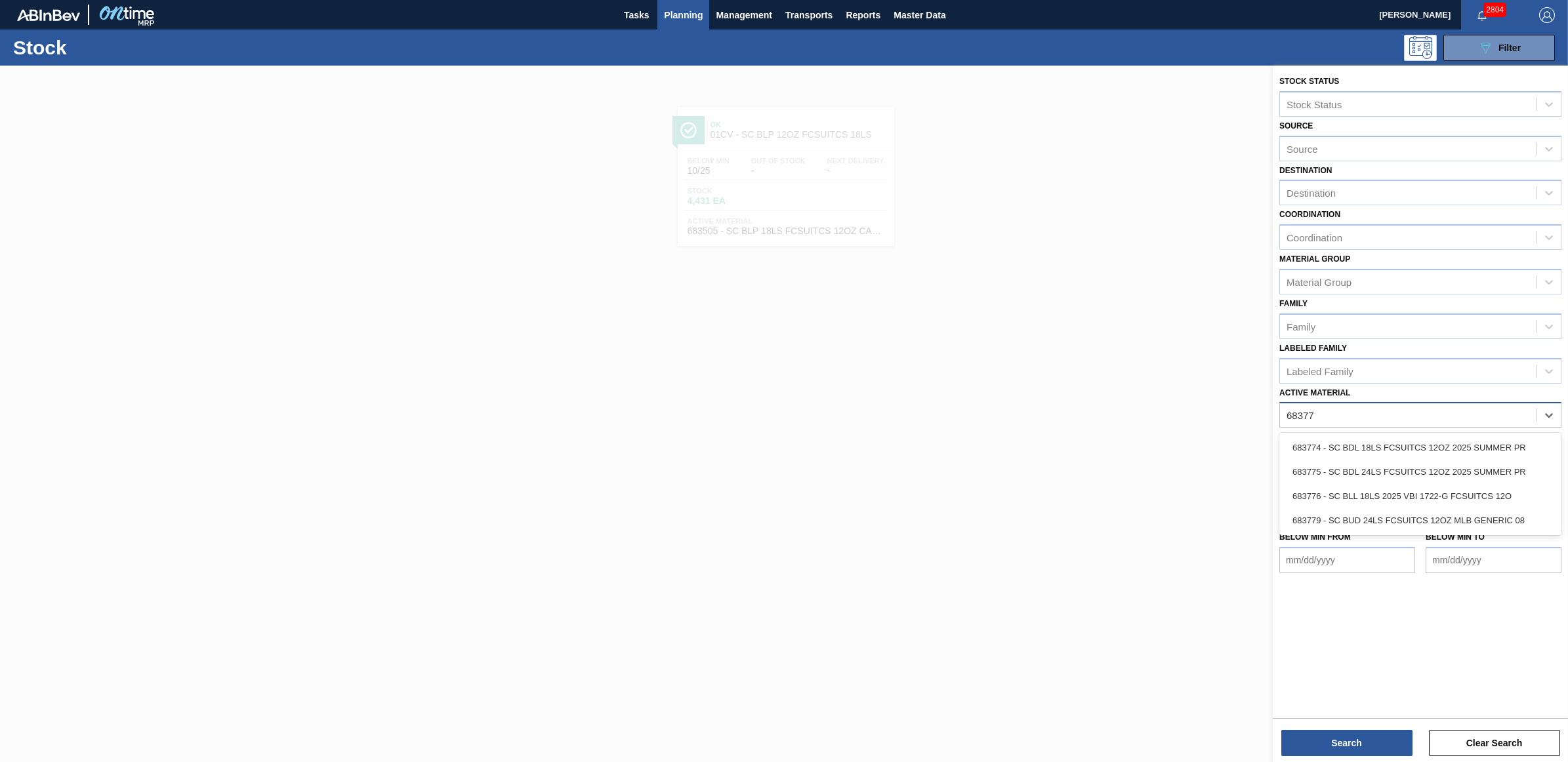
type Material "683776"
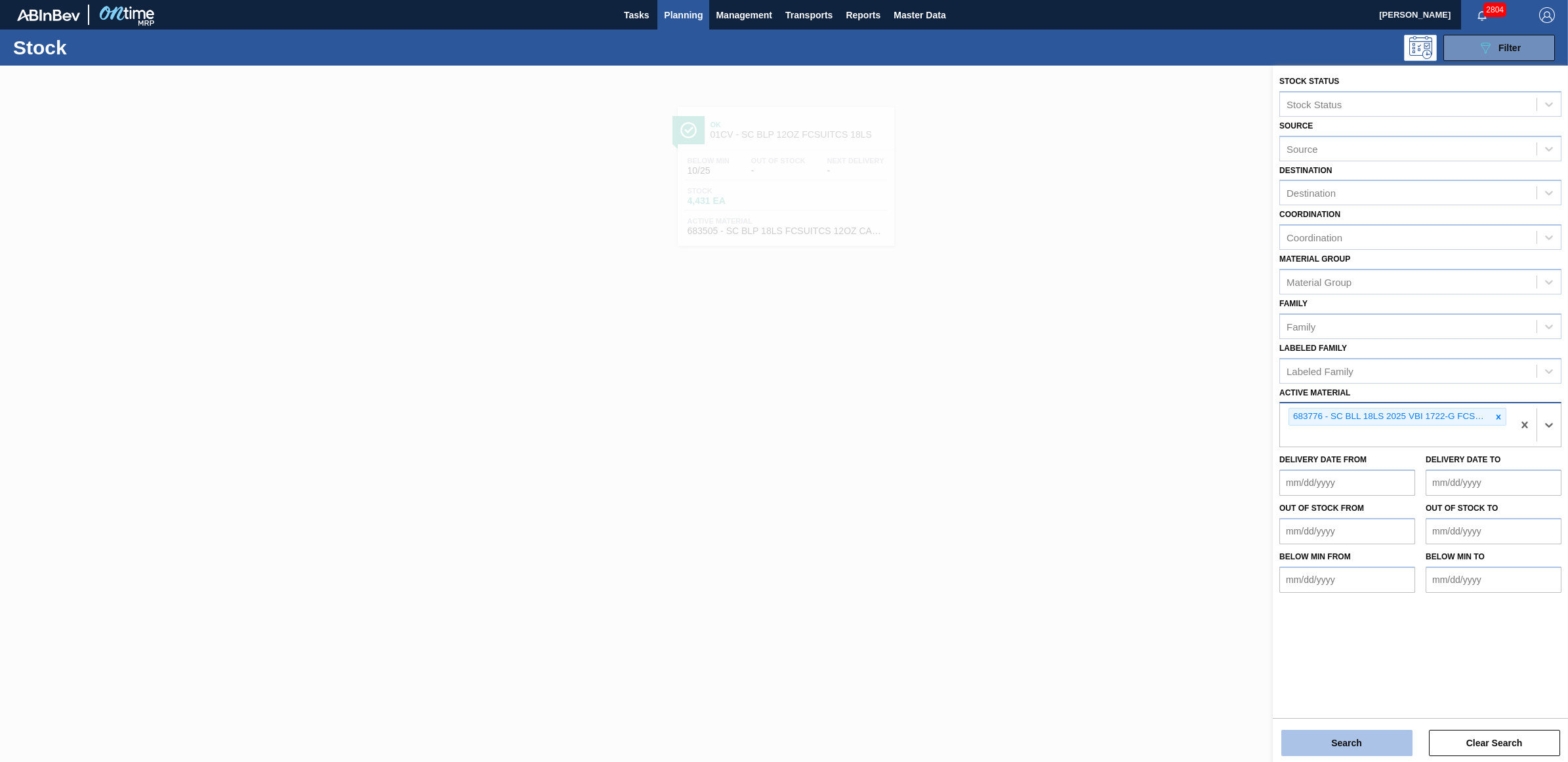
click at [1371, 742] on button "Search" at bounding box center [1346, 742] width 131 height 26
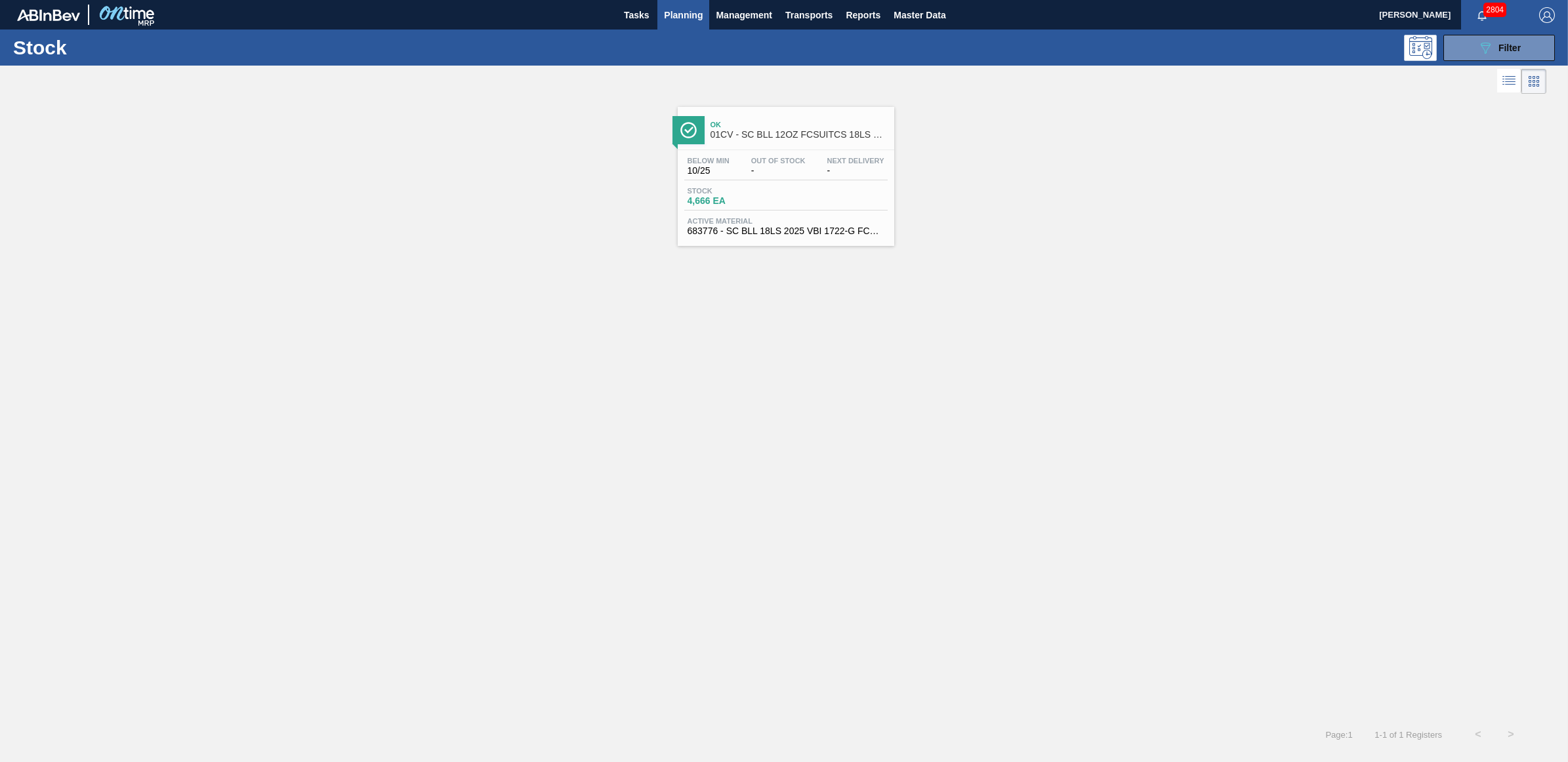
click at [804, 175] on span "-" at bounding box center [778, 170] width 54 height 10
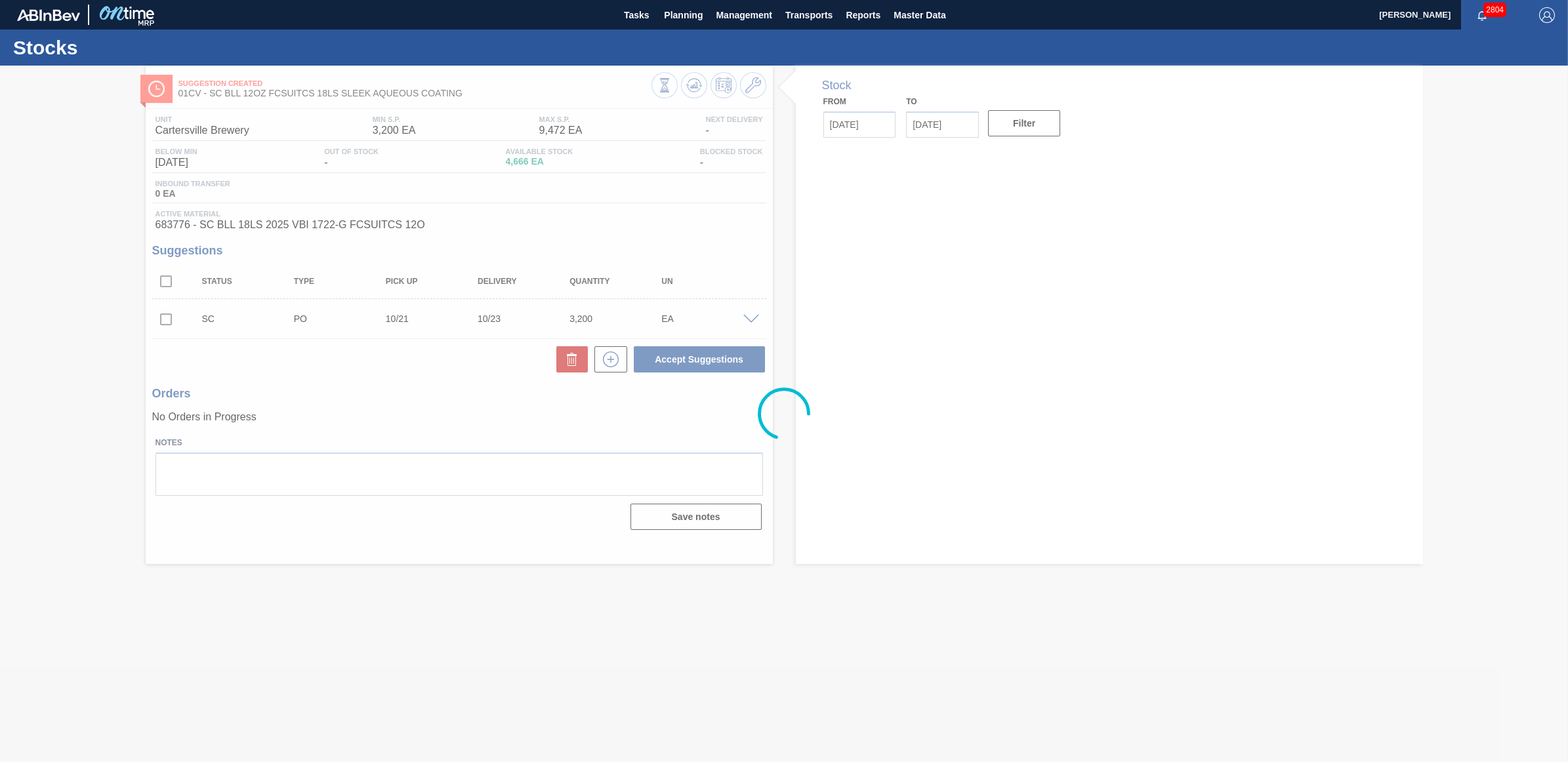
type input "[DATE]"
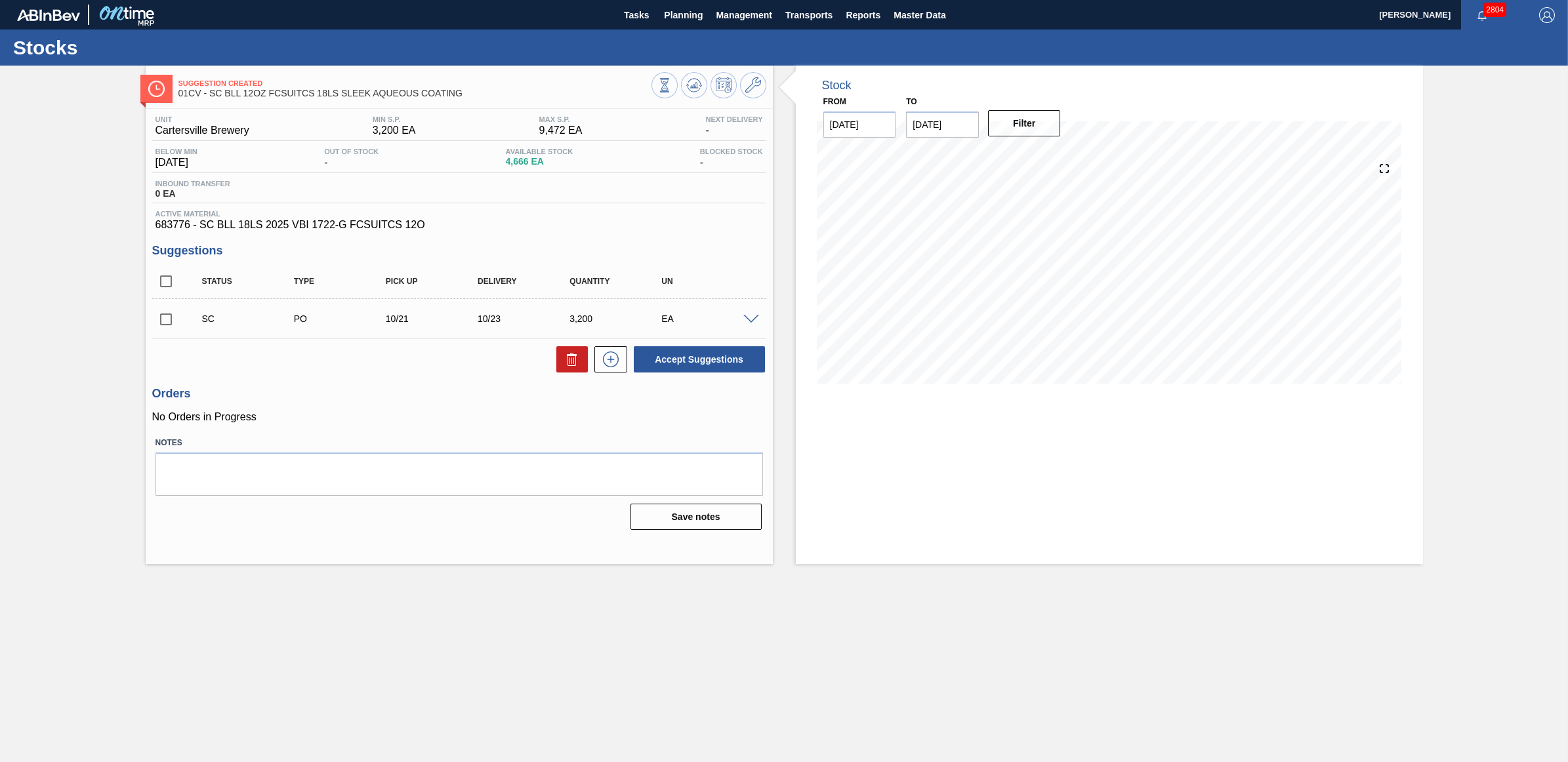
click at [158, 323] on input "checkbox" at bounding box center [166, 319] width 28 height 28
click at [702, 363] on button "Accept Suggestions" at bounding box center [699, 359] width 131 height 26
checkbox input "false"
click at [680, 18] on span "Planning" at bounding box center [683, 15] width 38 height 16
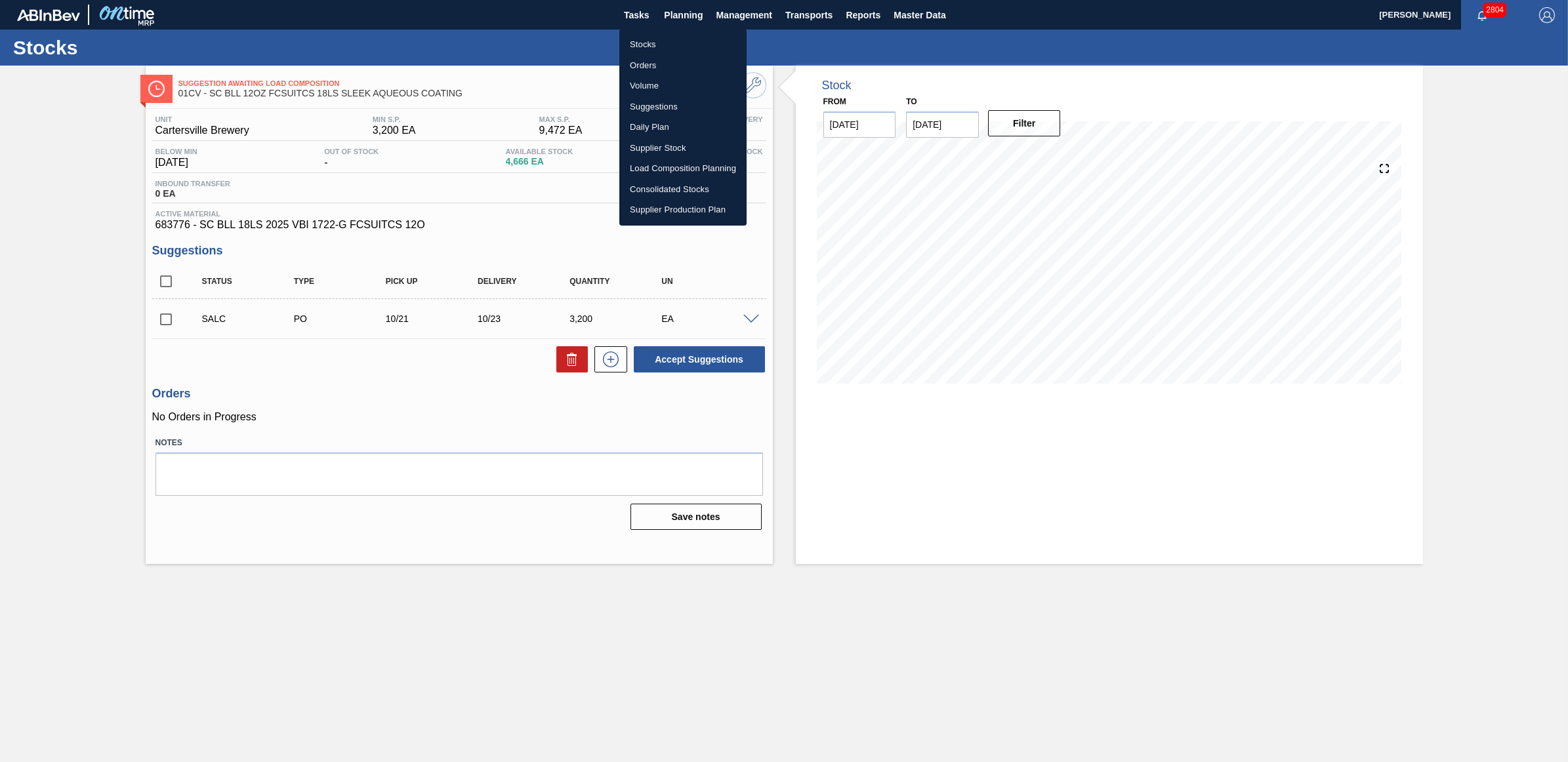
click at [667, 43] on li "Stocks" at bounding box center [683, 45] width 127 height 21
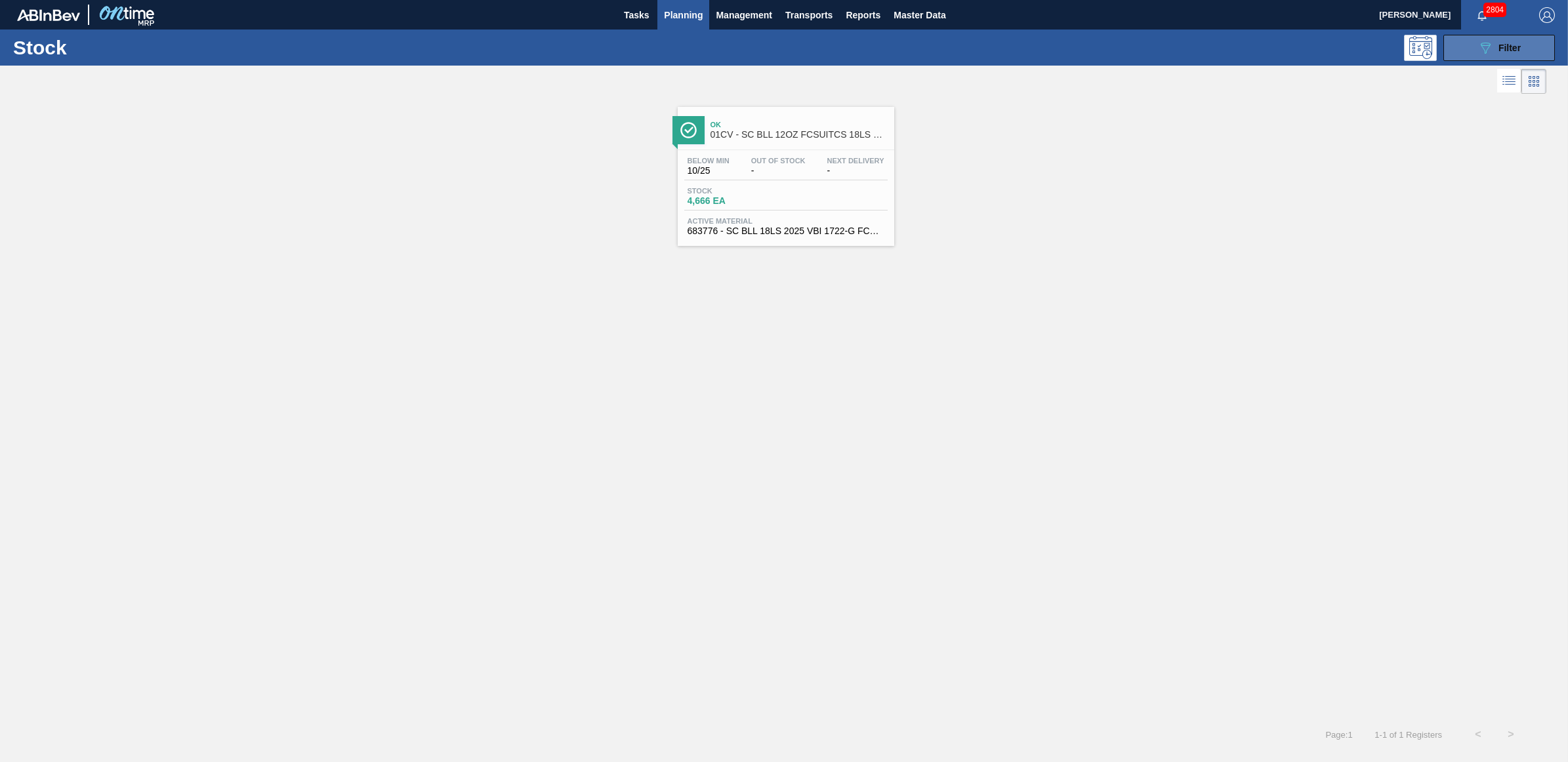
click at [1533, 50] on button "089F7B8B-B2A5-4AFE-B5C0-19BA573D28AC Filter" at bounding box center [1499, 47] width 111 height 26
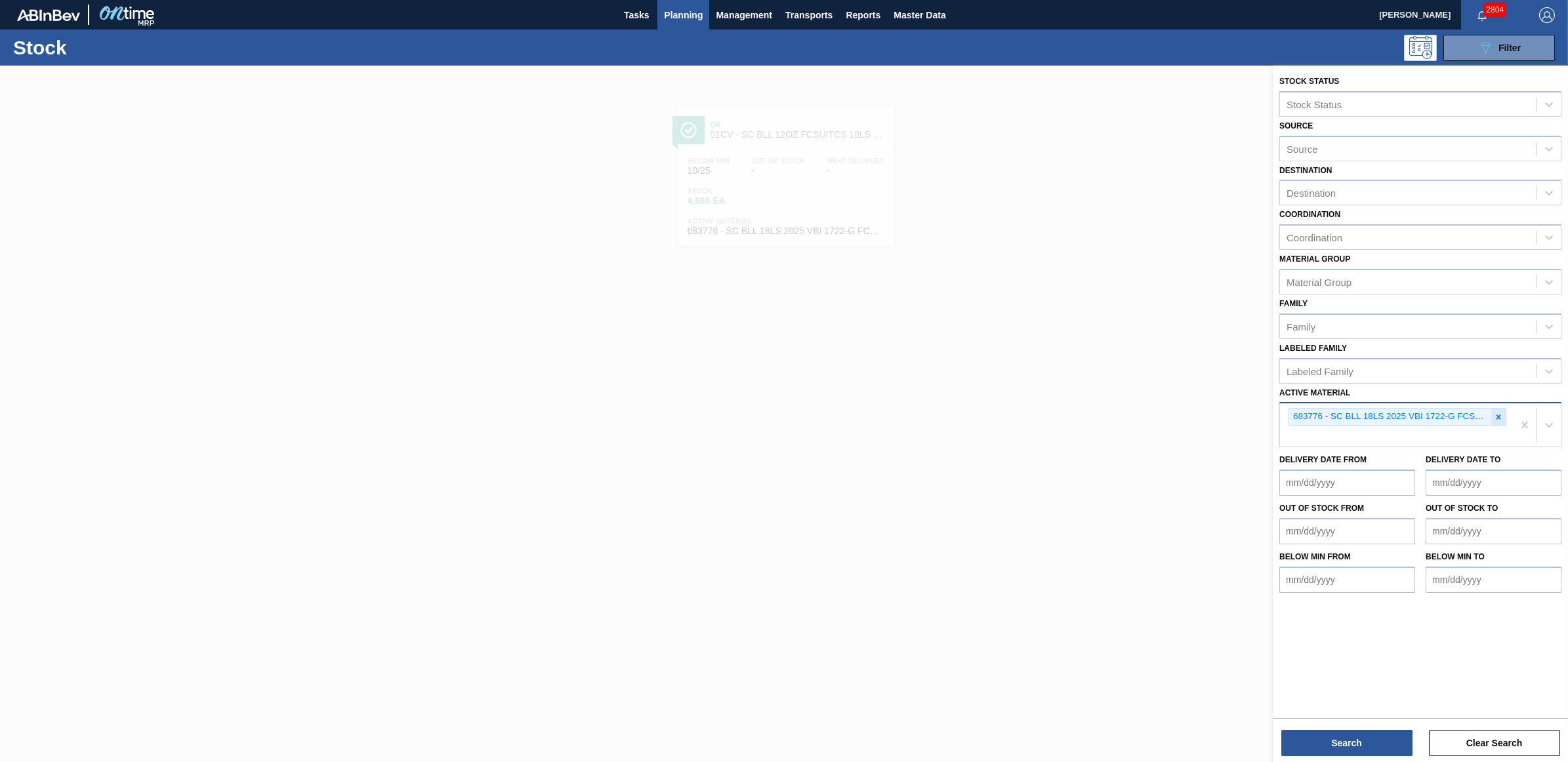
click at [1500, 413] on icon at bounding box center [1498, 417] width 9 height 9
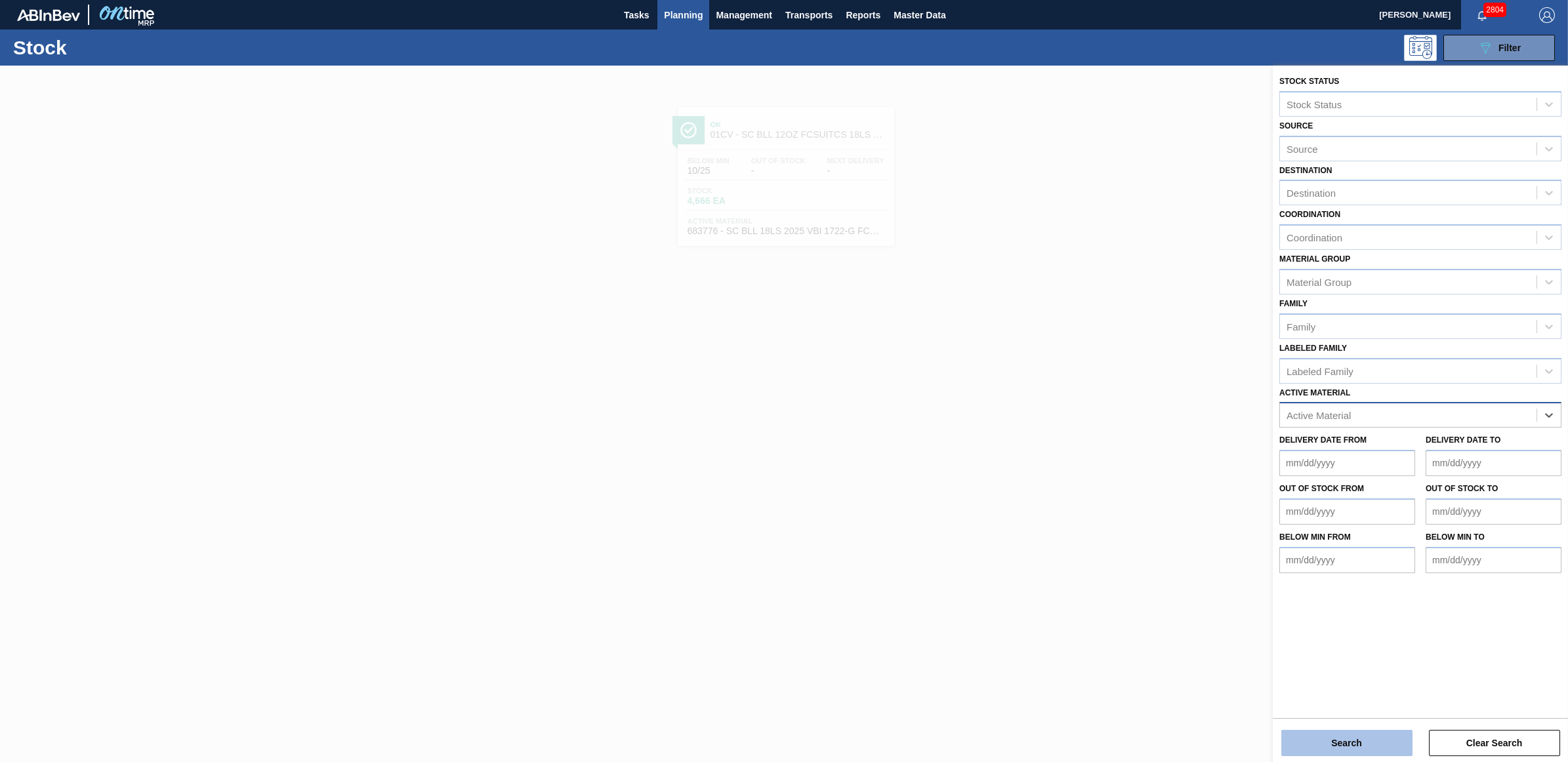
click at [1353, 745] on button "Search" at bounding box center [1346, 742] width 131 height 26
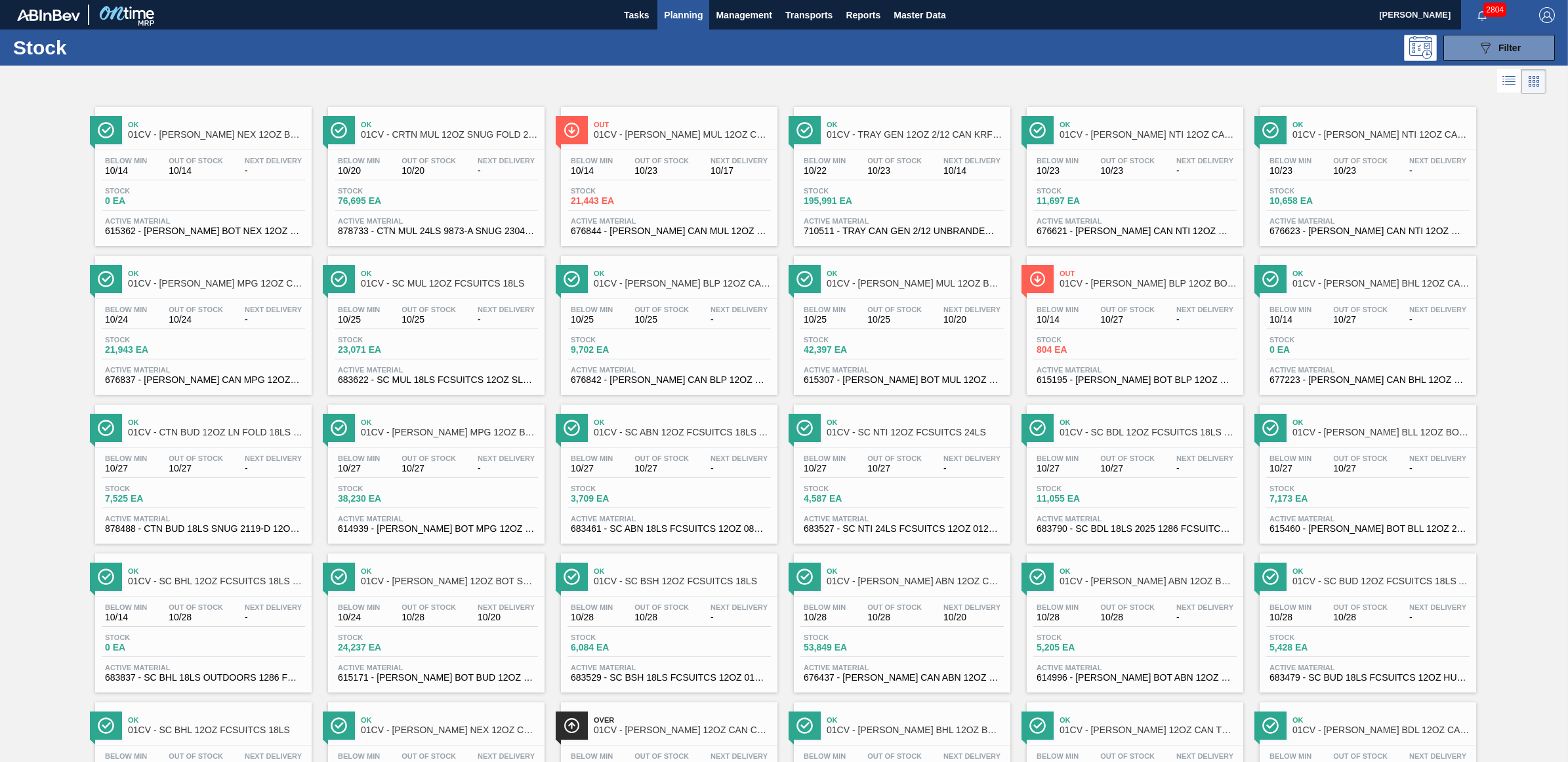
click at [438, 331] on div "Below Min 10/25 Out Of Stock 10/25 Next Delivery - Stock 23,071 EA Active Mater…" at bounding box center [436, 344] width 216 height 89
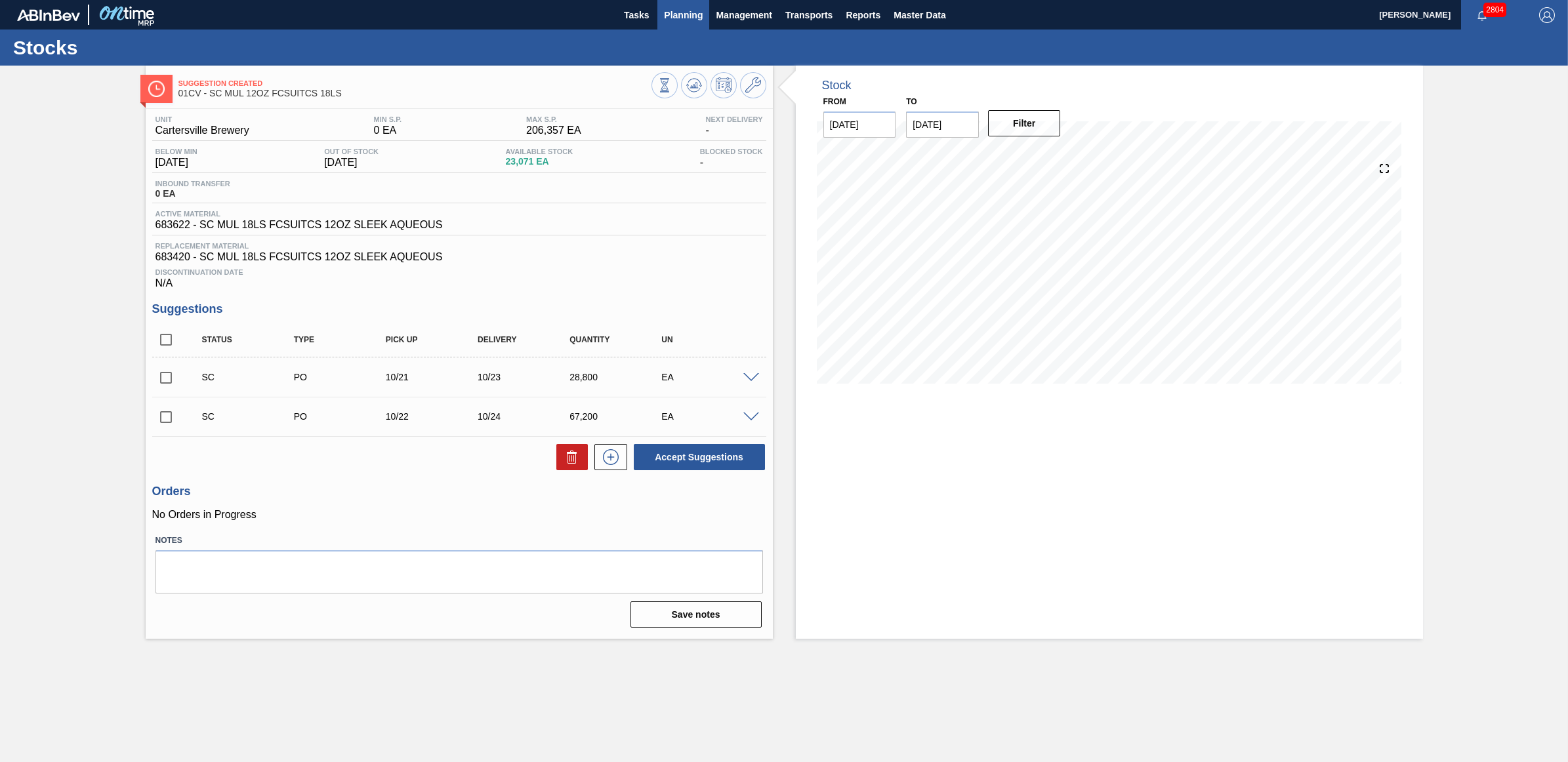
click at [662, 18] on button "Planning" at bounding box center [683, 14] width 52 height 29
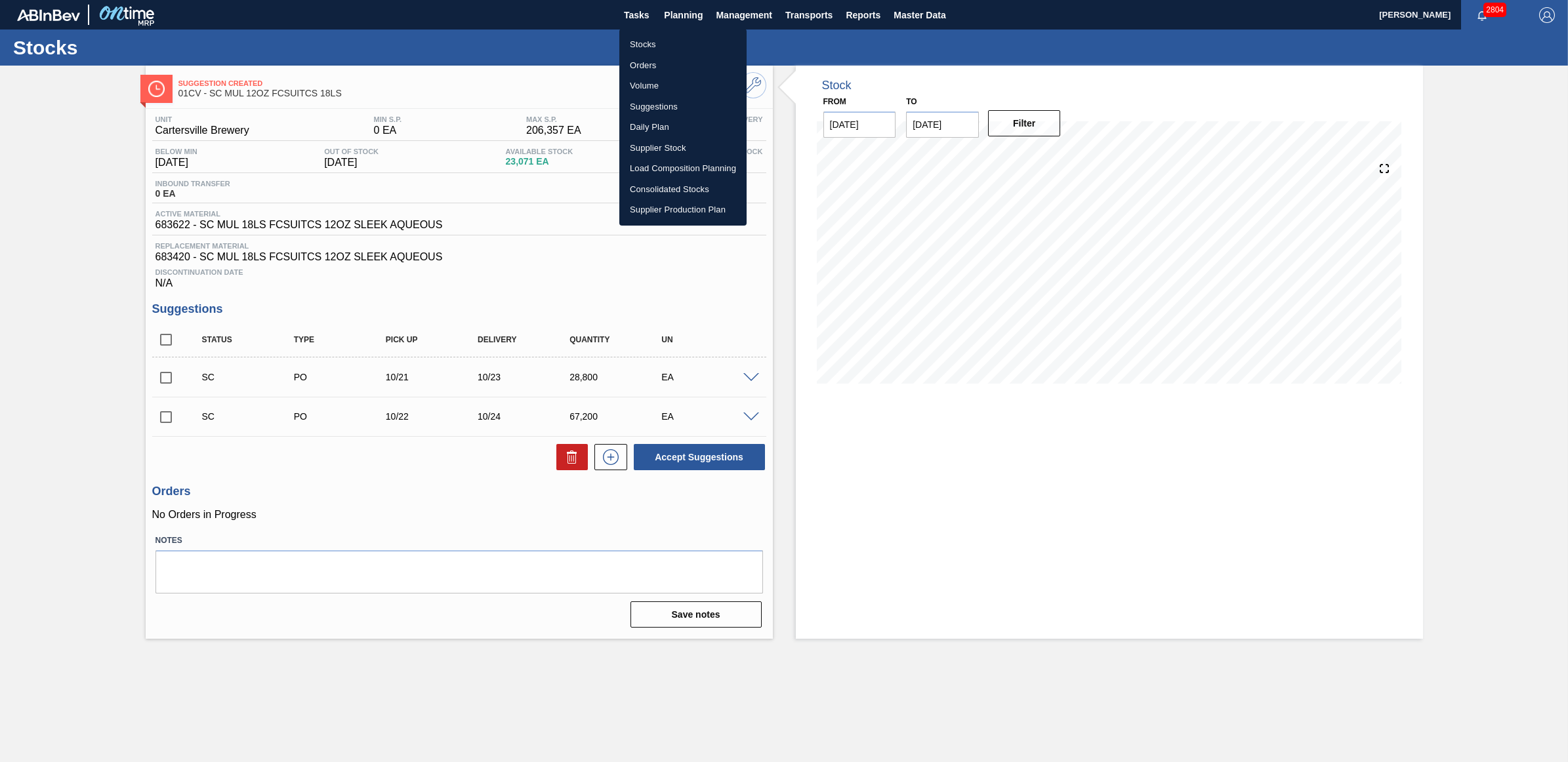
click at [647, 44] on li "Stocks" at bounding box center [683, 45] width 127 height 21
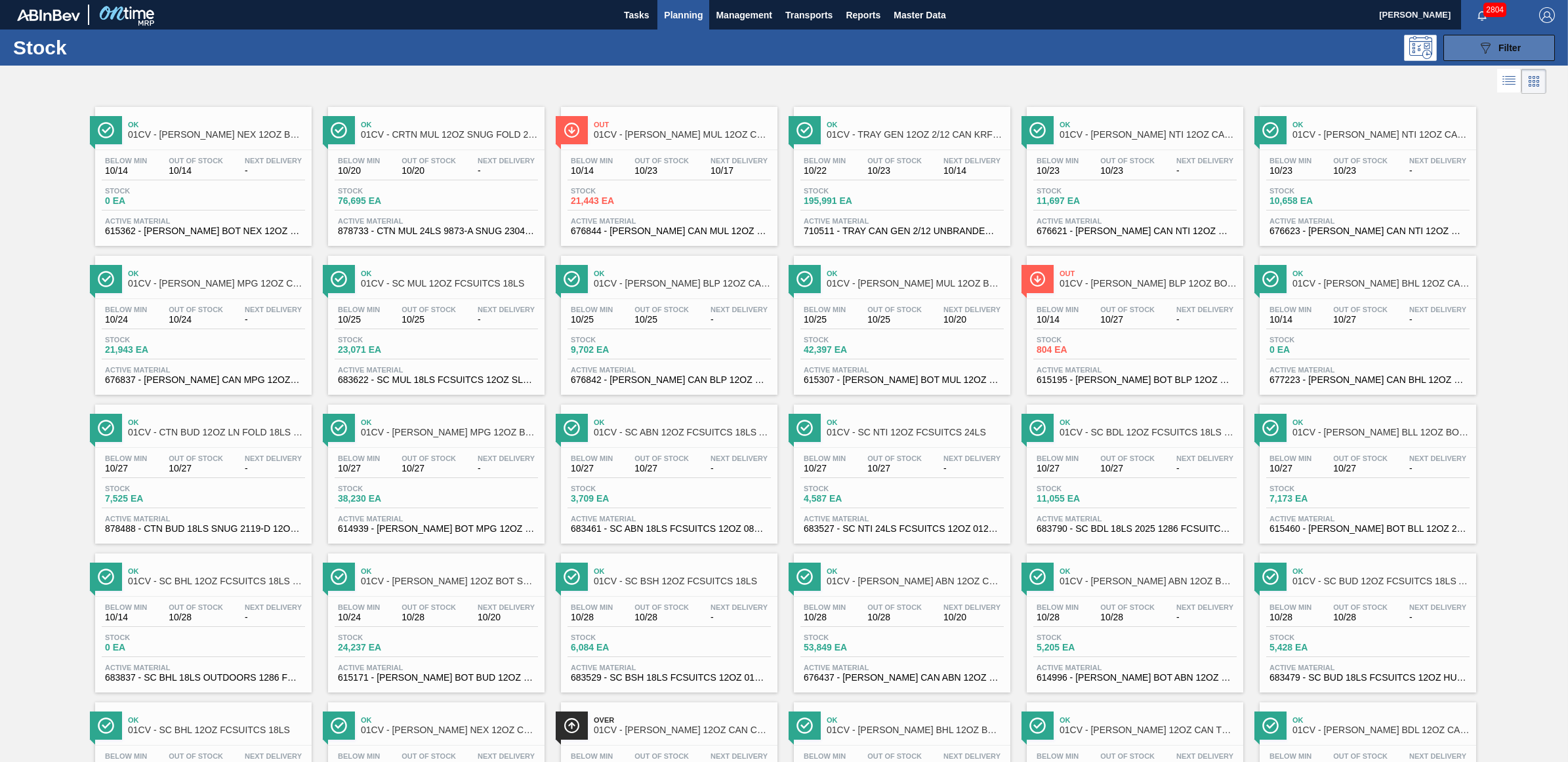
click at [1503, 53] on div "089F7B8B-B2A5-4AFE-B5C0-19BA573D28AC Filter" at bounding box center [1499, 48] width 44 height 16
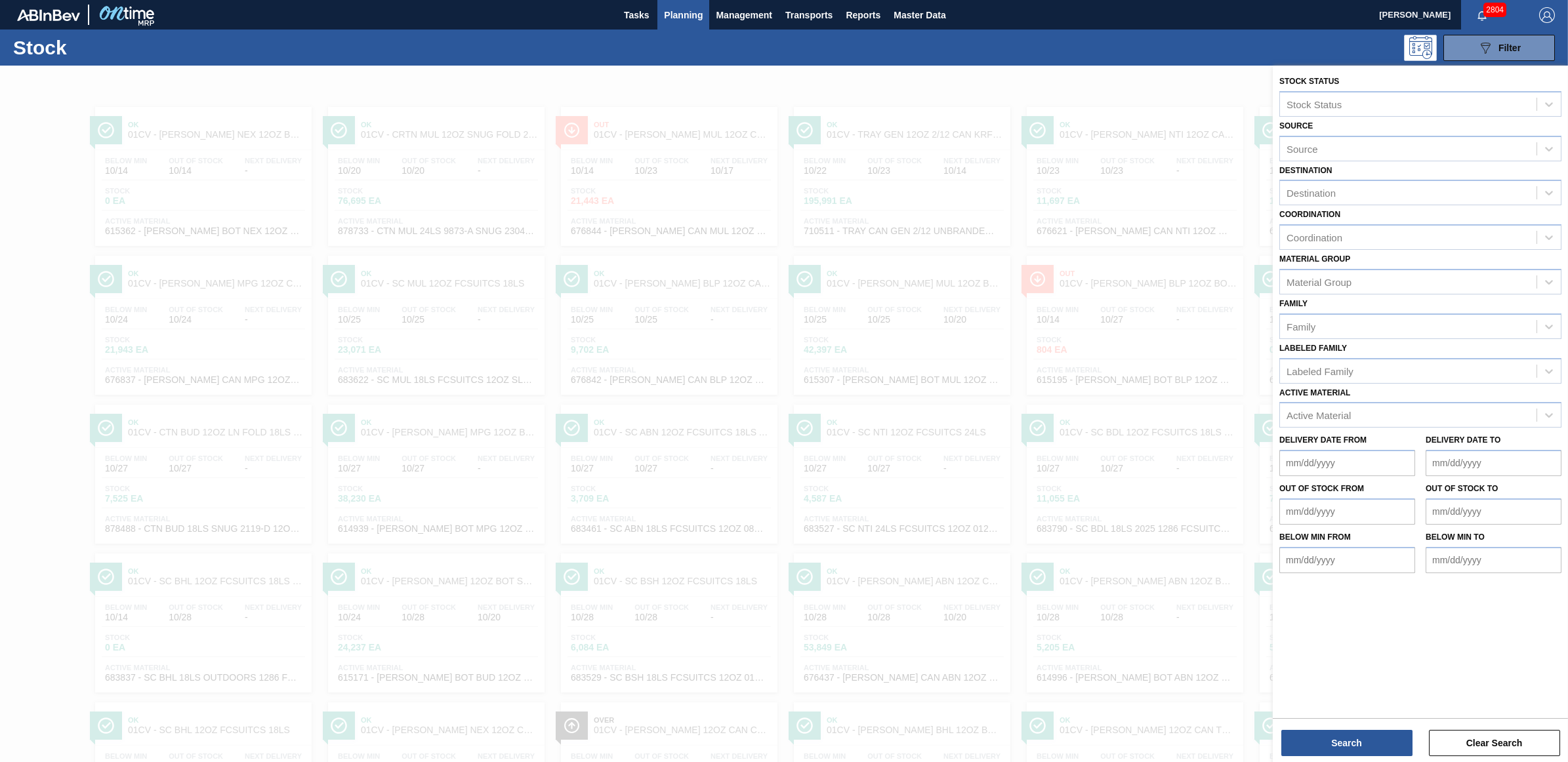
click at [1055, 286] on div at bounding box center [784, 447] width 1568 height 762
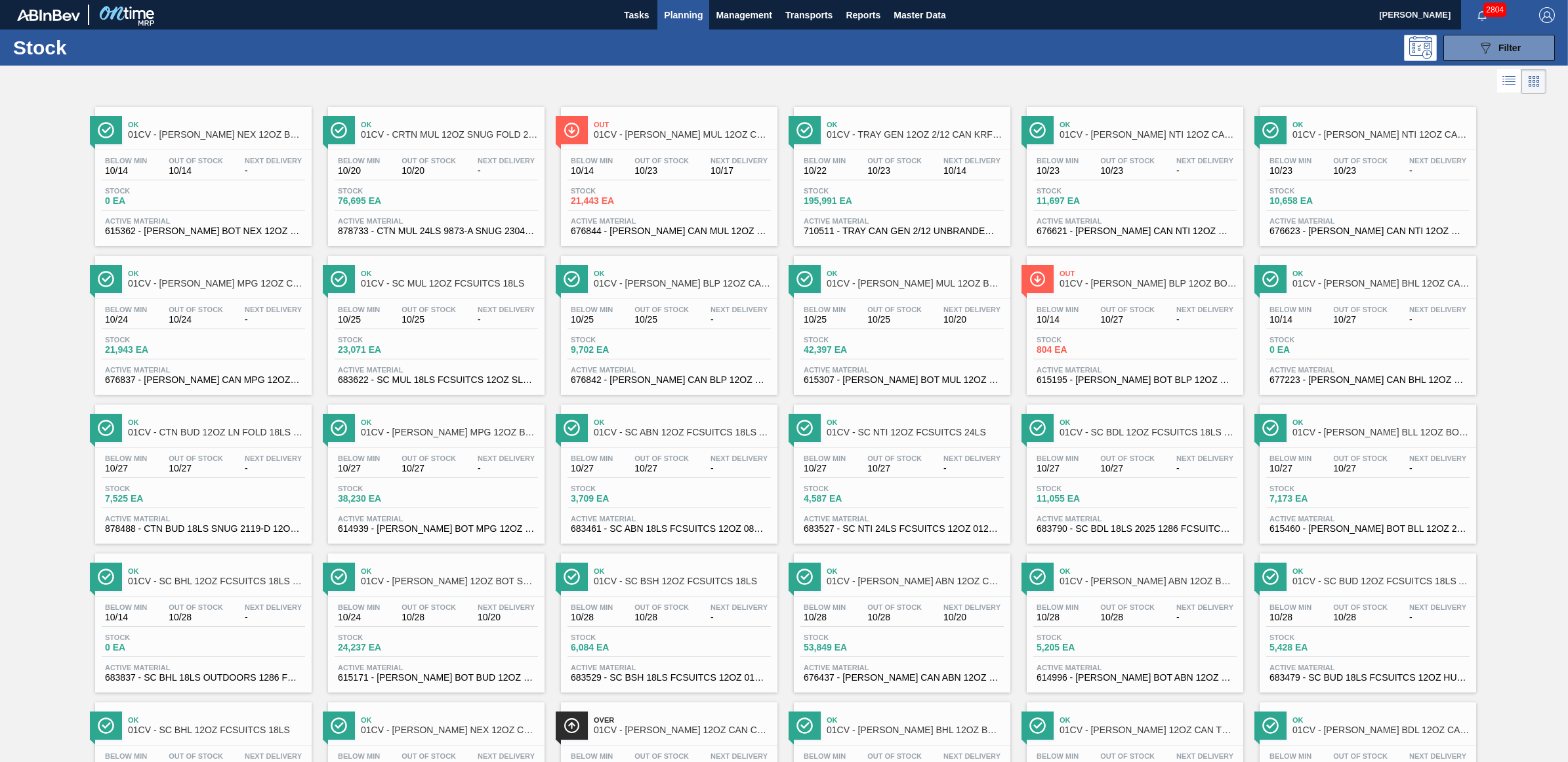
click at [1079, 316] on div "Below Min 10/14" at bounding box center [1057, 314] width 49 height 19
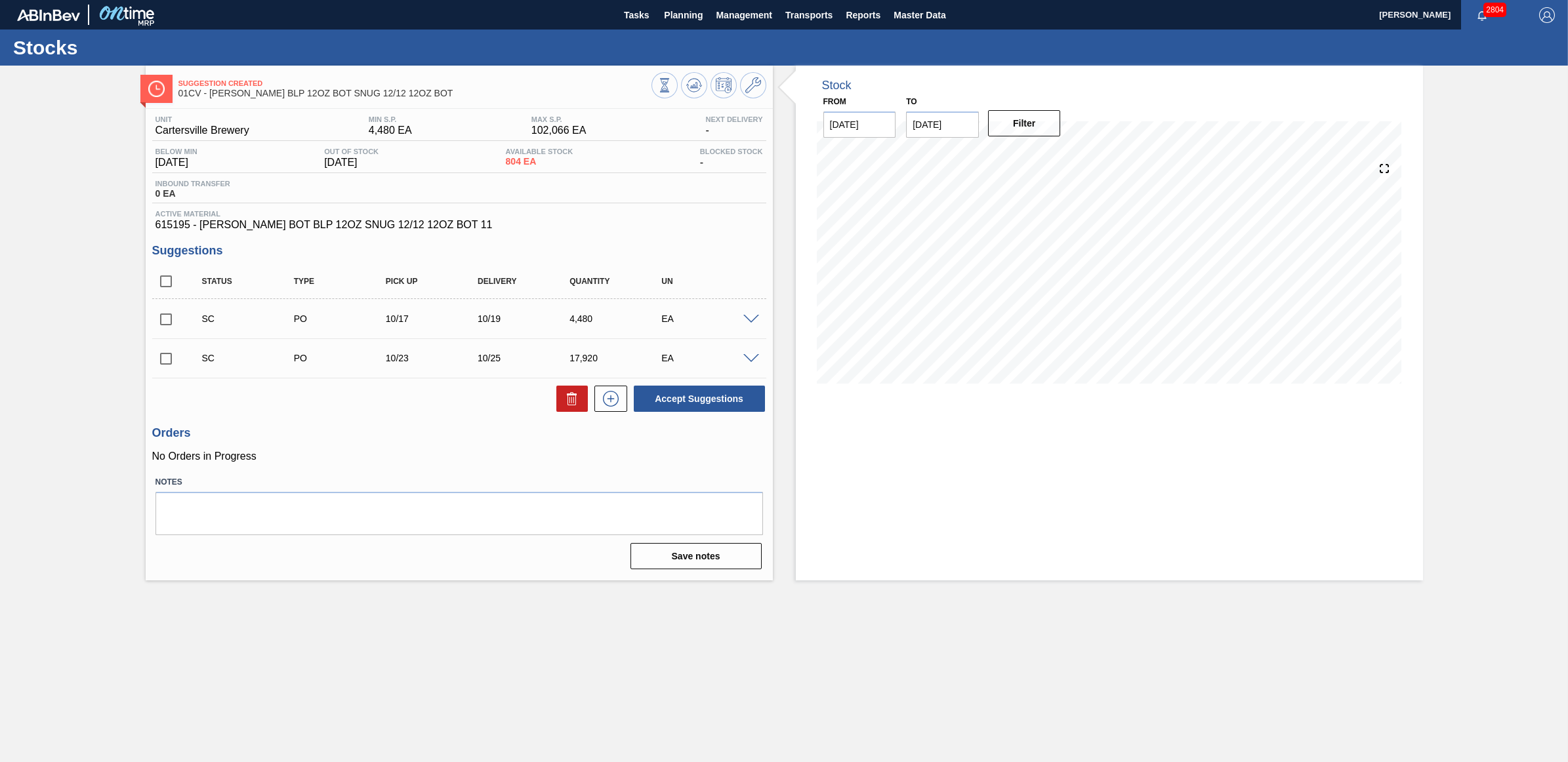
click at [167, 316] on input "checkbox" at bounding box center [166, 319] width 28 height 28
click at [658, 393] on button "Accept Suggestions" at bounding box center [699, 398] width 131 height 26
checkbox input "false"
click at [670, 24] on button "Planning" at bounding box center [683, 14] width 52 height 29
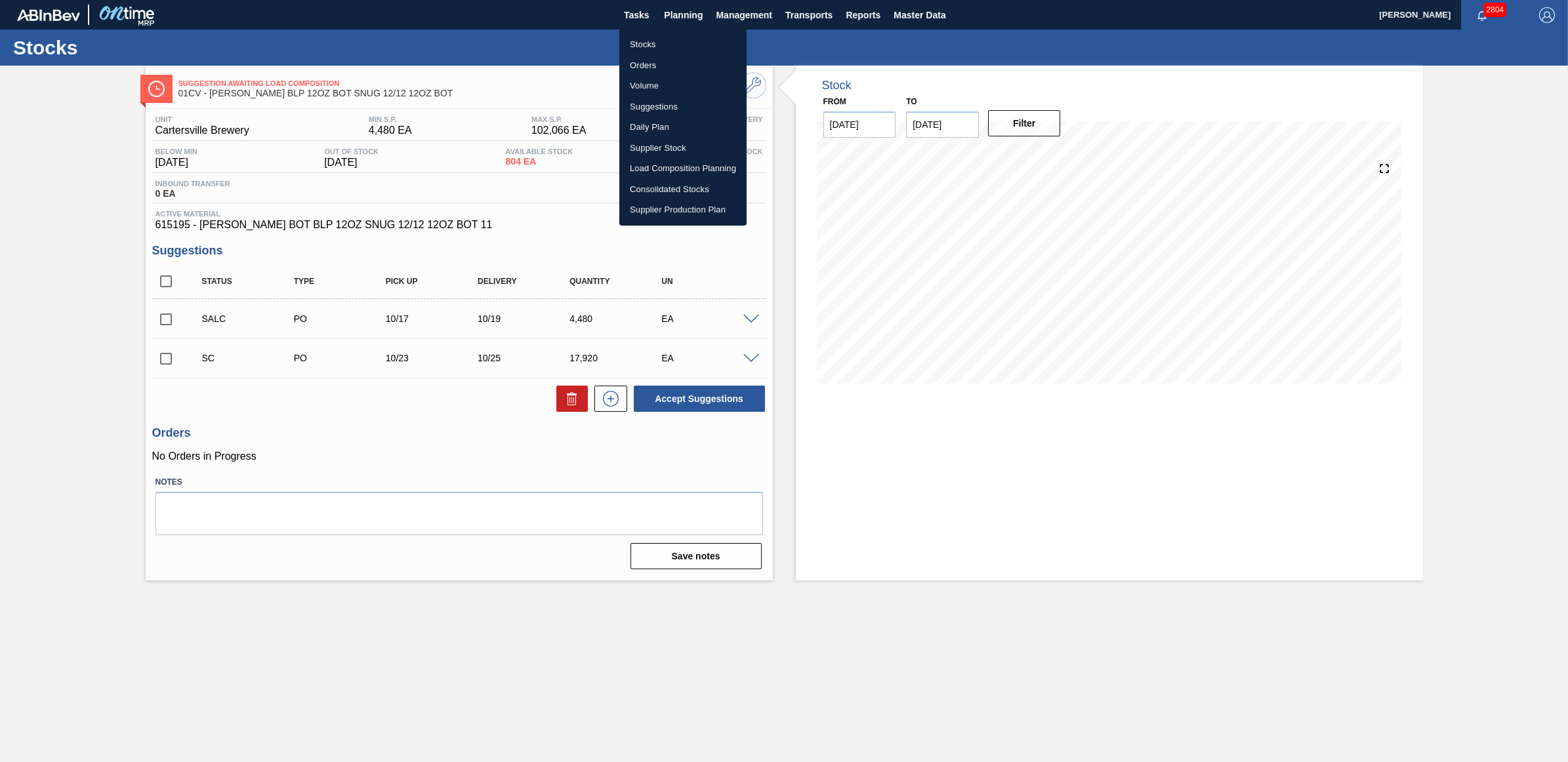
drag, startPoint x: 654, startPoint y: 44, endPoint x: 34, endPoint y: 169, distance: 632.5
click at [654, 44] on li "Stocks" at bounding box center [683, 45] width 127 height 21
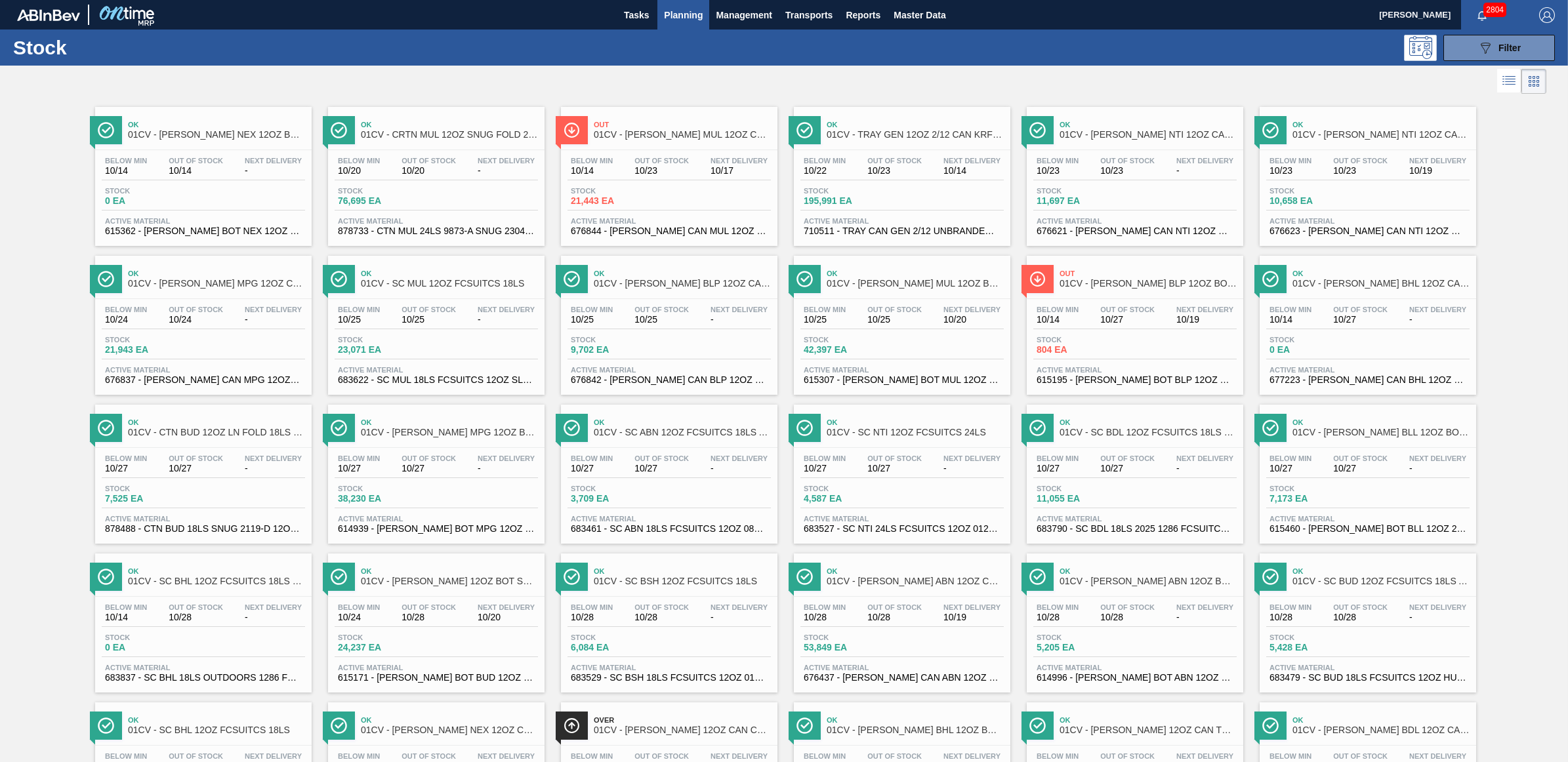
click at [690, 140] on div "Out 01CV - CARR MUL 12OZ CAN CAN PK 12/12 SLEEK AQUEOUS COATING" at bounding box center [682, 130] width 177 height 29
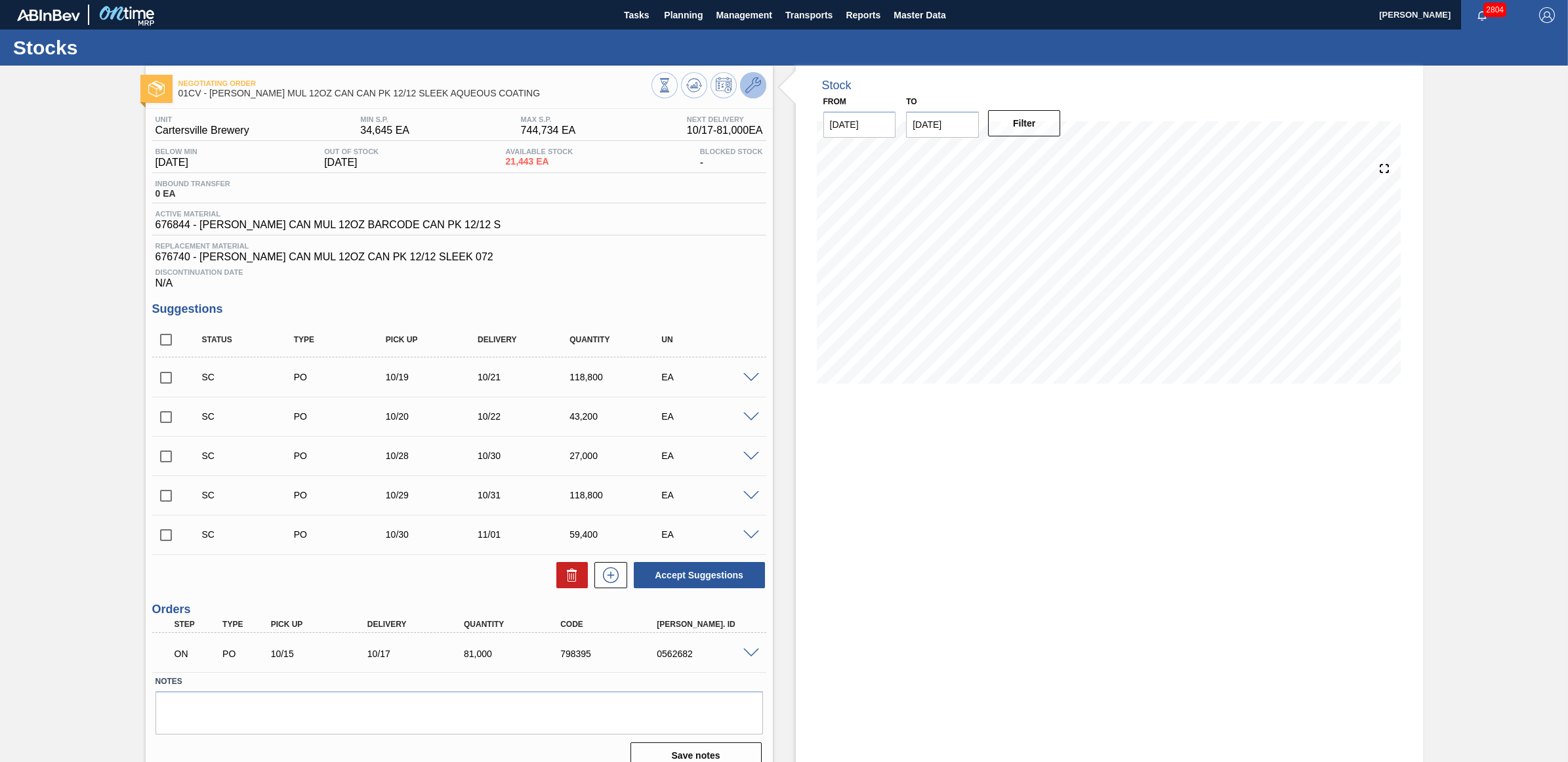
click at [753, 78] on icon at bounding box center [753, 85] width 16 height 16
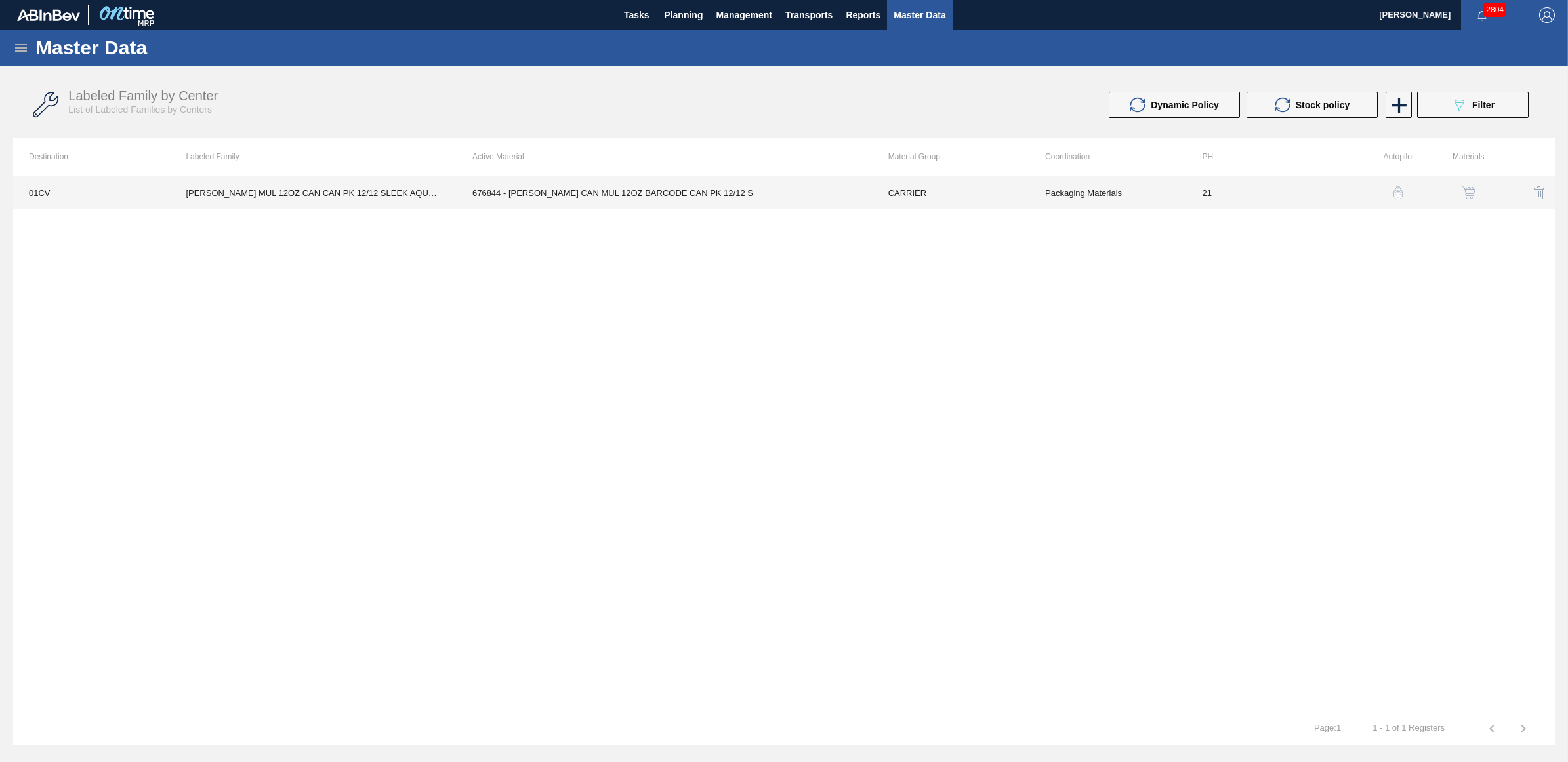
click at [531, 189] on td "676844 - [PERSON_NAME] CAN MUL 12OZ BARCODE CAN PK 12/12 S" at bounding box center [664, 192] width 416 height 33
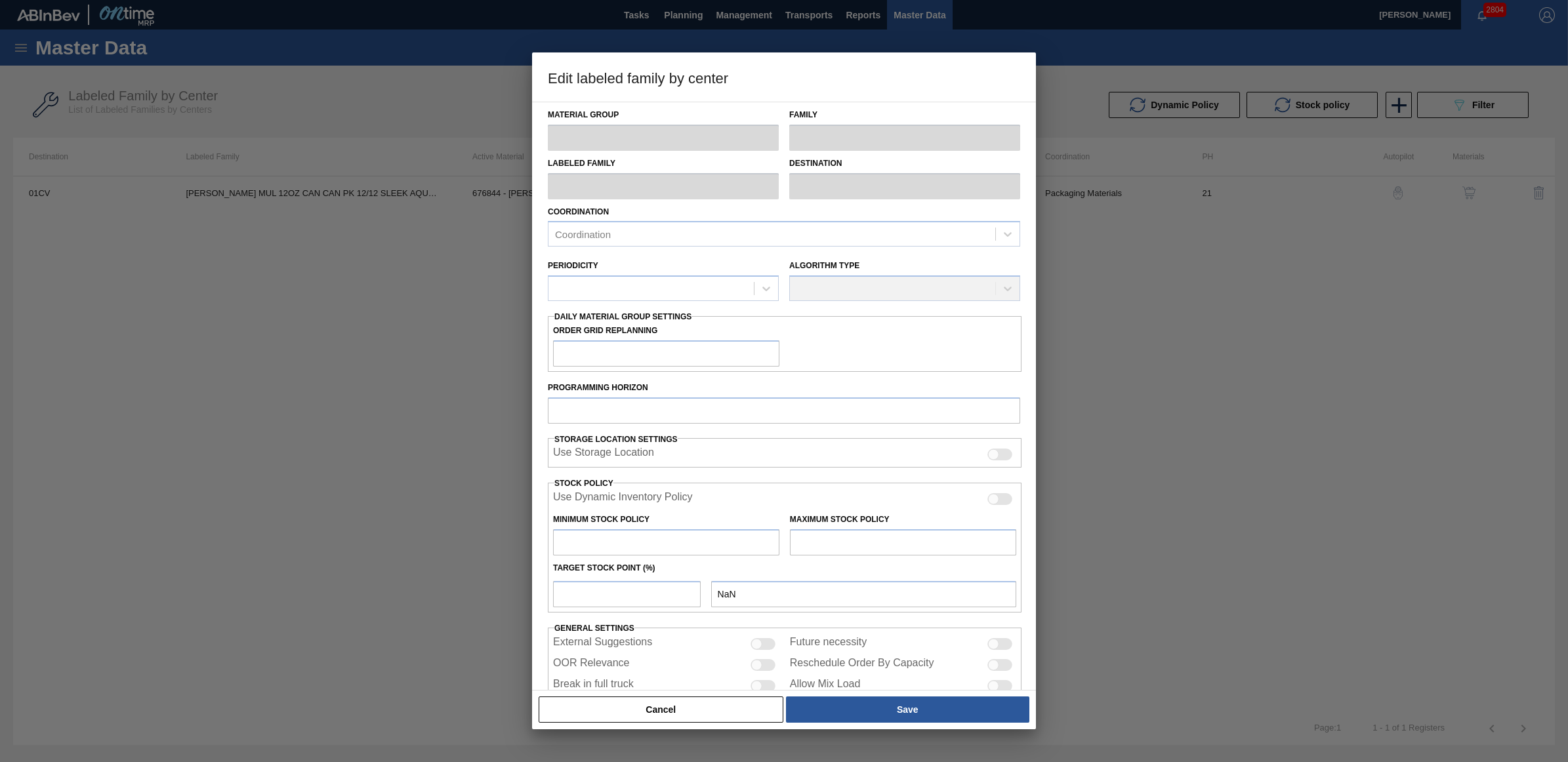
type input "CARRIER"
type input "Can Carriers"
type input "CARR MUL 12OZ CAN CAN PK 12/12 SLEEK AQUEOUS COATING"
type input "01CV - [GEOGRAPHIC_DATA] Brewery"
type input "21"
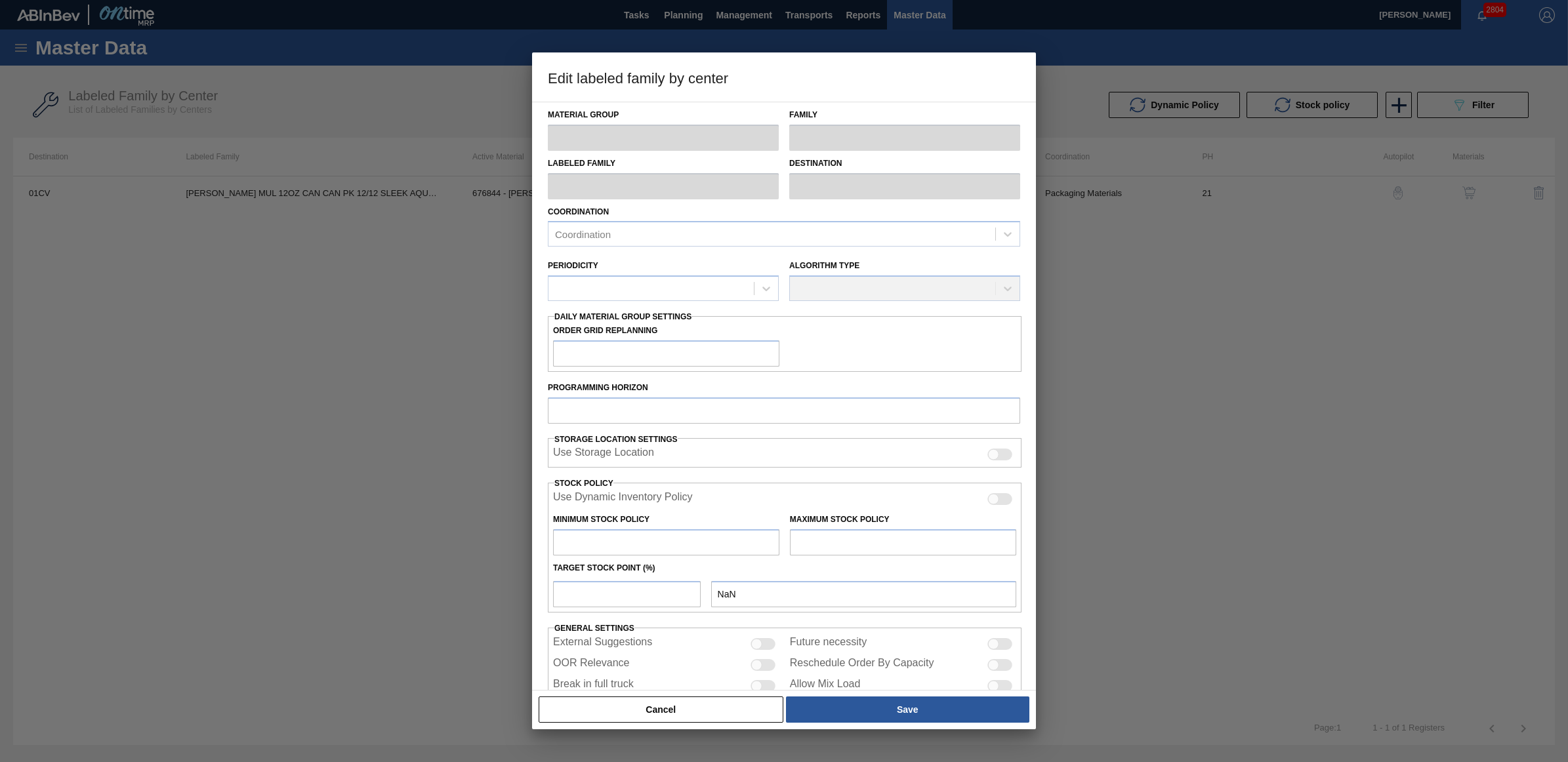
type input "34,645"
type input "744,734"
type input "0"
type input "34,645"
checkbox input "true"
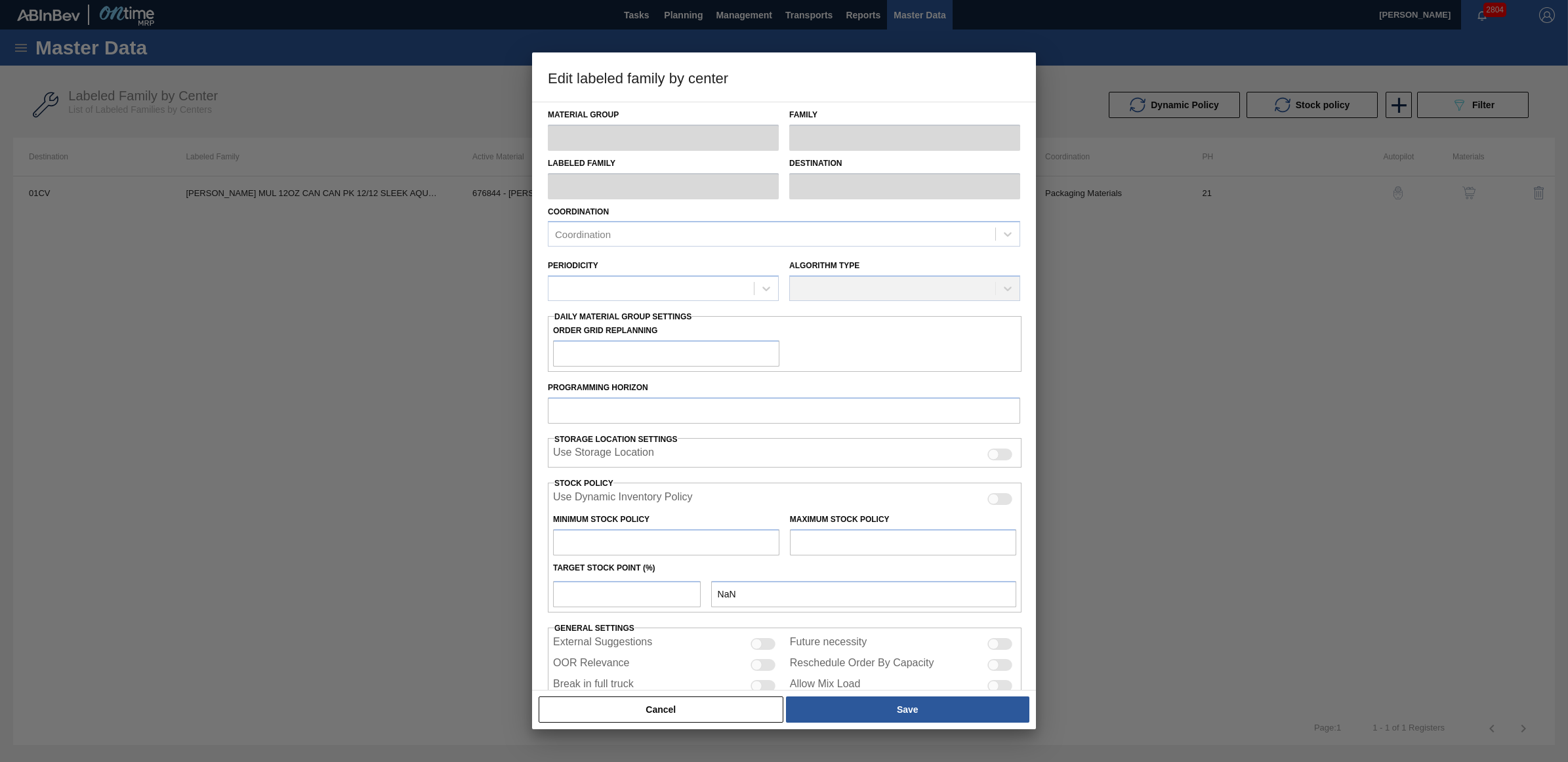
checkbox input "true"
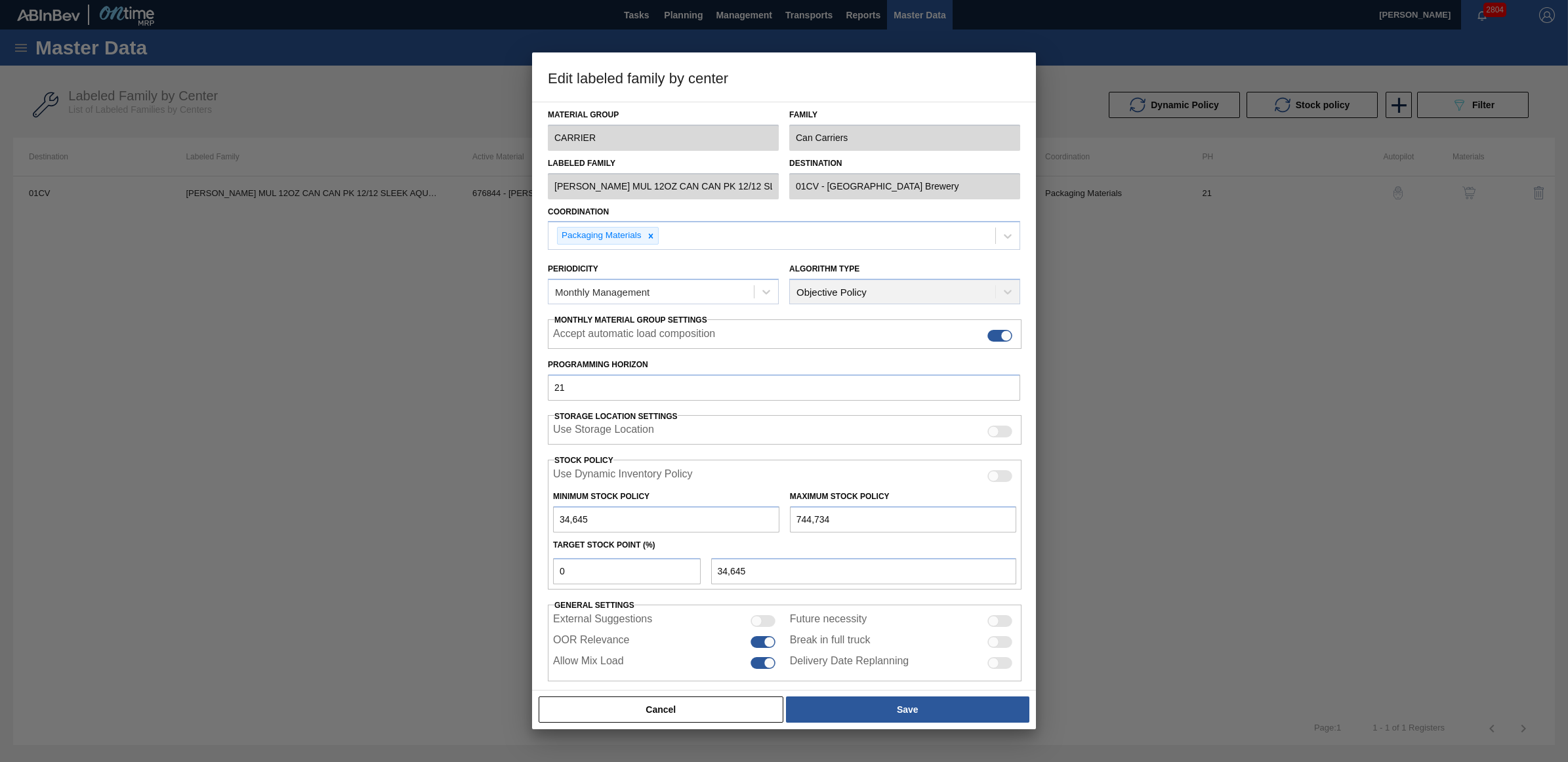
click at [998, 640] on div at bounding box center [999, 642] width 25 height 12
checkbox input "true"
click at [892, 712] on button "Save" at bounding box center [907, 709] width 243 height 26
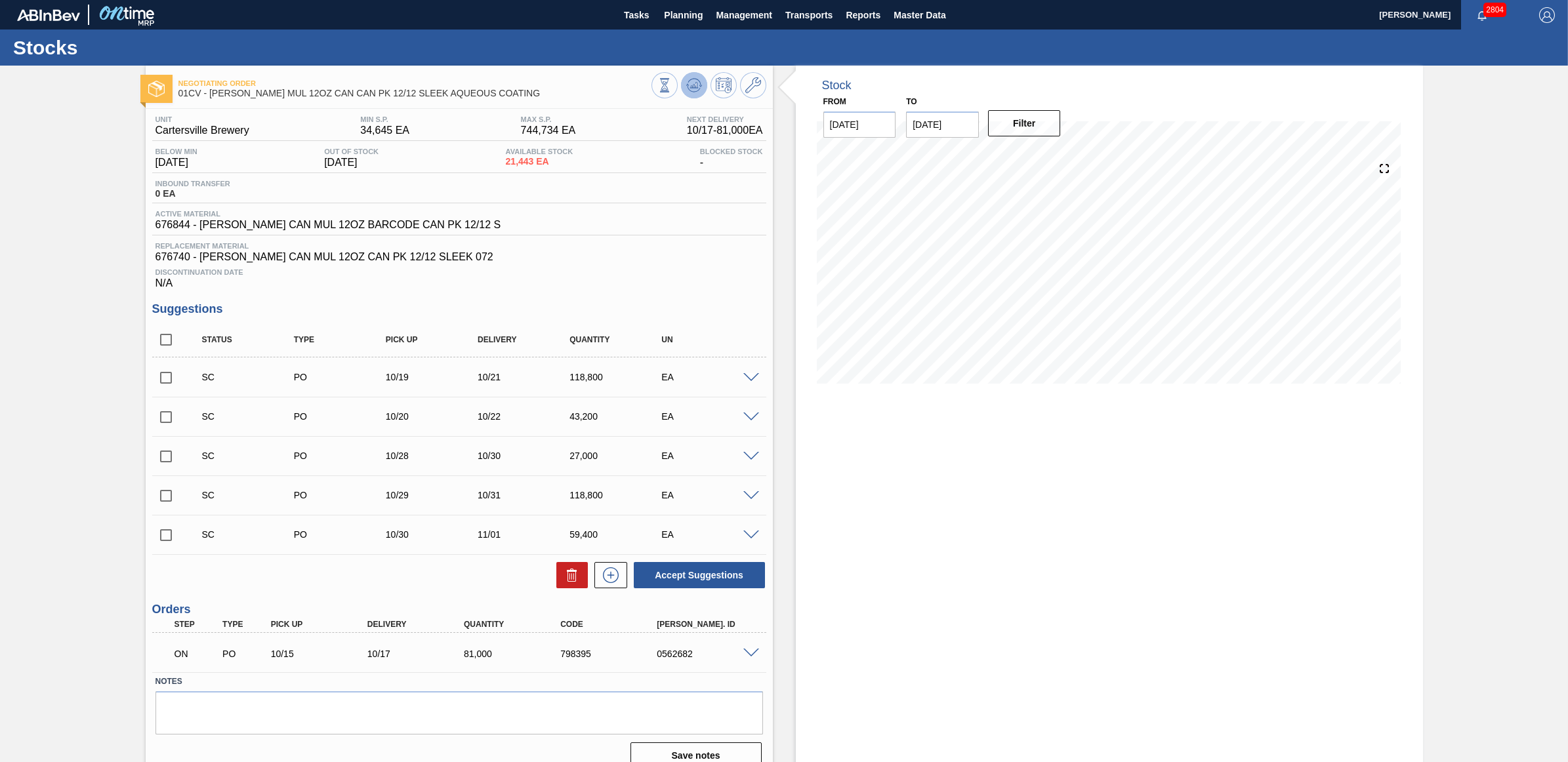
click at [690, 89] on icon at bounding box center [694, 85] width 16 height 16
click at [703, 86] on button at bounding box center [693, 85] width 26 height 26
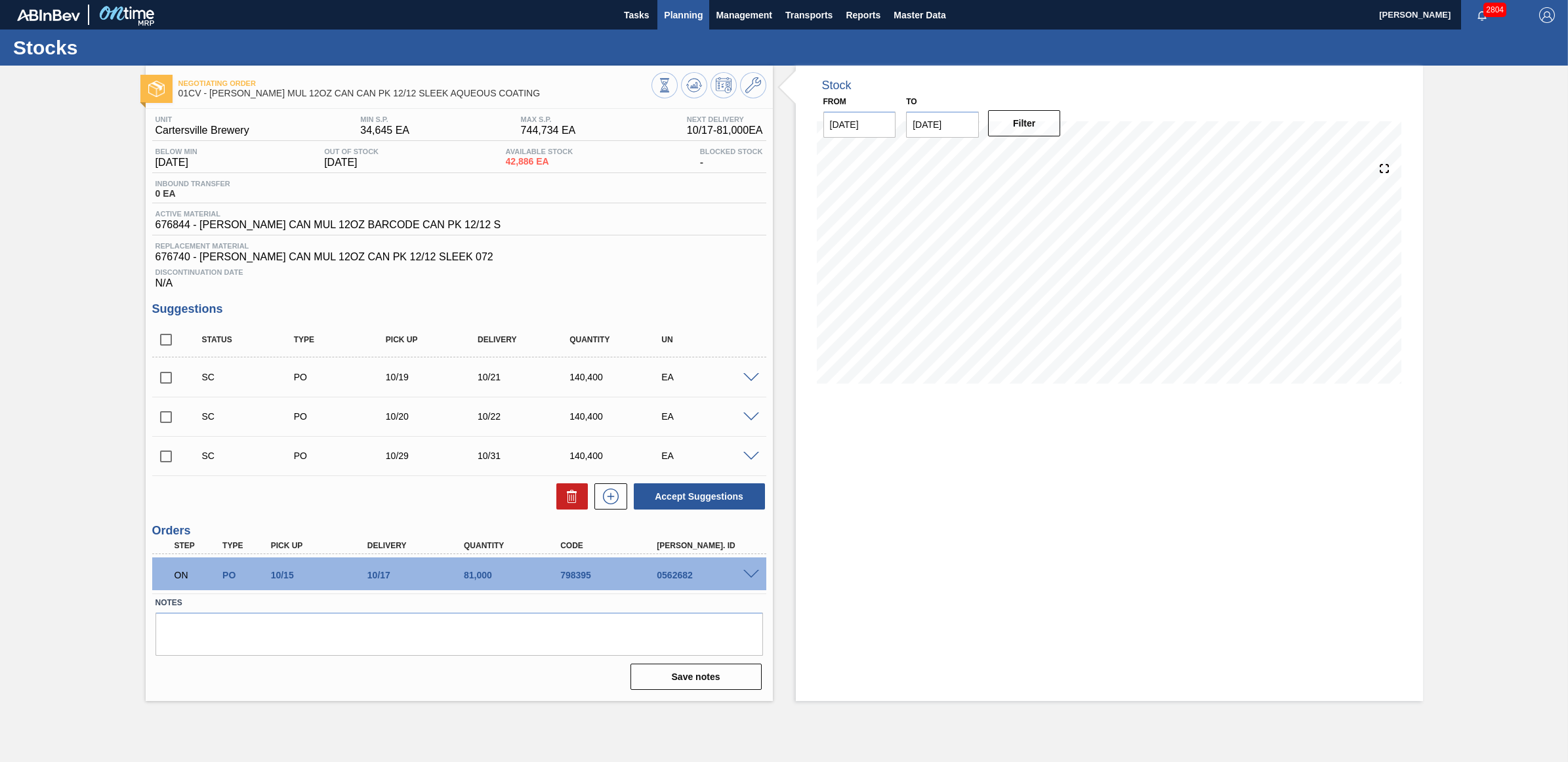
click at [687, 14] on span "Planning" at bounding box center [683, 15] width 38 height 16
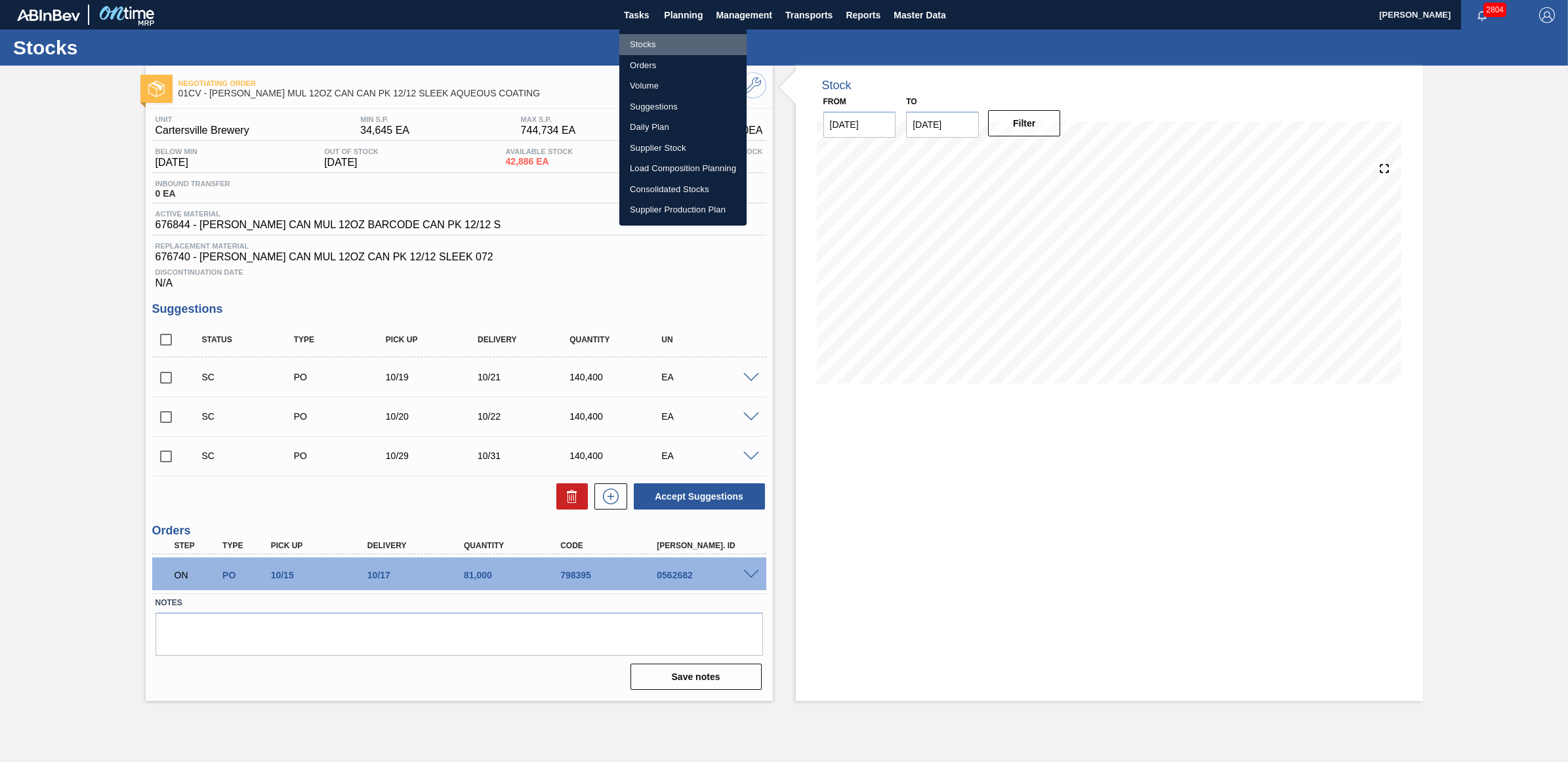
click at [675, 37] on li "Stocks" at bounding box center [683, 45] width 127 height 21
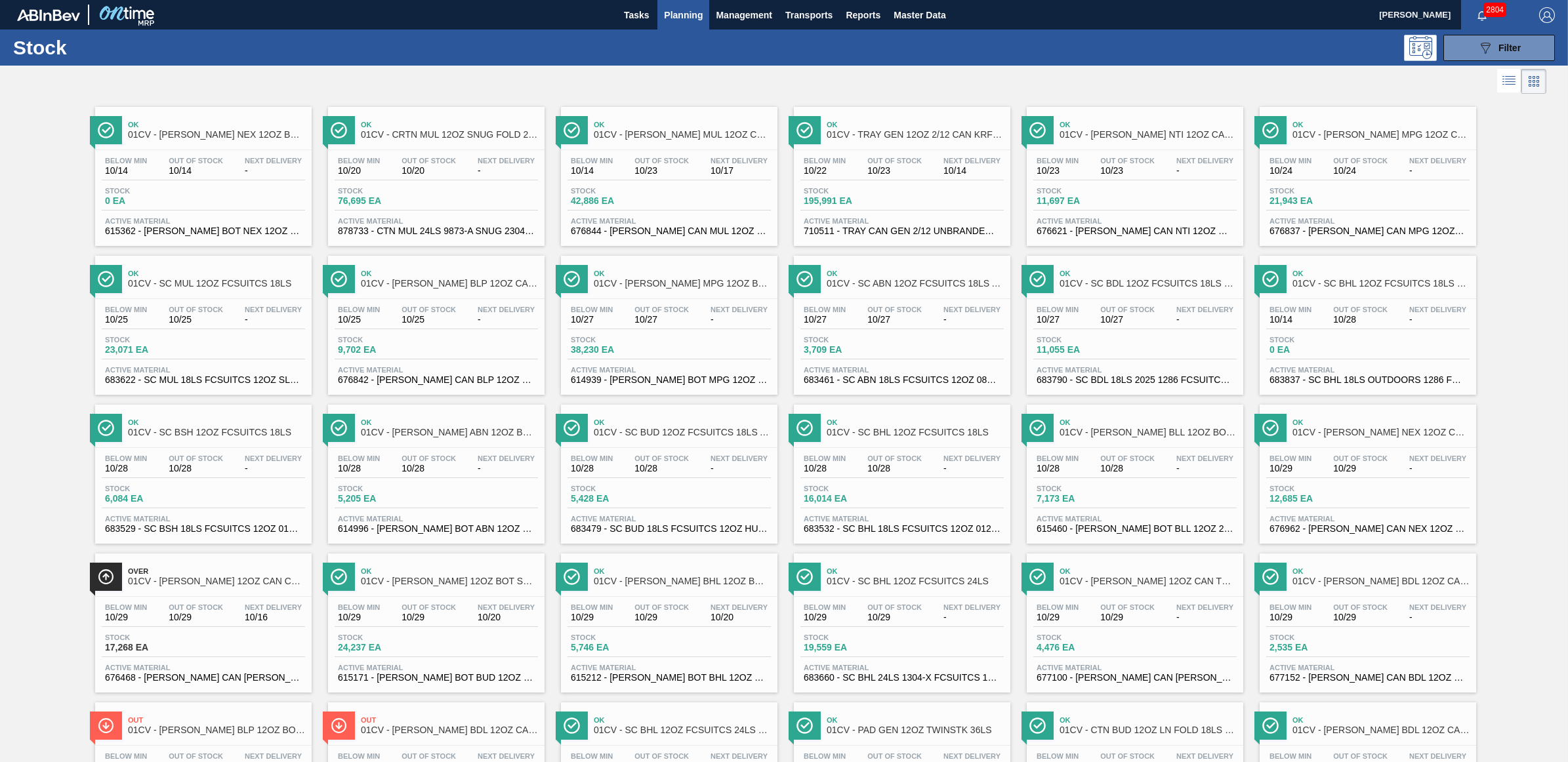
click at [922, 46] on div "089F7B8B-B2A5-4AFE-B5C0-19BA573D28AC Filter" at bounding box center [888, 47] width 1346 height 26
click at [901, 173] on span "10/23" at bounding box center [893, 170] width 54 height 10
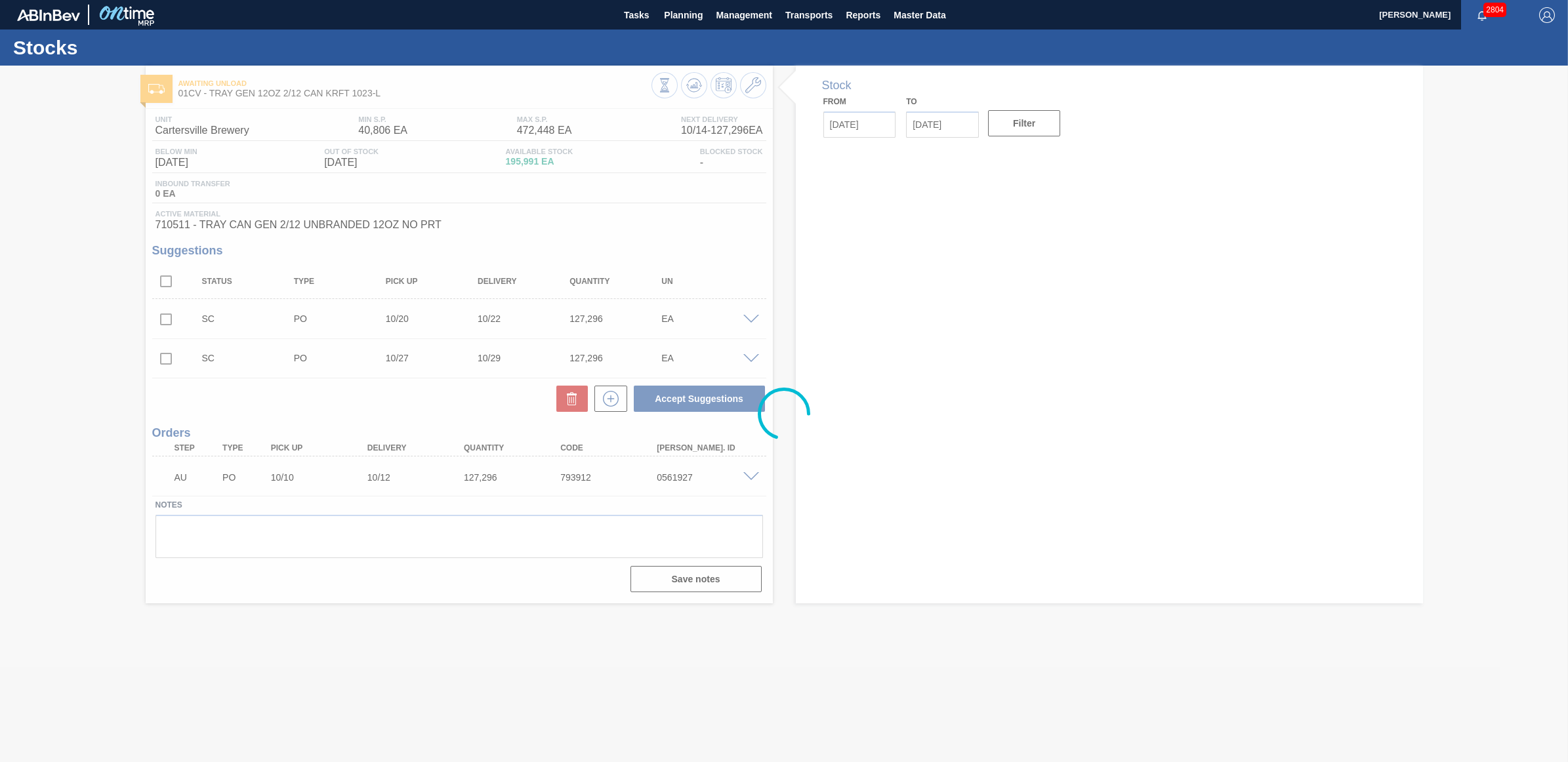
type input "[DATE]"
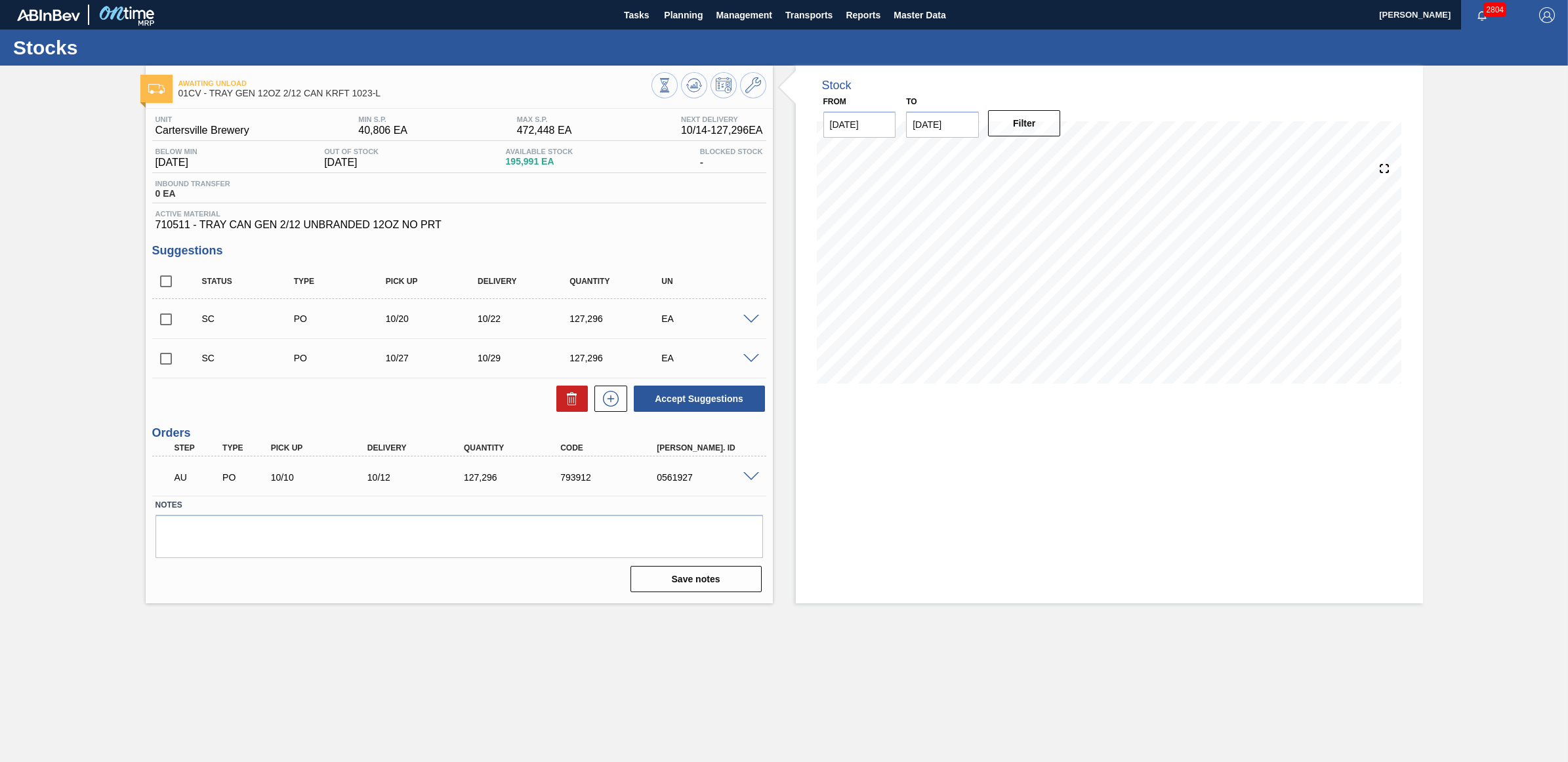
click at [159, 320] on input "checkbox" at bounding box center [166, 319] width 28 height 28
click at [674, 408] on button "Accept Suggestions" at bounding box center [699, 398] width 131 height 26
checkbox input "false"
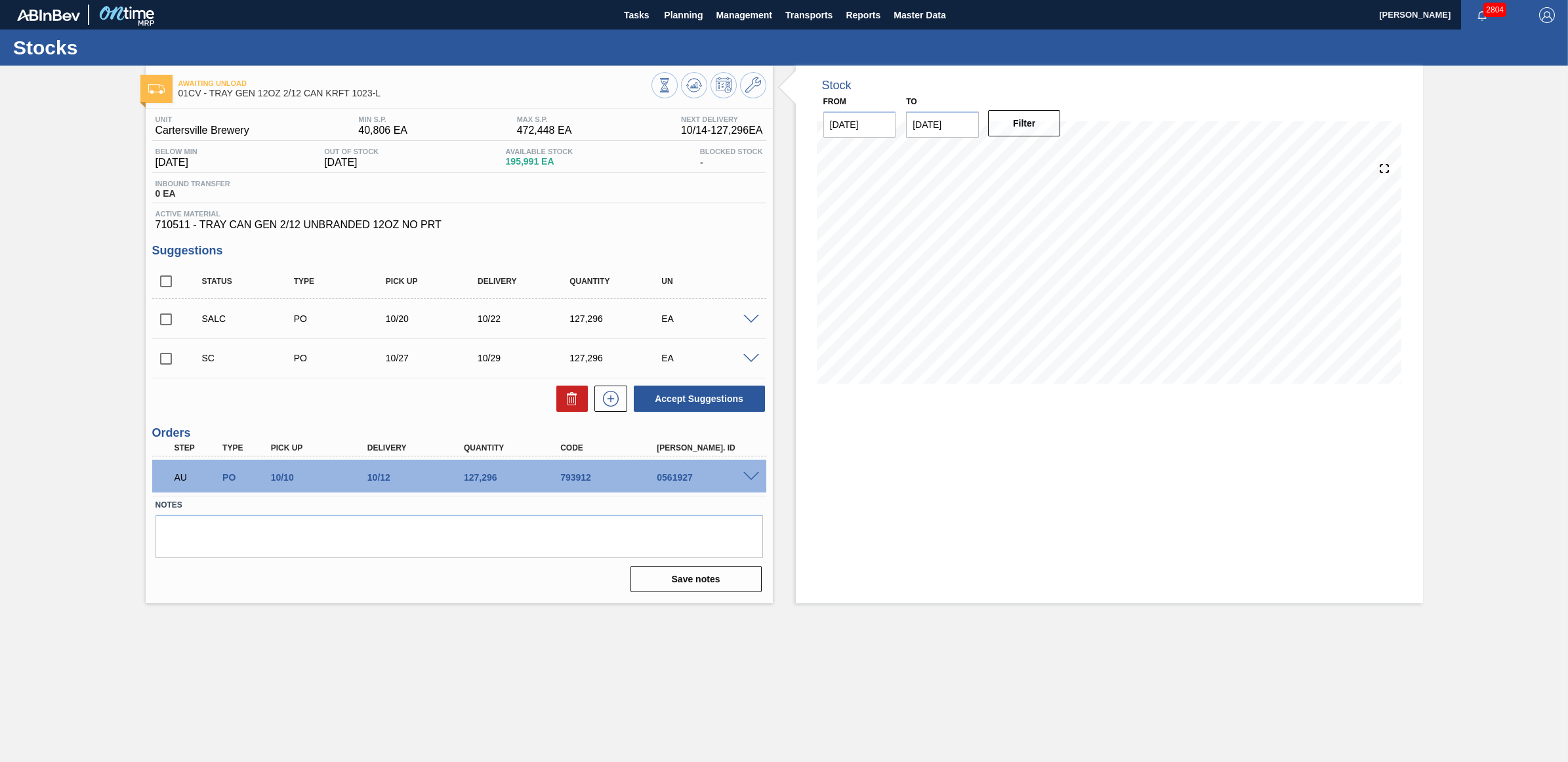
click at [173, 361] on input "checkbox" at bounding box center [166, 359] width 28 height 28
click at [683, 395] on button "Accept Suggestions" at bounding box center [699, 398] width 131 height 26
checkbox input "false"
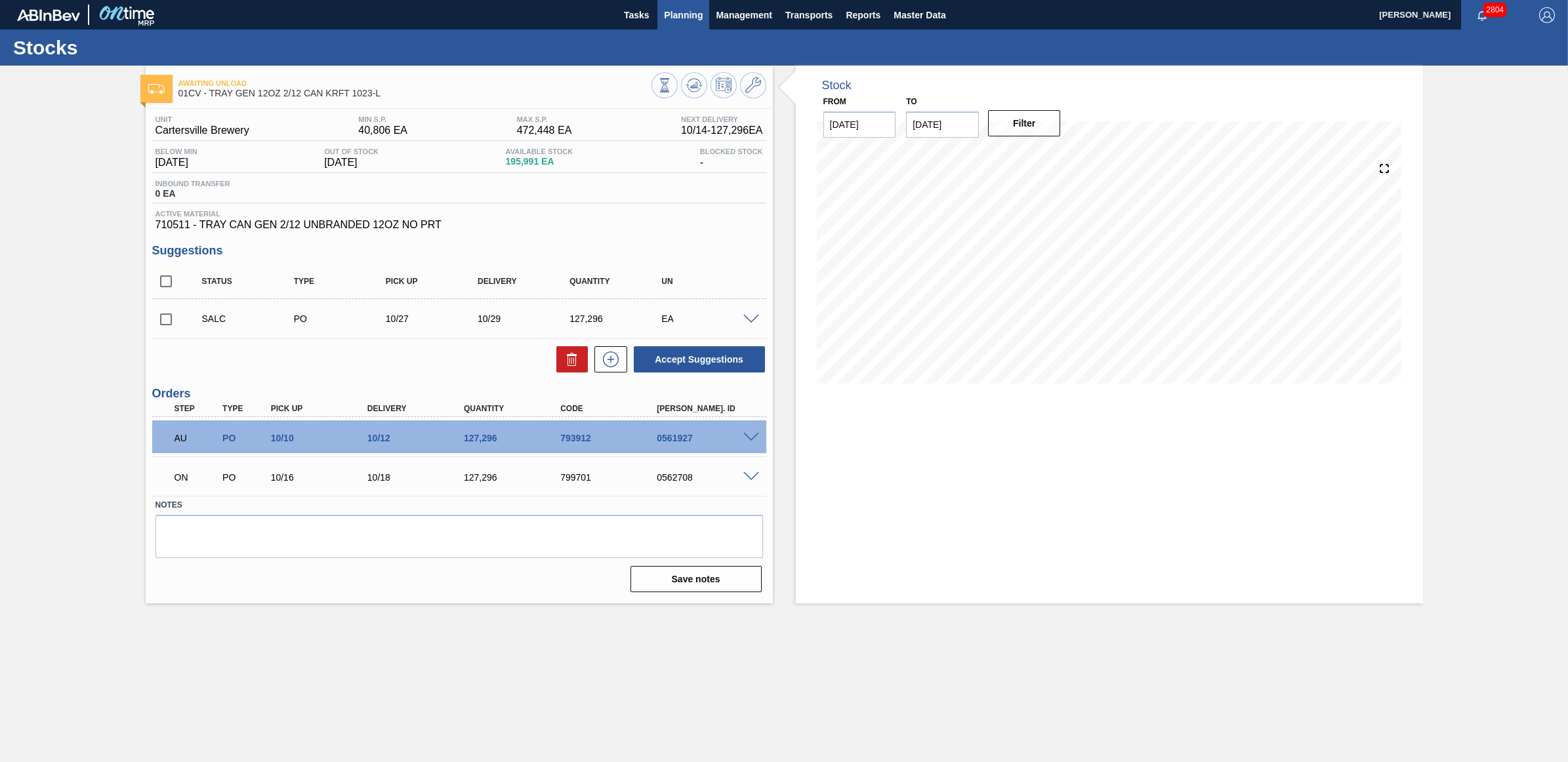
click at [665, 13] on span "Planning" at bounding box center [683, 15] width 38 height 16
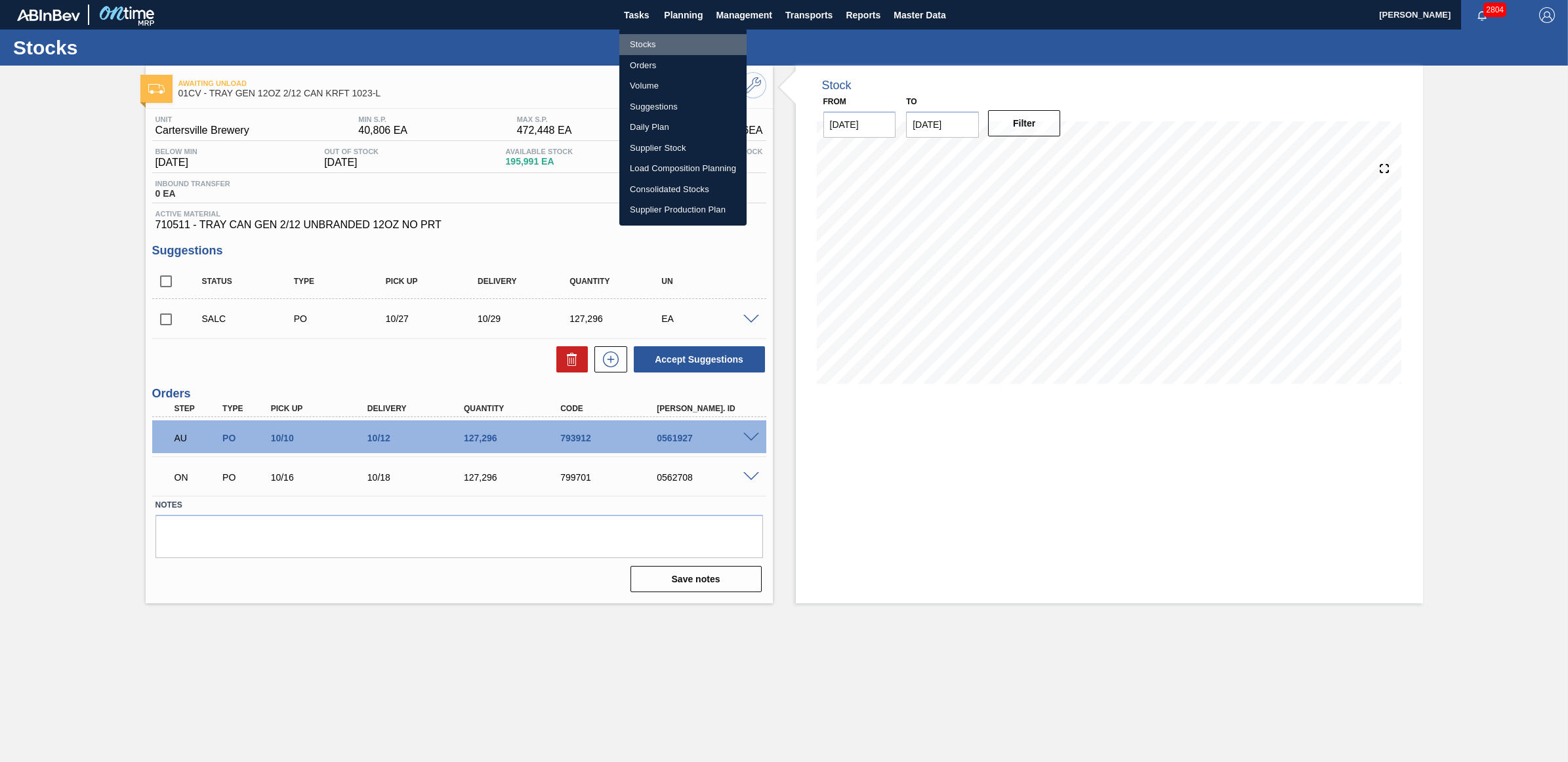
click at [667, 38] on li "Stocks" at bounding box center [683, 45] width 127 height 21
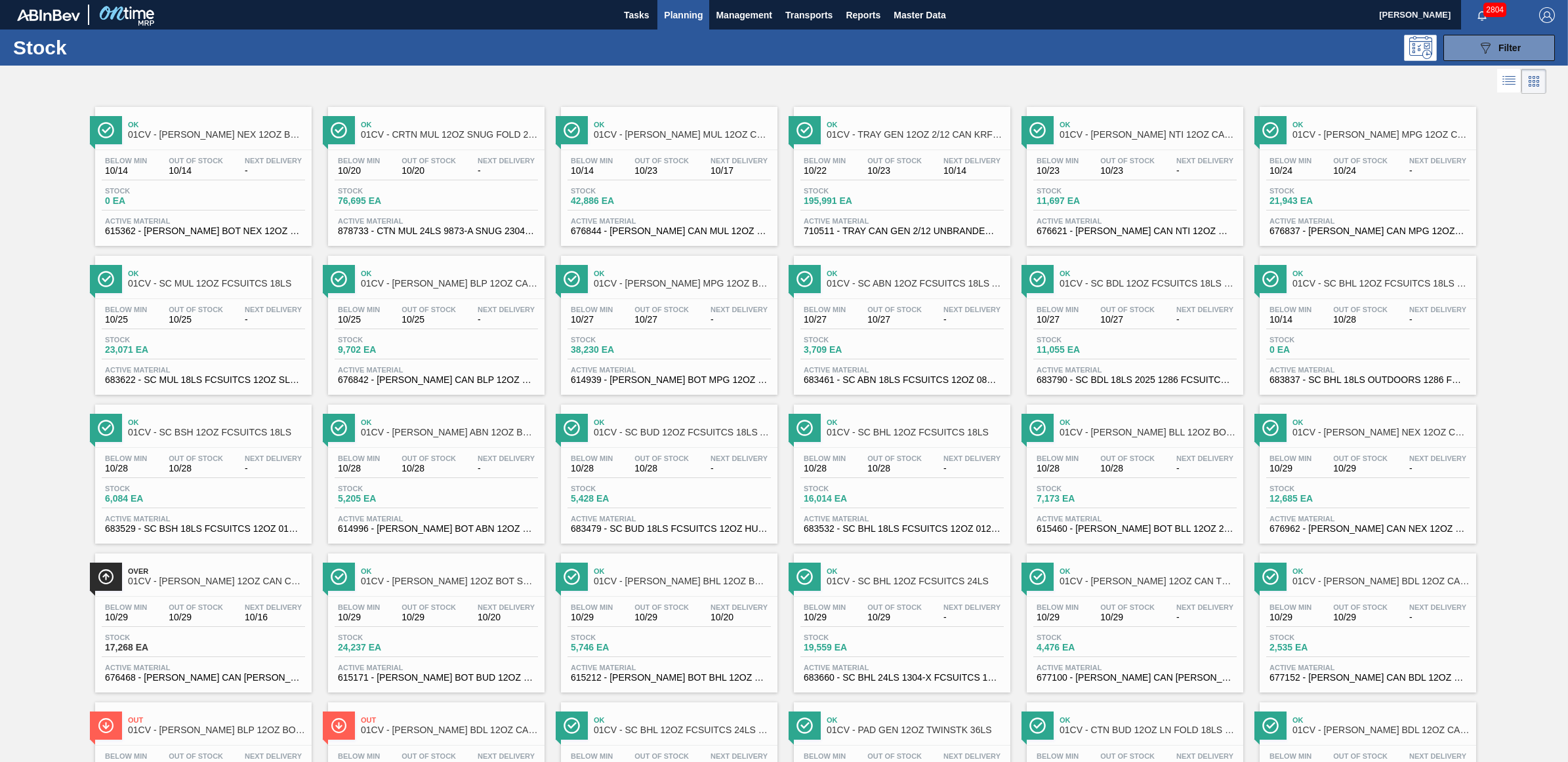
click at [231, 304] on div "Below Min 10/25 Out Of Stock 10/25 Next Delivery - Stock 23,071 EA Active Mater…" at bounding box center [203, 344] width 216 height 89
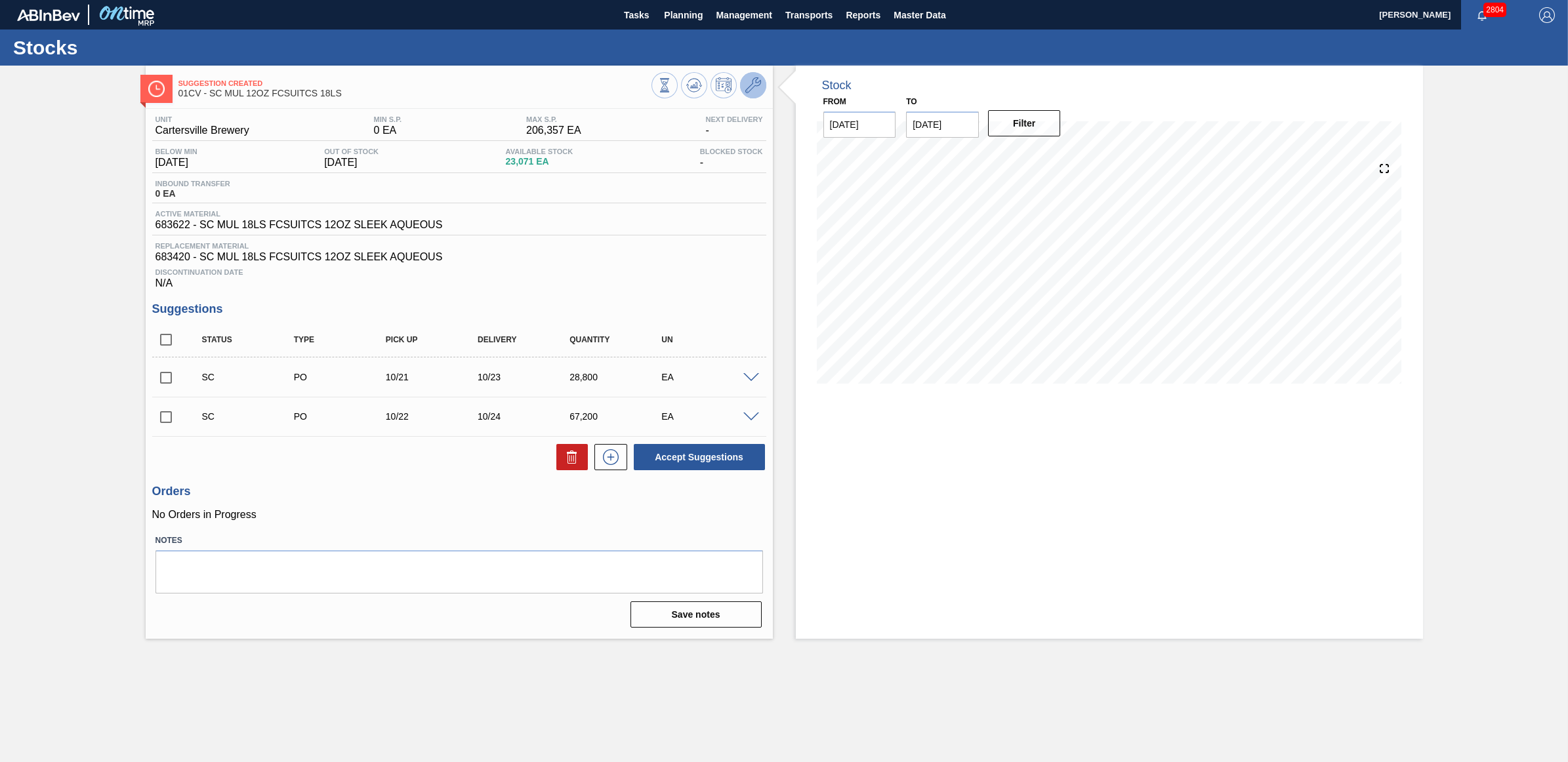
click at [743, 83] on button at bounding box center [752, 85] width 26 height 26
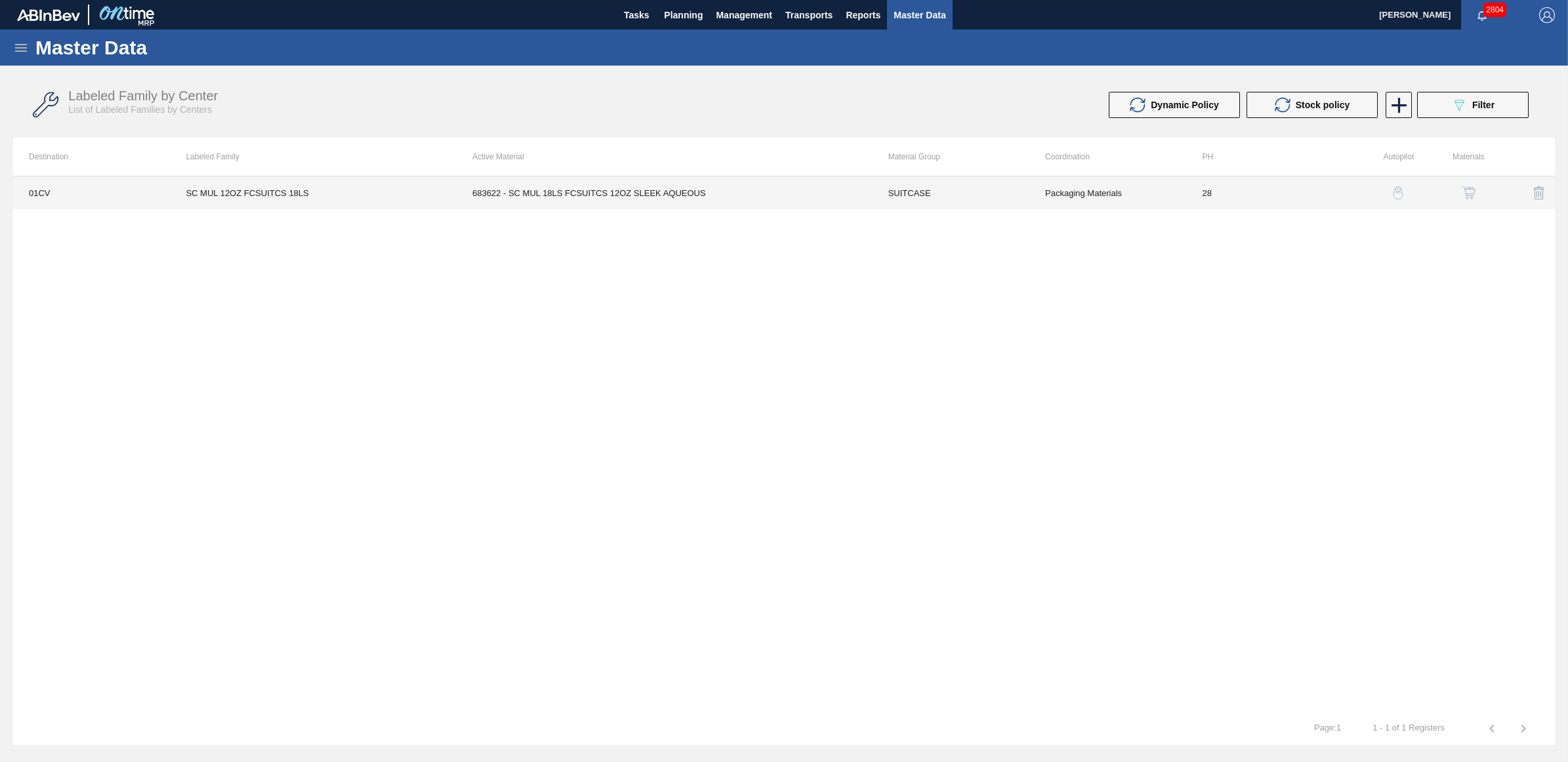
click at [443, 197] on td "SC MUL 12OZ FCSUITCS 18LS" at bounding box center [313, 192] width 287 height 33
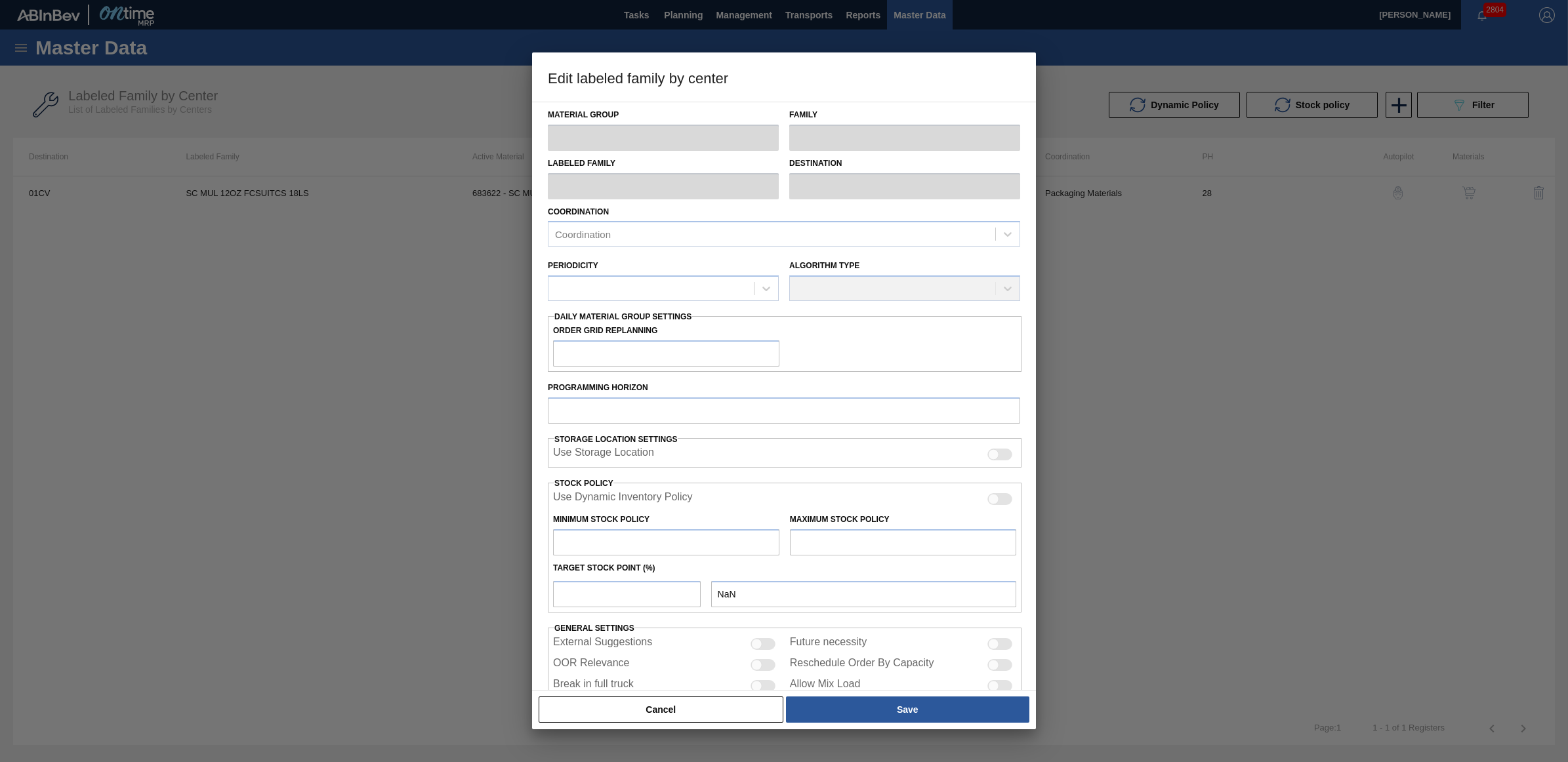
type input "SUITCASE"
type input "Suitcases"
type input "SC MUL 12OZ FCSUITCS 18LS"
type input "01CV - [GEOGRAPHIC_DATA] Brewery"
type input "28"
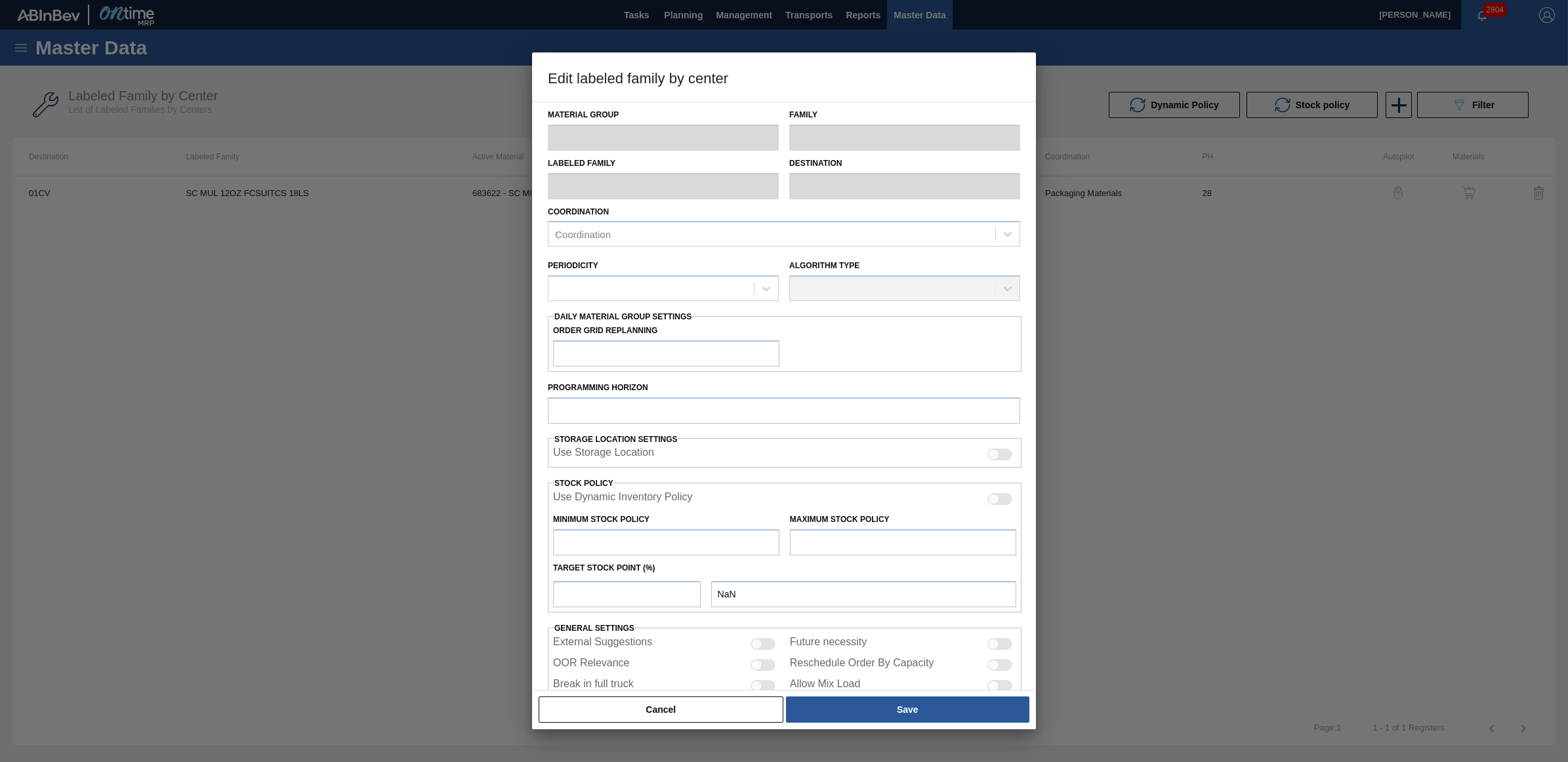
type input "0"
type input "206,357"
type input "5"
type input "10,318"
checkbox input "true"
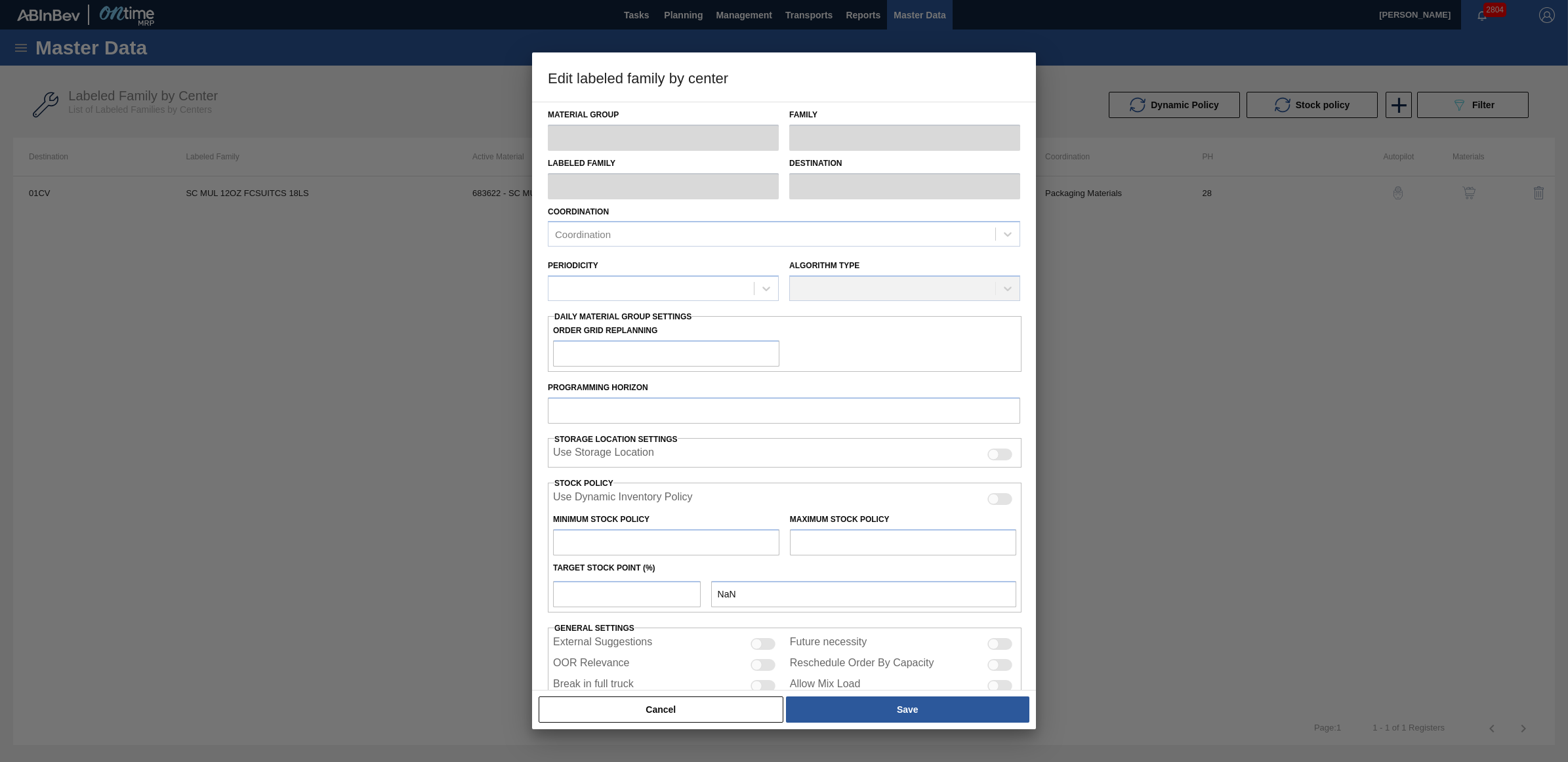
checkbox input "true"
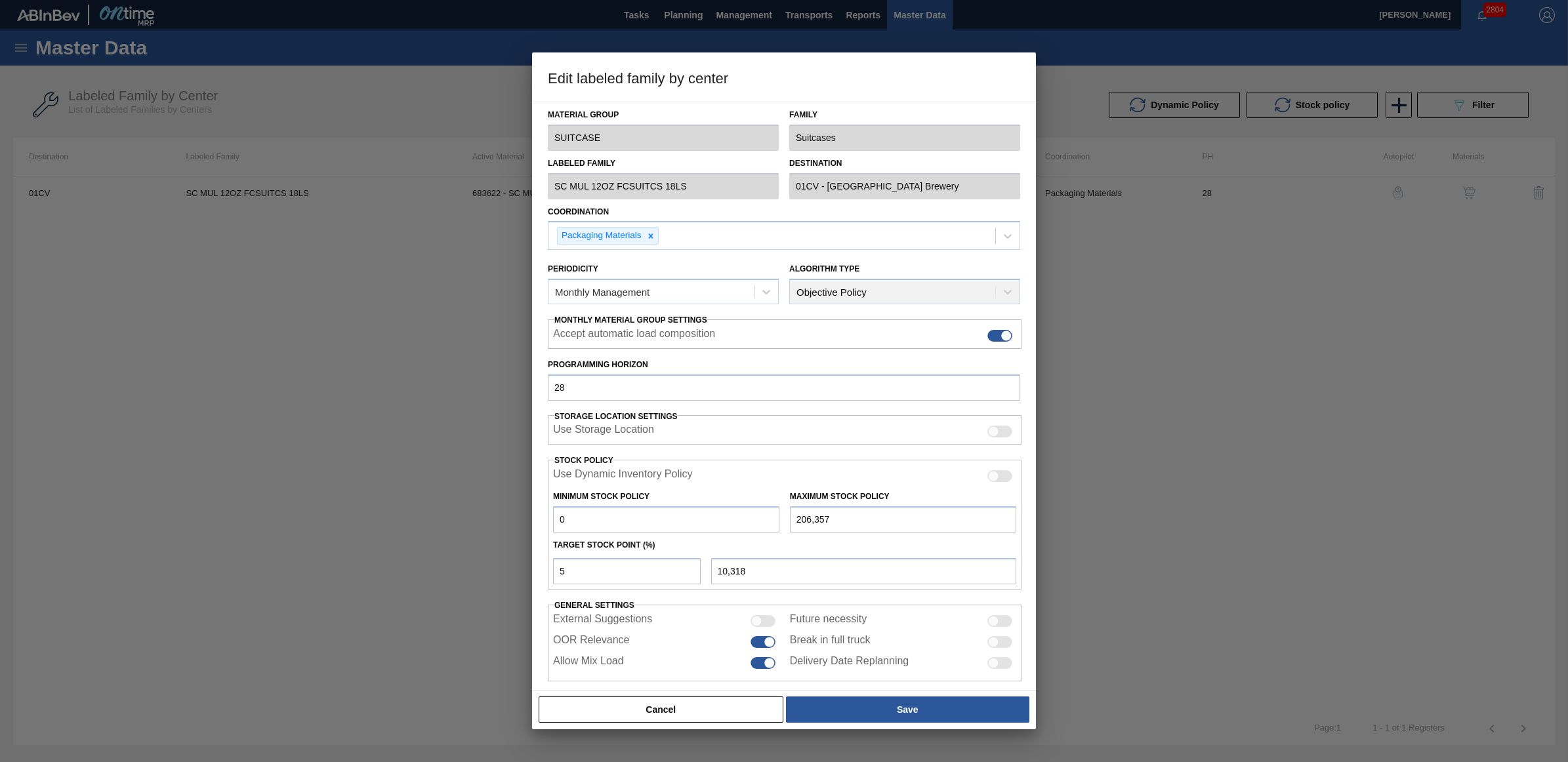
click at [992, 637] on div at bounding box center [993, 642] width 12 height 12
checkbox input "true"
click at [901, 700] on button "Save" at bounding box center [907, 709] width 243 height 26
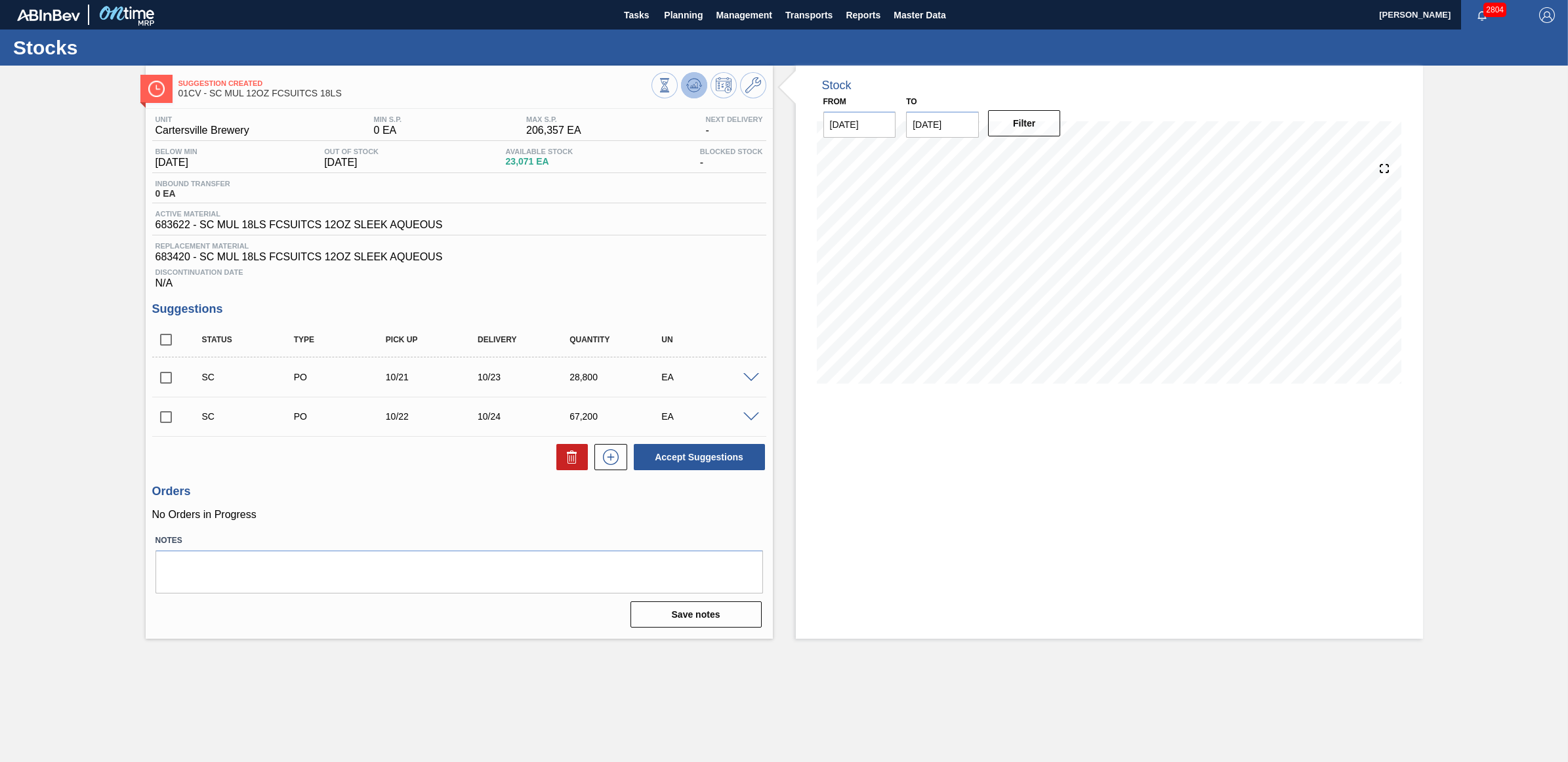
click at [693, 86] on icon at bounding box center [692, 86] width 1 height 4
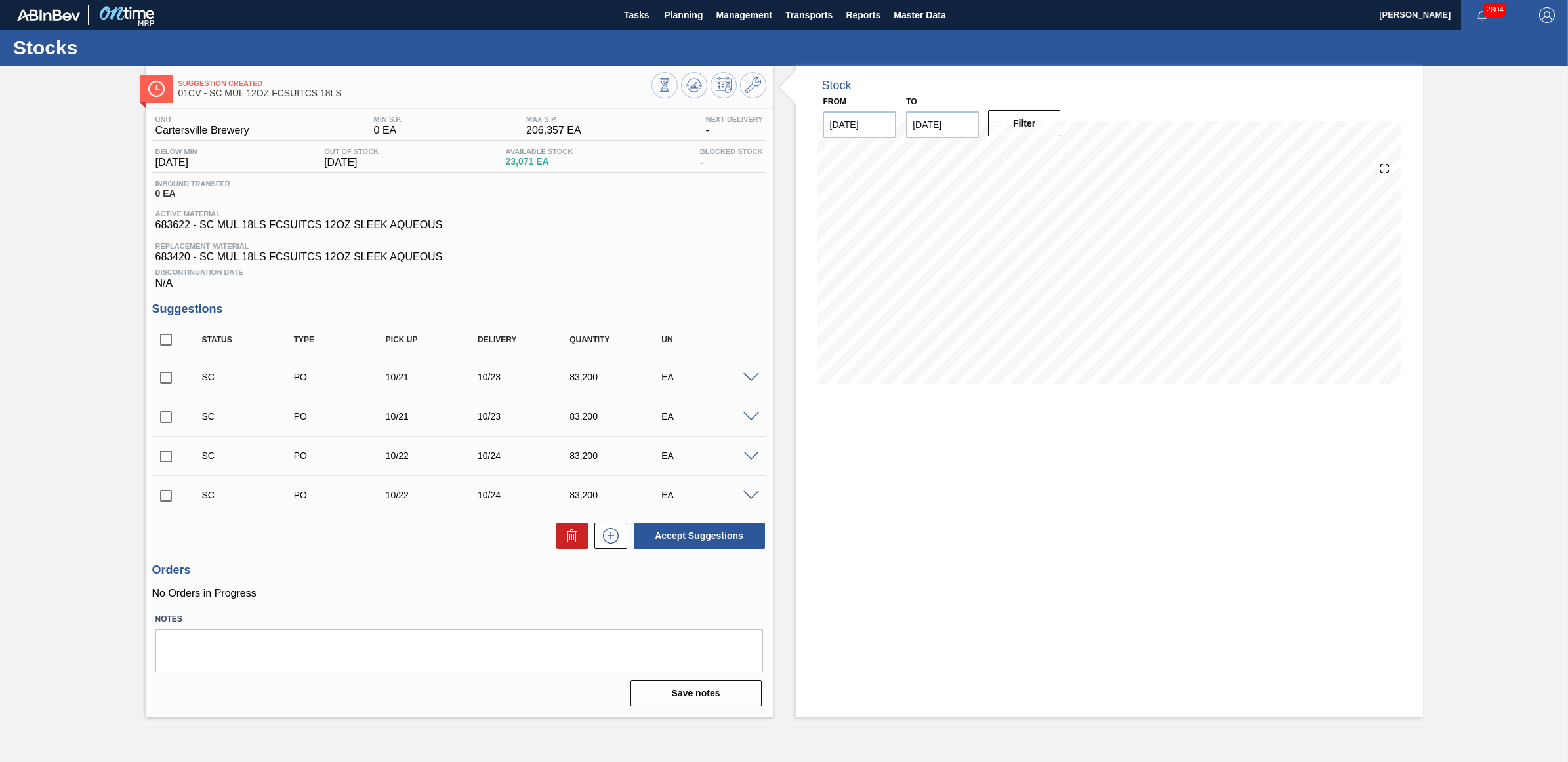
click at [161, 380] on input "checkbox" at bounding box center [166, 377] width 28 height 28
click at [707, 543] on button "Accept Suggestions" at bounding box center [699, 535] width 131 height 26
checkbox input "false"
click at [751, 84] on icon at bounding box center [753, 85] width 16 height 16
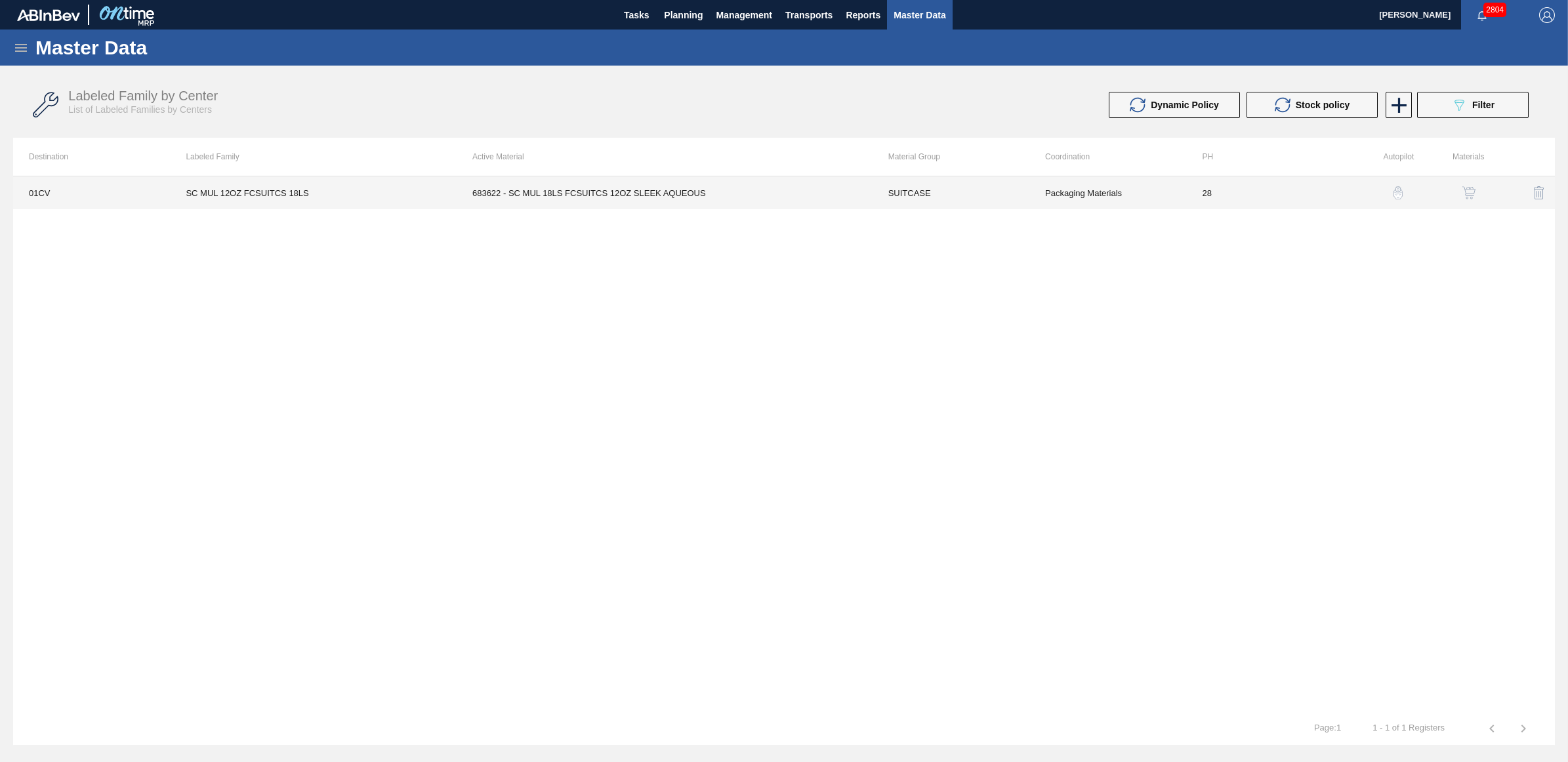
click at [320, 191] on td "SC MUL 12OZ FCSUITCS 18LS" at bounding box center [313, 192] width 287 height 33
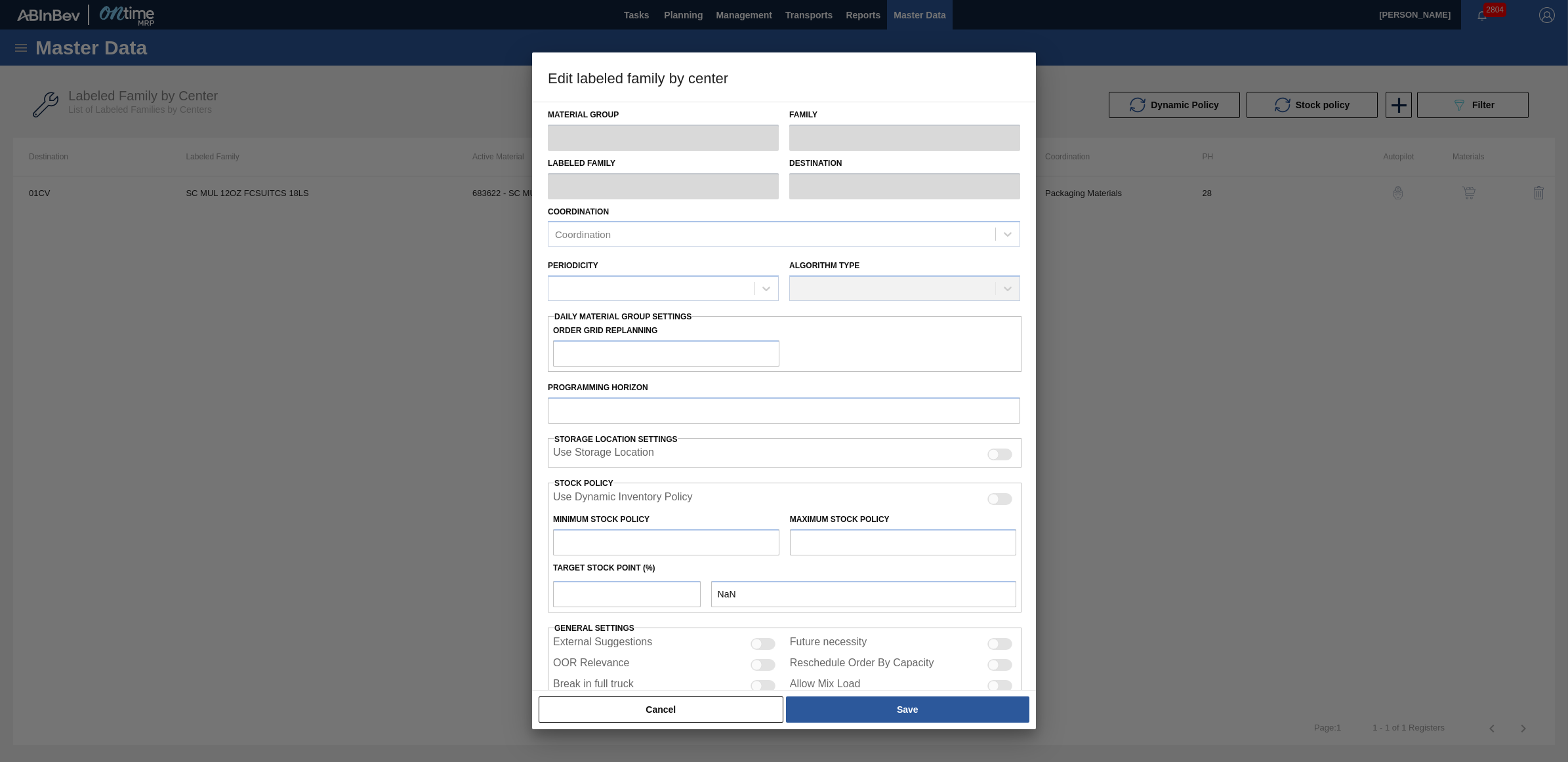
type input "SUITCASE"
type input "Suitcases"
type input "SC MUL 12OZ FCSUITCS 18LS"
type input "01CV - [GEOGRAPHIC_DATA] Brewery"
type input "28"
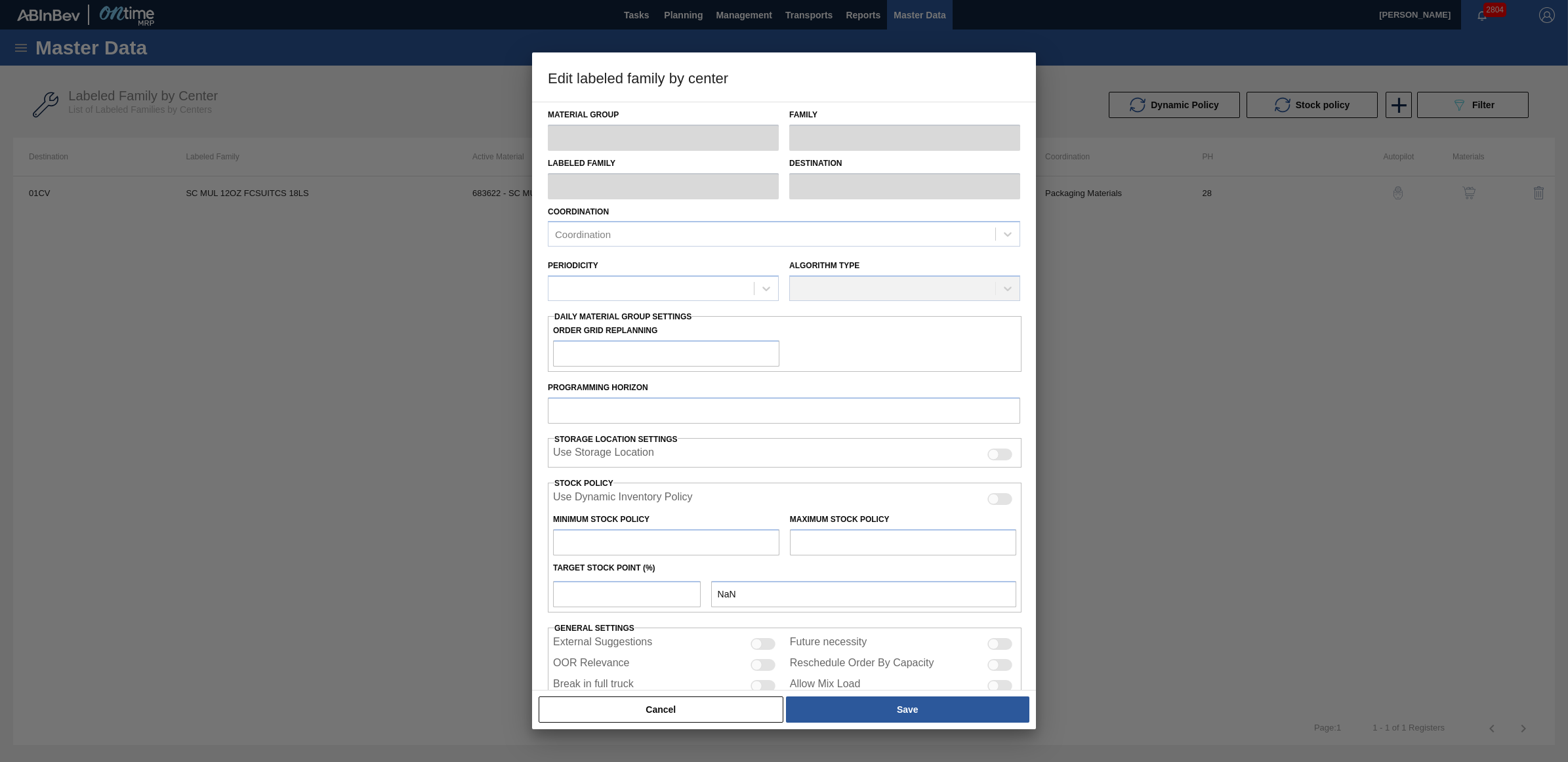
type input "0"
type input "206,357"
type input "5"
type input "10,318"
checkbox input "true"
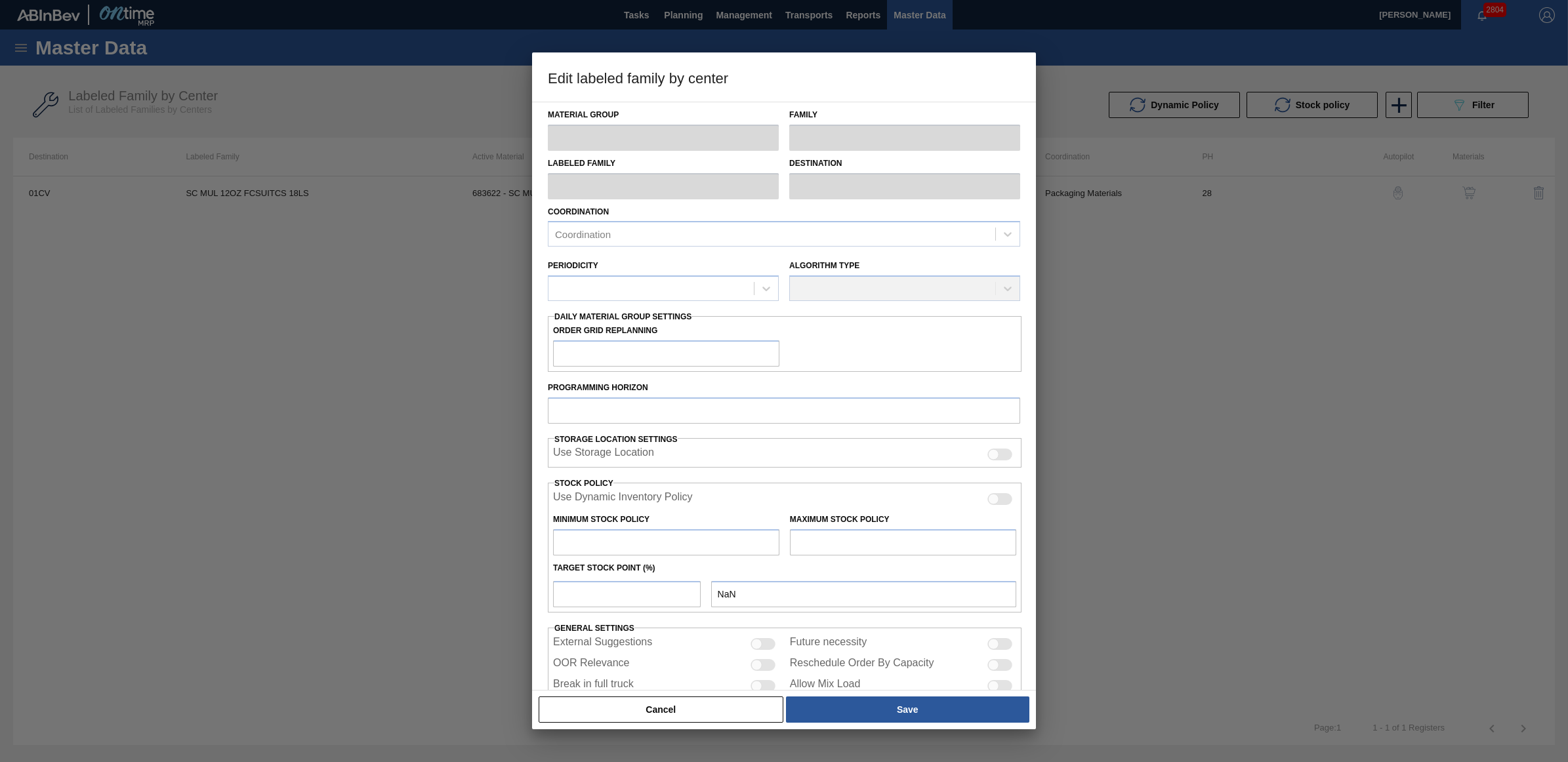
checkbox input "true"
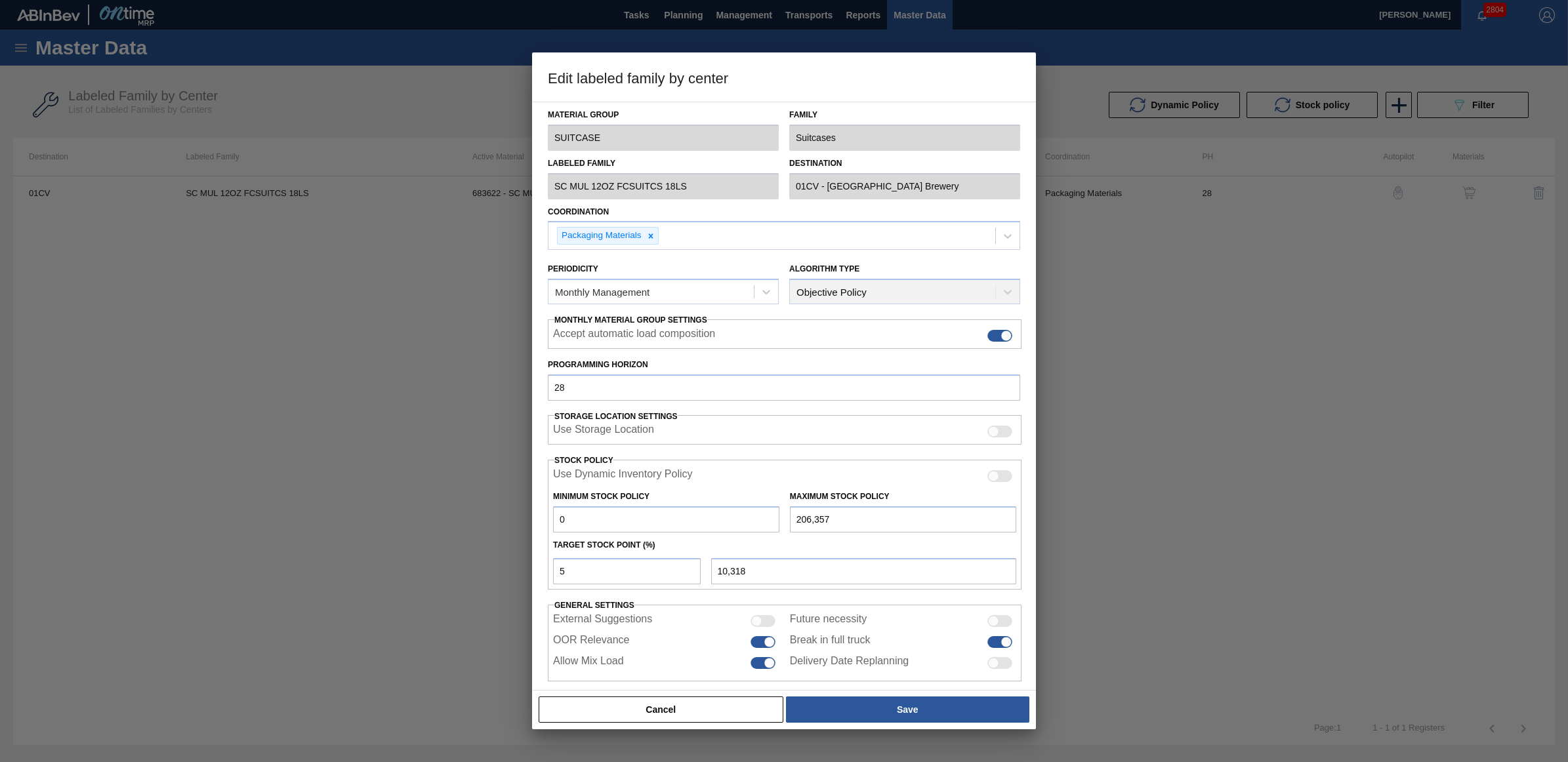
click at [1000, 642] on div at bounding box center [1006, 642] width 12 height 12
checkbox input "false"
click at [873, 704] on button "Save" at bounding box center [907, 709] width 243 height 26
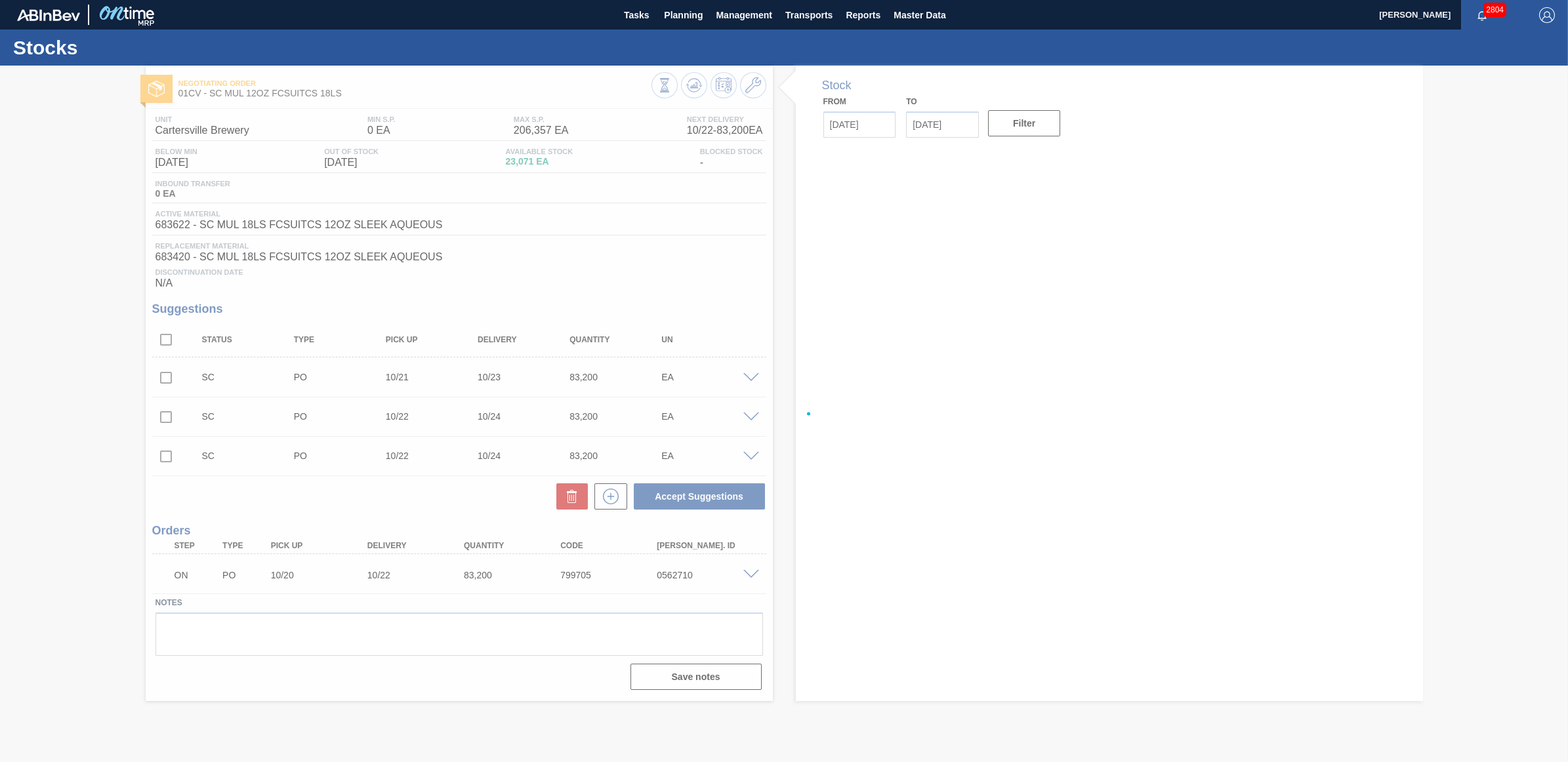
type input "[DATE]"
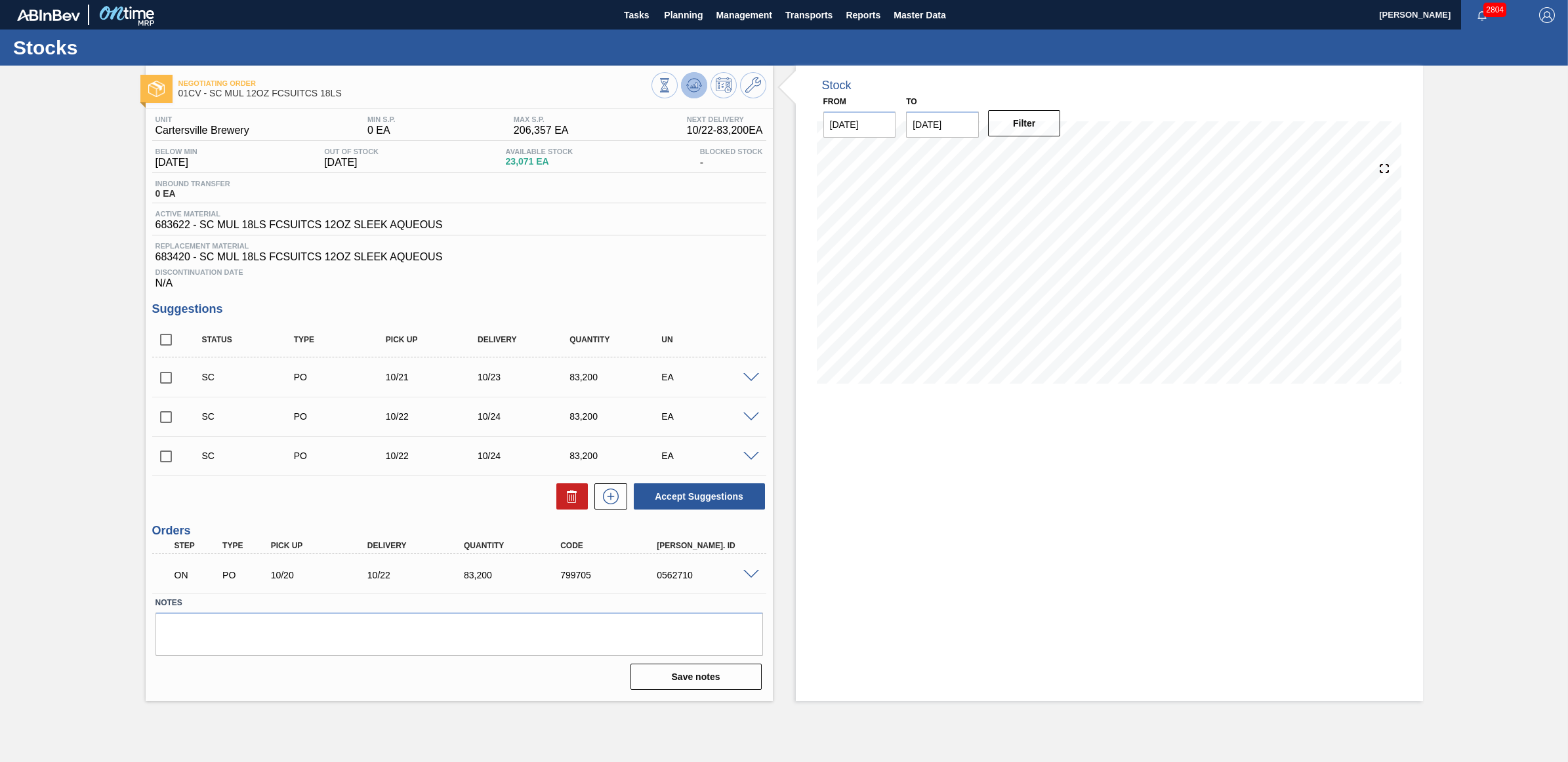
click at [684, 84] on button at bounding box center [693, 85] width 26 height 26
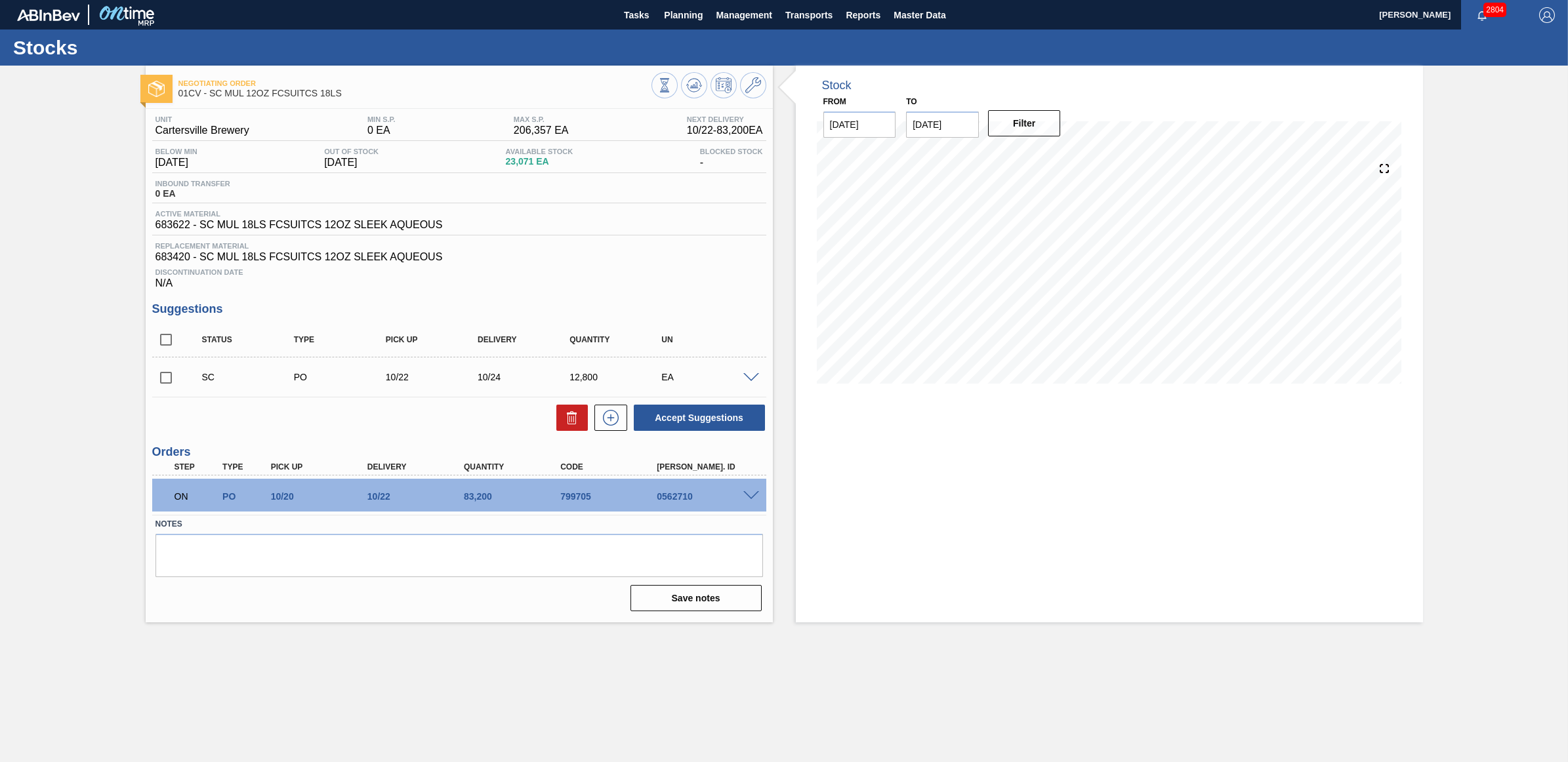
click at [163, 381] on input "checkbox" at bounding box center [166, 377] width 28 height 28
click at [719, 426] on button "Accept Suggestions" at bounding box center [699, 417] width 131 height 26
checkbox input "false"
click at [680, 12] on span "Planning" at bounding box center [683, 15] width 38 height 16
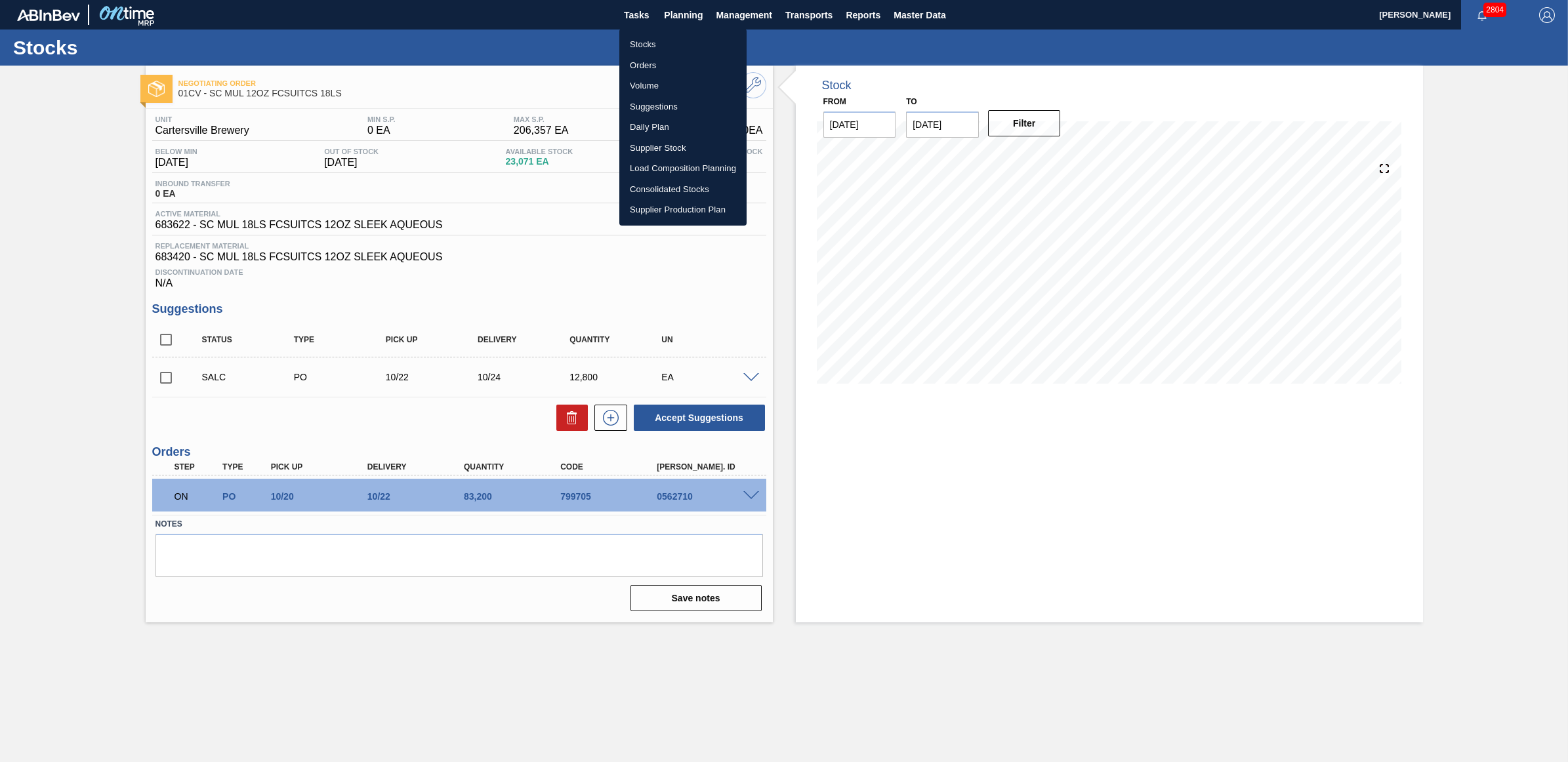
click at [658, 39] on li "Stocks" at bounding box center [683, 45] width 127 height 21
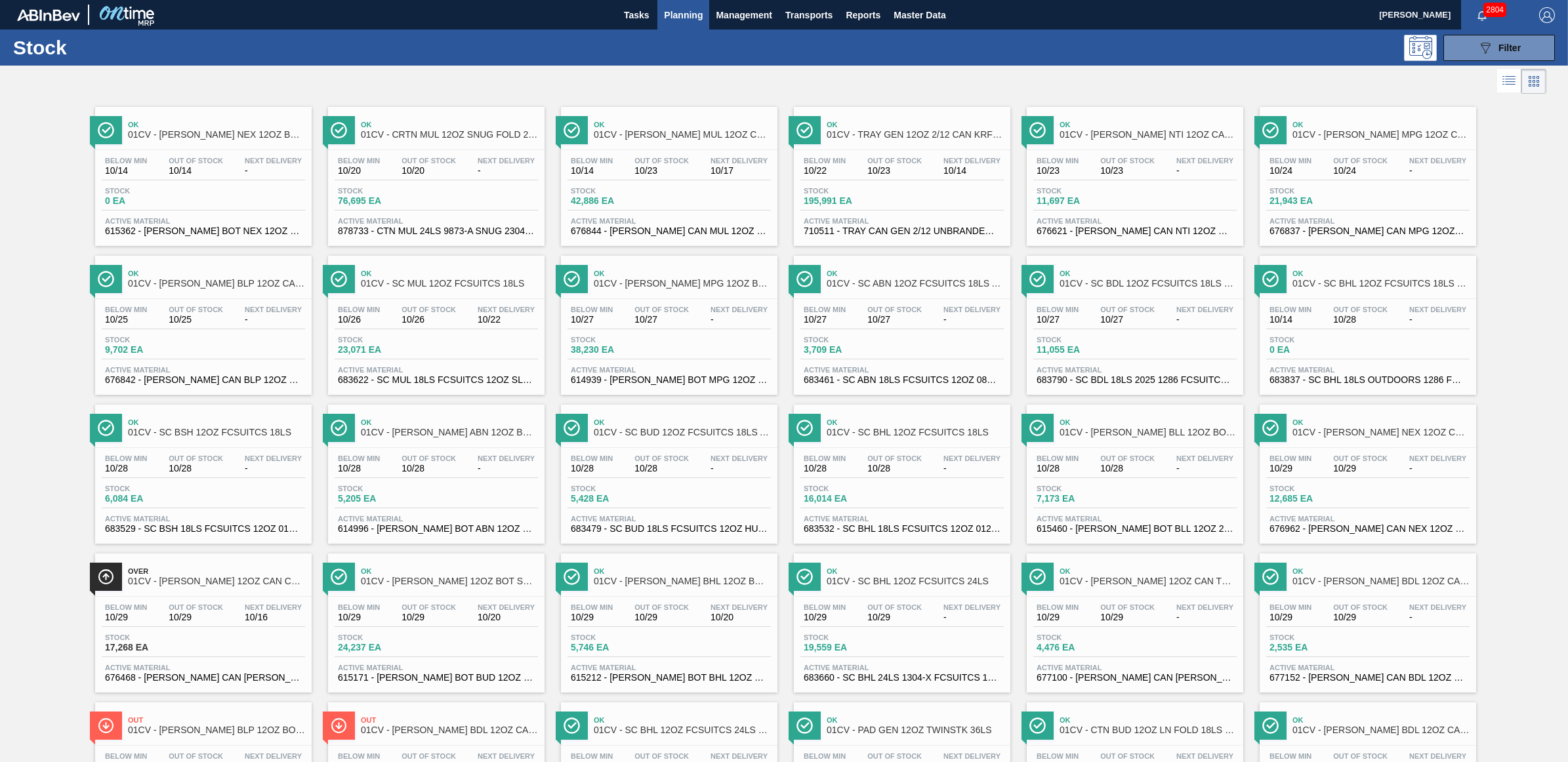
click at [1333, 149] on div "Ok 01CV - CARR MPG 12OZ CAN CAN PK 12/12 SLEEK Below Min 10/24 Out Of Stock 10/…" at bounding box center [1367, 176] width 216 height 139
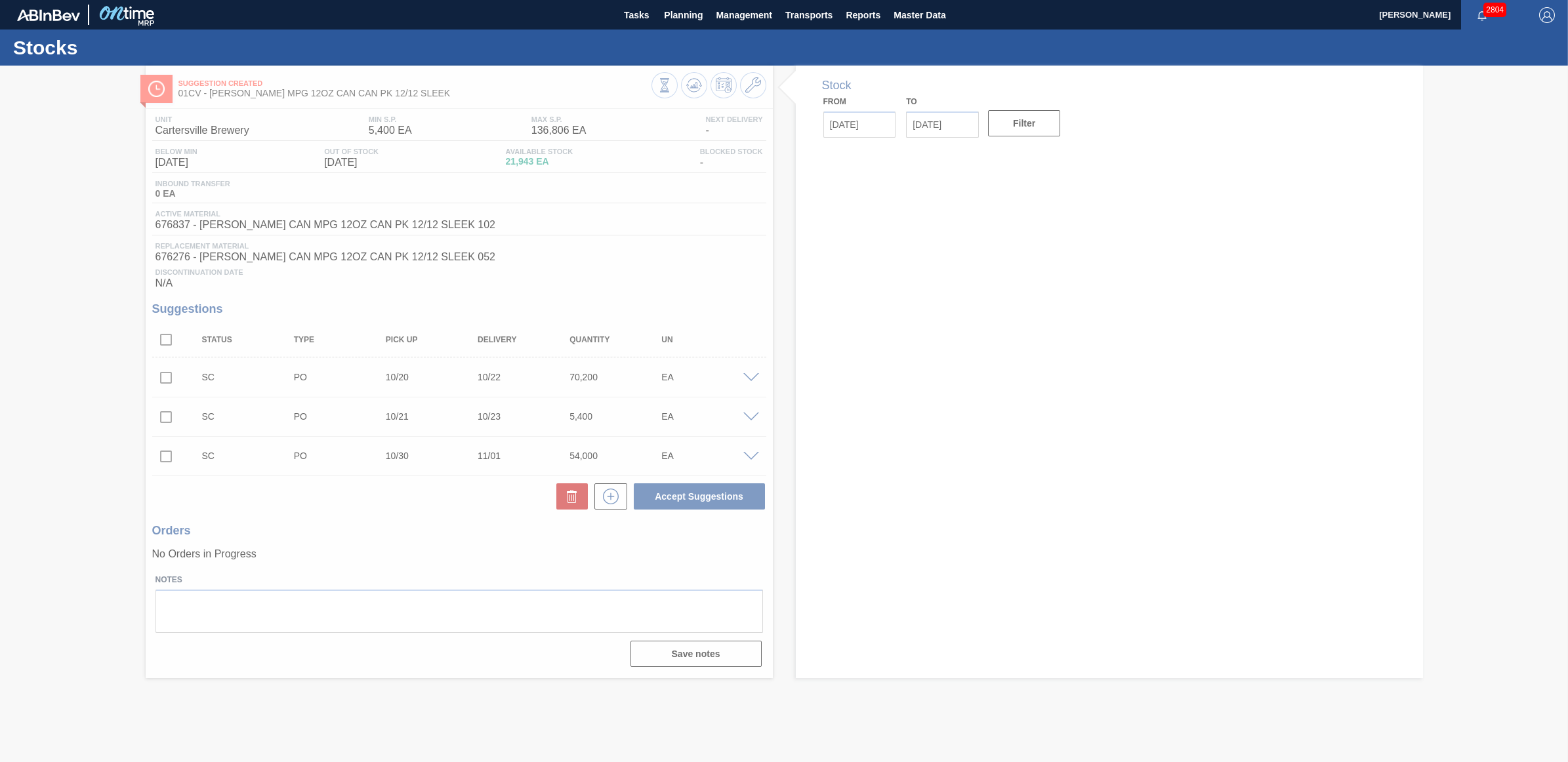
type input "[DATE]"
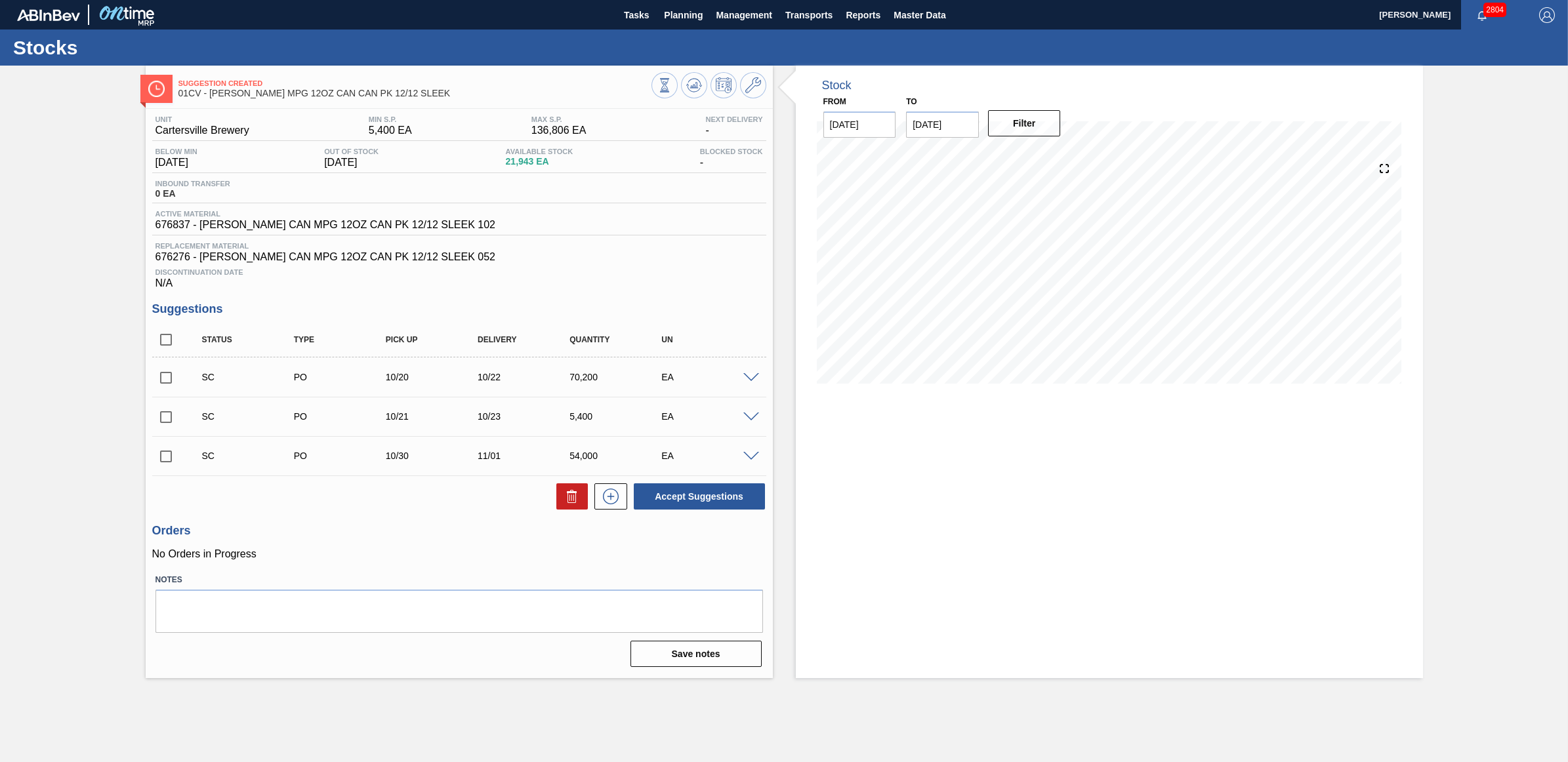
drag, startPoint x: 171, startPoint y: 378, endPoint x: 168, endPoint y: 398, distance: 20.2
click at [171, 378] on input "checkbox" at bounding box center [166, 377] width 28 height 28
checkbox input "true"
click at [164, 418] on input "checkbox" at bounding box center [166, 417] width 28 height 28
checkbox input "true"
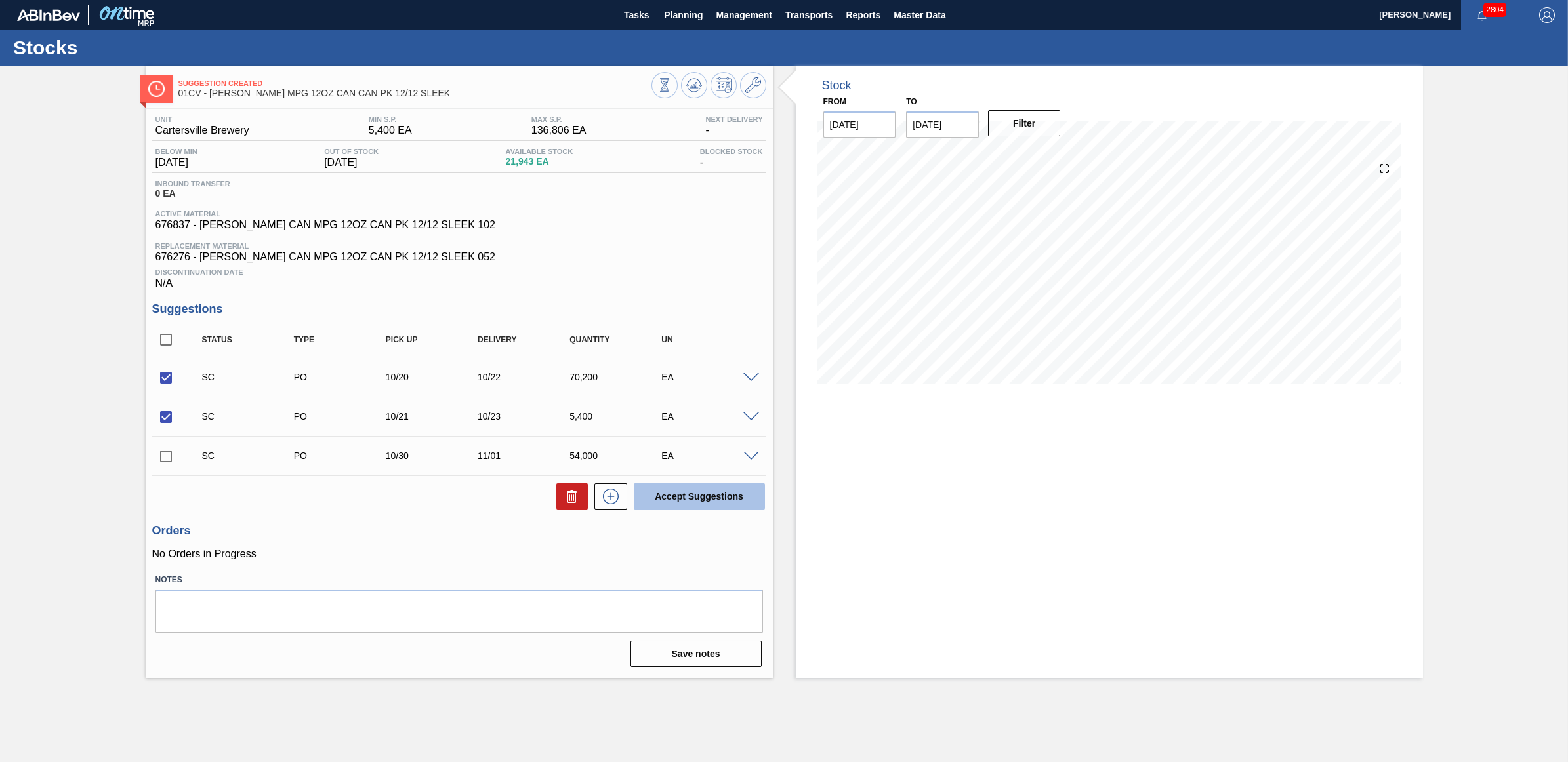
click at [695, 502] on button "Accept Suggestions" at bounding box center [699, 496] width 131 height 26
checkbox input "false"
click at [662, 13] on button "Planning" at bounding box center [683, 14] width 52 height 29
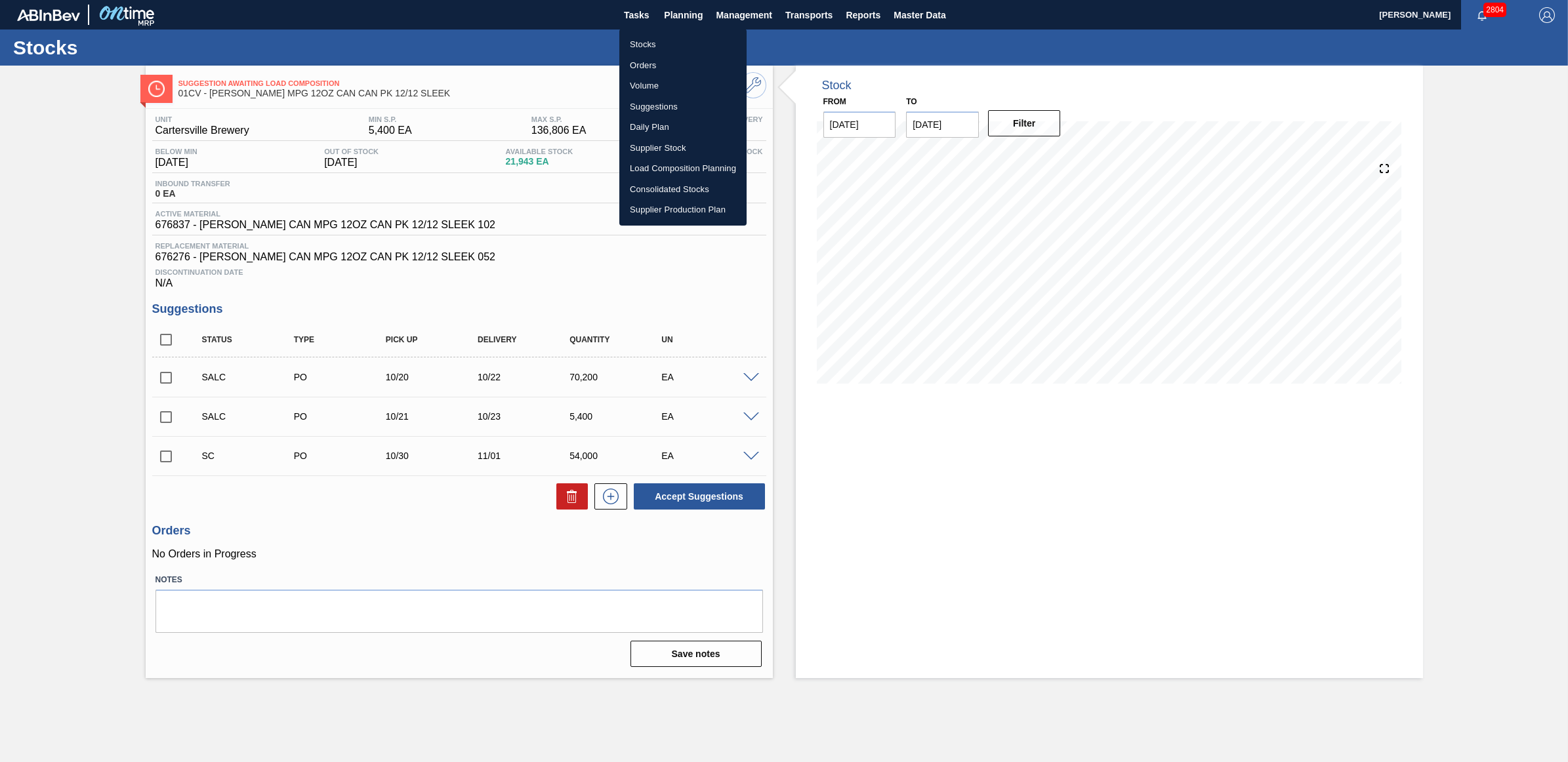
click at [659, 36] on li "Stocks" at bounding box center [683, 45] width 127 height 21
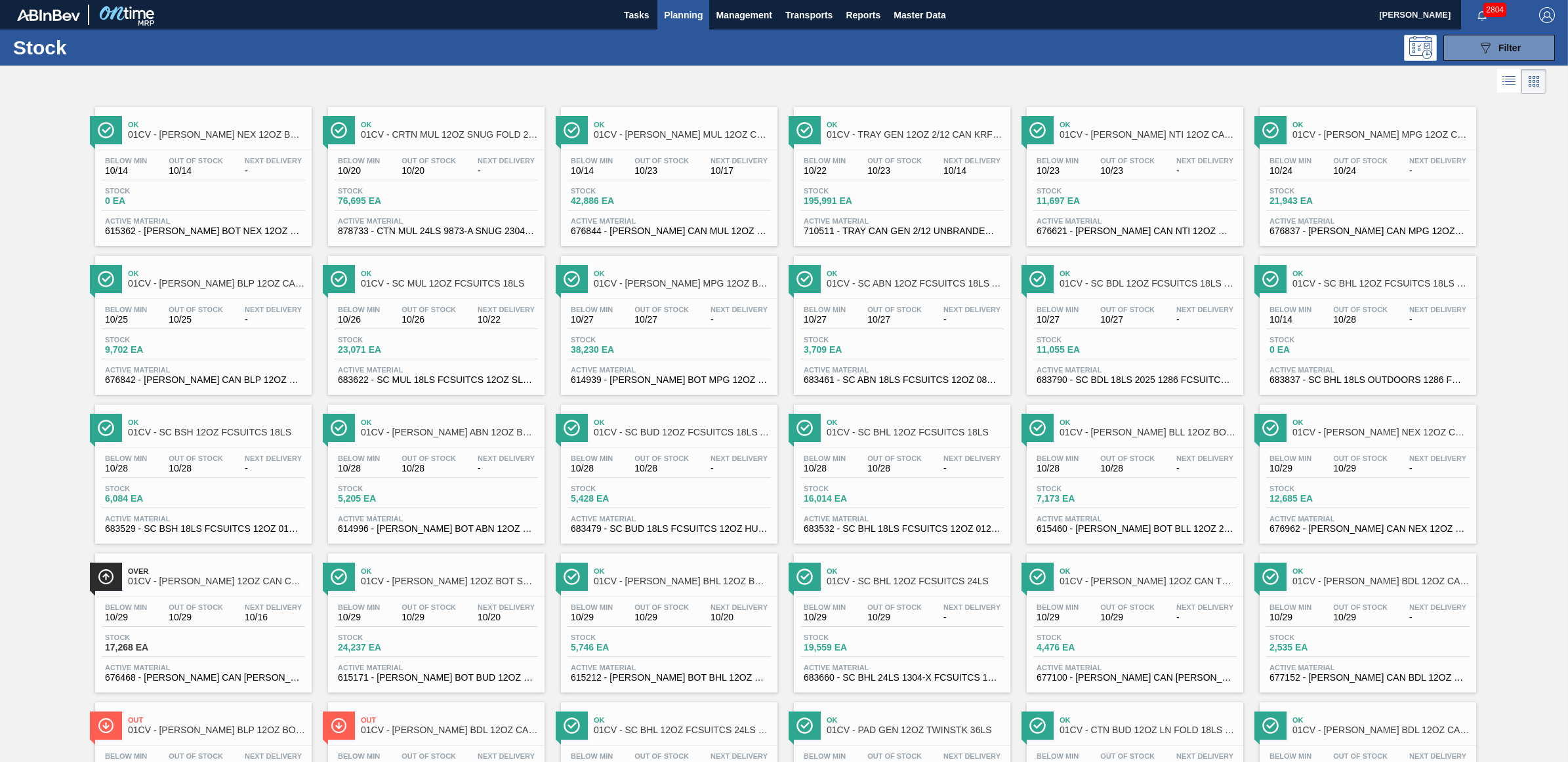
click at [154, 363] on div "Below Min 10/25 Out Of Stock 10/25 Next Delivery - Stock 9,702 EA Active Materi…" at bounding box center [203, 344] width 216 height 89
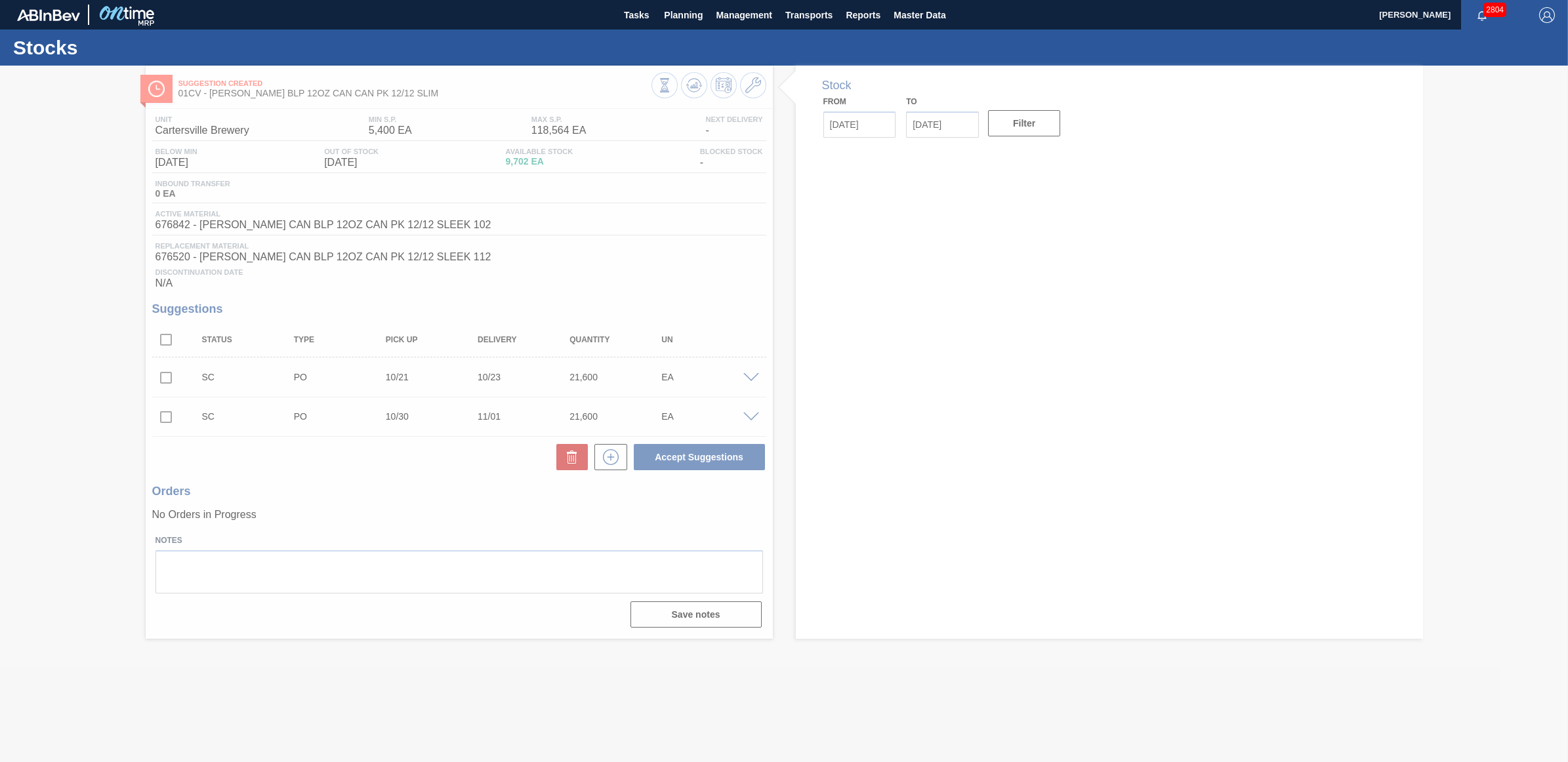
type input "[DATE]"
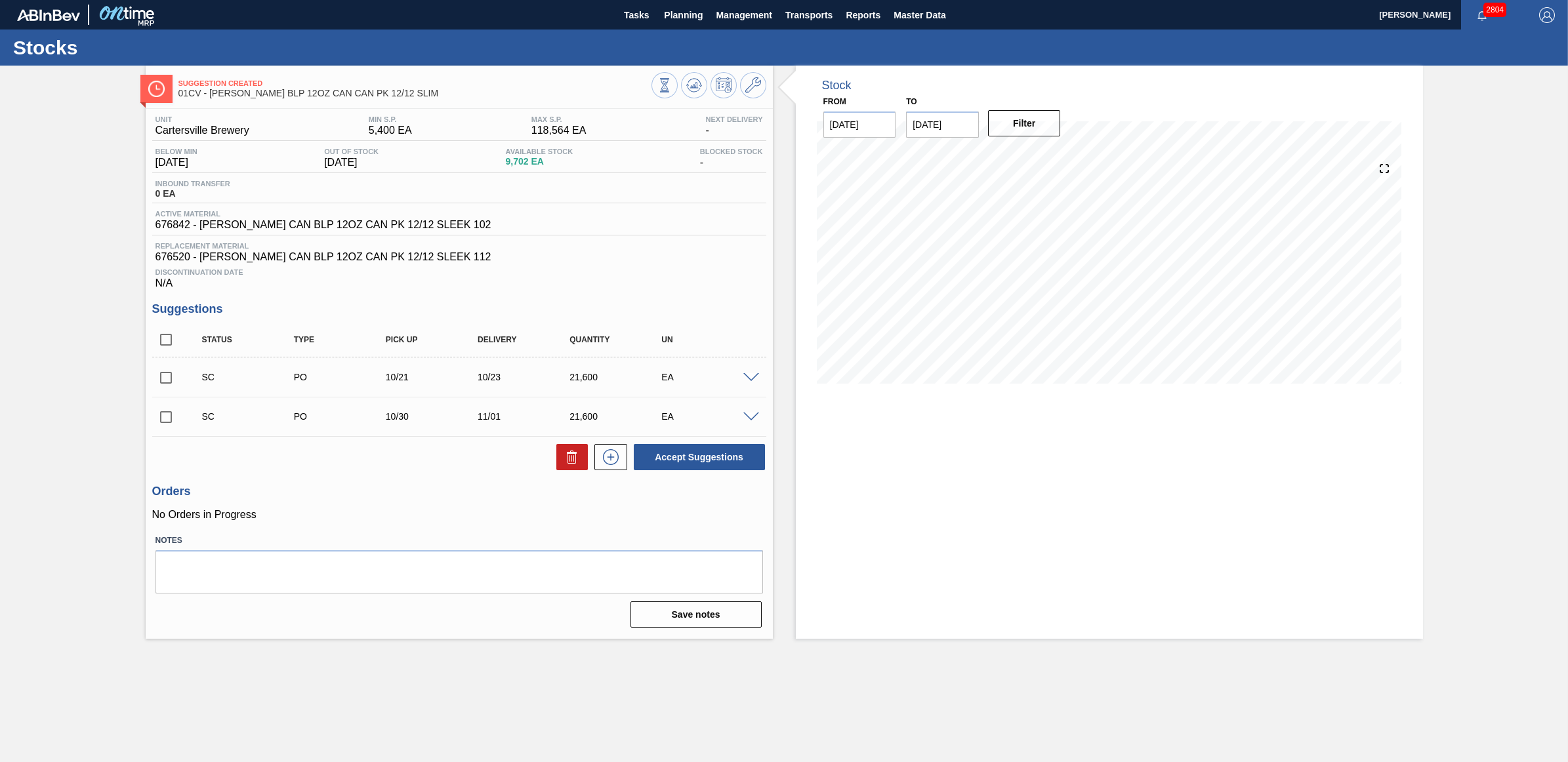
click at [168, 382] on input "checkbox" at bounding box center [166, 377] width 28 height 28
click at [725, 469] on button "Accept Suggestions" at bounding box center [699, 457] width 131 height 26
checkbox input "false"
click at [667, 20] on span "Planning" at bounding box center [683, 15] width 38 height 16
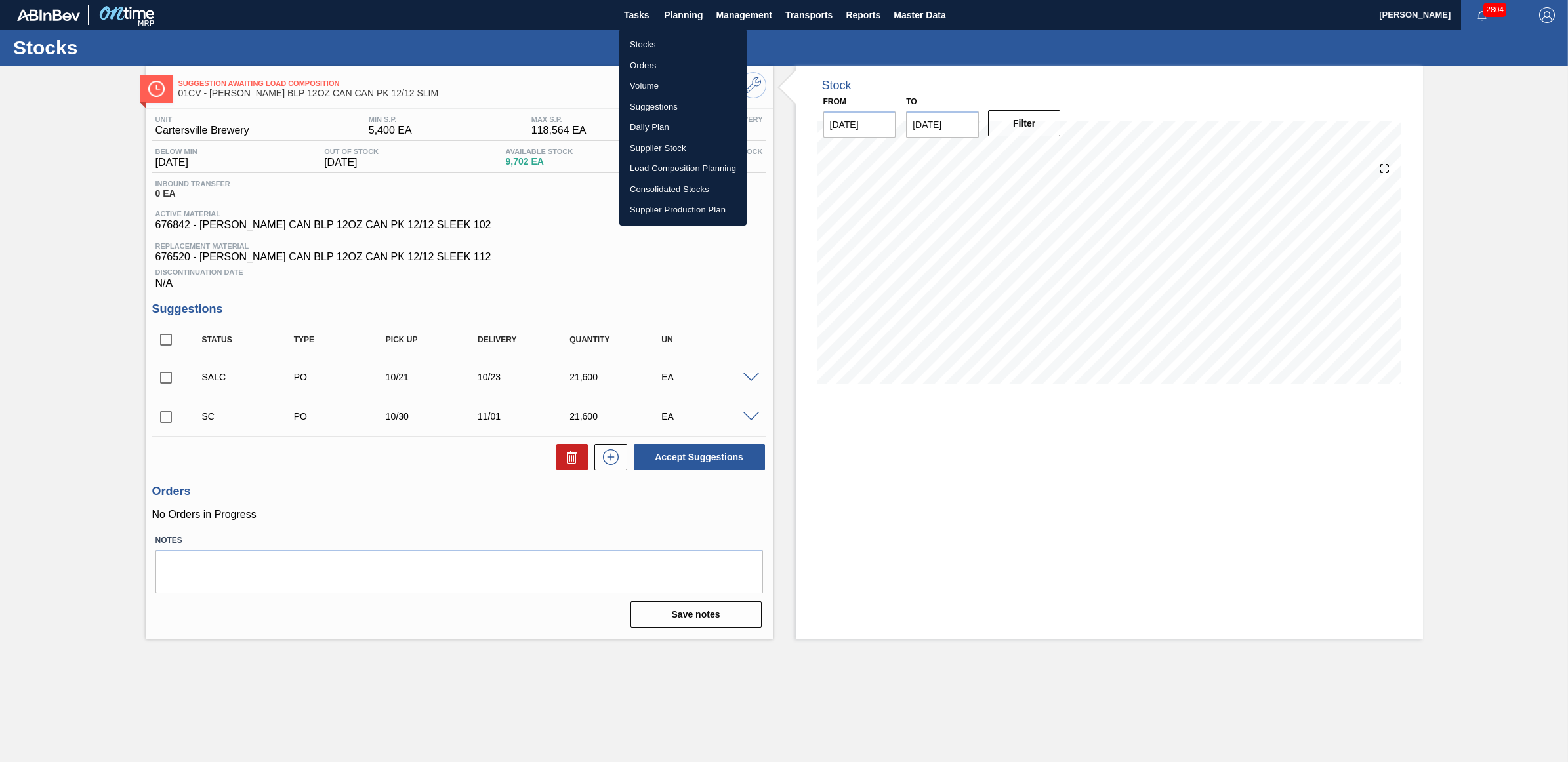
click at [667, 41] on li "Stocks" at bounding box center [683, 45] width 127 height 21
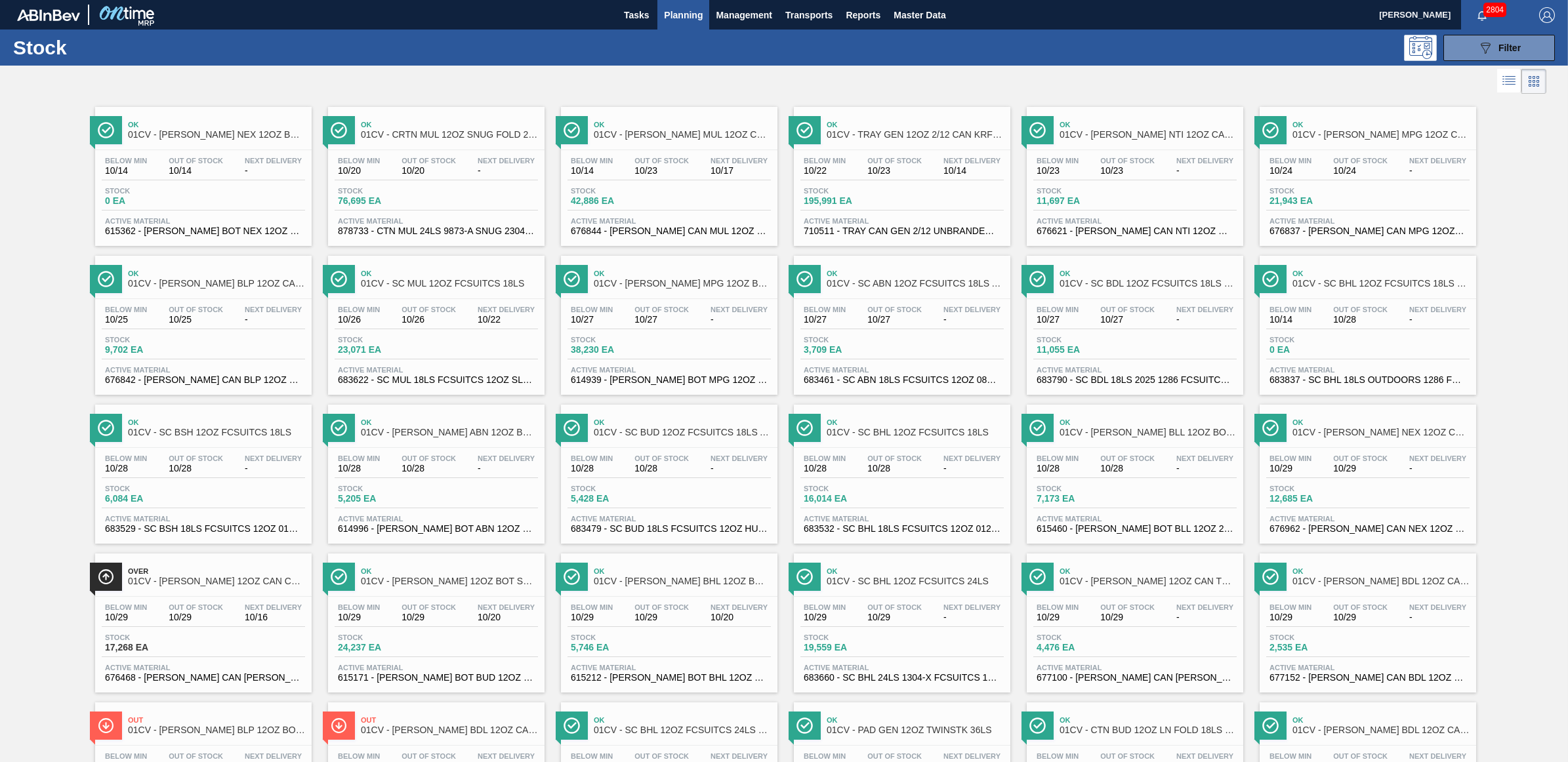
drag, startPoint x: 670, startPoint y: 172, endPoint x: 41, endPoint y: 259, distance: 635.0
click at [670, 172] on span "10/23" at bounding box center [661, 170] width 54 height 10
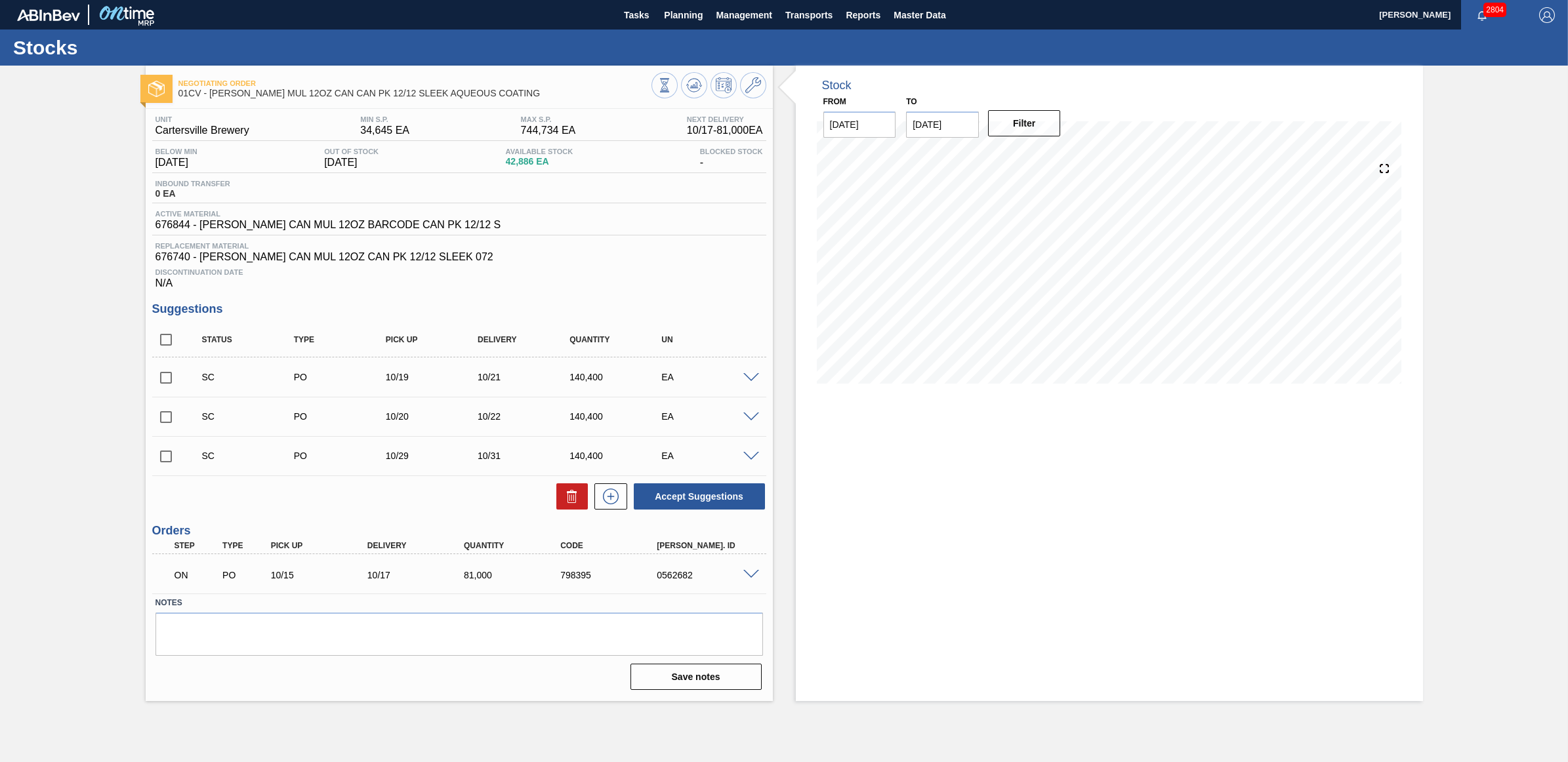
click at [169, 382] on input "checkbox" at bounding box center [166, 377] width 28 height 28
click at [680, 503] on button "Accept Suggestions" at bounding box center [699, 496] width 131 height 26
checkbox input "false"
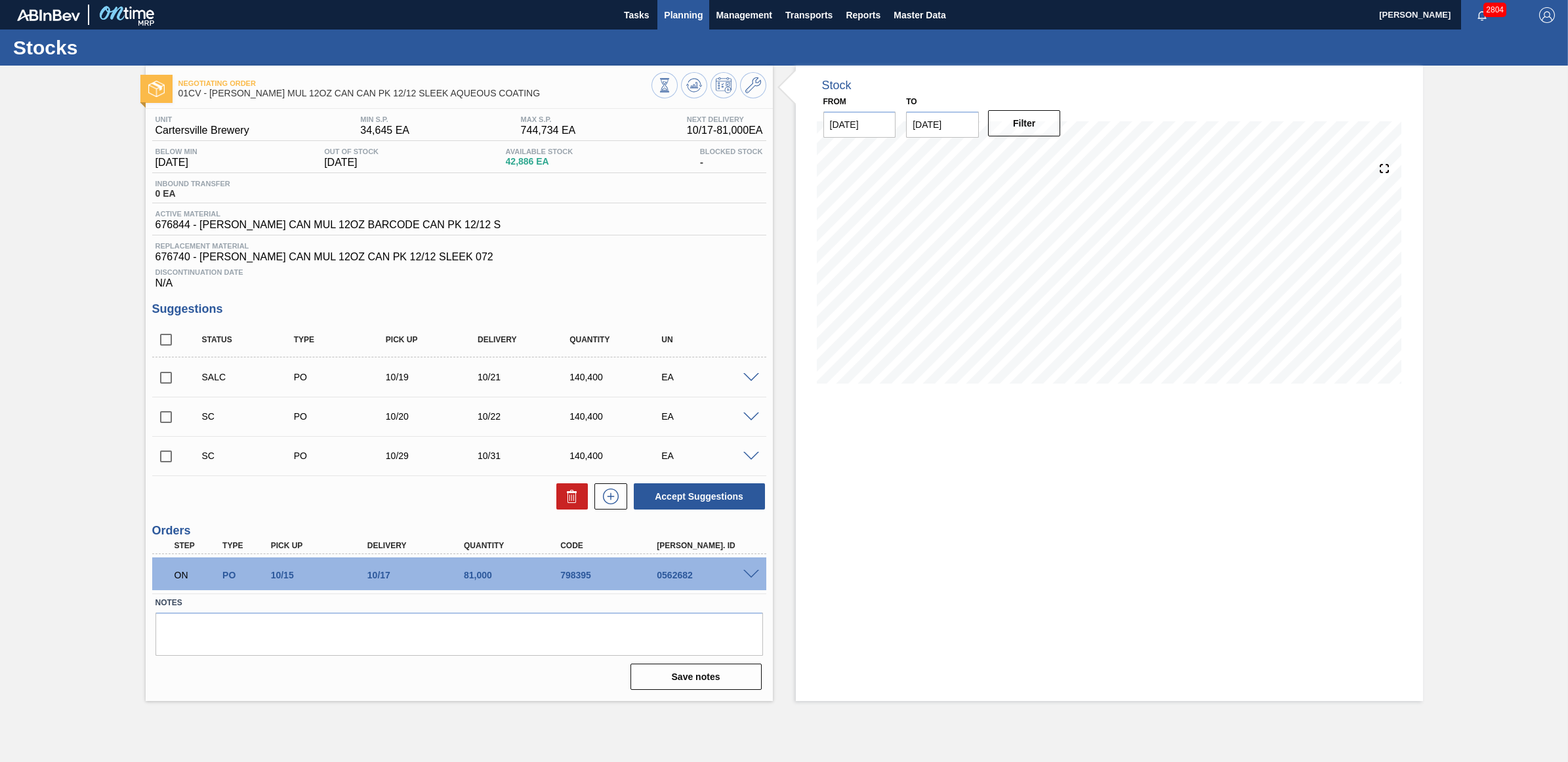
click at [692, 11] on span "Planning" at bounding box center [683, 15] width 38 height 16
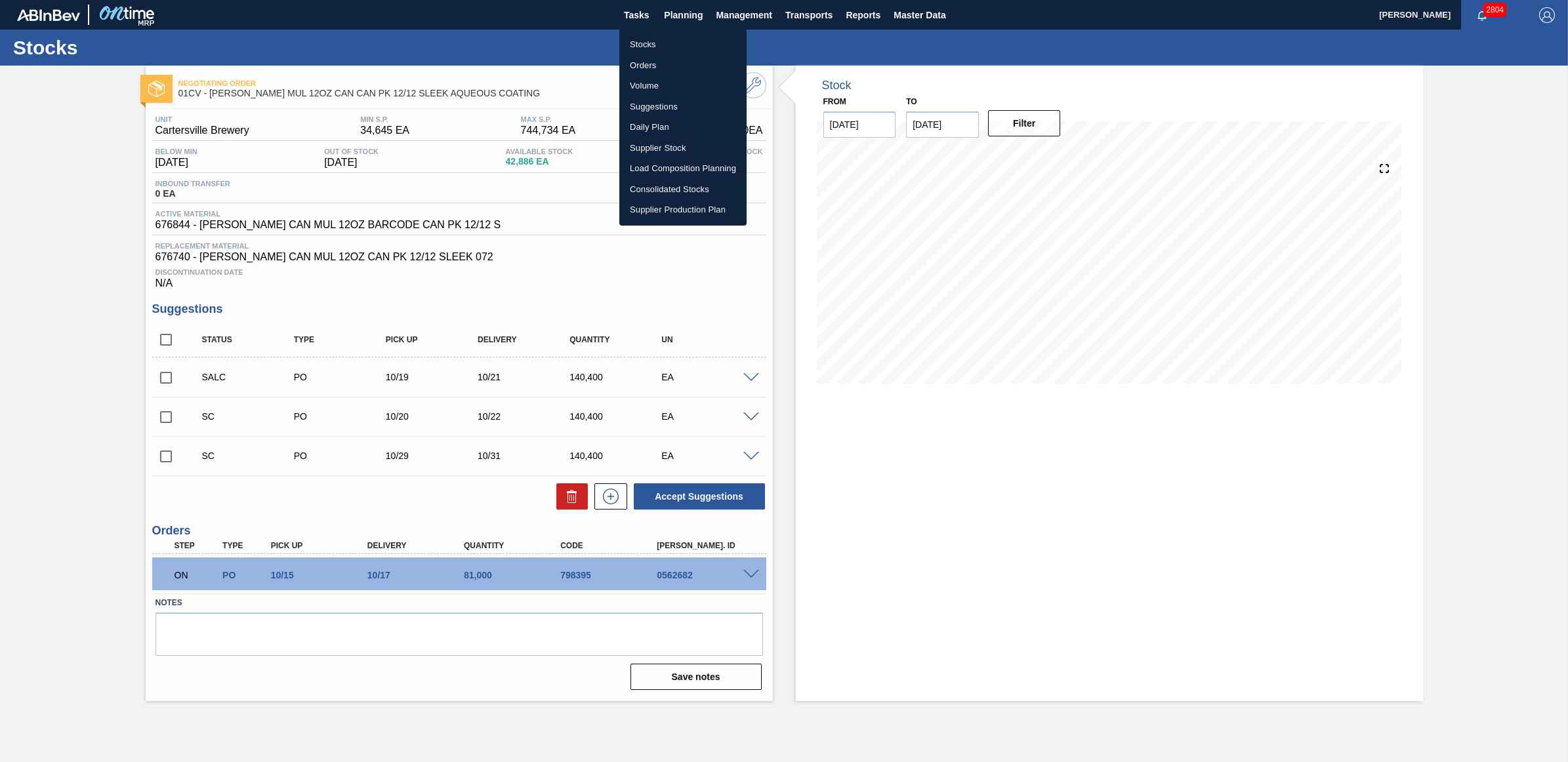
click at [673, 34] on li "Stocks" at bounding box center [683, 45] width 127 height 21
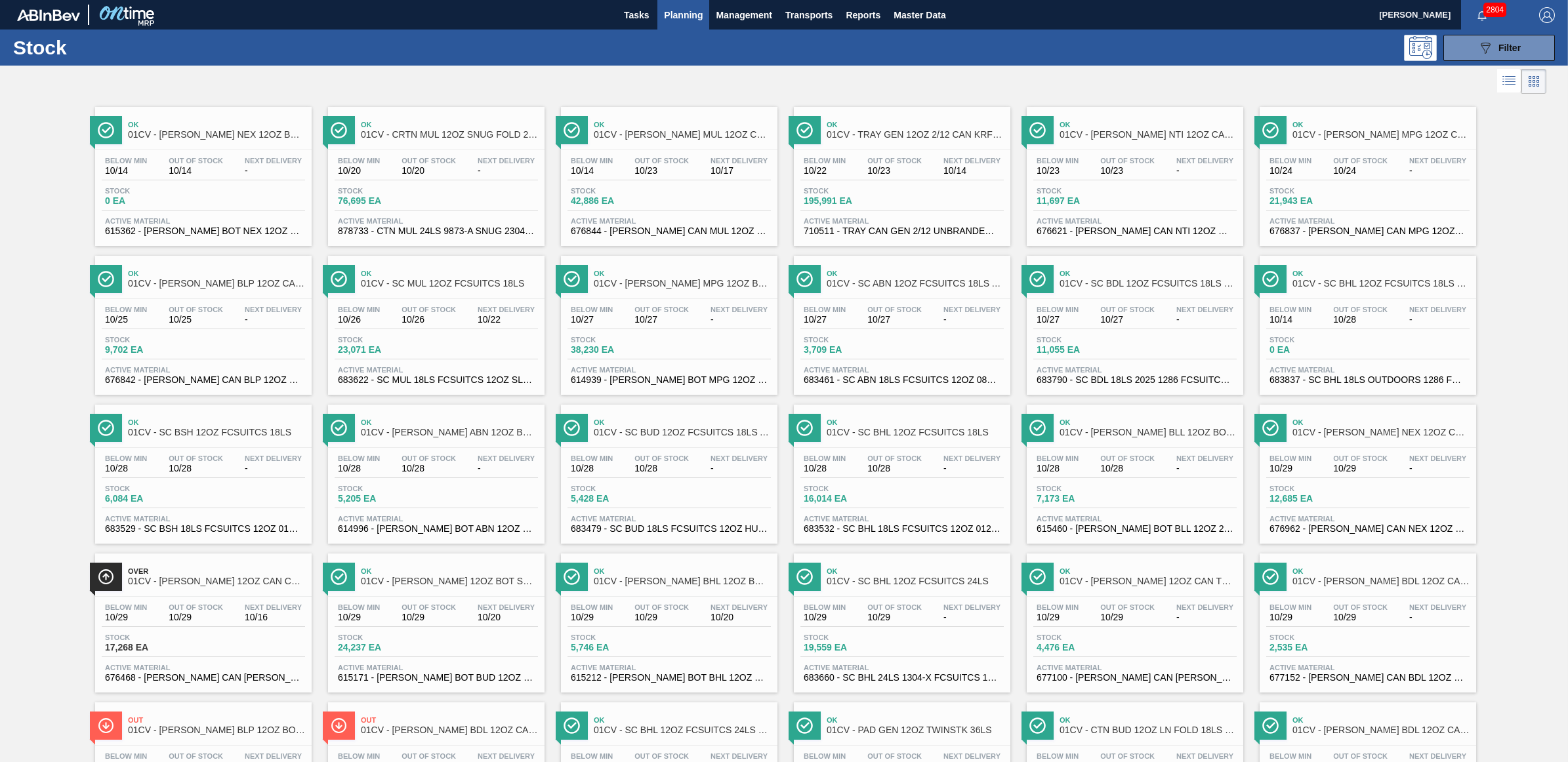
click at [604, 359] on div "Stock 38,230 EA" at bounding box center [669, 347] width 203 height 24
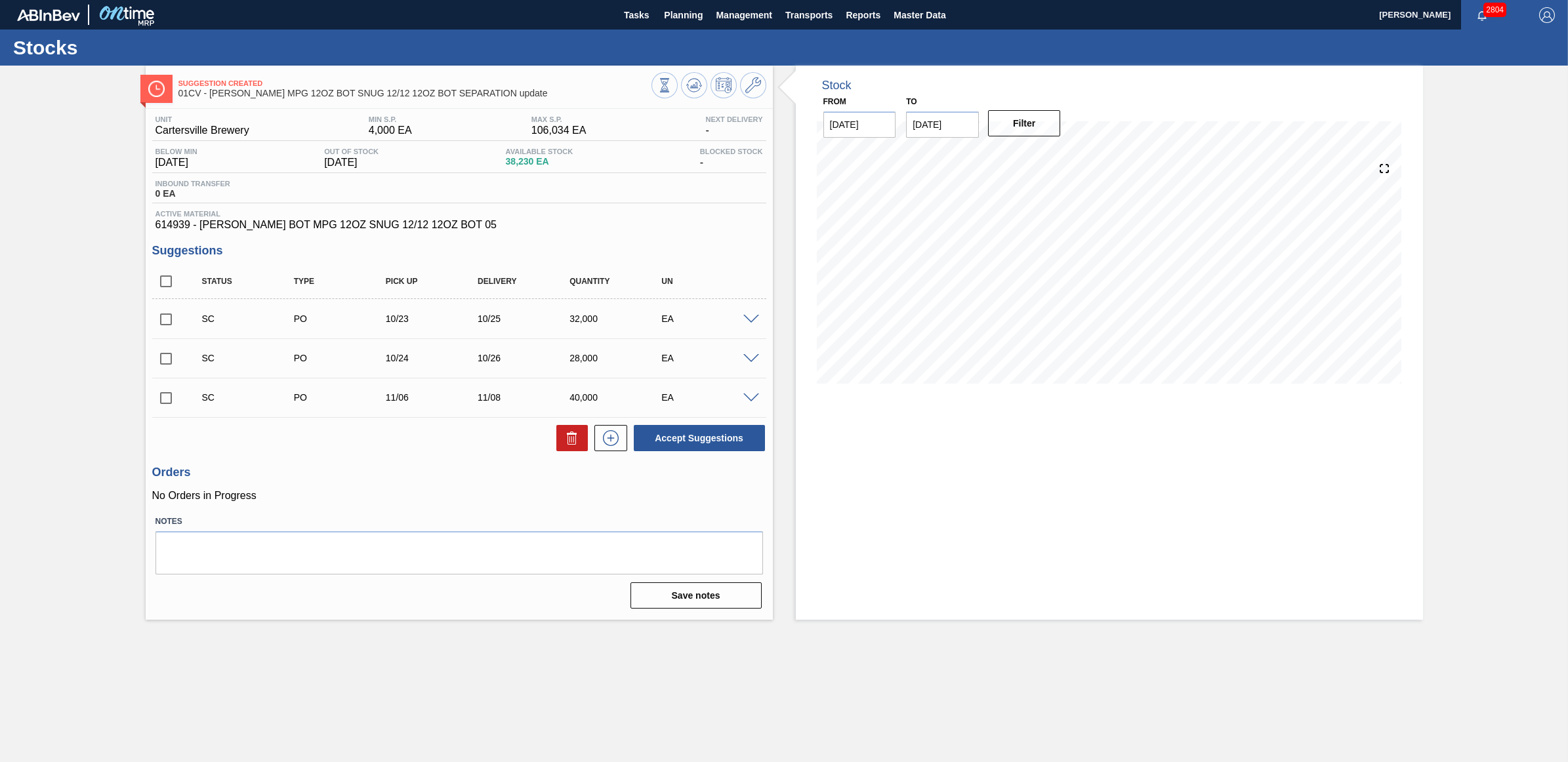
click at [755, 359] on span at bounding box center [751, 359] width 16 height 10
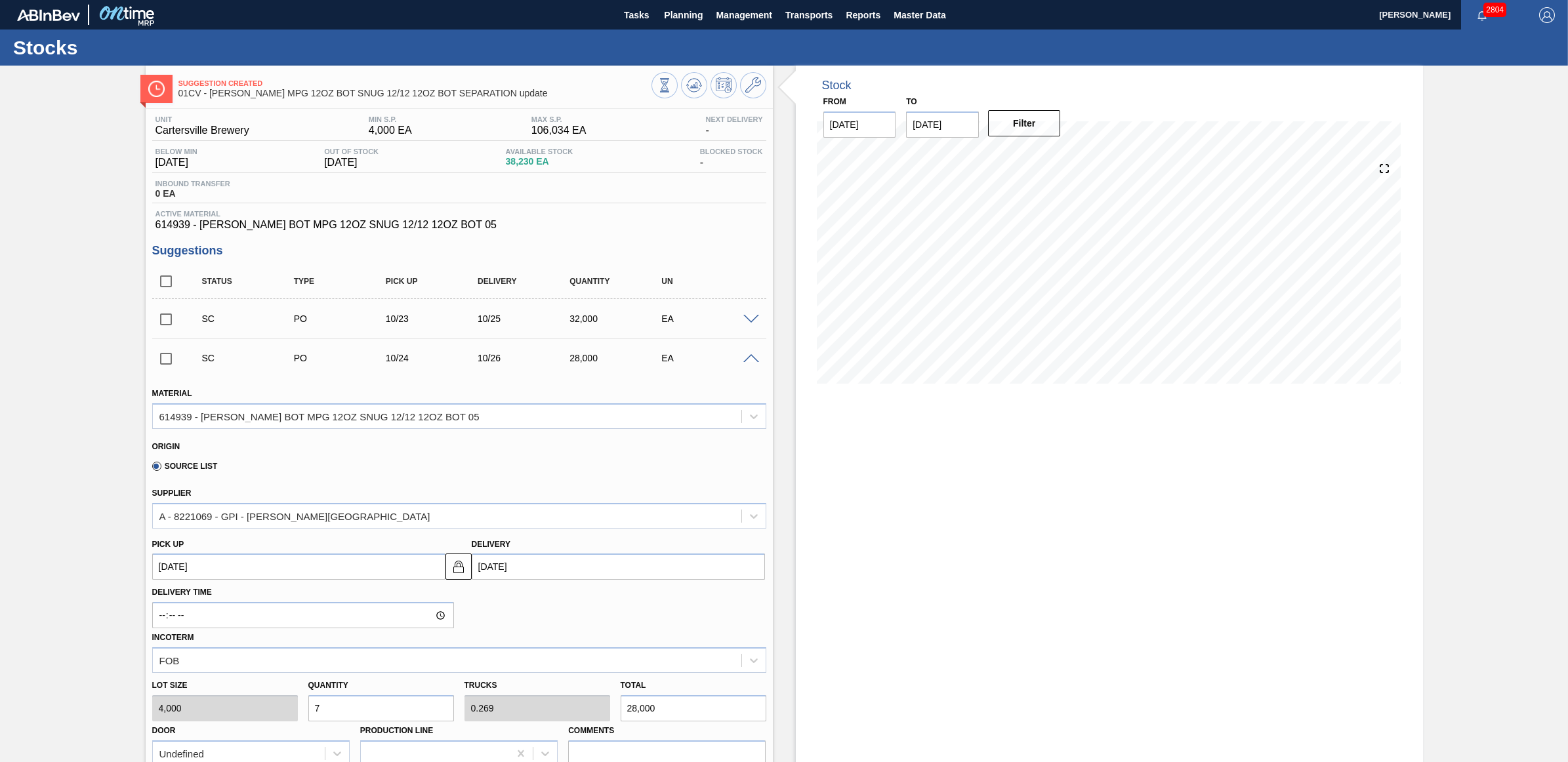
click at [752, 359] on span at bounding box center [751, 359] width 16 height 10
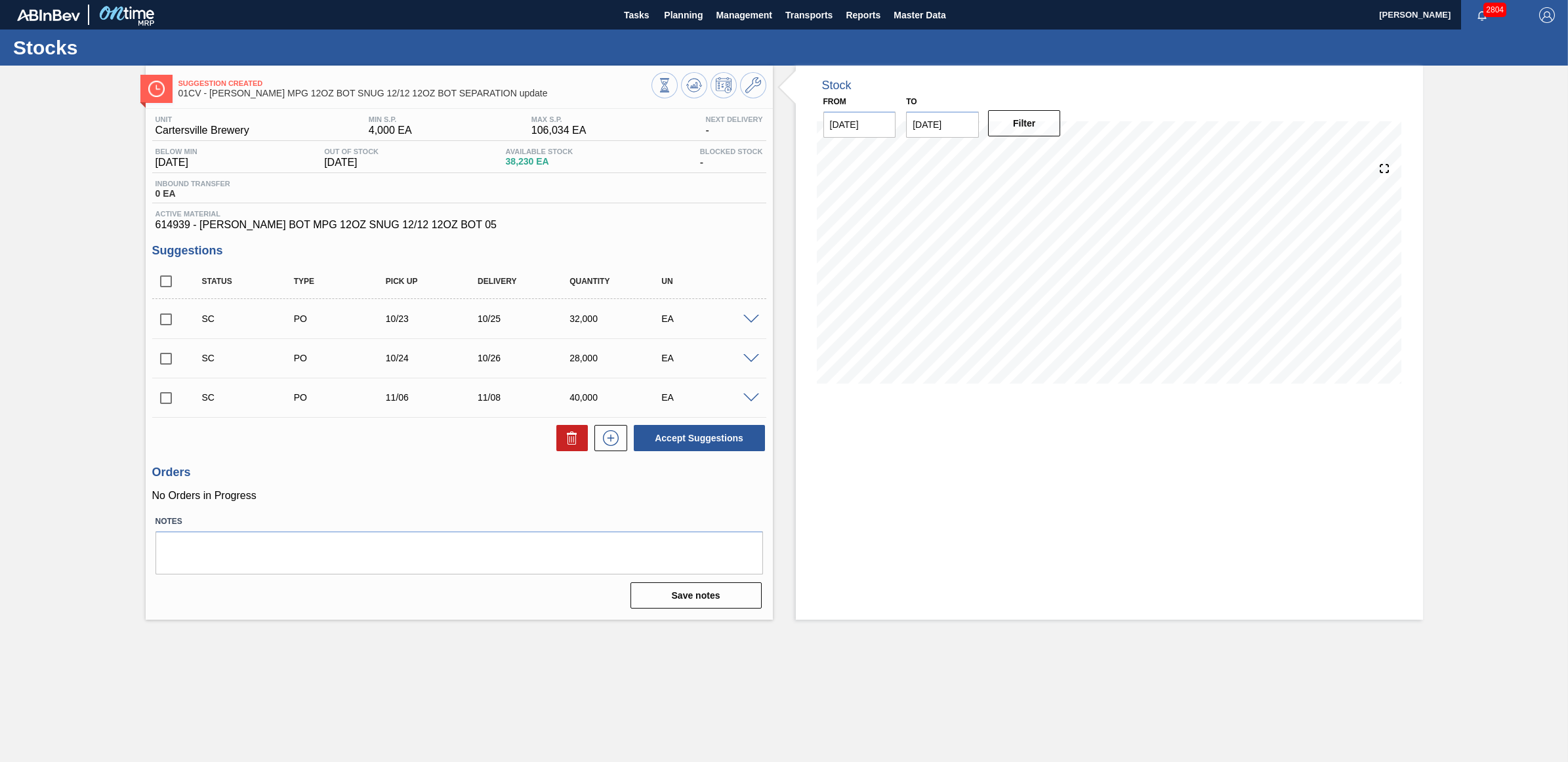
drag, startPoint x: 158, startPoint y: 319, endPoint x: 158, endPoint y: 336, distance: 17.0
click at [158, 319] on input "checkbox" at bounding box center [166, 319] width 28 height 28
checkbox input "true"
click at [158, 360] on input "checkbox" at bounding box center [166, 359] width 28 height 28
checkbox input "true"
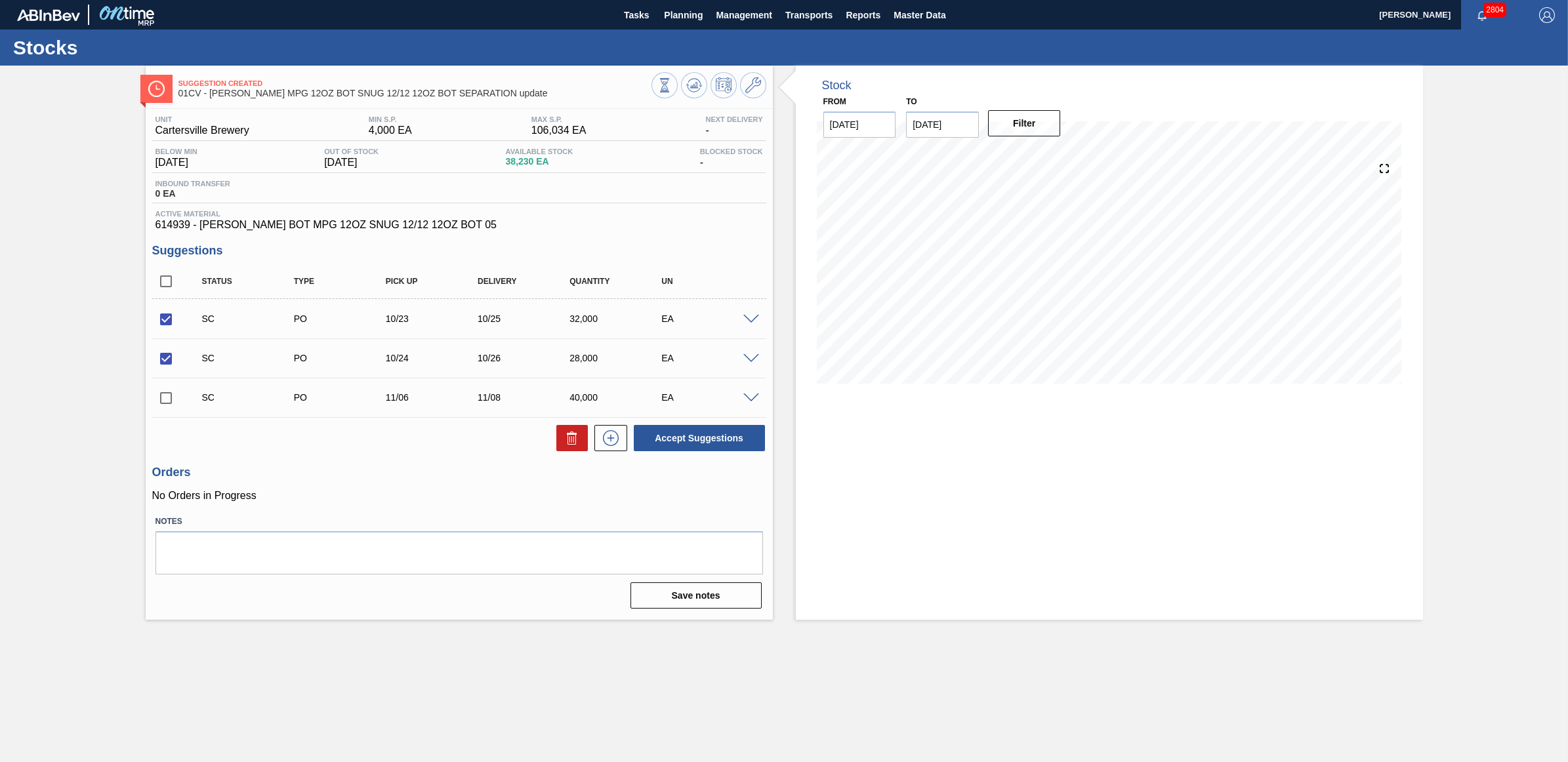
click at [166, 404] on input "checkbox" at bounding box center [166, 398] width 28 height 28
checkbox input "true"
click at [684, 443] on button "Accept Suggestions" at bounding box center [699, 438] width 131 height 26
checkbox input "false"
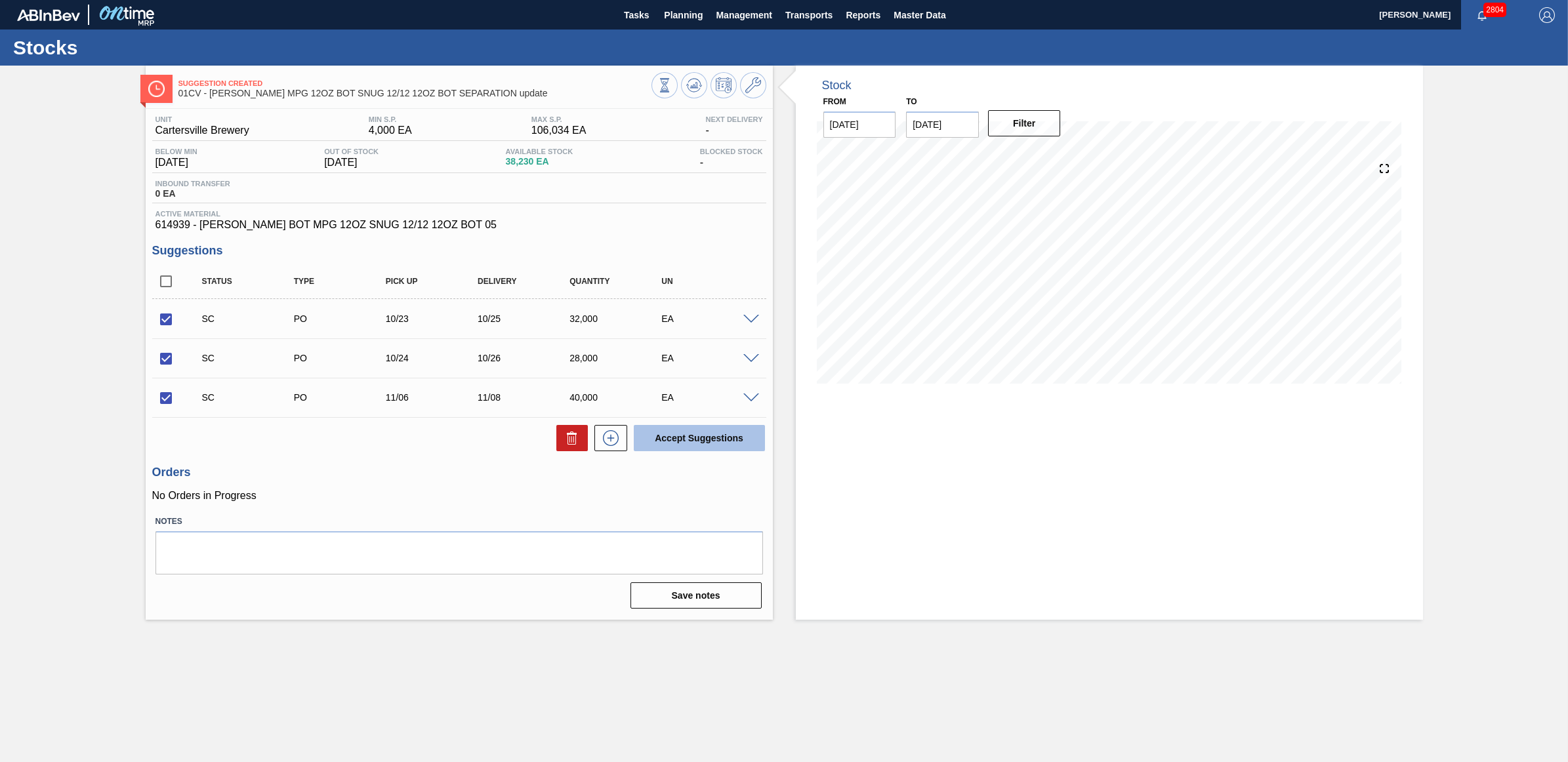
checkbox input "false"
